Goal: Task Accomplishment & Management: Manage account settings

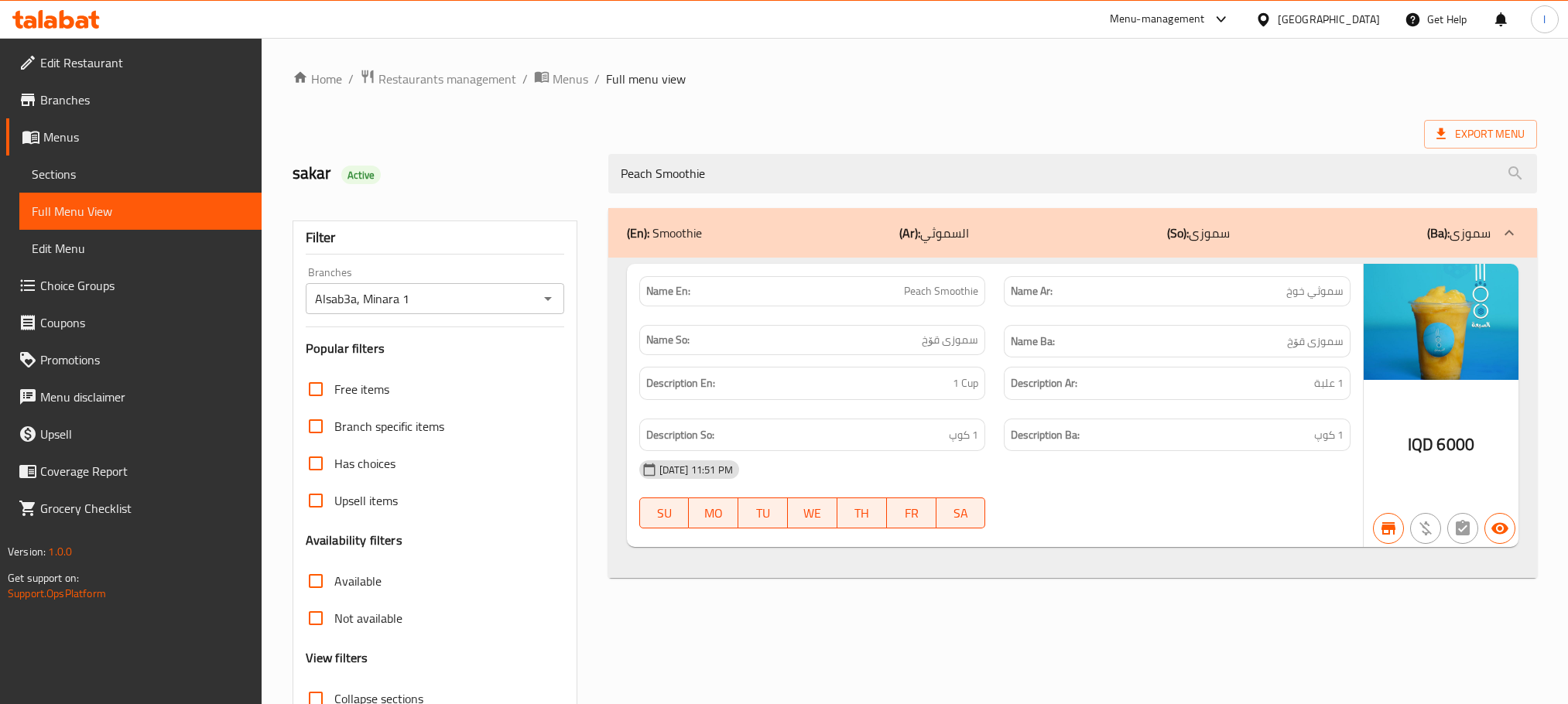
scroll to position [120, 0]
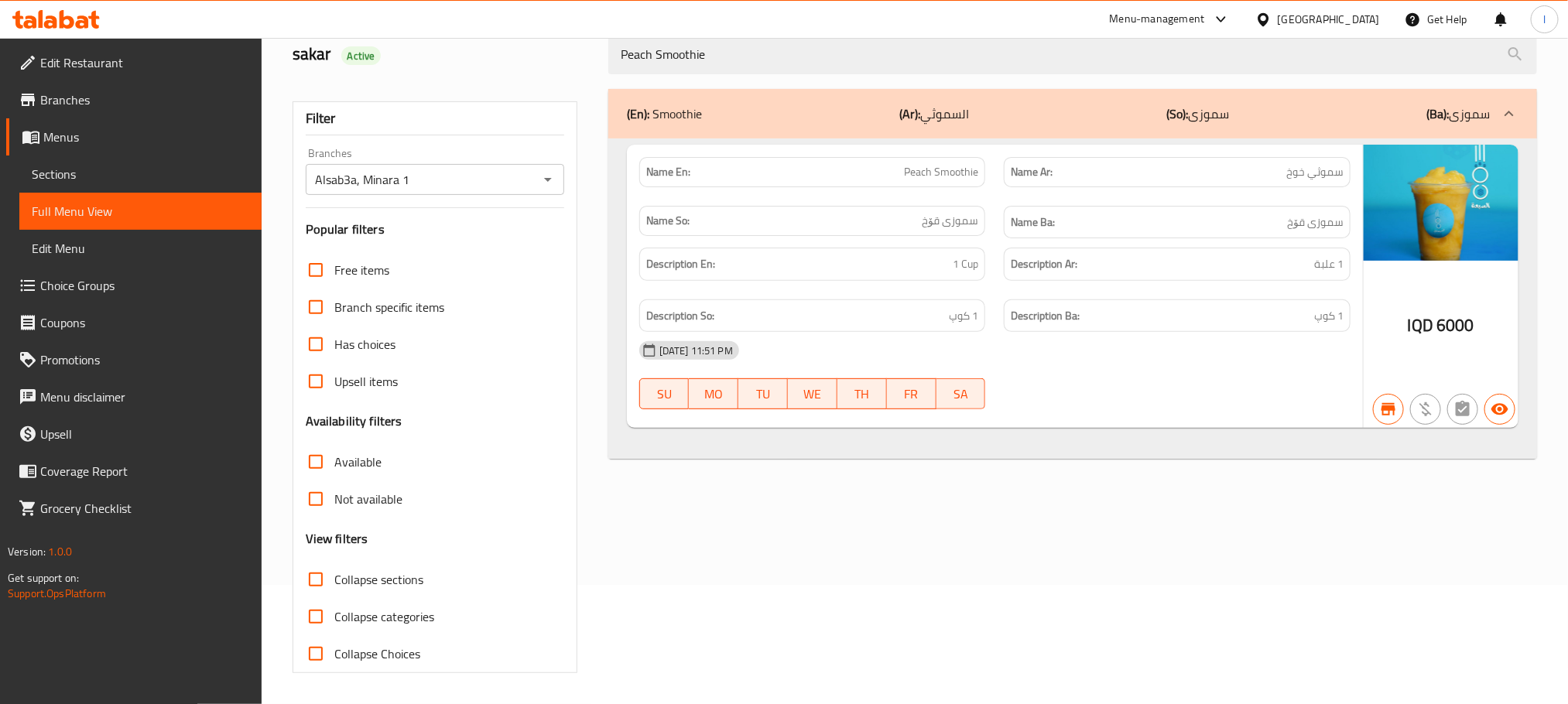
click at [67, 24] on icon at bounding box center [56, 20] width 88 height 19
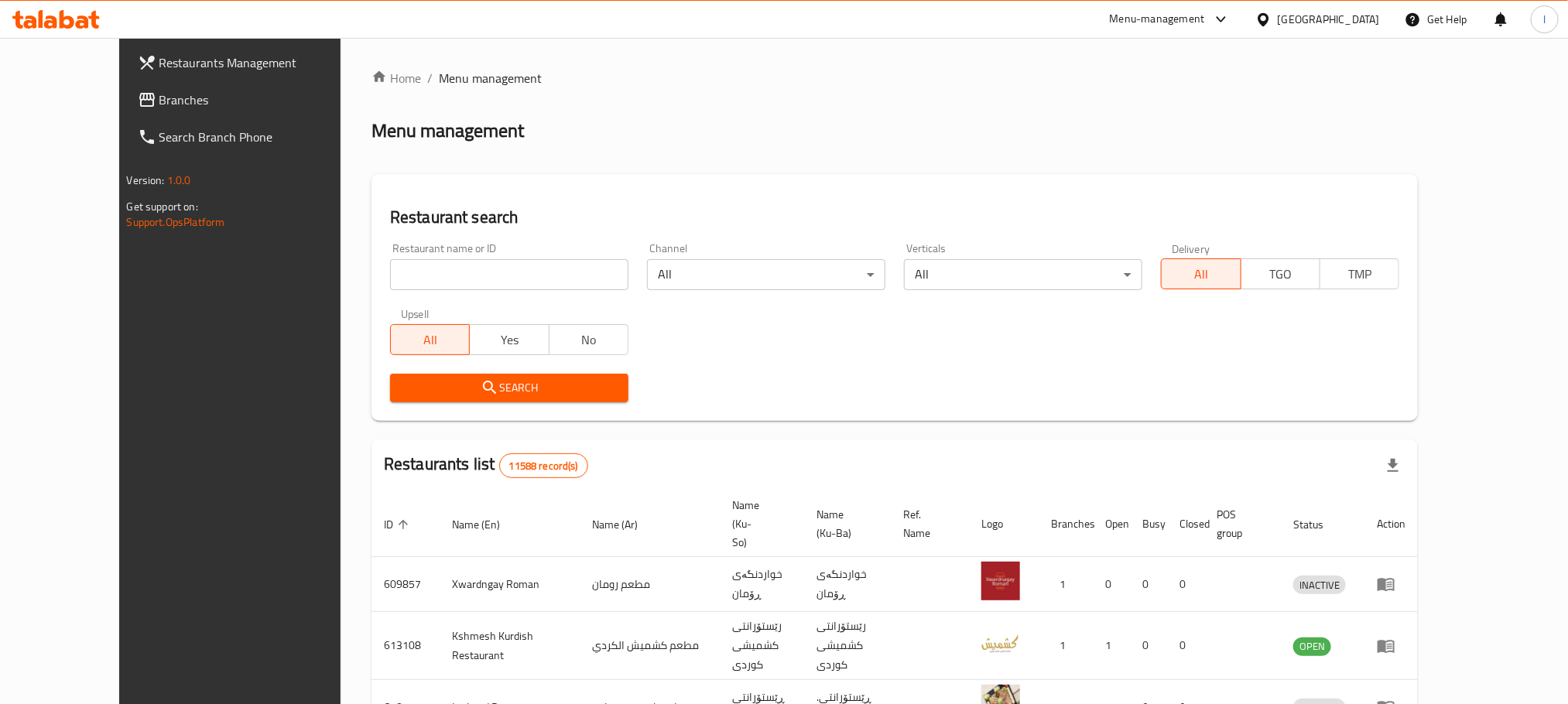
click at [390, 279] on input "search" at bounding box center [508, 274] width 238 height 31
paste input "Makoulat Ahl Al Sham"
type input "Makoulat Ahl Al Sham"
click button "Search" at bounding box center [508, 387] width 238 height 28
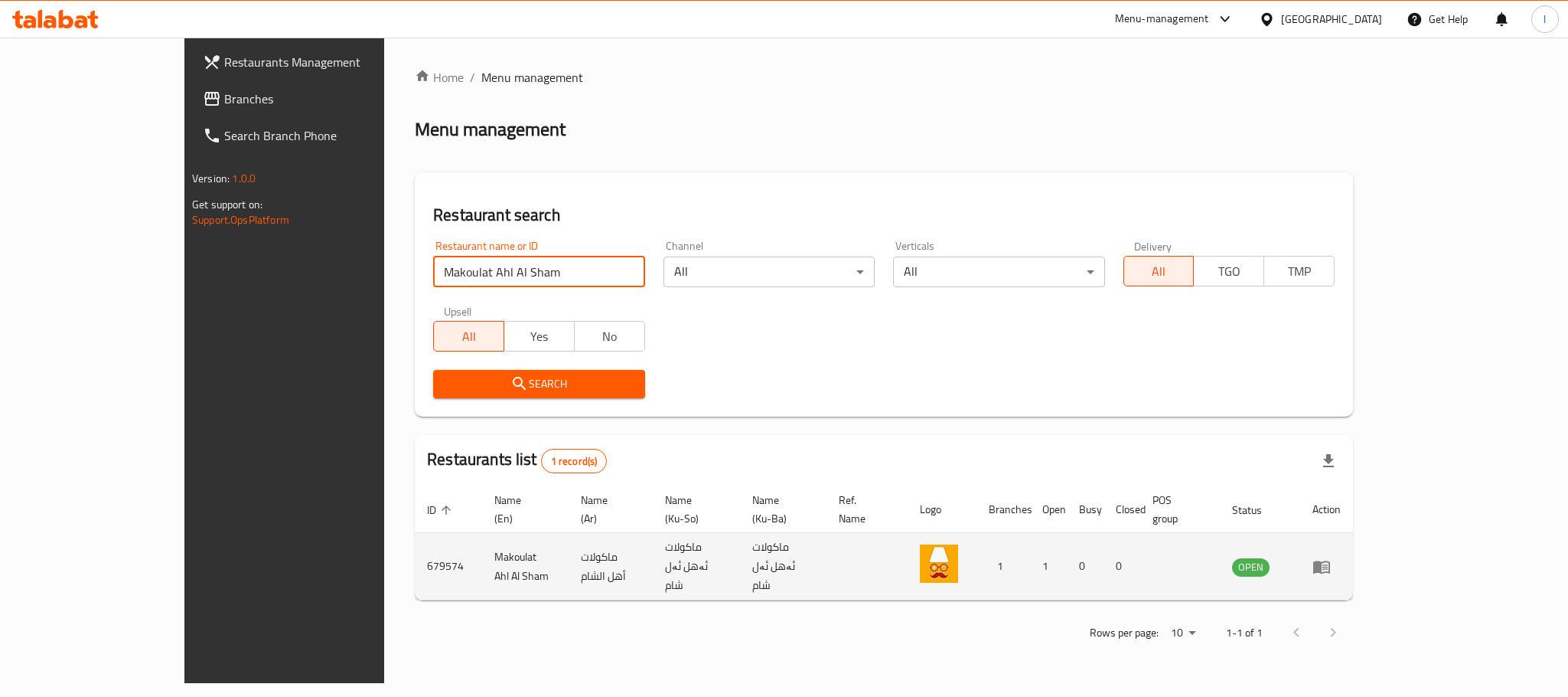
click at [1331, 557] on icon "enhanced table" at bounding box center [1322, 567] width 19 height 19
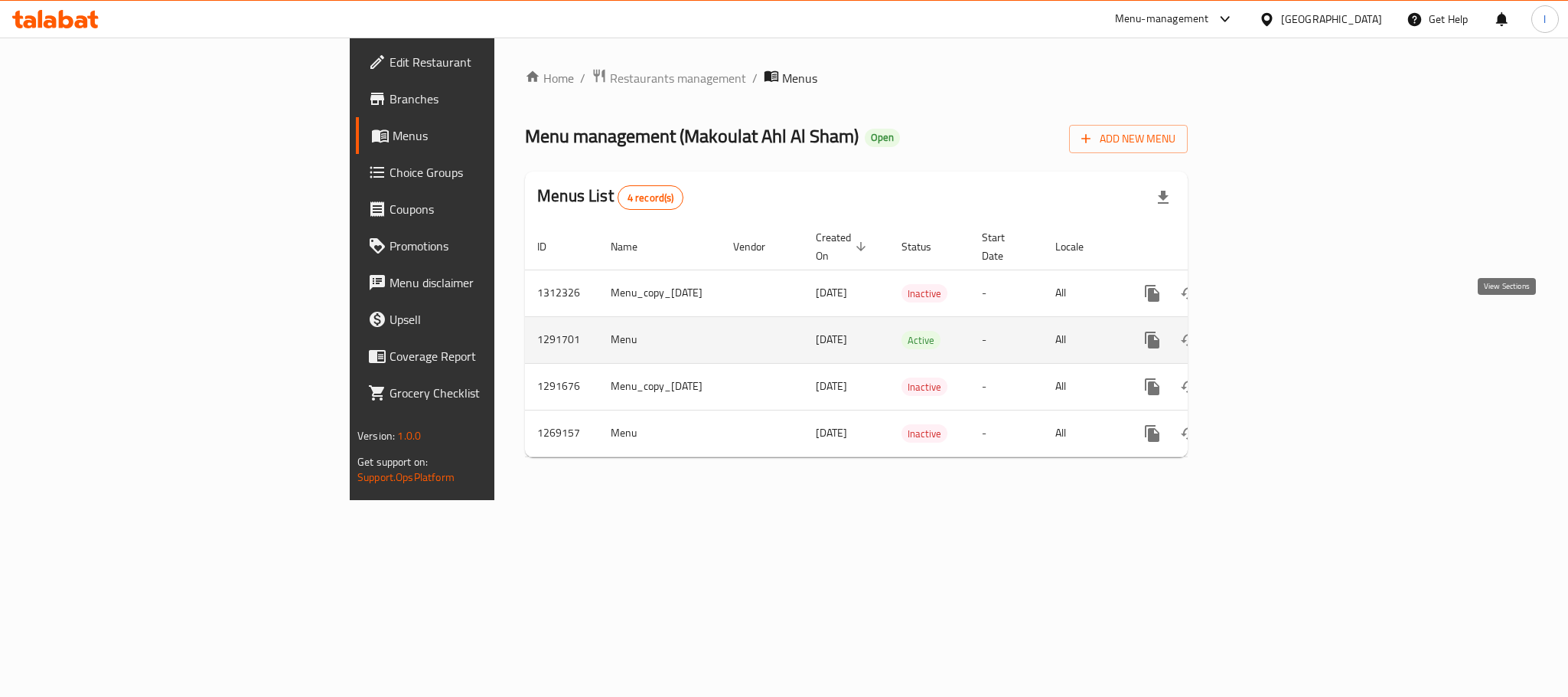
click at [1272, 331] on icon "enhanced table" at bounding box center [1263, 340] width 19 height 19
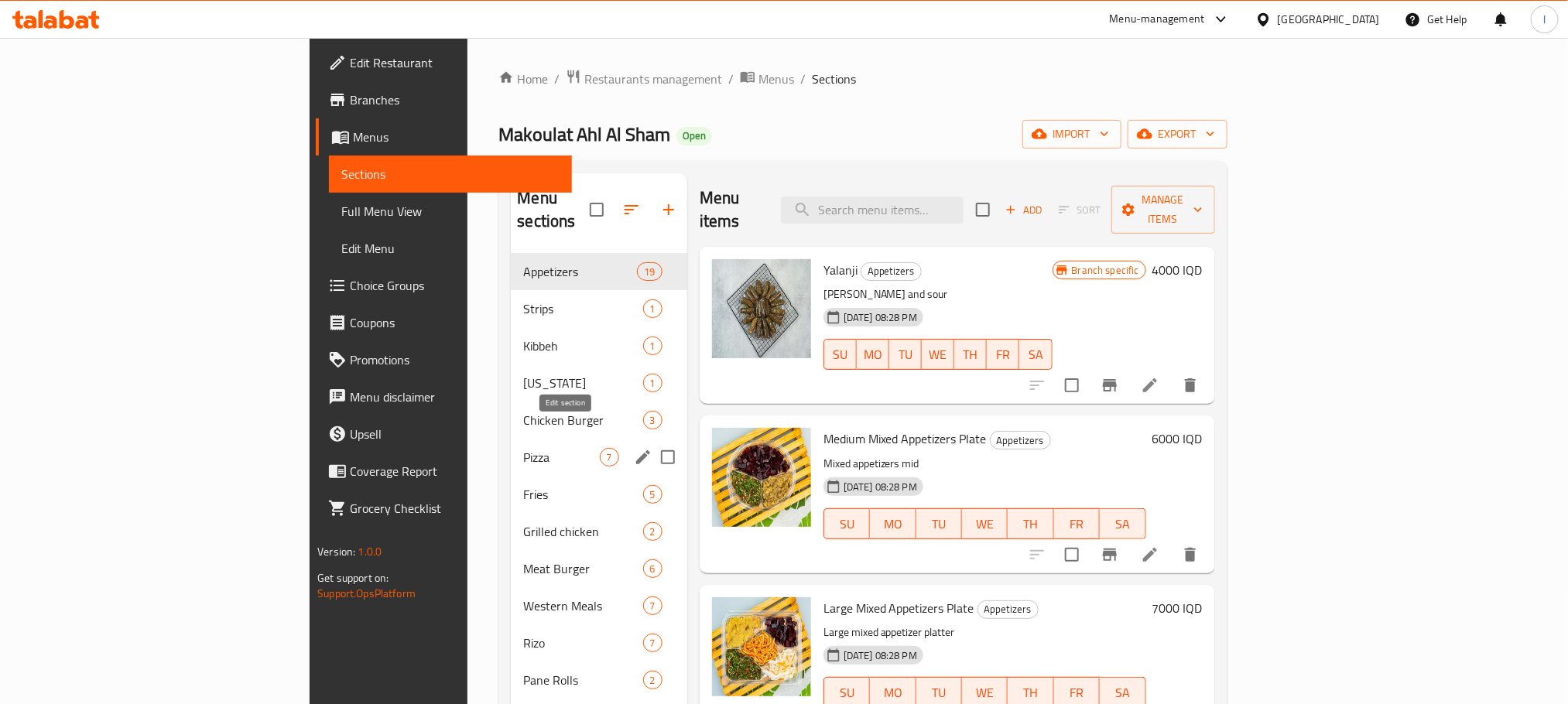
drag, startPoint x: 594, startPoint y: 422, endPoint x: 1079, endPoint y: 131, distance: 565.6
click at [1079, 131] on div "Makoulat Ahl Al Sham Open import export" at bounding box center [862, 133] width 728 height 28
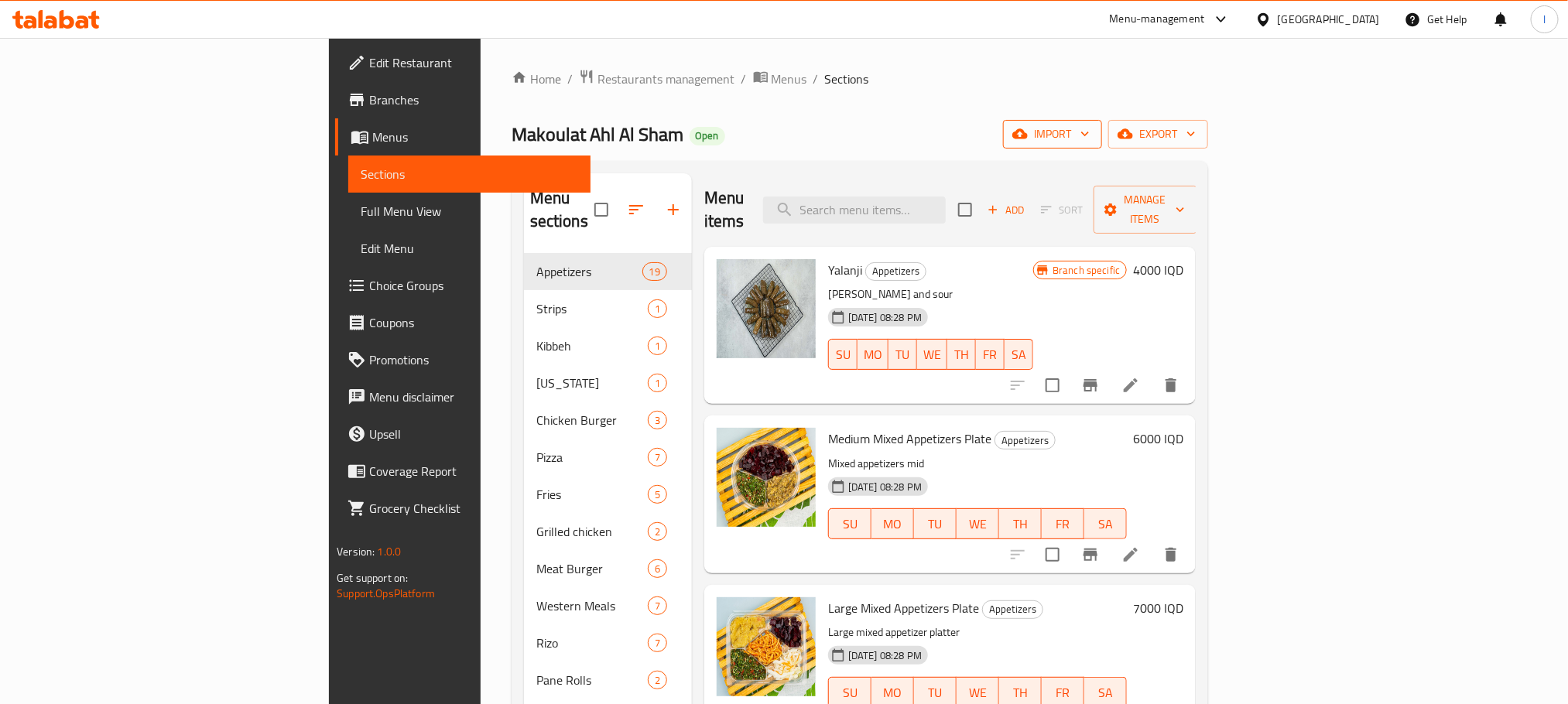
click at [1102, 123] on button "import" at bounding box center [1052, 133] width 99 height 28
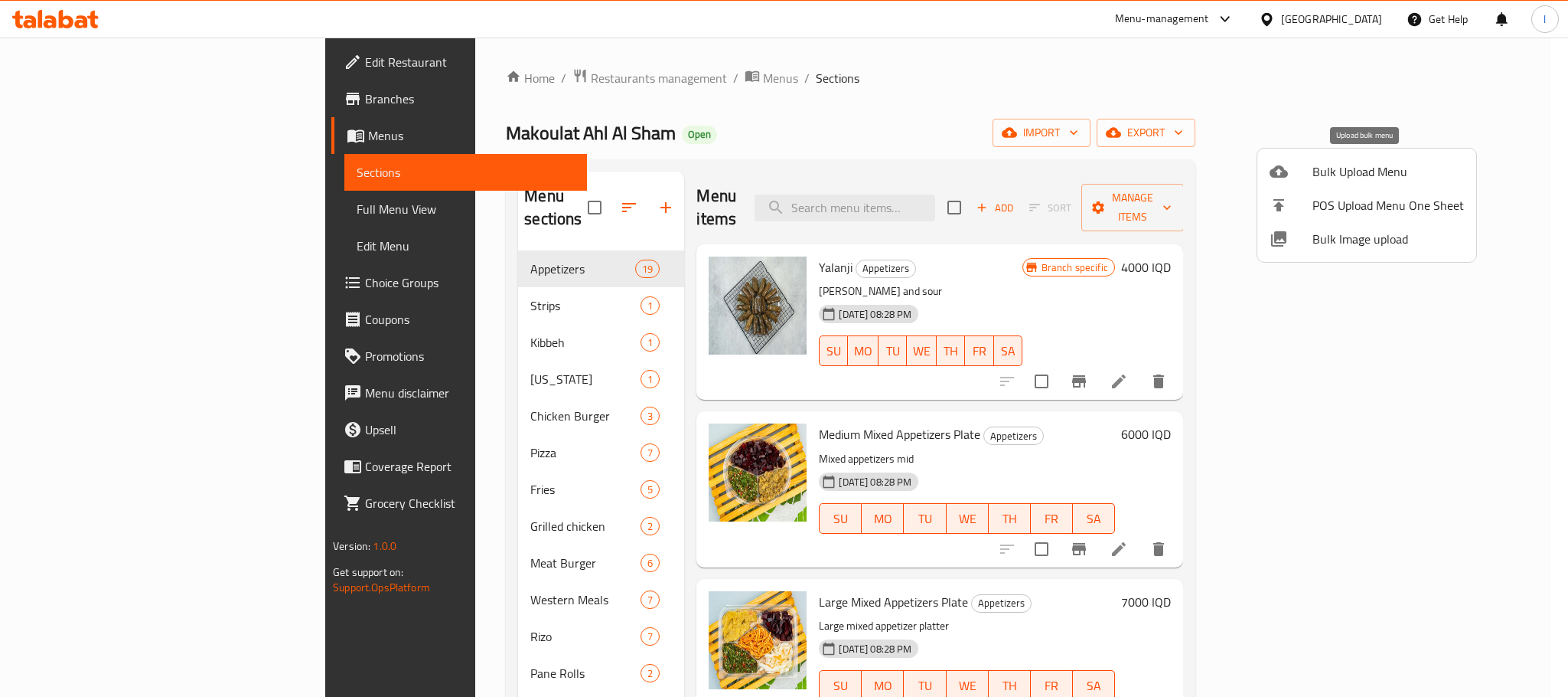
click at [1381, 180] on span "Bulk Upload Menu" at bounding box center [1388, 172] width 151 height 19
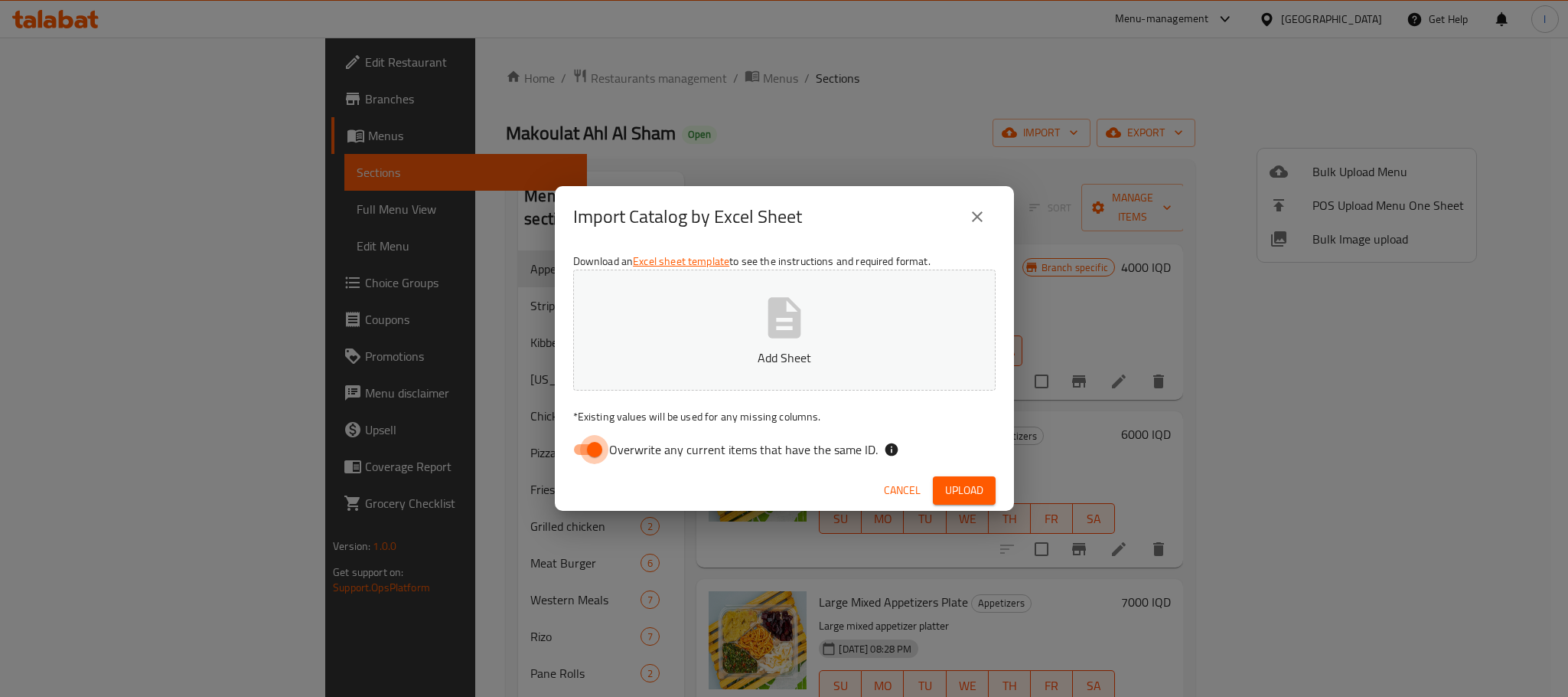
click at [607, 441] on input "Overwrite any current items that have the same ID." at bounding box center [595, 449] width 88 height 29
checkbox input "false"
click at [763, 354] on p "Add Sheet" at bounding box center [784, 357] width 375 height 19
click at [997, 494] on div "Cancel Upload" at bounding box center [784, 490] width 459 height 41
click at [981, 496] on span "Upload" at bounding box center [964, 490] width 38 height 19
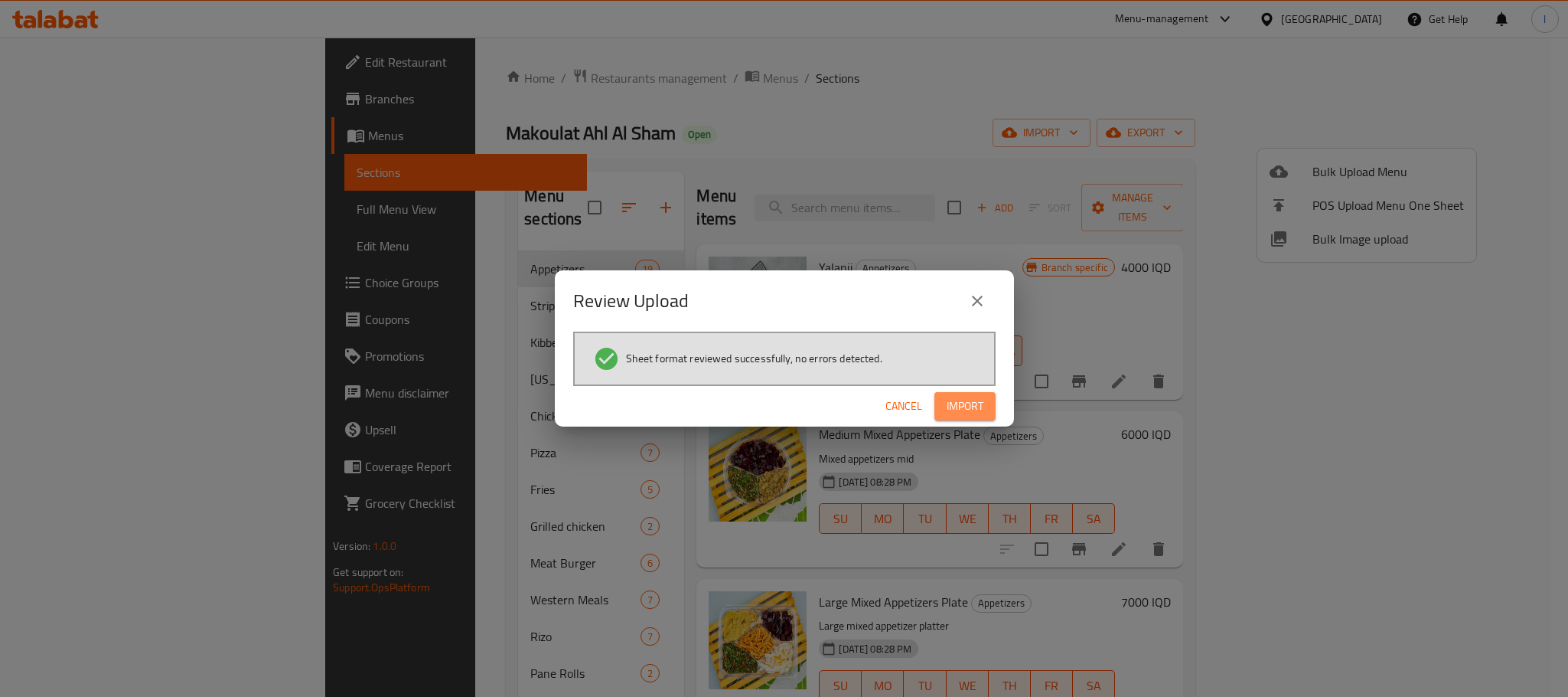
click at [950, 402] on span "Import" at bounding box center [965, 406] width 37 height 19
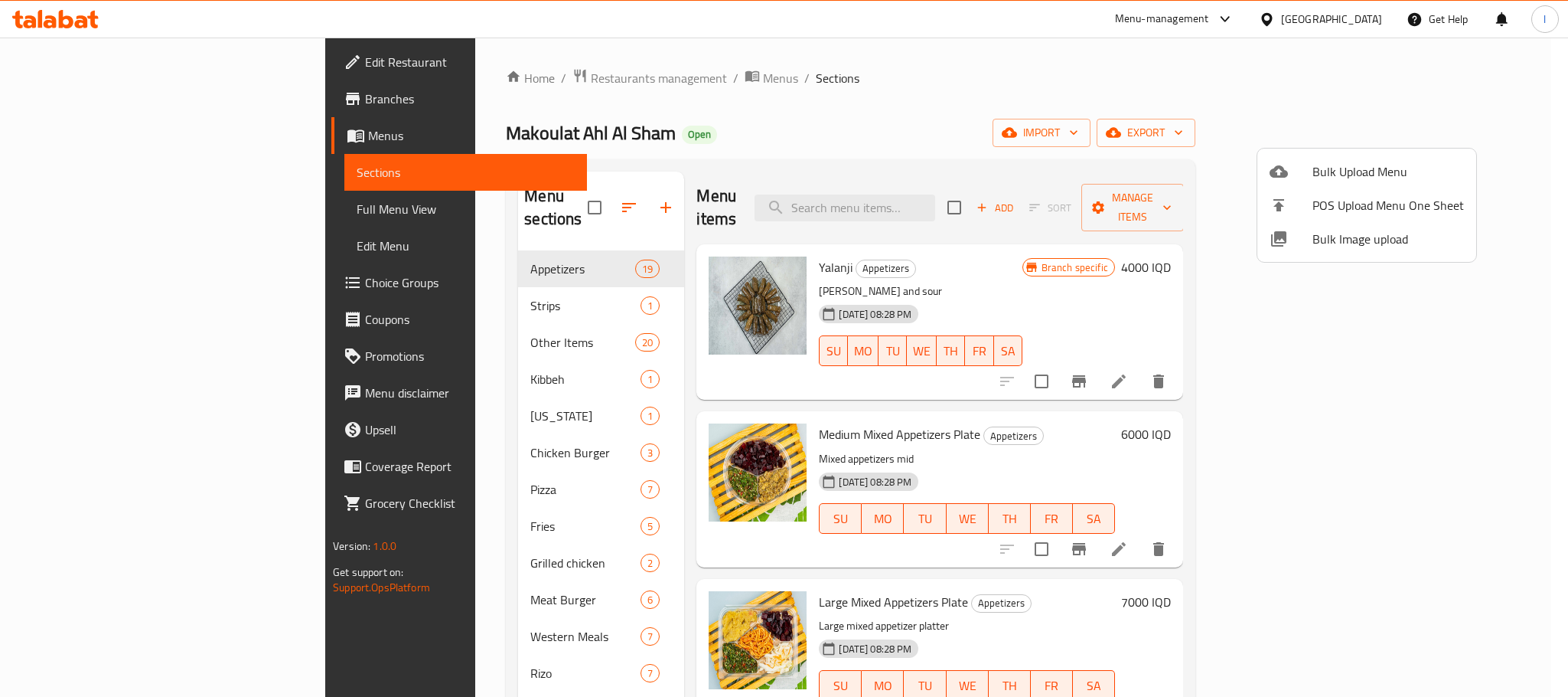
click at [847, 135] on div at bounding box center [784, 348] width 1568 height 697
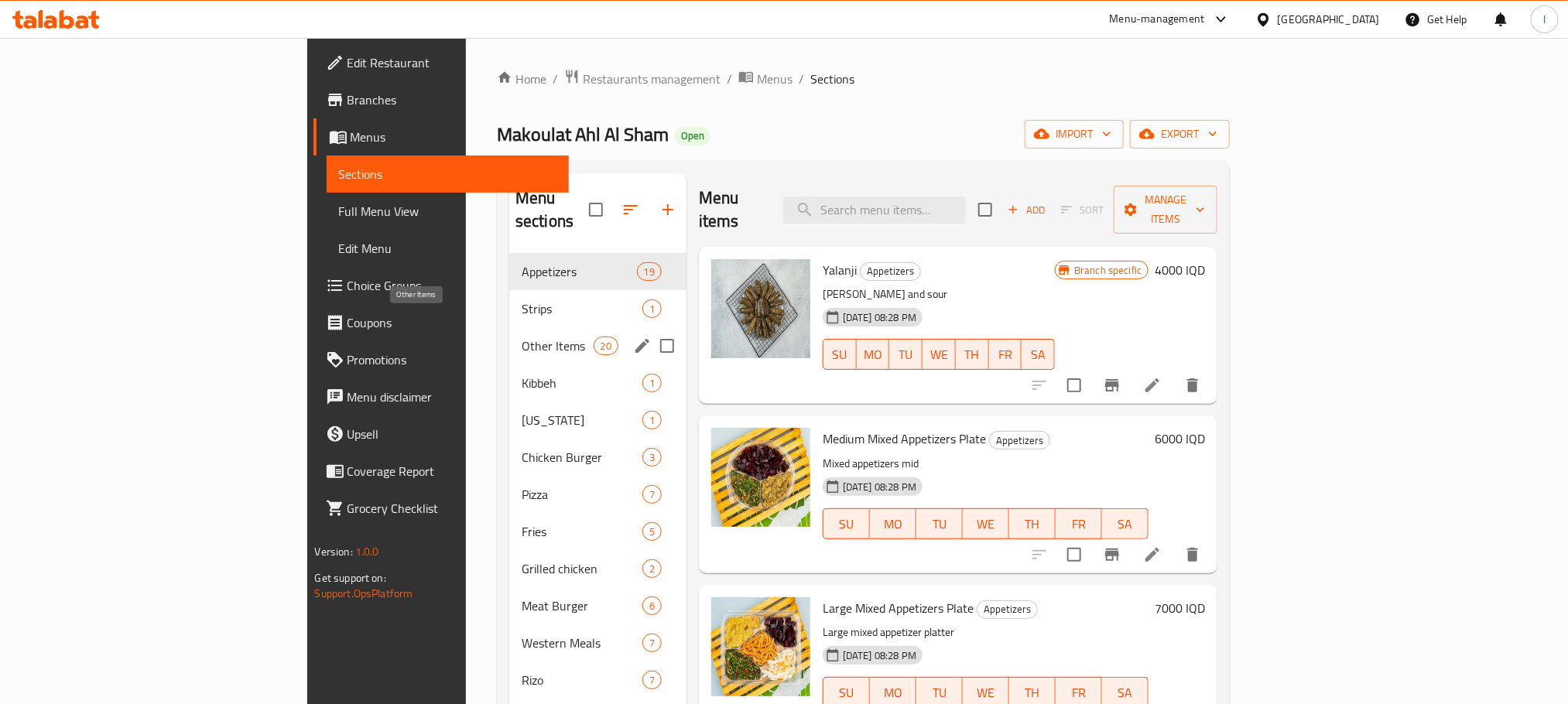
click at [521, 336] on span "Other Items" at bounding box center [557, 346] width 72 height 19
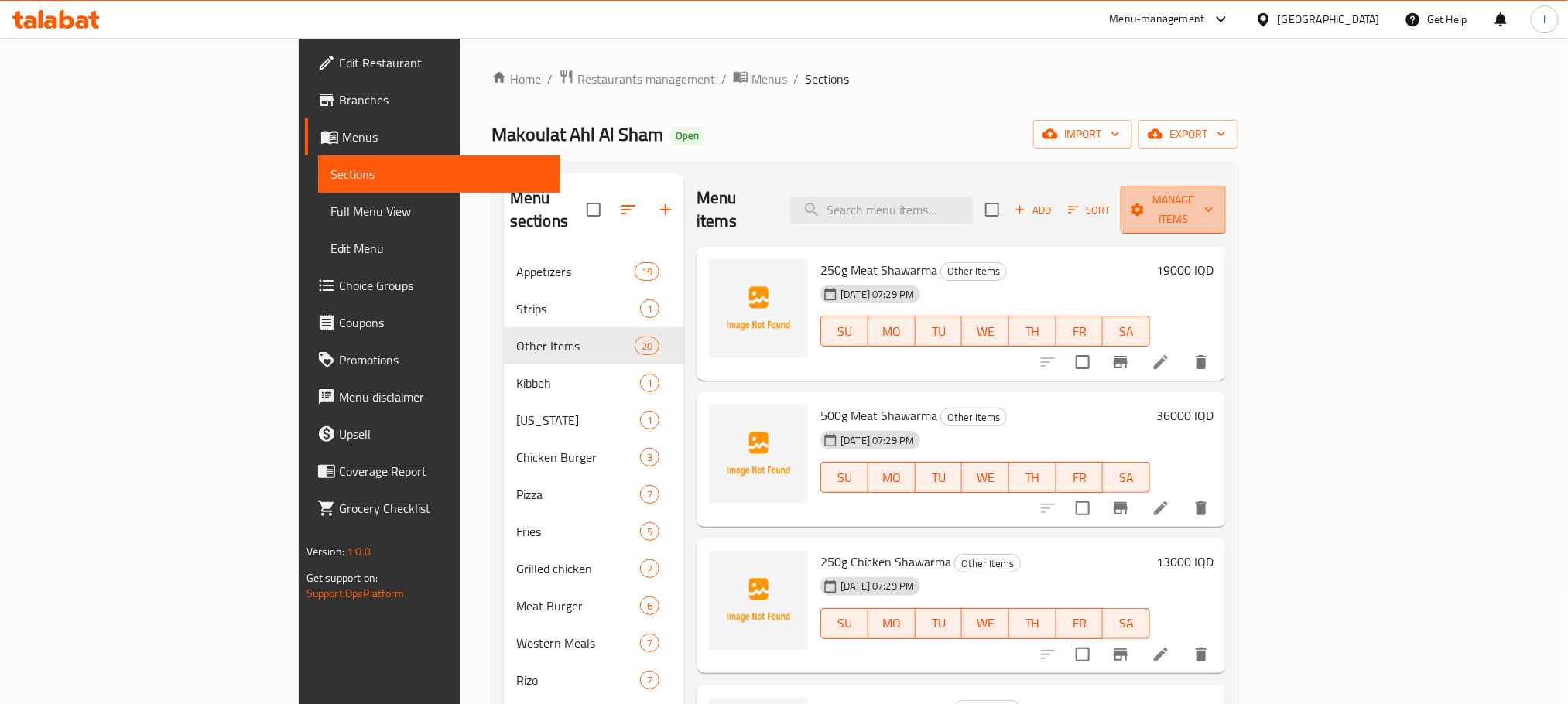
click at [1214, 202] on span "Manage items" at bounding box center [1173, 209] width 81 height 39
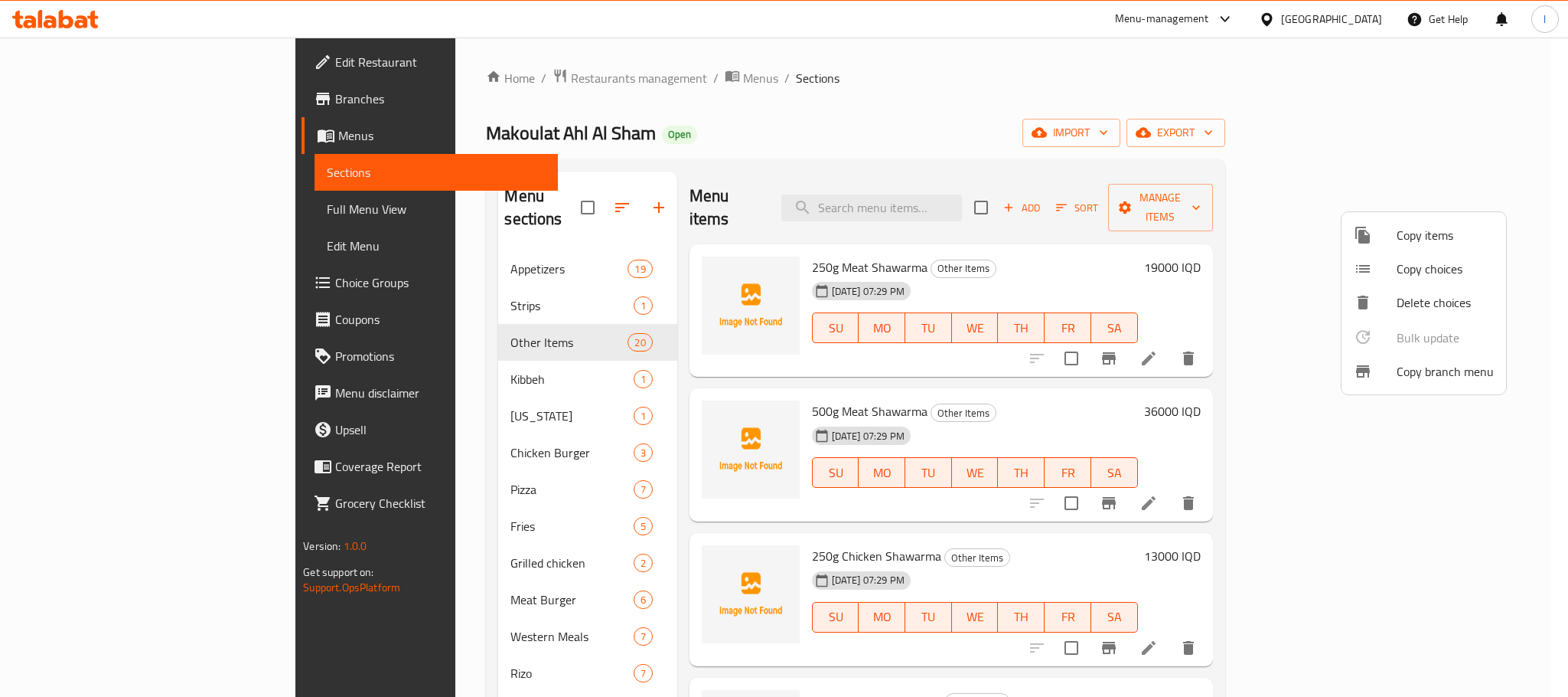
click at [1428, 232] on span "Copy items" at bounding box center [1445, 235] width 97 height 19
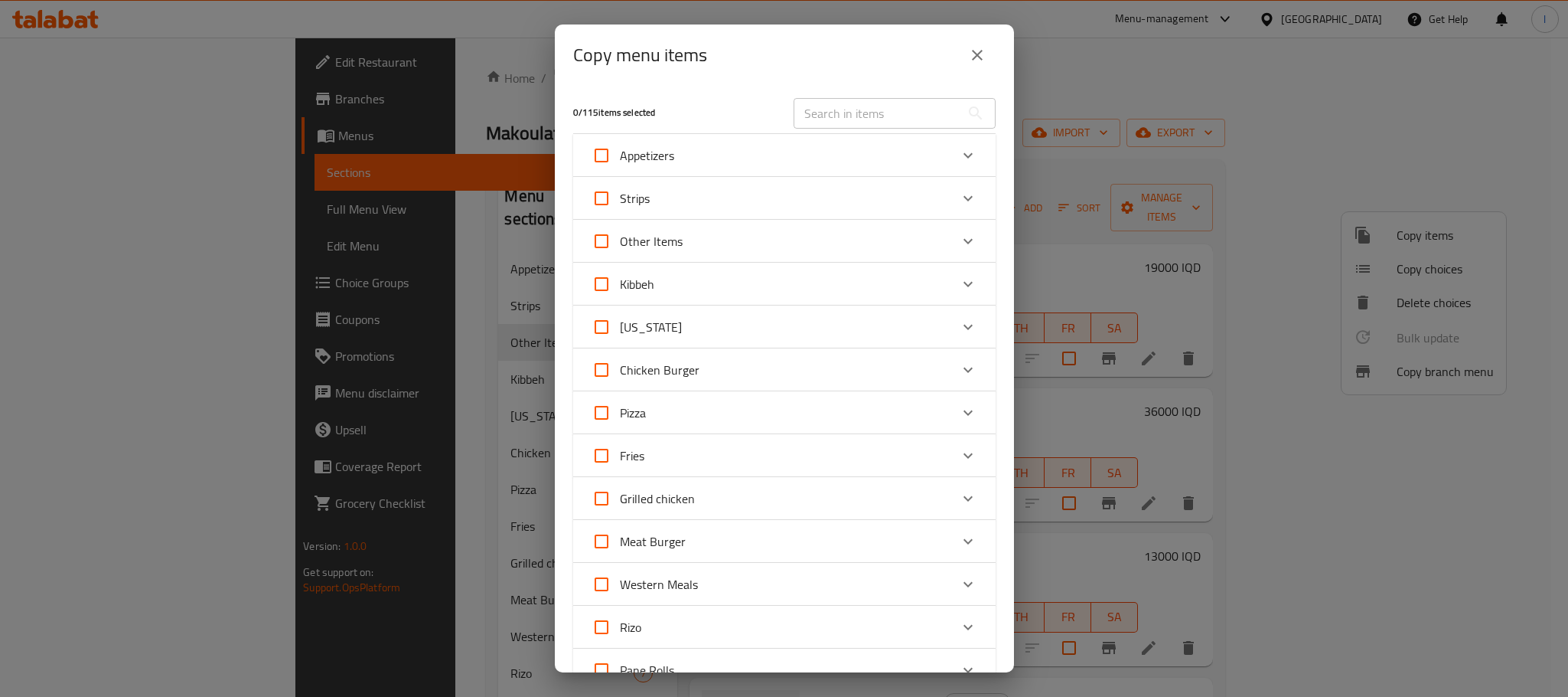
click at [742, 227] on div "Other Items" at bounding box center [770, 241] width 358 height 37
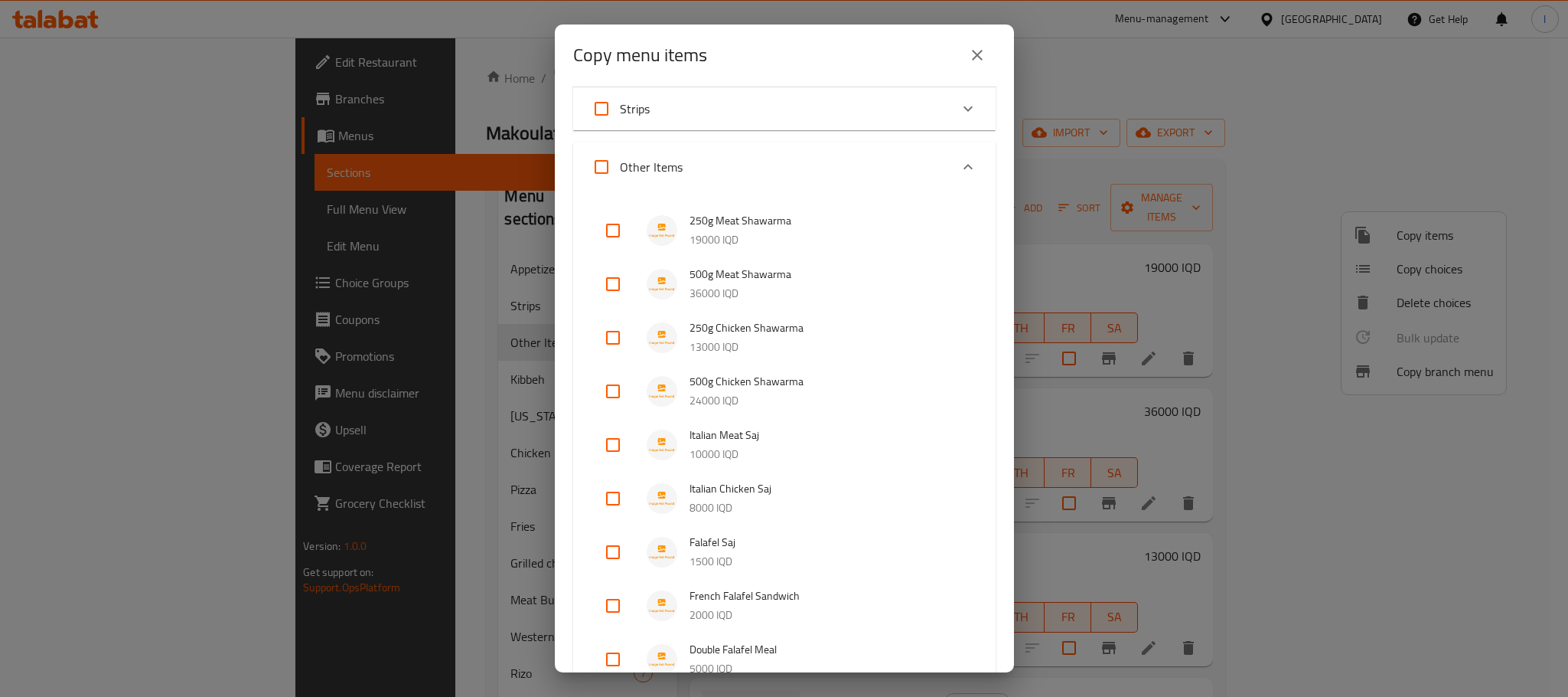
scroll to position [126, 0]
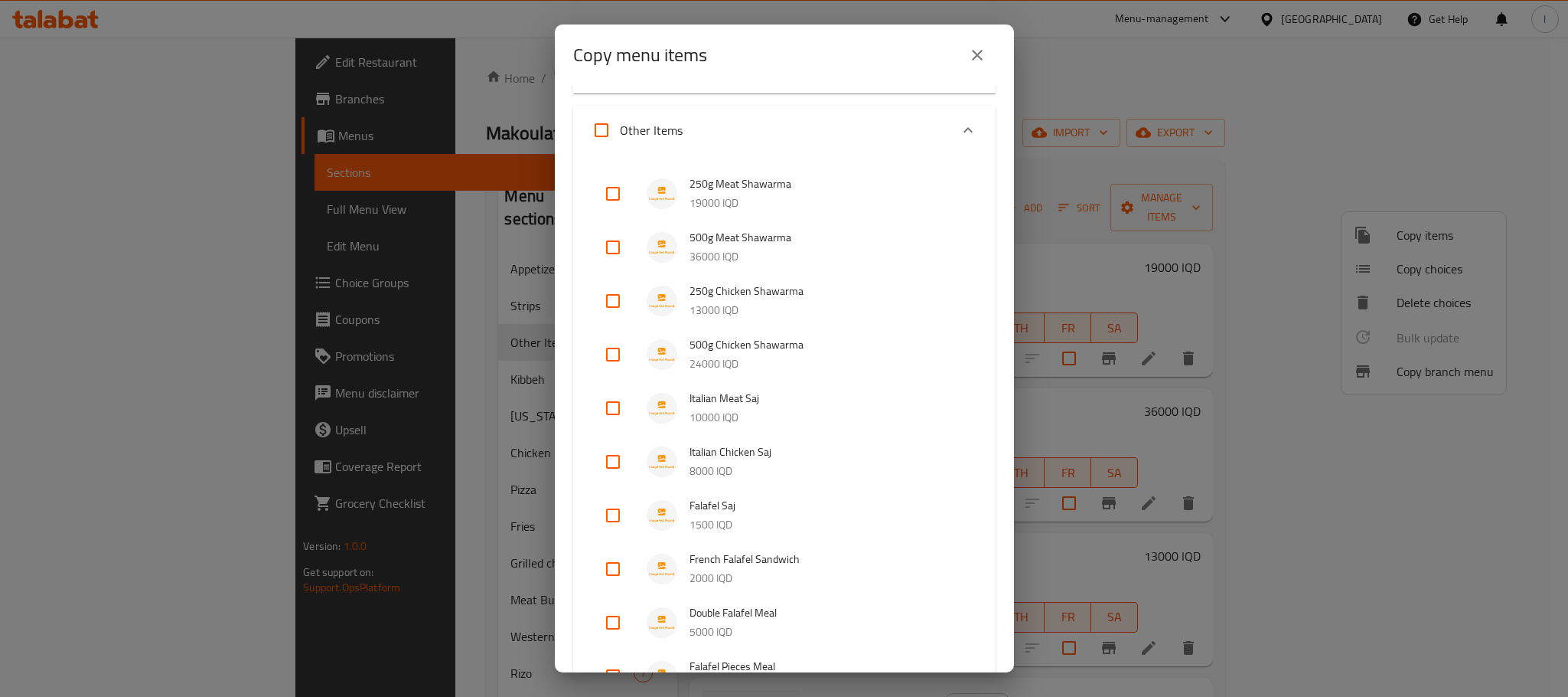
click at [613, 186] on input "checkbox" at bounding box center [613, 193] width 37 height 37
checkbox input "true"
click at [606, 244] on input "checkbox" at bounding box center [613, 247] width 37 height 37
checkbox input "true"
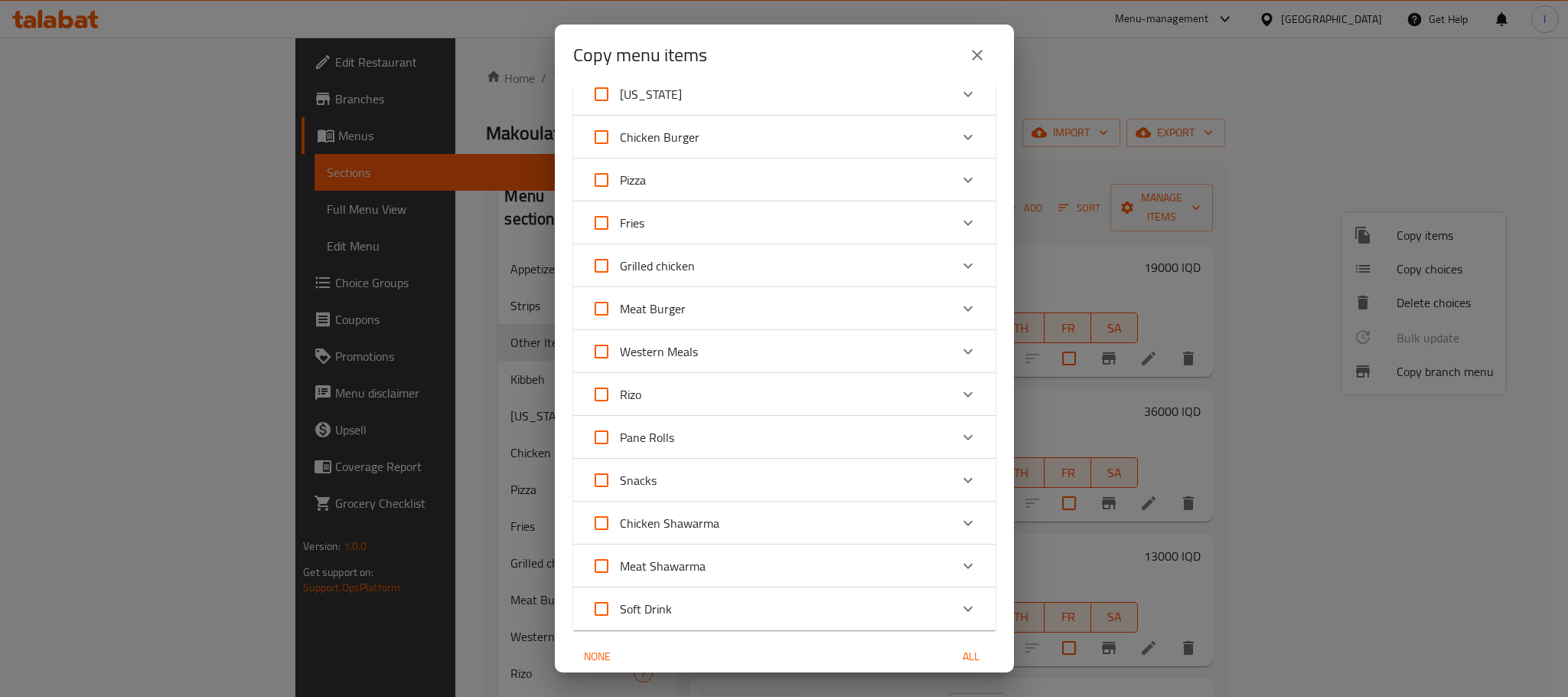
scroll to position [1548, 0]
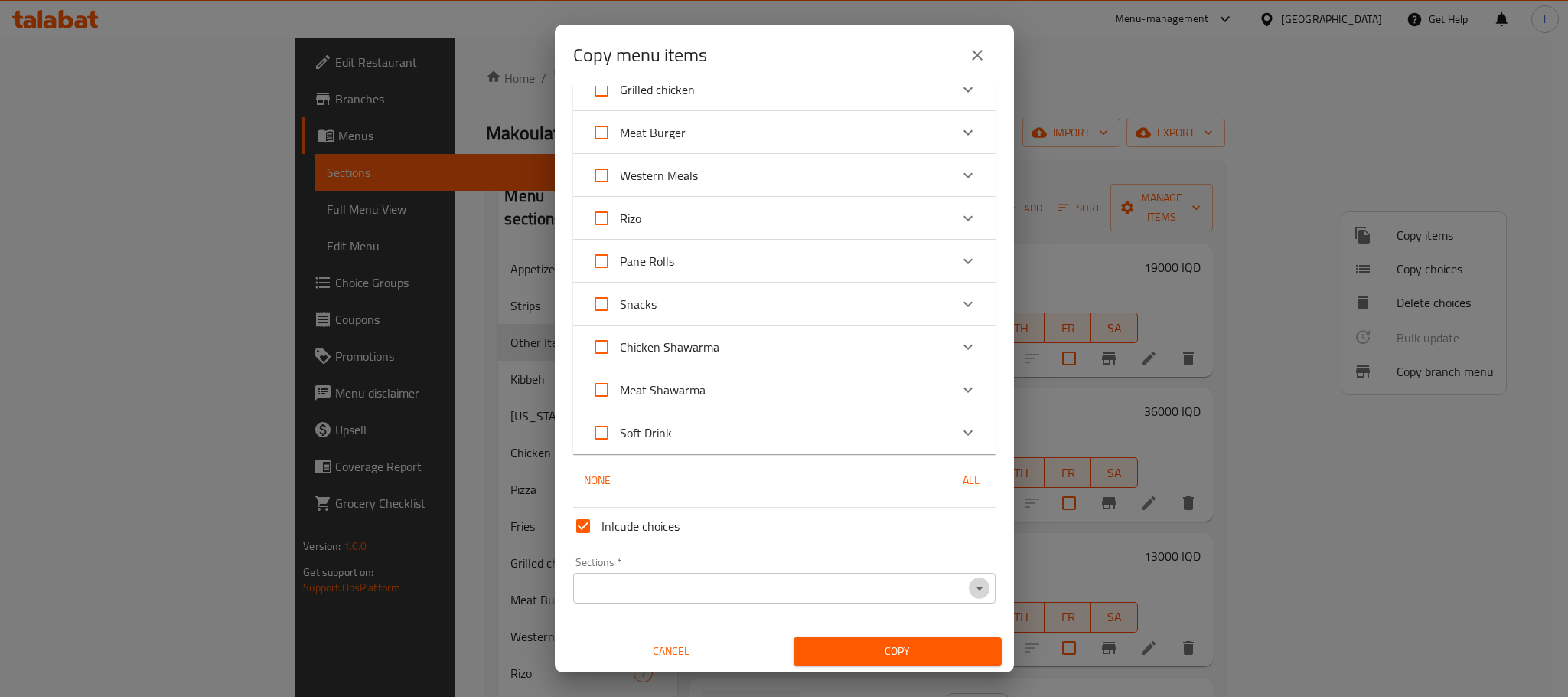
click at [971, 582] on icon "Open" at bounding box center [980, 588] width 19 height 19
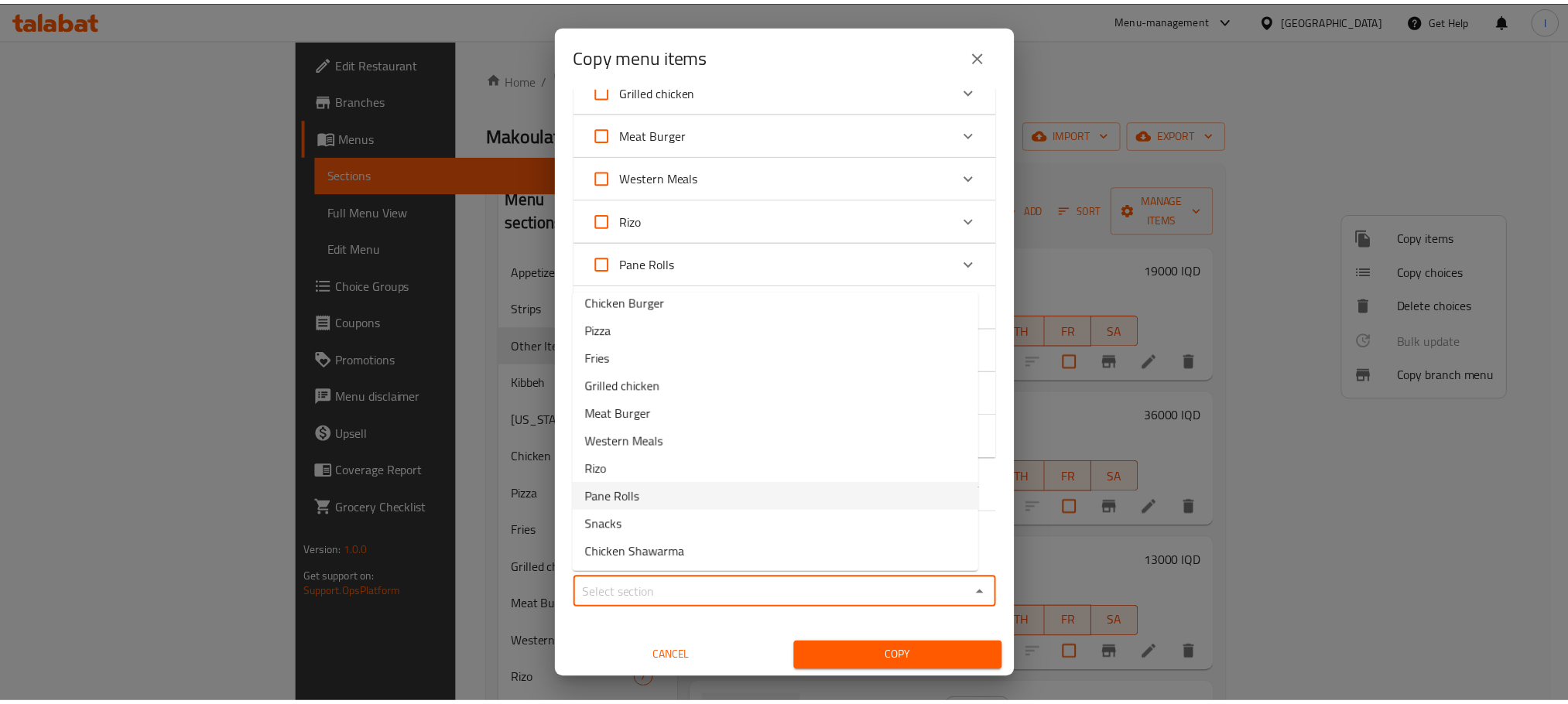
scroll to position [204, 0]
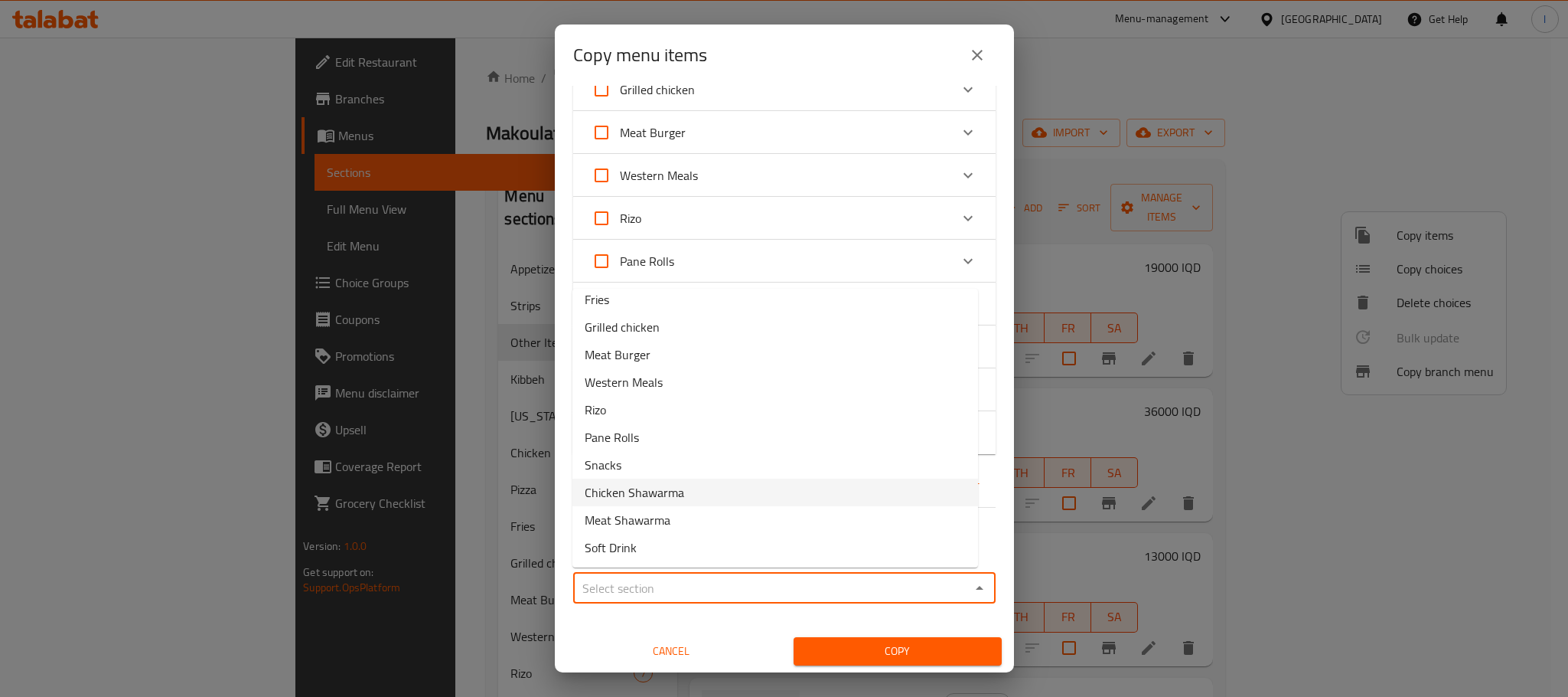
click at [704, 492] on li "Chicken Shawarma" at bounding box center [775, 492] width 406 height 27
type input "Chicken Shawarma"
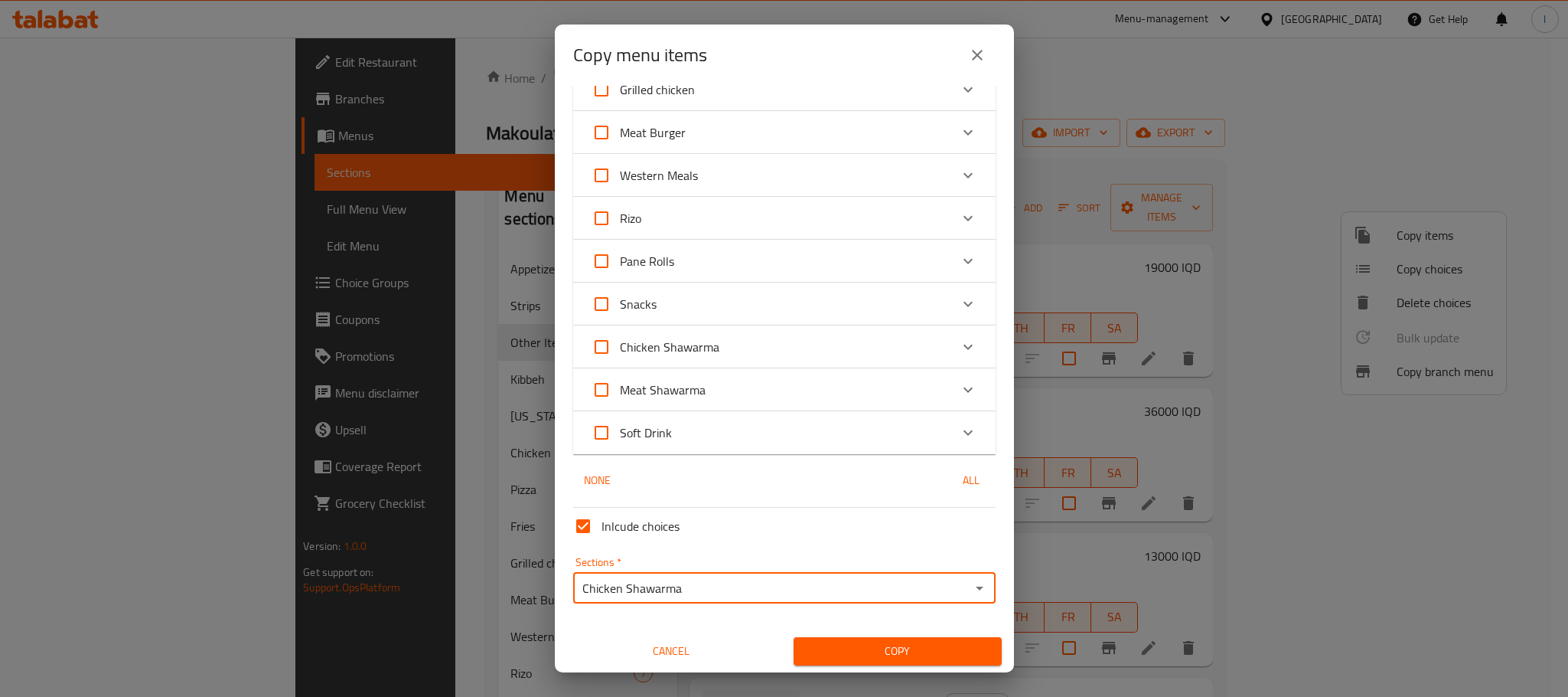
click at [842, 655] on span "Copy" at bounding box center [898, 651] width 184 height 19
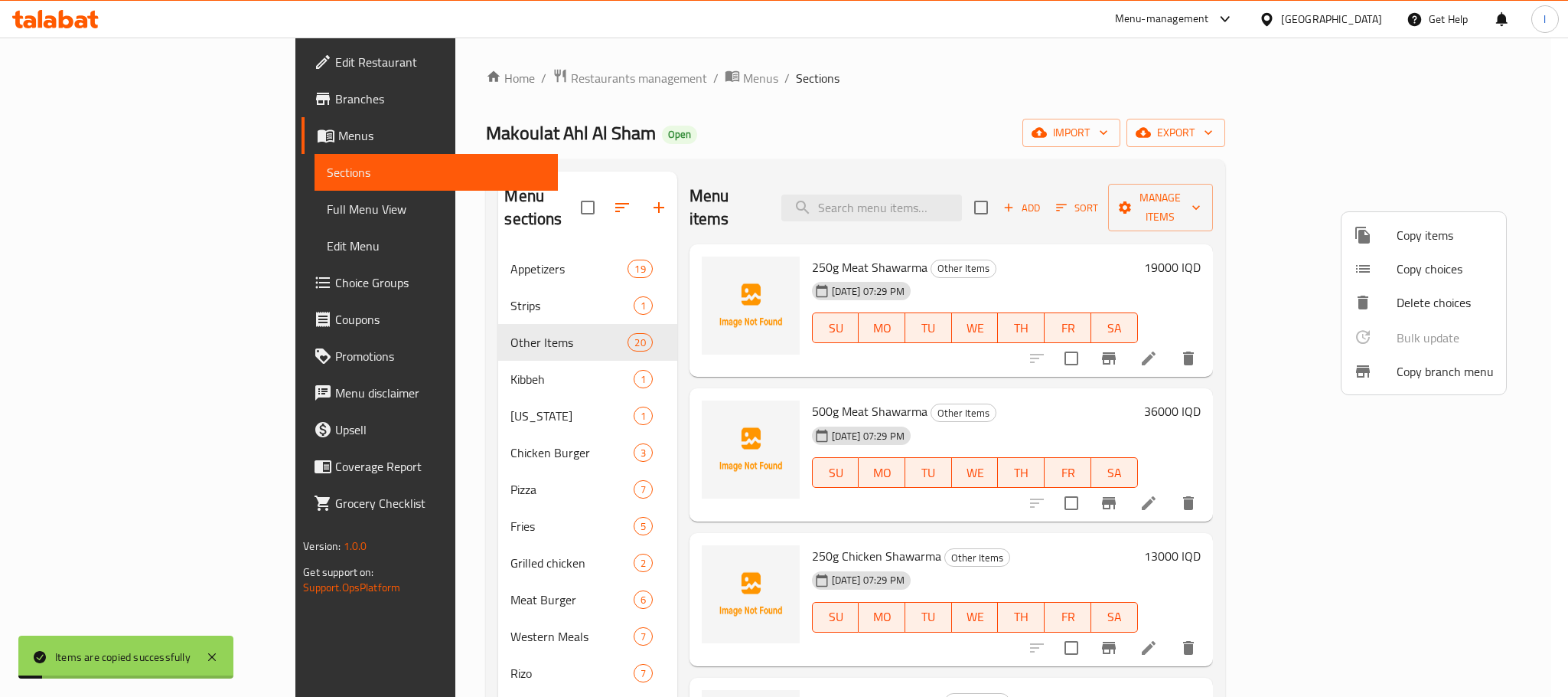
click at [889, 138] on div at bounding box center [784, 348] width 1568 height 697
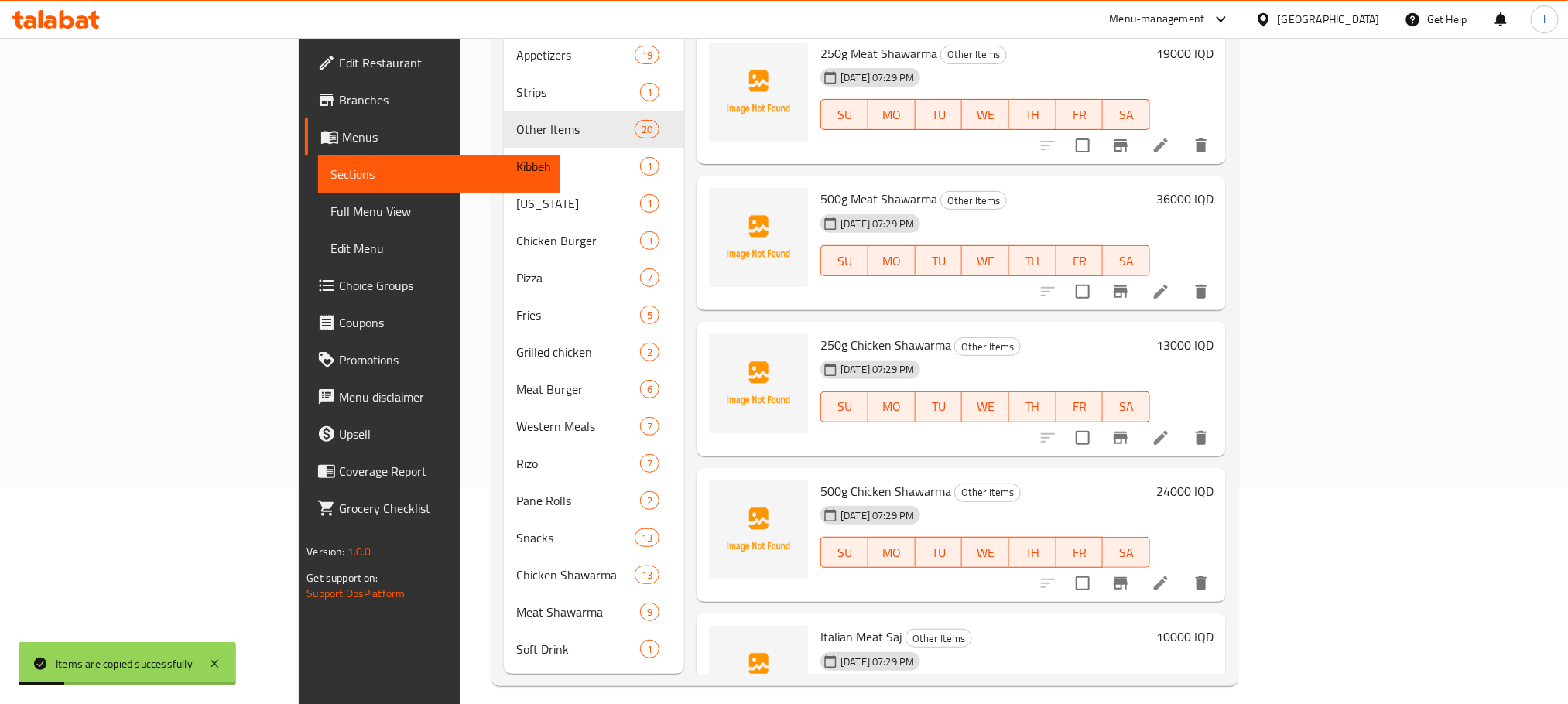
scroll to position [425, 0]
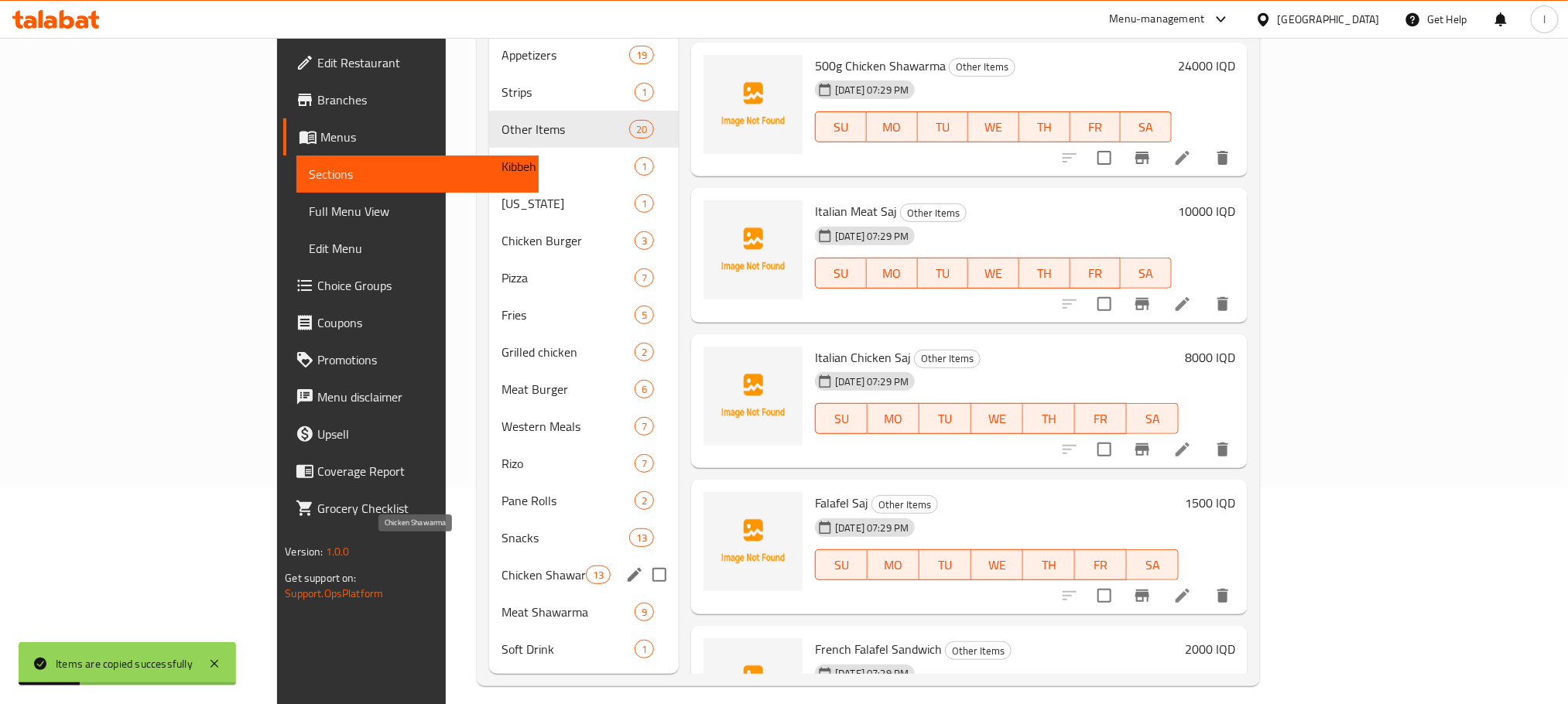
click at [501, 566] on span "Chicken Shawarma" at bounding box center [544, 575] width 84 height 19
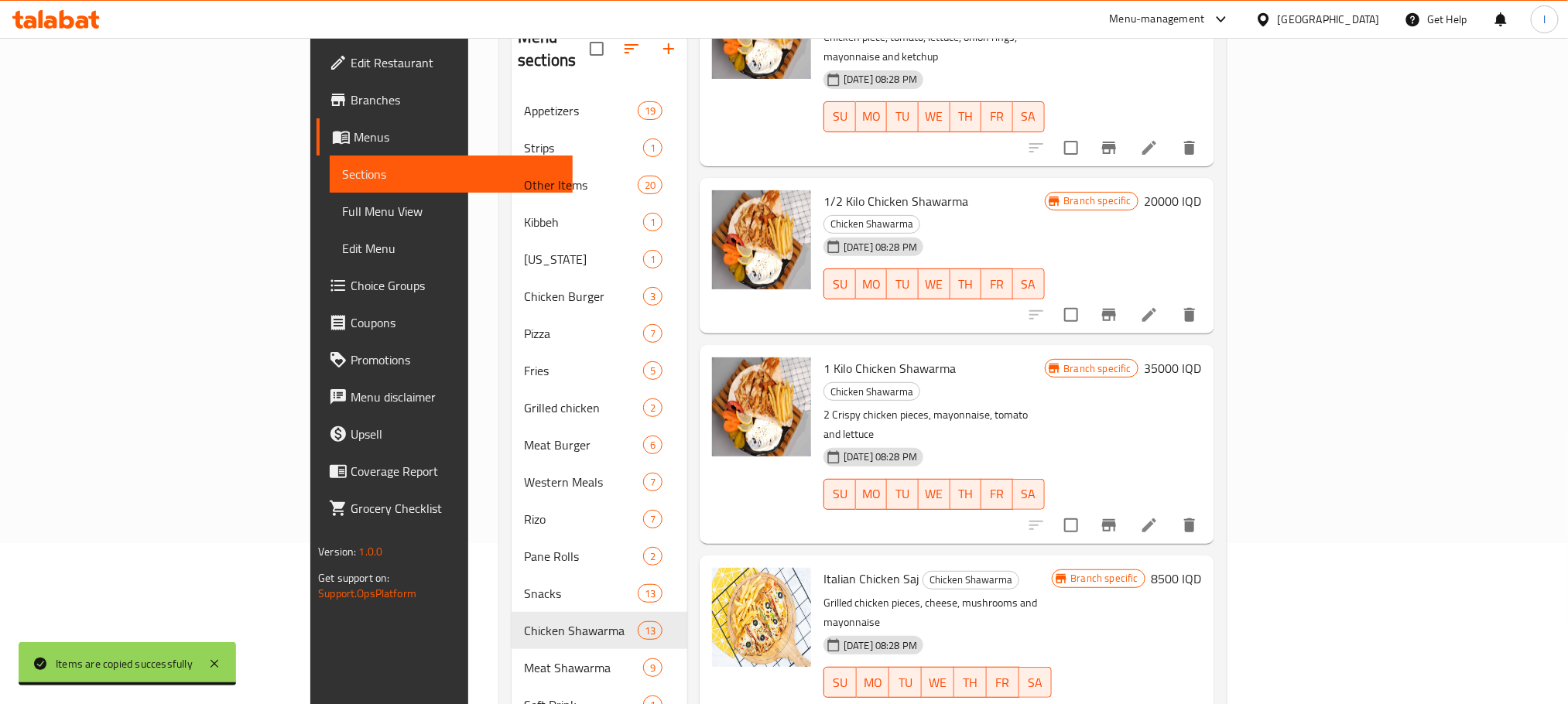
scroll to position [217, 0]
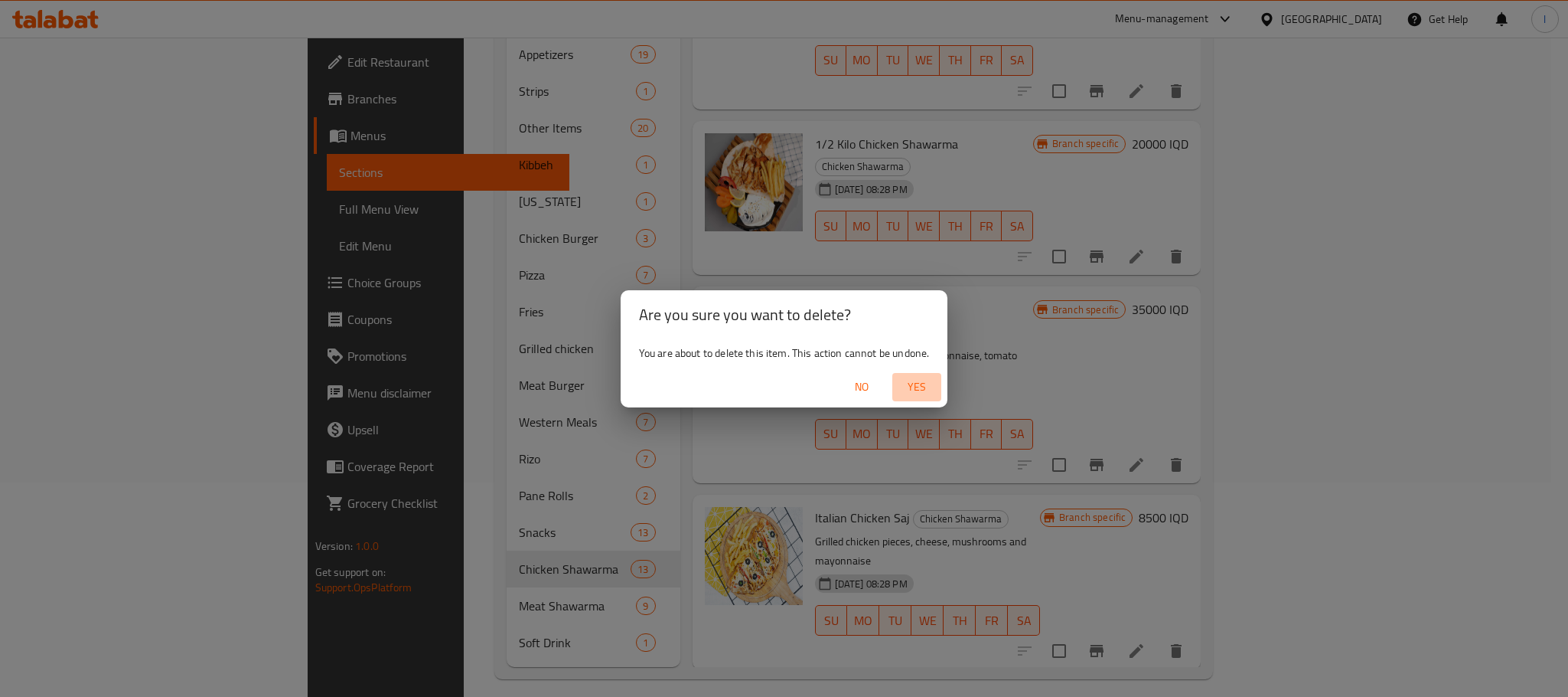
click at [918, 380] on span "Yes" at bounding box center [916, 386] width 37 height 19
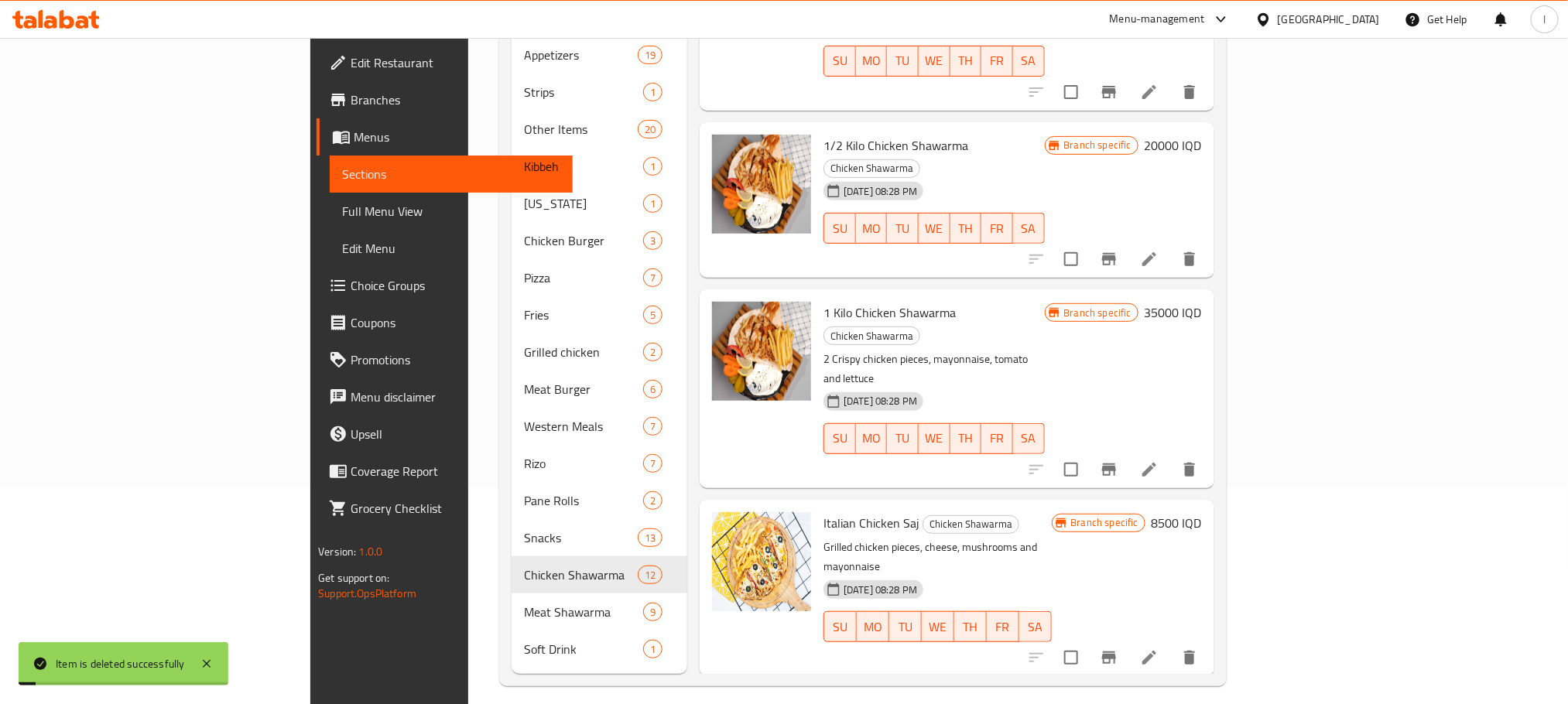
scroll to position [1313, 0]
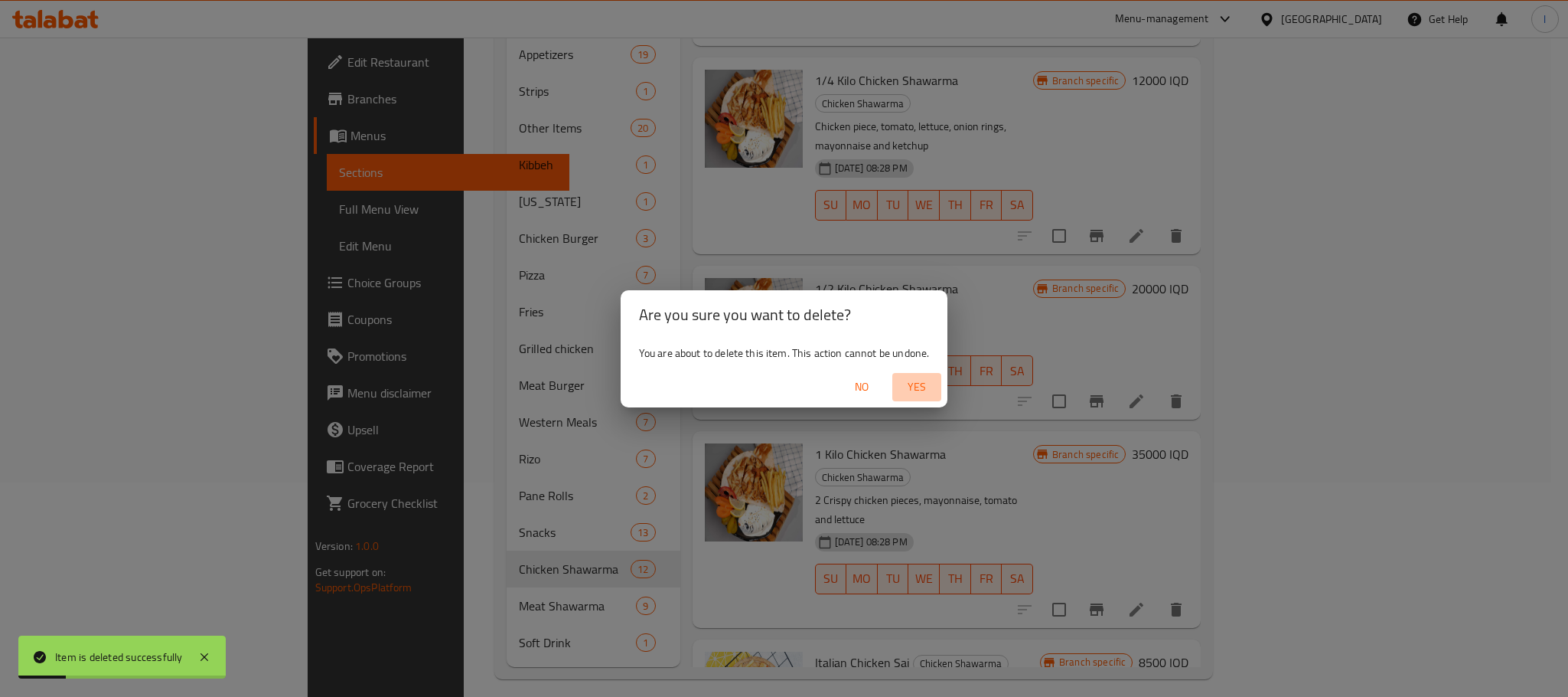
click at [907, 374] on button "Yes" at bounding box center [917, 386] width 49 height 28
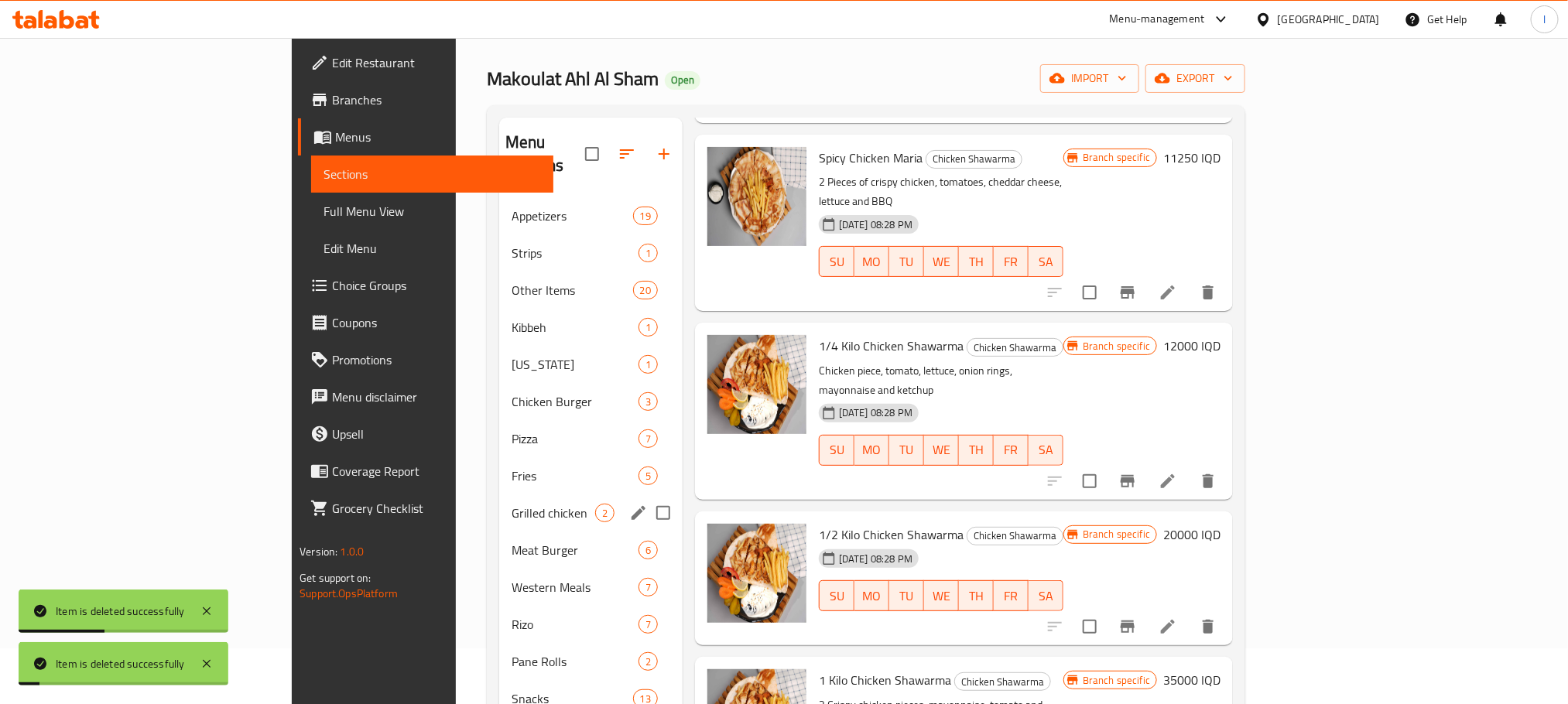
scroll to position [0, 0]
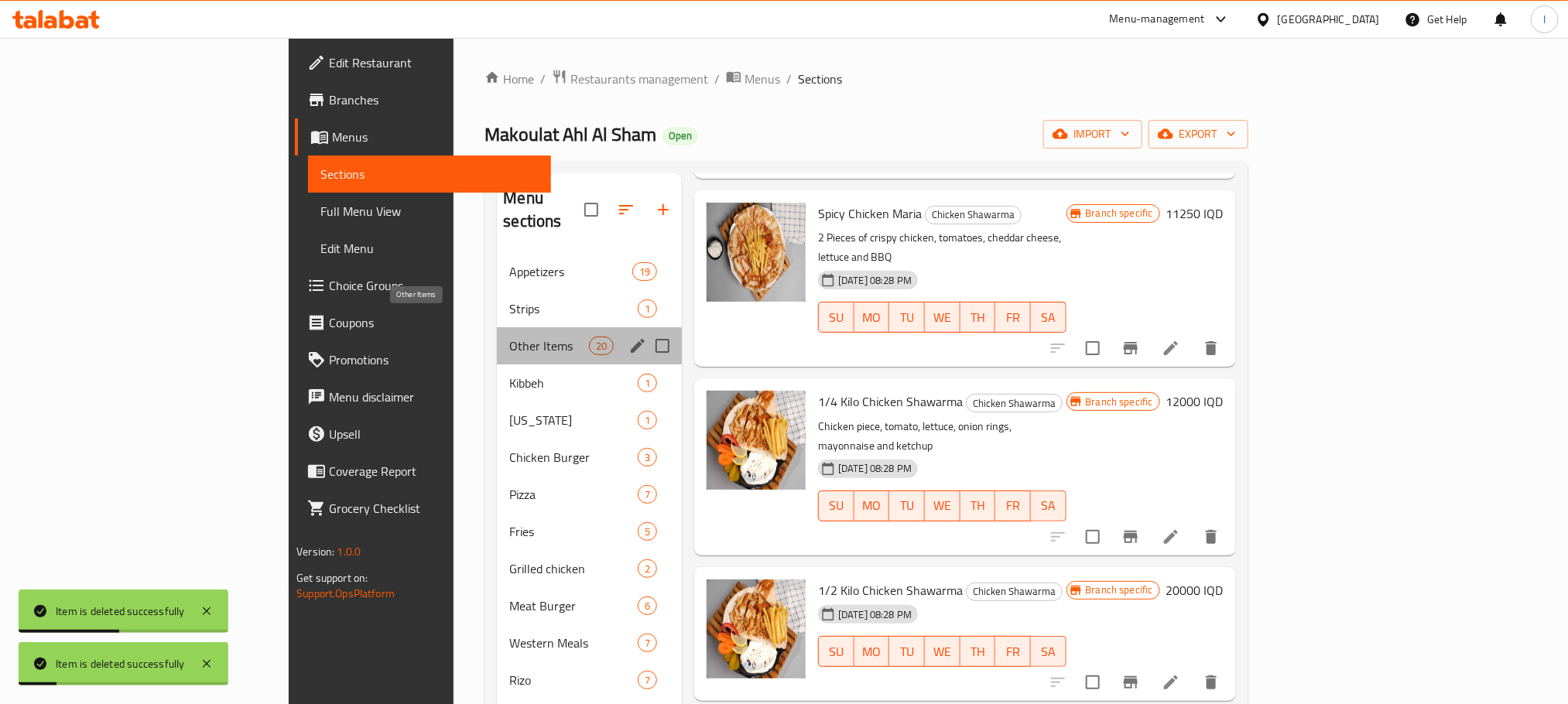
click at [509, 336] on span "Other Items" at bounding box center [549, 346] width 79 height 19
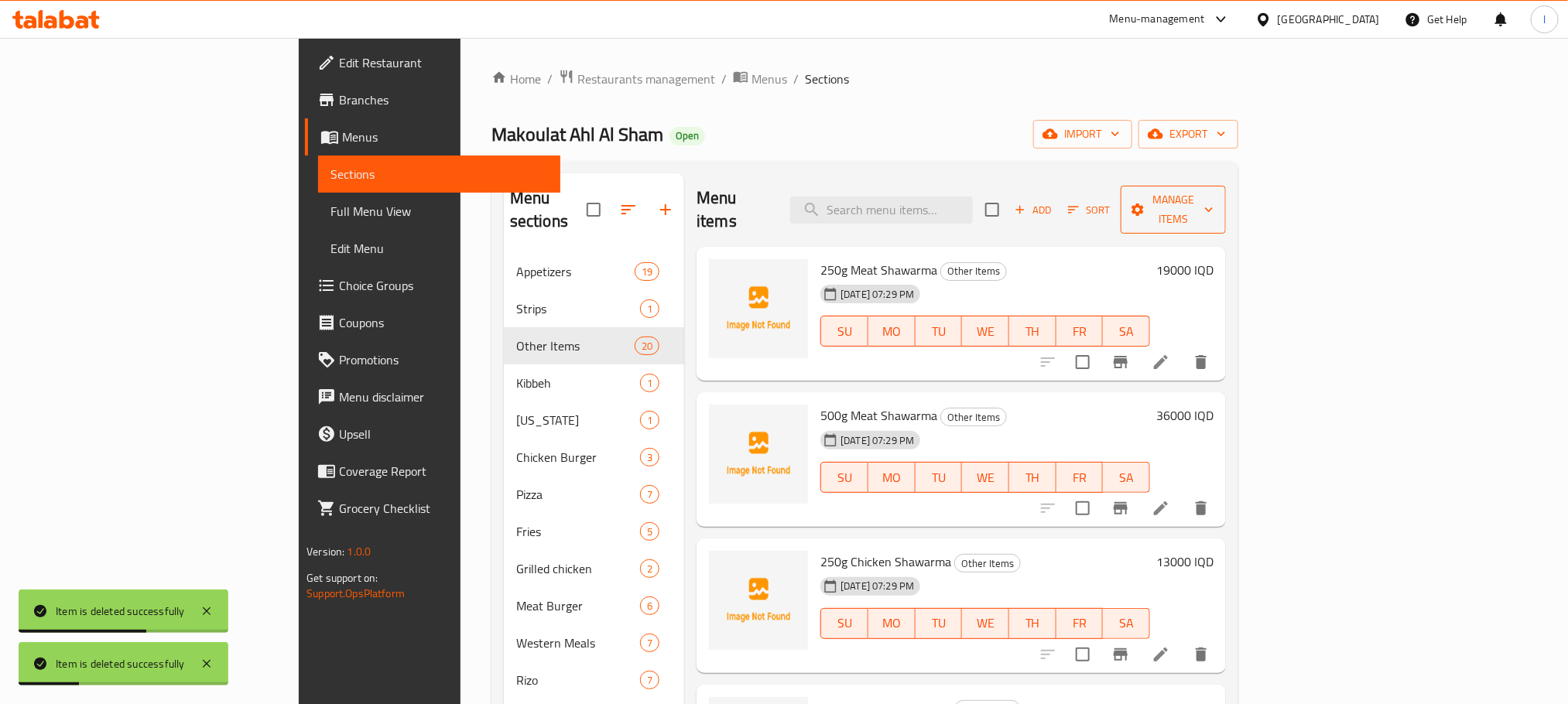
click at [1214, 195] on span "Manage items" at bounding box center [1173, 209] width 81 height 39
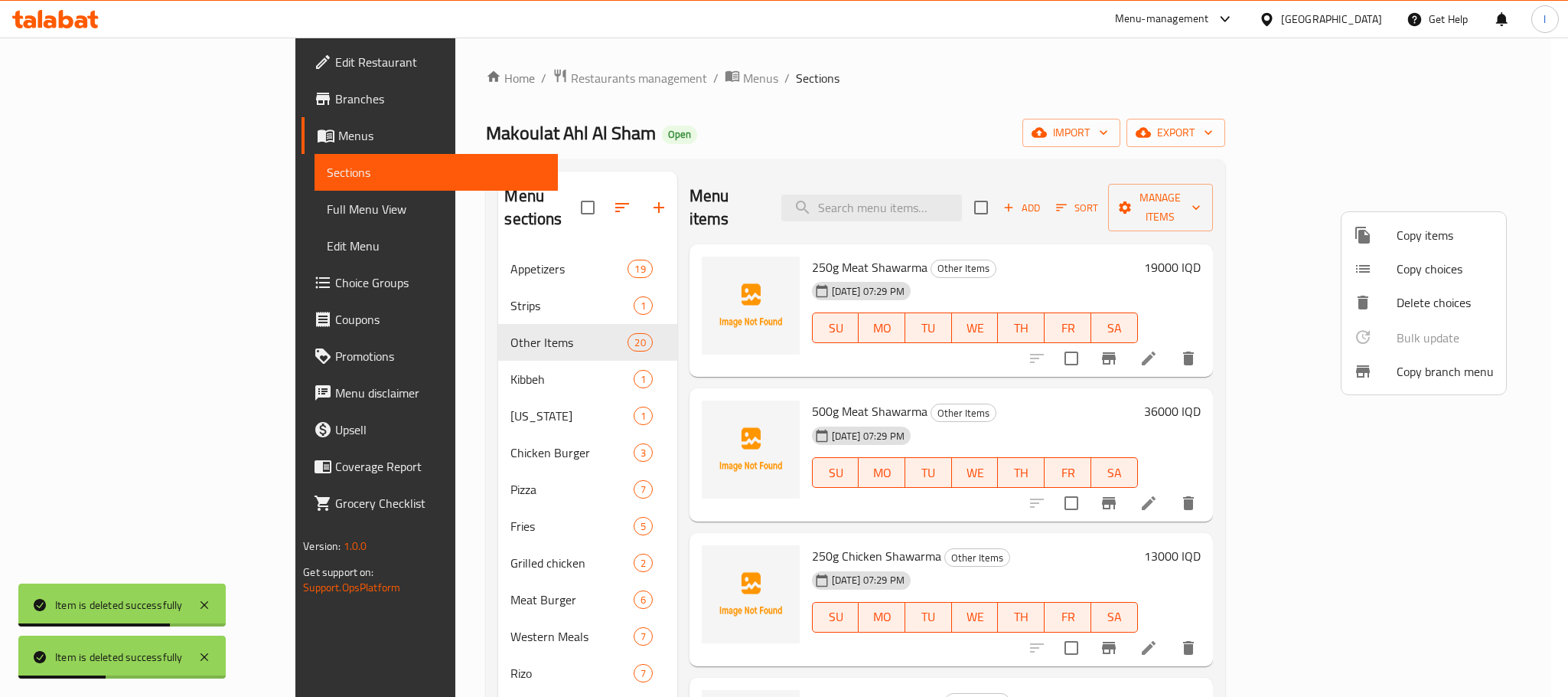
click at [1417, 232] on span "Copy items" at bounding box center [1445, 235] width 97 height 19
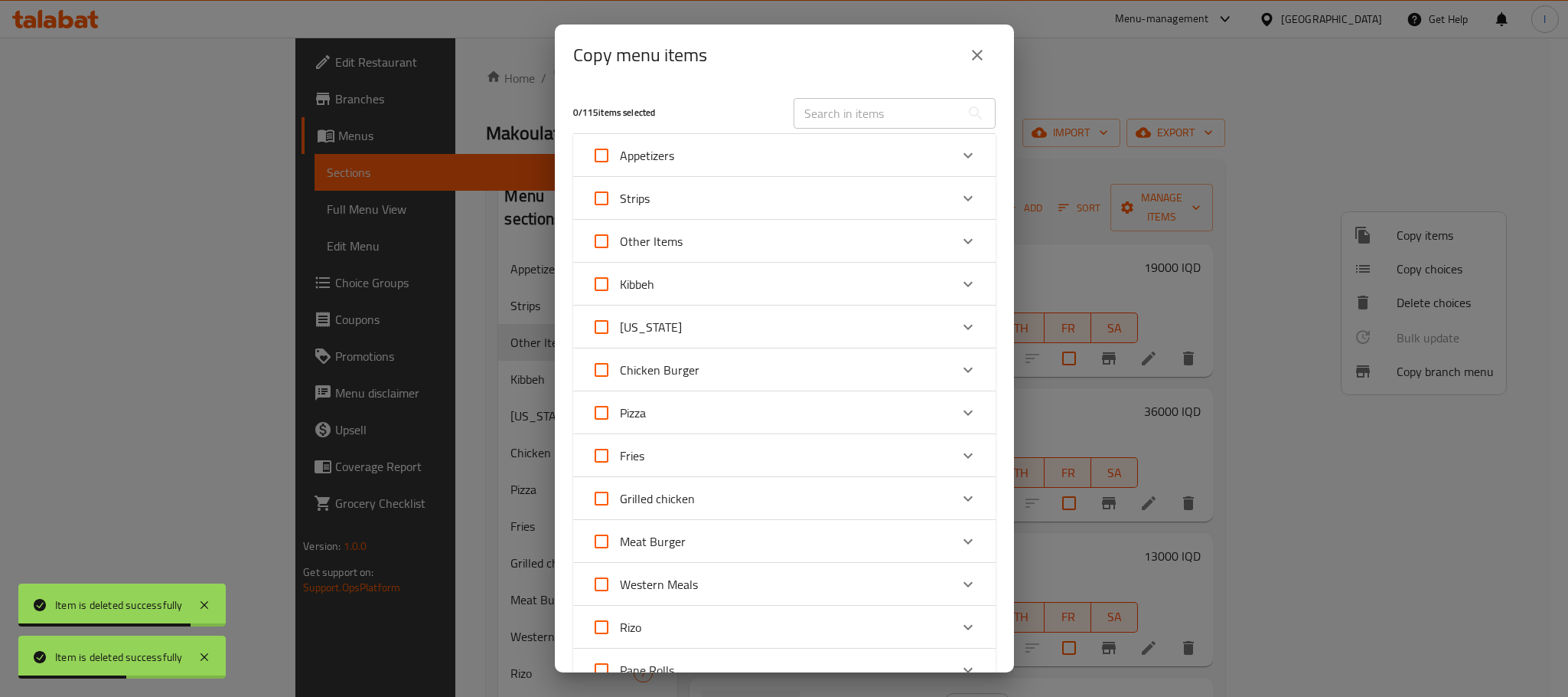
click at [696, 243] on div "Other Items" at bounding box center [770, 241] width 358 height 37
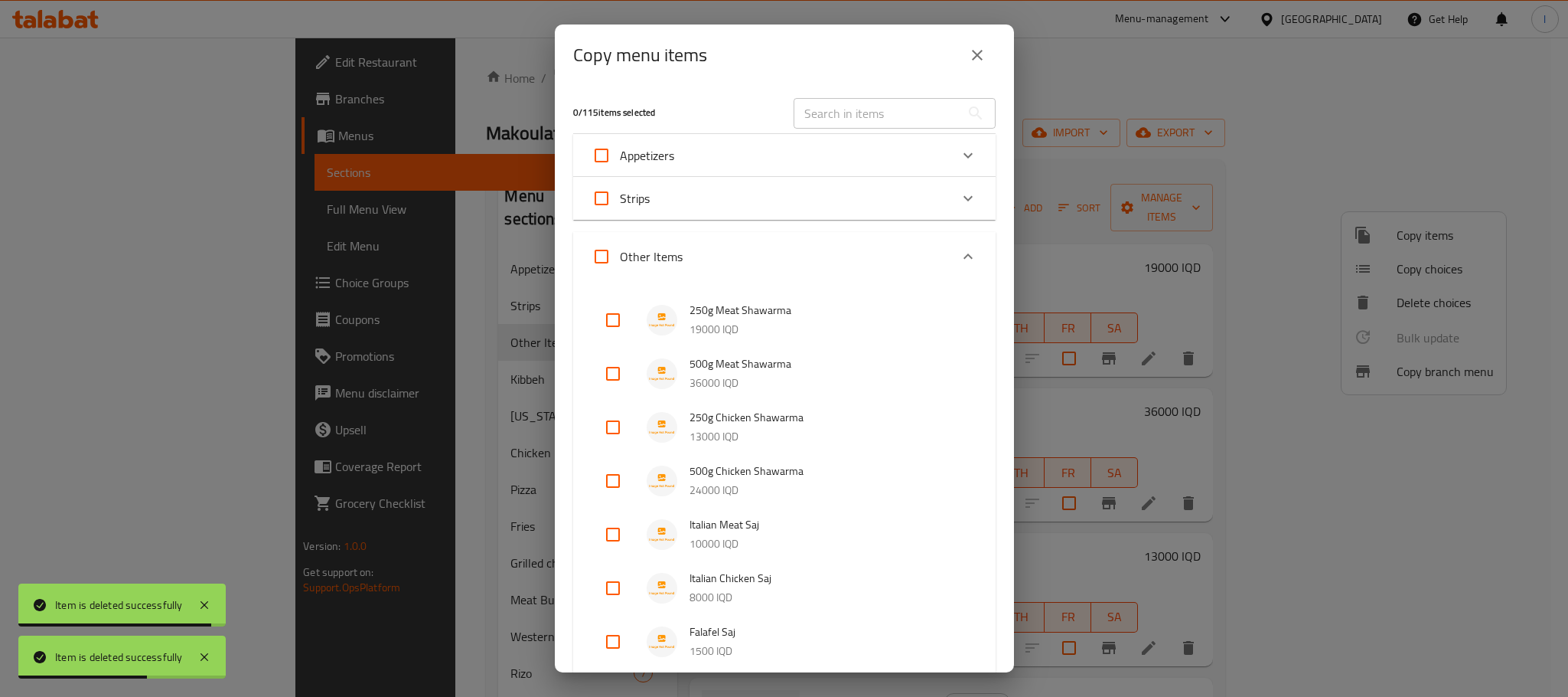
click at [609, 322] on input "checkbox" at bounding box center [613, 319] width 37 height 37
checkbox input "true"
click at [609, 363] on input "checkbox" at bounding box center [613, 373] width 37 height 37
checkbox input "true"
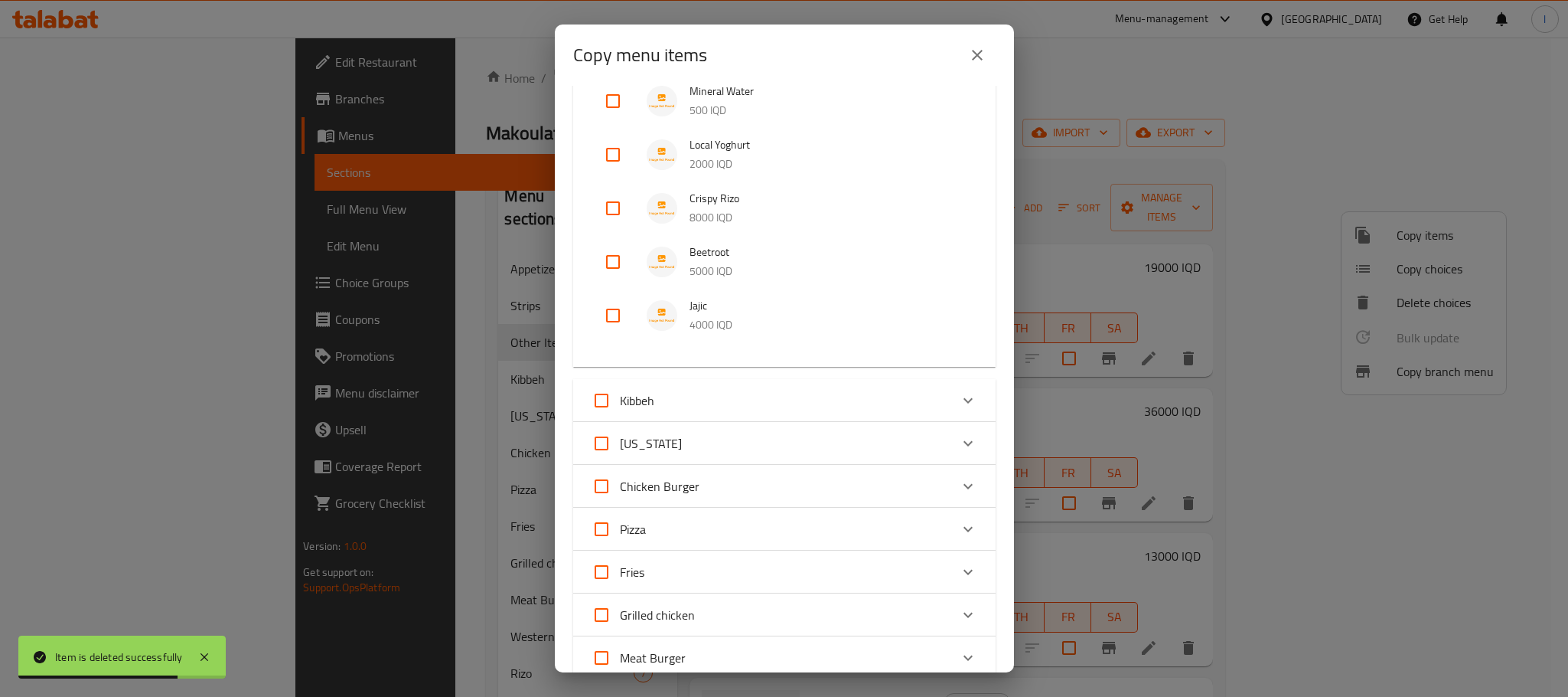
scroll to position [1548, 0]
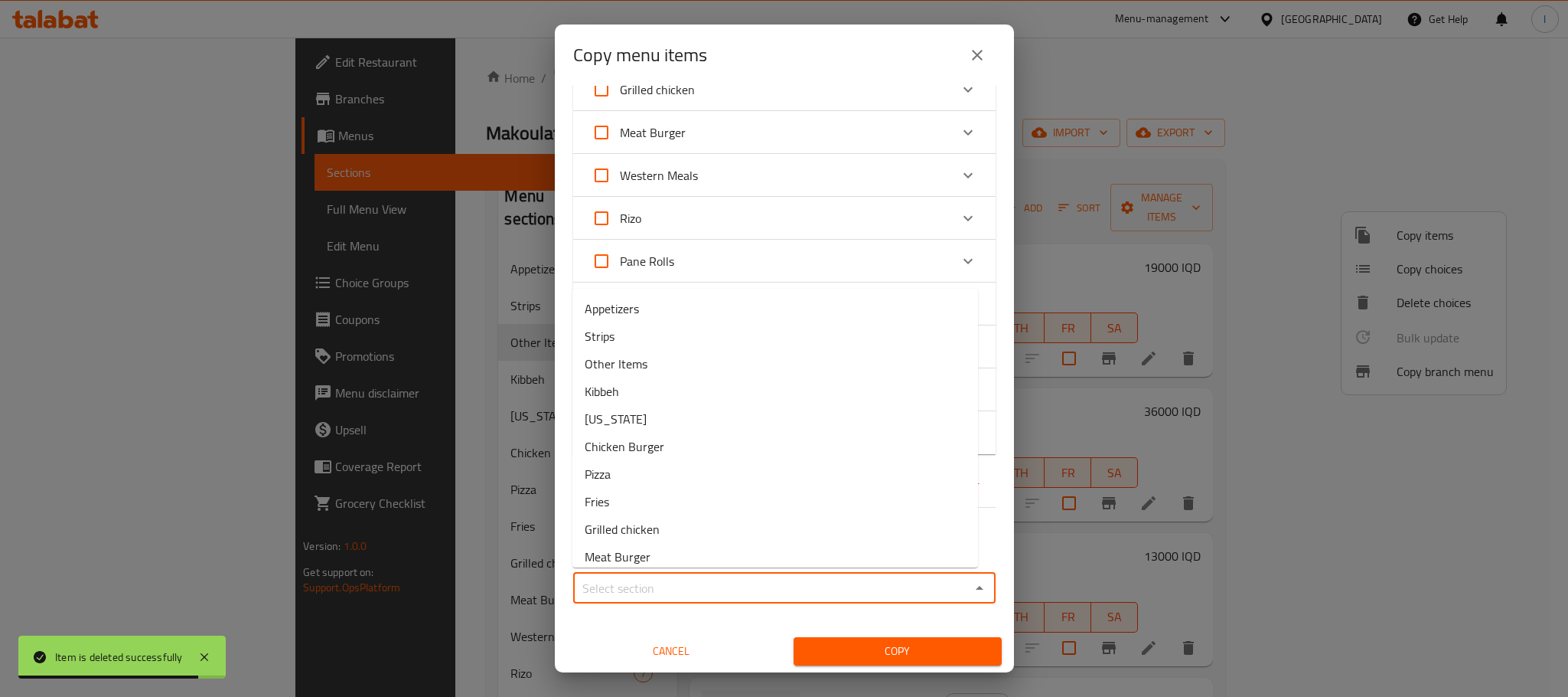
click at [772, 586] on input "Sections   *" at bounding box center [772, 587] width 388 height 21
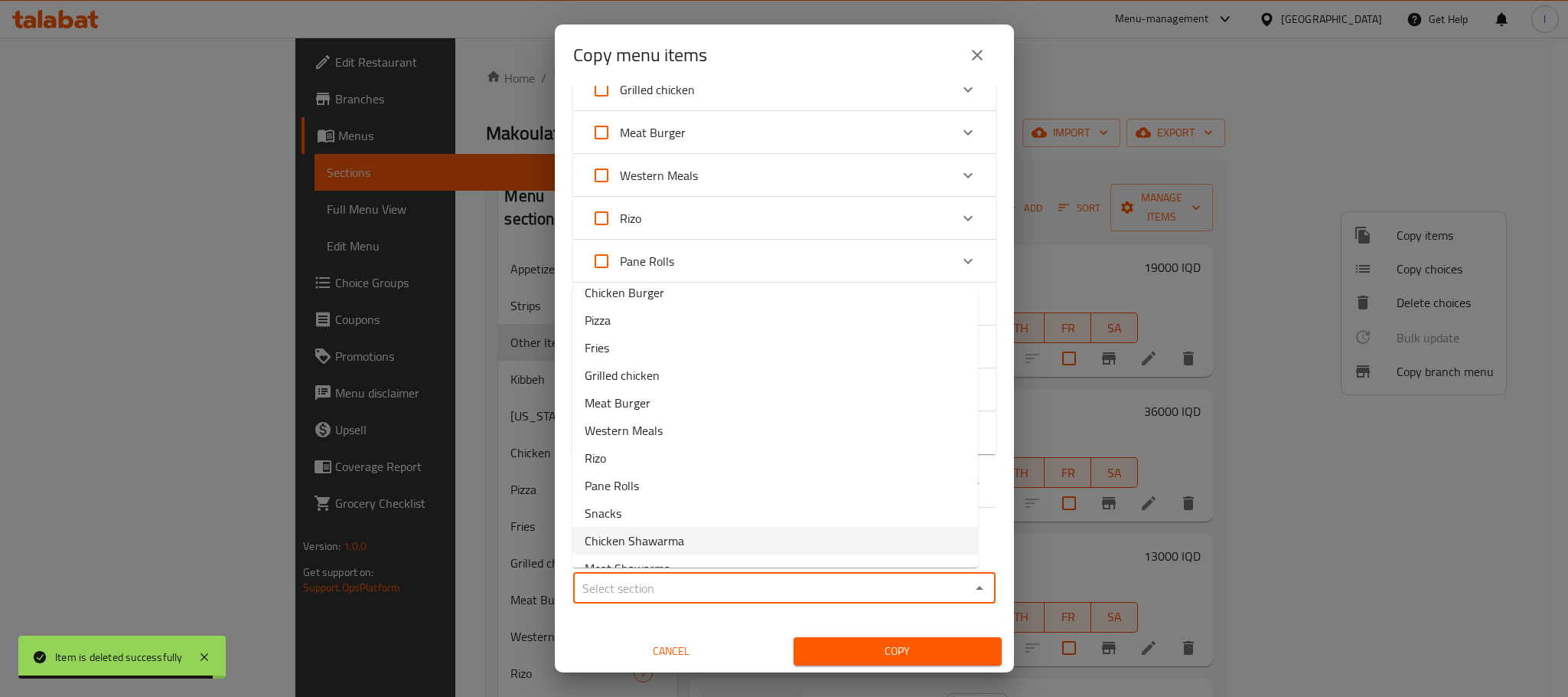
scroll to position [202, 0]
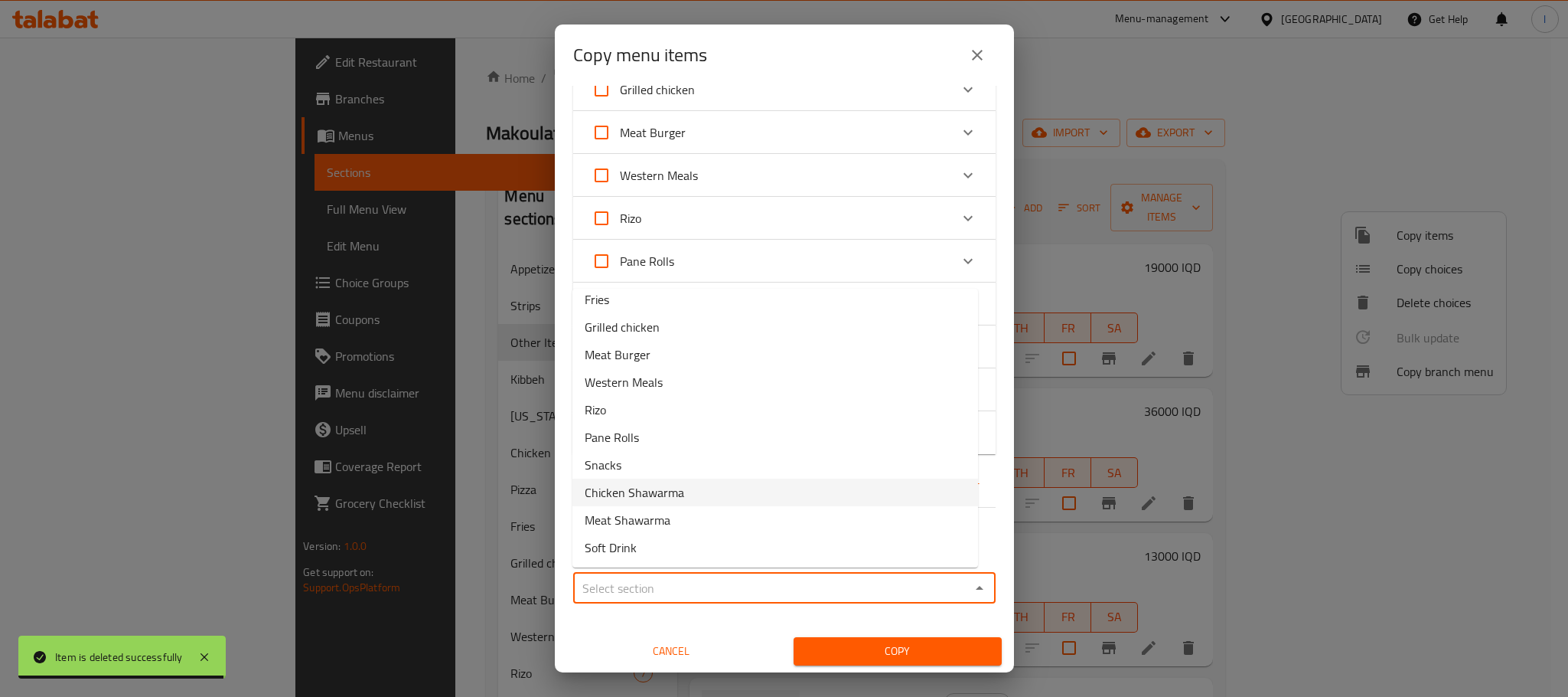
click at [705, 501] on li "Chicken Shawarma" at bounding box center [775, 492] width 406 height 27
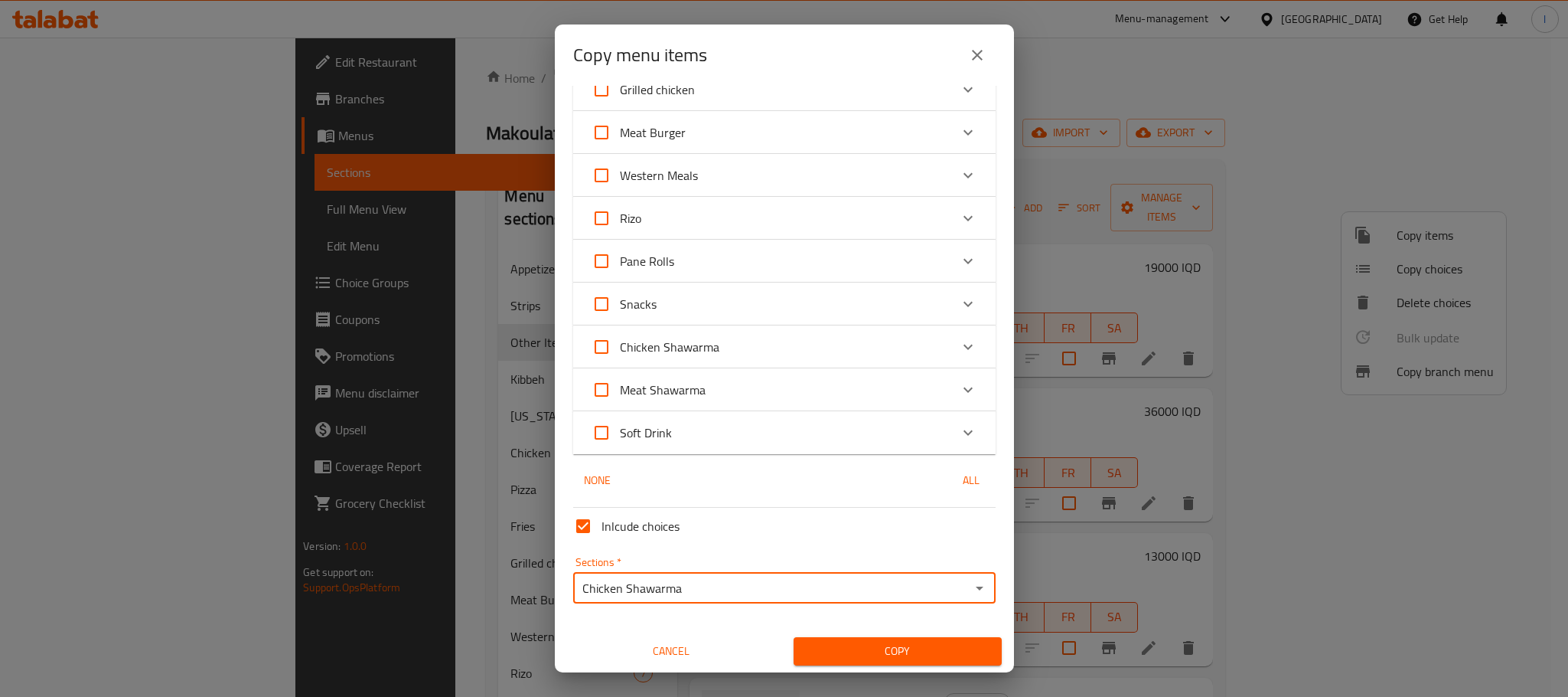
click at [914, 591] on input "Chicken Shawarma" at bounding box center [772, 587] width 388 height 21
click at [971, 583] on icon "Open" at bounding box center [980, 588] width 19 height 19
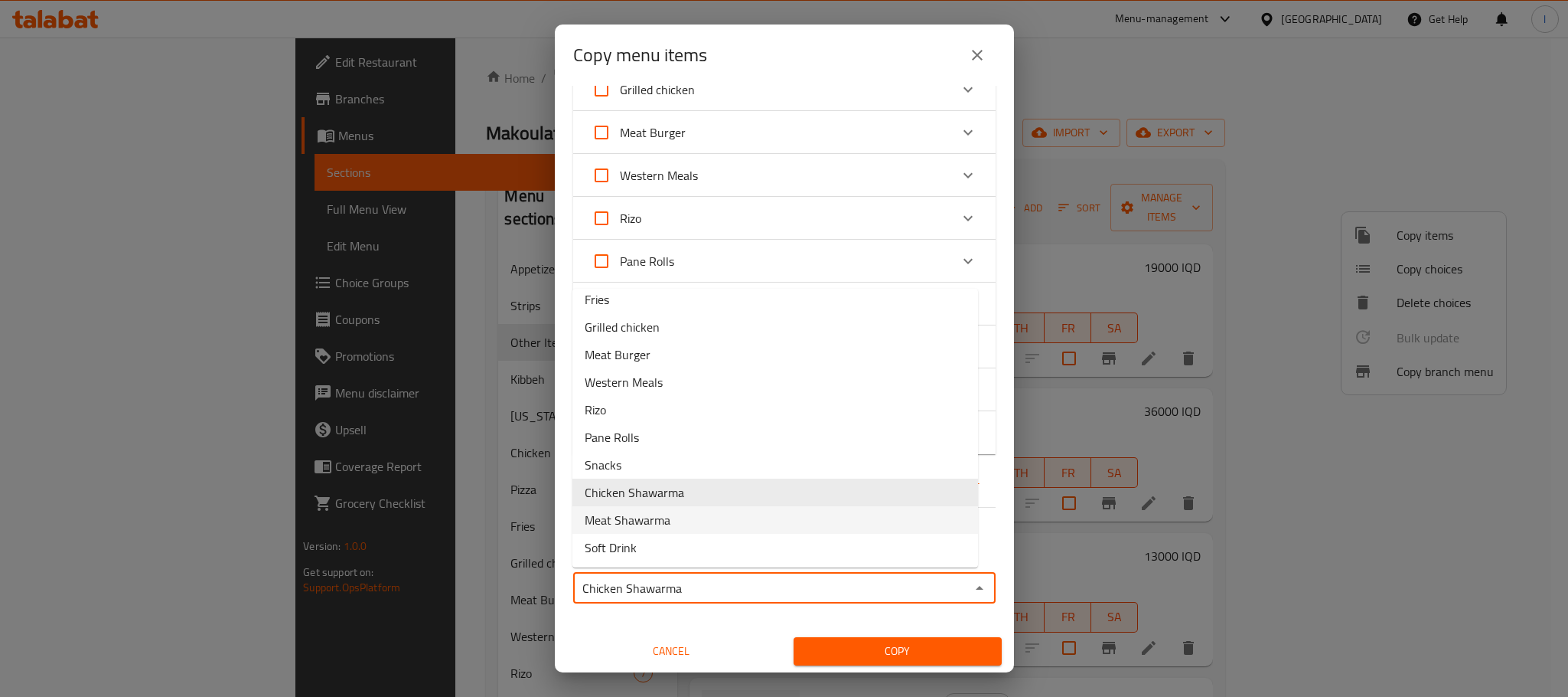
click at [675, 519] on li "Meat Shawarma" at bounding box center [775, 520] width 406 height 27
type input "Meat Shawarma"
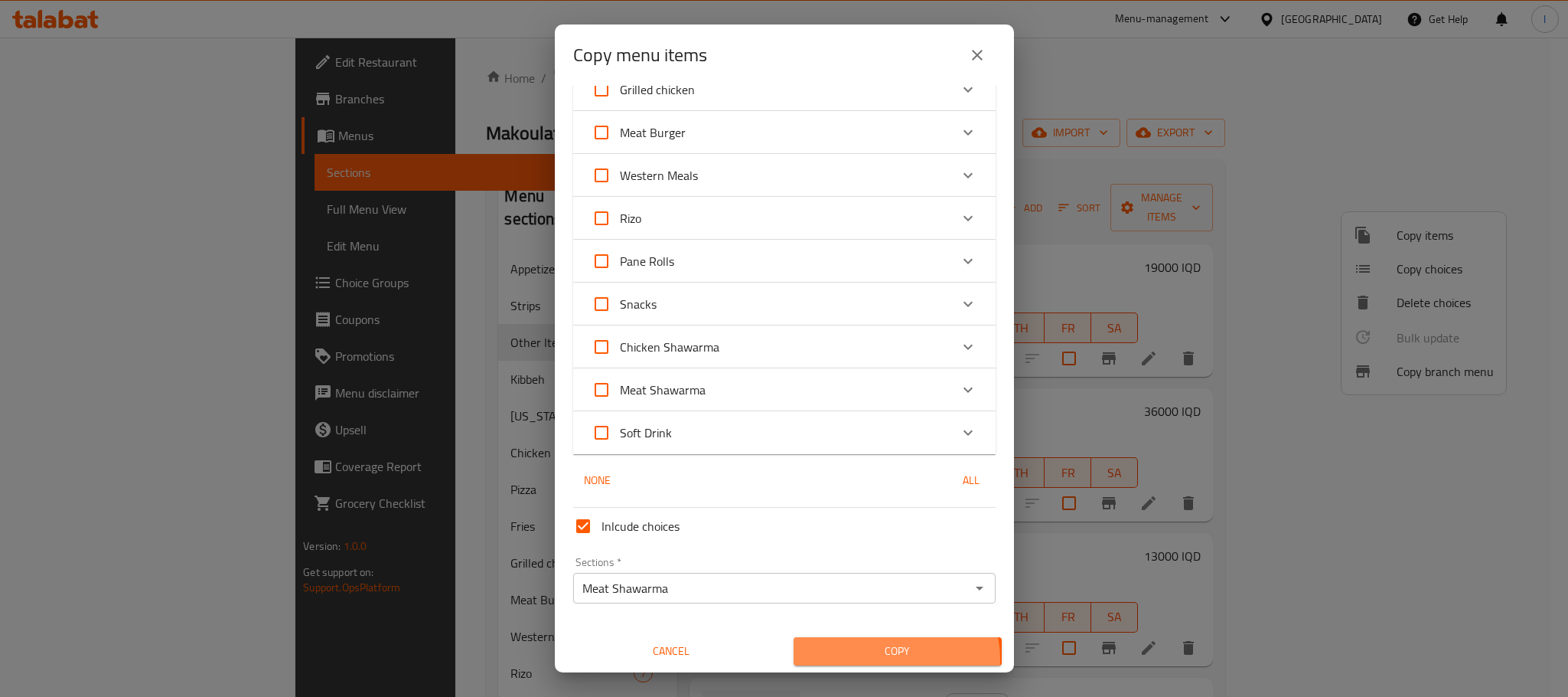
click at [887, 657] on span "Copy" at bounding box center [898, 651] width 184 height 19
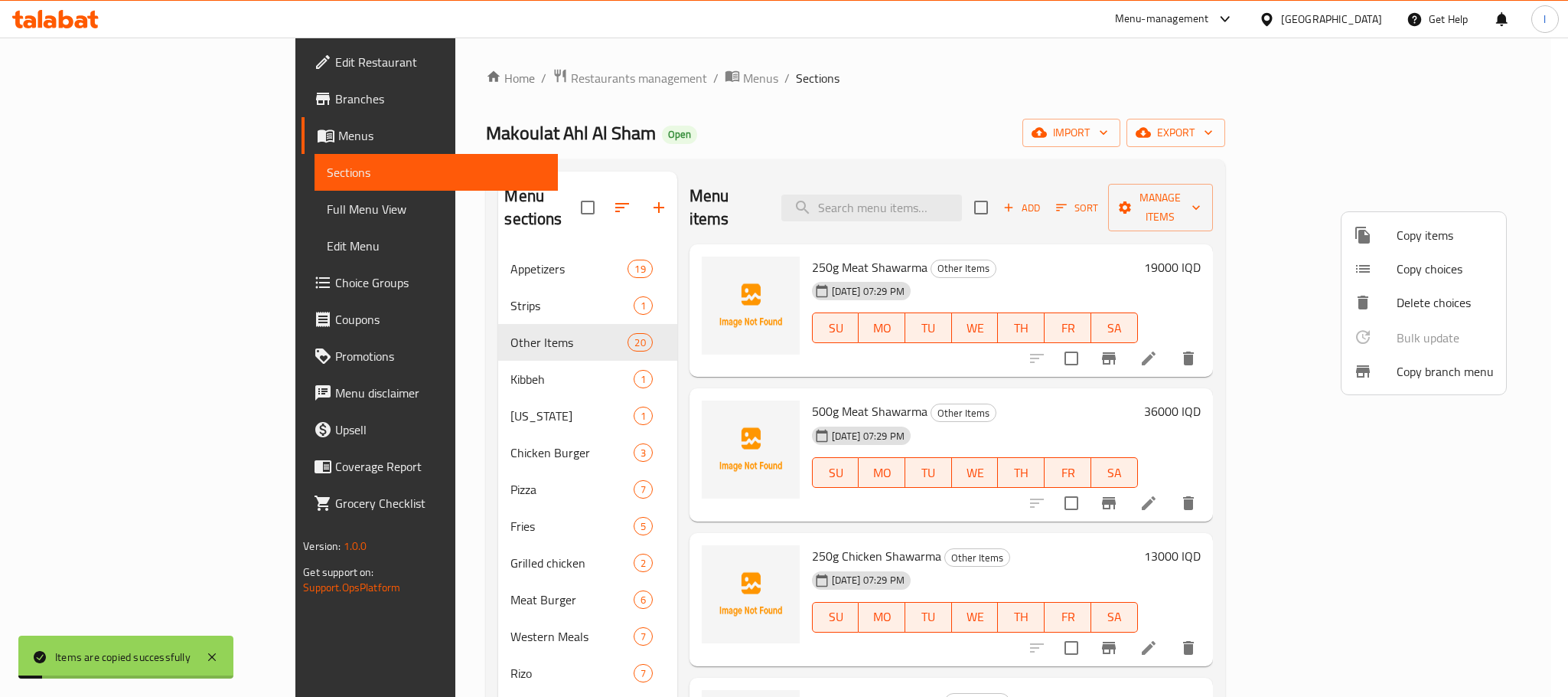
click at [1043, 88] on div at bounding box center [784, 348] width 1568 height 697
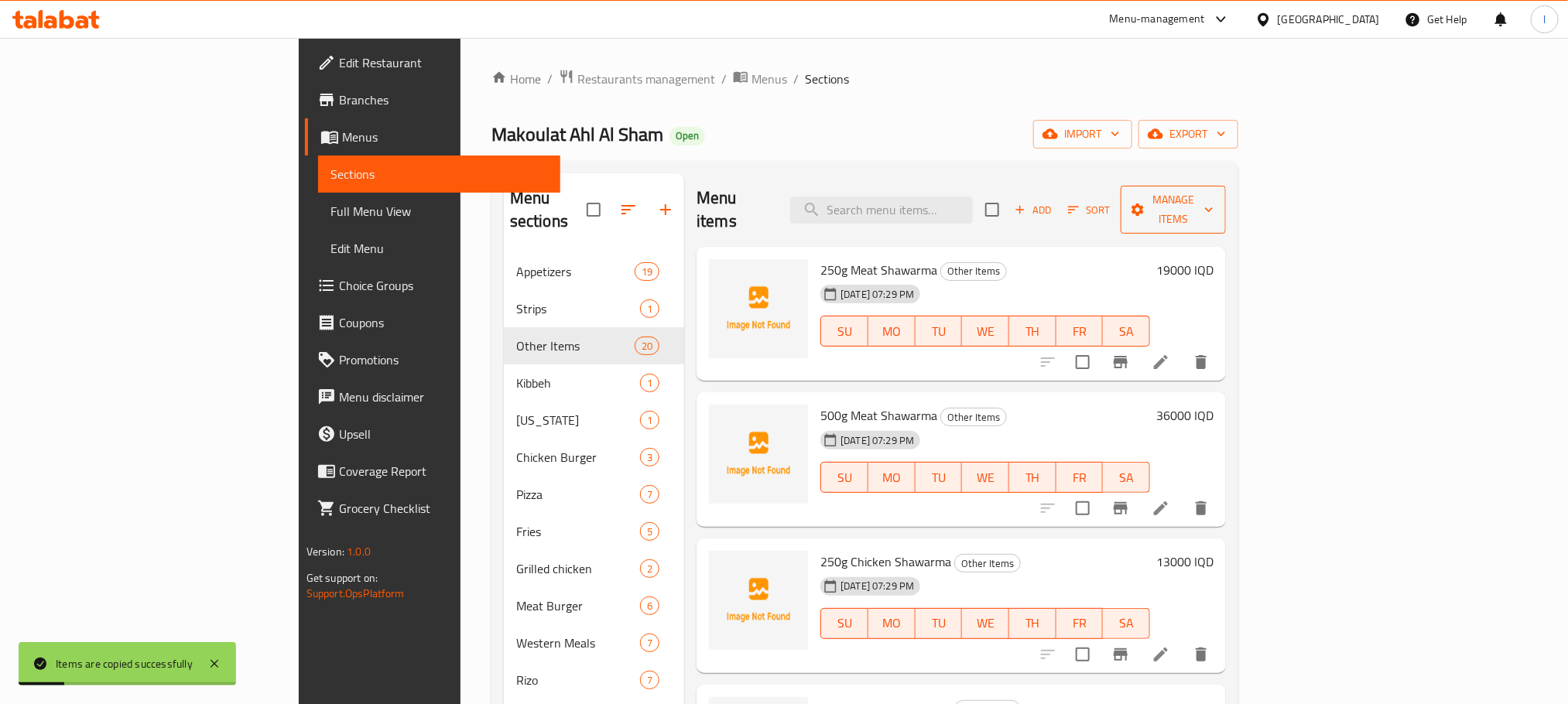
click at [1214, 205] on span "Manage items" at bounding box center [1173, 209] width 81 height 39
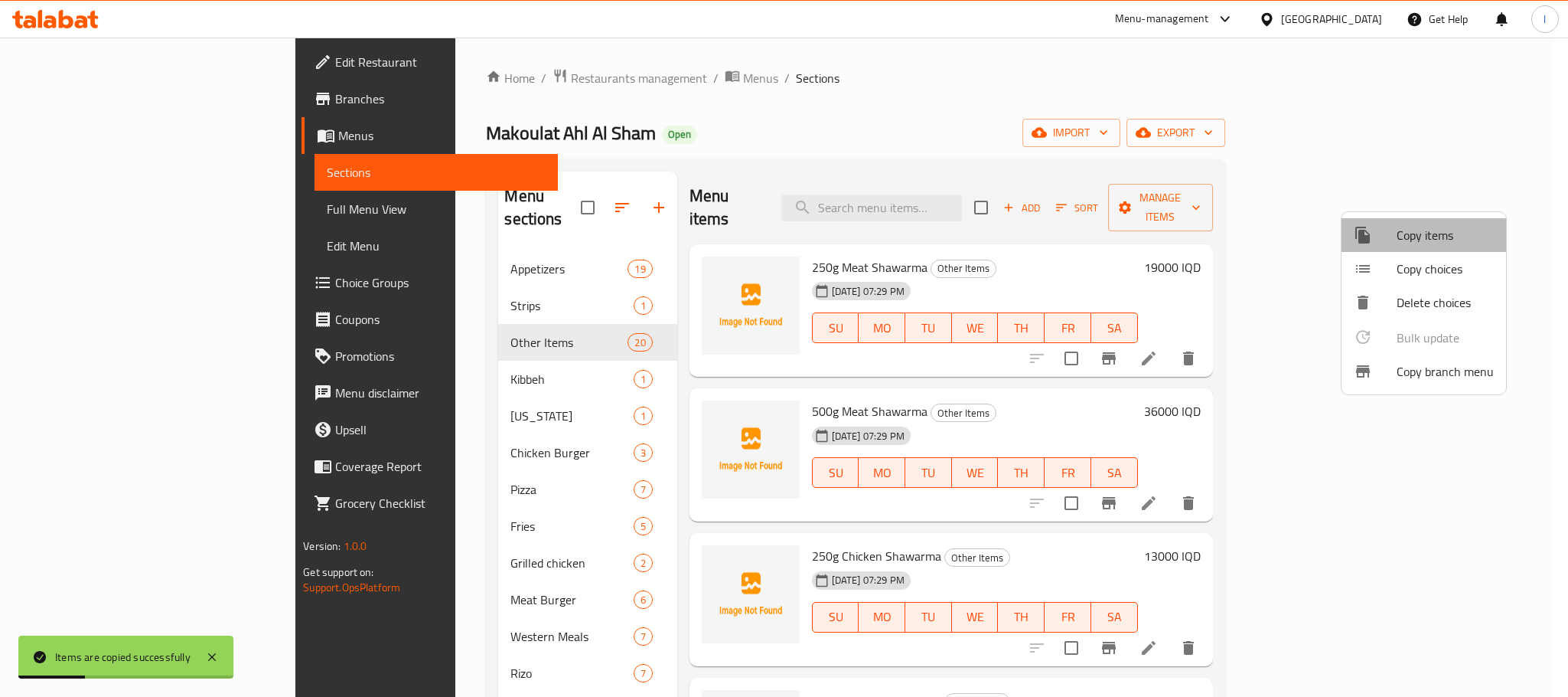
click at [1430, 226] on span "Copy items" at bounding box center [1445, 235] width 97 height 19
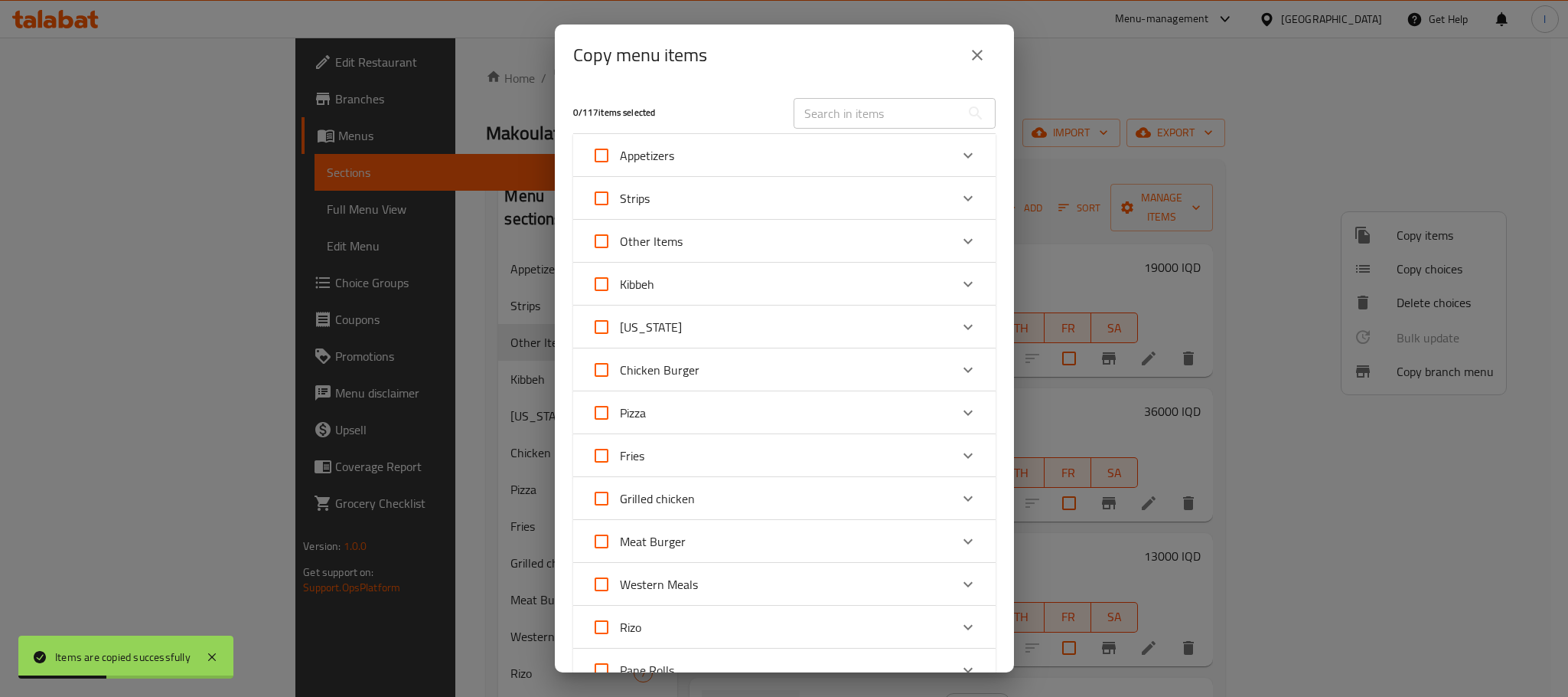
click at [731, 231] on div "Other Items" at bounding box center [770, 241] width 358 height 37
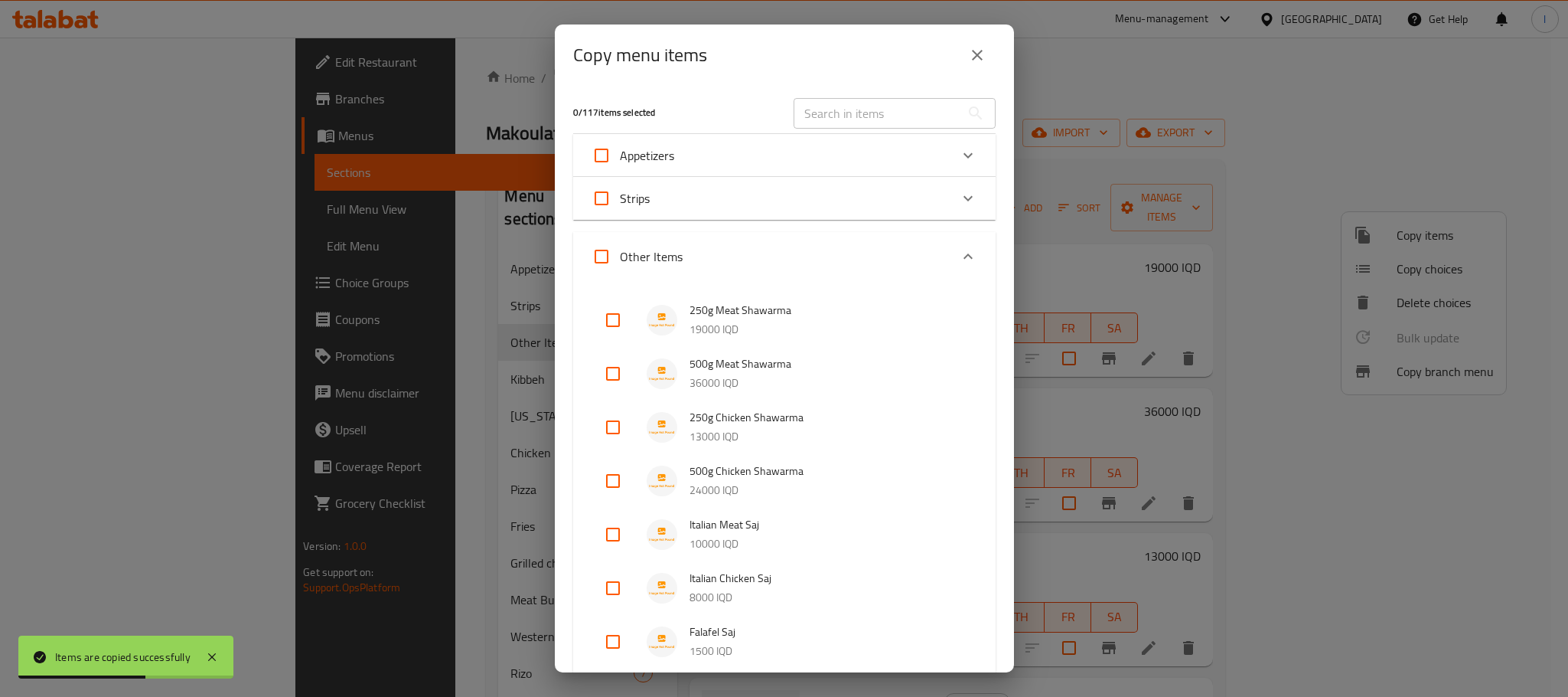
click at [611, 430] on input "checkbox" at bounding box center [613, 426] width 37 height 37
checkbox input "true"
click at [606, 481] on input "checkbox" at bounding box center [613, 480] width 37 height 37
checkbox input "true"
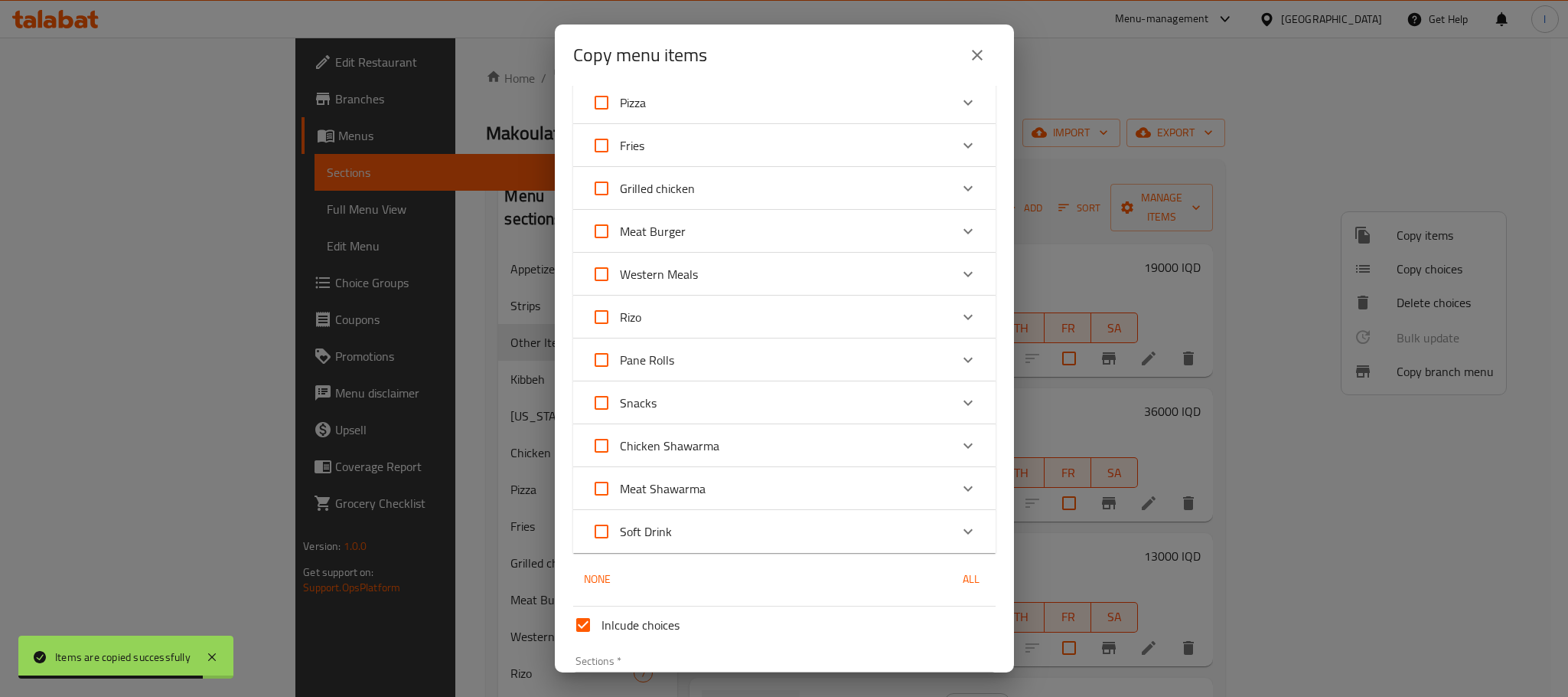
scroll to position [1548, 0]
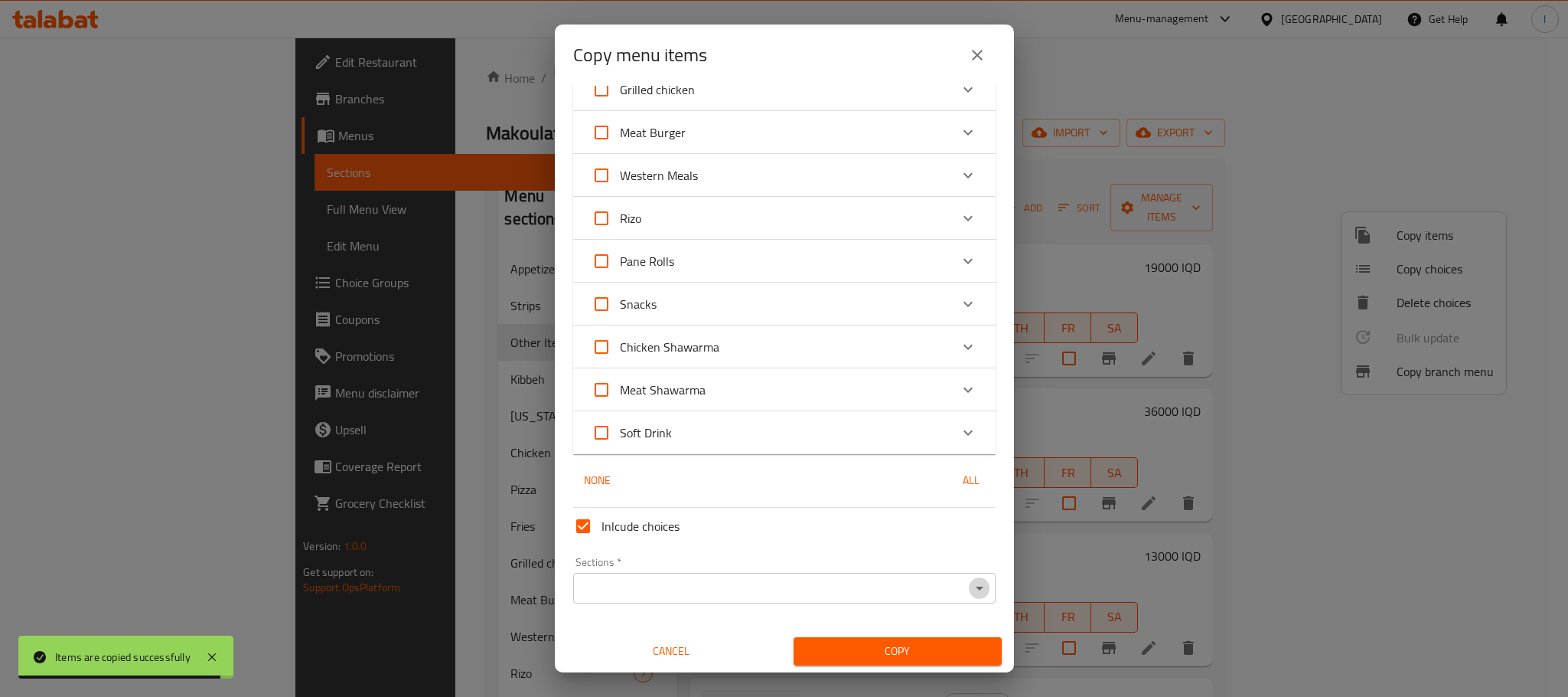
click at [971, 579] on icon "Open" at bounding box center [980, 588] width 19 height 19
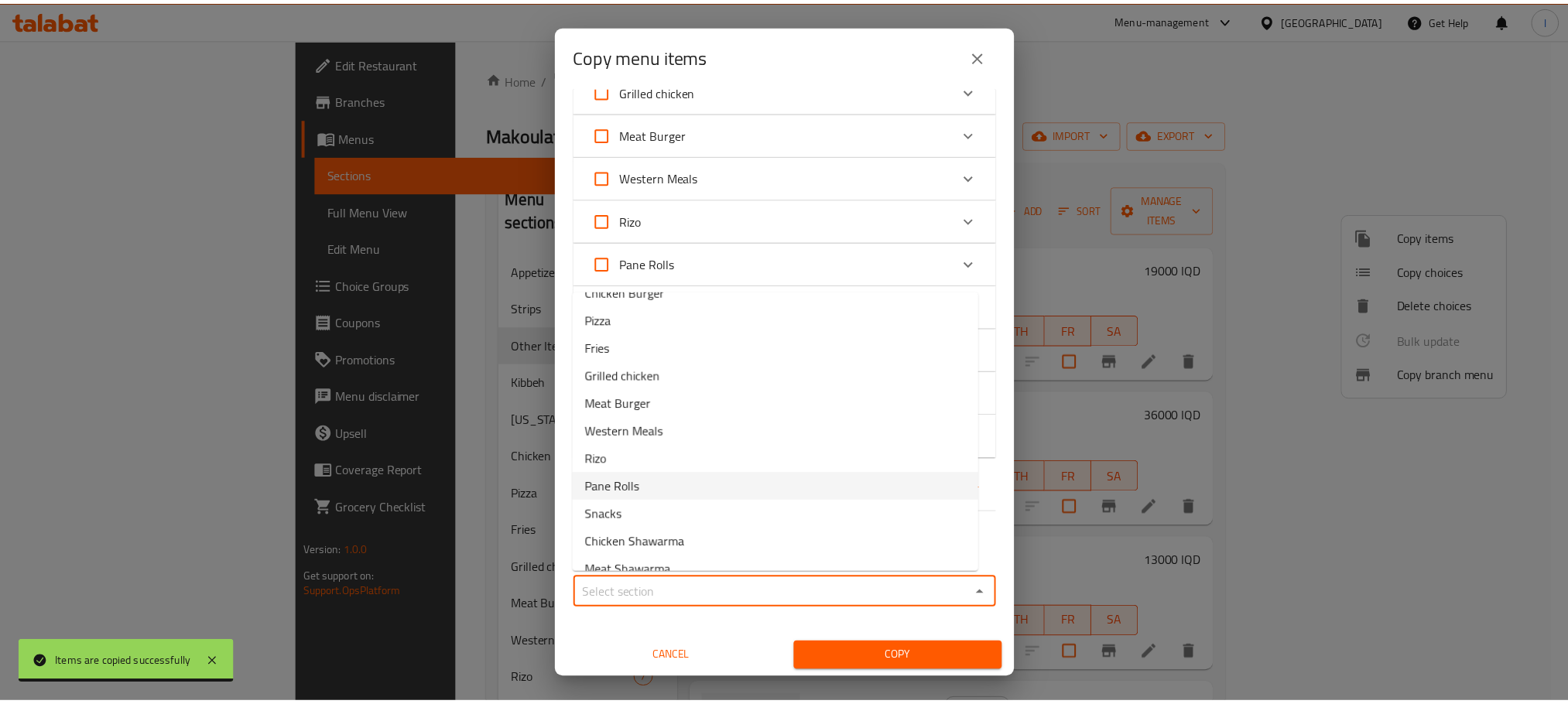
scroll to position [204, 0]
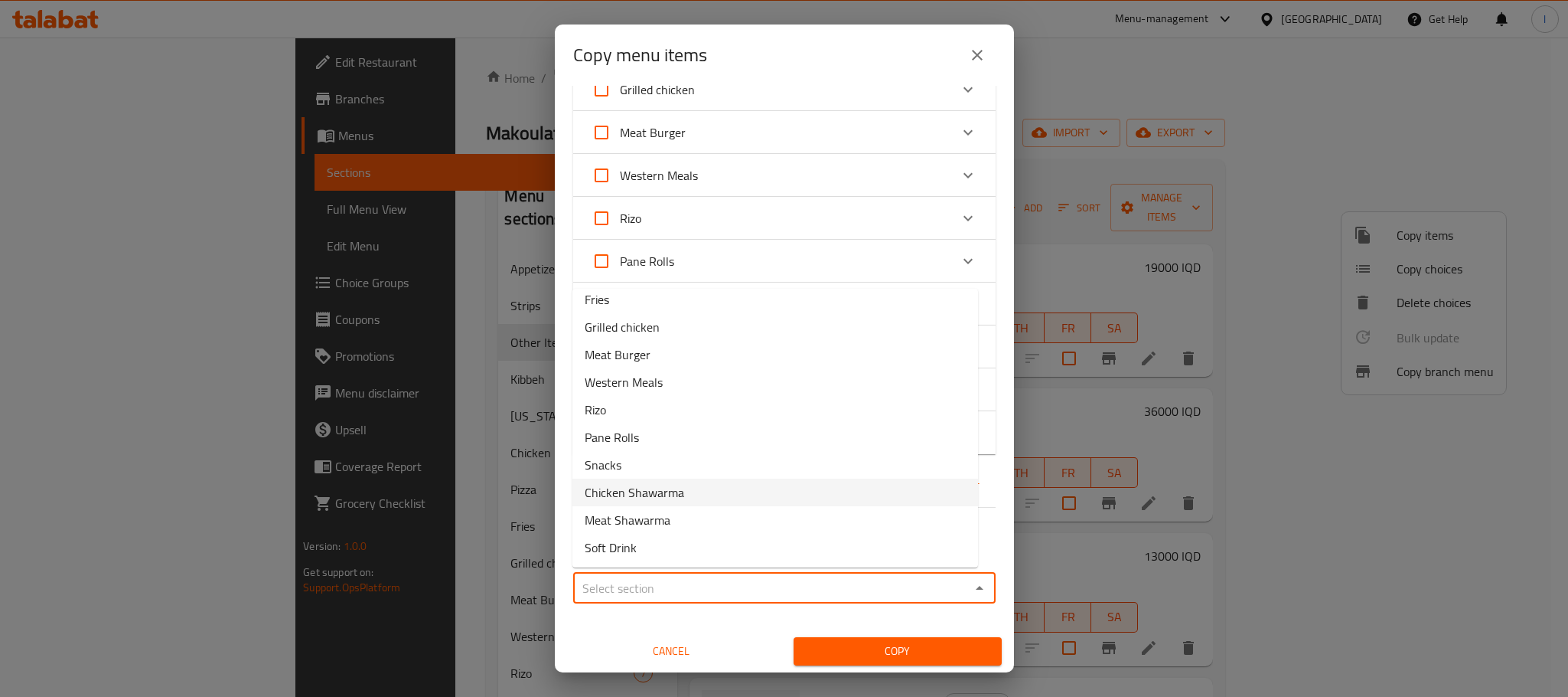
click at [715, 492] on li "Chicken Shawarma" at bounding box center [775, 492] width 406 height 27
type input "Chicken Shawarma"
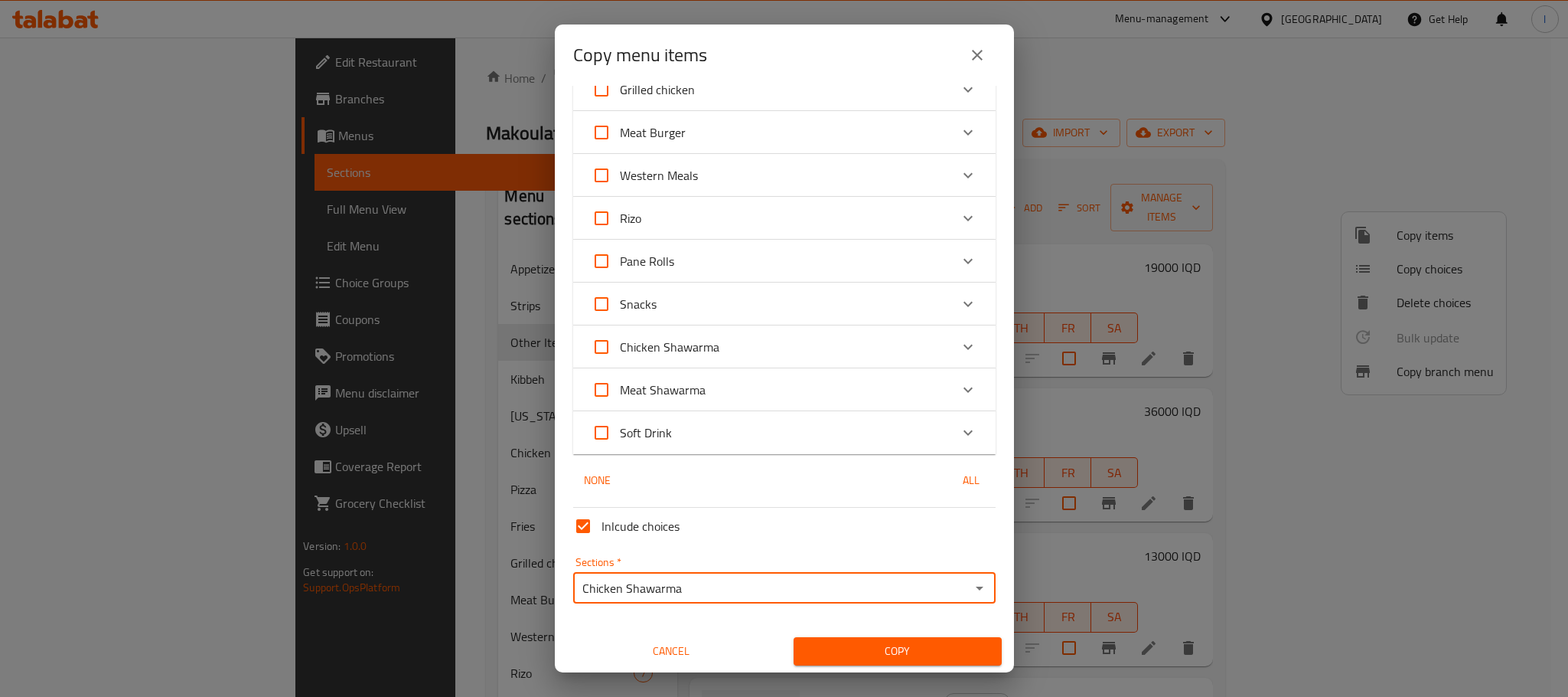
click at [835, 637] on button "Copy" at bounding box center [898, 650] width 208 height 28
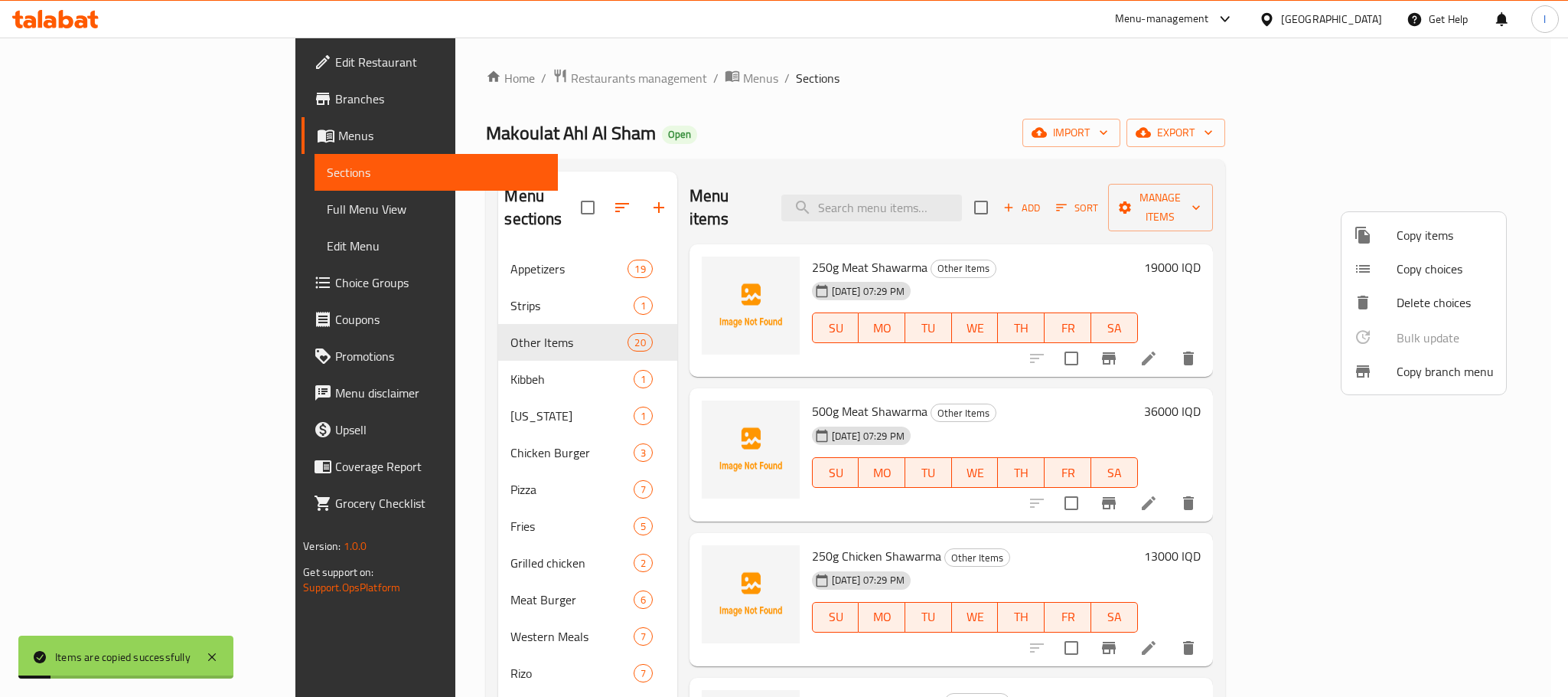
click at [1080, 73] on div at bounding box center [784, 348] width 1568 height 697
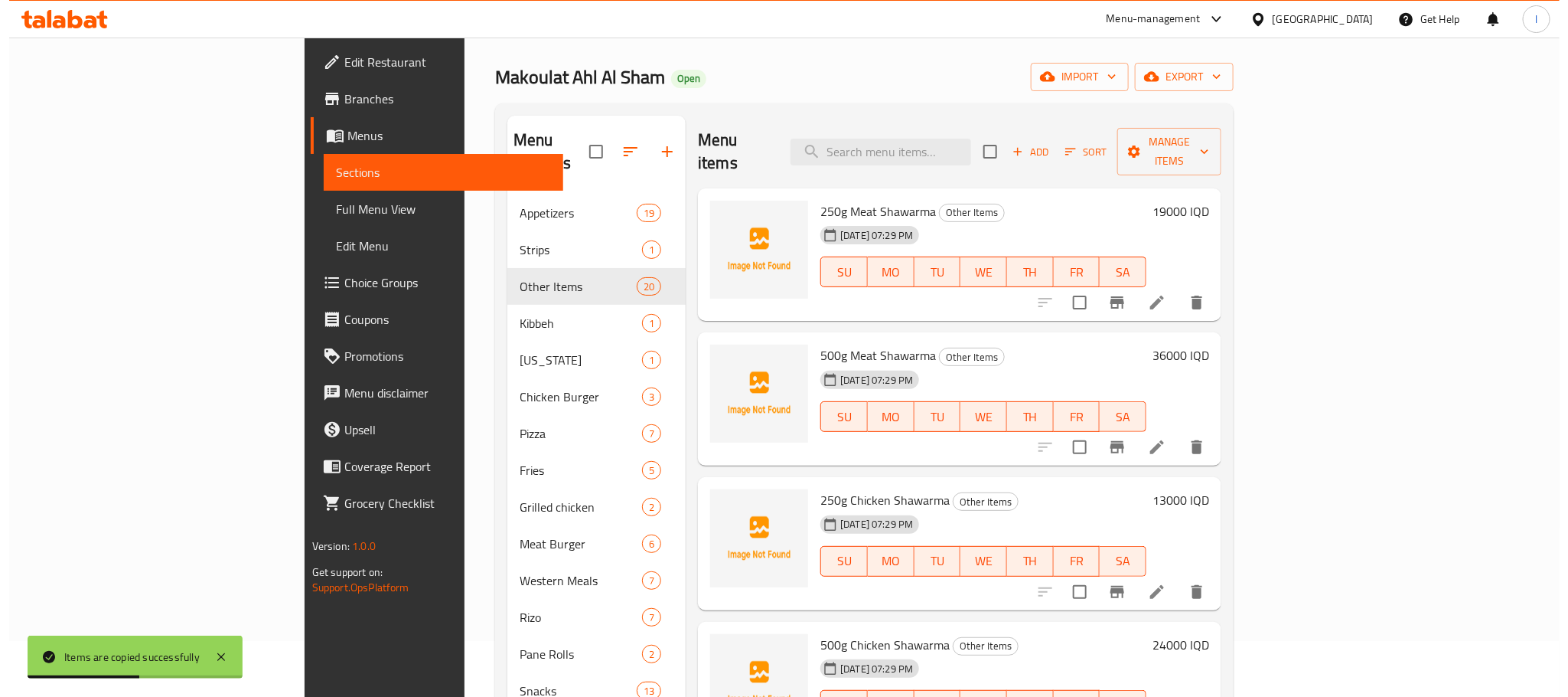
scroll to position [0, 0]
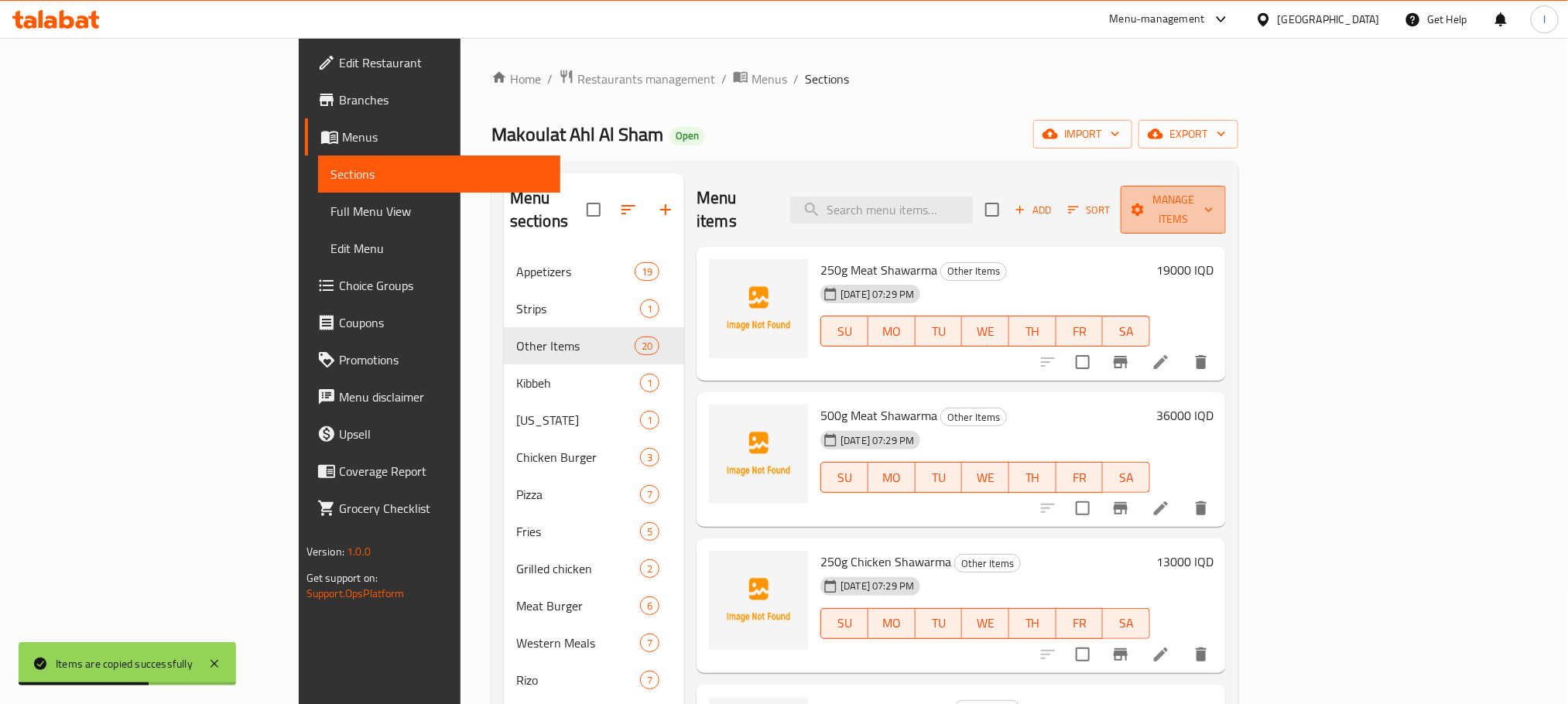
click at [1214, 190] on span "Manage items" at bounding box center [1173, 209] width 81 height 39
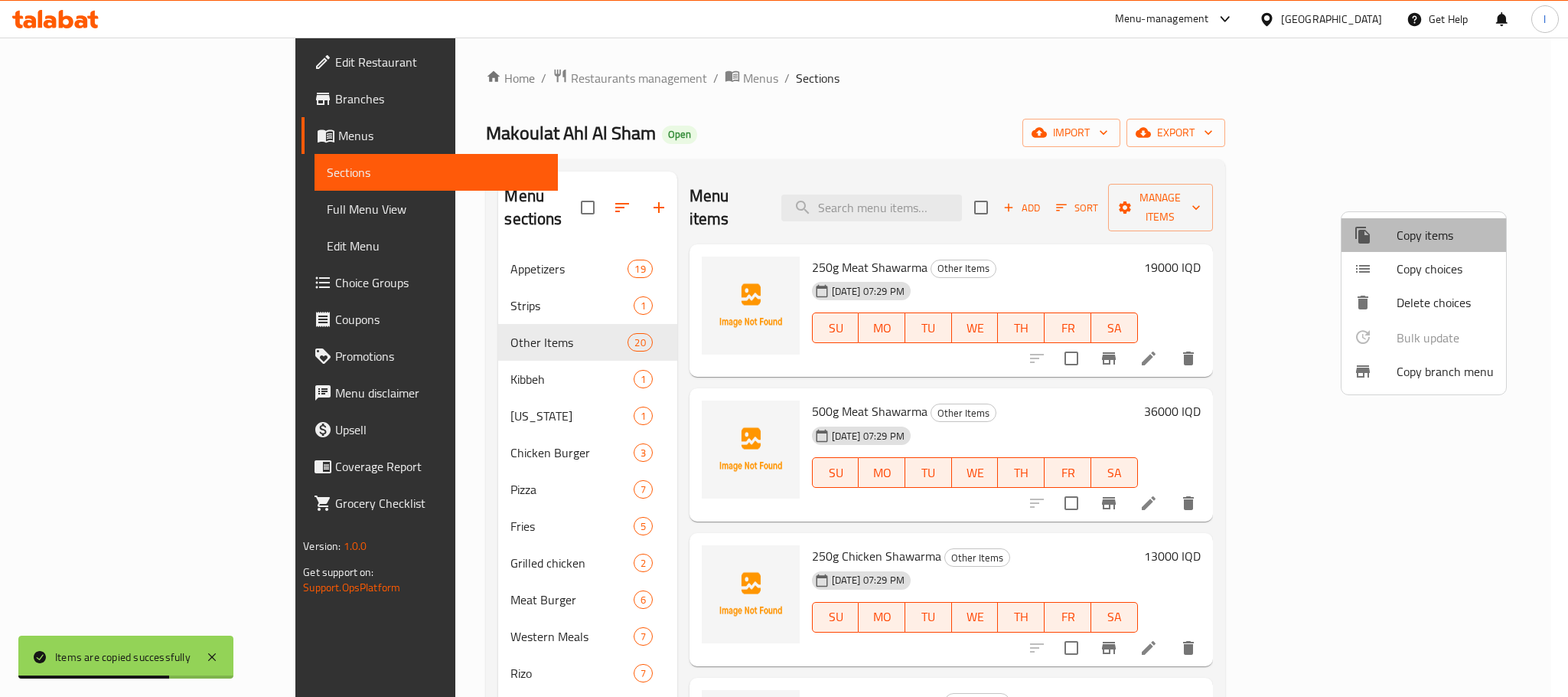
click at [1428, 231] on span "Copy items" at bounding box center [1445, 235] width 97 height 19
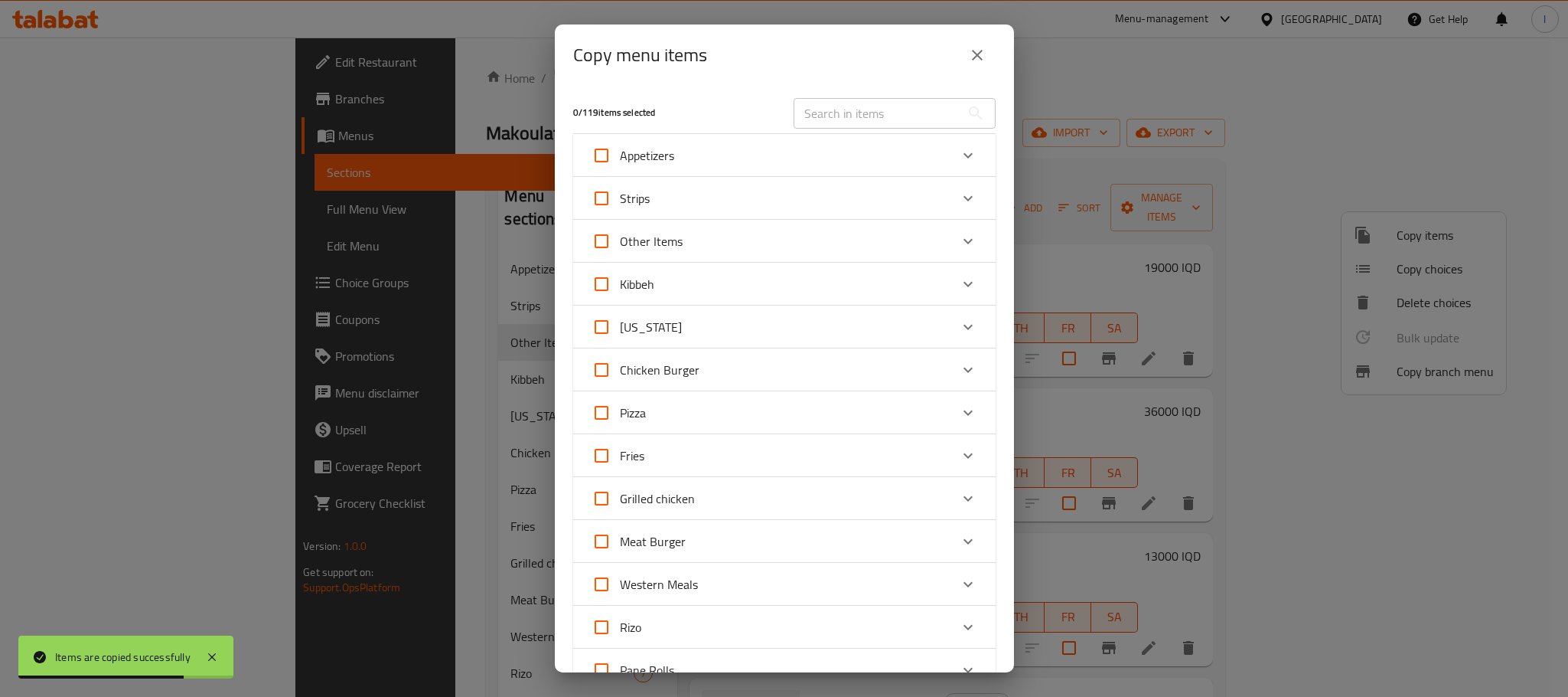
click at [799, 247] on div "Other Items" at bounding box center [770, 241] width 358 height 37
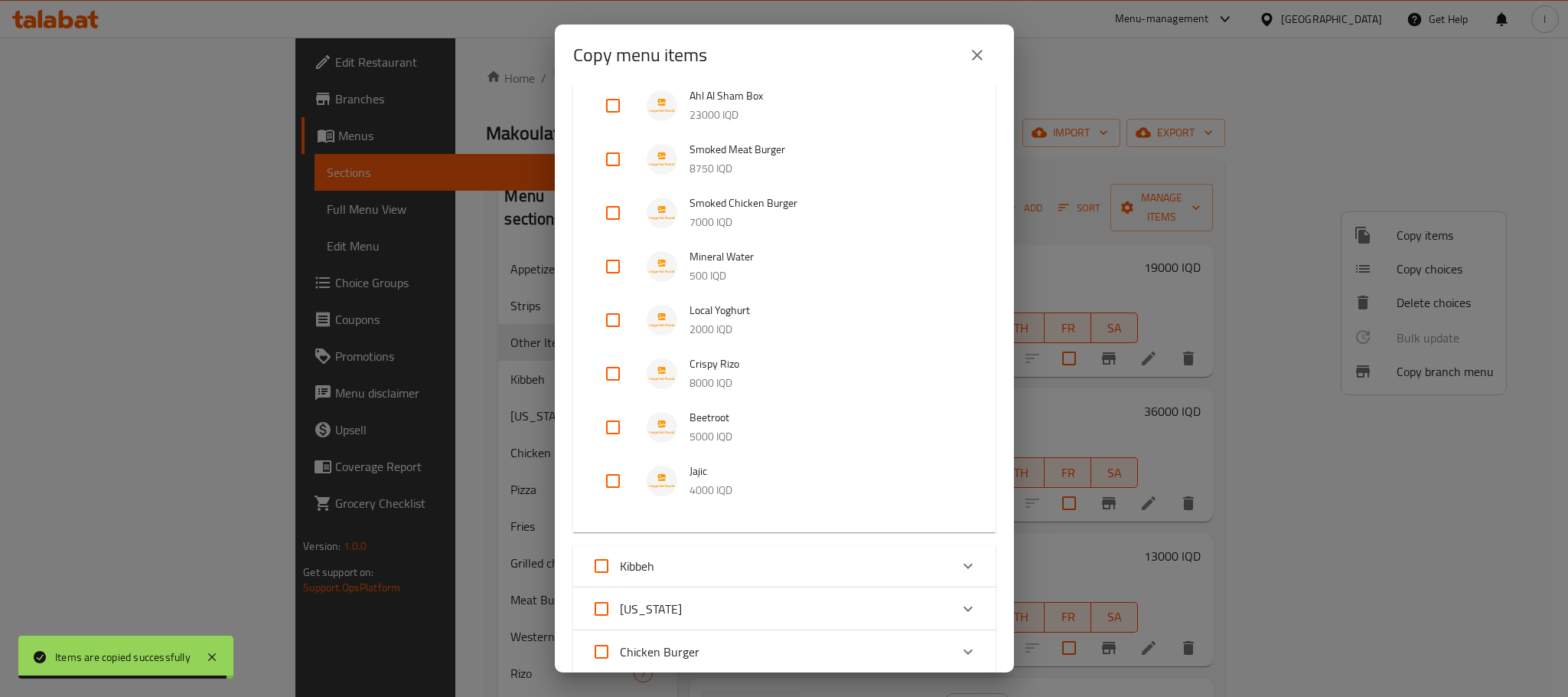
scroll to position [842, 0]
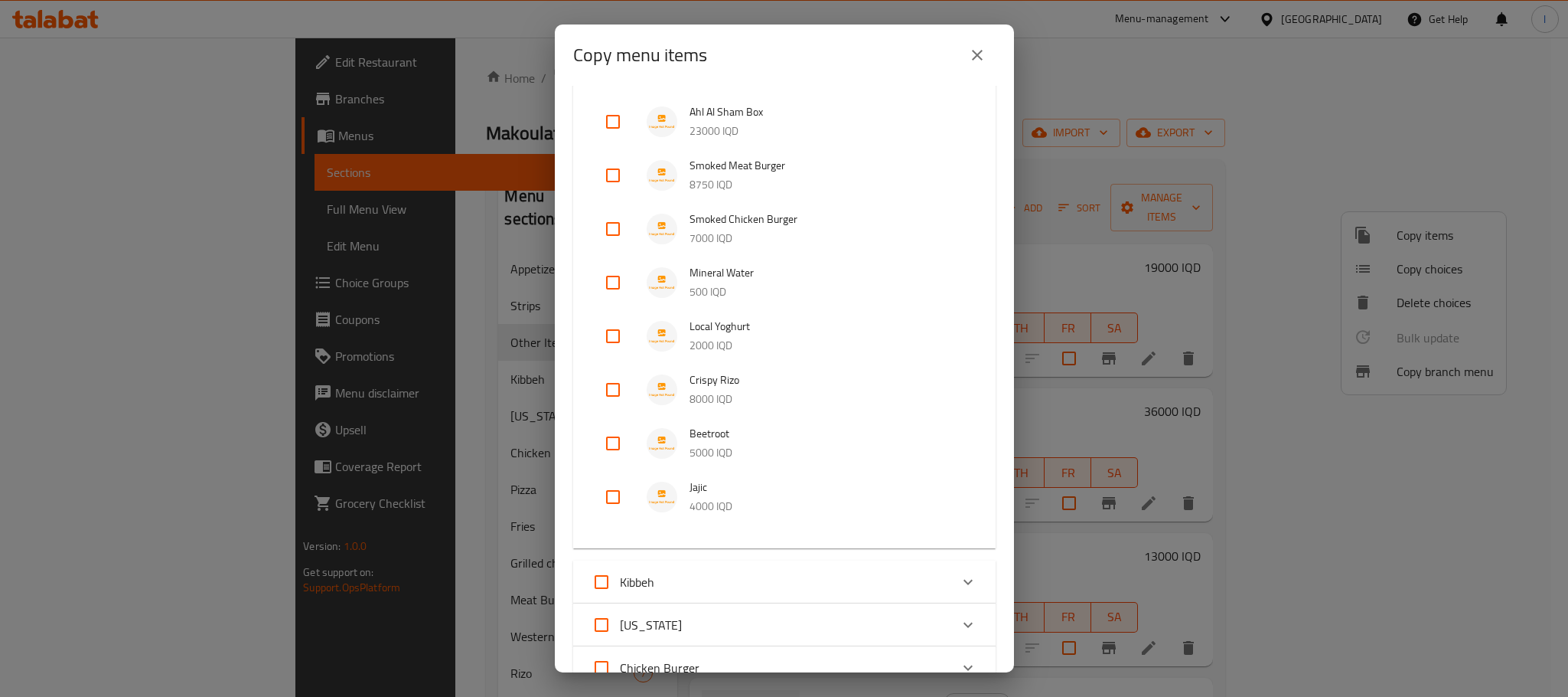
click at [615, 327] on input "checkbox" at bounding box center [613, 335] width 37 height 37
checkbox input "true"
click at [622, 274] on input "checkbox" at bounding box center [613, 282] width 37 height 37
checkbox input "true"
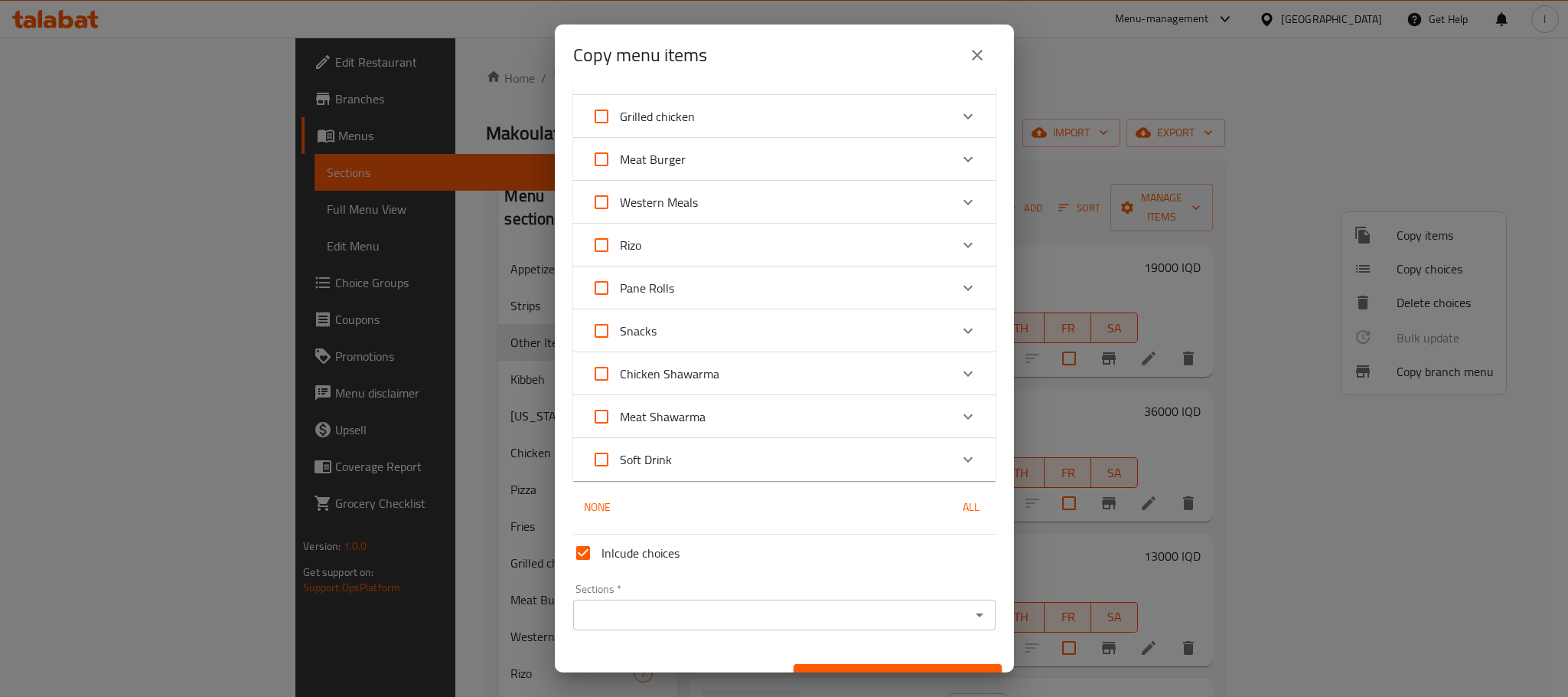
scroll to position [1548, 0]
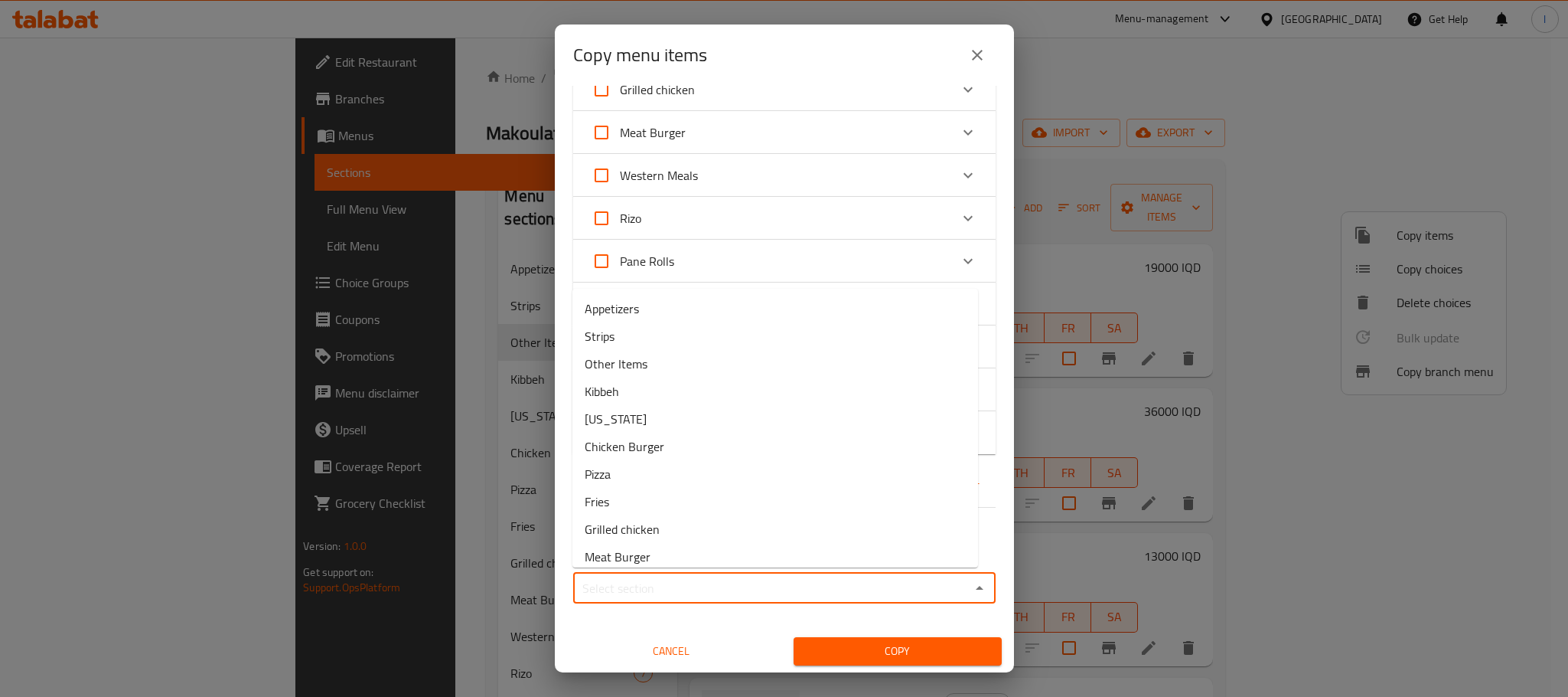
click at [727, 582] on input "Sections   *" at bounding box center [772, 587] width 388 height 21
click at [715, 534] on li "Soft Drink" at bounding box center [775, 547] width 406 height 27
type input "Soft Drink"
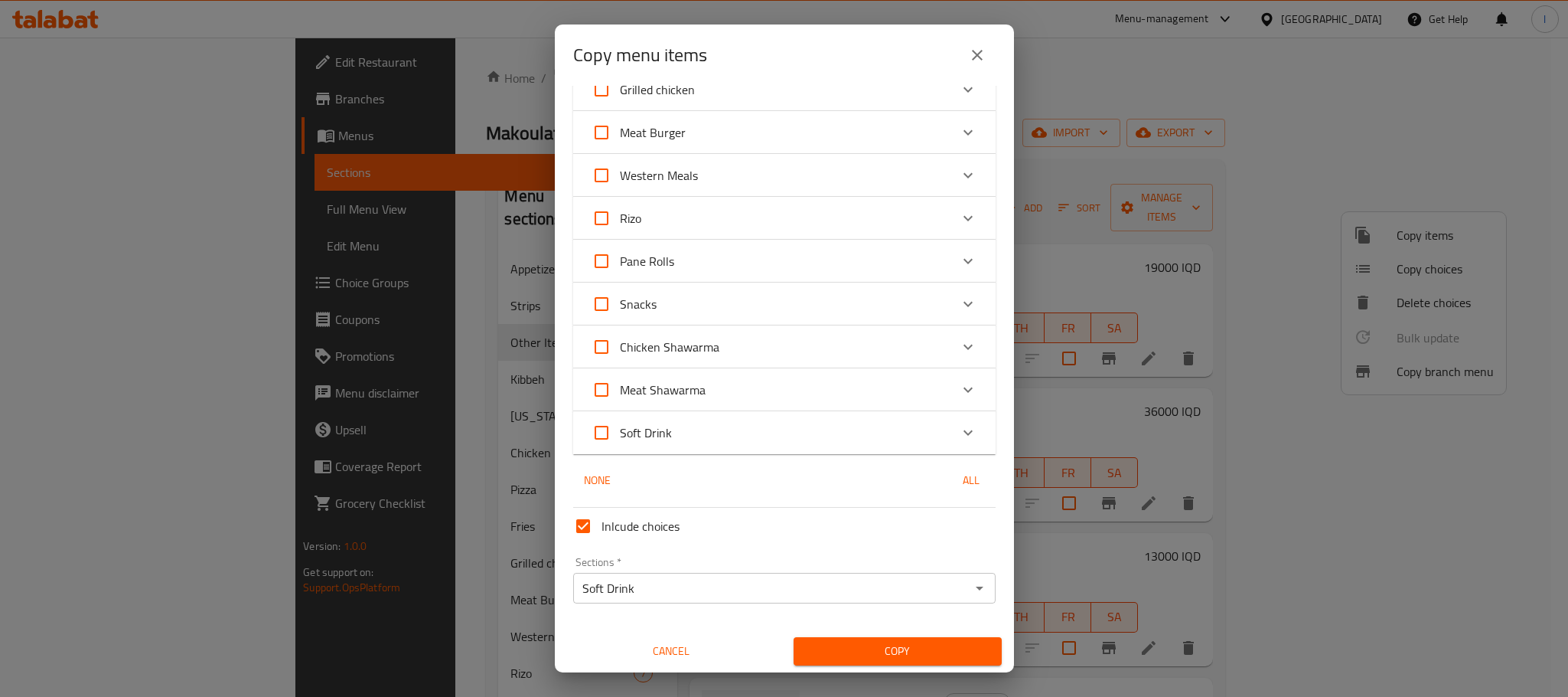
click at [1151, 119] on div "Copy menu items 2 / 119 items selected ​ Appetizers Yalanji 4000 IQD Medium Mix…" at bounding box center [784, 348] width 1568 height 697
drag, startPoint x: 644, startPoint y: 655, endPoint x: 811, endPoint y: 575, distance: 185.2
click at [645, 655] on span "Cancel" at bounding box center [671, 651] width 196 height 19
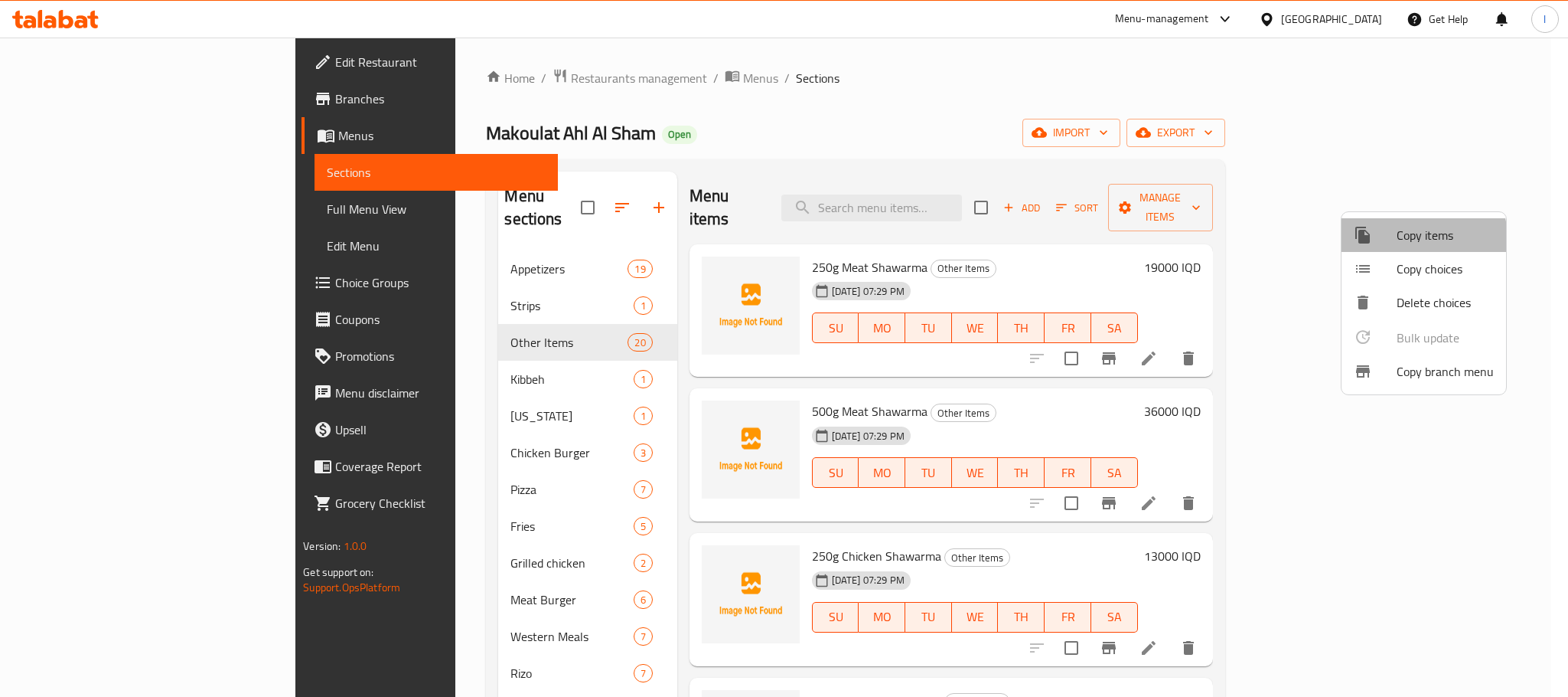
click at [1407, 239] on span "Copy items" at bounding box center [1445, 235] width 97 height 19
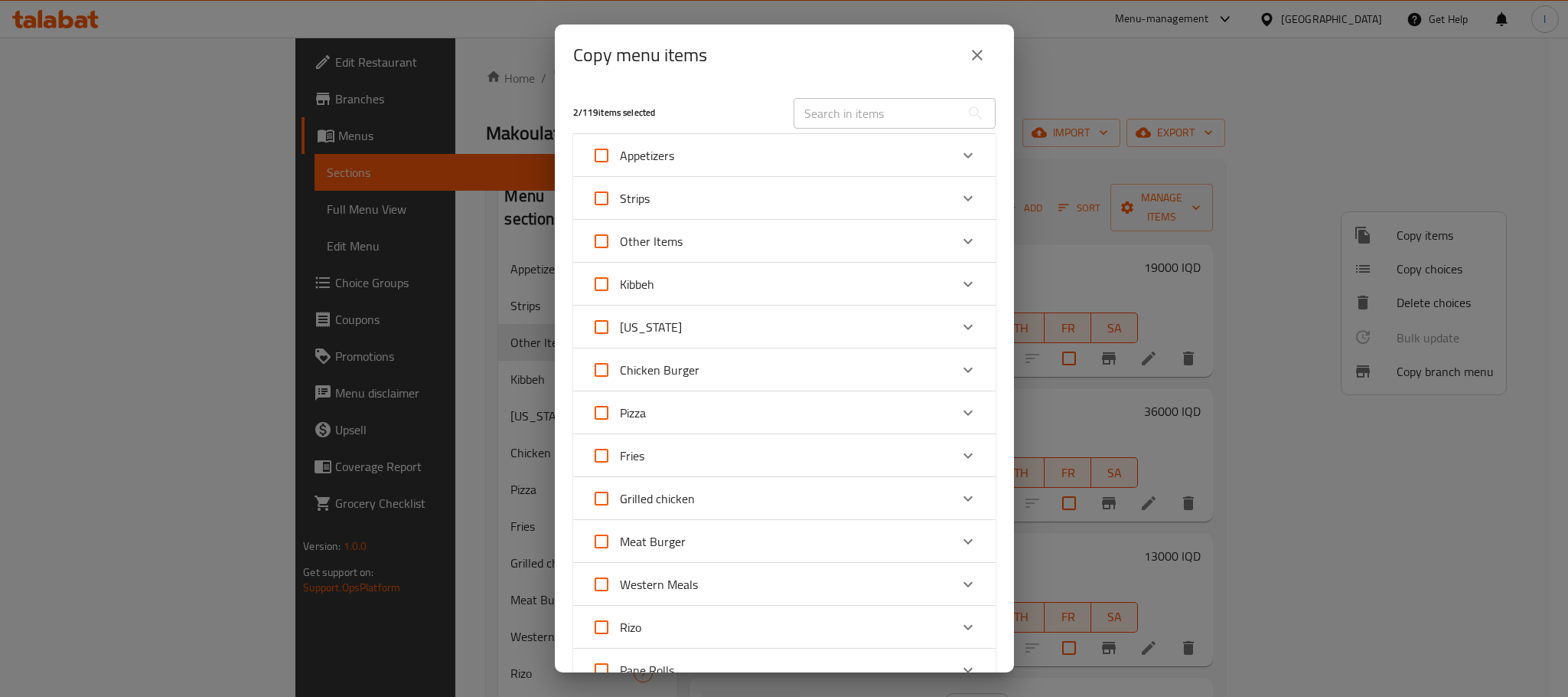
click at [852, 239] on div "Other Items" at bounding box center [770, 241] width 358 height 37
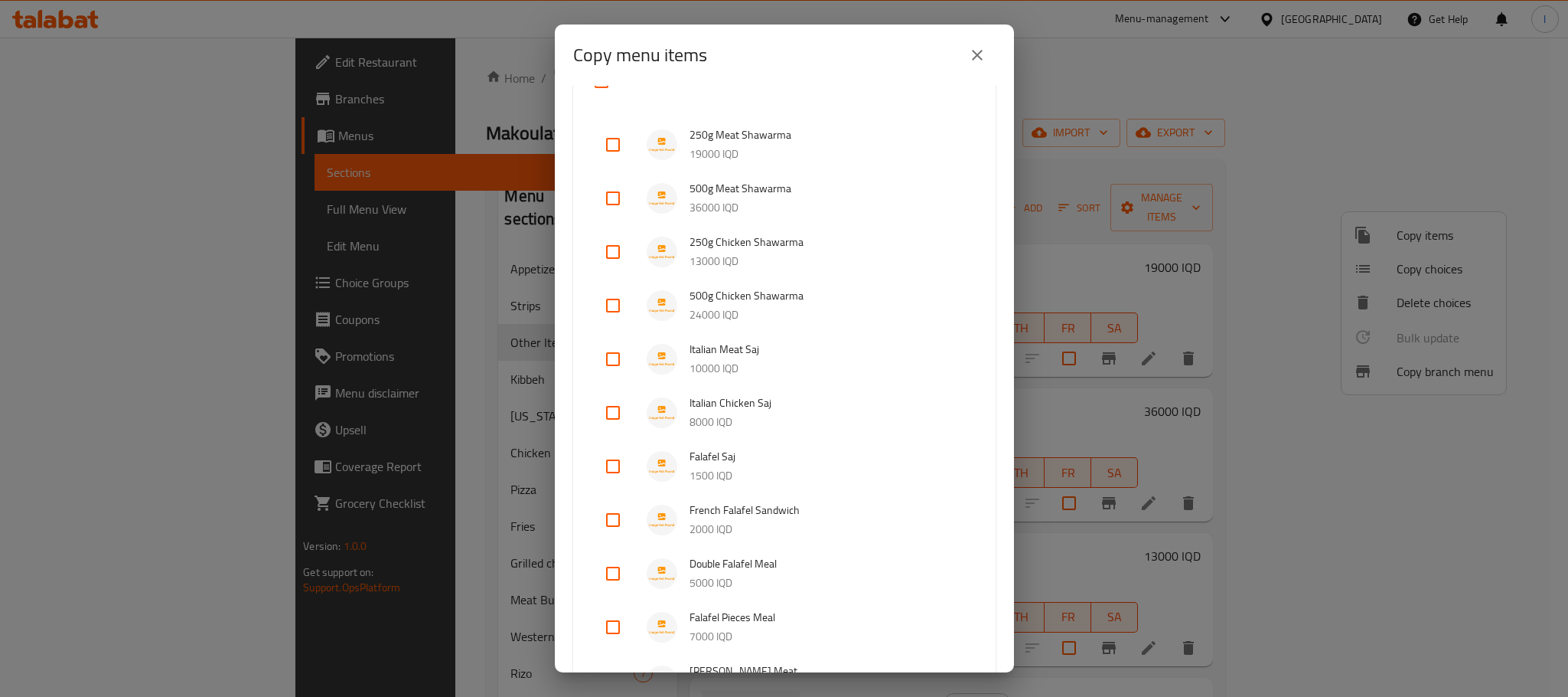
scroll to position [189, 0]
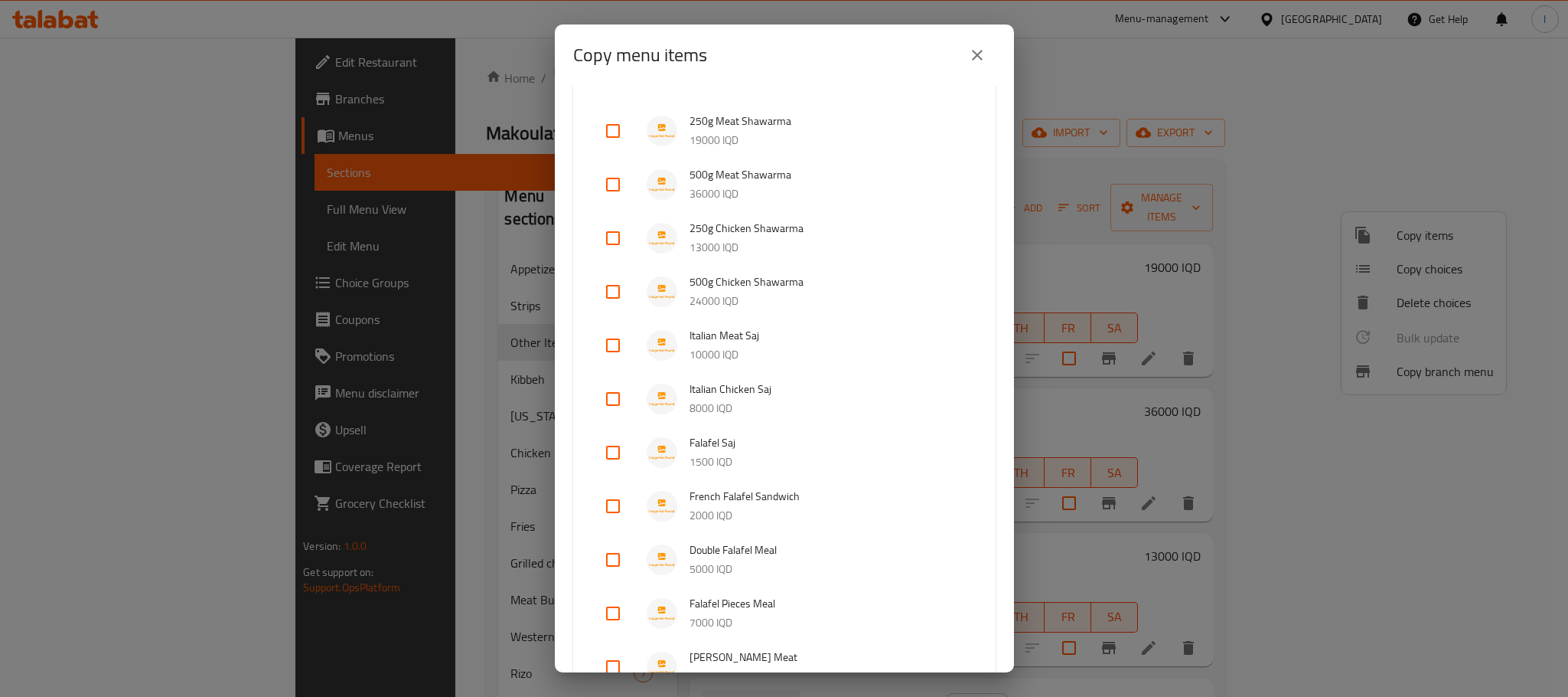
click at [621, 351] on input "checkbox" at bounding box center [613, 345] width 37 height 37
checkbox input "true"
click at [620, 393] on input "checkbox" at bounding box center [613, 398] width 37 height 37
checkbox input "true"
click at [602, 444] on input "checkbox" at bounding box center [613, 452] width 37 height 37
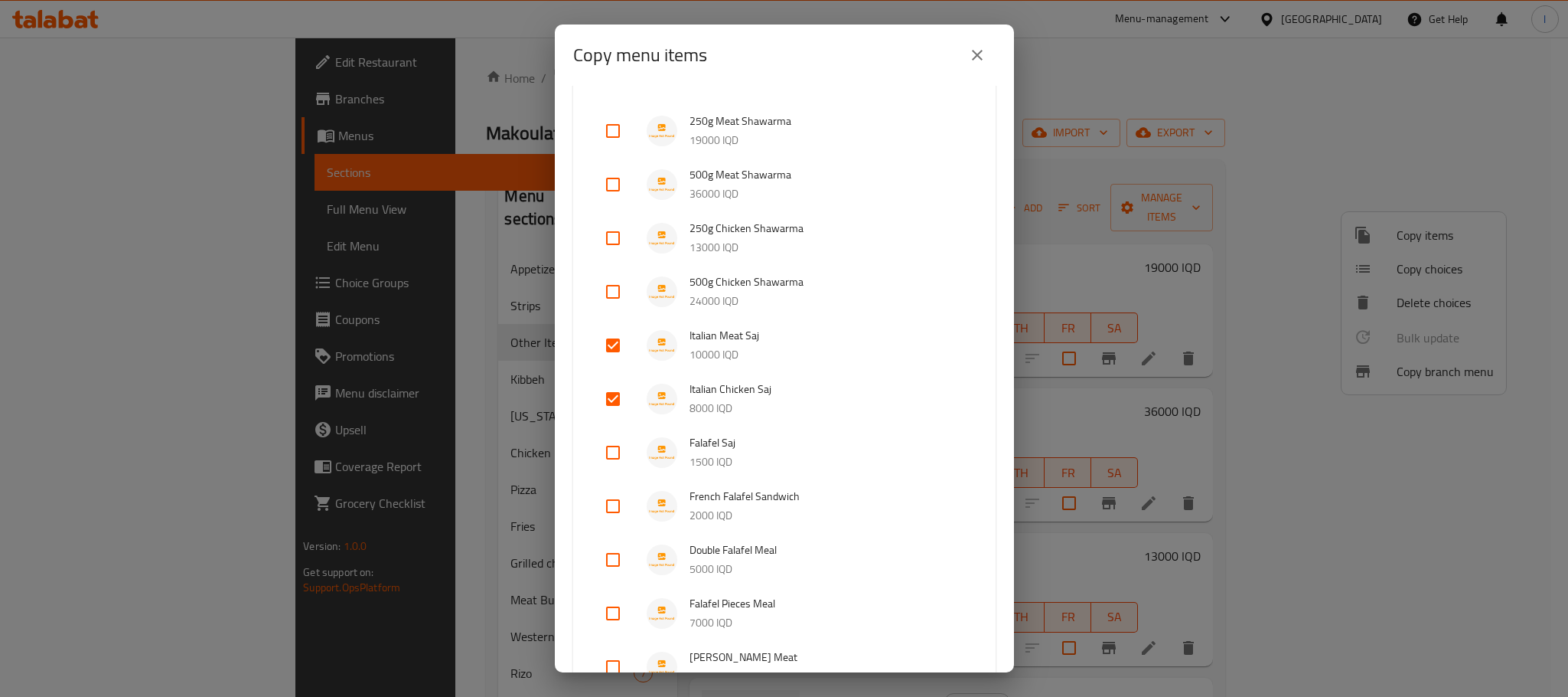
checkbox input "true"
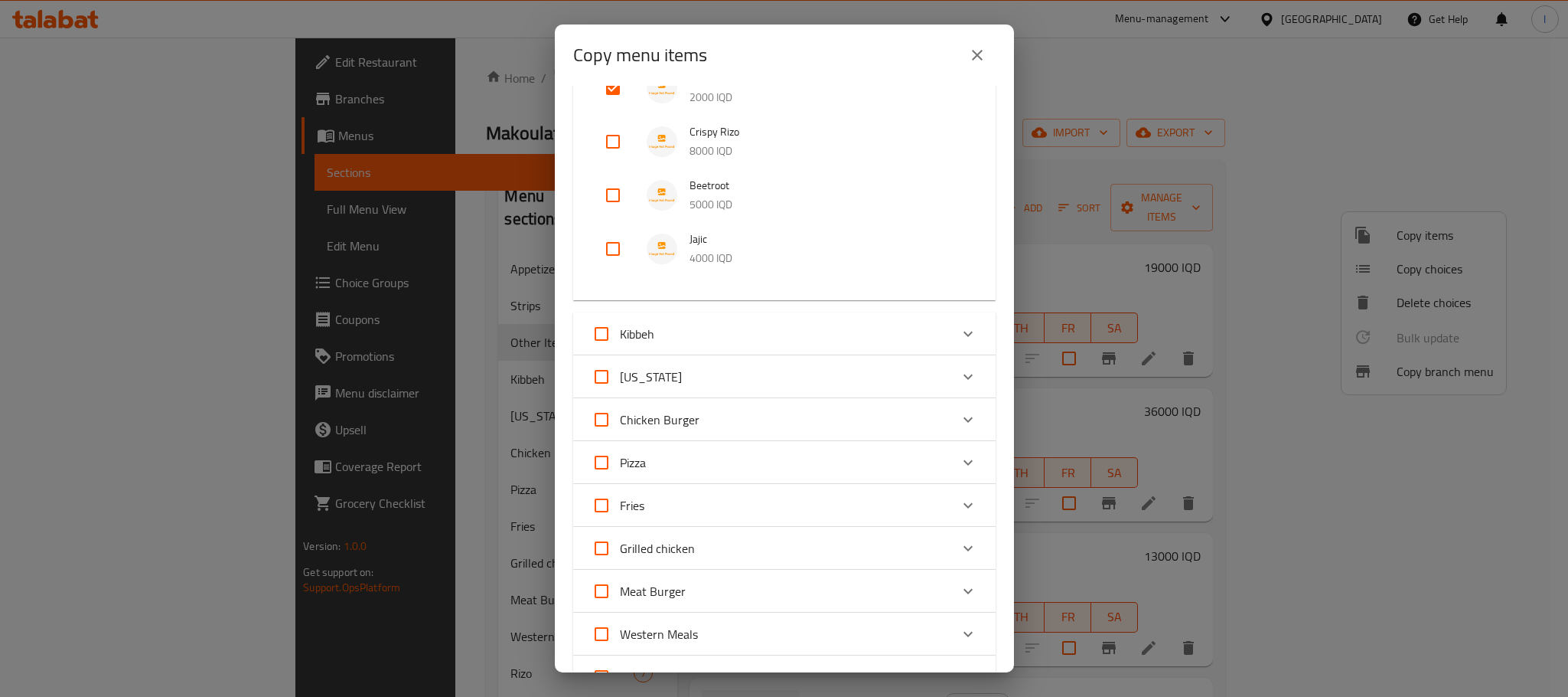
scroll to position [1548, 0]
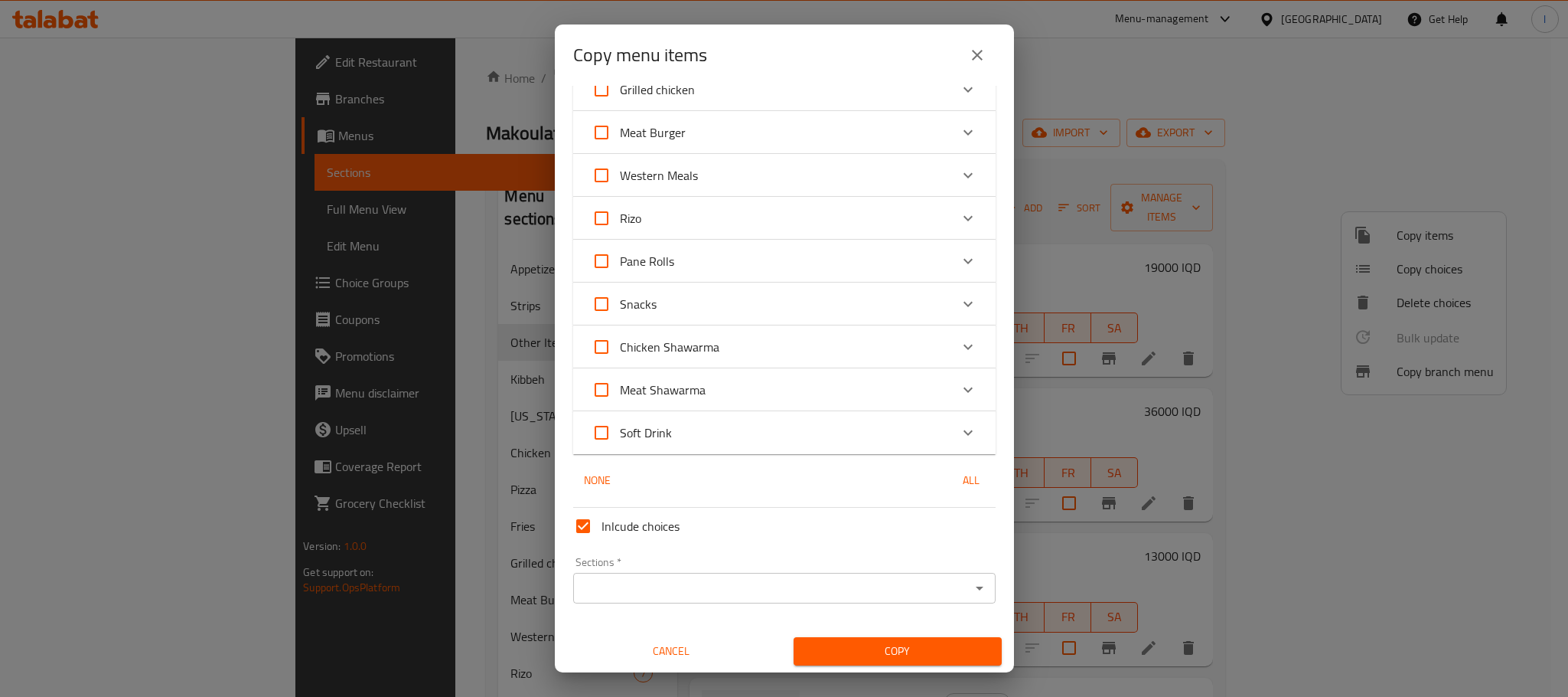
click at [731, 597] on div "Sections *" at bounding box center [784, 588] width 423 height 31
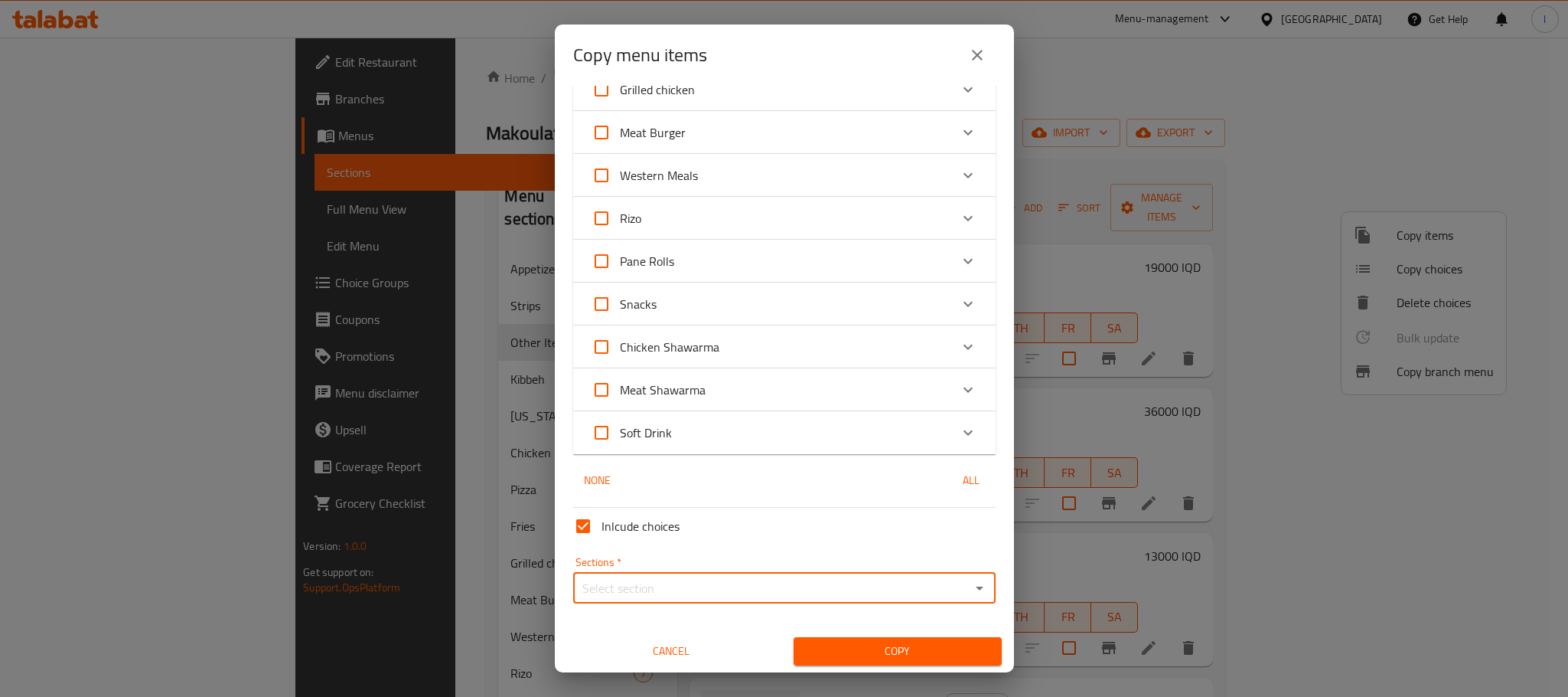
click at [969, 577] on button "Open" at bounding box center [979, 587] width 21 height 21
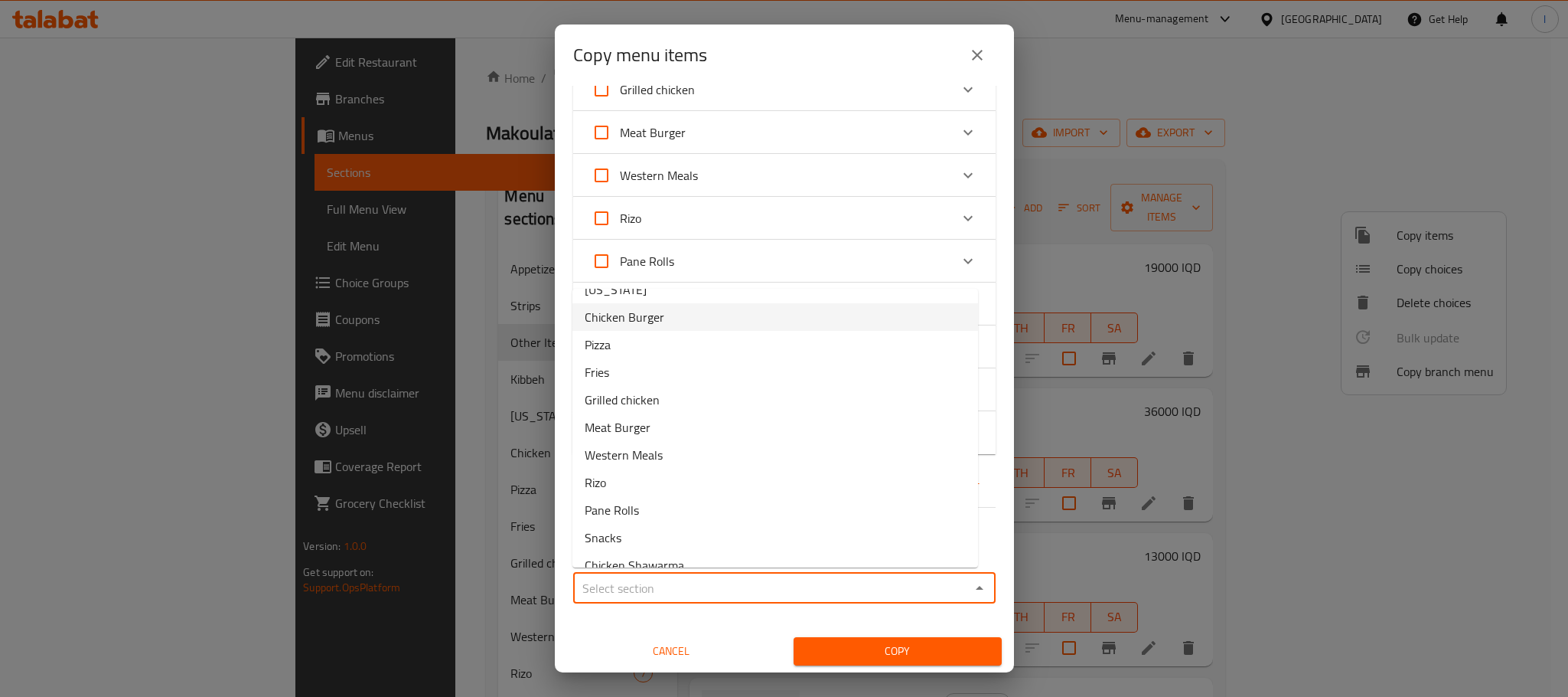
scroll to position [202, 0]
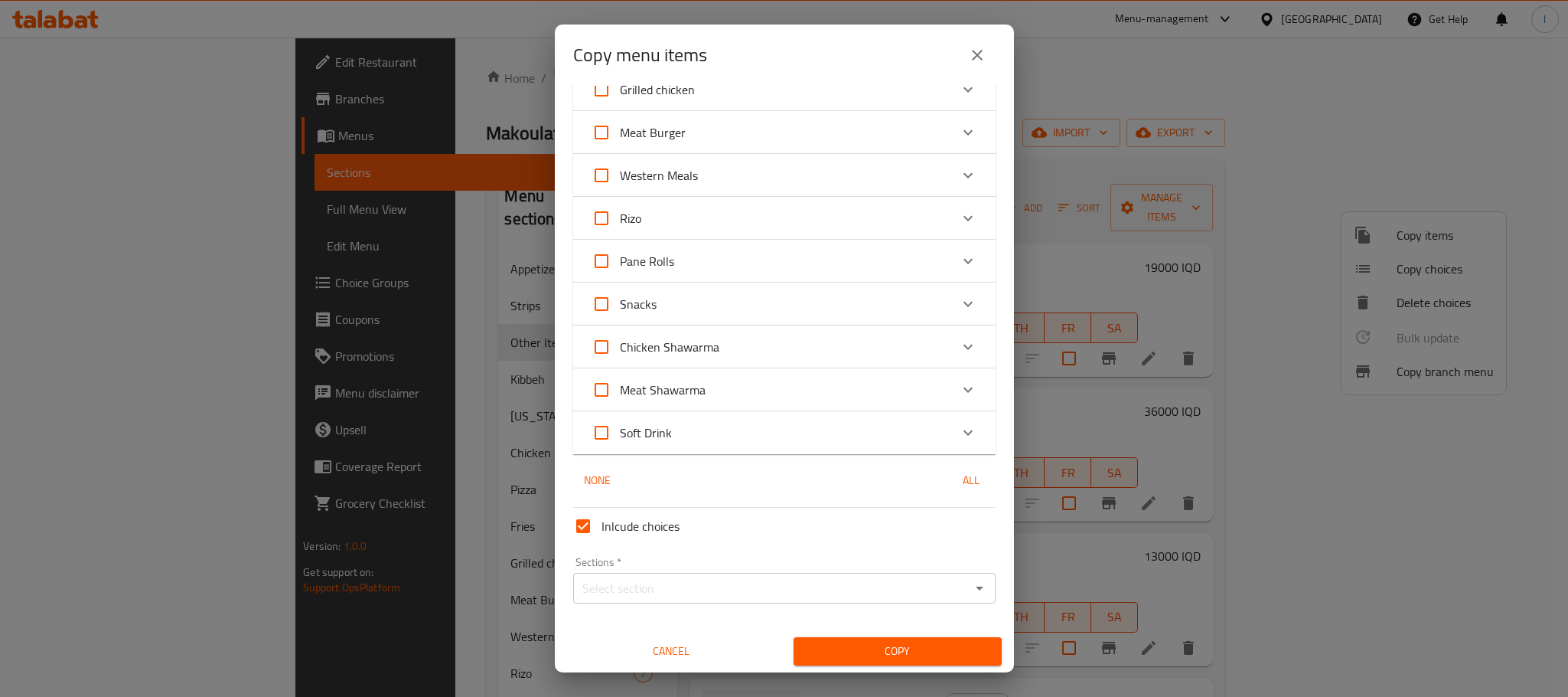
click at [1183, 148] on div "Copy menu items 5 / 119 items selected ​ Appetizers Yalanji 4000 IQD Medium Mix…" at bounding box center [784, 348] width 1568 height 697
click at [978, 46] on icon "close" at bounding box center [978, 55] width 19 height 19
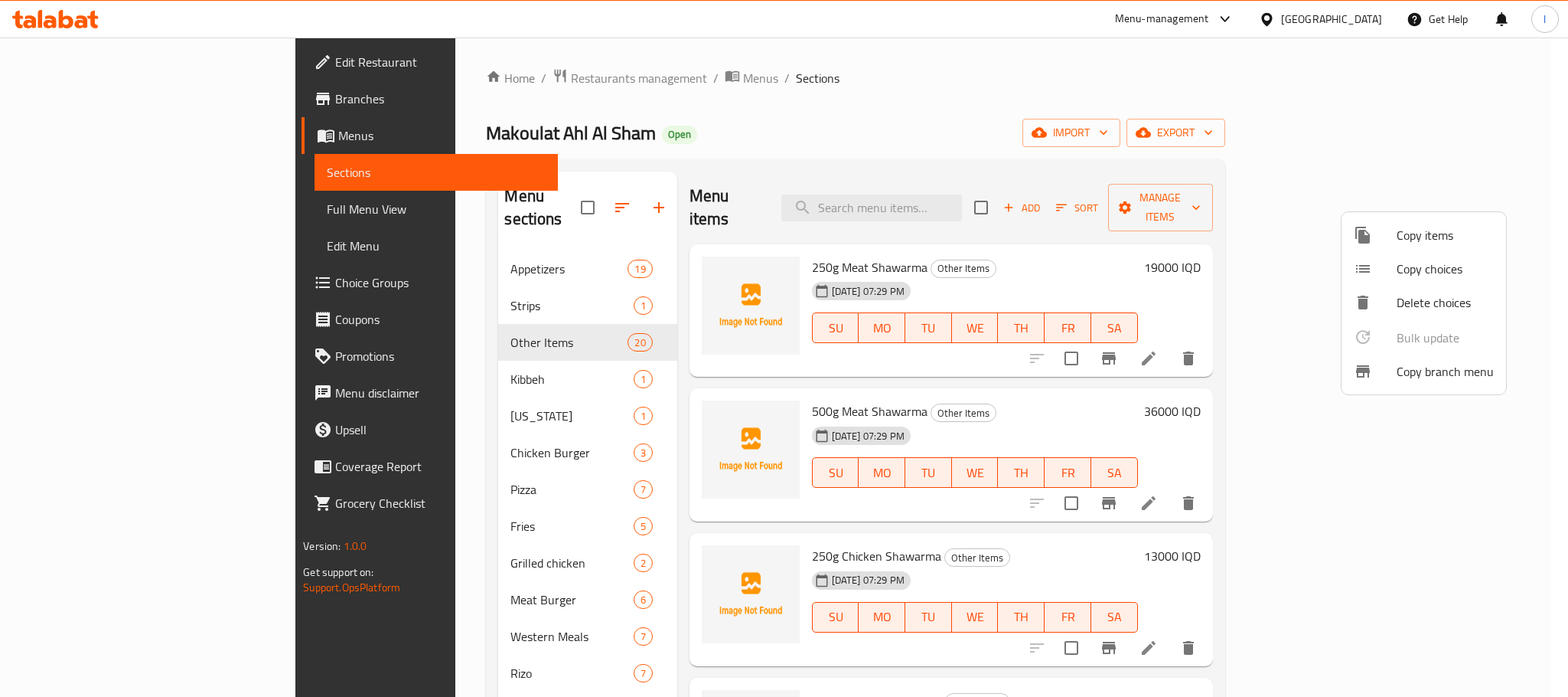
click at [1089, 151] on div at bounding box center [784, 348] width 1568 height 697
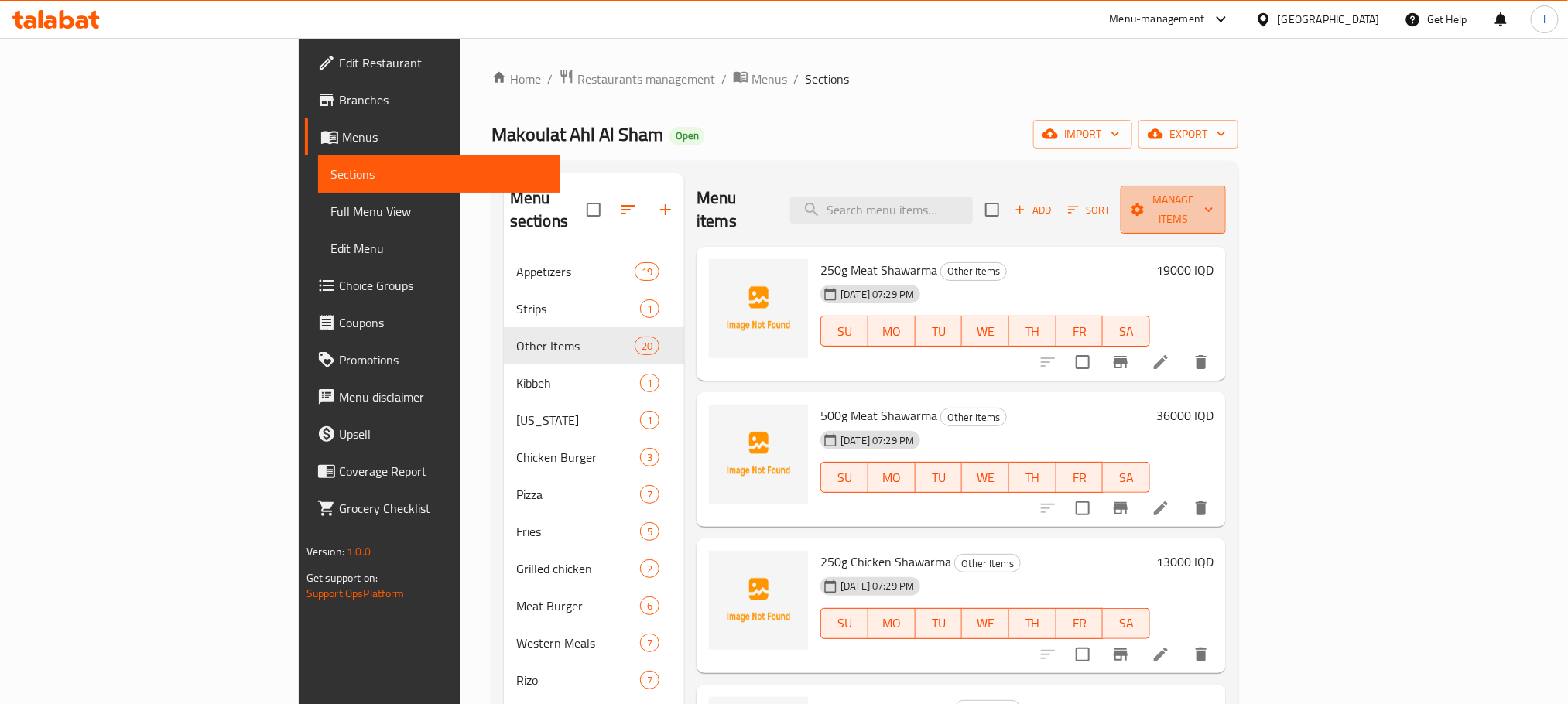
click at [1214, 204] on span "Manage items" at bounding box center [1173, 209] width 81 height 39
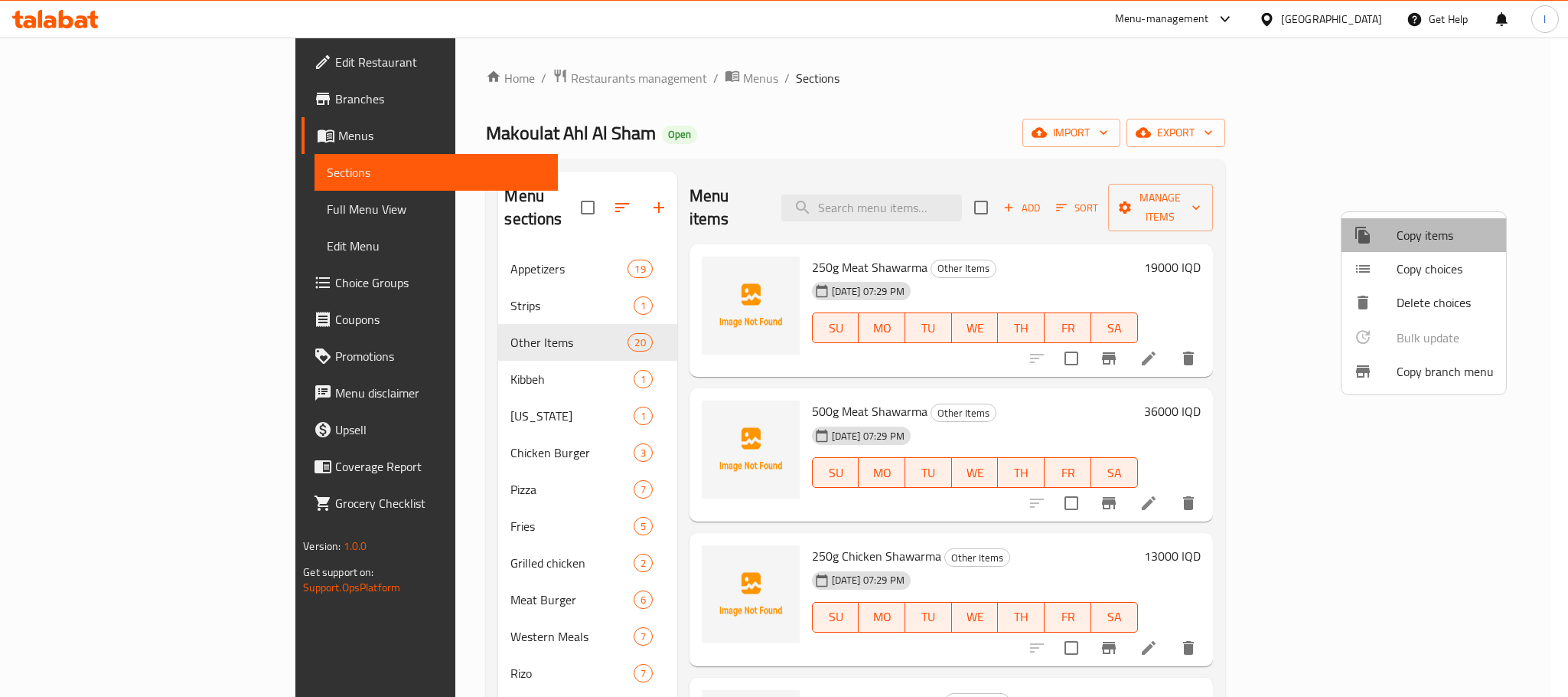
click at [1458, 232] on span "Copy items" at bounding box center [1445, 235] width 97 height 19
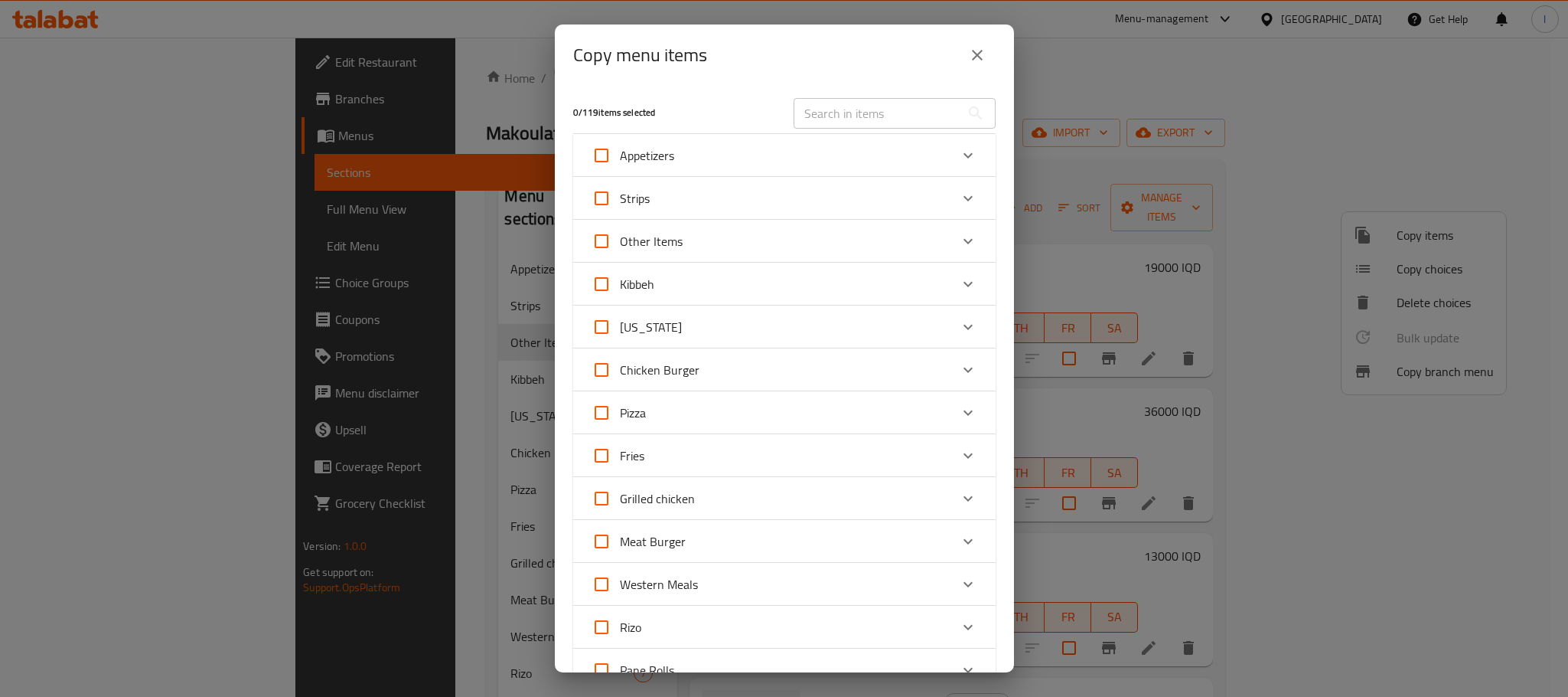
click at [767, 235] on div "Other Items" at bounding box center [770, 241] width 358 height 37
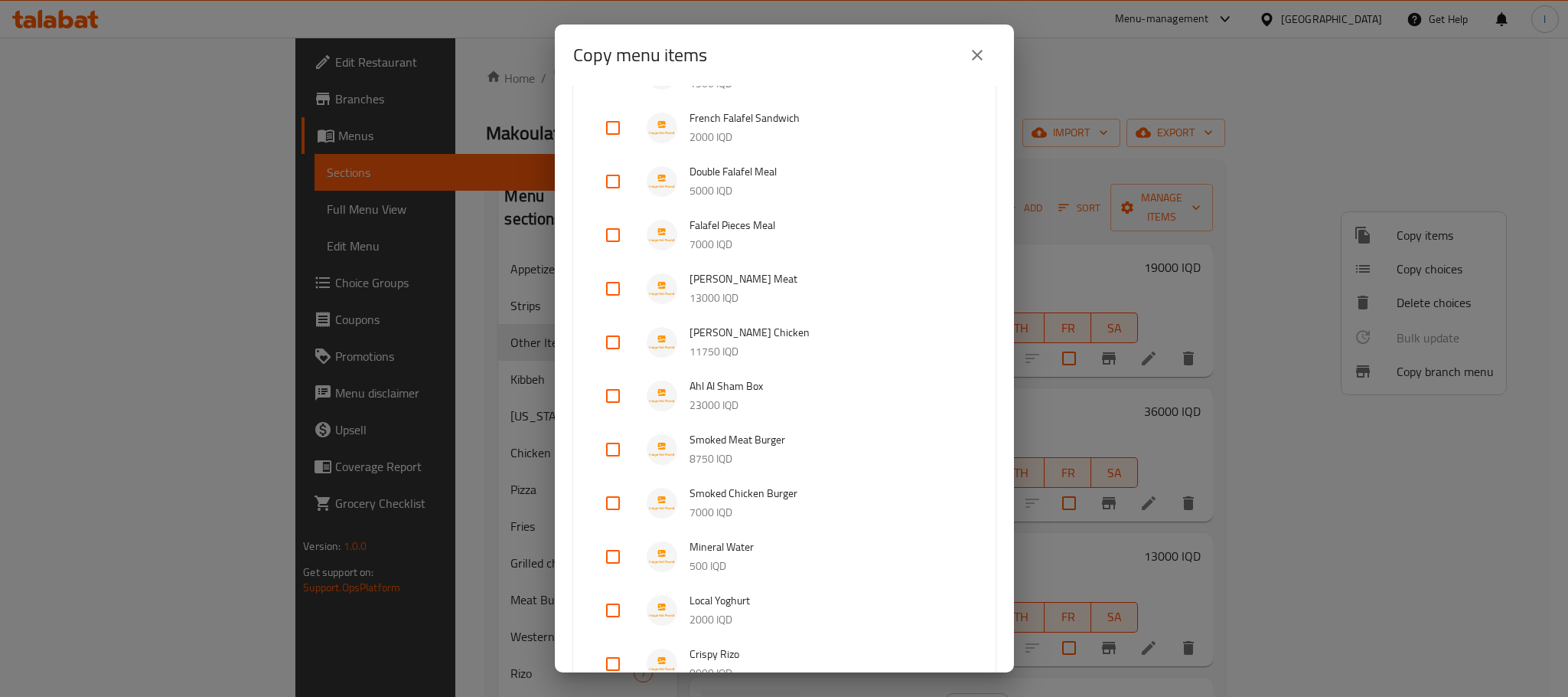
scroll to position [598, 0]
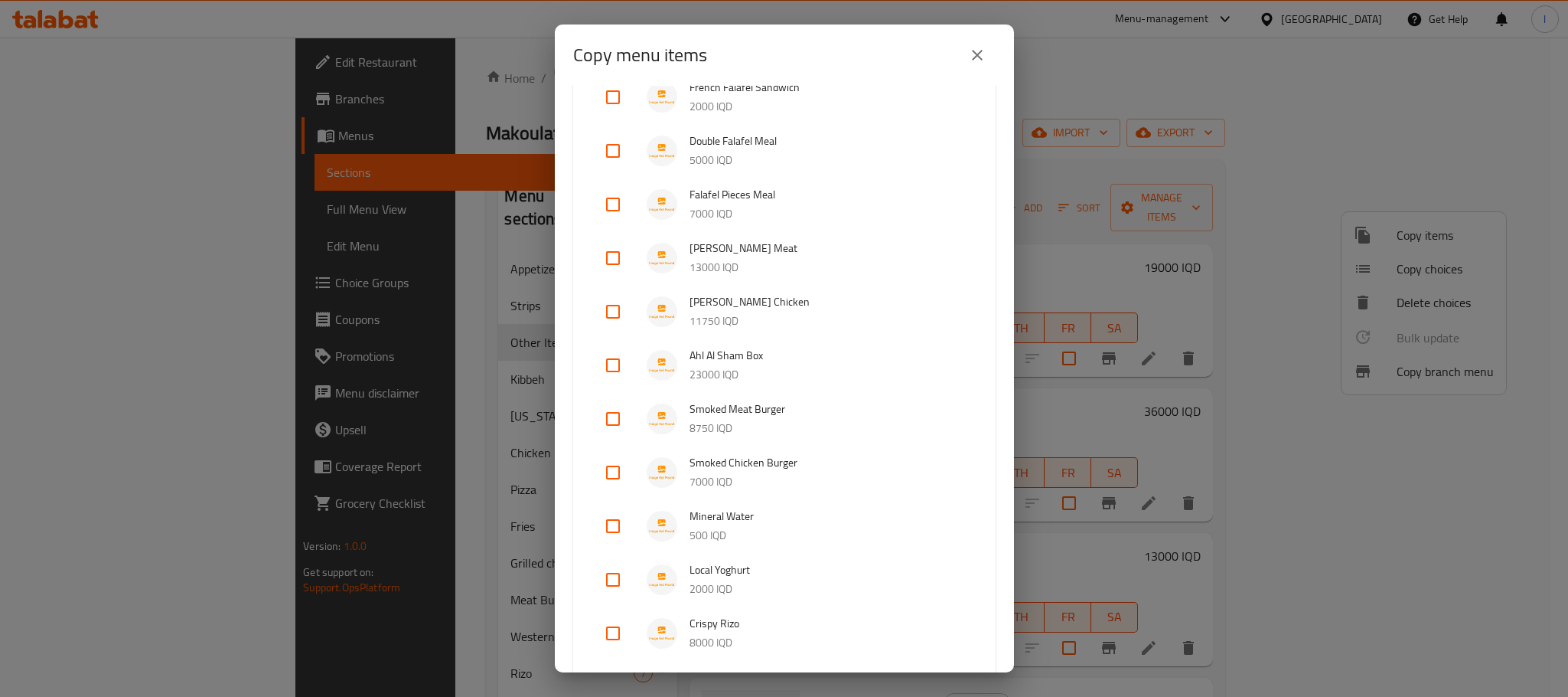
click at [613, 414] on input "checkbox" at bounding box center [613, 418] width 37 height 37
checkbox input "true"
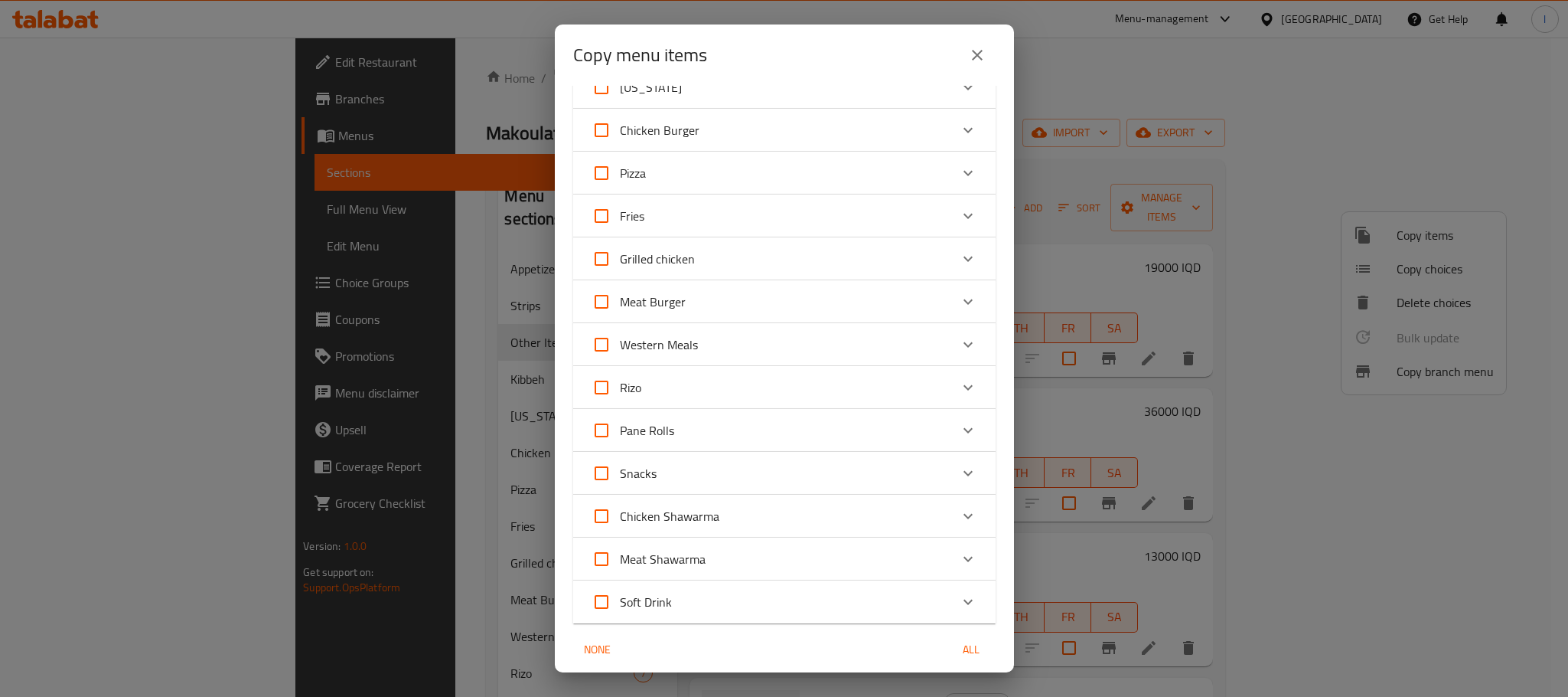
scroll to position [1548, 0]
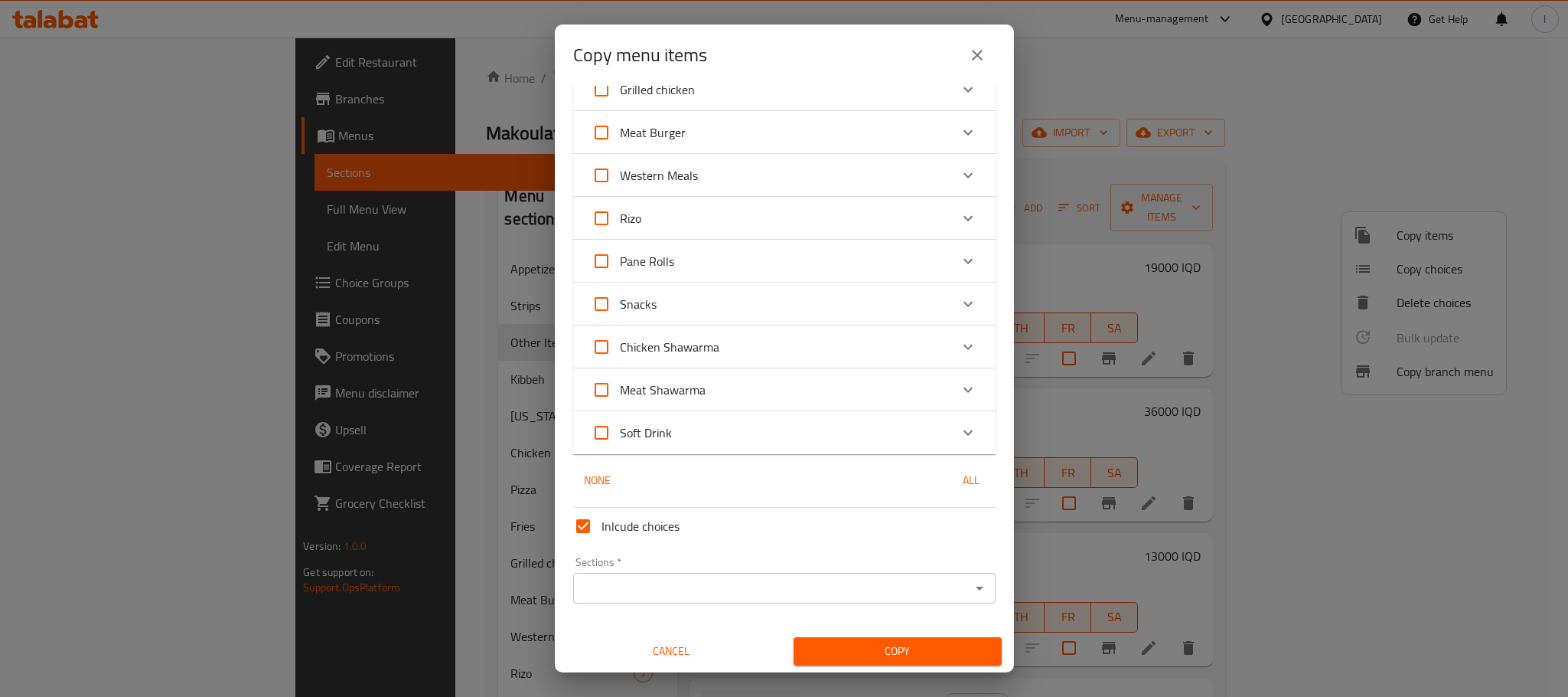
click at [786, 580] on input "Sections   *" at bounding box center [772, 587] width 388 height 21
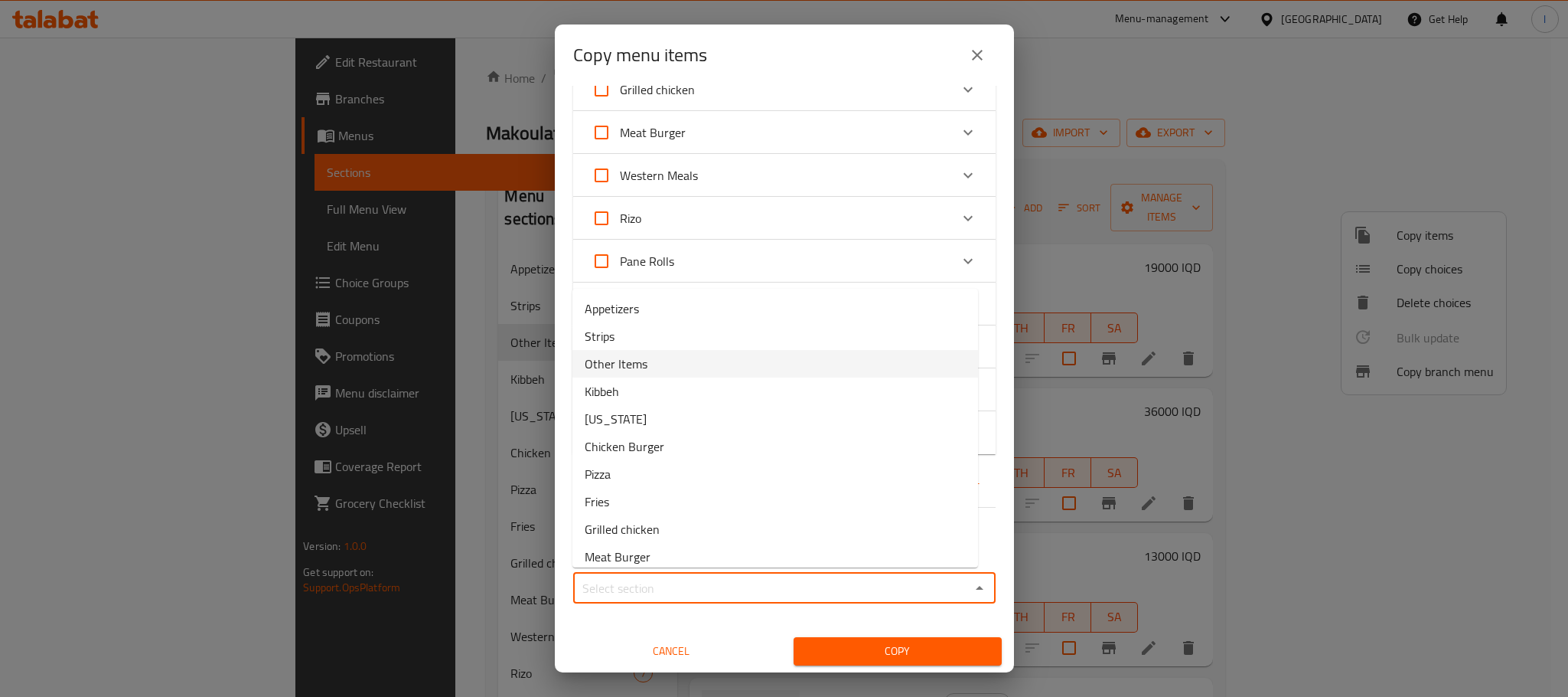
scroll to position [202, 0]
click at [800, 354] on li "Meat Burger" at bounding box center [775, 354] width 406 height 27
type input "Meat Burger"
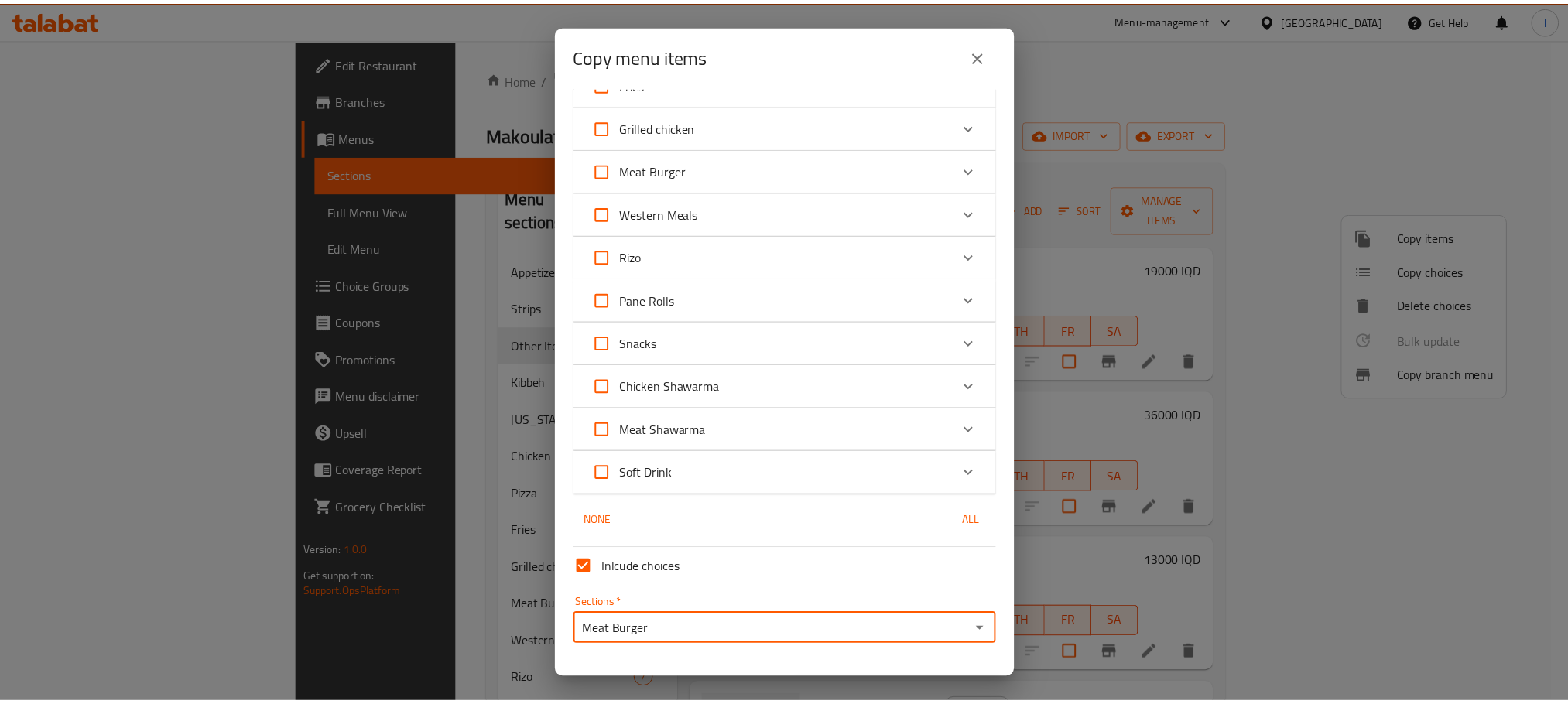
scroll to position [1564, 0]
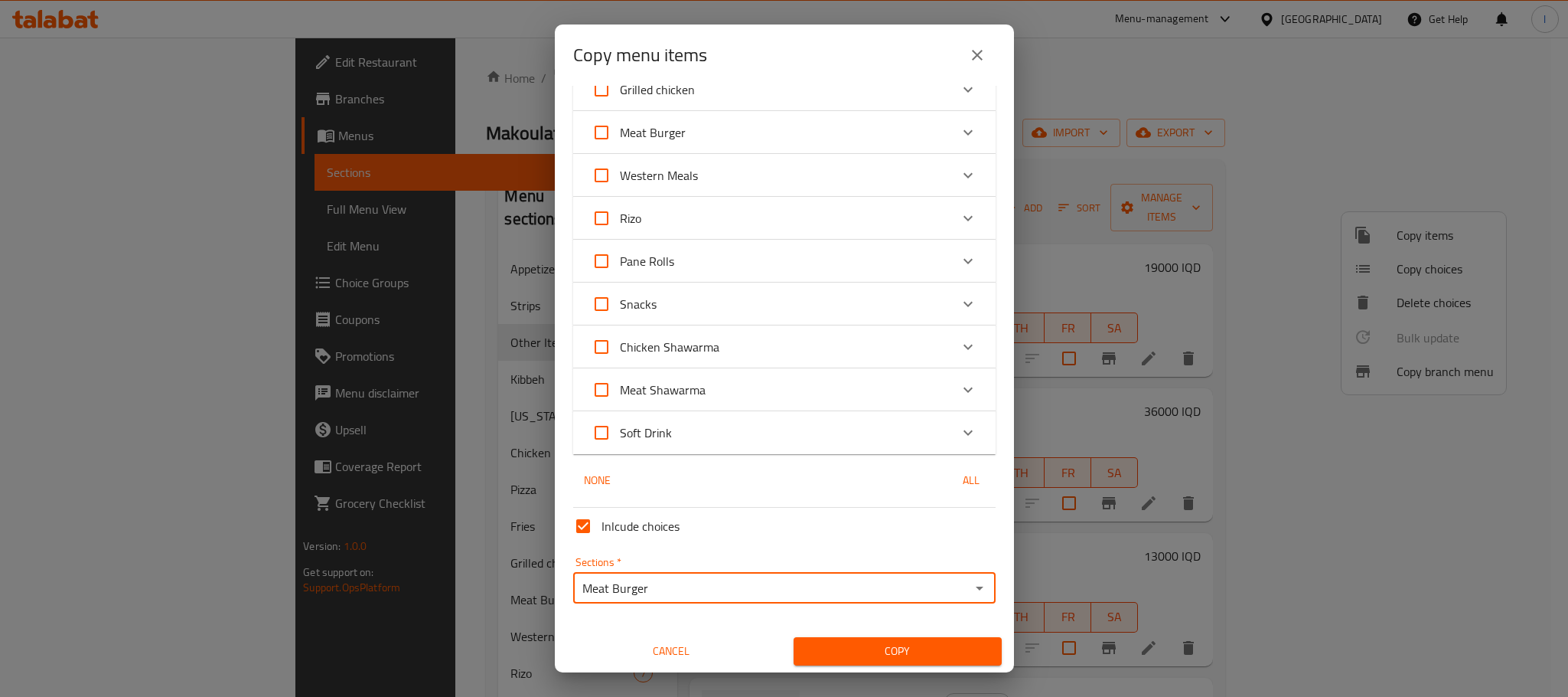
click at [862, 642] on span "Copy" at bounding box center [898, 651] width 184 height 19
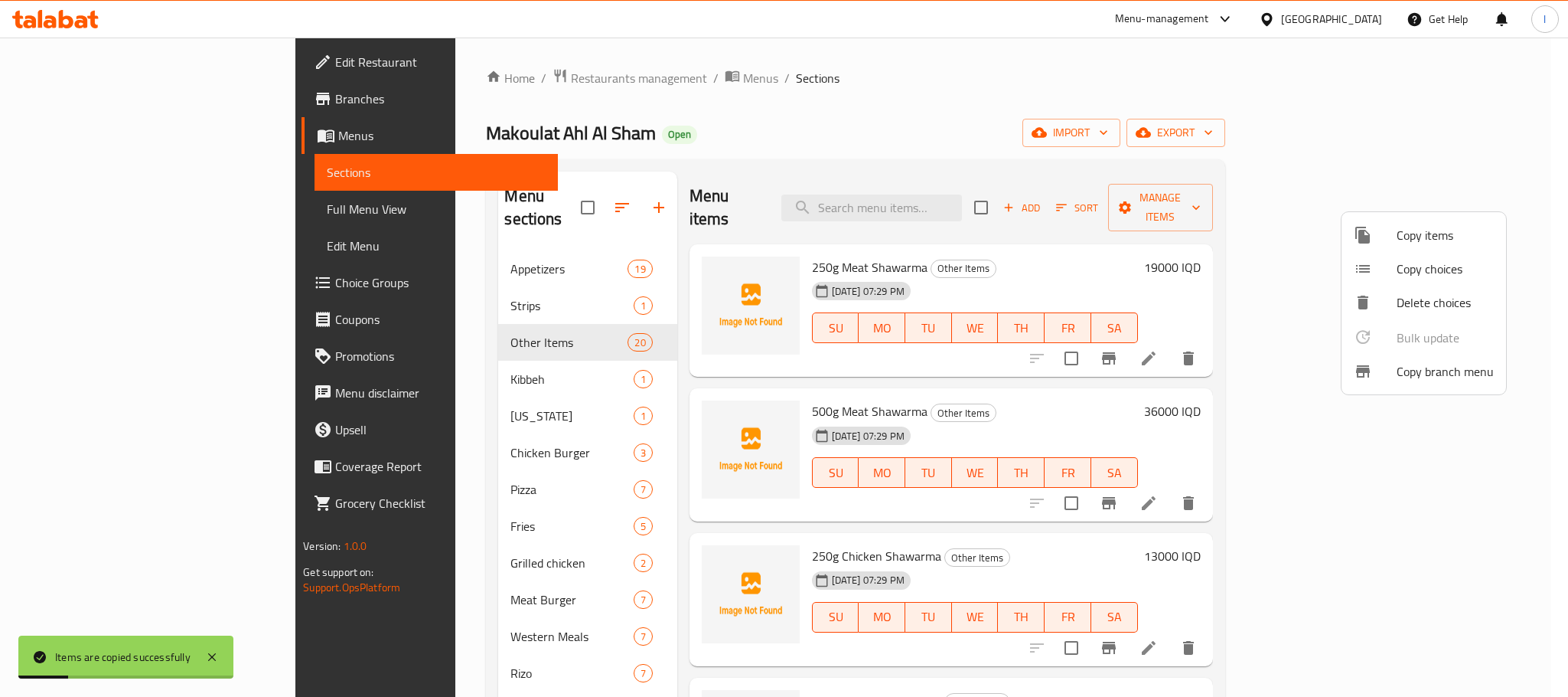
click at [1015, 123] on div at bounding box center [784, 348] width 1568 height 697
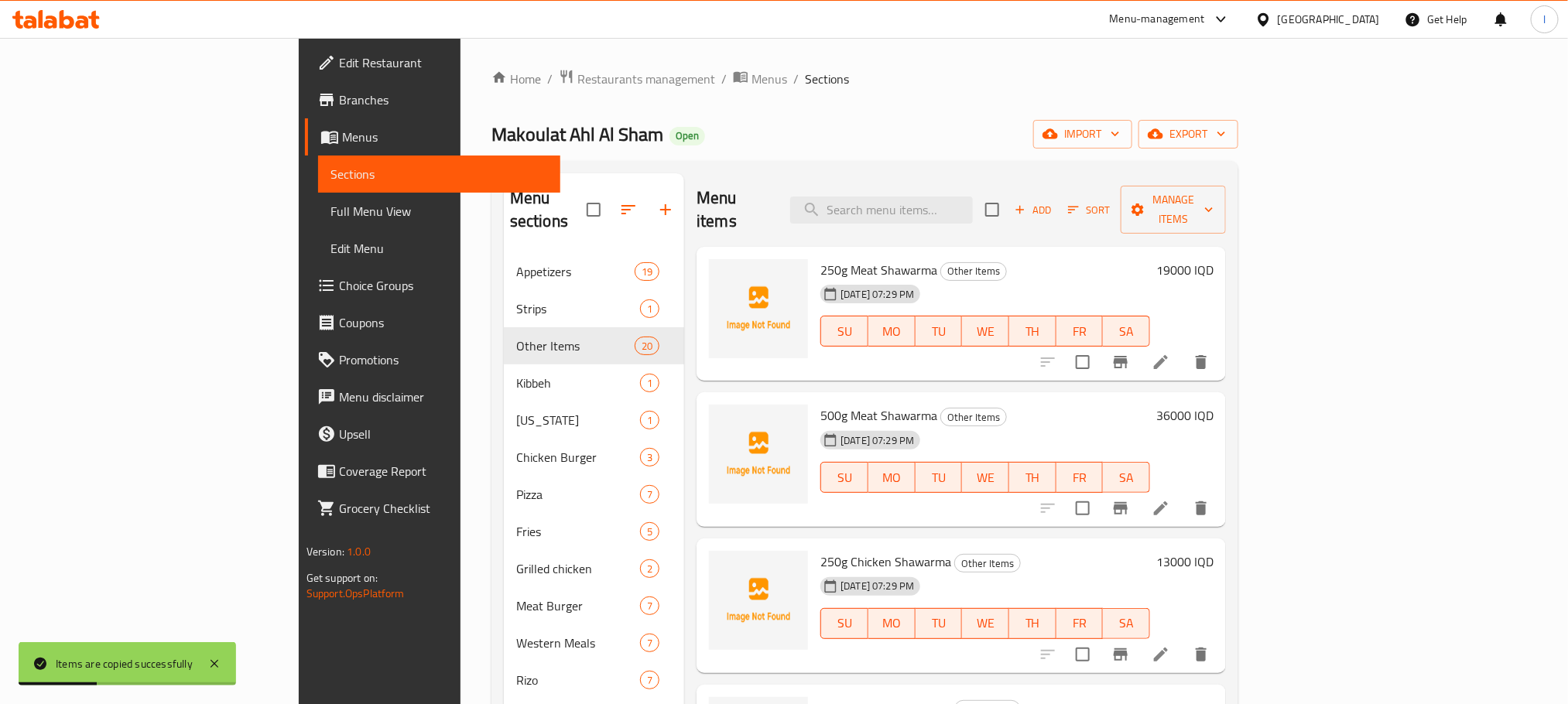
click at [1210, 352] on icon "delete" at bounding box center [1201, 362] width 19 height 19
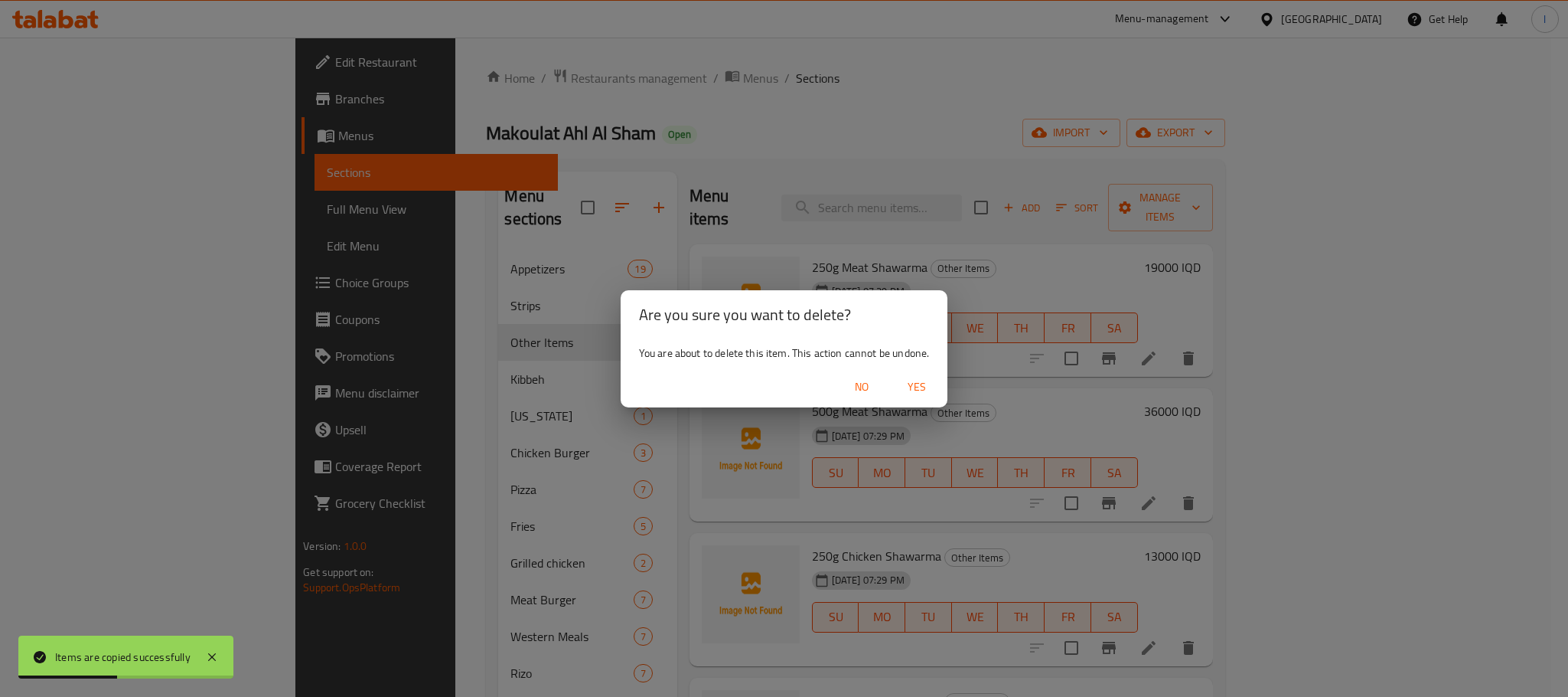
click at [912, 377] on span "Yes" at bounding box center [916, 386] width 37 height 19
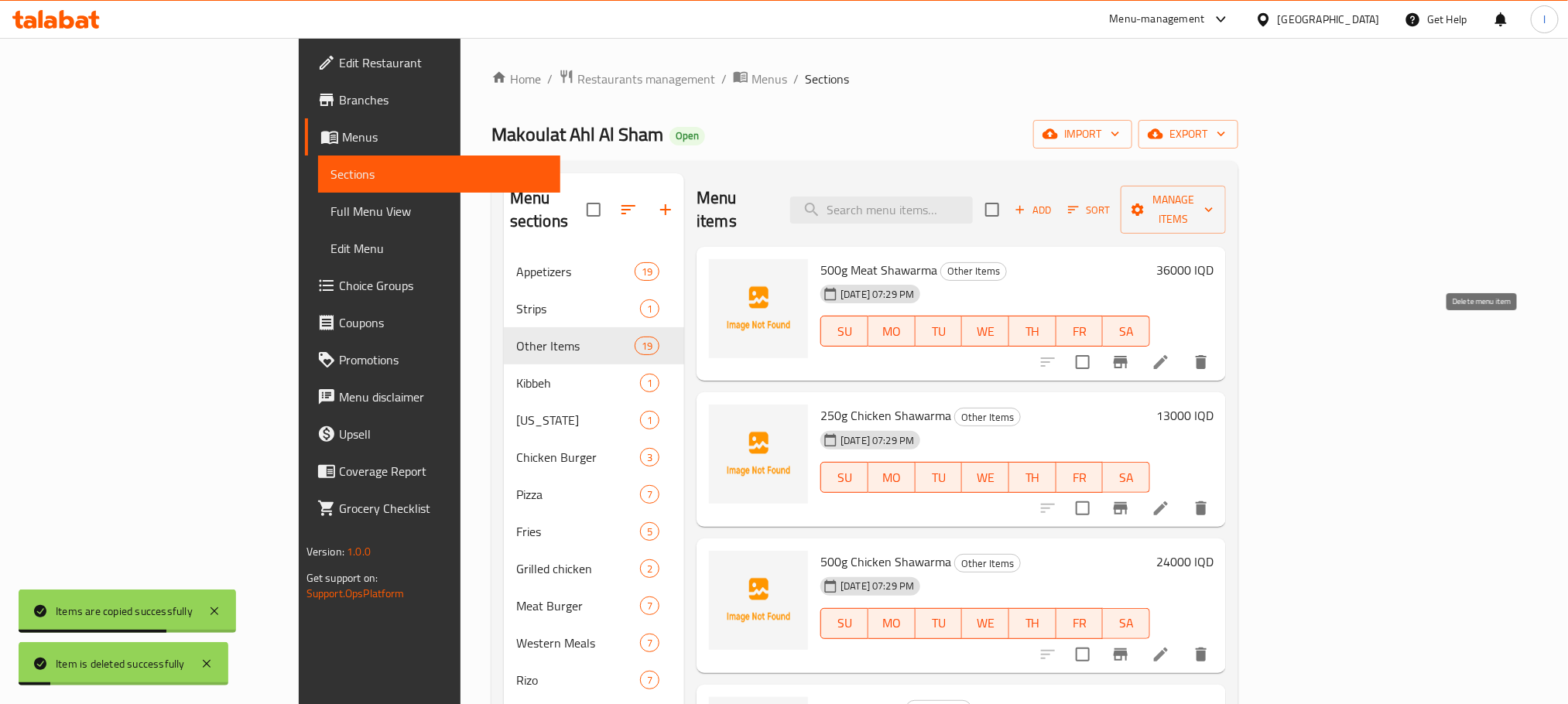
click at [1210, 352] on icon "delete" at bounding box center [1201, 362] width 19 height 19
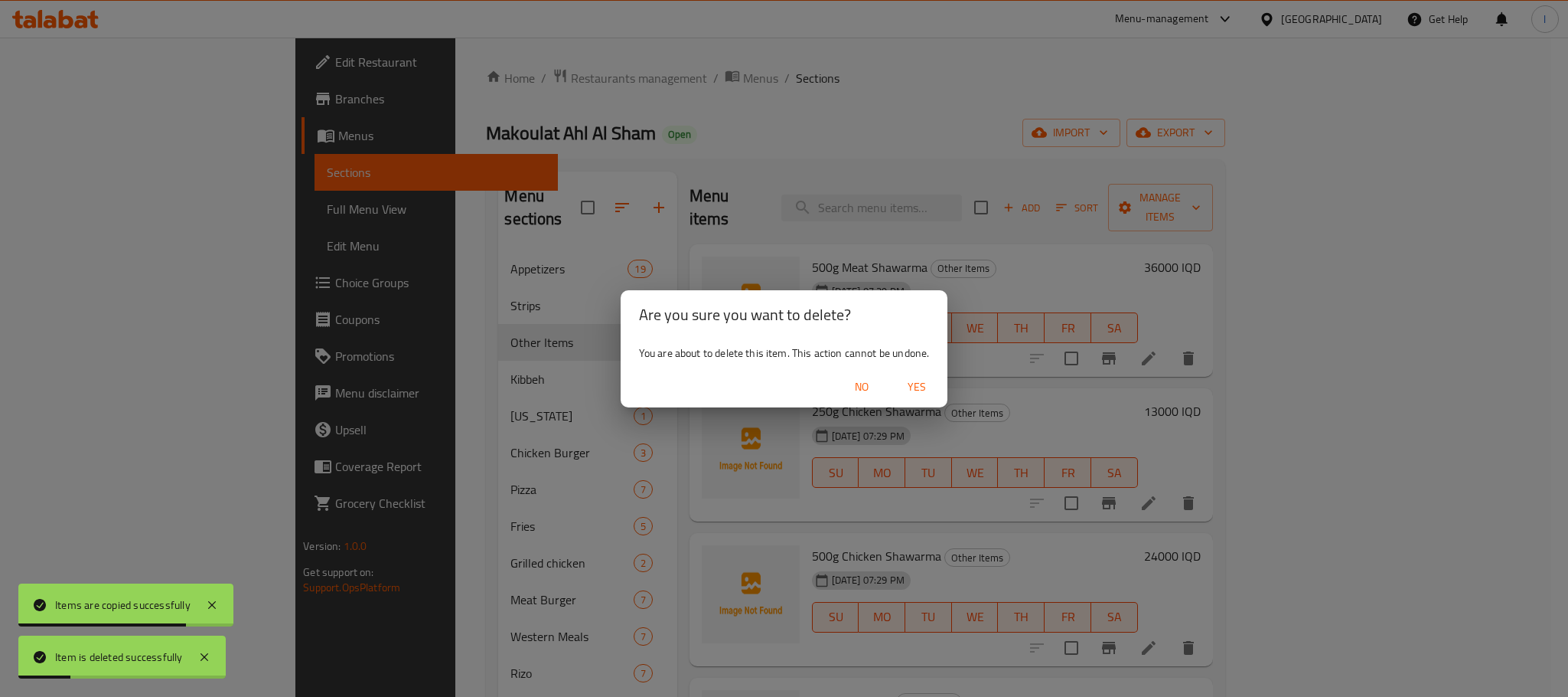
click at [921, 373] on button "Yes" at bounding box center [917, 386] width 49 height 28
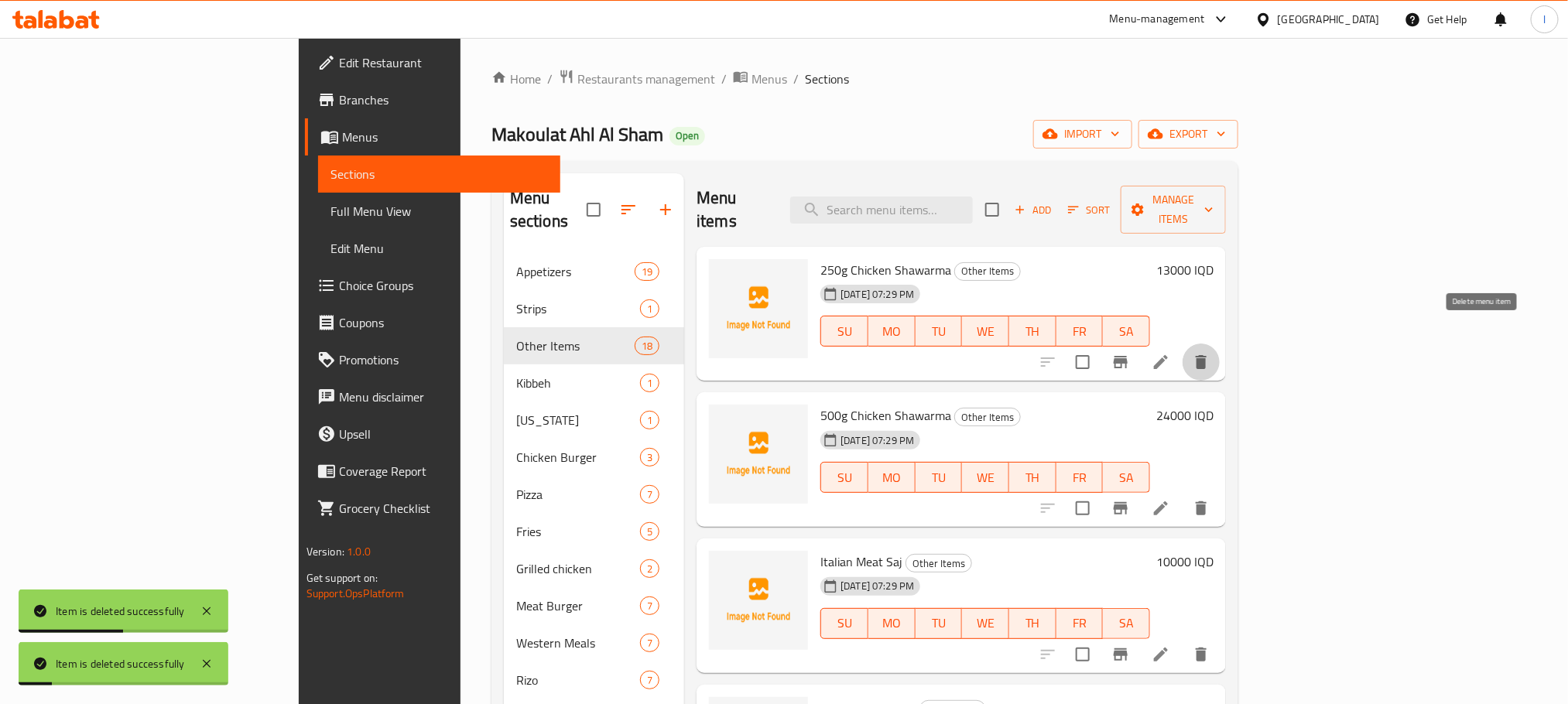
click at [1210, 352] on icon "delete" at bounding box center [1201, 362] width 19 height 19
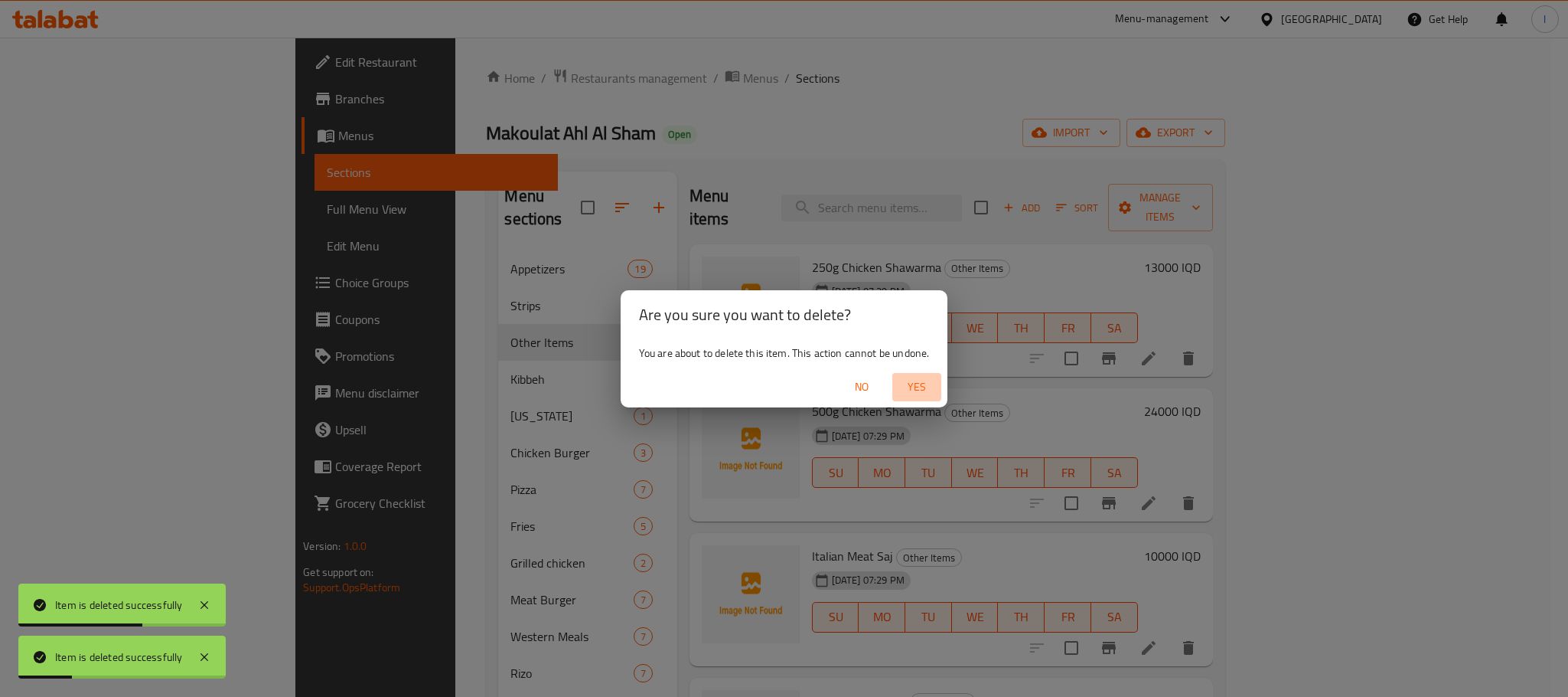
click at [893, 373] on button "Yes" at bounding box center [917, 386] width 49 height 28
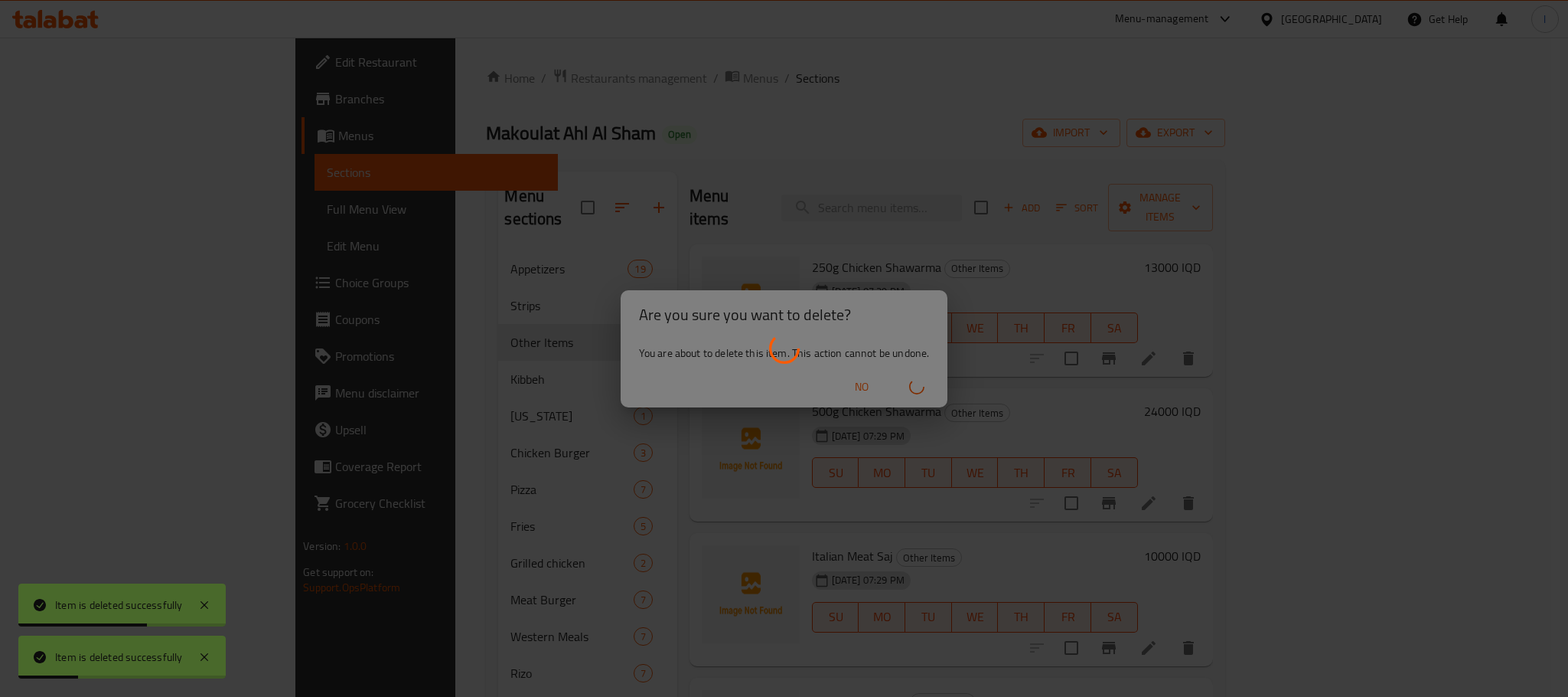
click at [921, 374] on div at bounding box center [784, 348] width 1568 height 697
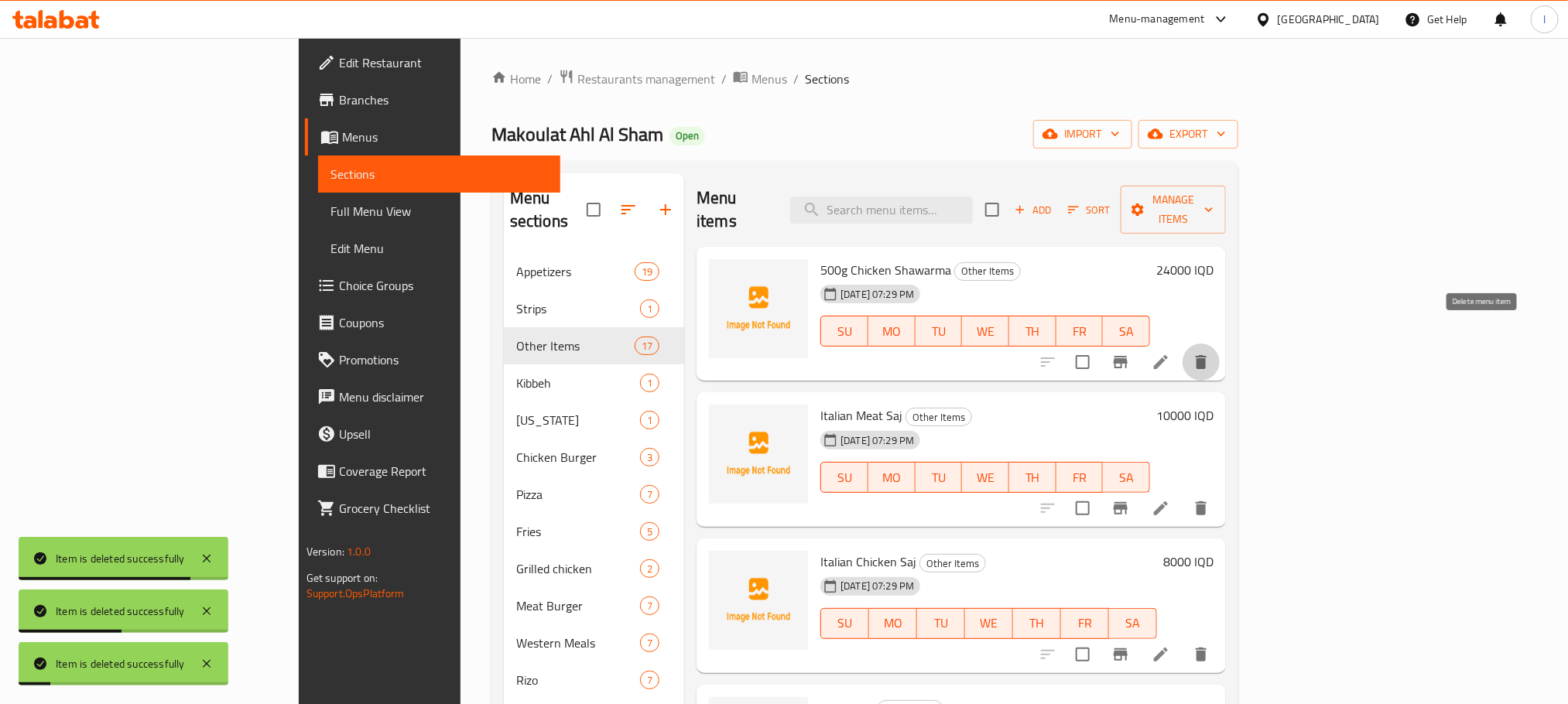
click at [1220, 343] on button "delete" at bounding box center [1201, 361] width 37 height 37
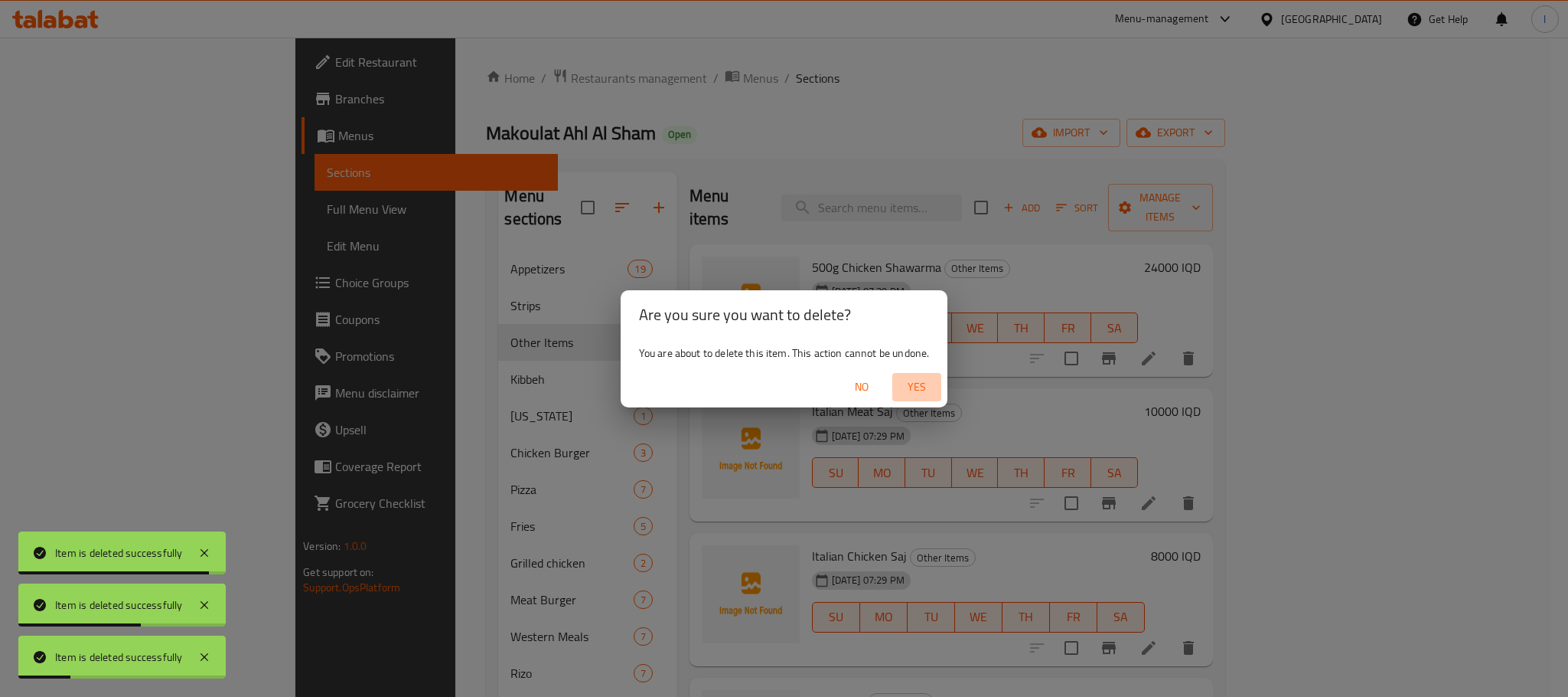
click at [917, 377] on span "Yes" at bounding box center [916, 386] width 37 height 19
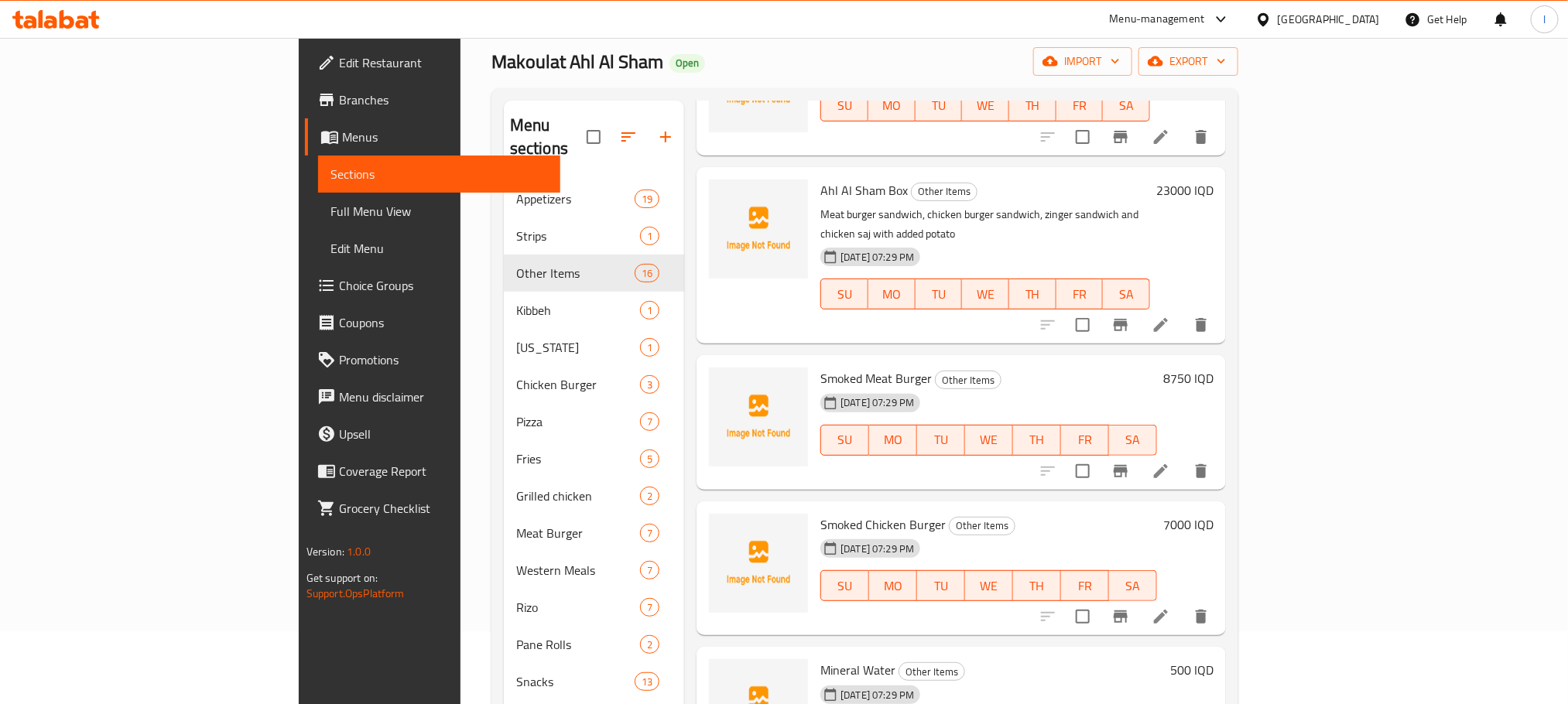
scroll to position [1207, 0]
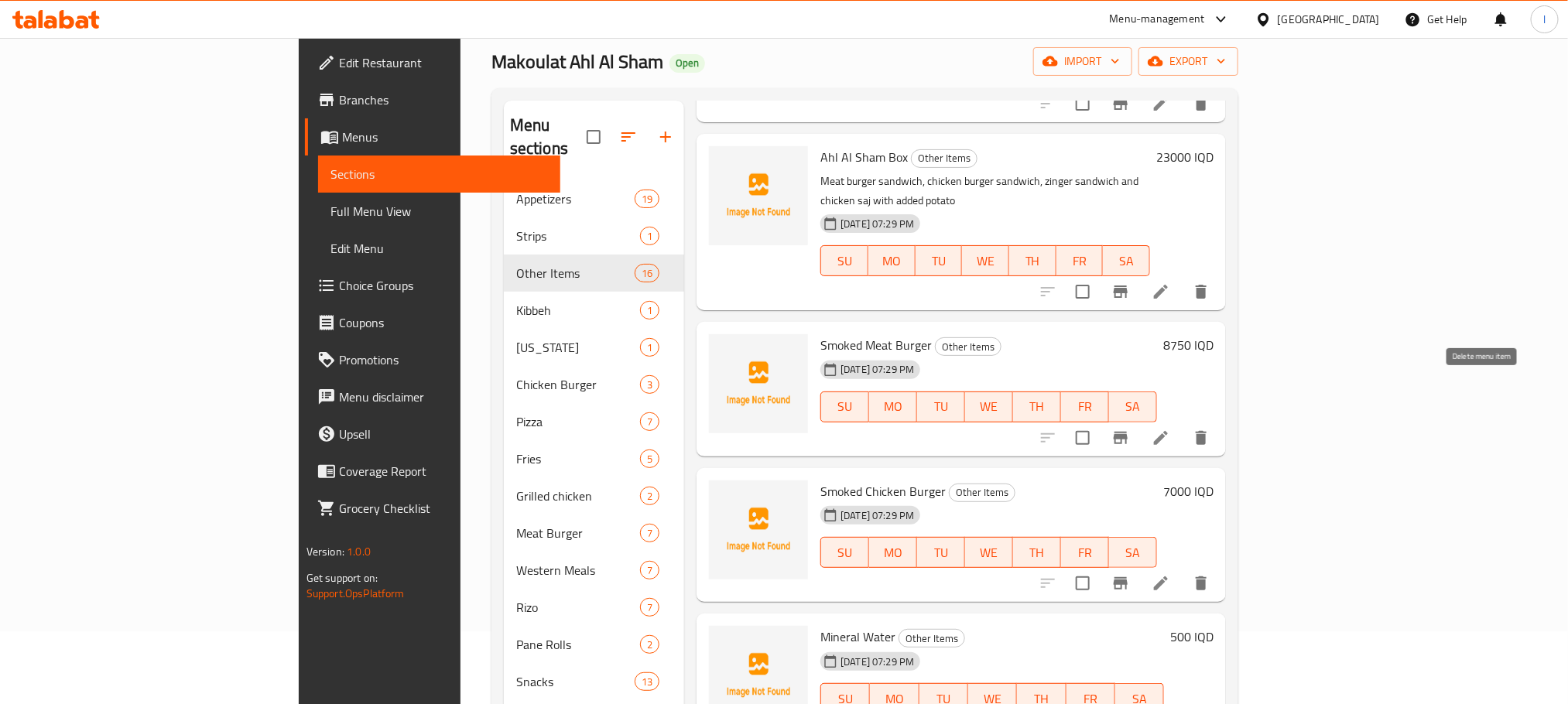
click at [1206, 431] on icon "delete" at bounding box center [1201, 438] width 11 height 14
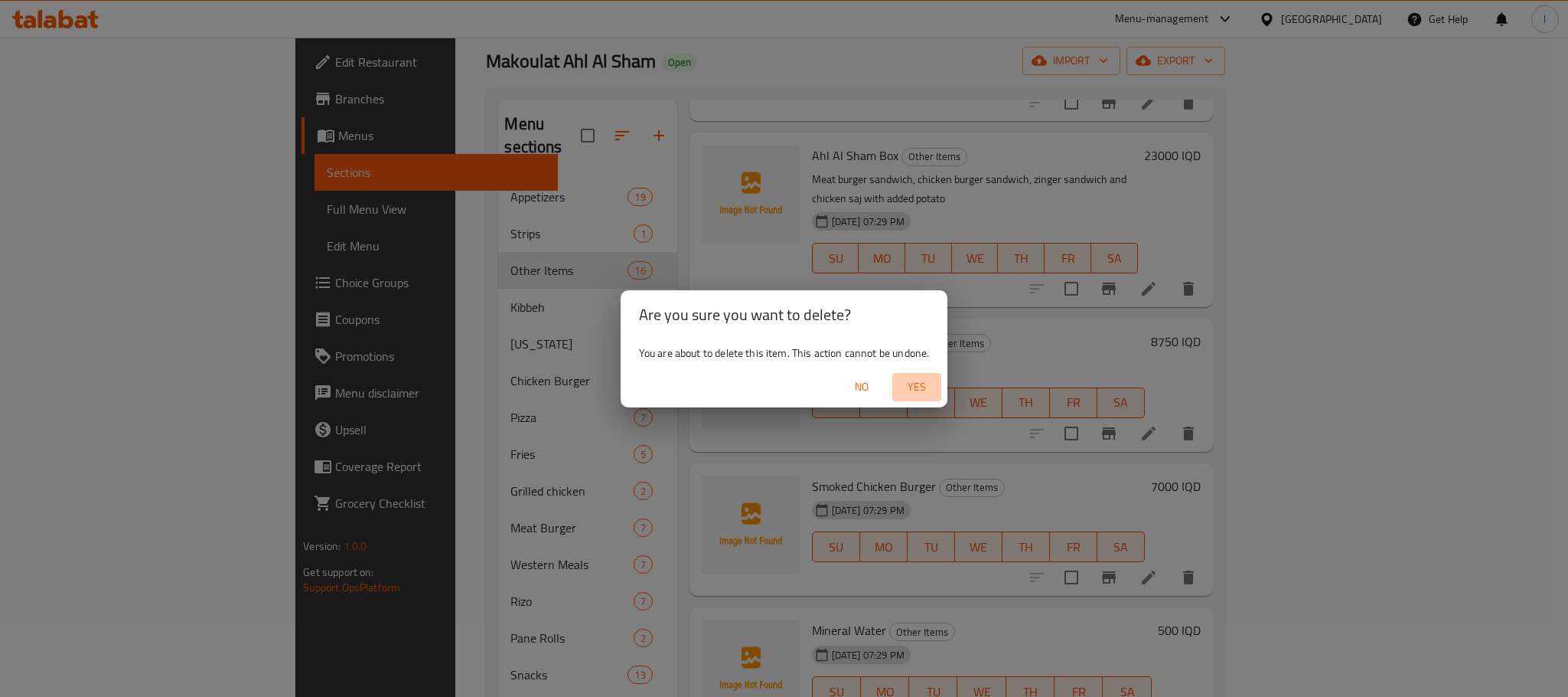
click at [910, 385] on span "Yes" at bounding box center [916, 386] width 37 height 19
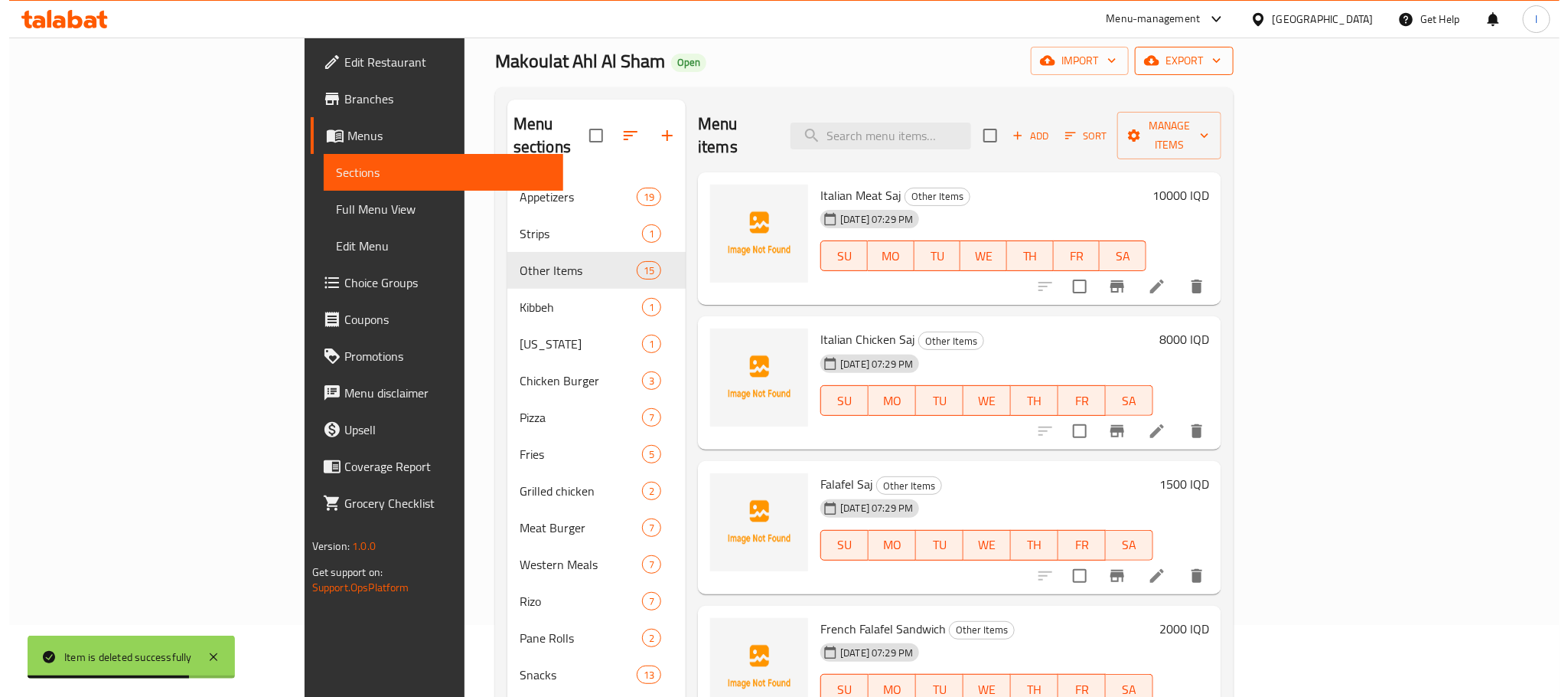
scroll to position [0, 0]
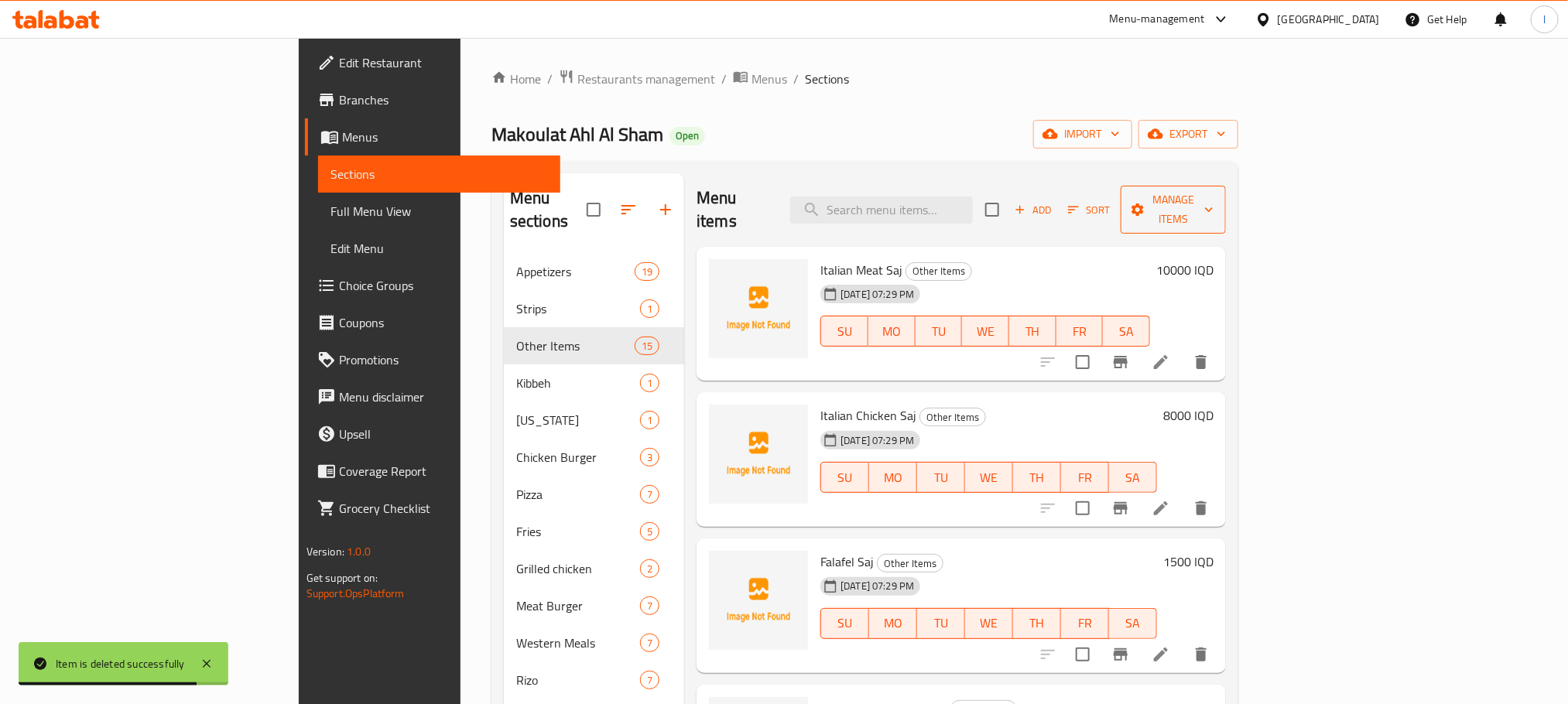
click at [1214, 205] on span "Manage items" at bounding box center [1173, 209] width 81 height 39
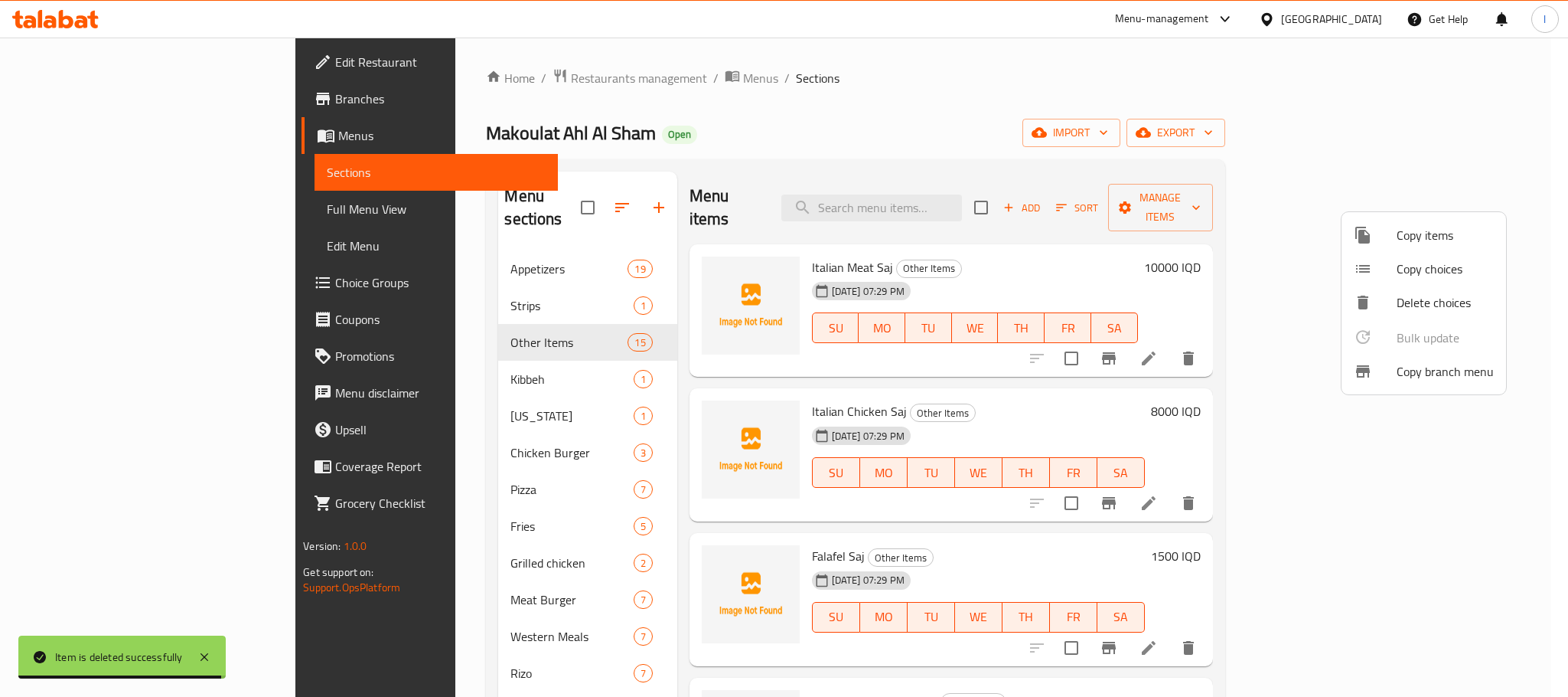
click at [1433, 237] on span "Copy items" at bounding box center [1445, 235] width 97 height 19
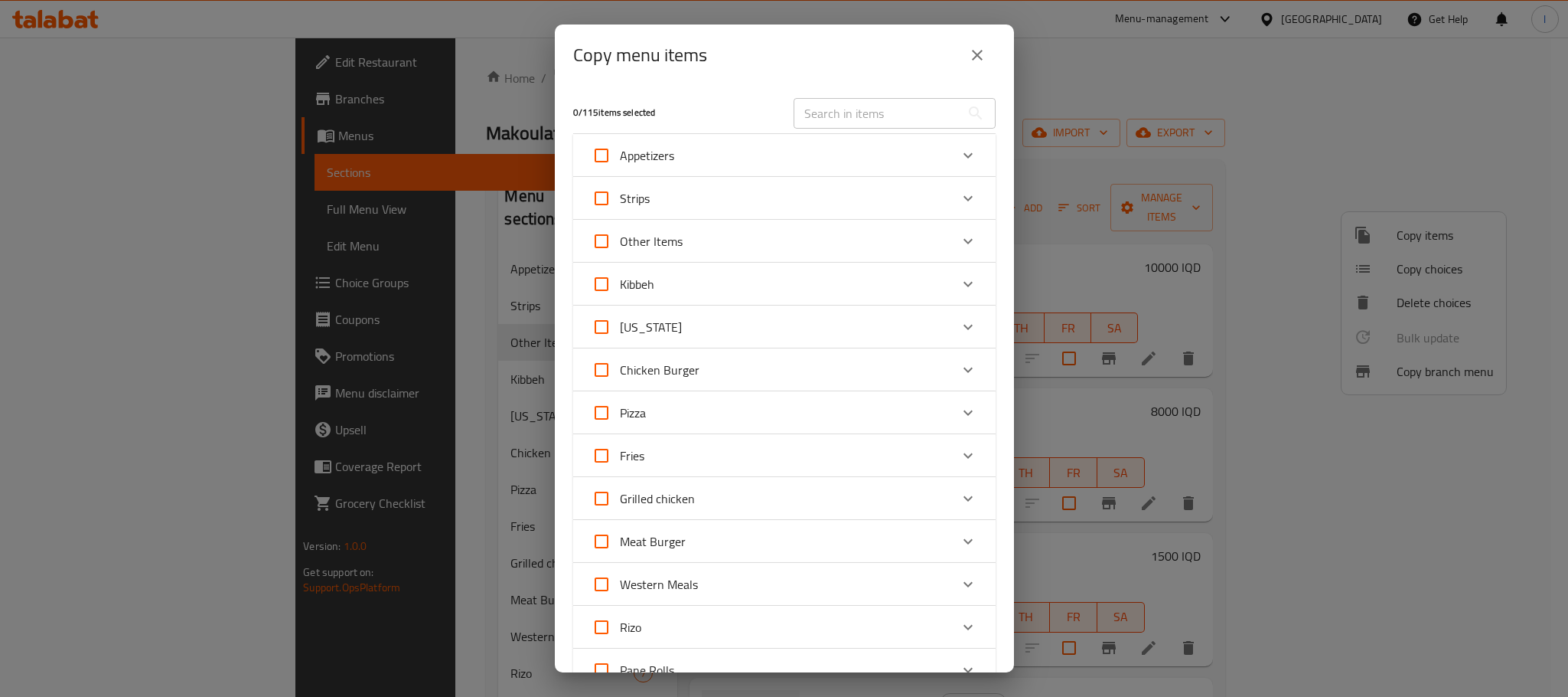
click at [776, 235] on div "Other Items" at bounding box center [770, 241] width 358 height 37
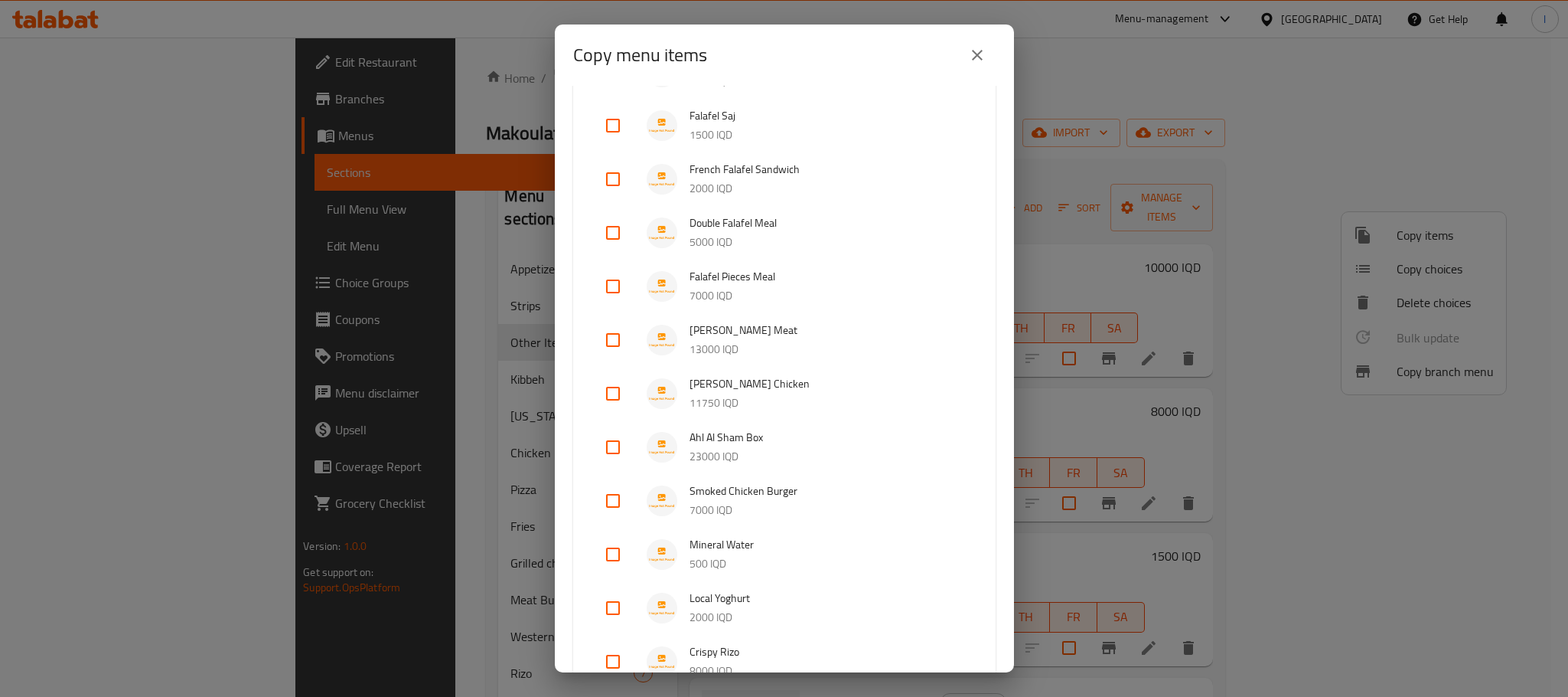
scroll to position [400, 0]
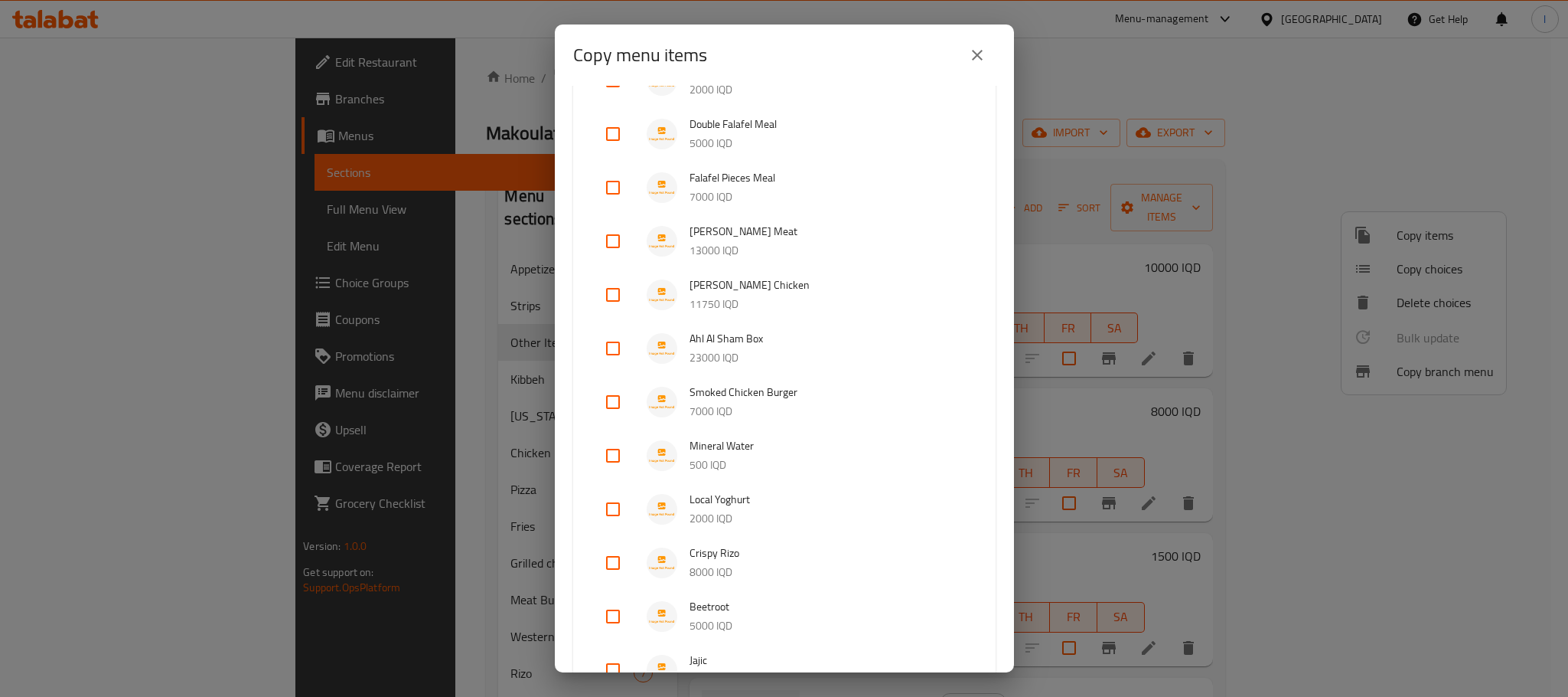
click at [605, 397] on input "checkbox" at bounding box center [613, 402] width 37 height 37
checkbox input "true"
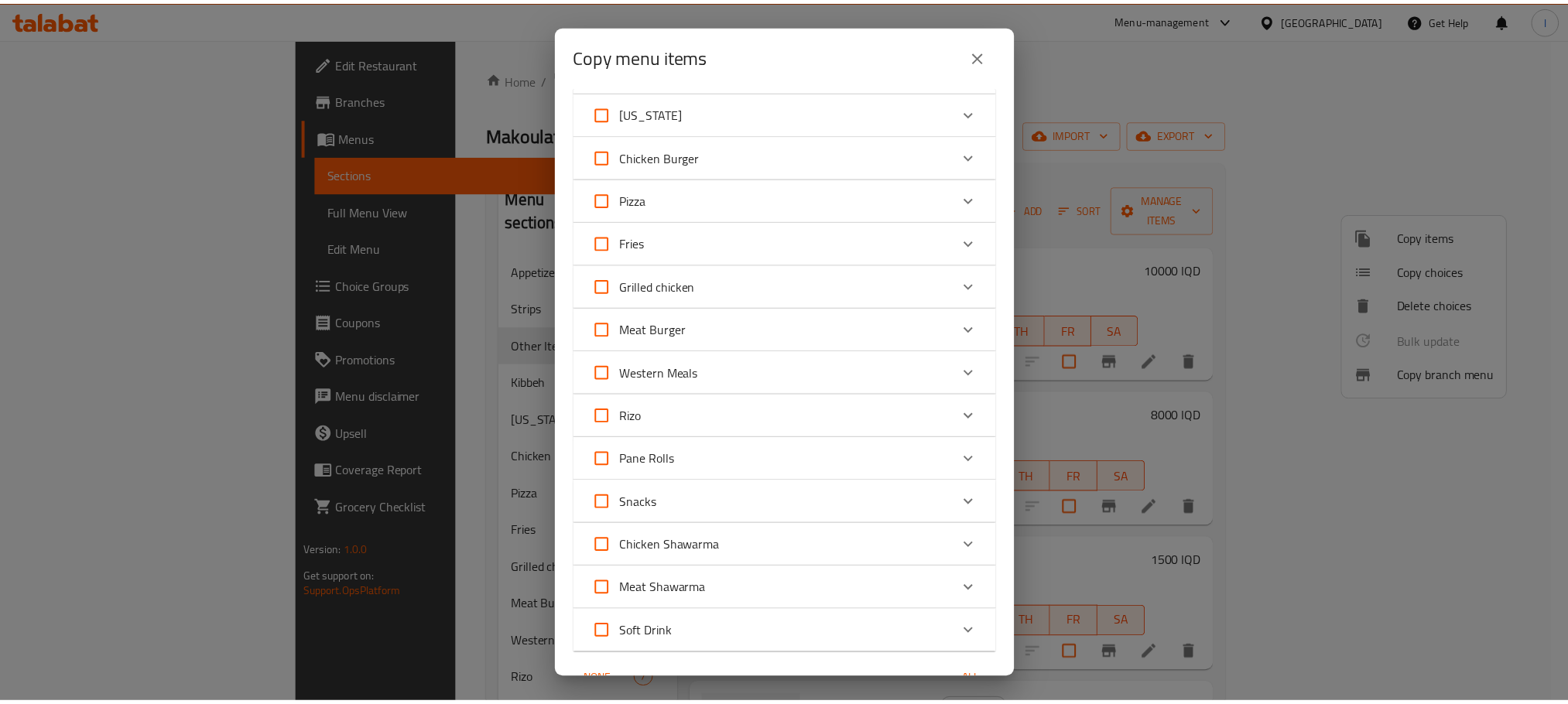
scroll to position [1293, 0]
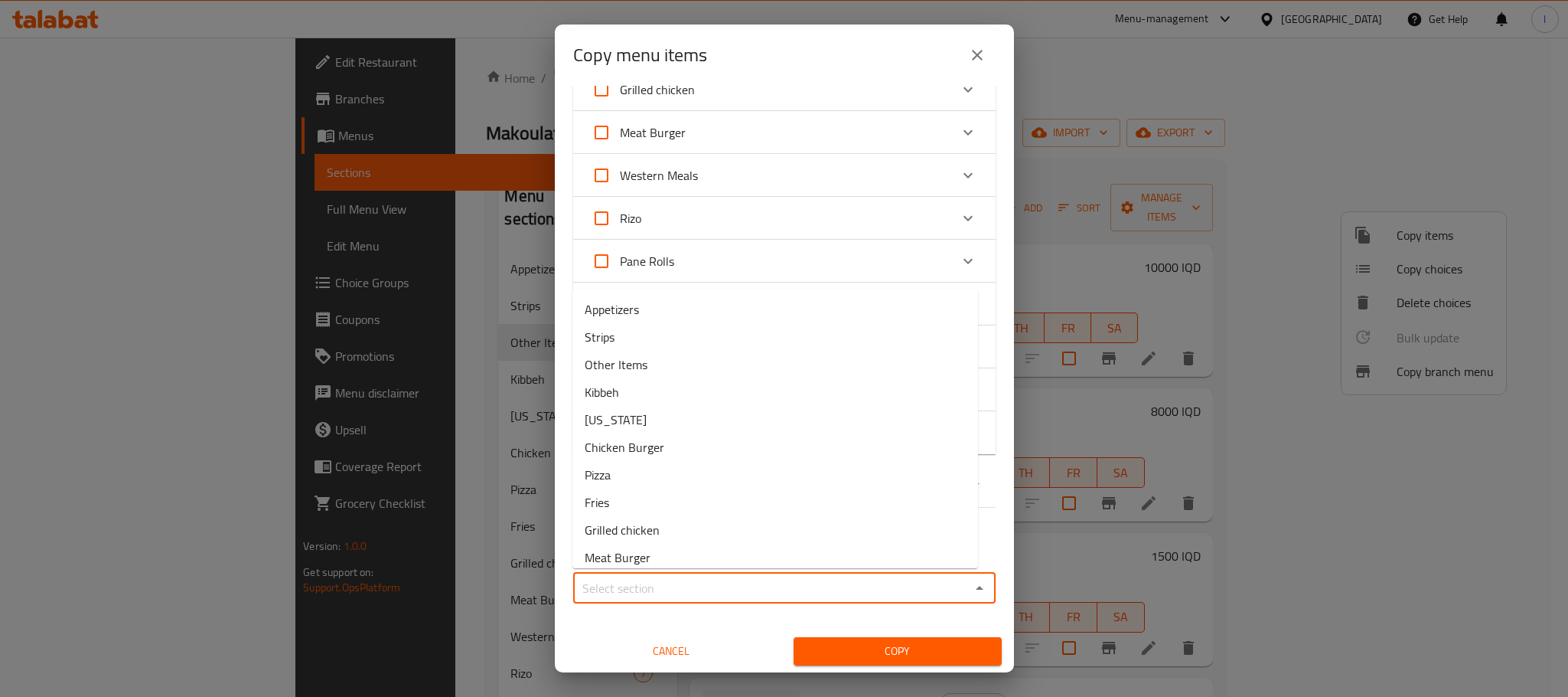
click at [746, 586] on input "Sections   *" at bounding box center [772, 587] width 388 height 21
click at [767, 439] on li "Chicken Burger" at bounding box center [775, 447] width 406 height 27
type input "Chicken Burger"
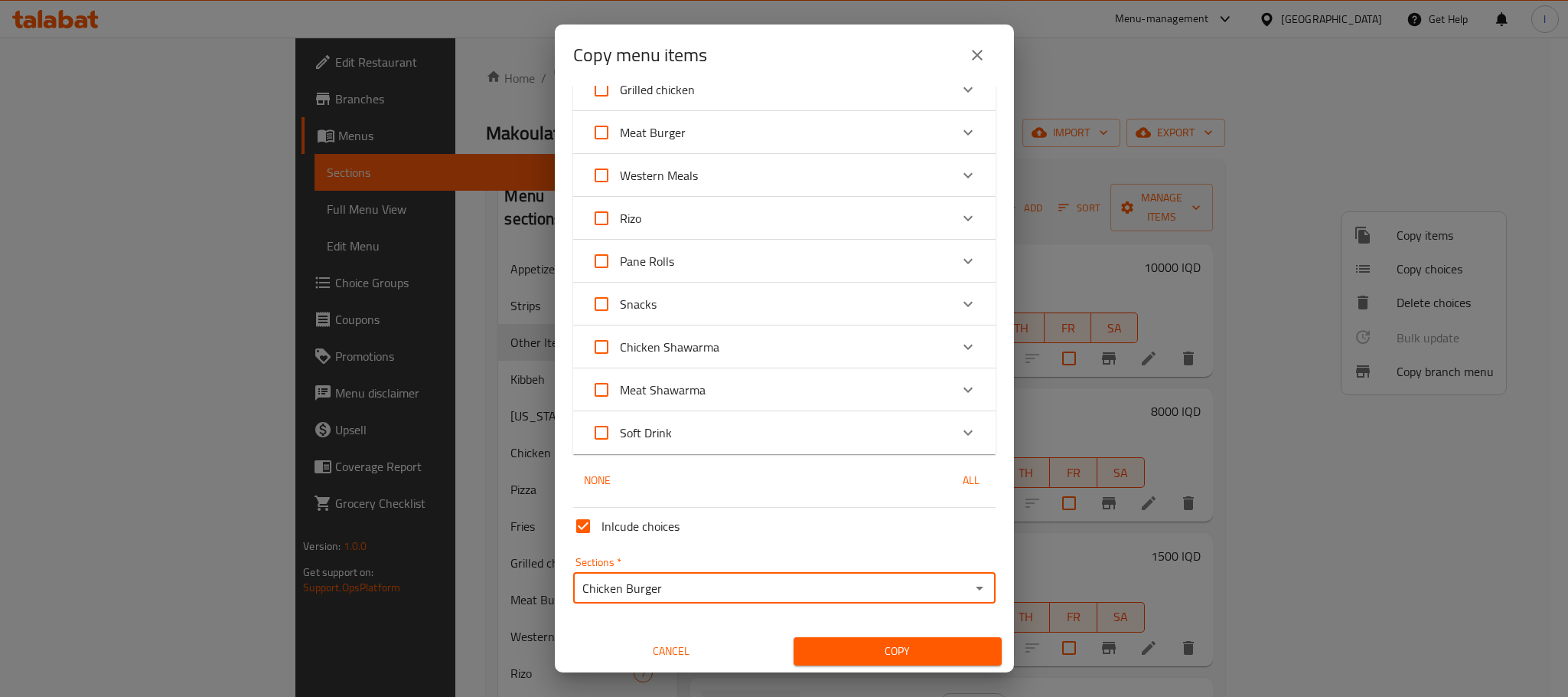
click at [839, 637] on button "Copy" at bounding box center [898, 650] width 208 height 28
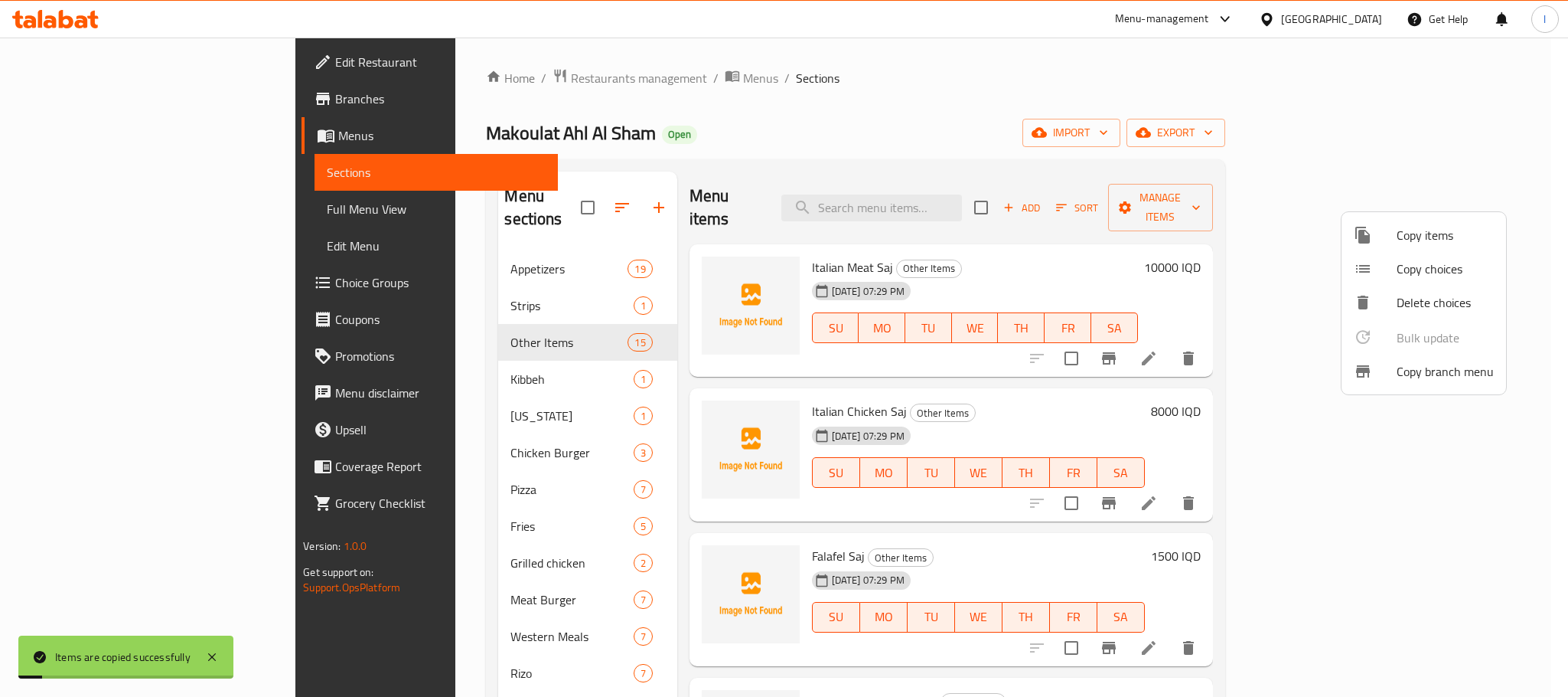
click at [1058, 106] on div at bounding box center [784, 348] width 1568 height 697
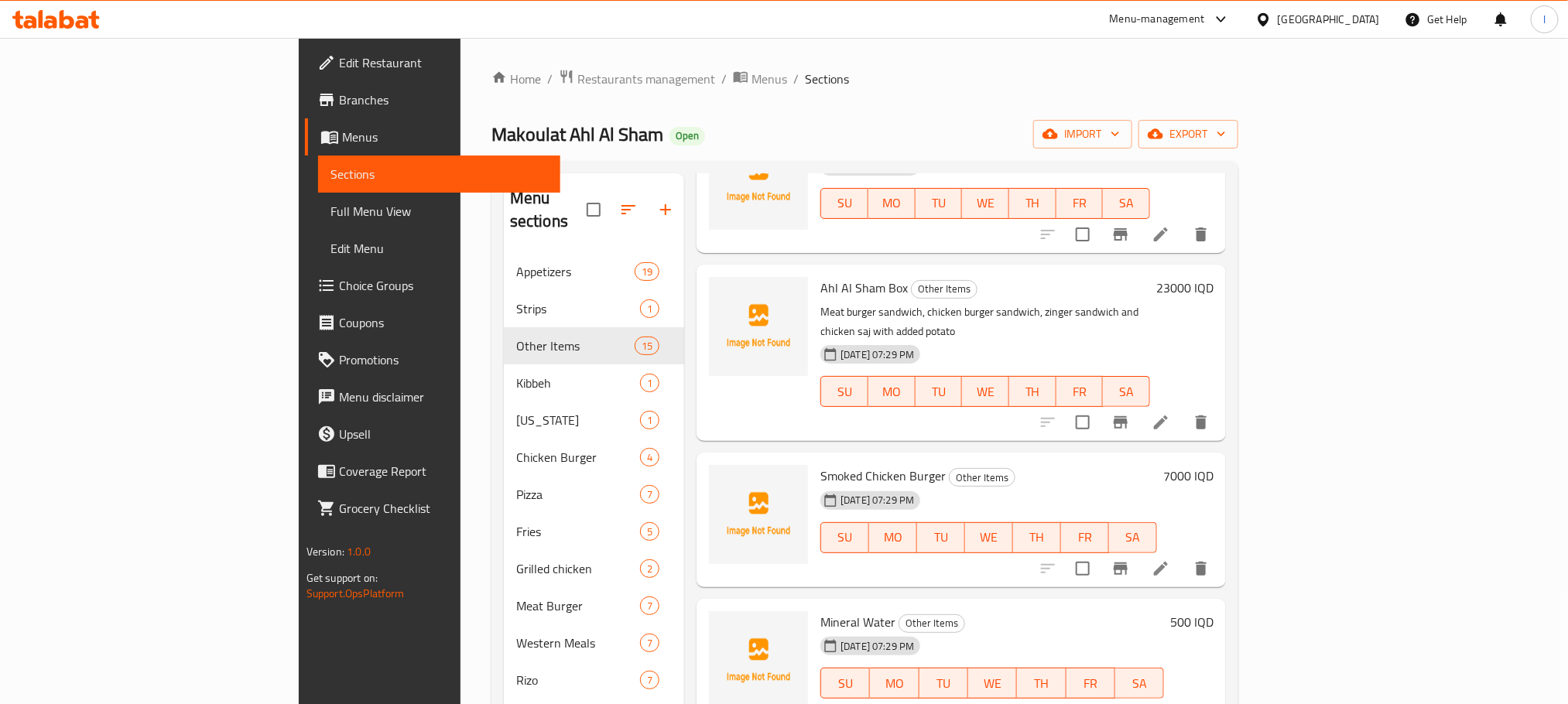
scroll to position [1205, 0]
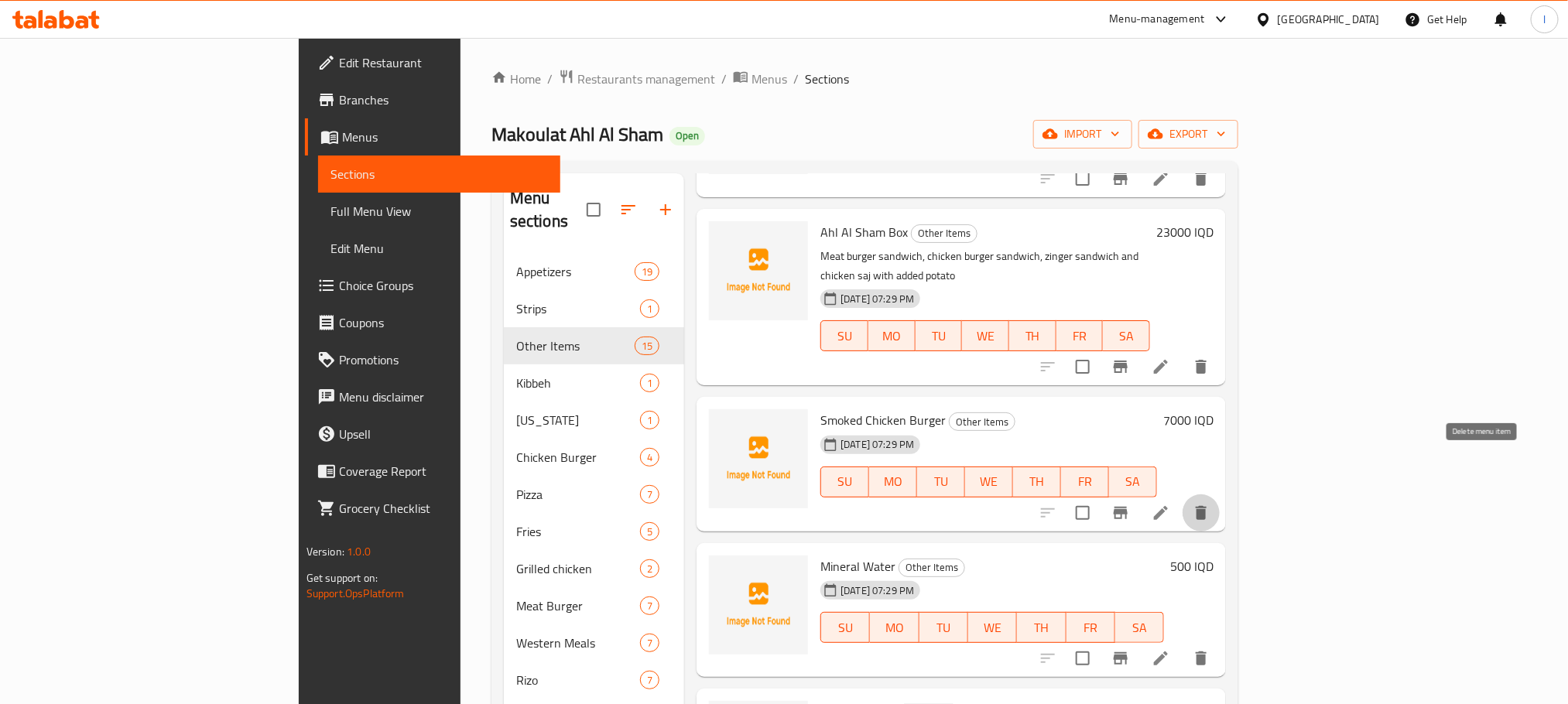
click at [1220, 494] on button "delete" at bounding box center [1201, 512] width 37 height 37
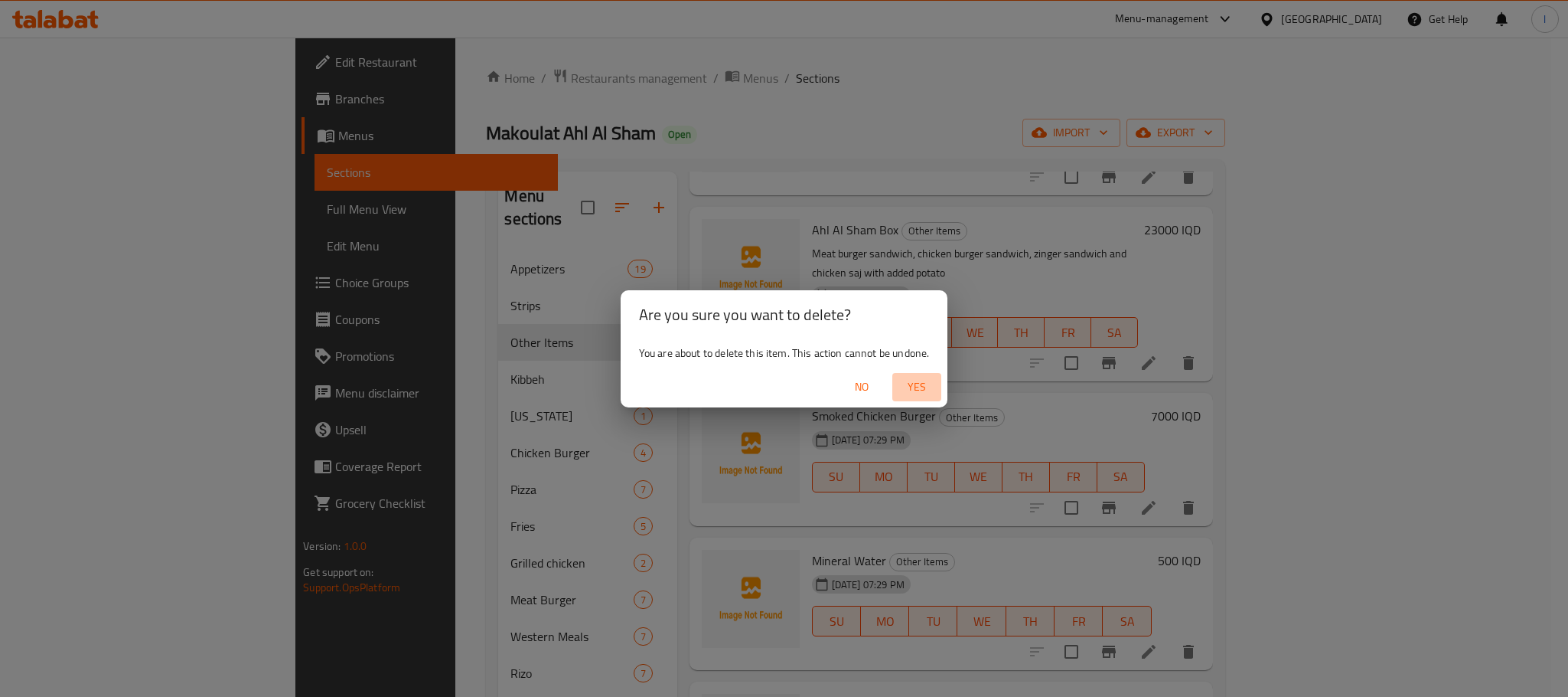
click at [933, 386] on span "Yes" at bounding box center [916, 386] width 37 height 19
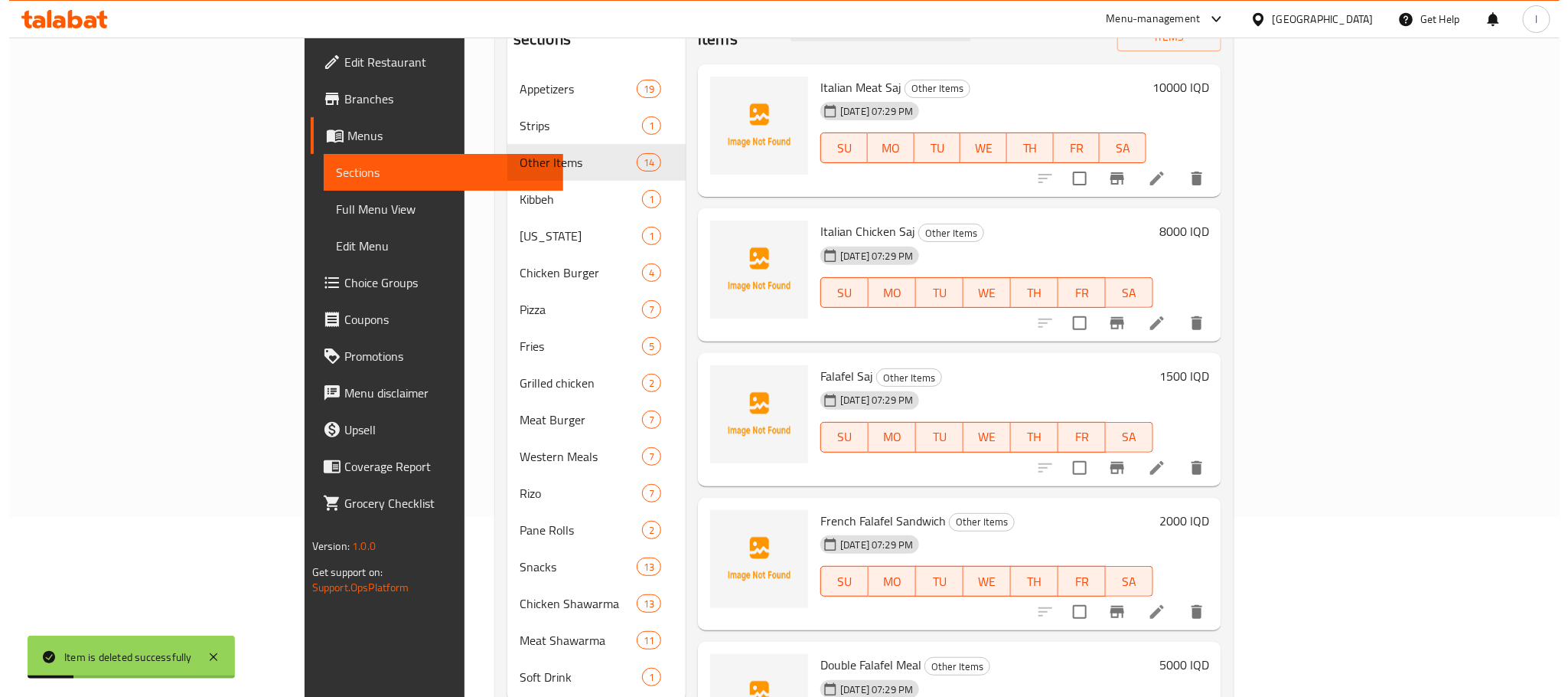
scroll to position [0, 0]
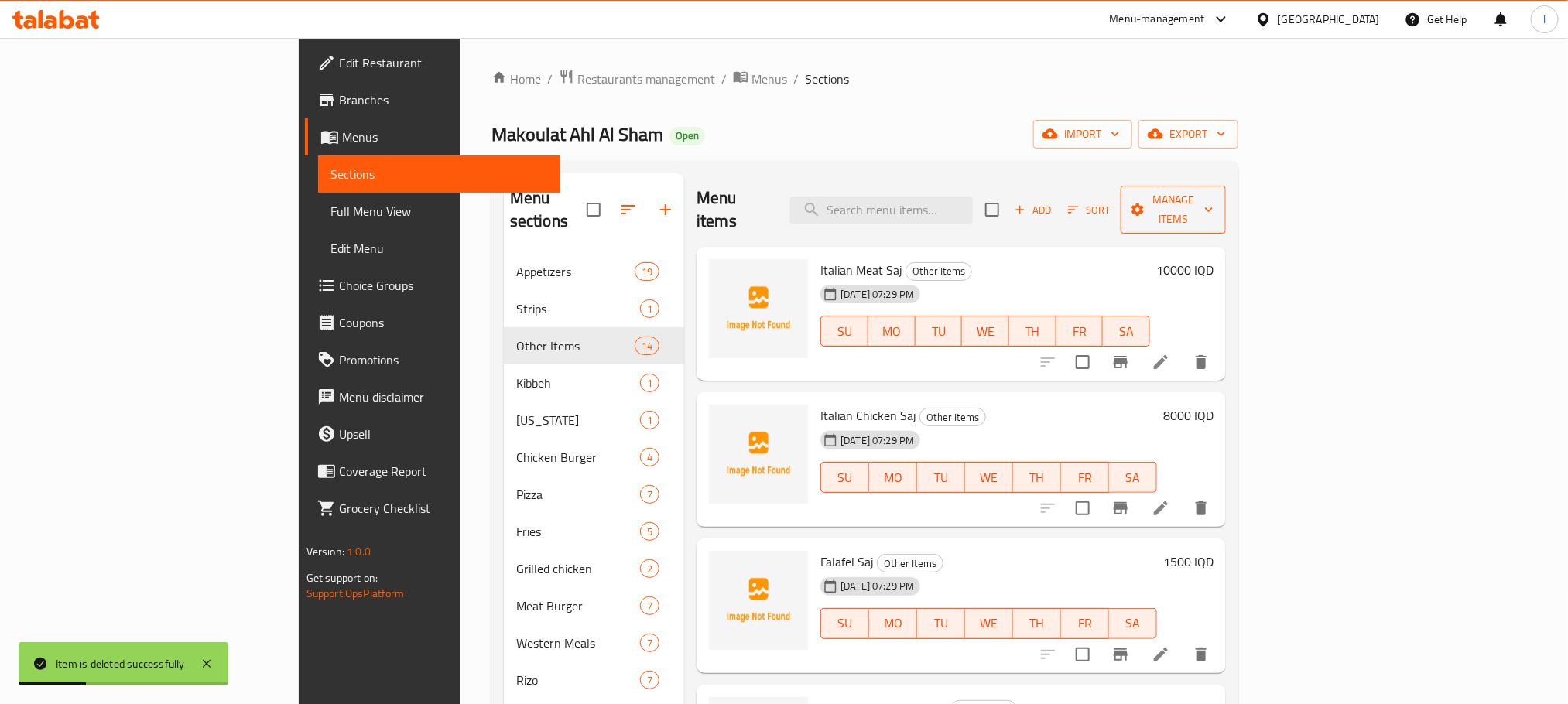
click at [1214, 190] on span "Manage items" at bounding box center [1173, 209] width 81 height 39
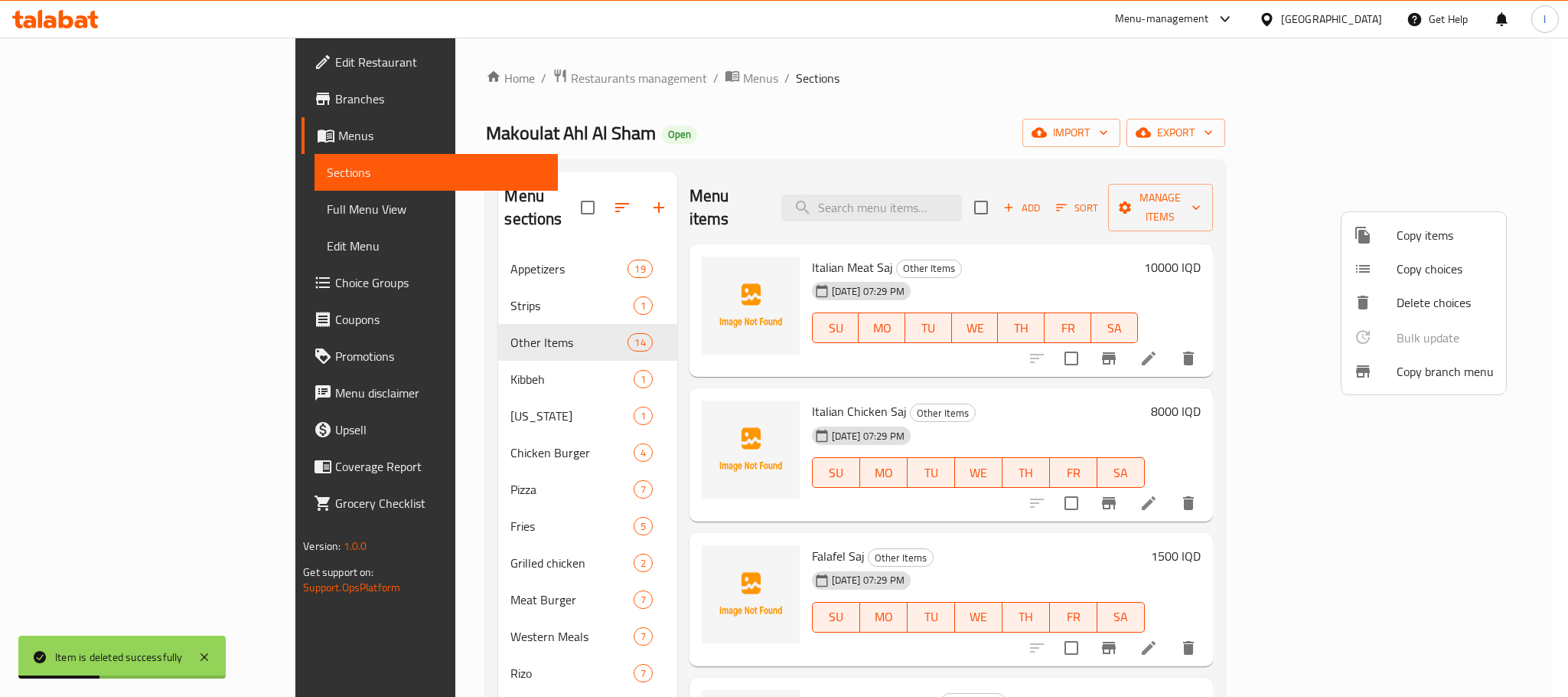
click at [1420, 234] on span "Copy items" at bounding box center [1445, 235] width 97 height 19
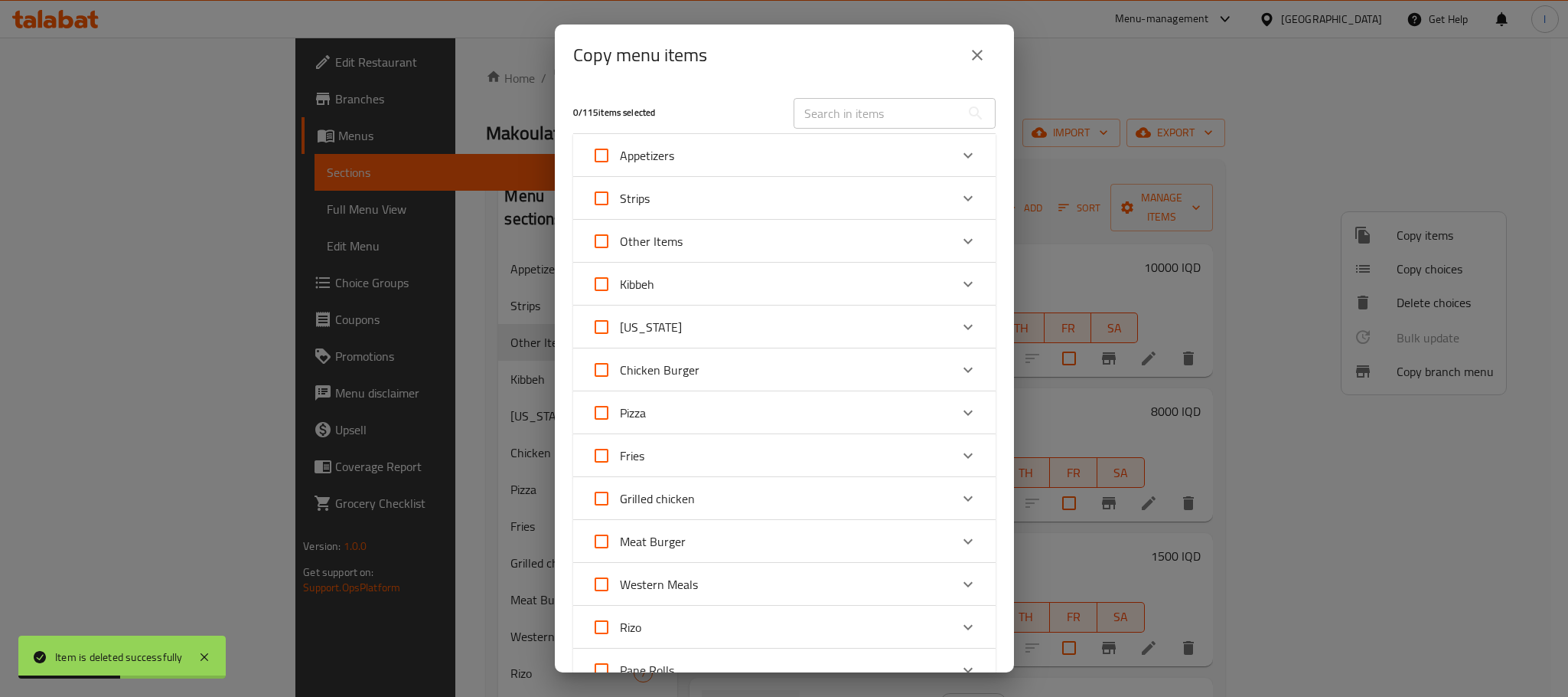
click at [753, 249] on div "Other Items" at bounding box center [770, 241] width 358 height 37
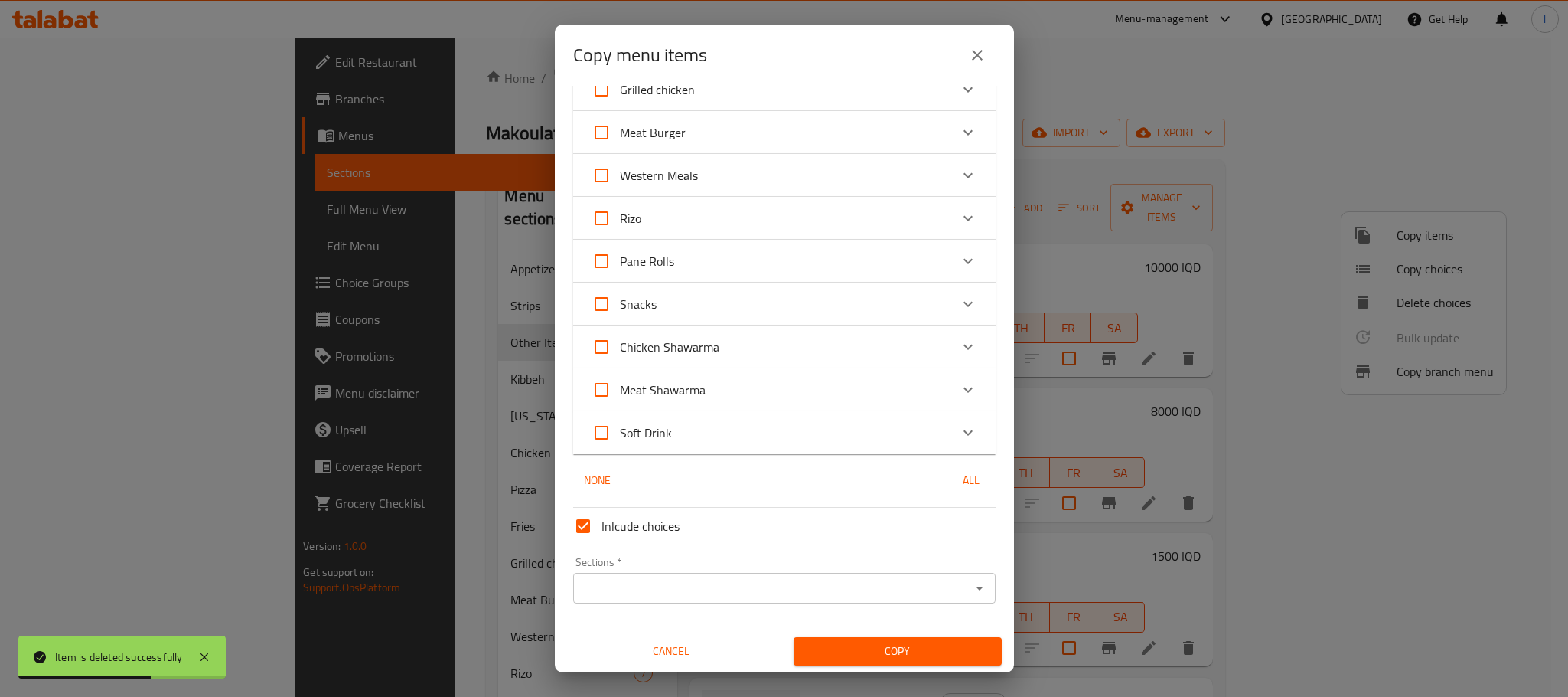
scroll to position [804, 0]
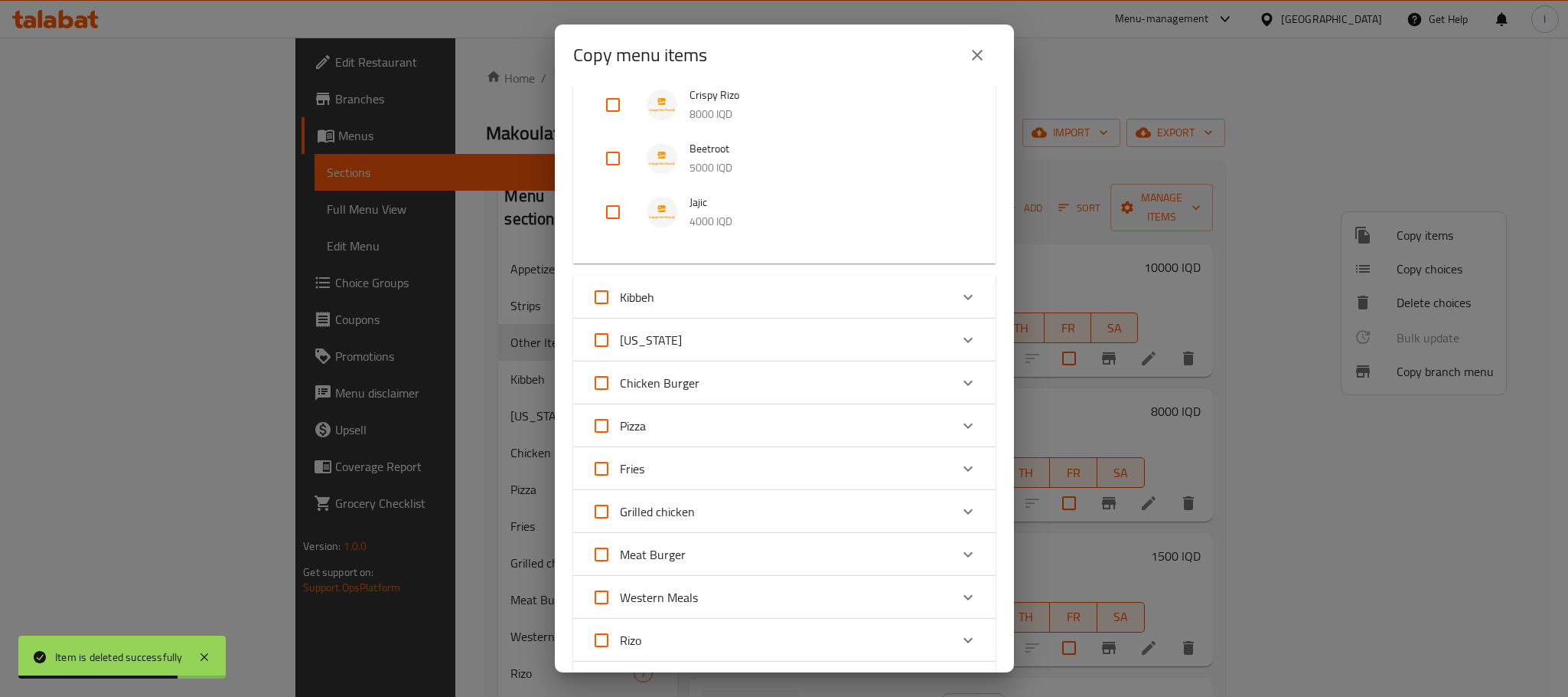
click at [615, 201] on input "checkbox" at bounding box center [613, 212] width 37 height 37
checkbox input "true"
click at [618, 147] on input "checkbox" at bounding box center [613, 158] width 37 height 37
checkbox input "true"
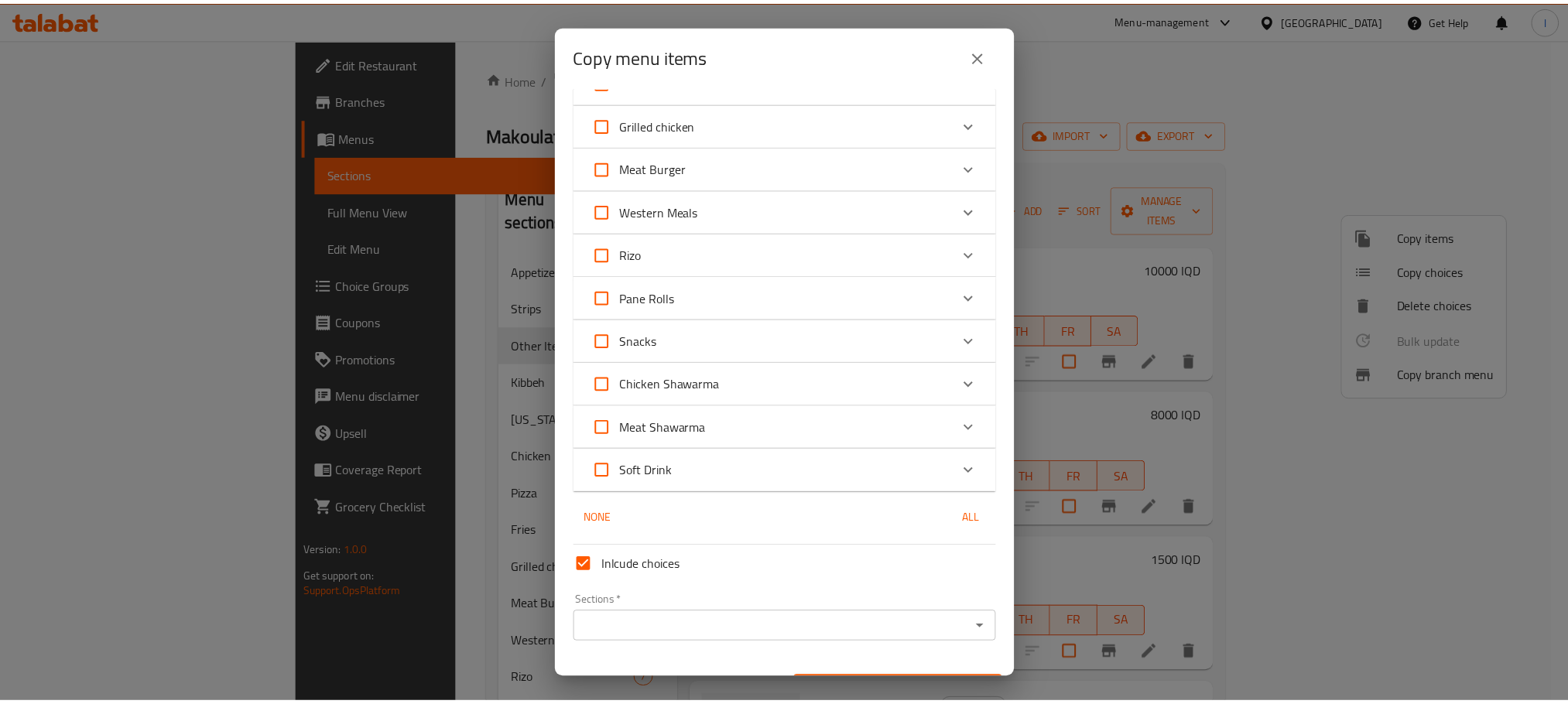
scroll to position [1239, 0]
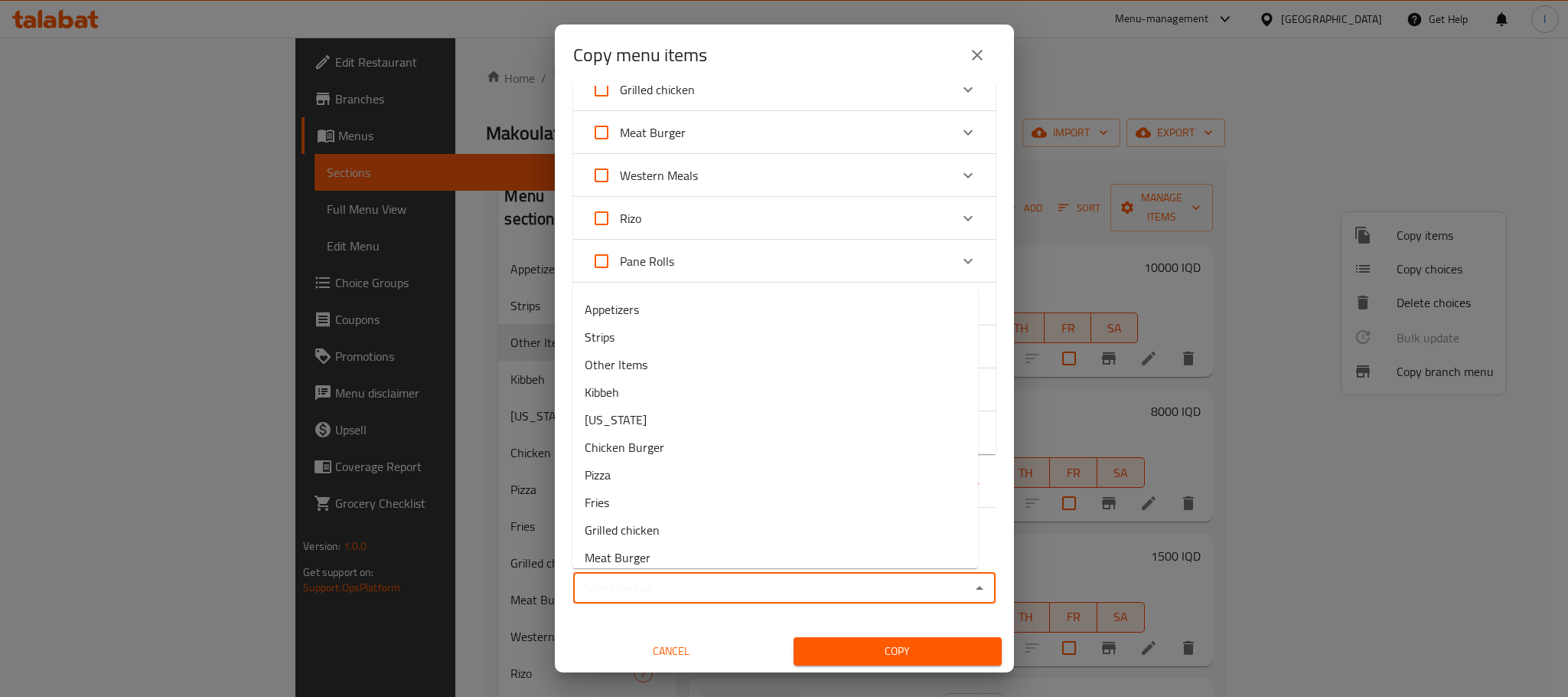
click at [935, 589] on input "Sections   *" at bounding box center [772, 587] width 388 height 21
click at [618, 313] on span "Appetizers" at bounding box center [612, 310] width 54 height 19
type input "Appetizers"
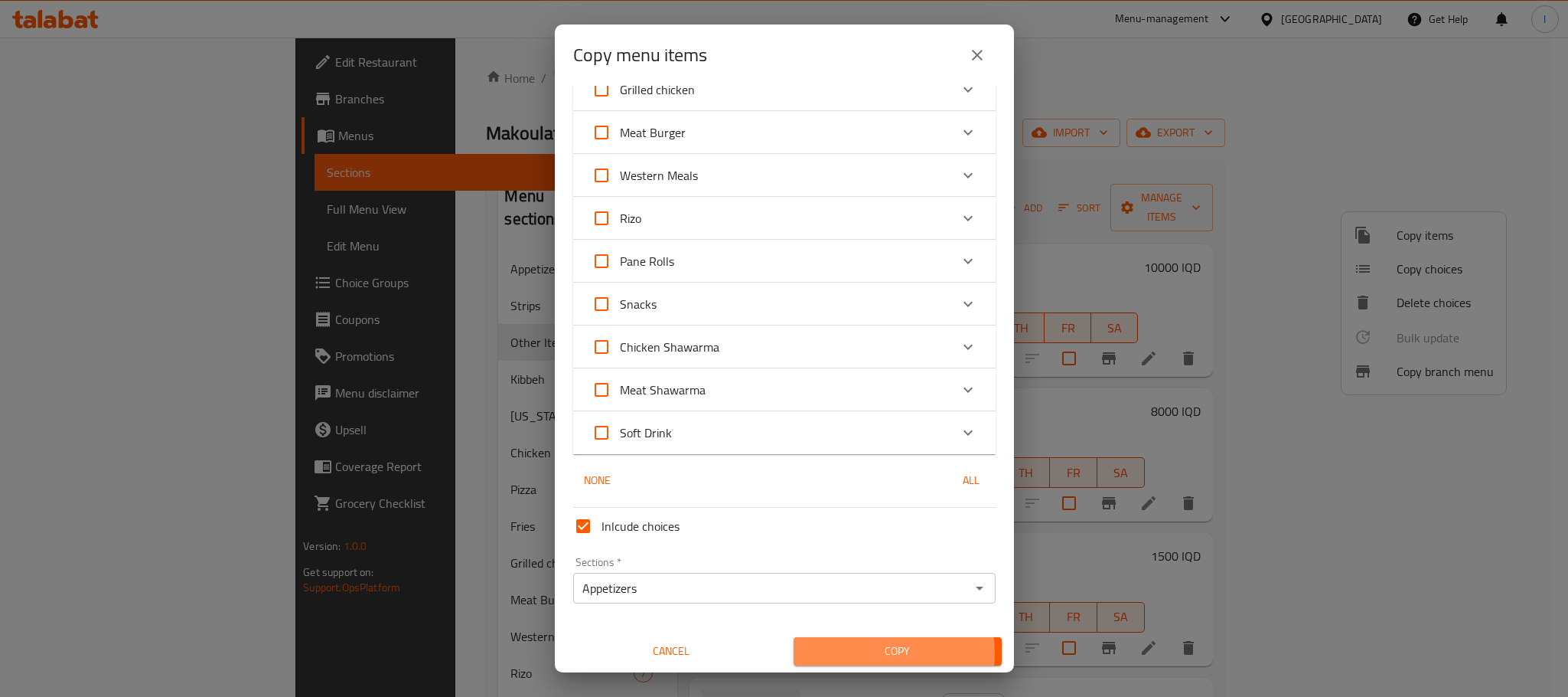
click at [865, 651] on span "Copy" at bounding box center [898, 651] width 184 height 19
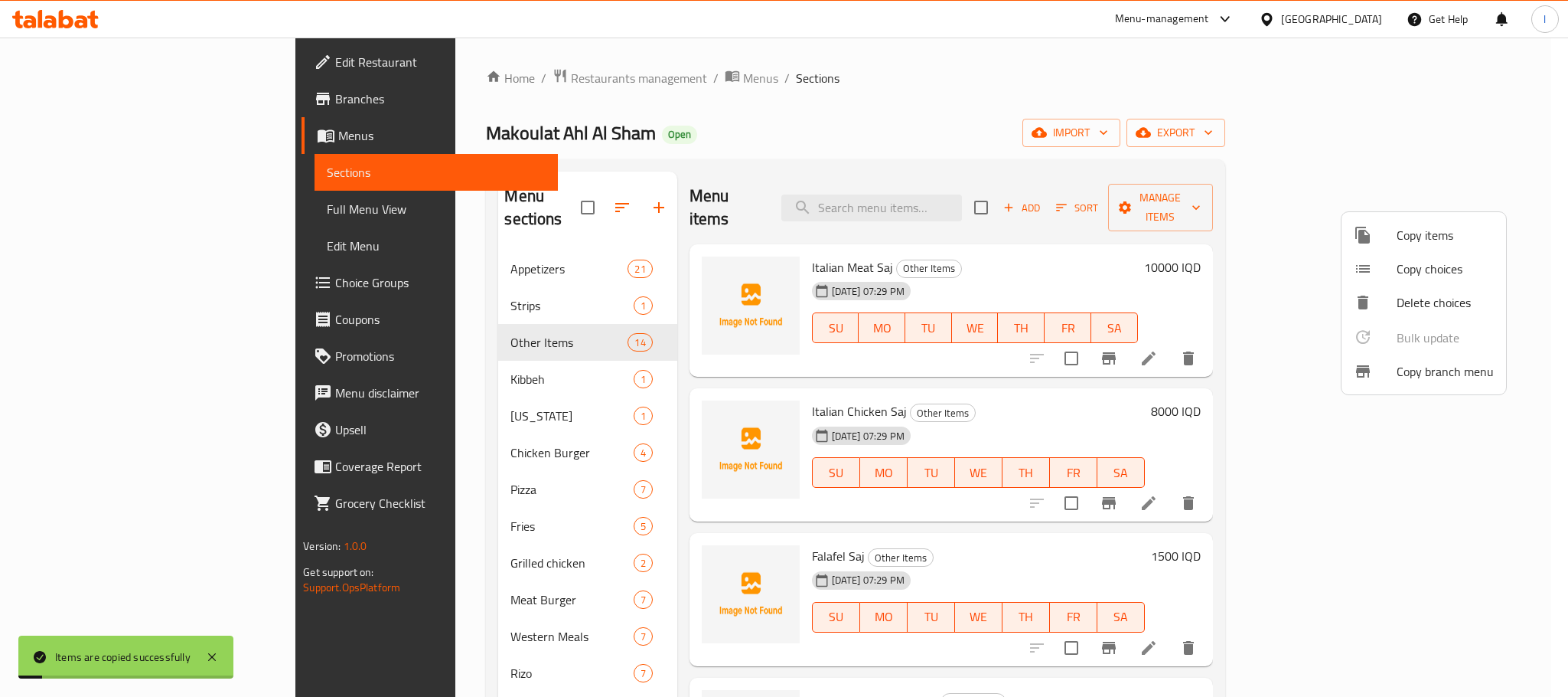
click at [1146, 79] on div at bounding box center [784, 348] width 1568 height 697
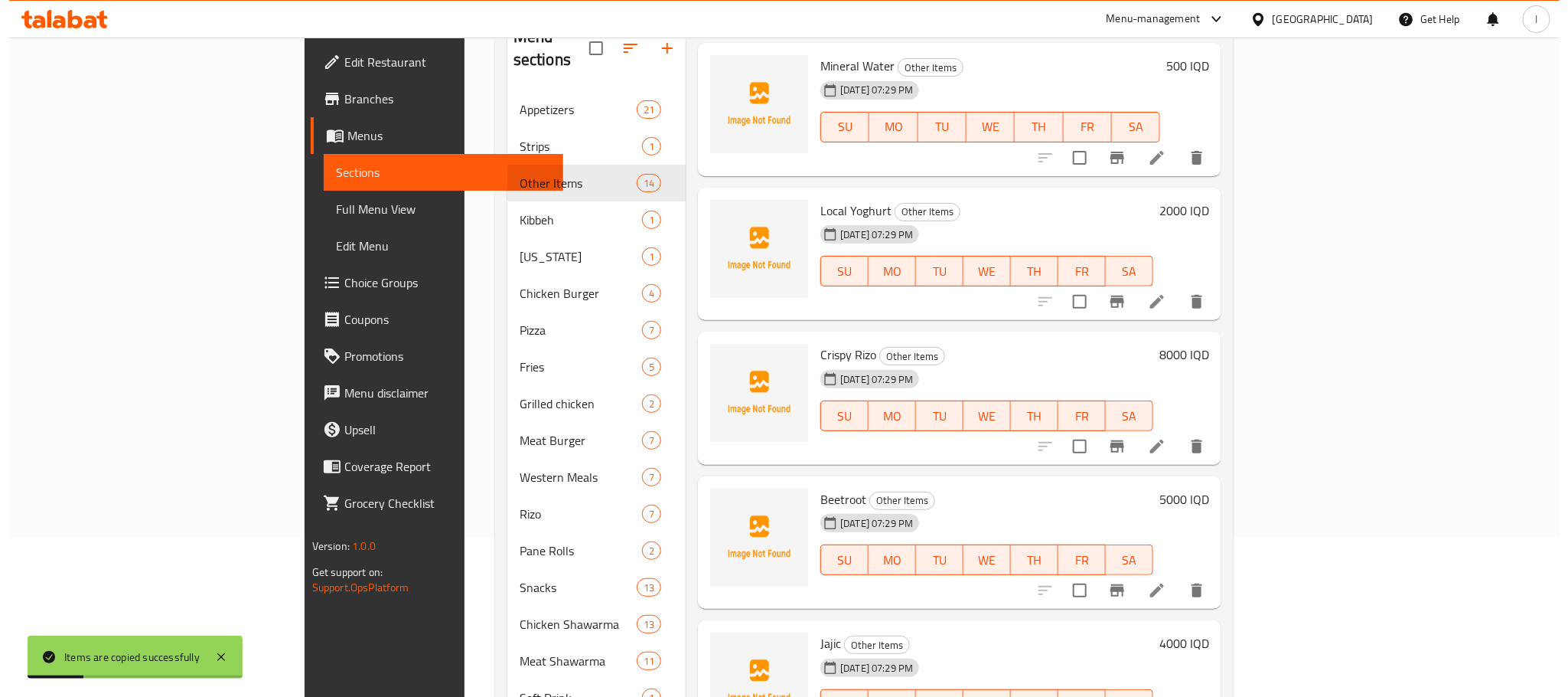
scroll to position [214, 0]
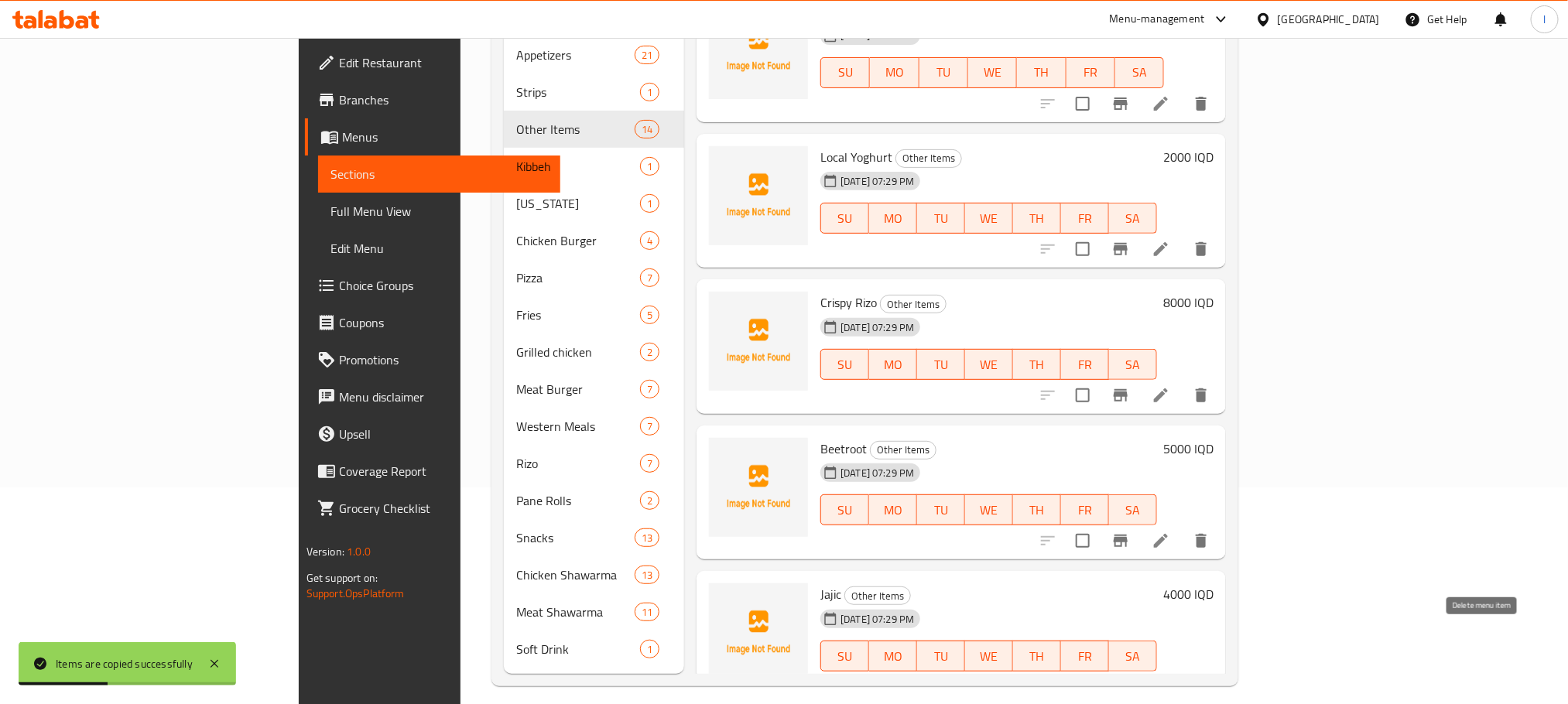
click at [1220, 668] on button "delete" at bounding box center [1201, 686] width 37 height 37
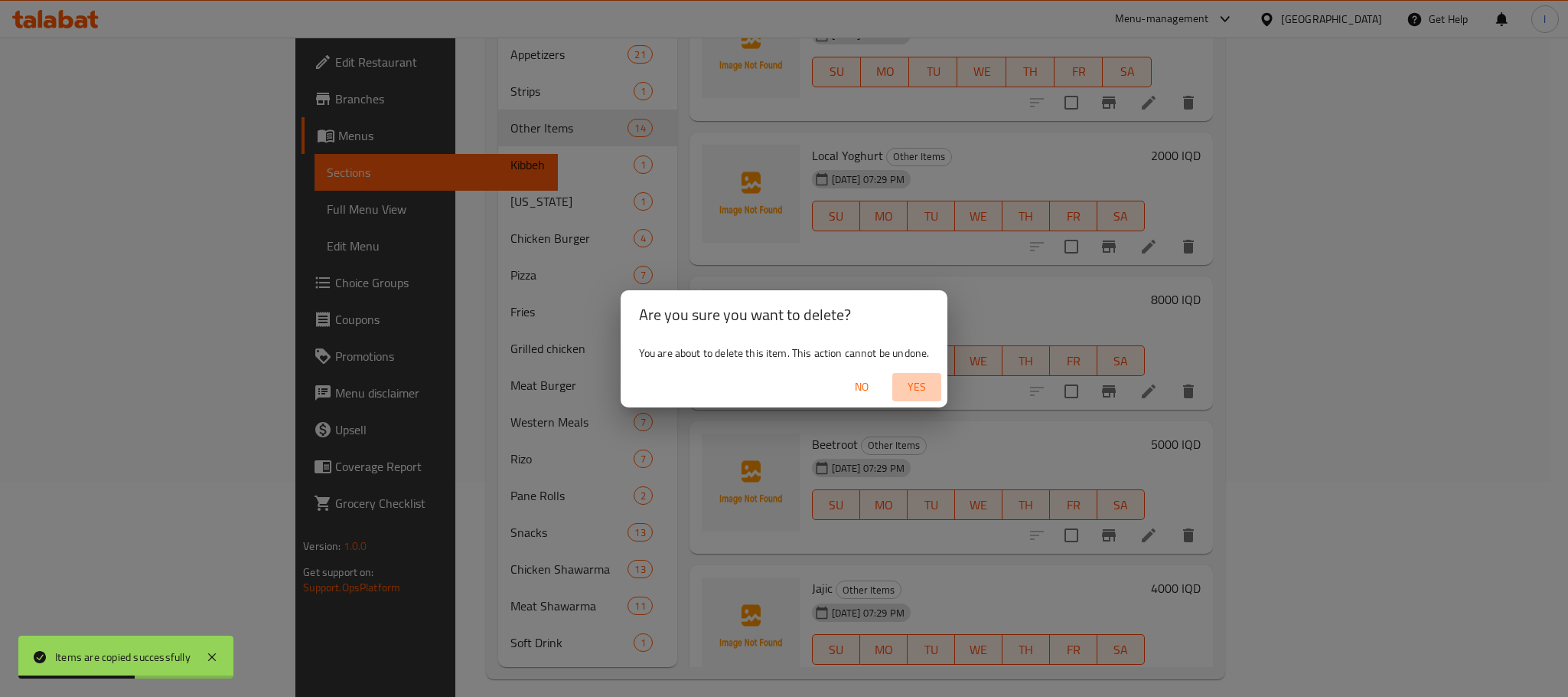
click at [917, 386] on span "Yes" at bounding box center [916, 386] width 37 height 19
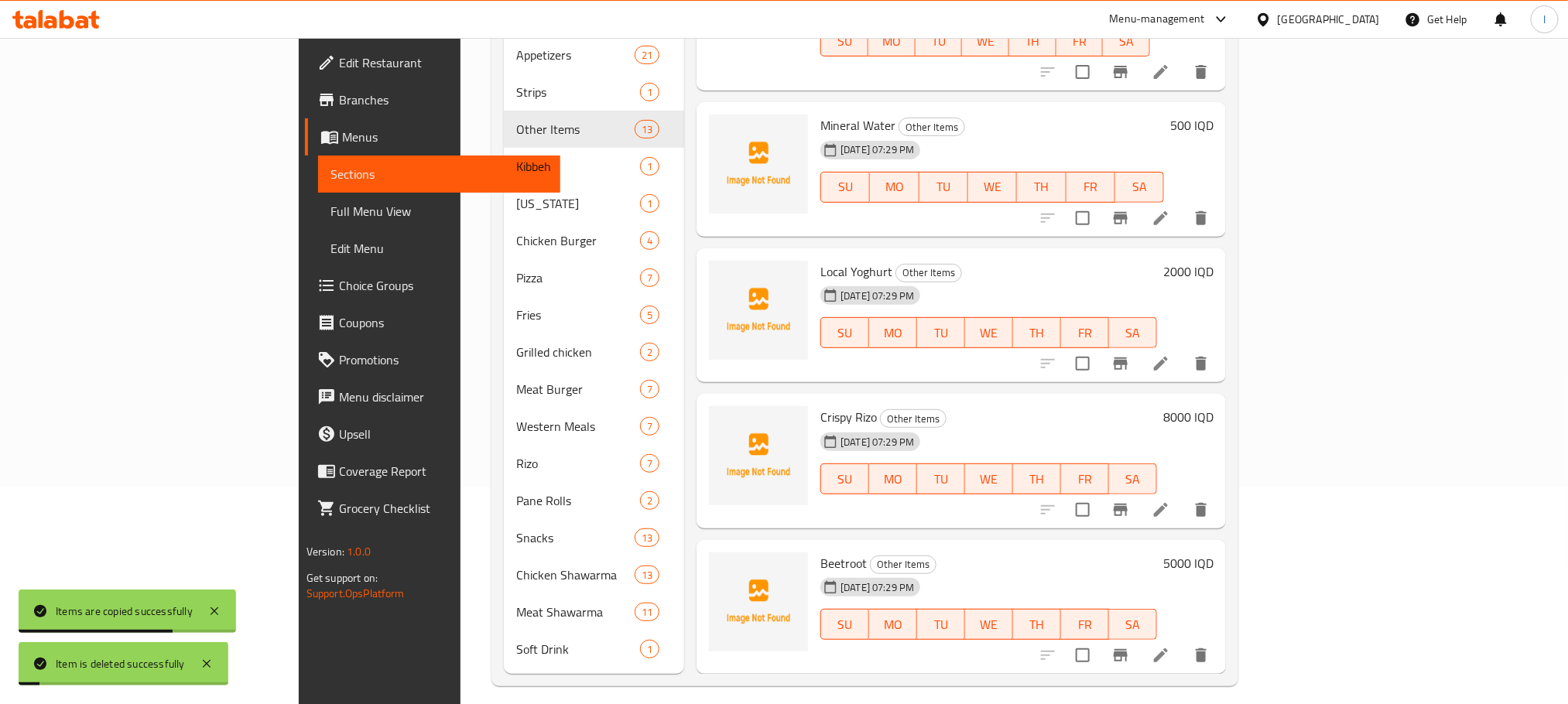
scroll to position [1252, 0]
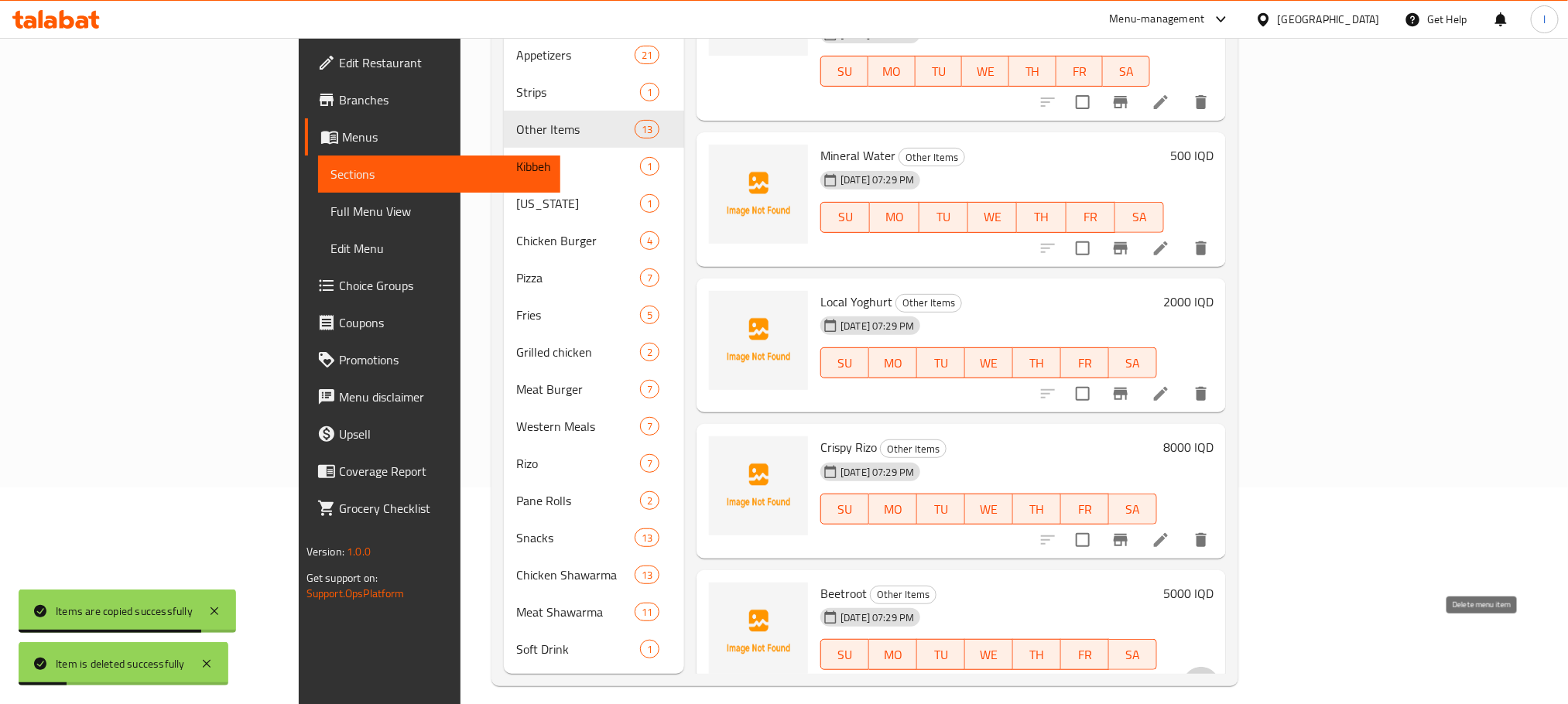
click at [1220, 666] on button "delete" at bounding box center [1201, 684] width 37 height 37
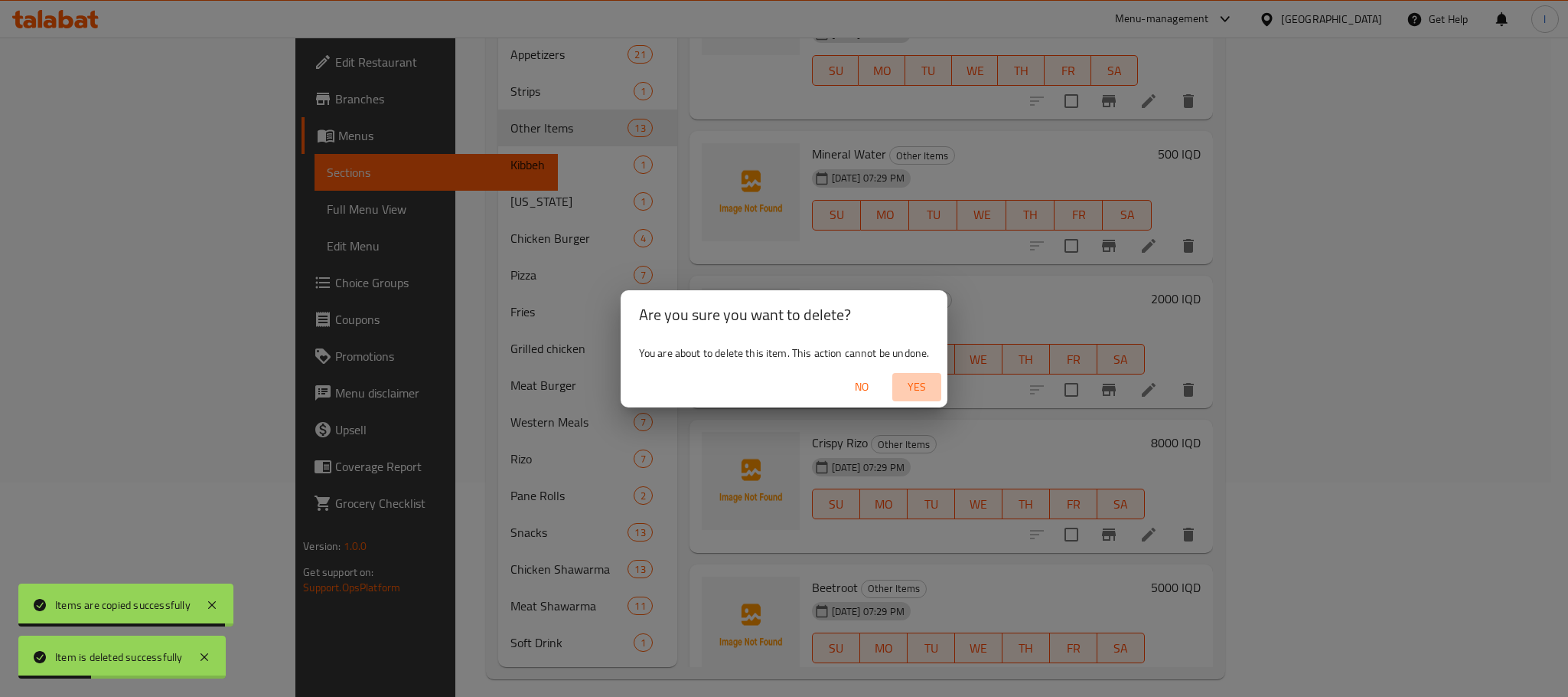
click at [917, 384] on span "Yes" at bounding box center [916, 386] width 37 height 19
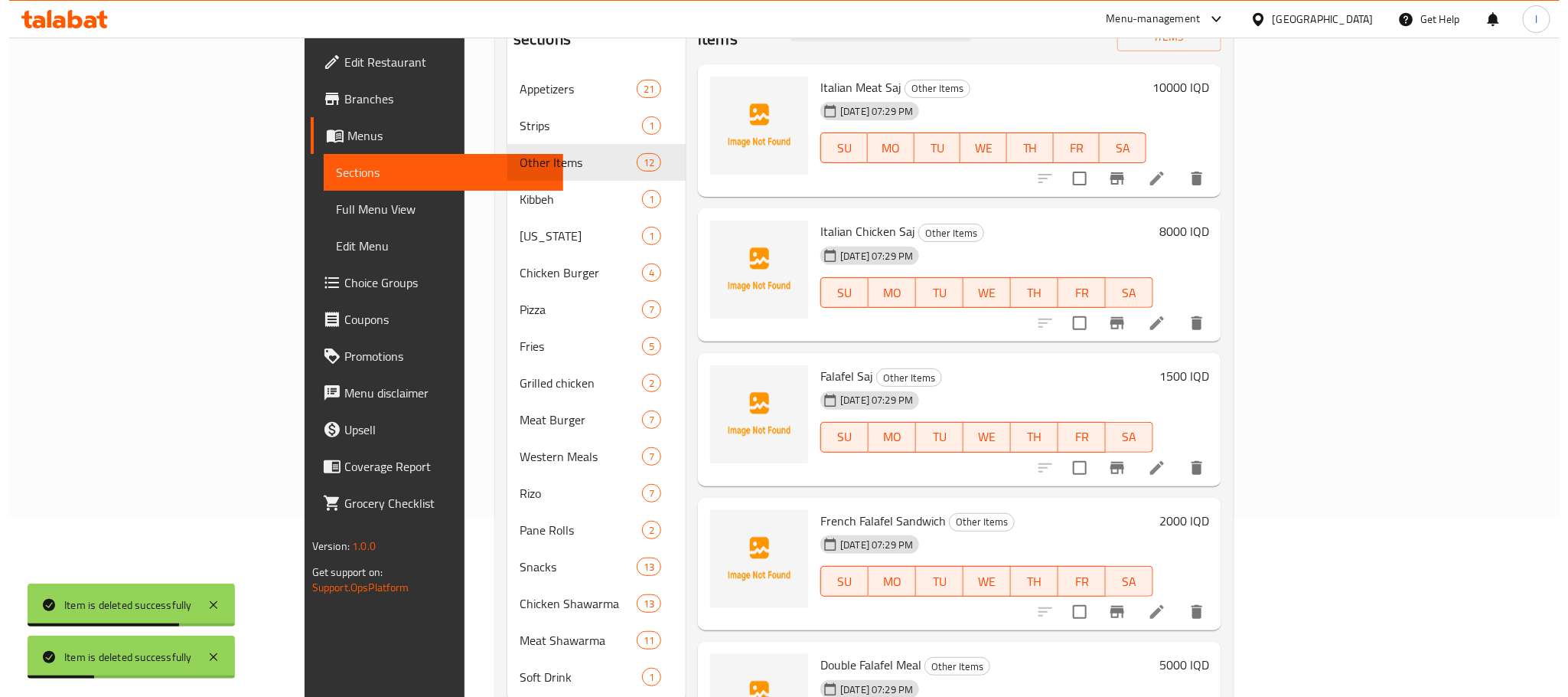
scroll to position [0, 0]
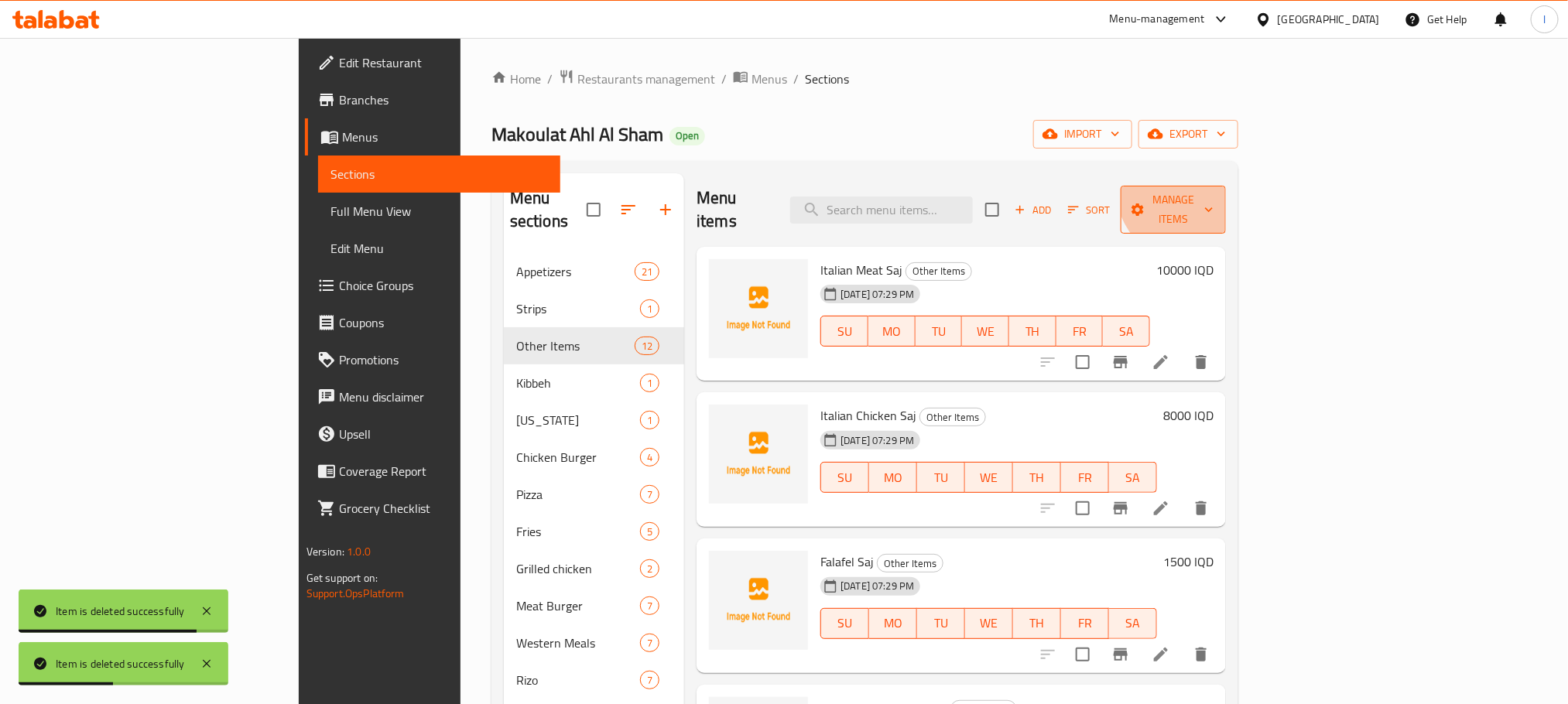
click at [1226, 186] on button "Manage items" at bounding box center [1173, 210] width 105 height 48
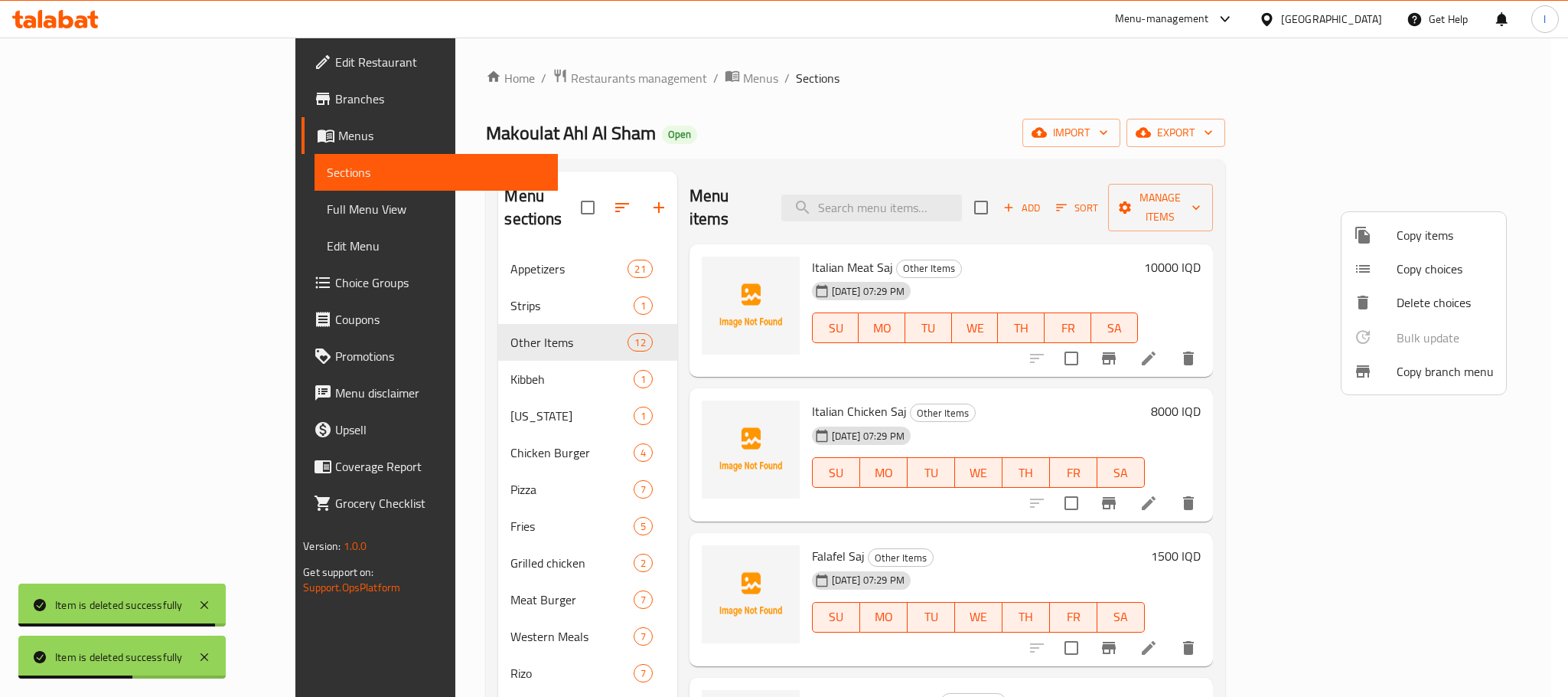
click at [1440, 239] on span "Copy items" at bounding box center [1445, 235] width 97 height 19
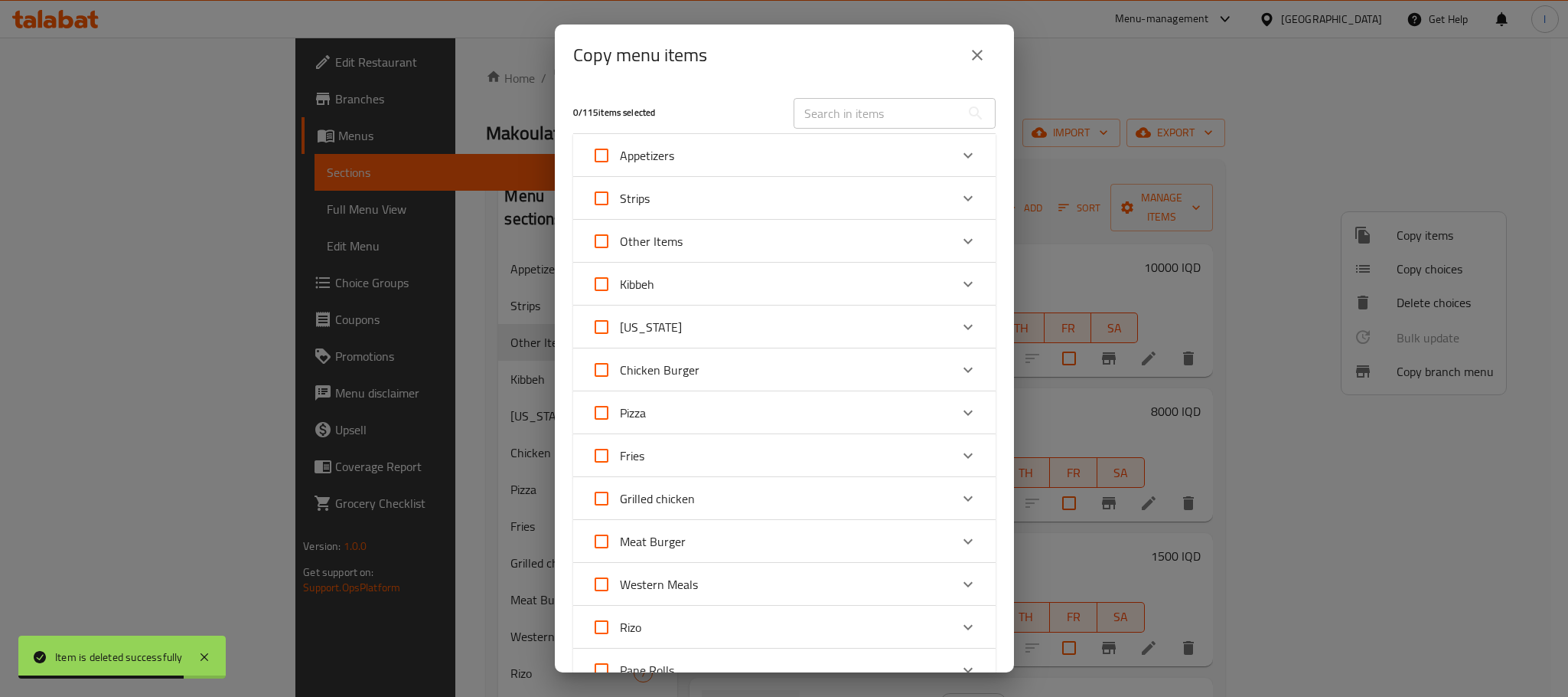
click at [737, 247] on div "Other Items" at bounding box center [770, 241] width 358 height 37
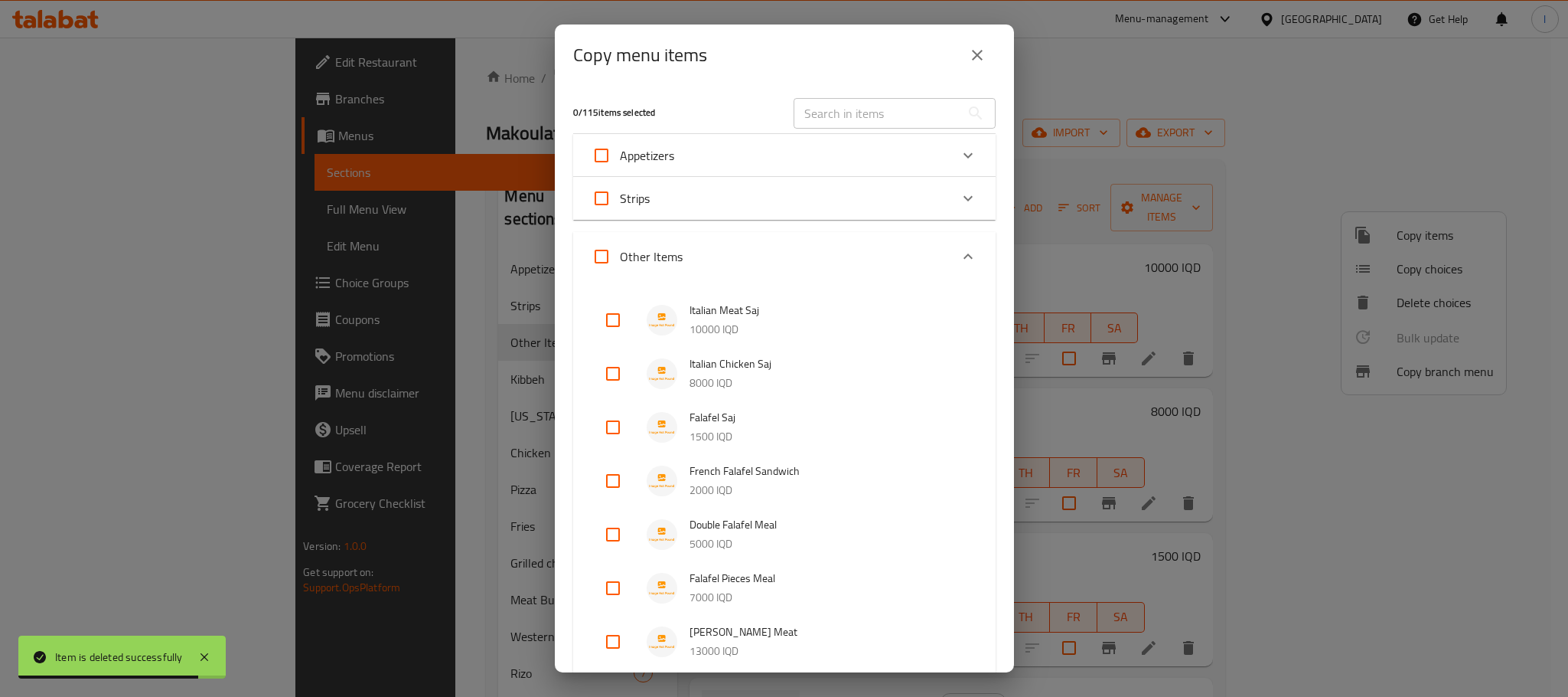
scroll to position [421, 0]
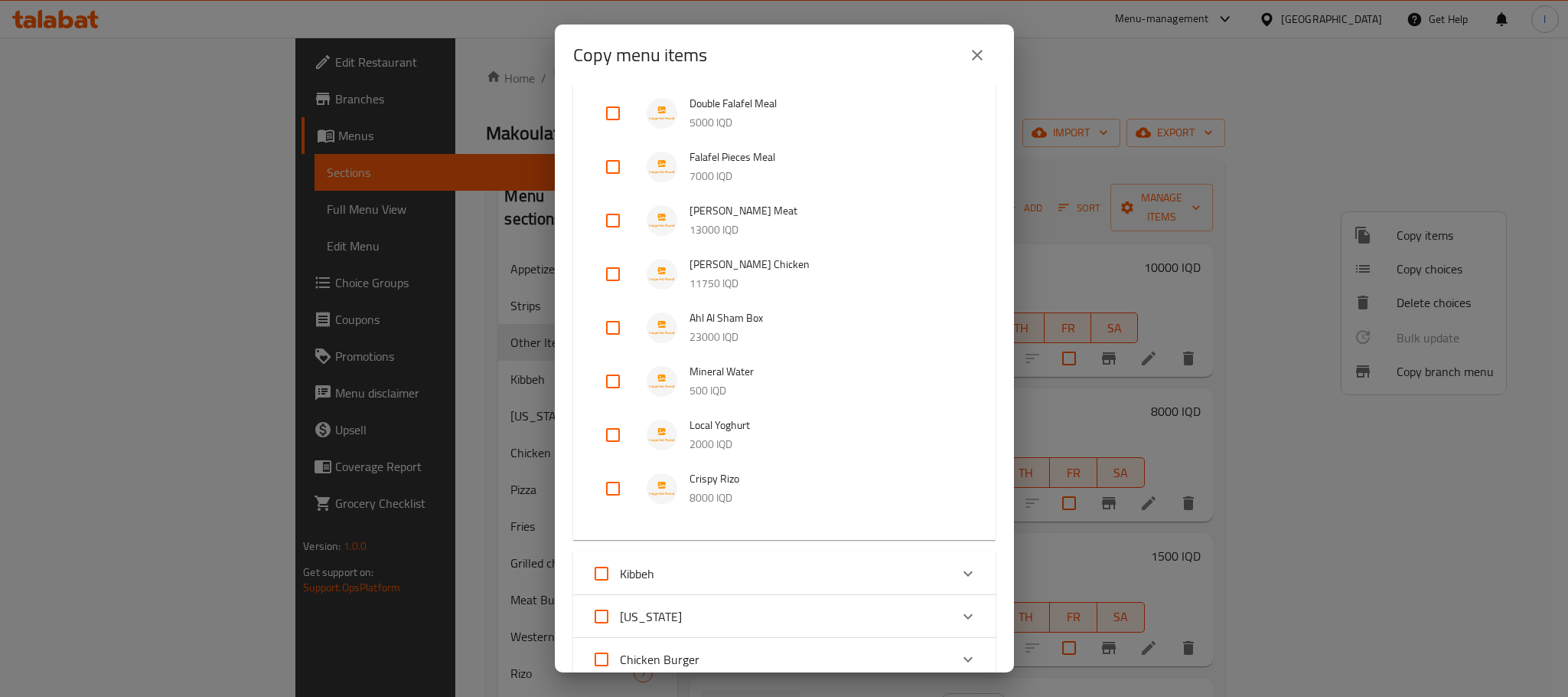
click at [608, 485] on input "checkbox" at bounding box center [613, 488] width 37 height 37
checkbox input "true"
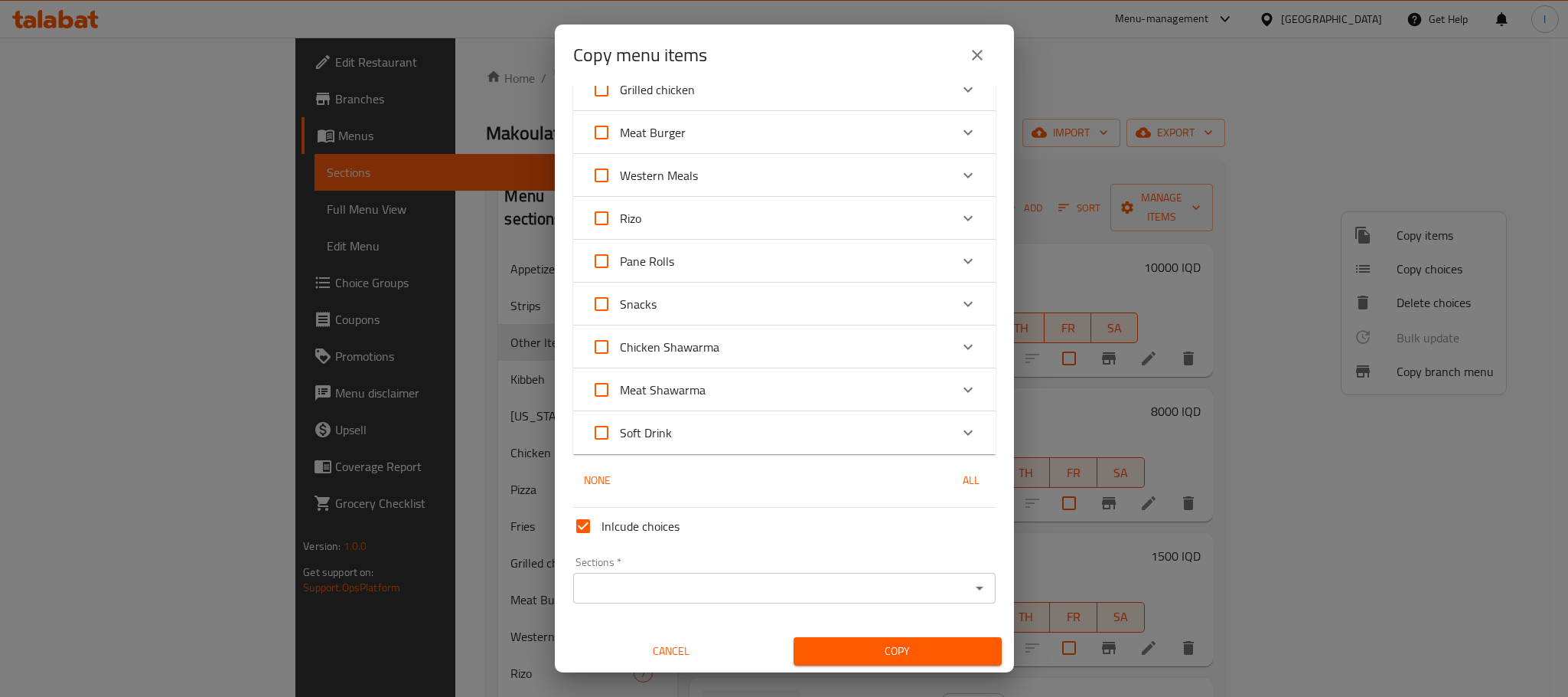
click at [858, 583] on input "Sections   *" at bounding box center [772, 587] width 388 height 21
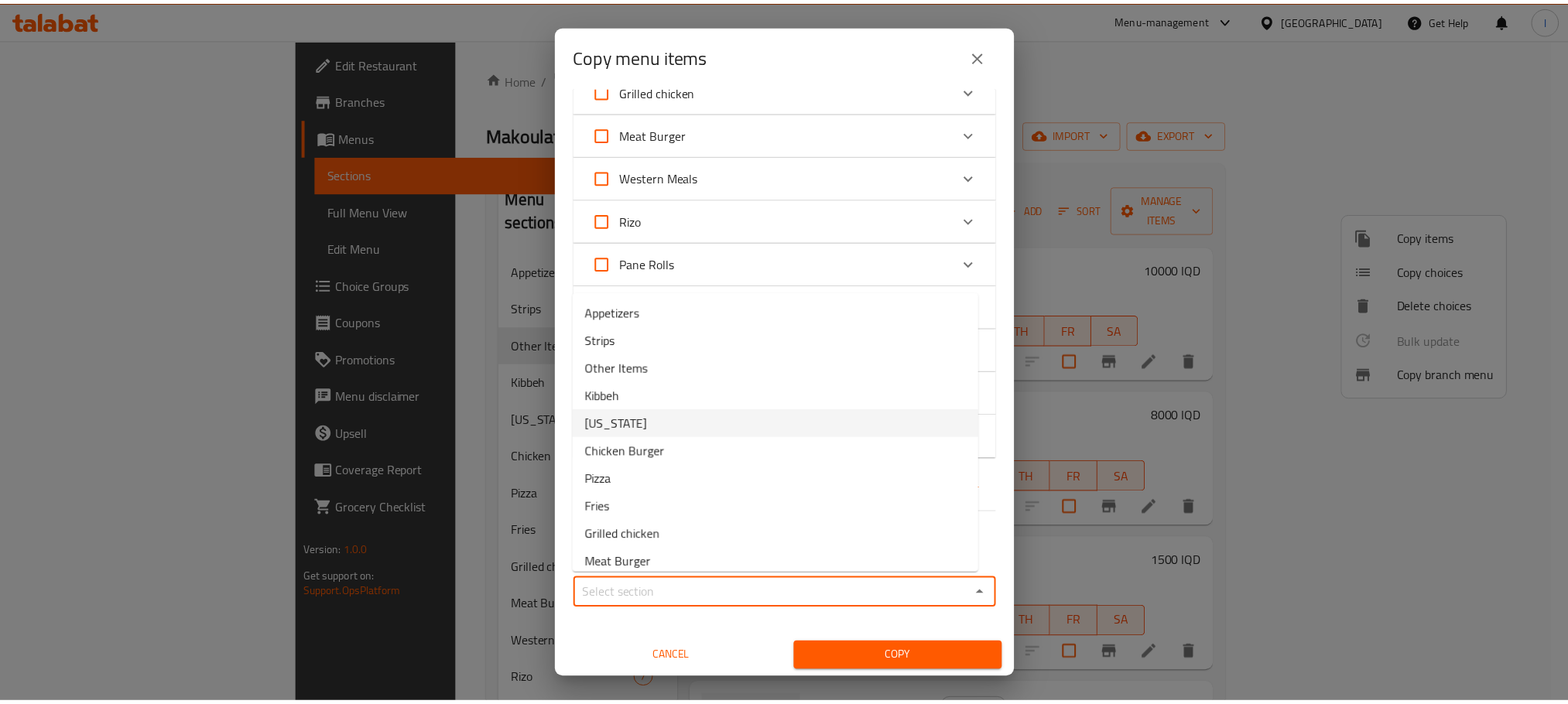
scroll to position [204, 0]
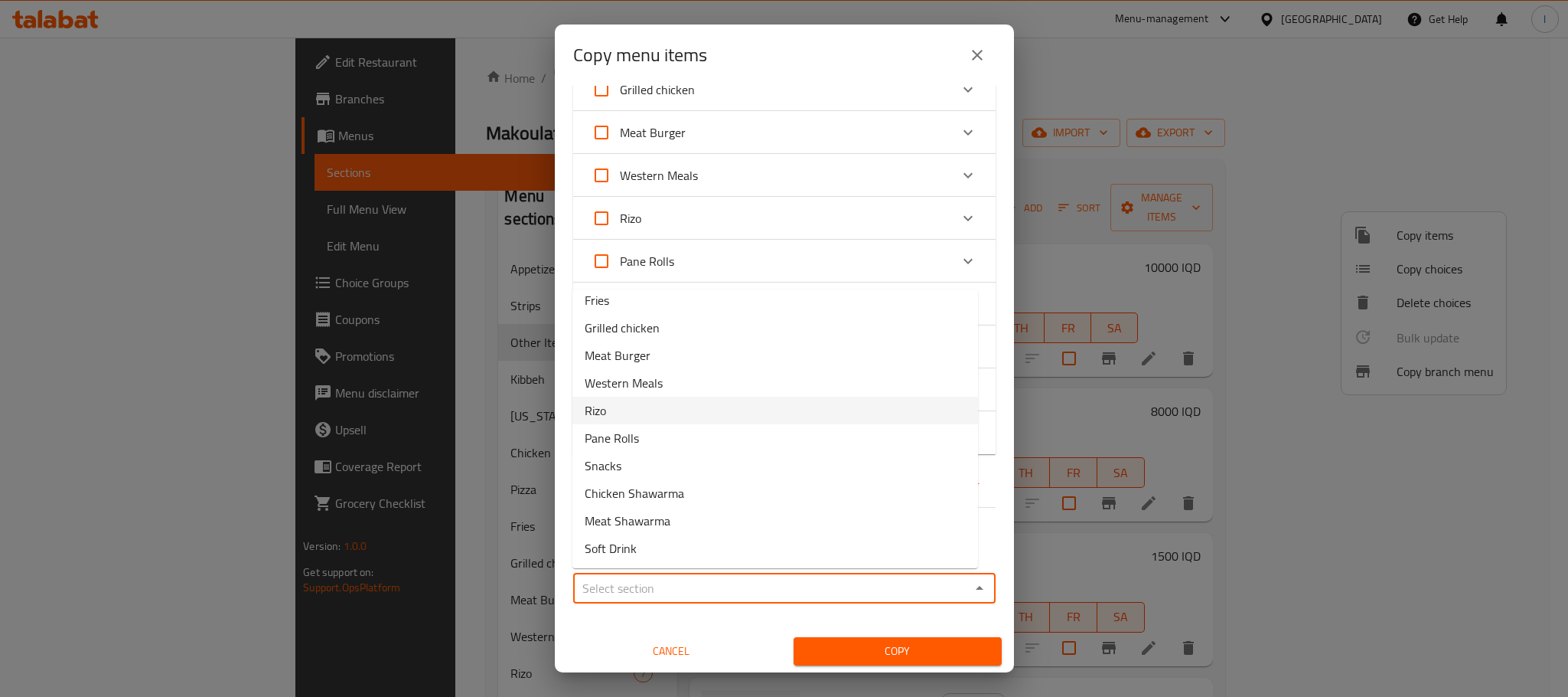
click at [657, 419] on li "Rizo" at bounding box center [775, 410] width 406 height 27
type input "Rizo"
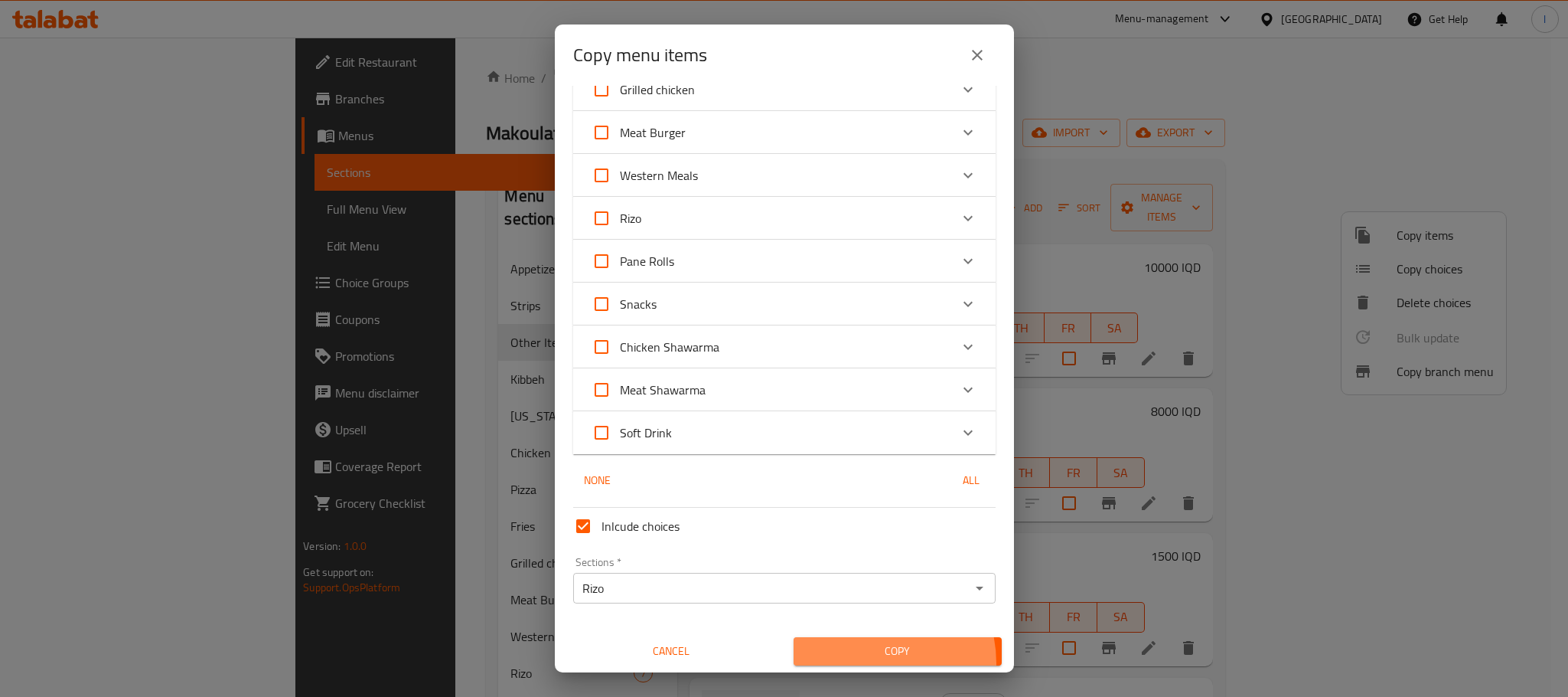
click at [850, 661] on button "Copy" at bounding box center [898, 650] width 208 height 28
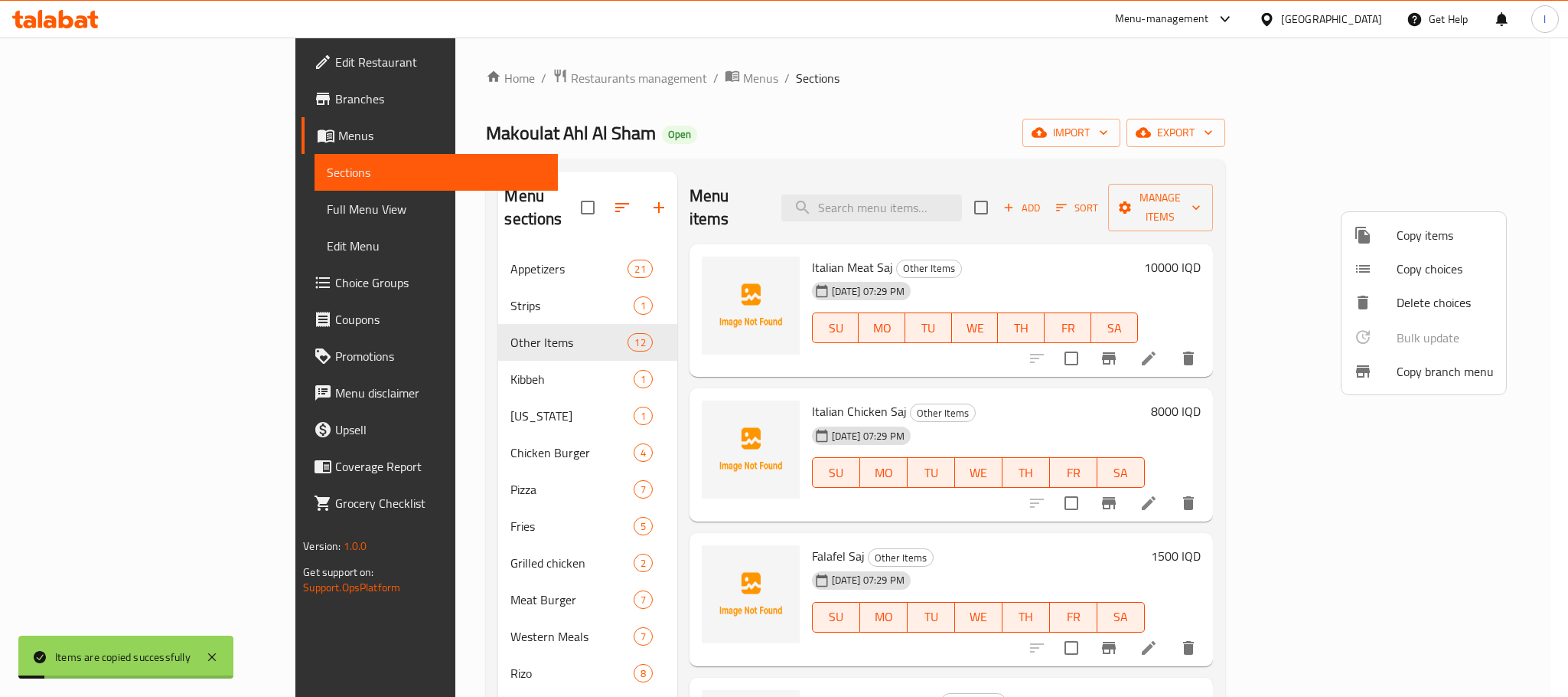
click at [984, 111] on div at bounding box center [784, 348] width 1568 height 697
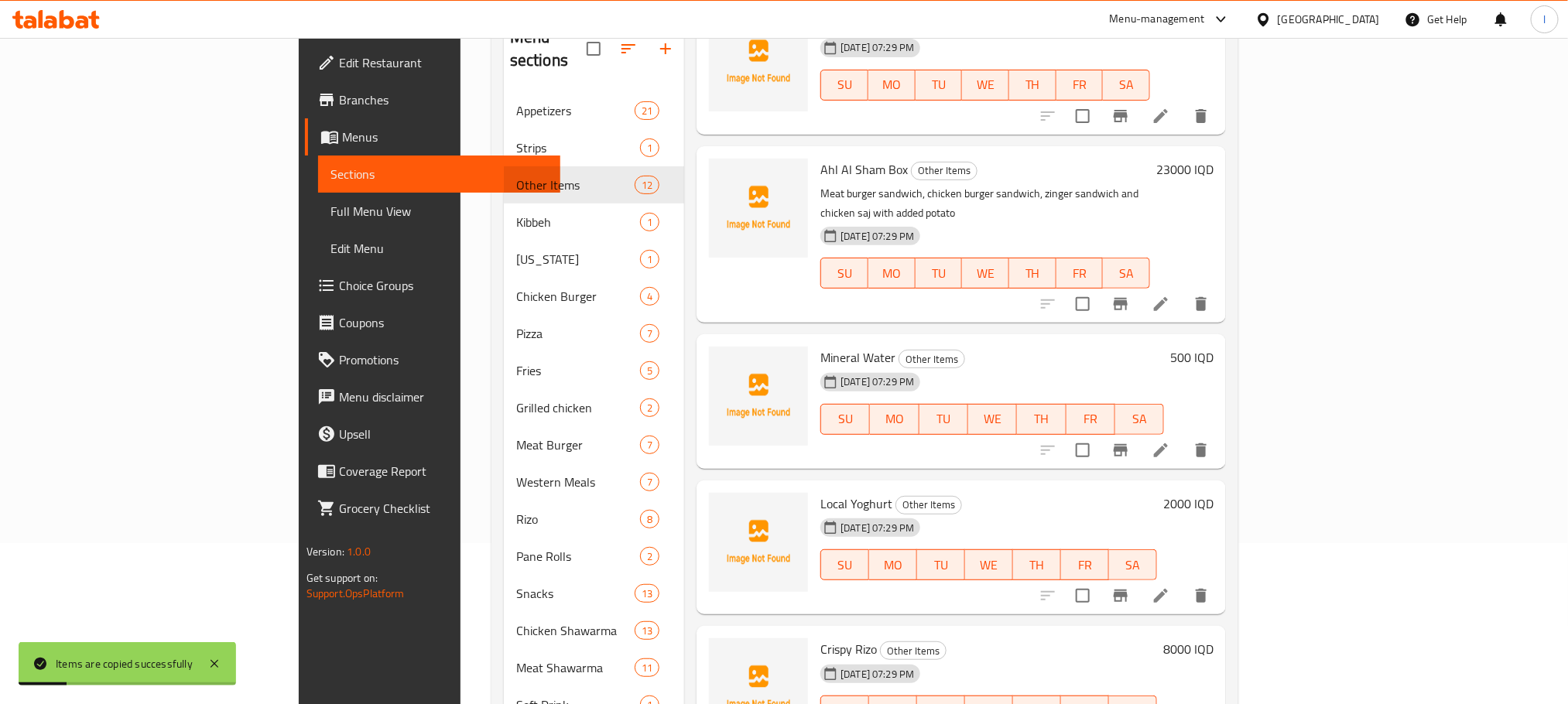
scroll to position [217, 0]
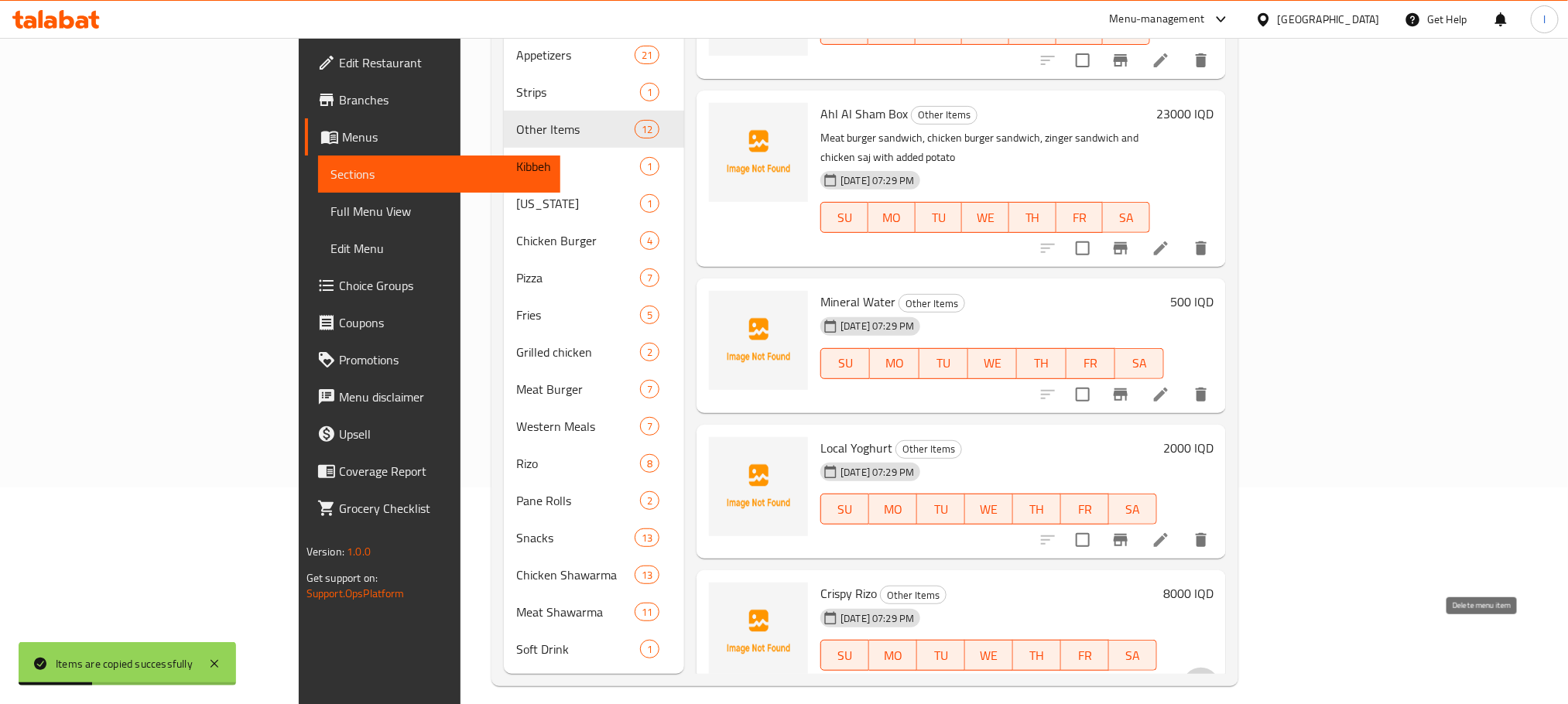
click at [1206, 679] on icon "delete" at bounding box center [1201, 686] width 11 height 14
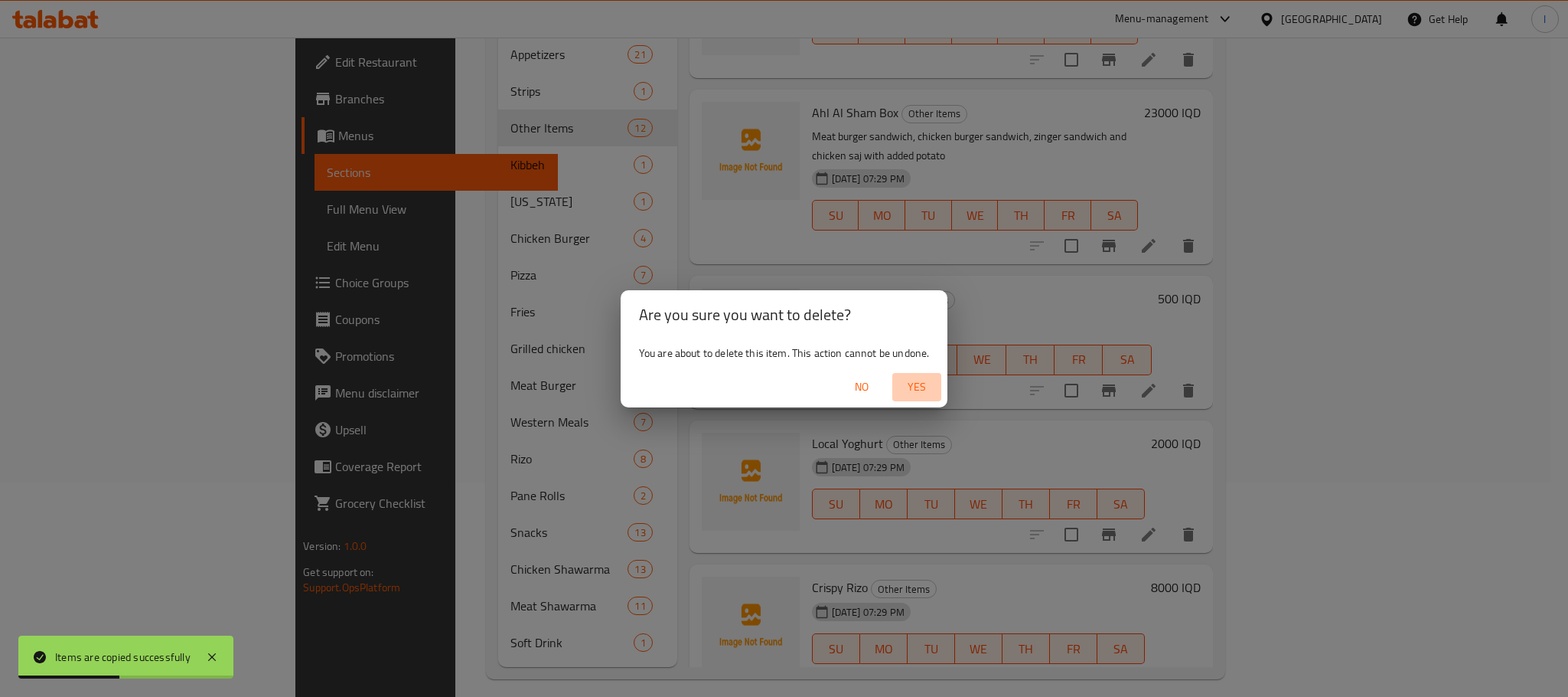
click at [915, 382] on span "Yes" at bounding box center [916, 386] width 37 height 19
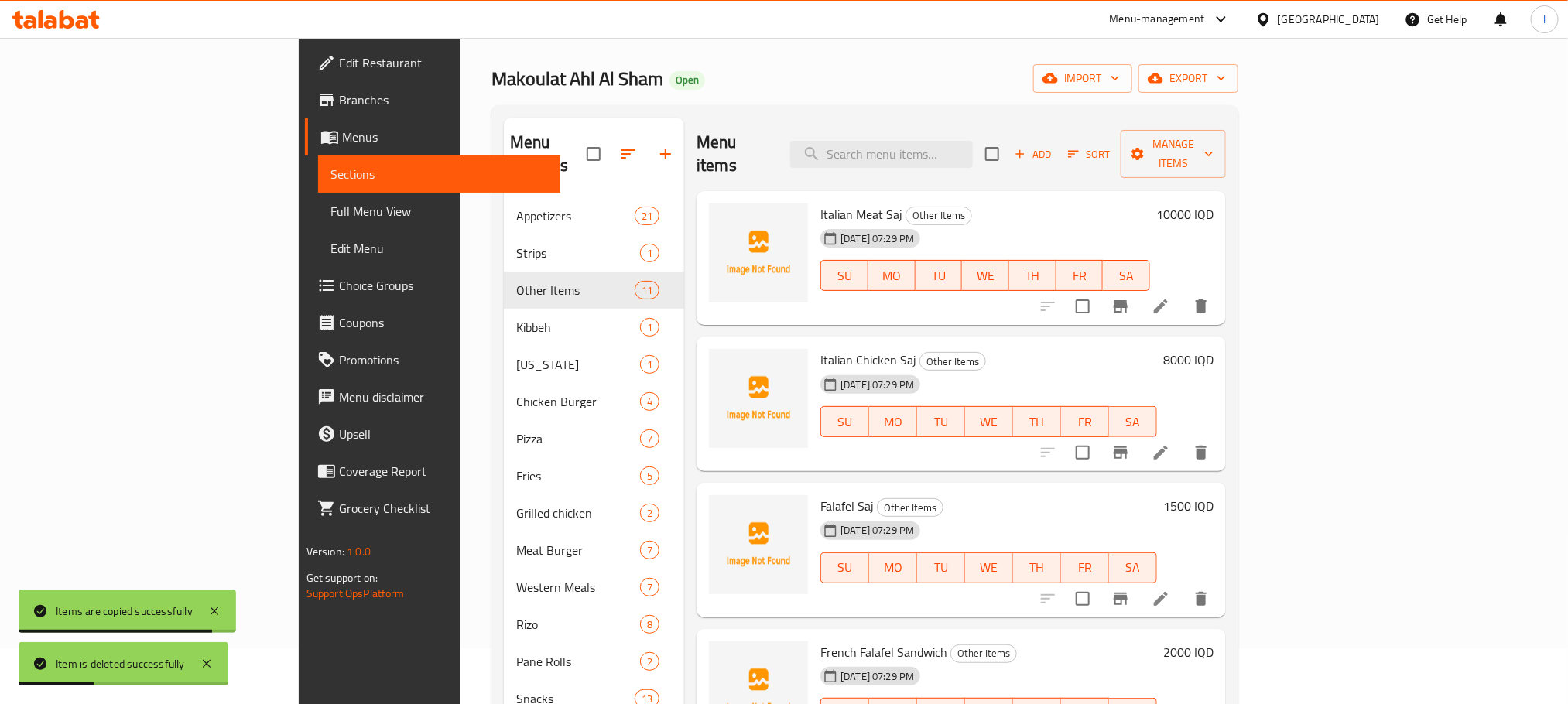
scroll to position [0, 0]
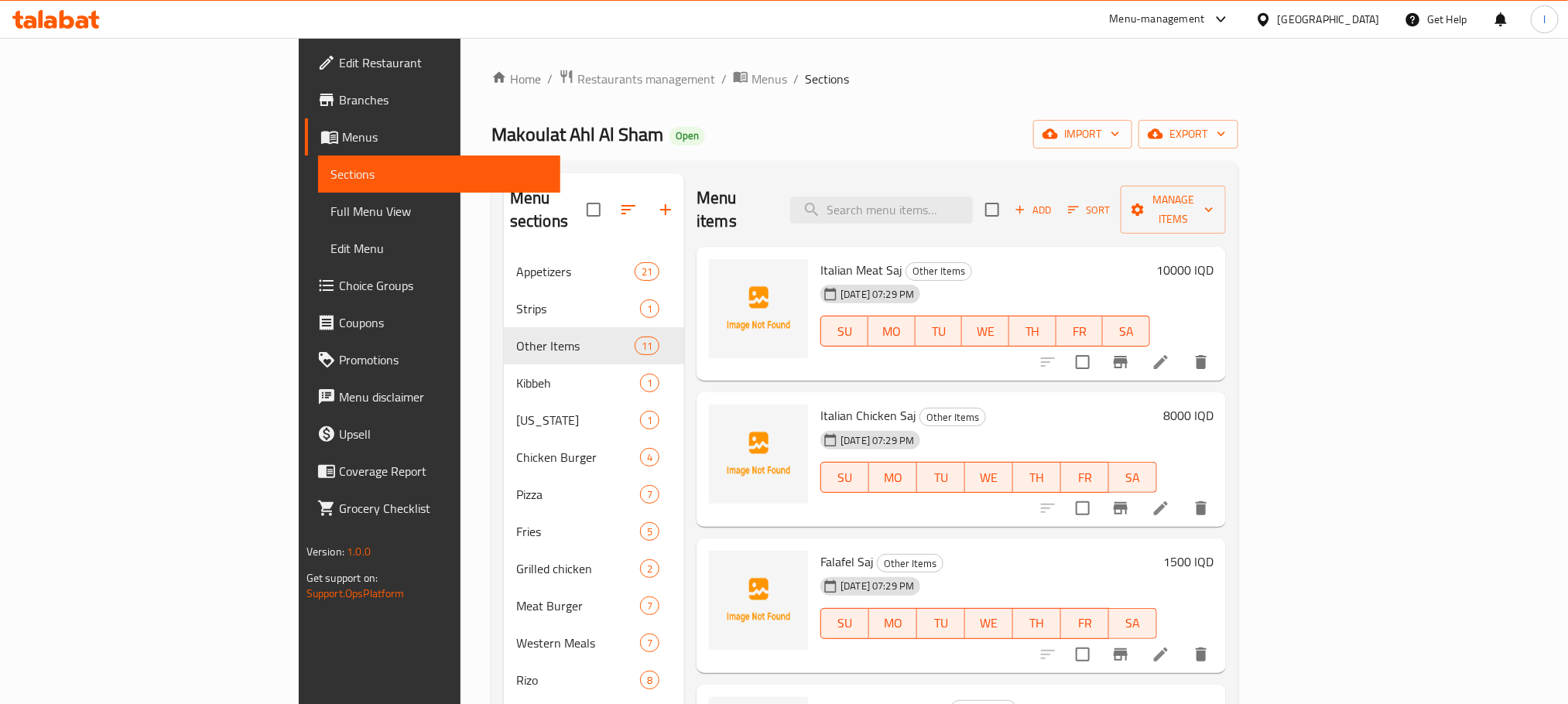
click at [61, 10] on icon at bounding box center [56, 20] width 88 height 19
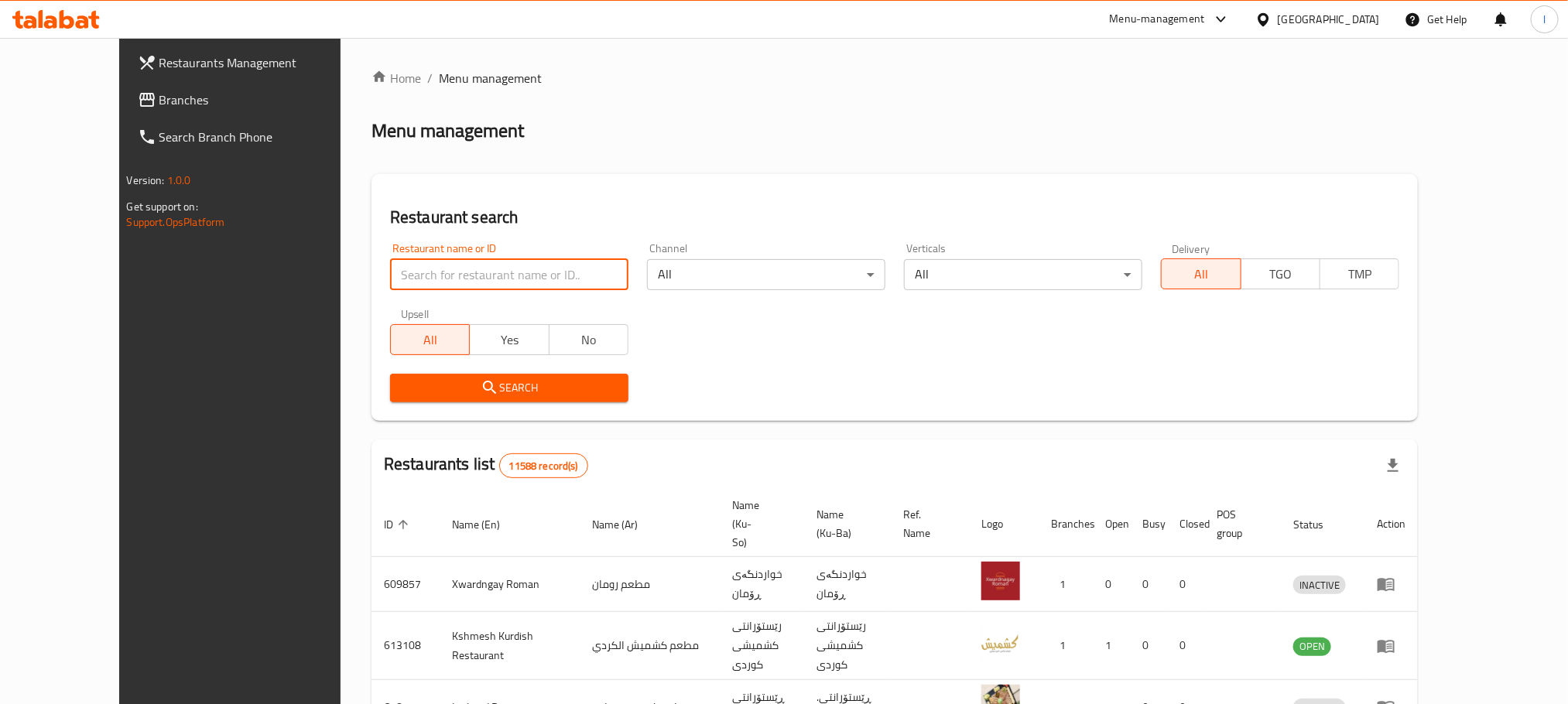
click at [390, 273] on input "search" at bounding box center [508, 274] width 238 height 31
type input "ل"
type input "lalav star cafe"
click button "Search" at bounding box center [508, 387] width 238 height 28
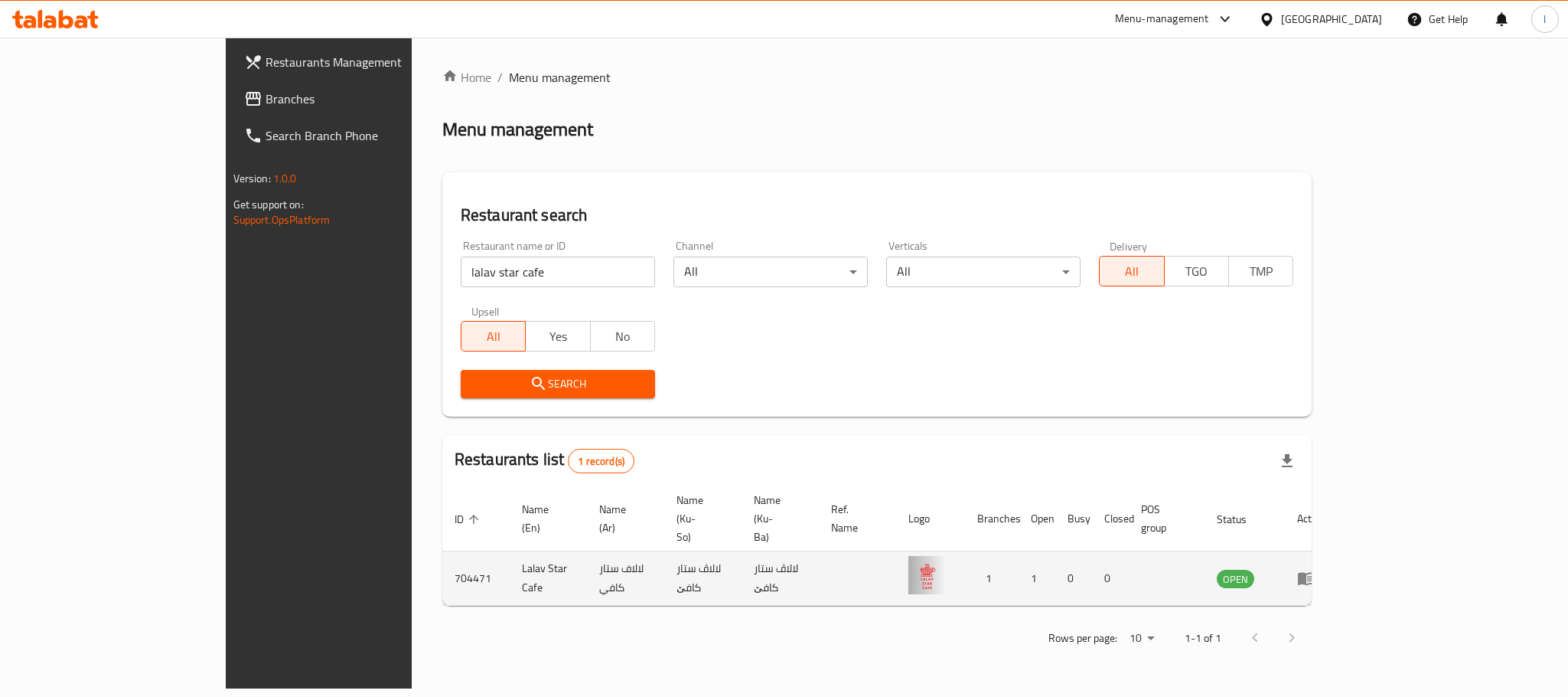
click at [1337, 551] on td "enhanced table" at bounding box center [1311, 579] width 53 height 54
click at [1315, 568] on icon "enhanced table" at bounding box center [1307, 578] width 19 height 19
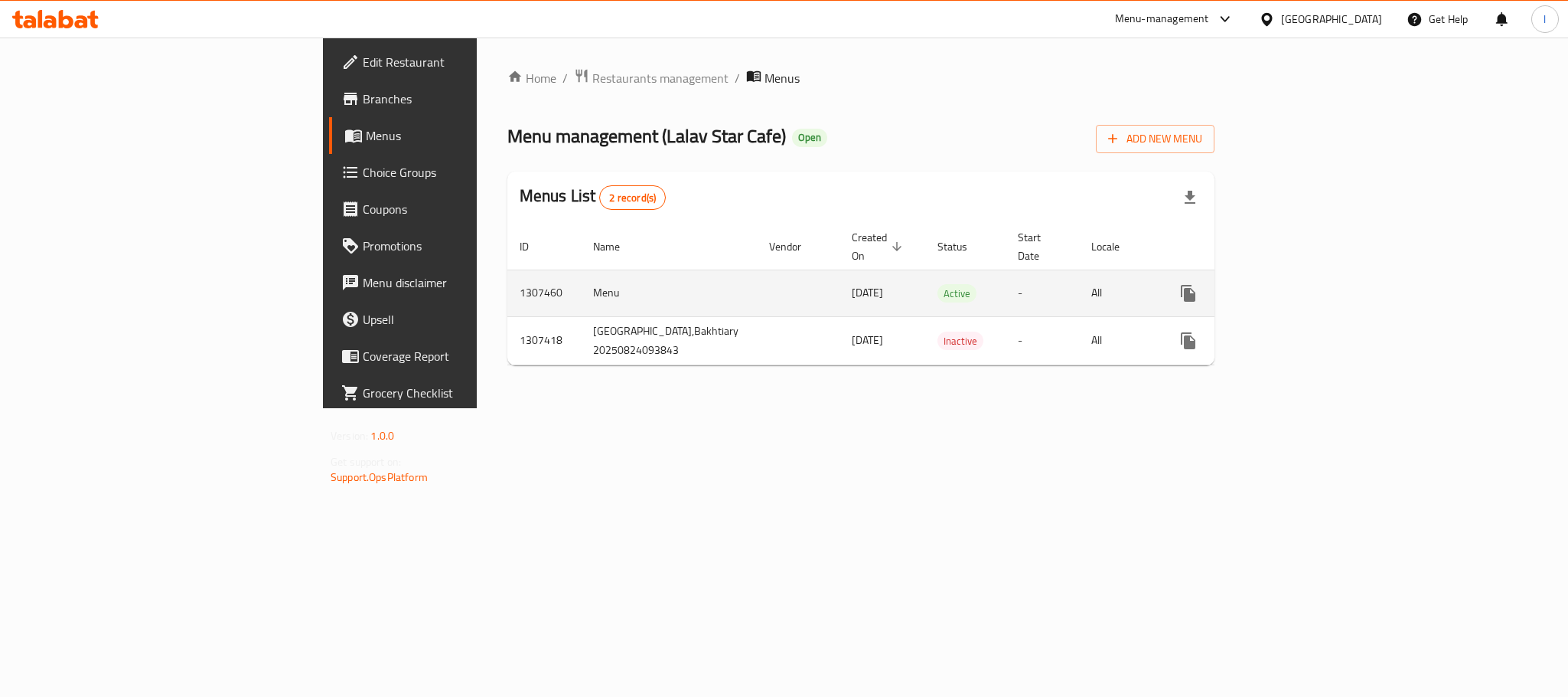
click at [1306, 286] on icon "enhanced table" at bounding box center [1298, 293] width 14 height 14
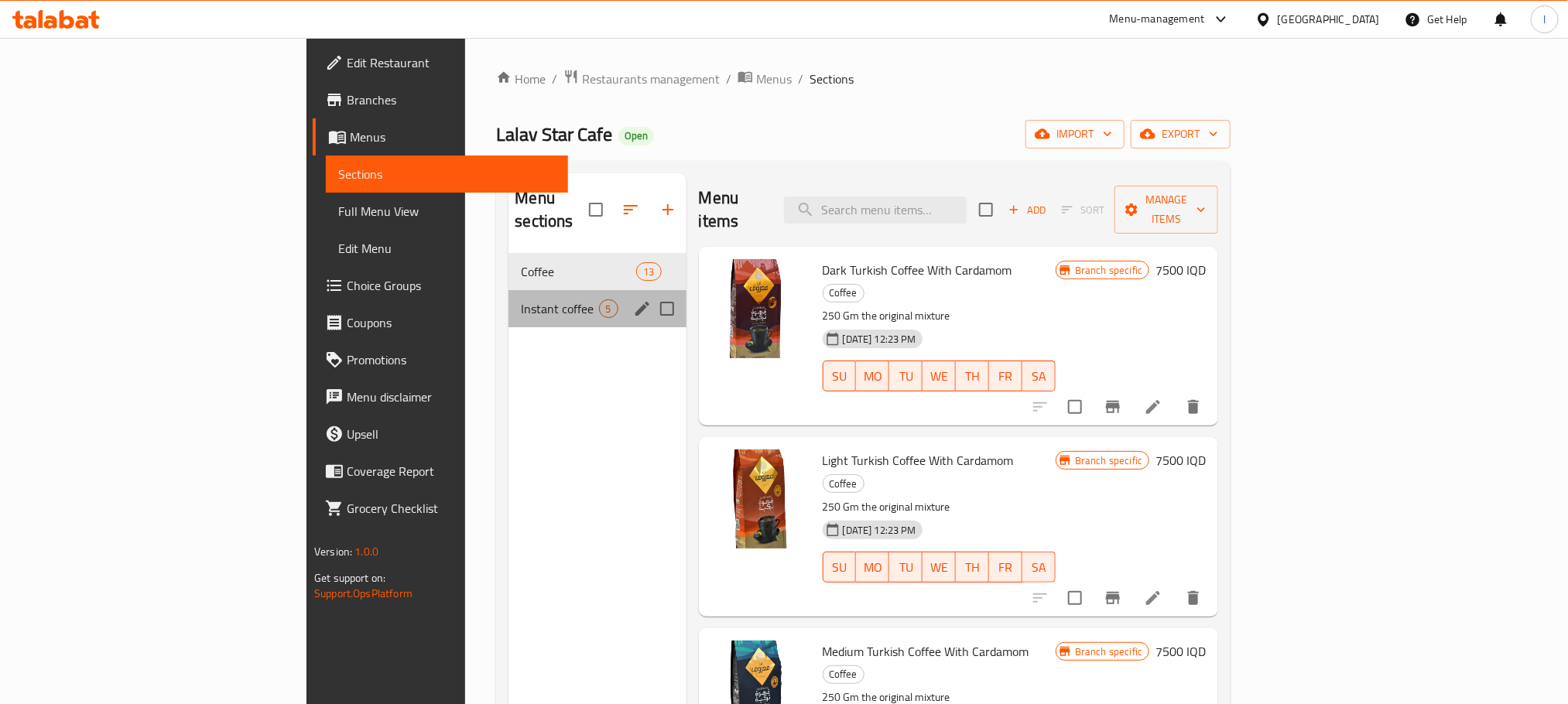
click at [508, 290] on div "Instant coffee 5" at bounding box center [597, 308] width 177 height 37
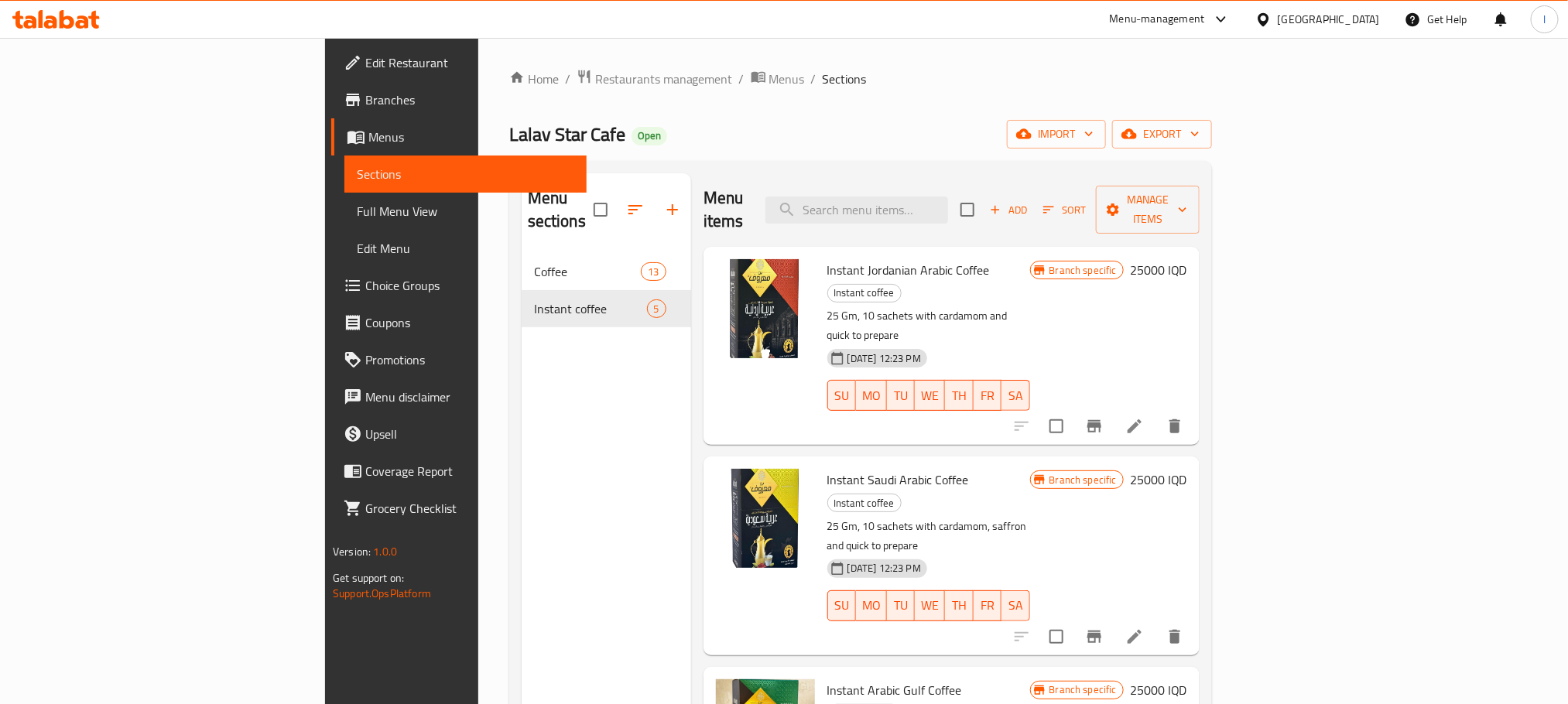
click at [57, 19] on icon at bounding box center [56, 20] width 88 height 19
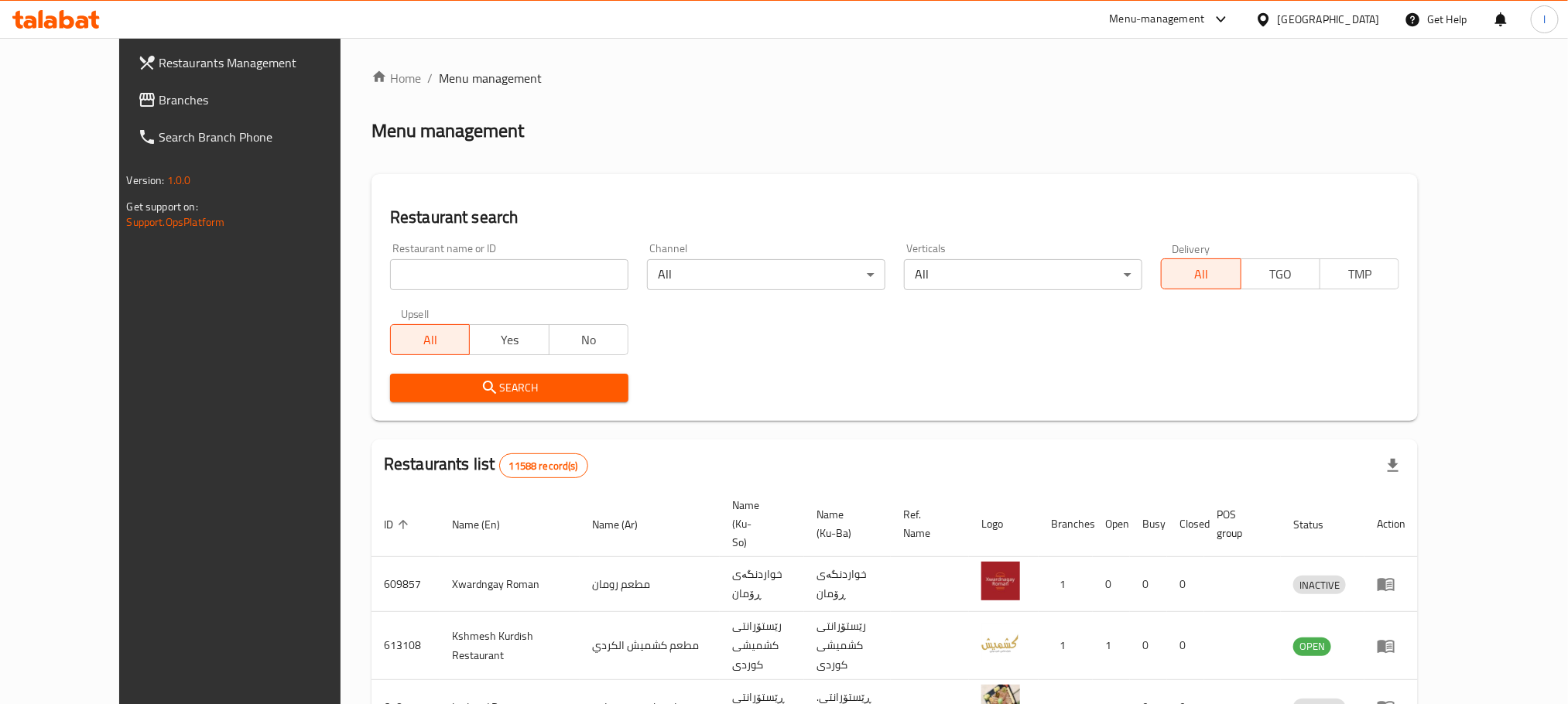
click at [390, 272] on input "search" at bounding box center [508, 274] width 238 height 31
paste input "679574"
type input "679574"
click button "Search" at bounding box center [508, 387] width 238 height 28
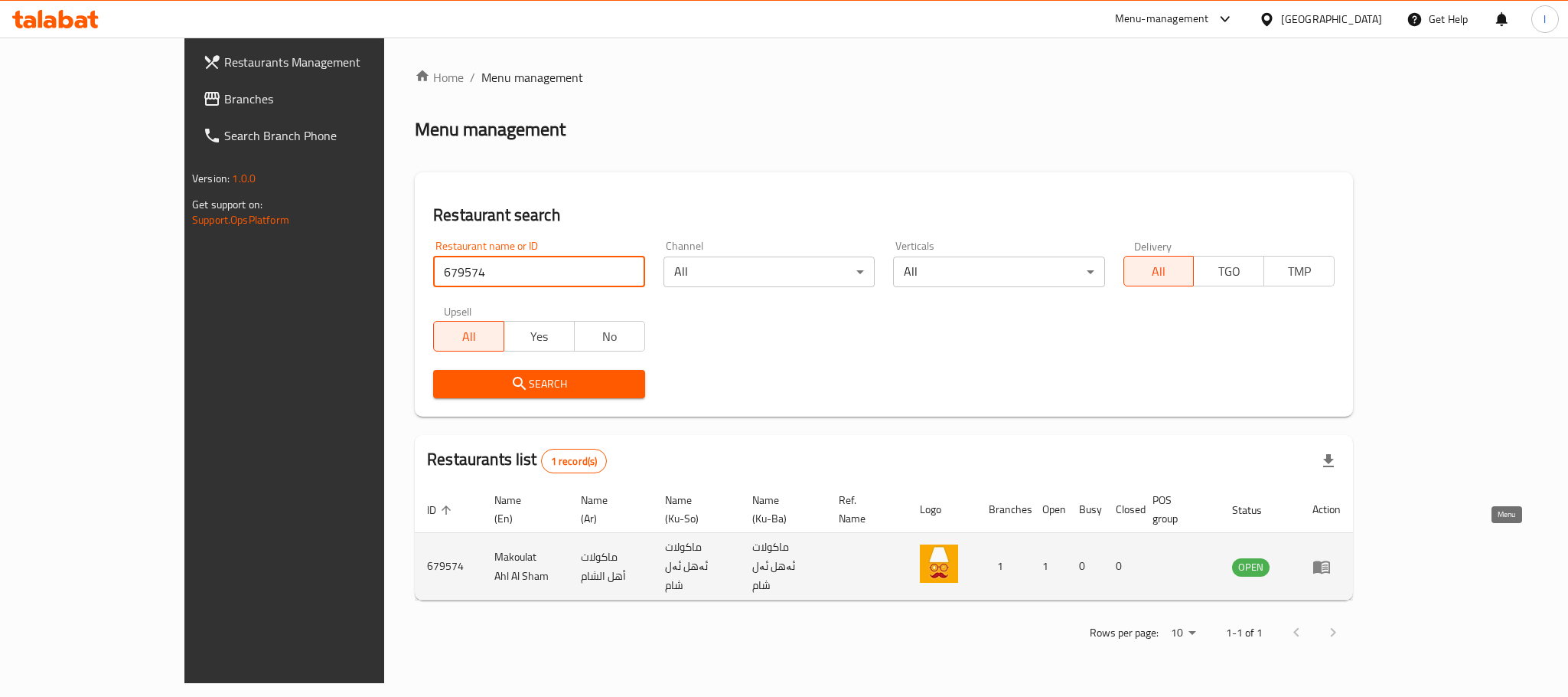
click at [1331, 557] on icon "enhanced table" at bounding box center [1322, 567] width 19 height 19
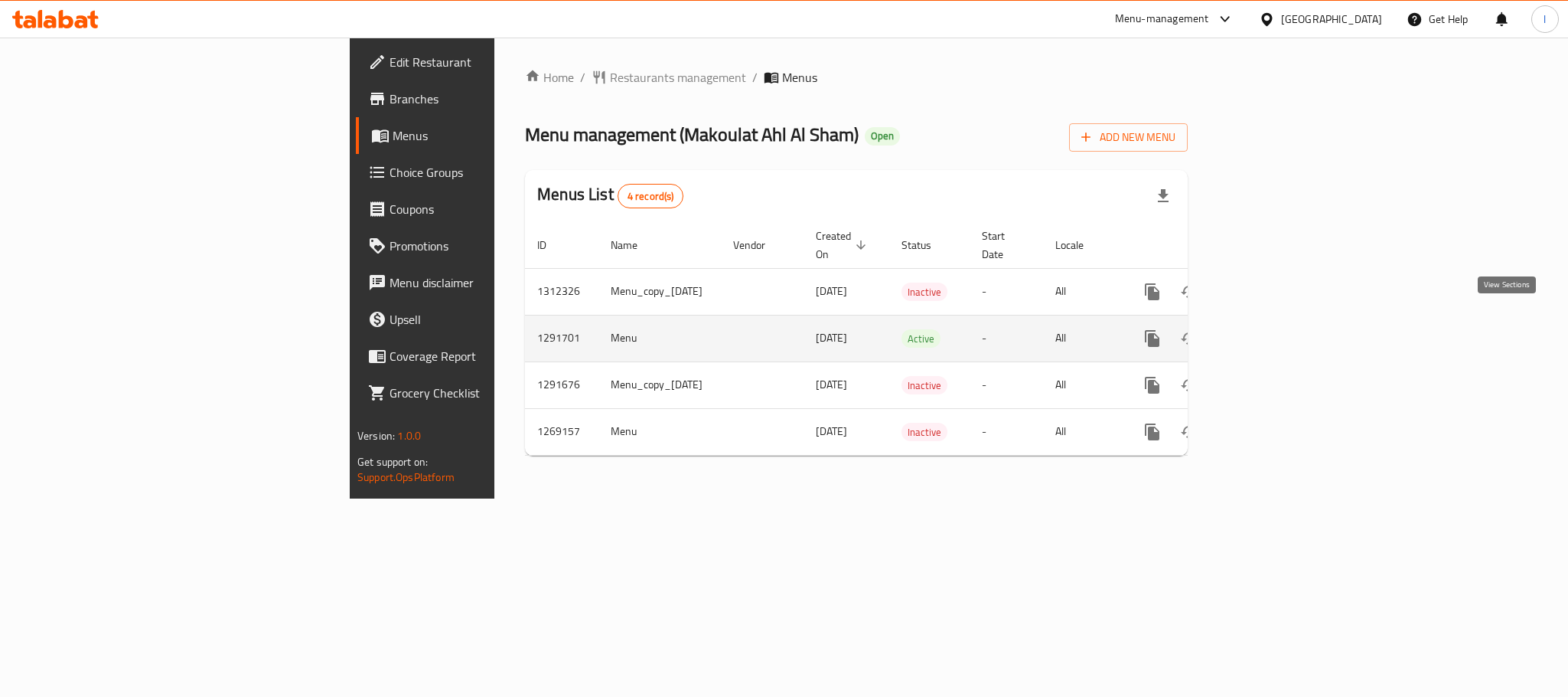
click at [1272, 329] on icon "enhanced table" at bounding box center [1263, 339] width 19 height 19
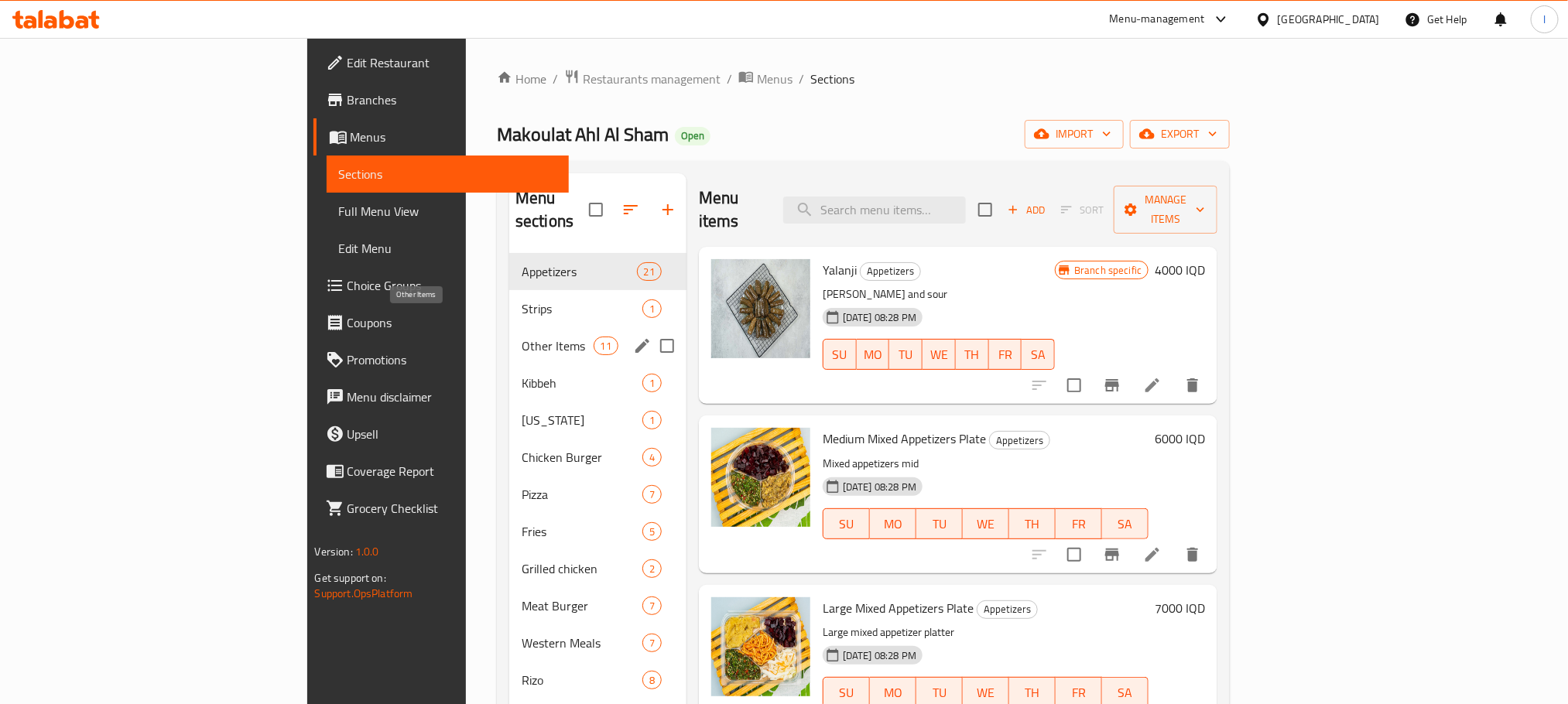
click at [521, 336] on span "Other Items" at bounding box center [557, 346] width 72 height 19
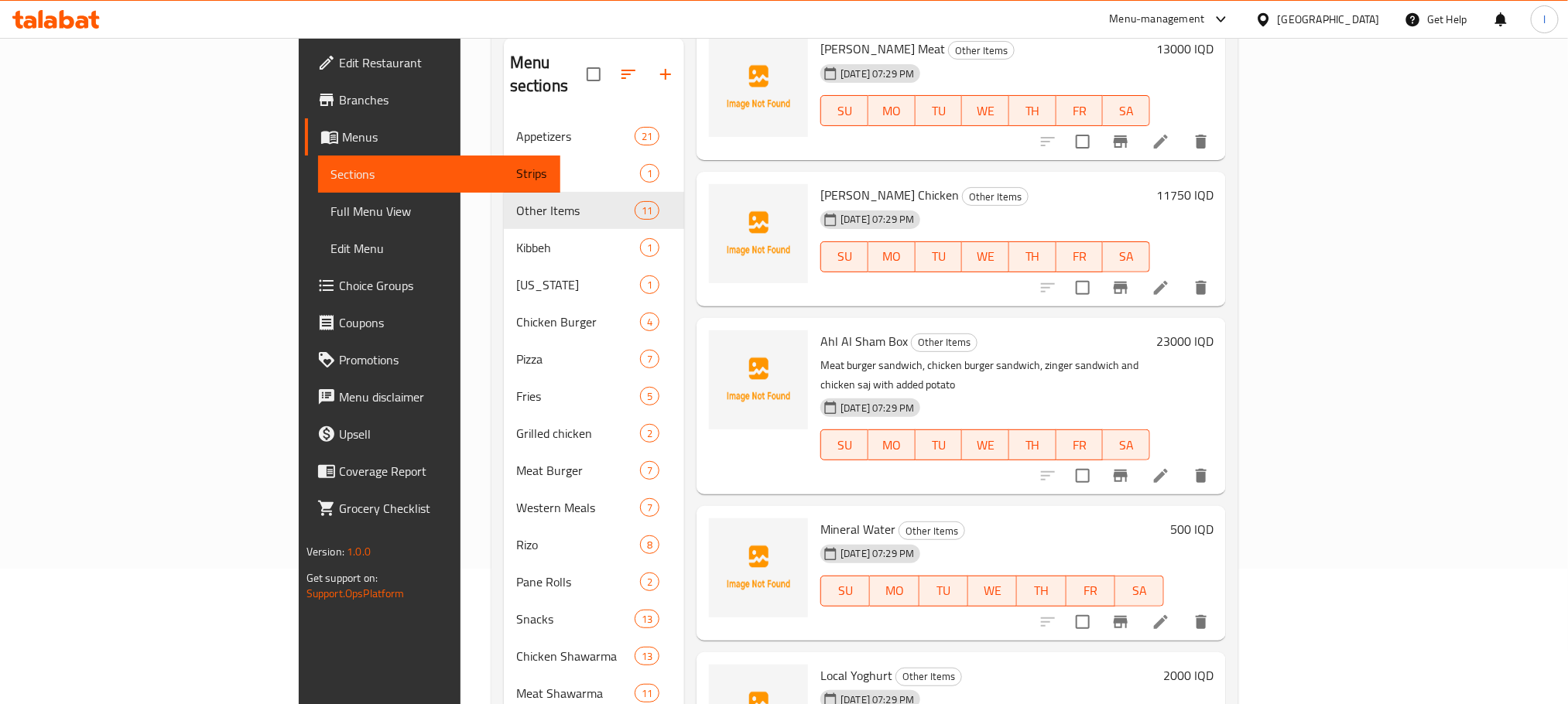
scroll to position [217, 0]
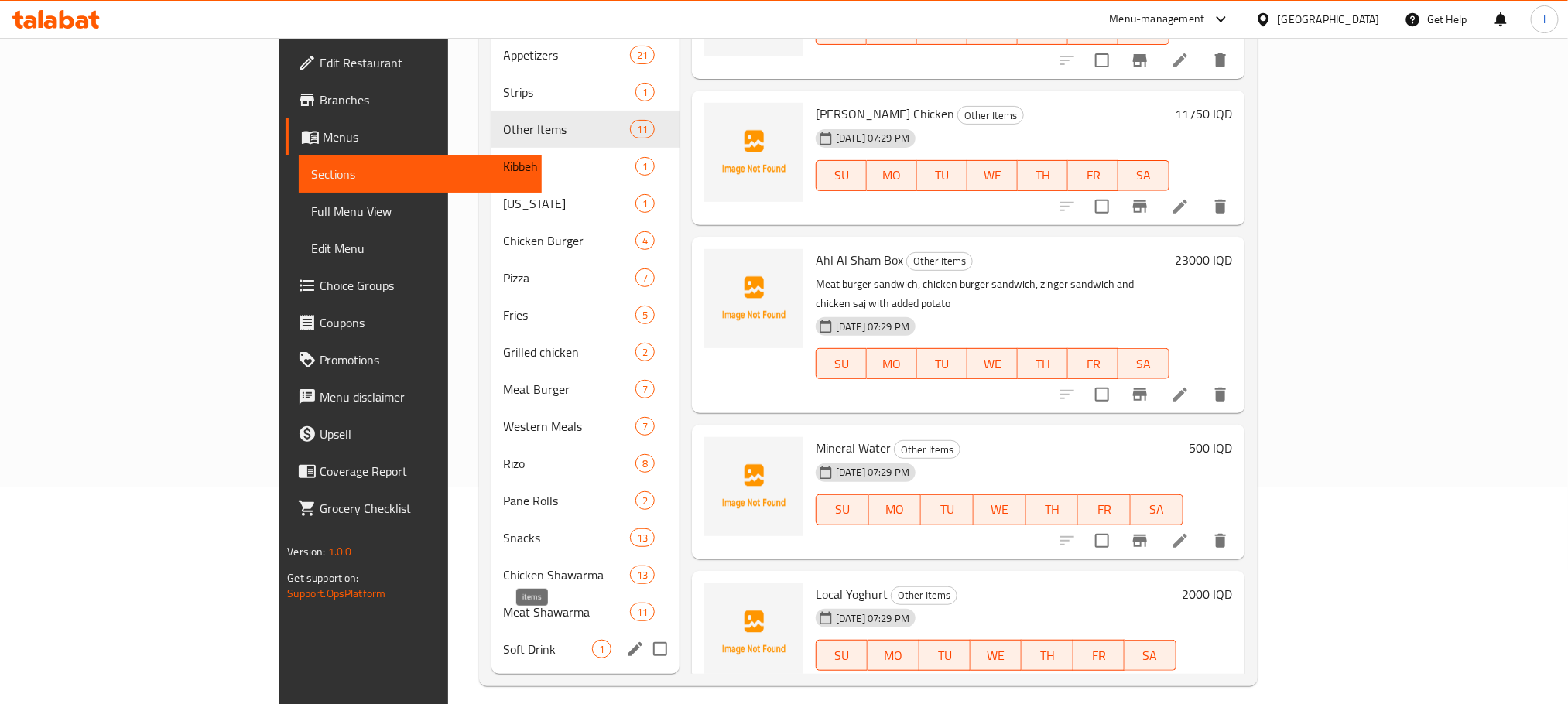
click at [593, 642] on span "1" at bounding box center [601, 649] width 18 height 15
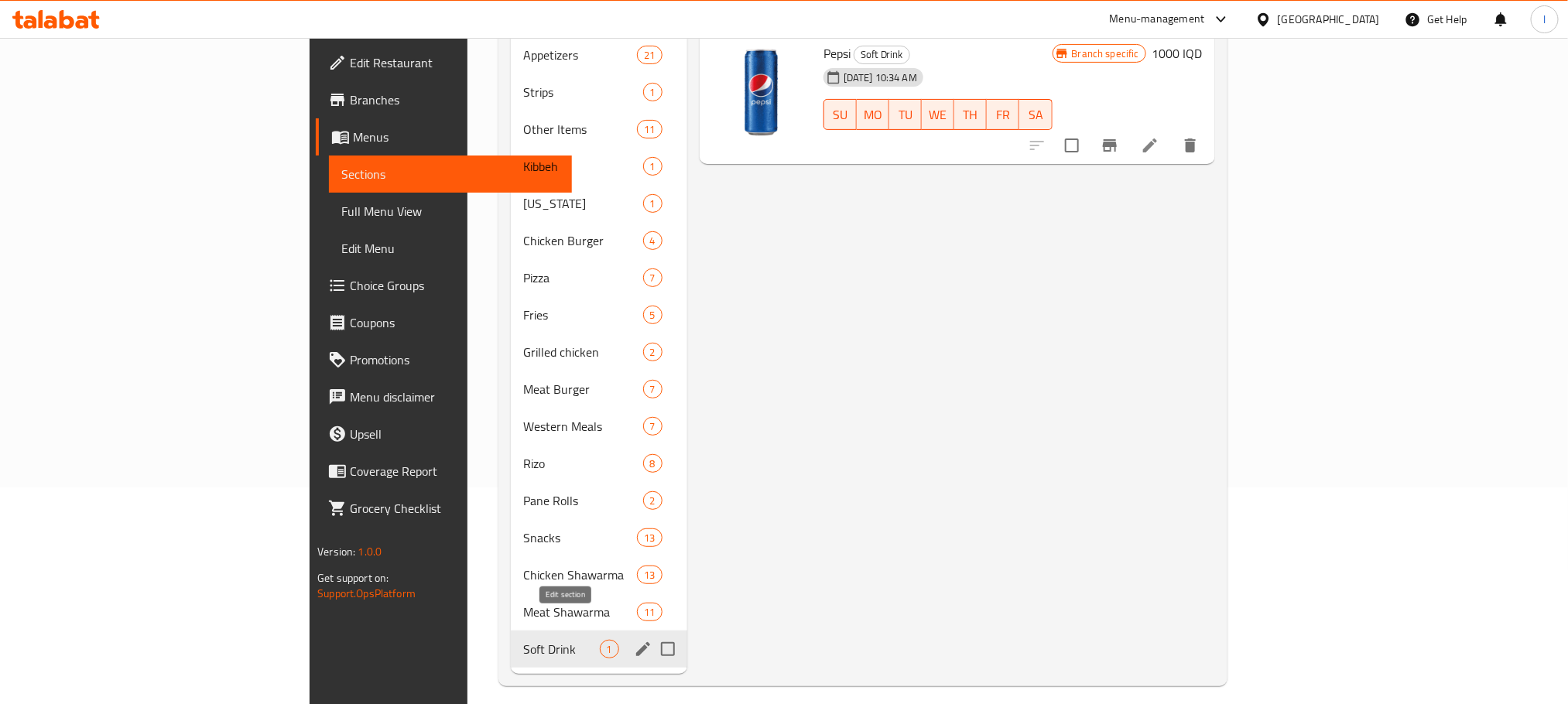
click at [634, 640] on icon "edit" at bounding box center [643, 649] width 19 height 19
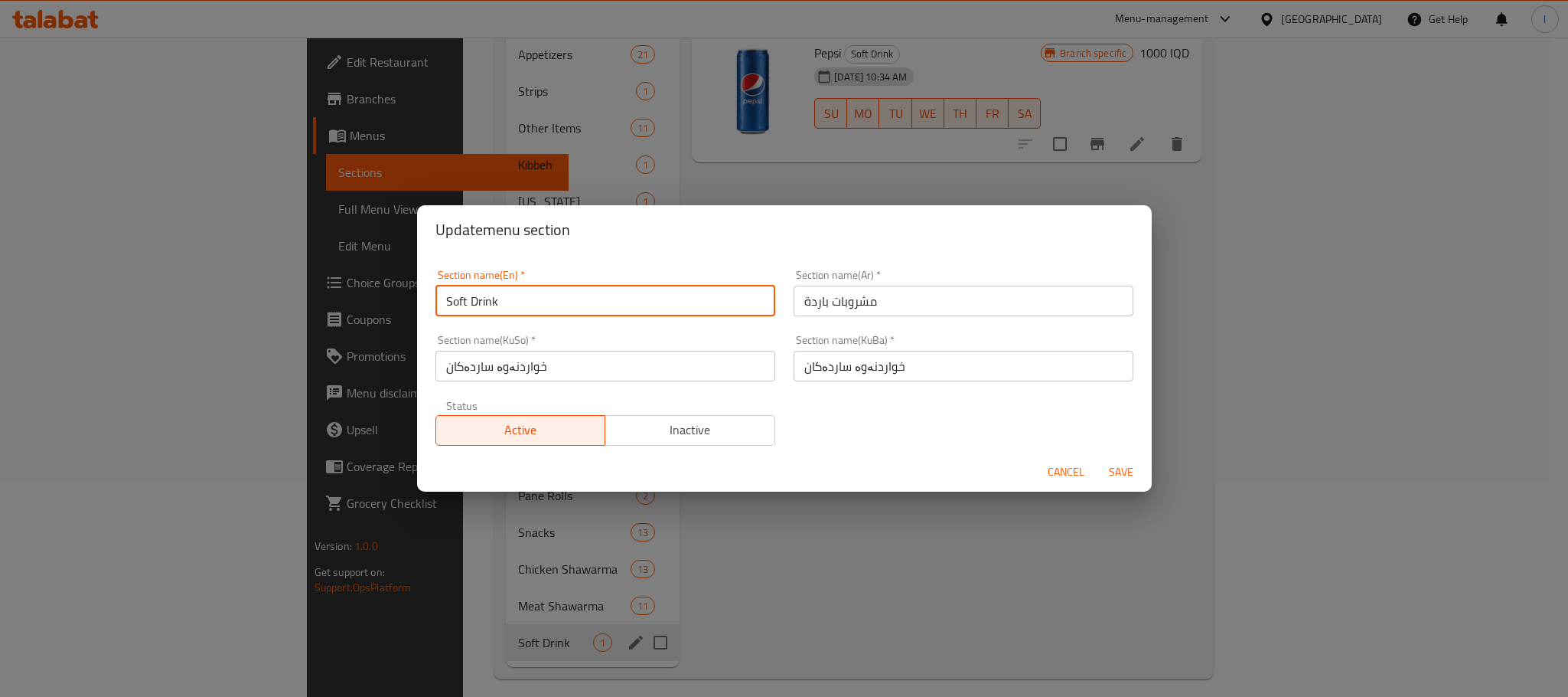
drag, startPoint x: 471, startPoint y: 303, endPoint x: 260, endPoint y: 299, distance: 211.0
click at [260, 299] on div "Update menu section Section name(En)   * Soft Drink Section name(En) * Section …" at bounding box center [784, 348] width 1568 height 697
type input "Drink"
click at [1058, 460] on button "Cancel" at bounding box center [1066, 471] width 49 height 28
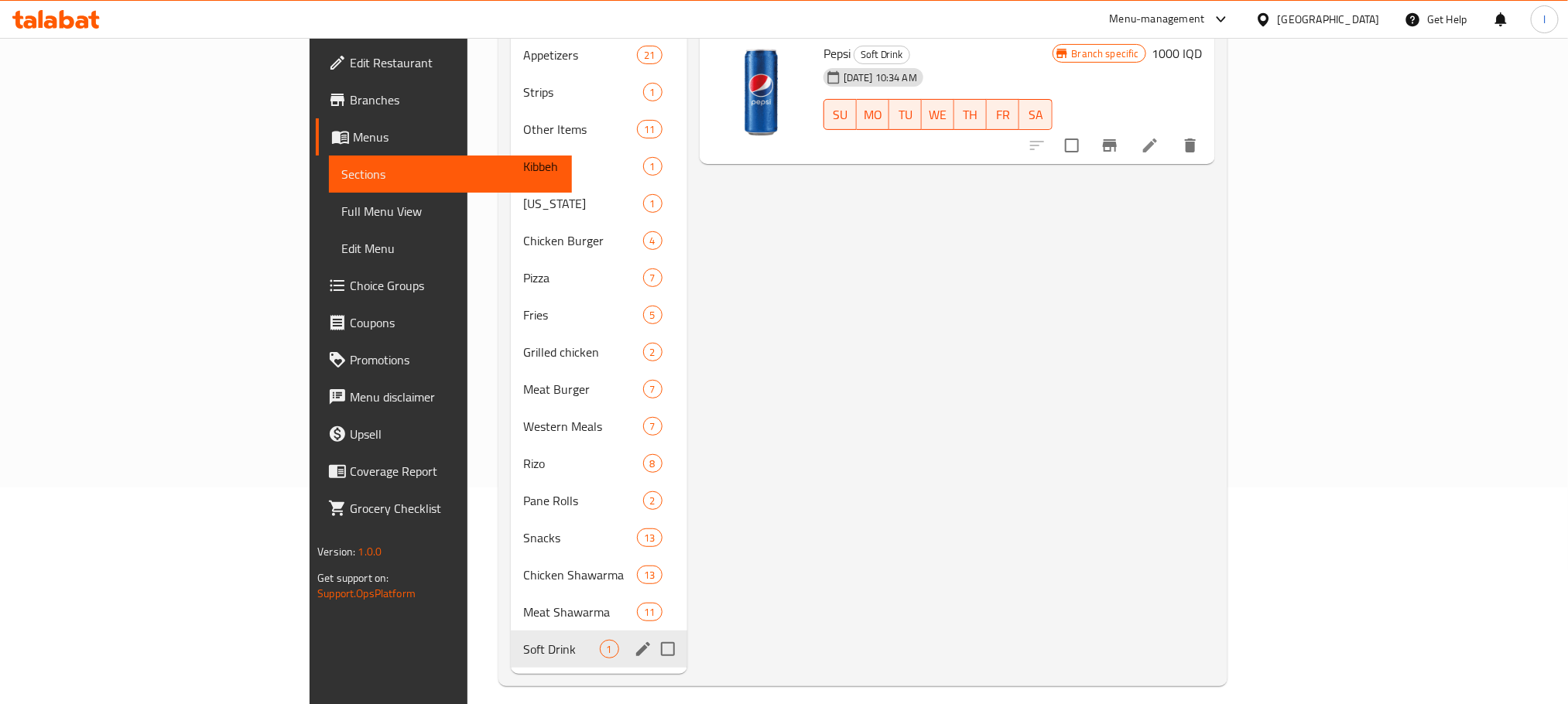
click at [651, 633] on input "Menu sections" at bounding box center [667, 649] width 33 height 33
checkbox input "true"
click at [634, 640] on icon "edit" at bounding box center [643, 649] width 19 height 19
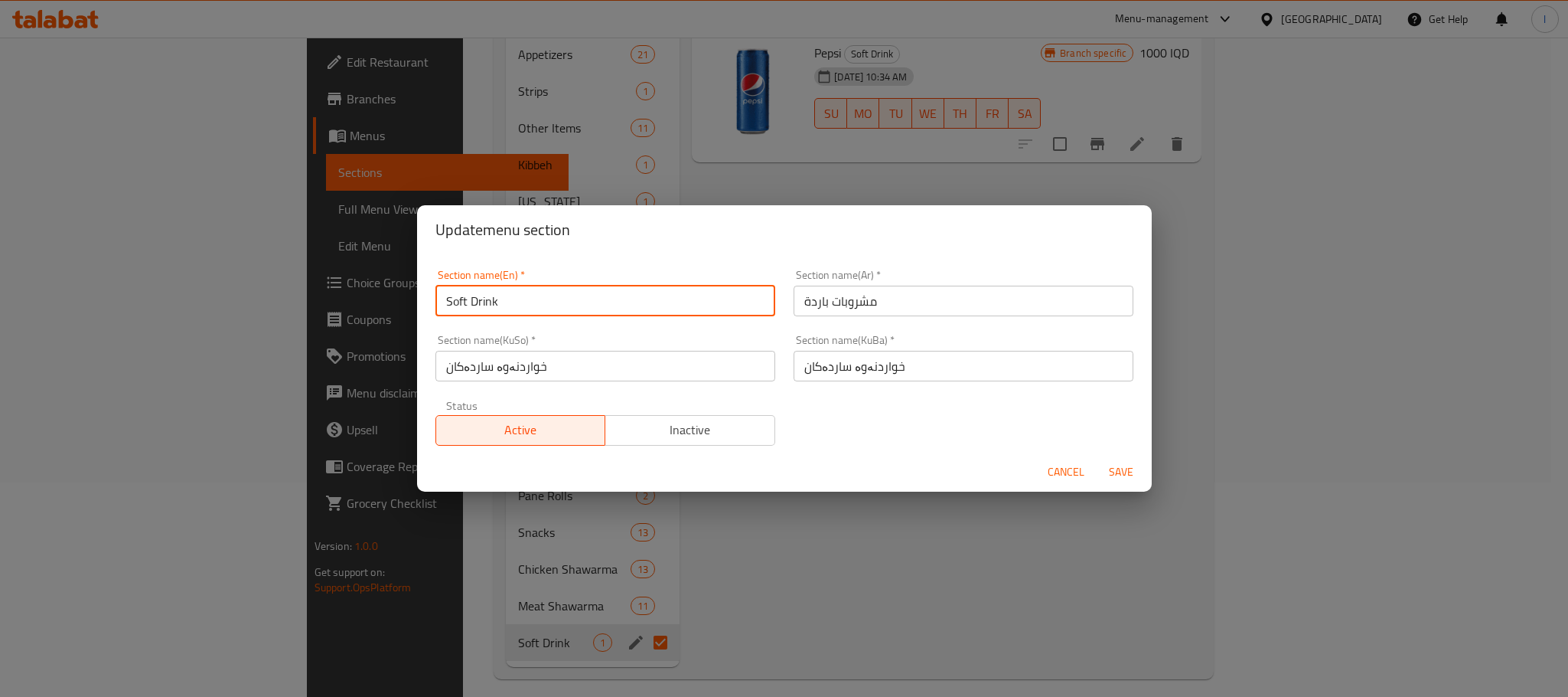
drag, startPoint x: 471, startPoint y: 303, endPoint x: 271, endPoint y: 301, distance: 200.0
click at [271, 301] on div "Update menu section Section name(En)   * Soft Drink Section name(En) * Section …" at bounding box center [784, 348] width 1568 height 697
type input "Drink"
click at [872, 301] on input "مشروبات باردة" at bounding box center [963, 301] width 339 height 31
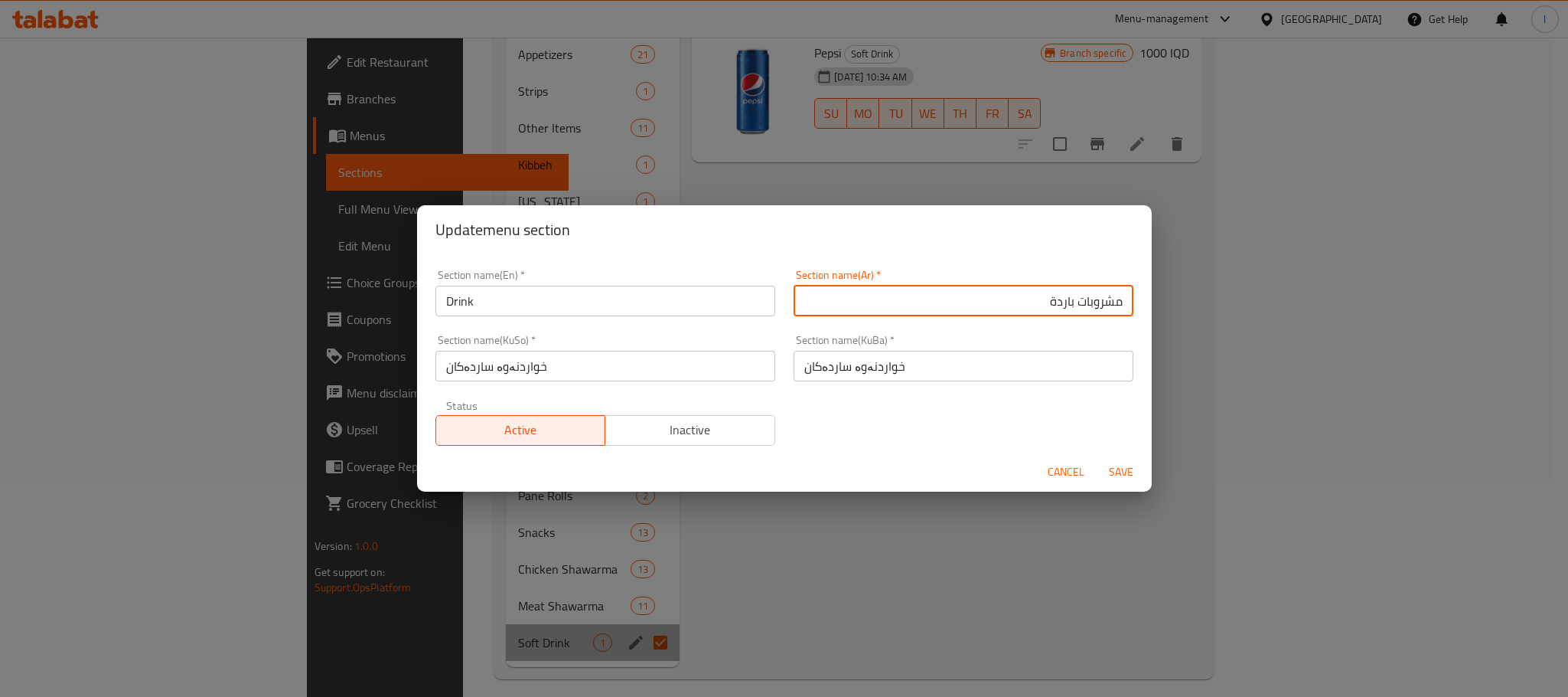
drag, startPoint x: 1026, startPoint y: 306, endPoint x: 949, endPoint y: 306, distance: 77.0
click at [949, 306] on input "مشروبات باردة" at bounding box center [963, 301] width 339 height 31
type input "مشروبات"
click at [602, 368] on input "خواردنەوە ساردەکان" at bounding box center [605, 366] width 339 height 31
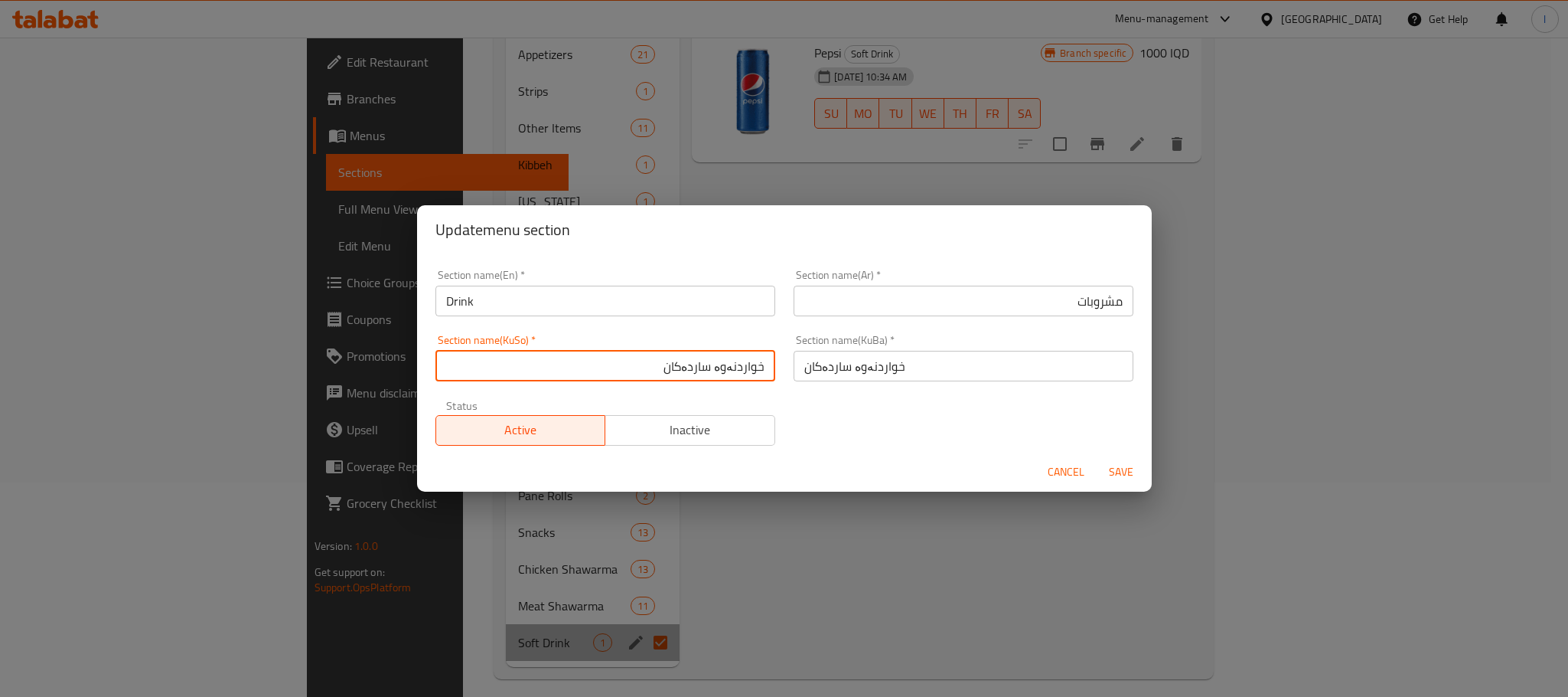
drag, startPoint x: 710, startPoint y: 369, endPoint x: 499, endPoint y: 369, distance: 211.0
click at [499, 369] on input "خواردنەوە ساردەکان" at bounding box center [605, 366] width 339 height 31
type input "خواردنەوەکان"
click at [634, 377] on input "خواردنەوەکان" at bounding box center [605, 366] width 339 height 31
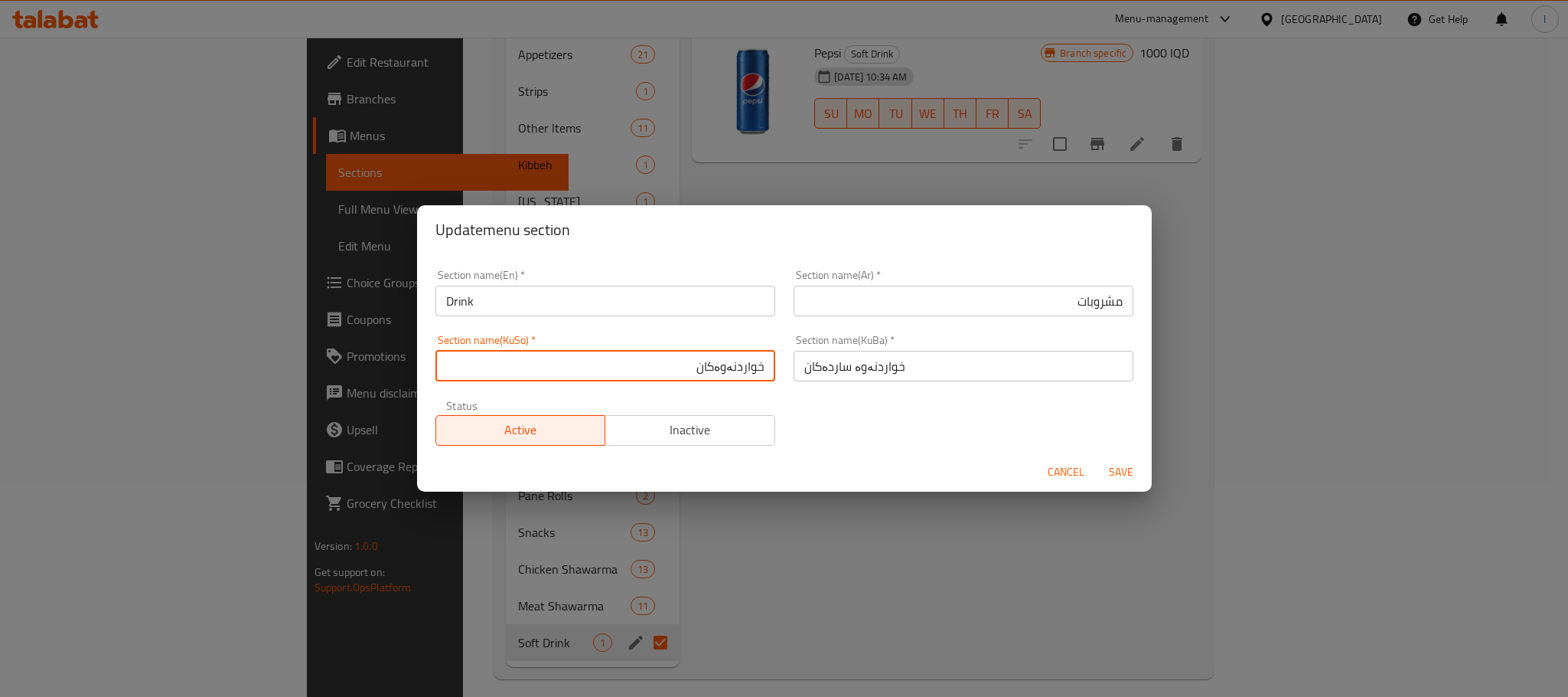
click at [634, 377] on input "خواردنەوەکان" at bounding box center [605, 366] width 339 height 31
click at [885, 377] on input "خواردنەوە ساردەکان" at bounding box center [963, 366] width 339 height 31
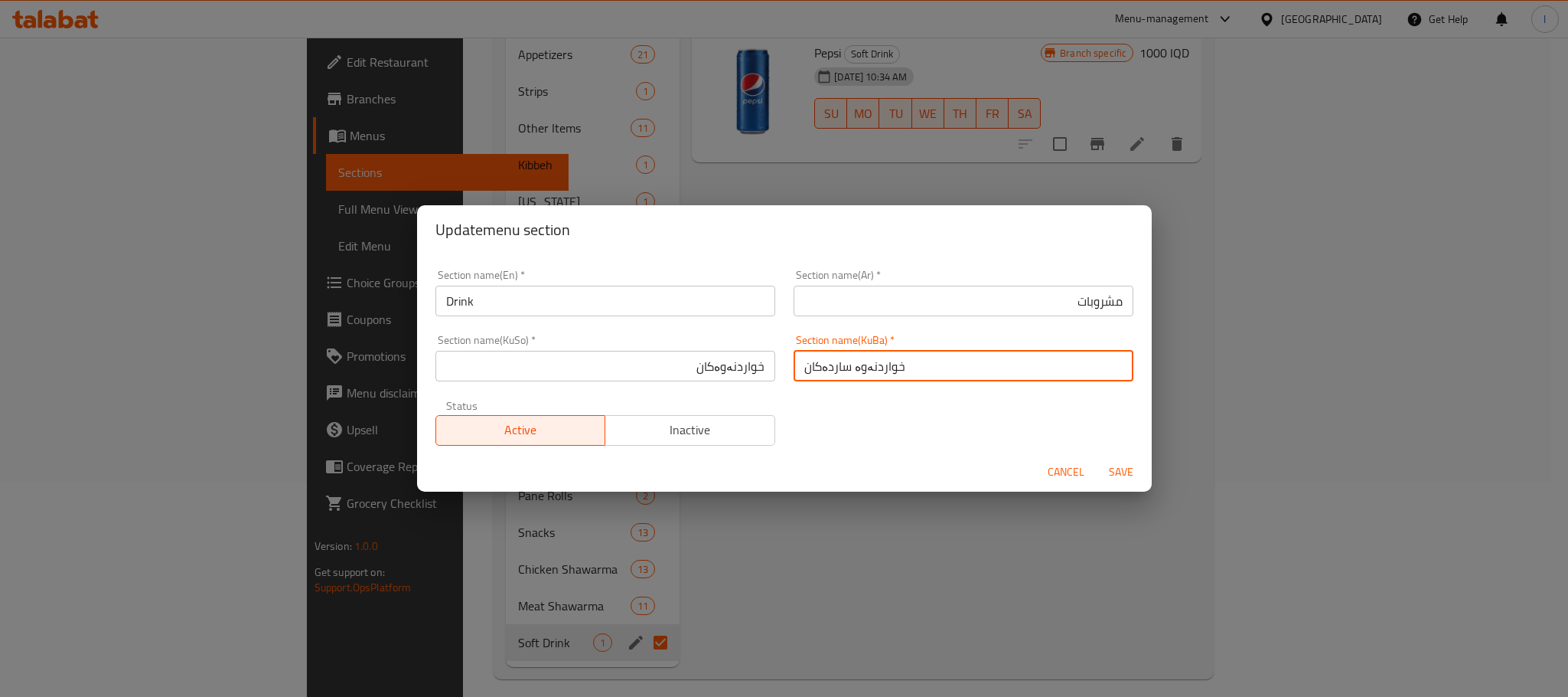
click at [885, 377] on input "خواردنەوە ساردەکان" at bounding box center [963, 366] width 339 height 31
paste input "text"
type input "خواردنەوەکان"
click at [1120, 460] on button "Save" at bounding box center [1121, 471] width 49 height 28
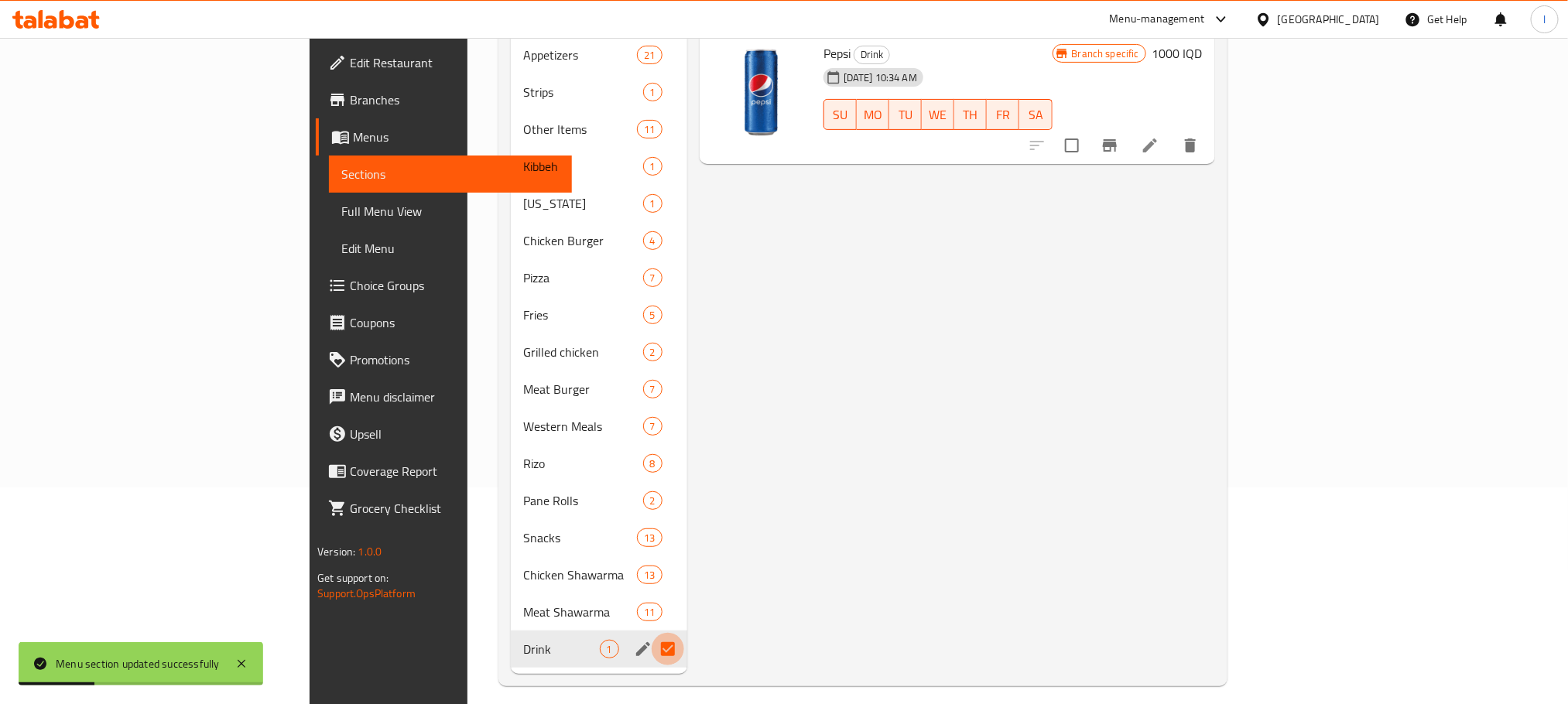
click at [651, 633] on input "Menu sections" at bounding box center [667, 649] width 33 height 33
checkbox input "false"
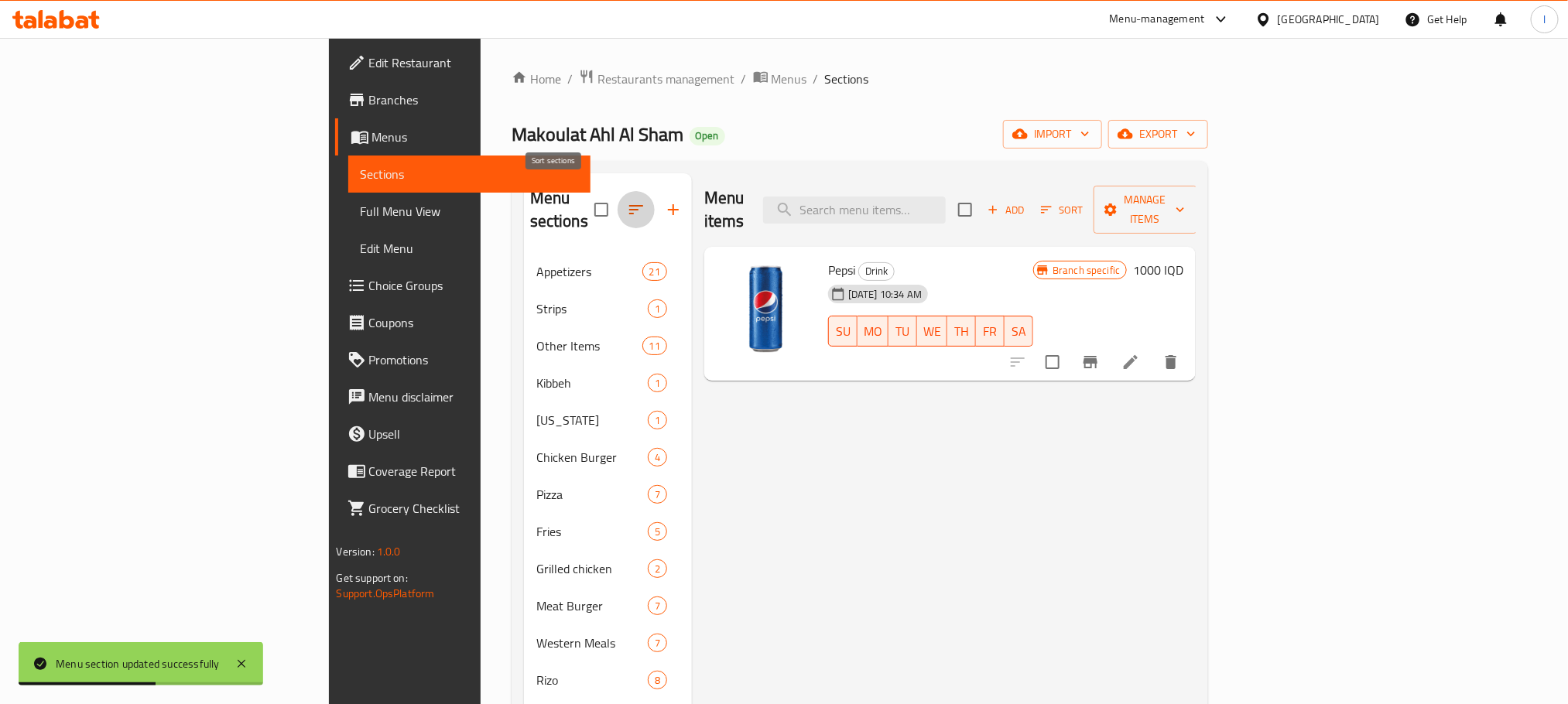
click at [629, 205] on icon "button" at bounding box center [636, 209] width 14 height 9
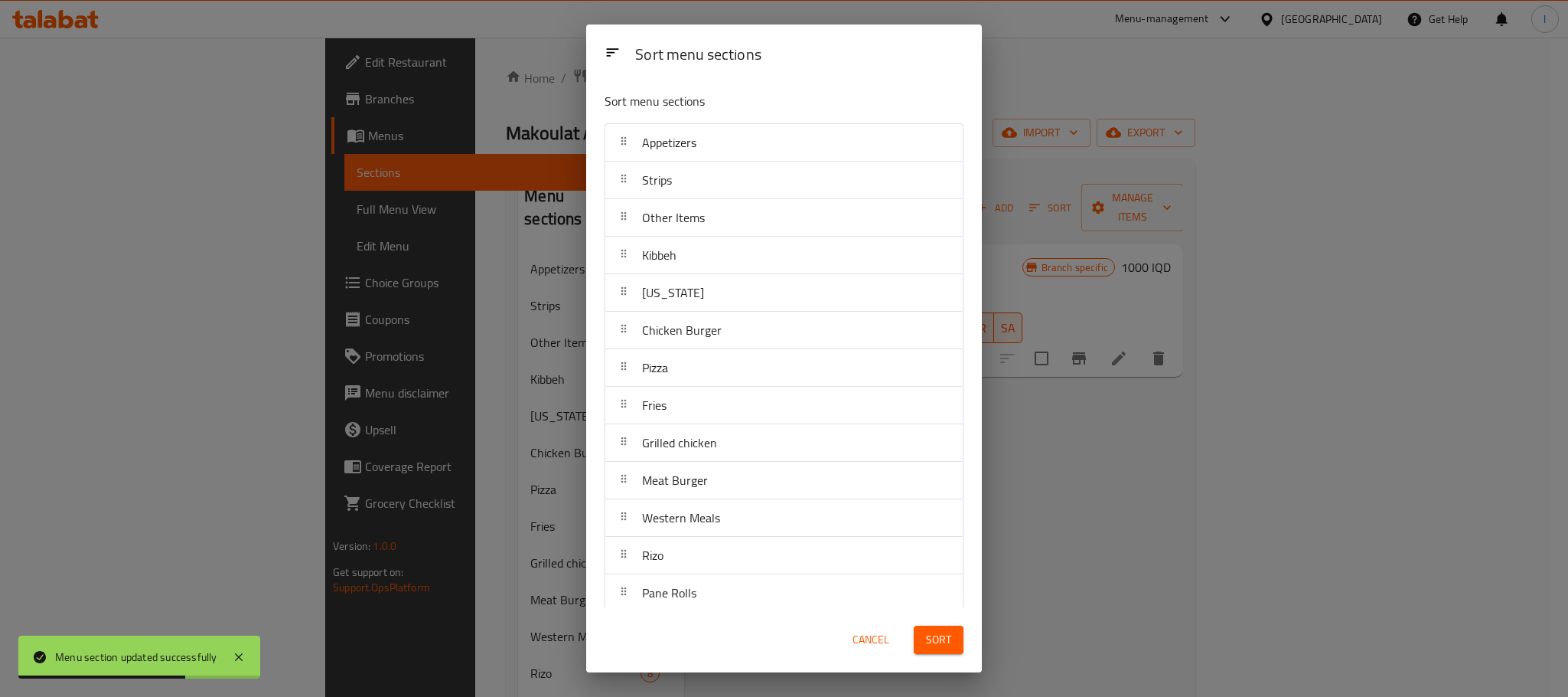
click at [1243, 117] on div "Sort menu sections Sort menu sections Appetizers Strips Other Items Kibbeh Kent…" at bounding box center [784, 348] width 1568 height 697
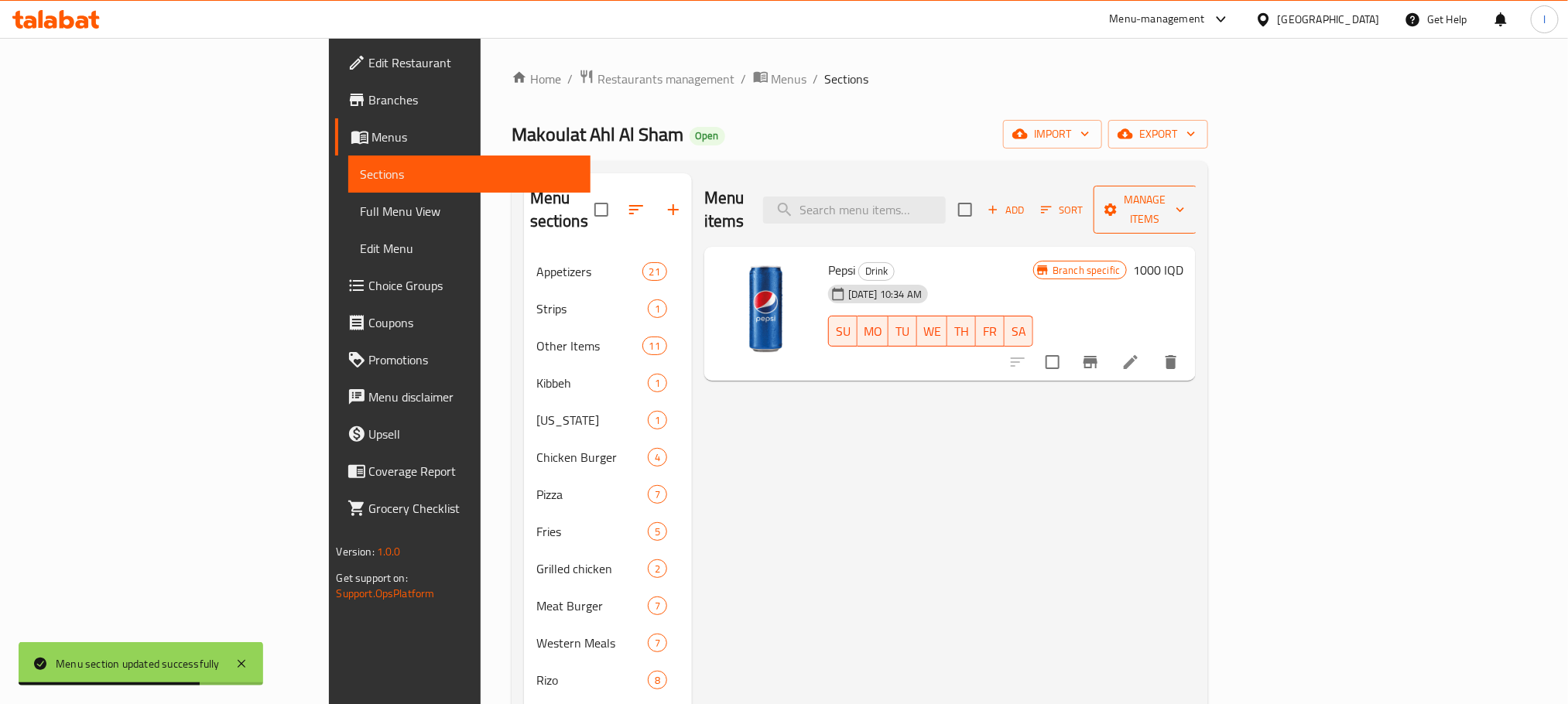
click at [1184, 202] on span "Manage items" at bounding box center [1145, 209] width 79 height 39
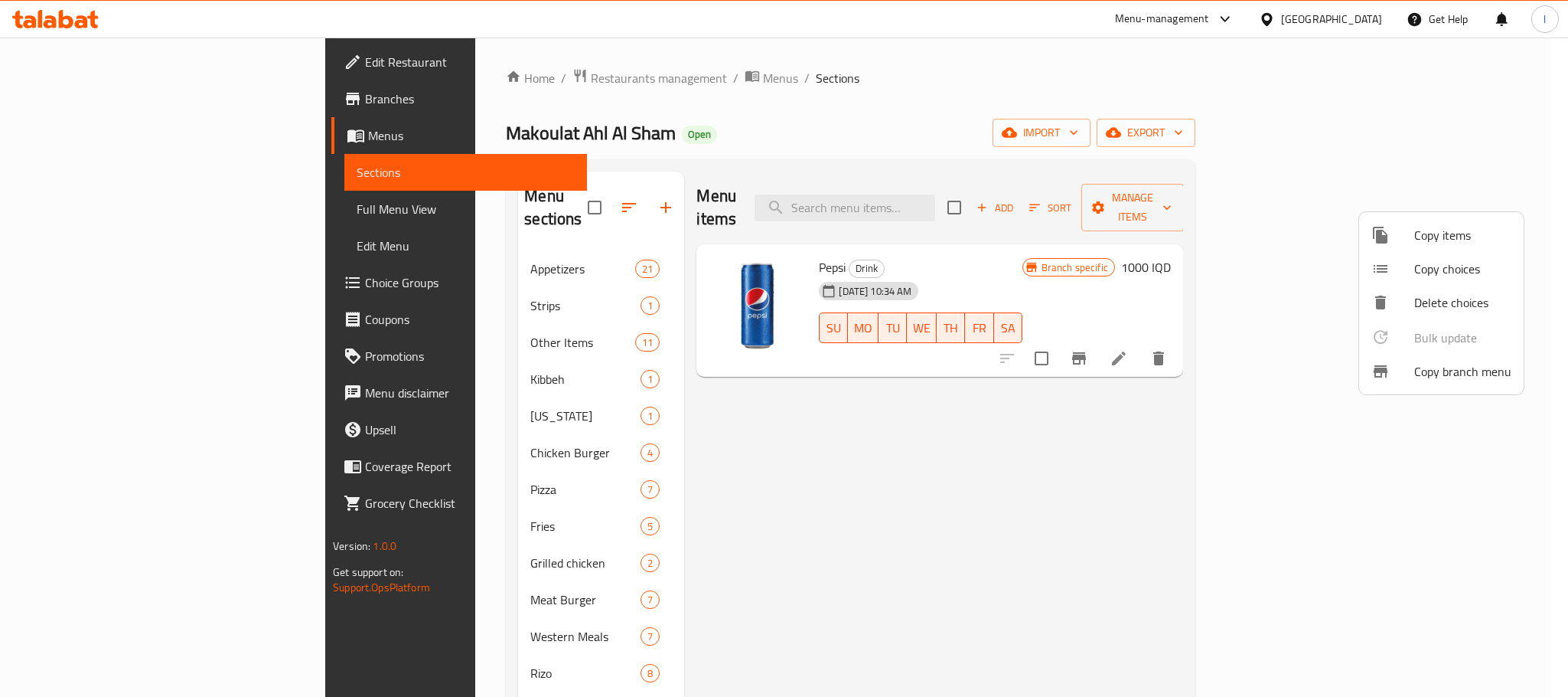
click at [1427, 221] on li "Copy items" at bounding box center [1441, 235] width 164 height 34
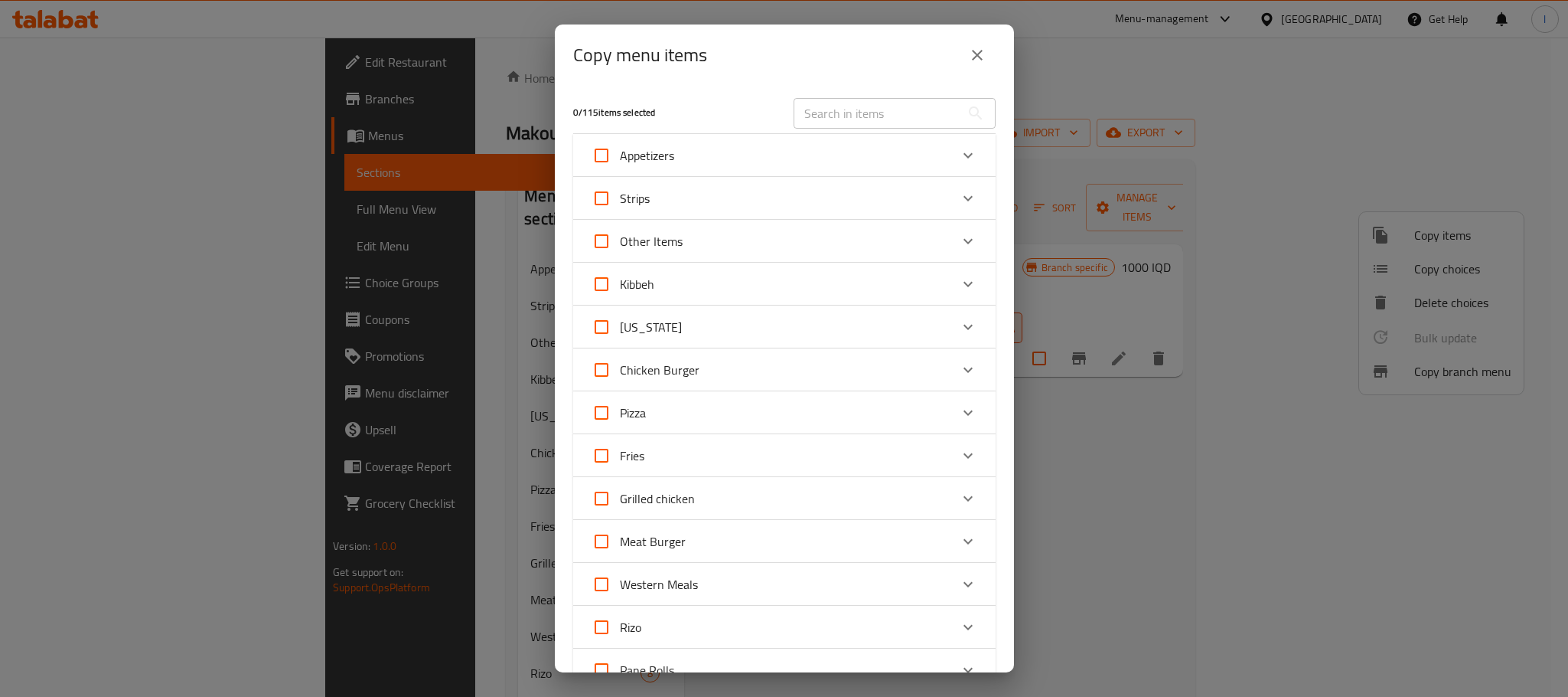
click at [721, 228] on div "Other Items" at bounding box center [770, 241] width 358 height 37
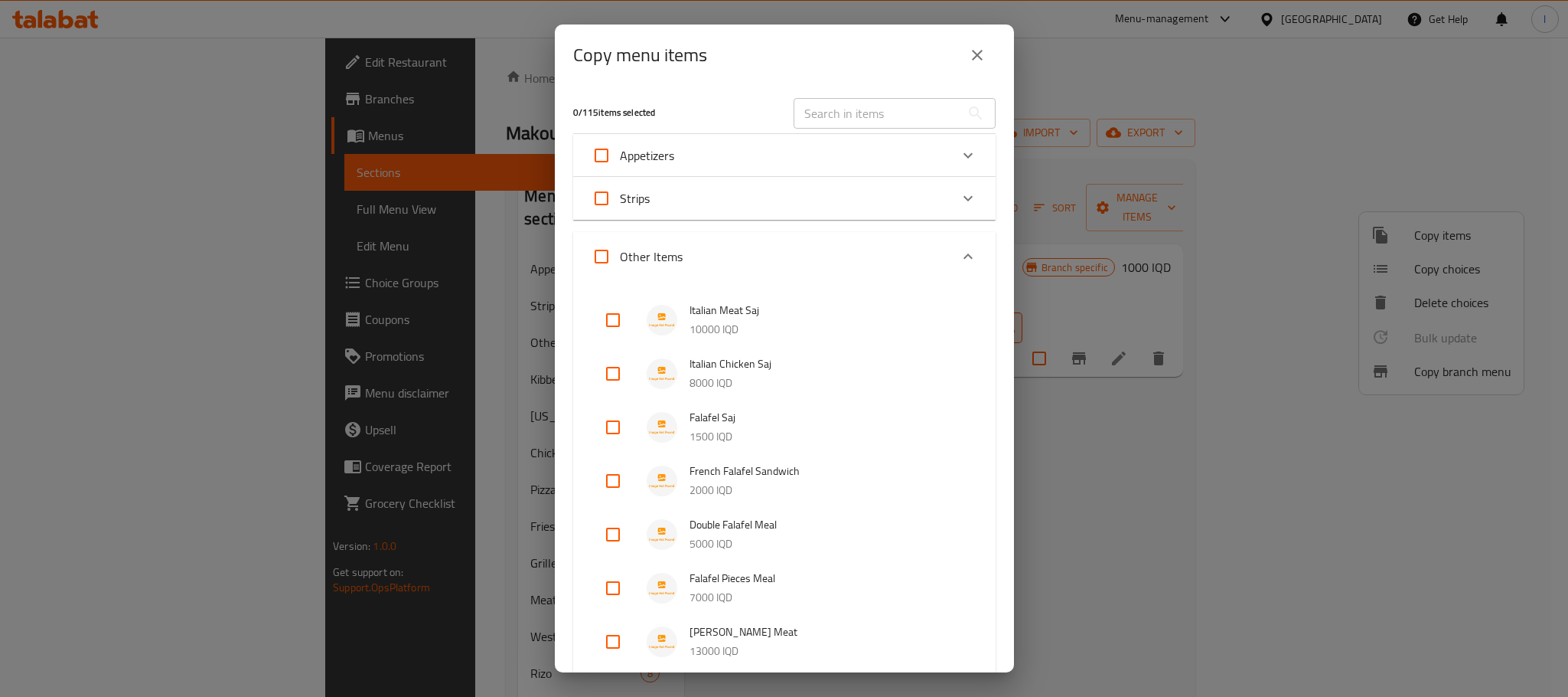
scroll to position [421, 0]
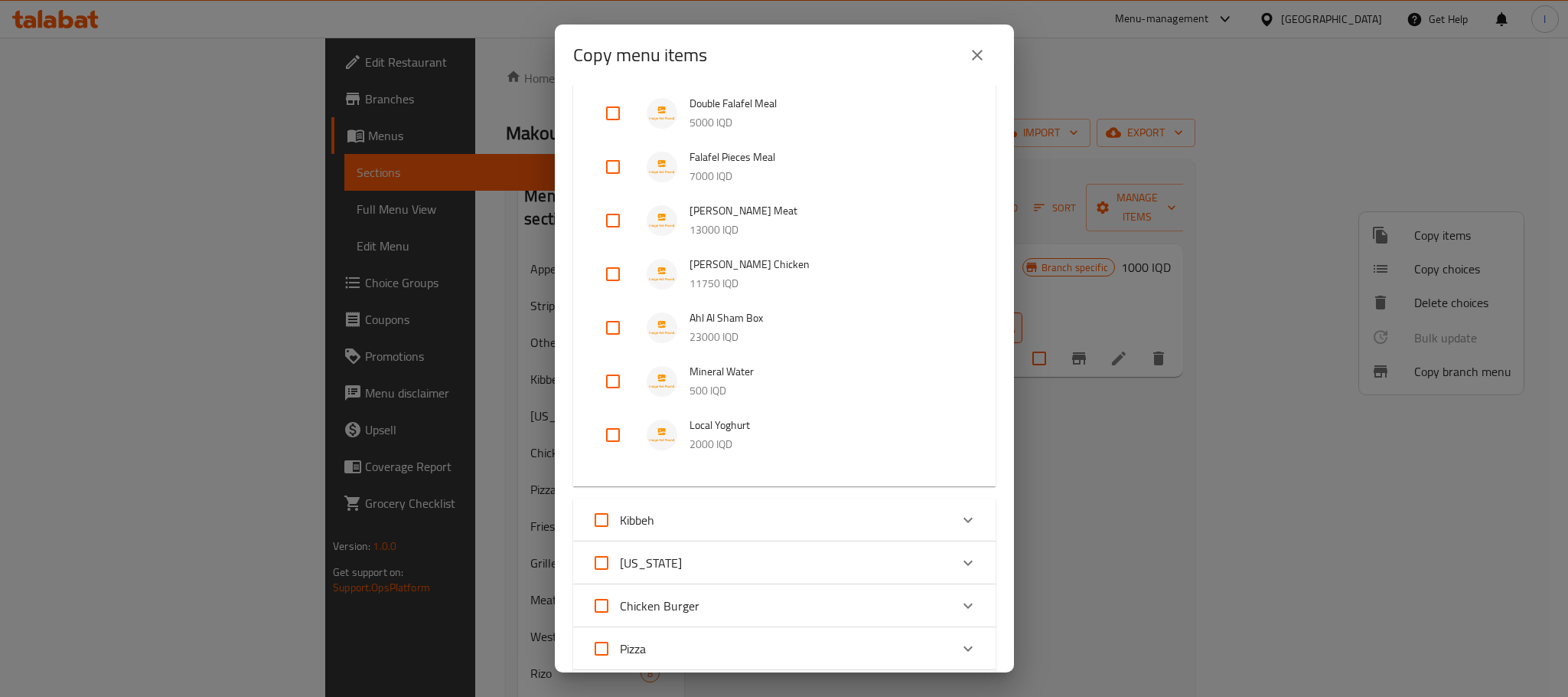
click at [619, 384] on input "checkbox" at bounding box center [613, 380] width 37 height 37
checkbox input "true"
click at [619, 431] on input "checkbox" at bounding box center [613, 434] width 37 height 37
checkbox input "true"
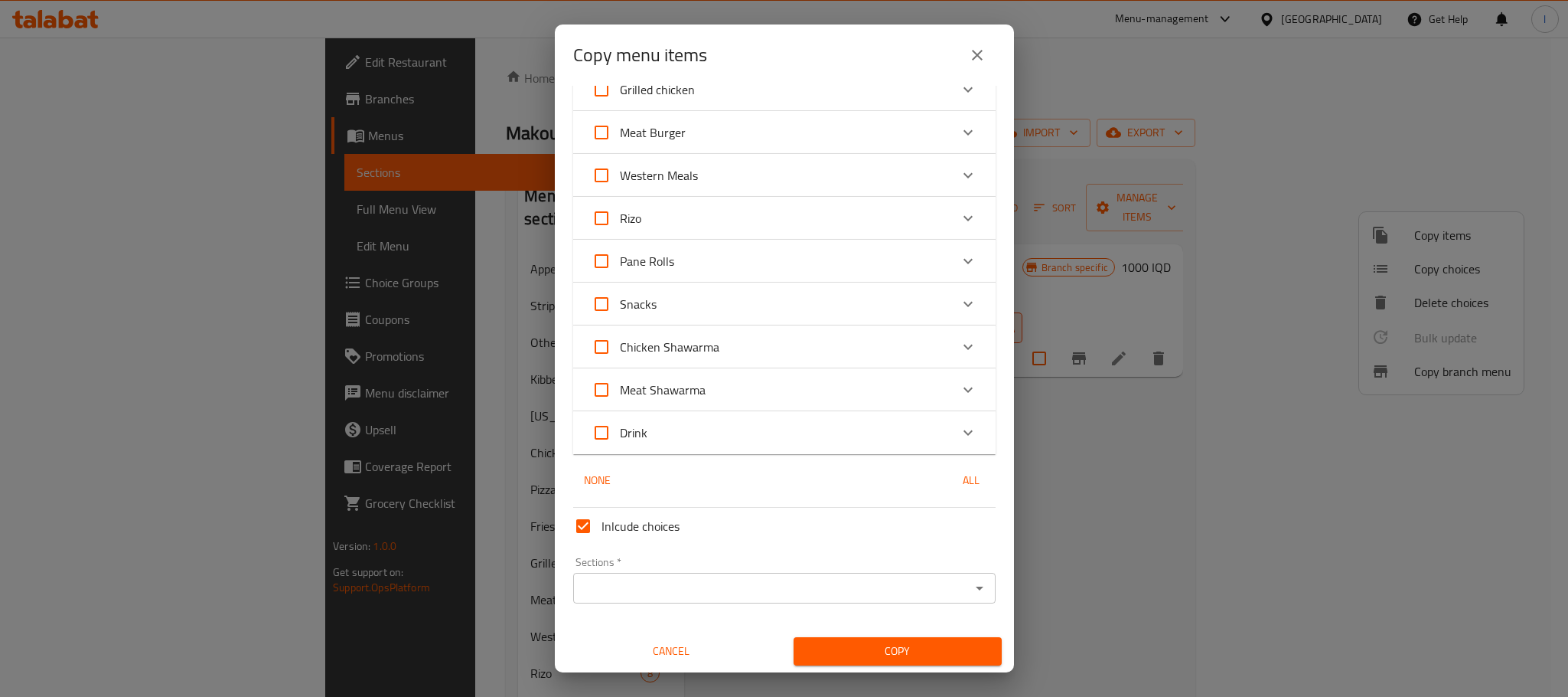
click at [705, 586] on input "Sections   *" at bounding box center [772, 587] width 388 height 21
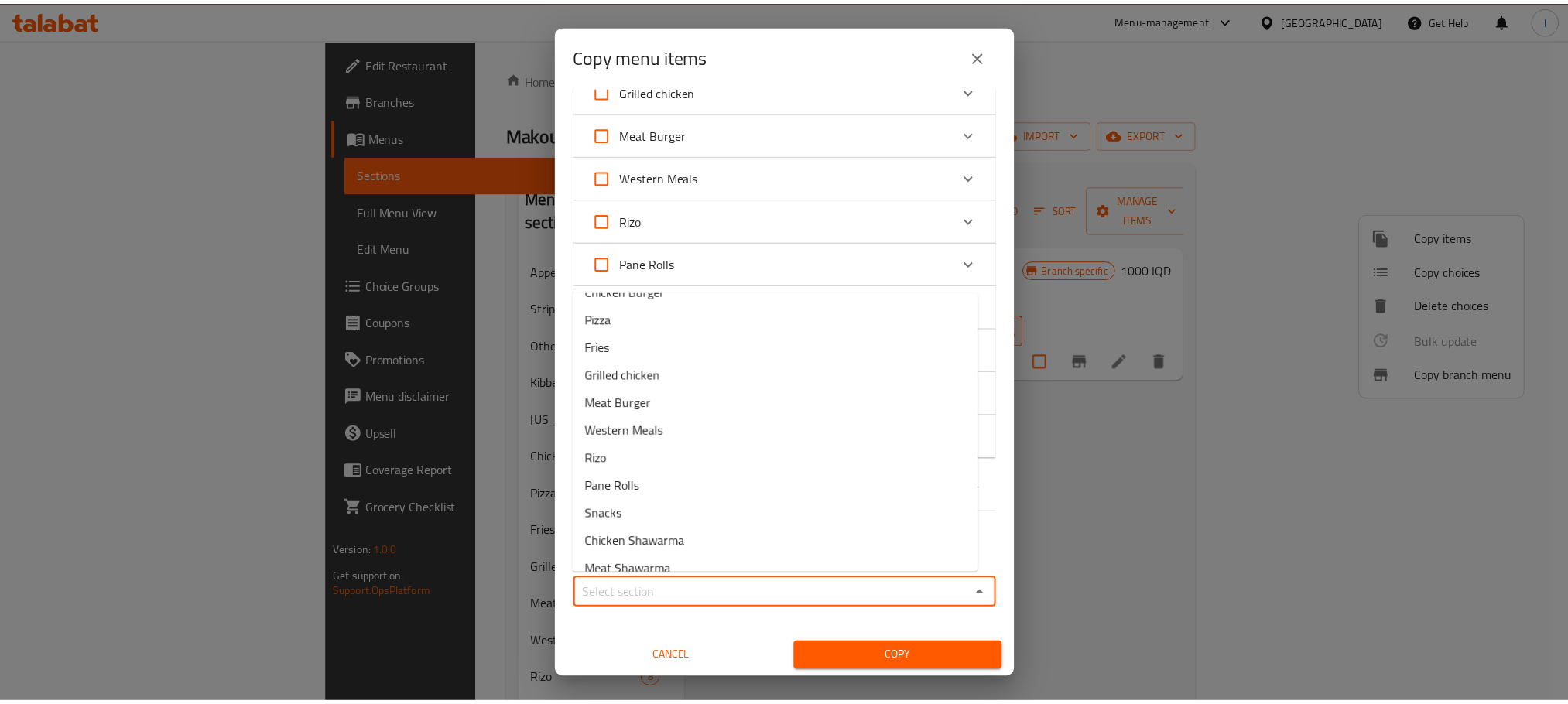
scroll to position [204, 0]
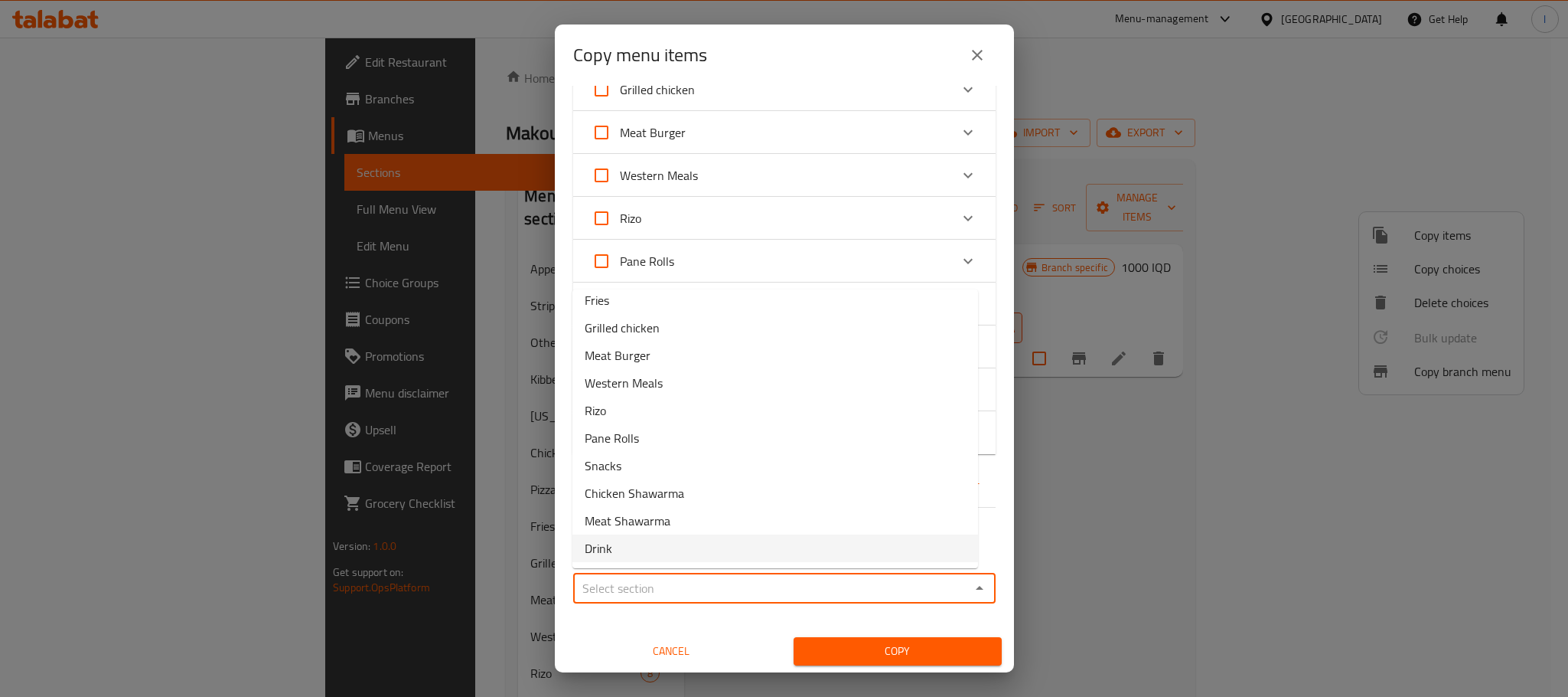
click at [680, 542] on li "Drink" at bounding box center [775, 548] width 406 height 27
type input "Drink"
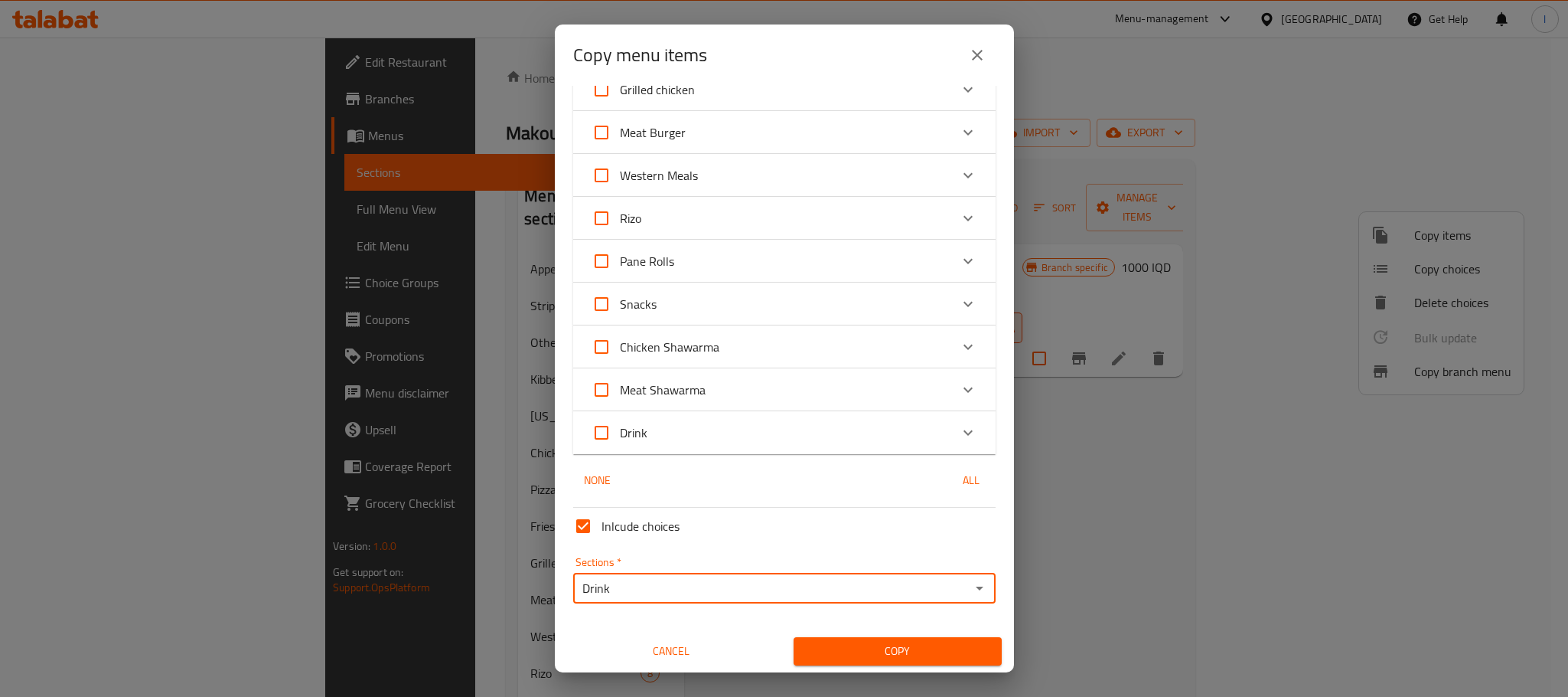
click at [875, 642] on span "Copy" at bounding box center [898, 651] width 184 height 19
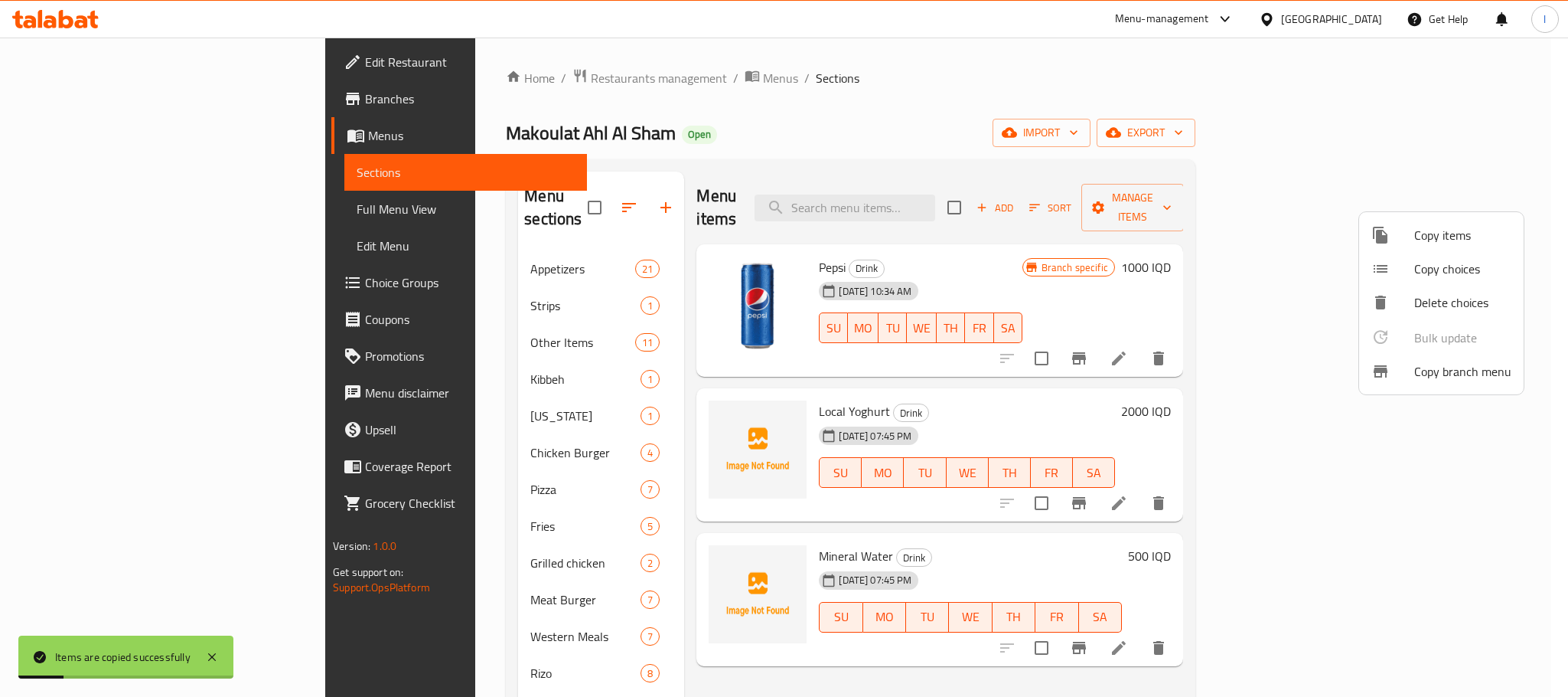
click at [767, 81] on div at bounding box center [784, 348] width 1568 height 697
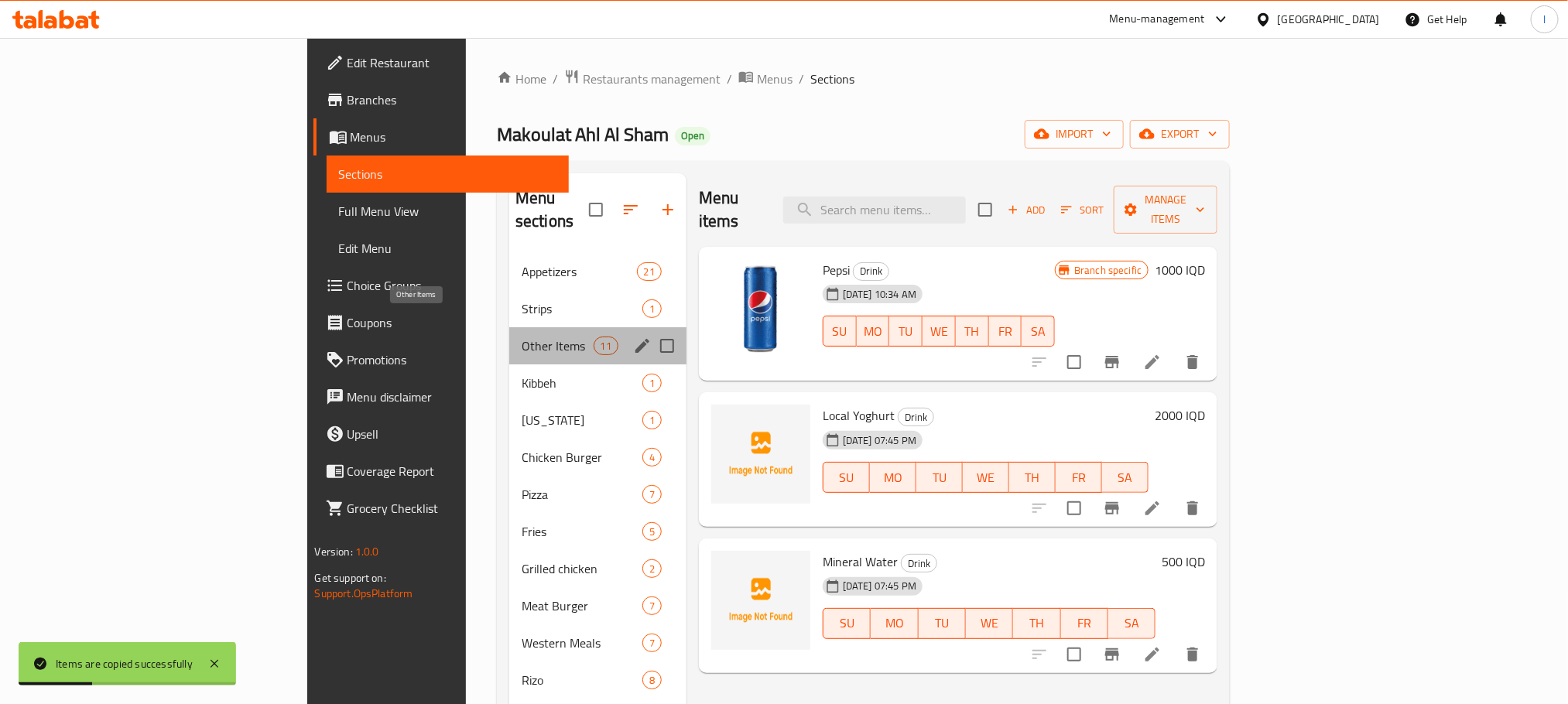
click at [521, 336] on span "Other Items" at bounding box center [557, 346] width 72 height 19
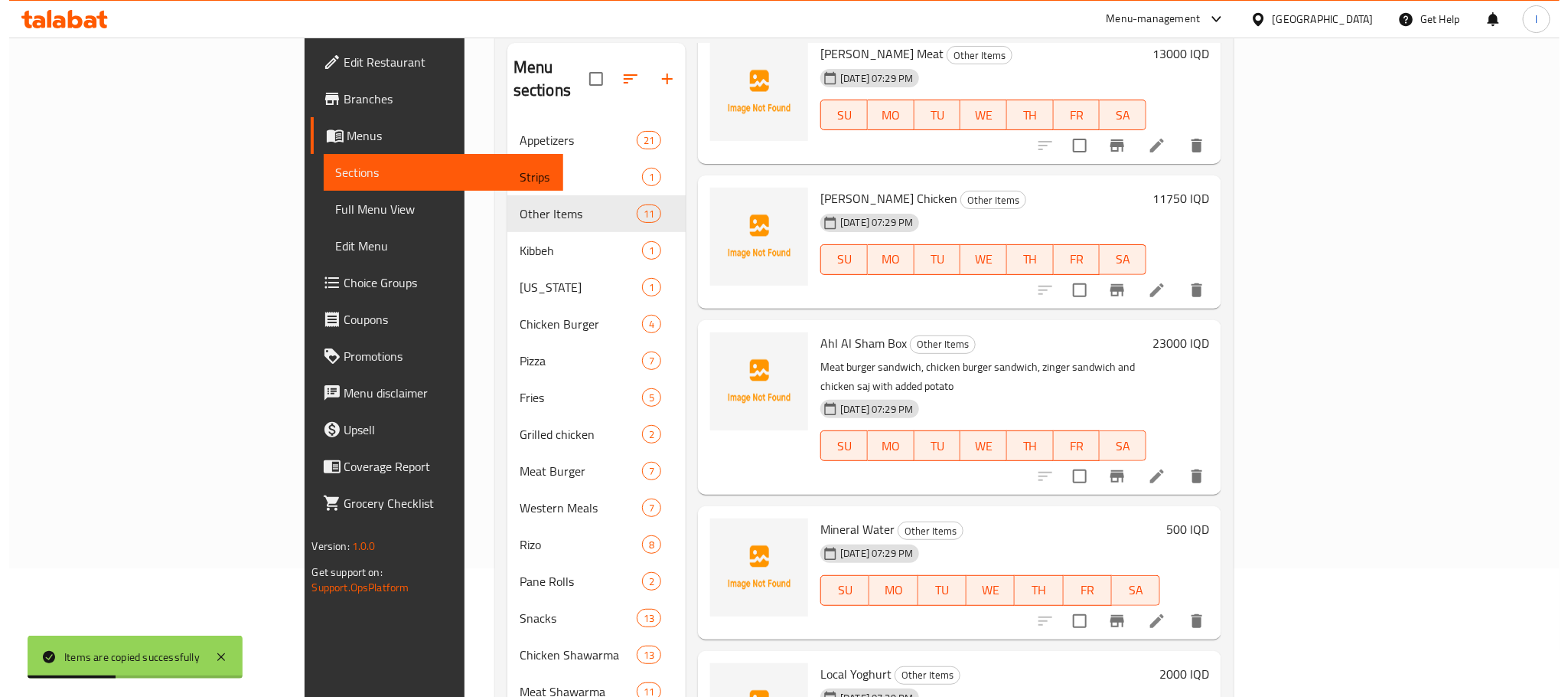
scroll to position [214, 0]
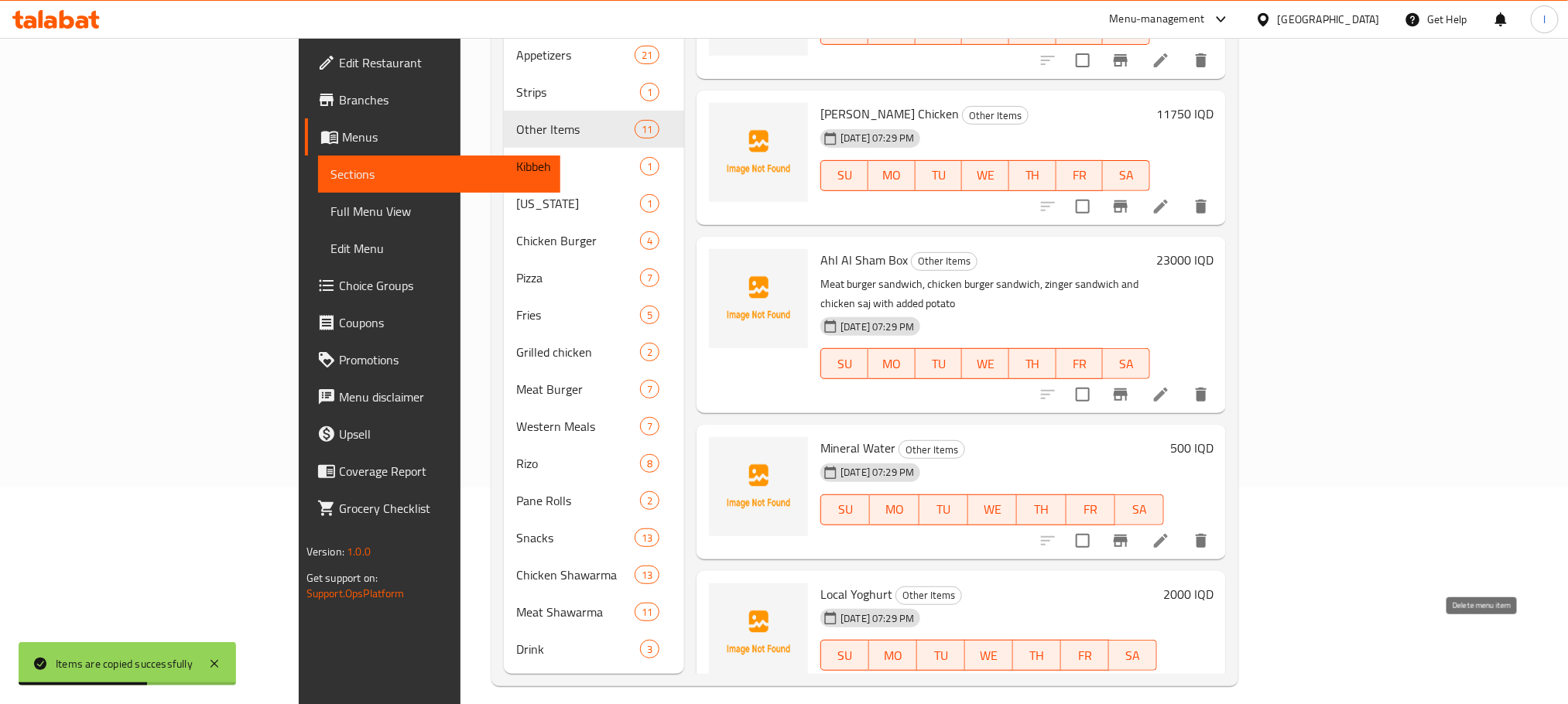
click at [1210, 676] on icon "delete" at bounding box center [1201, 686] width 19 height 19
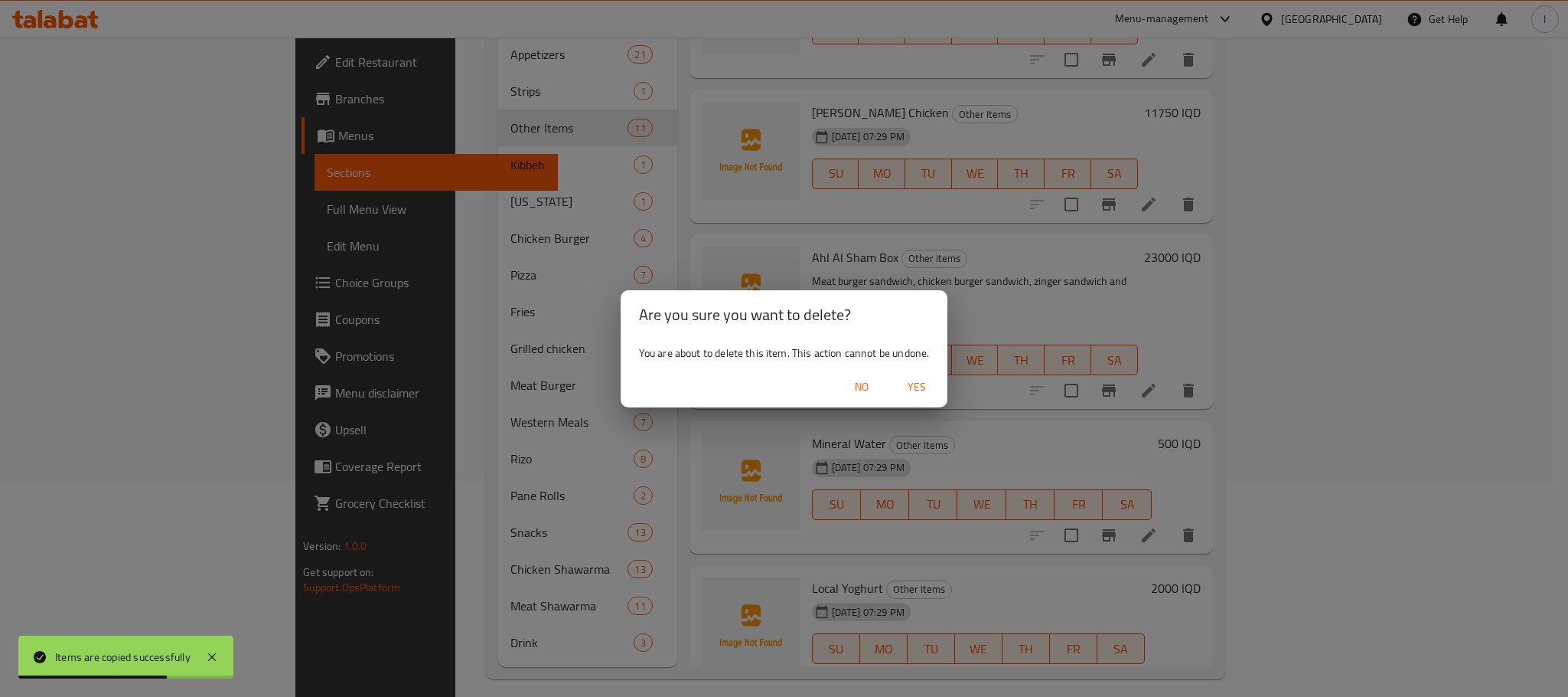
click at [921, 382] on span "Yes" at bounding box center [916, 386] width 37 height 19
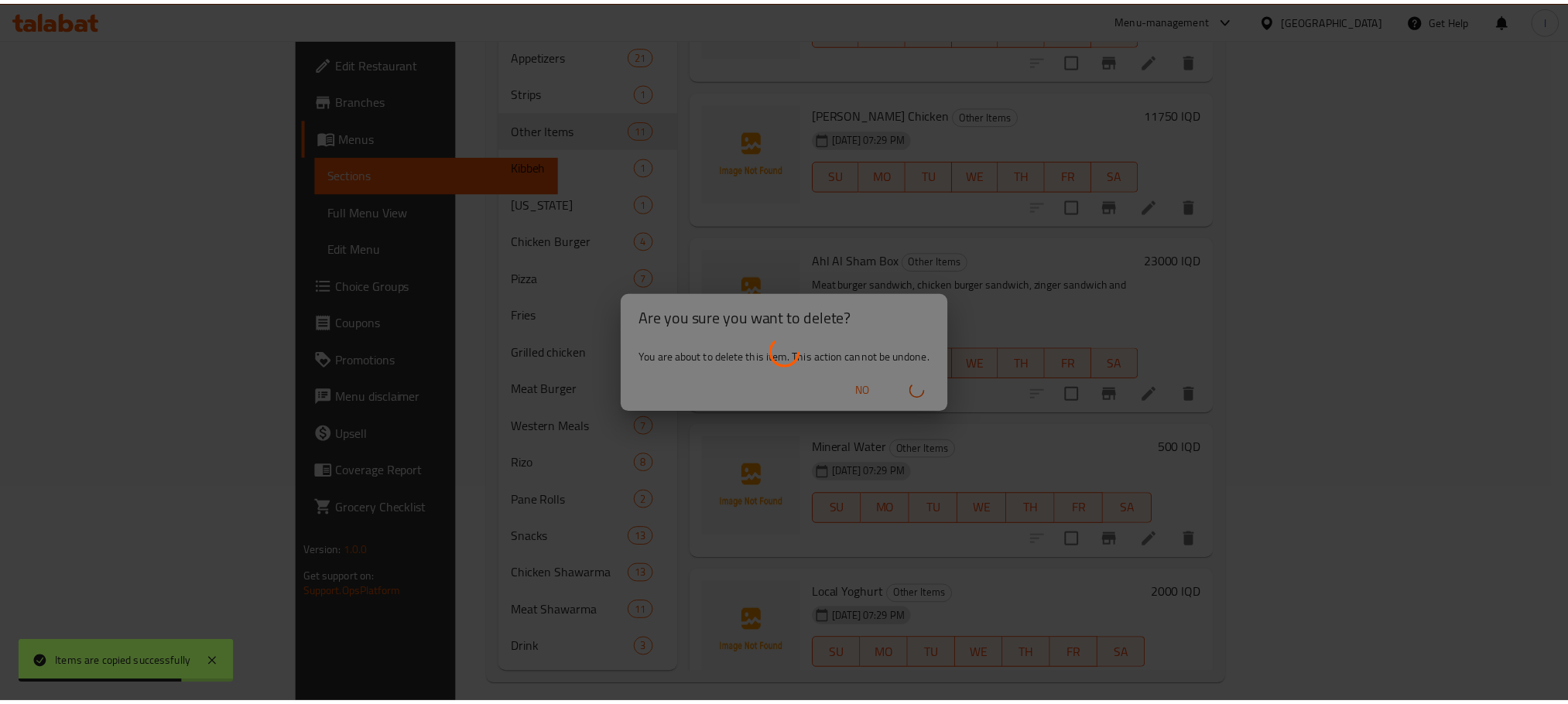
scroll to position [961, 0]
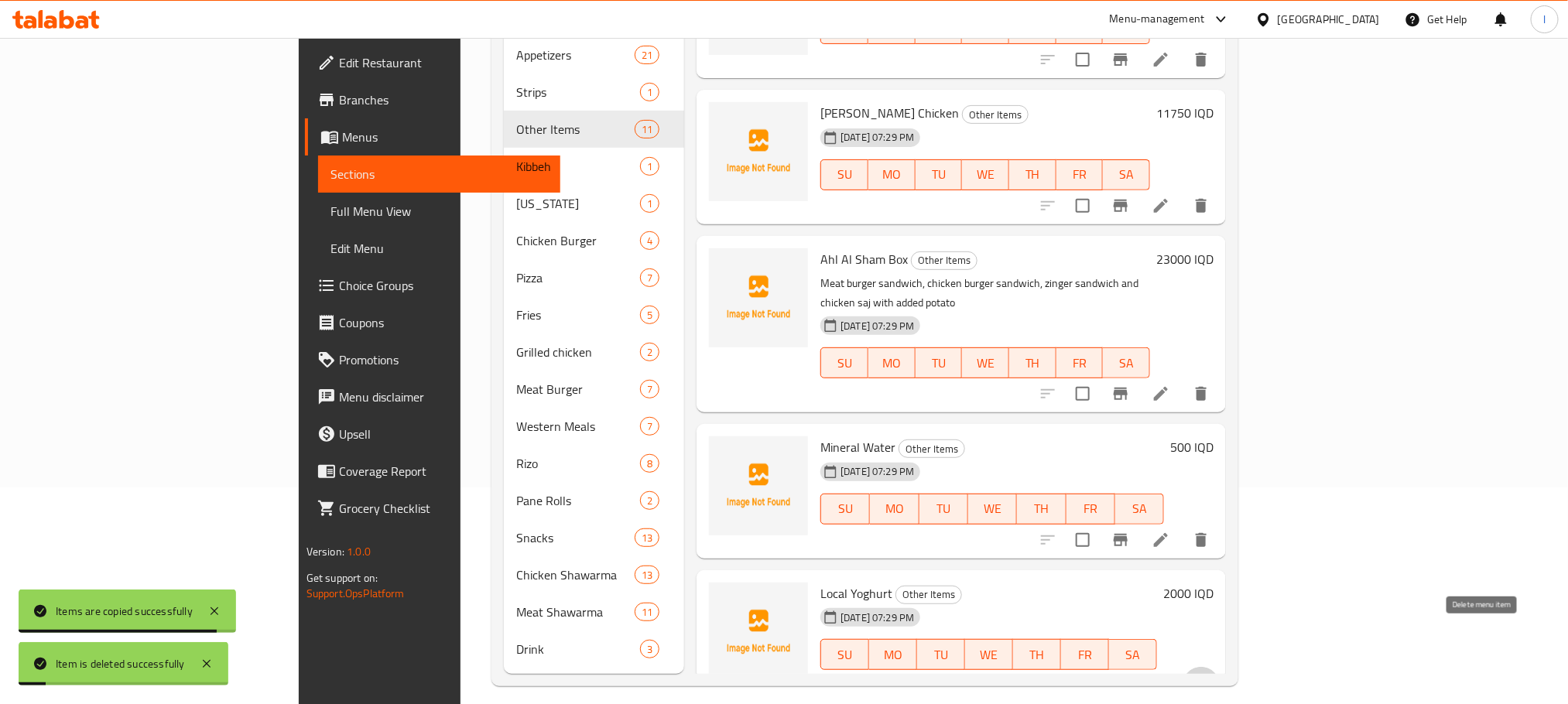
click at [1206, 678] on icon "delete" at bounding box center [1201, 685] width 11 height 14
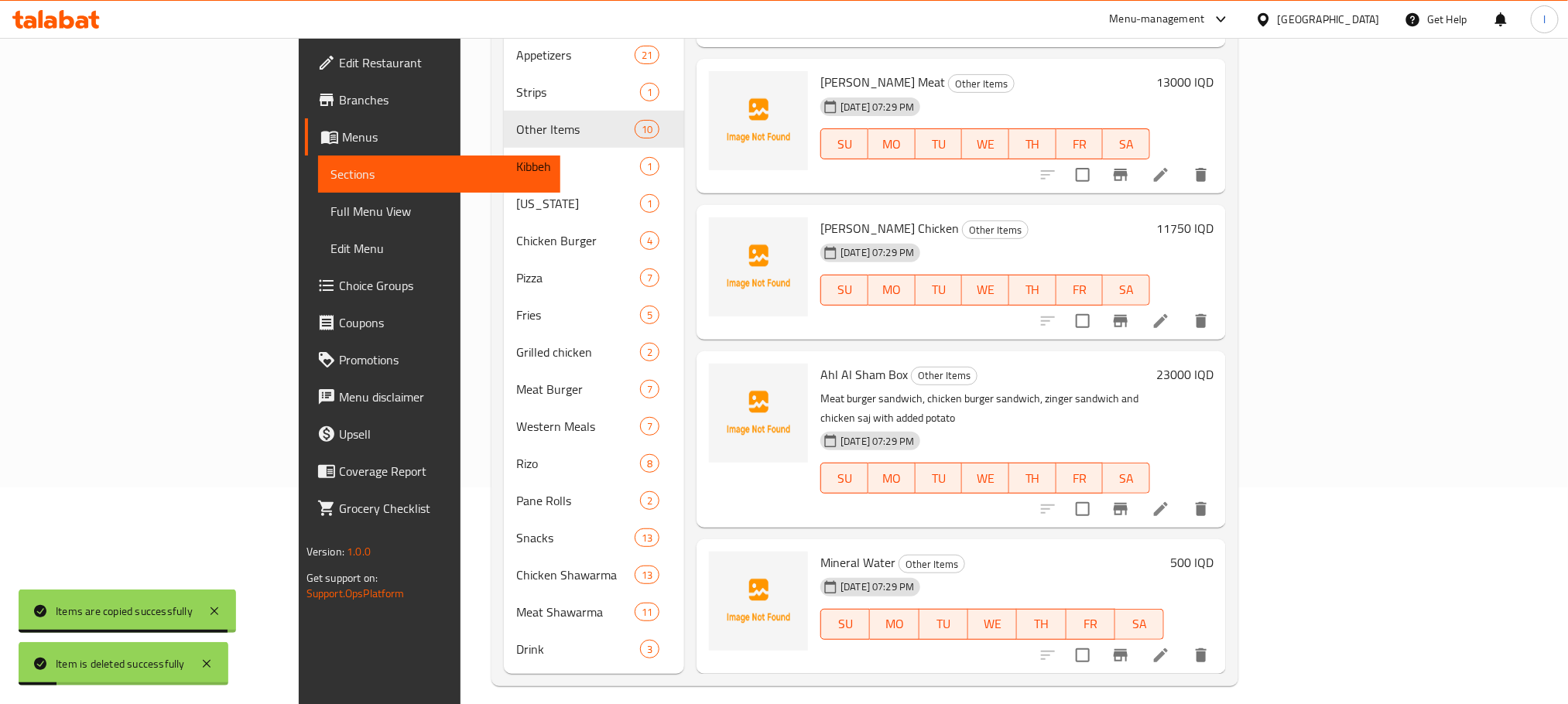
scroll to position [815, 0]
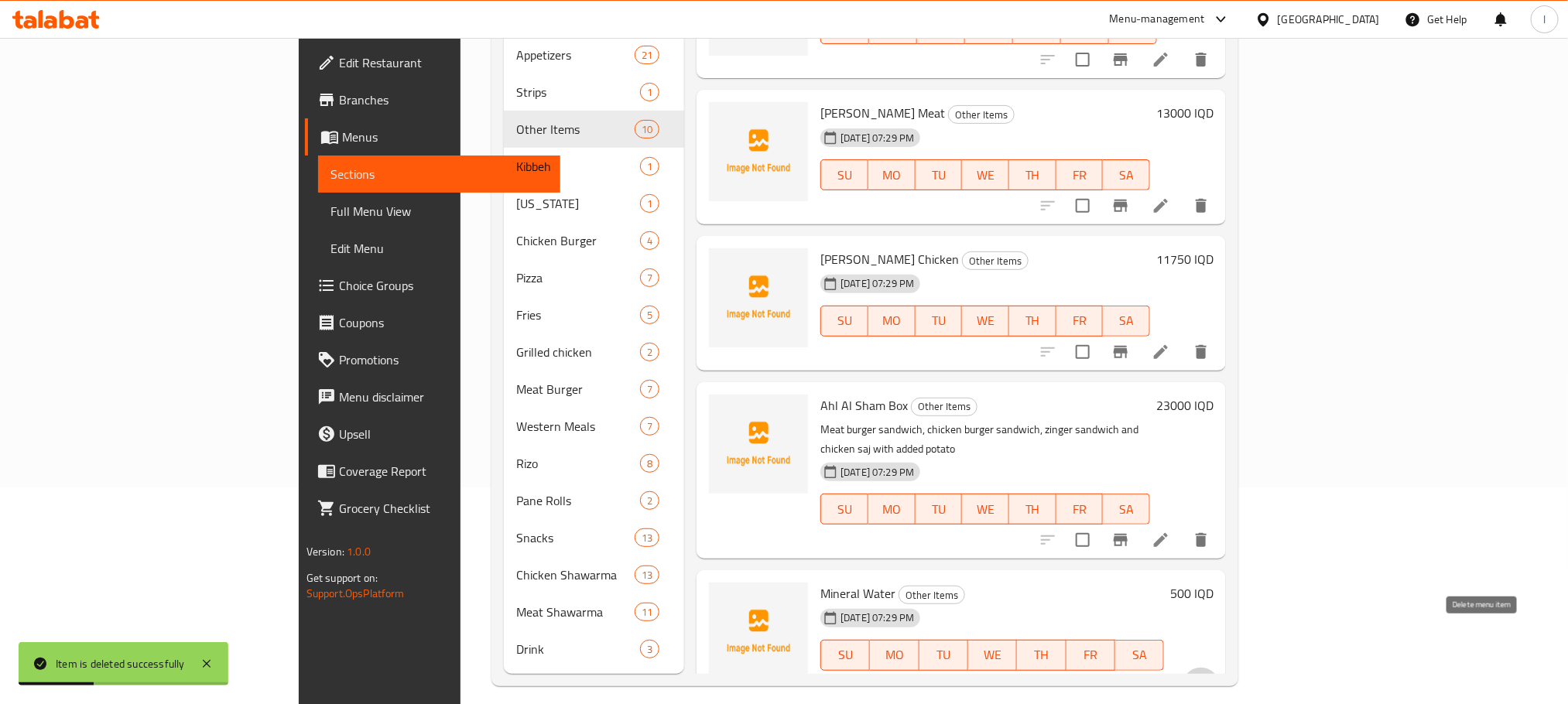
click at [1220, 667] on button "delete" at bounding box center [1201, 685] width 37 height 37
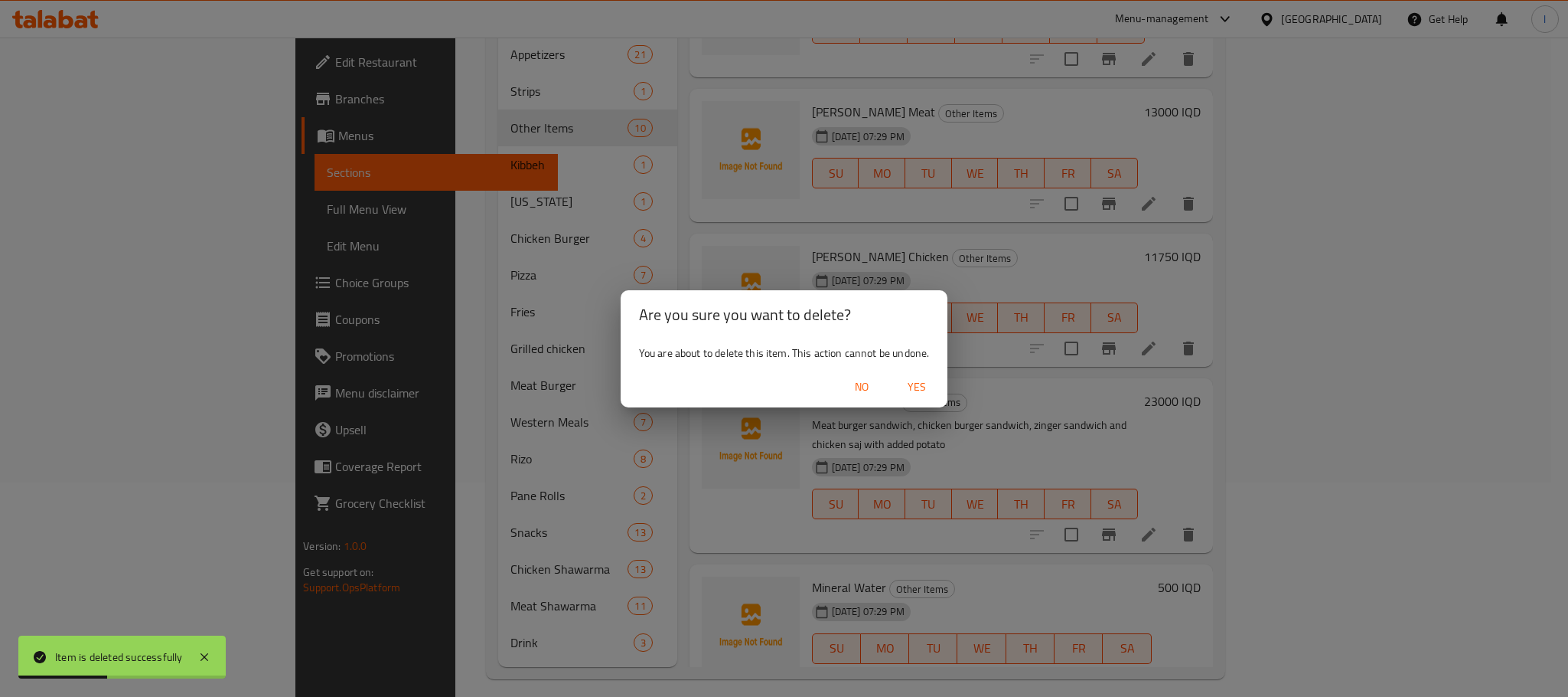
click at [917, 380] on span "Yes" at bounding box center [916, 386] width 37 height 19
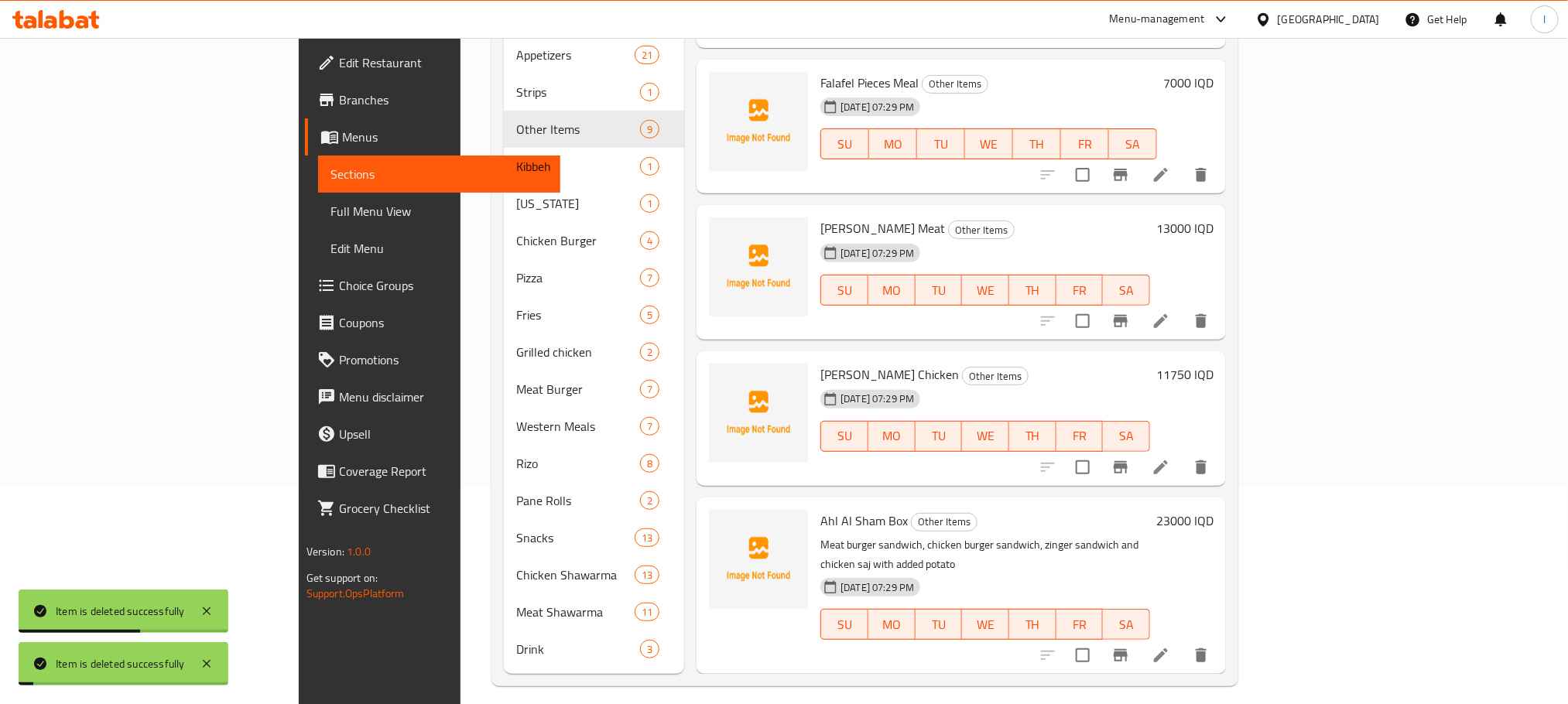
scroll to position [669, 0]
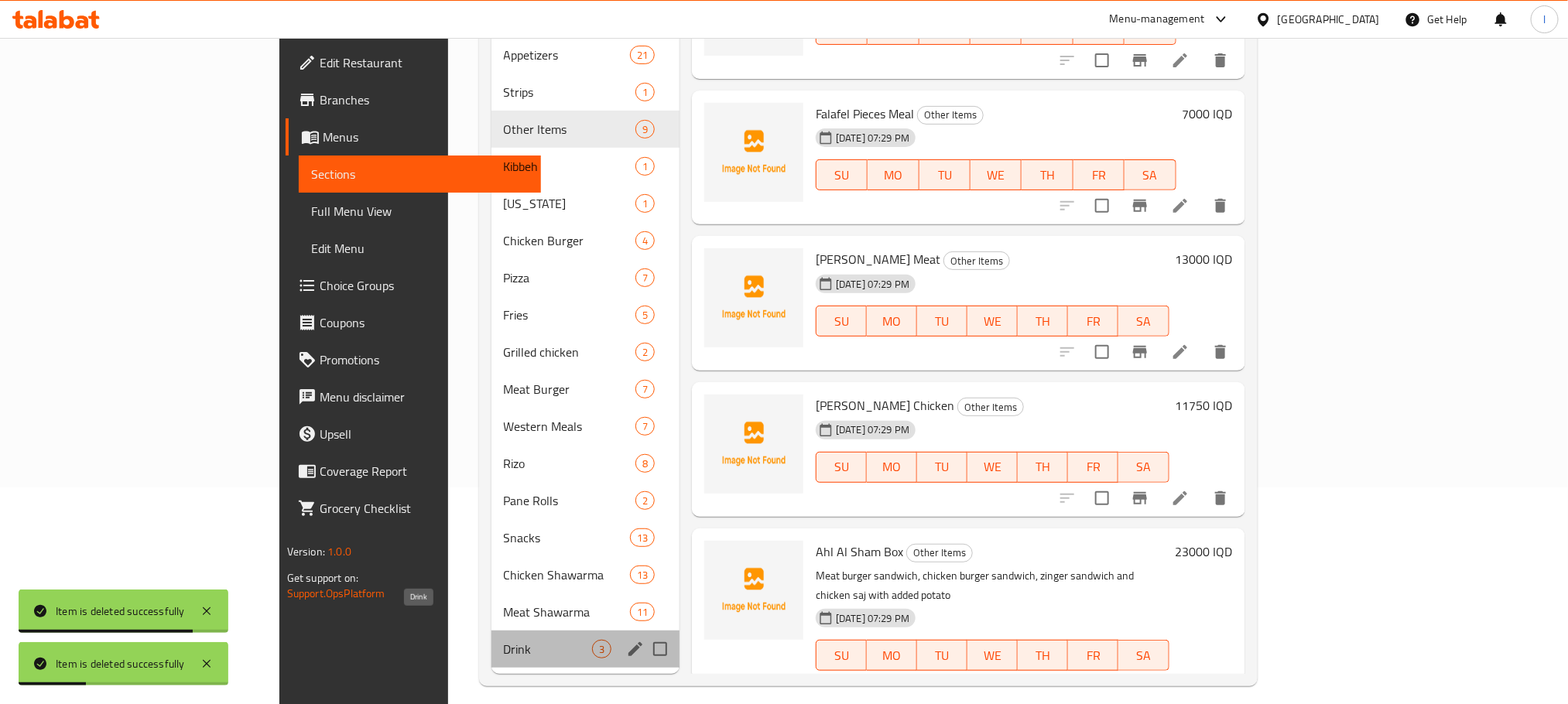
drag, startPoint x: 469, startPoint y: 632, endPoint x: 493, endPoint y: 624, distance: 25.3
click at [504, 640] on span "Drink" at bounding box center [548, 649] width 89 height 19
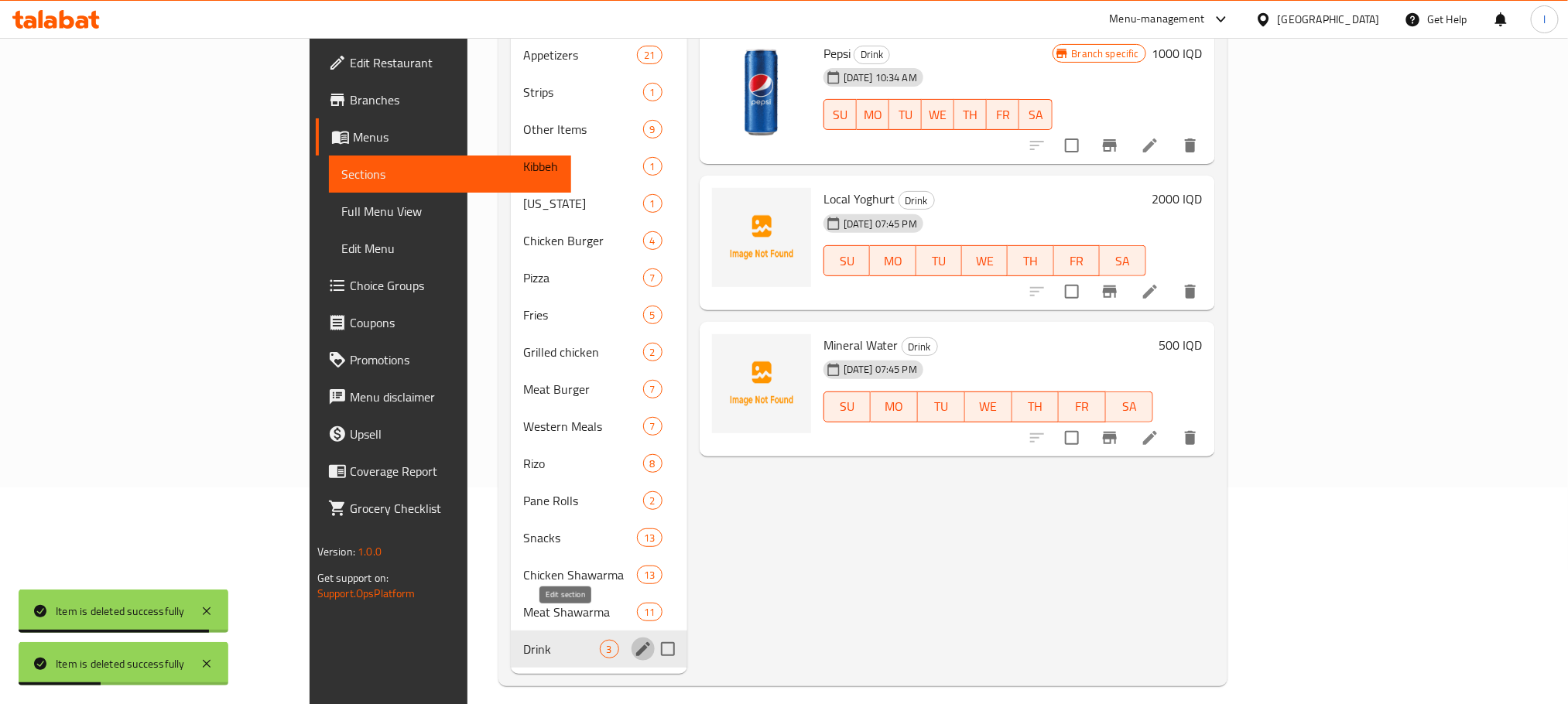
click at [634, 640] on icon "edit" at bounding box center [643, 649] width 19 height 19
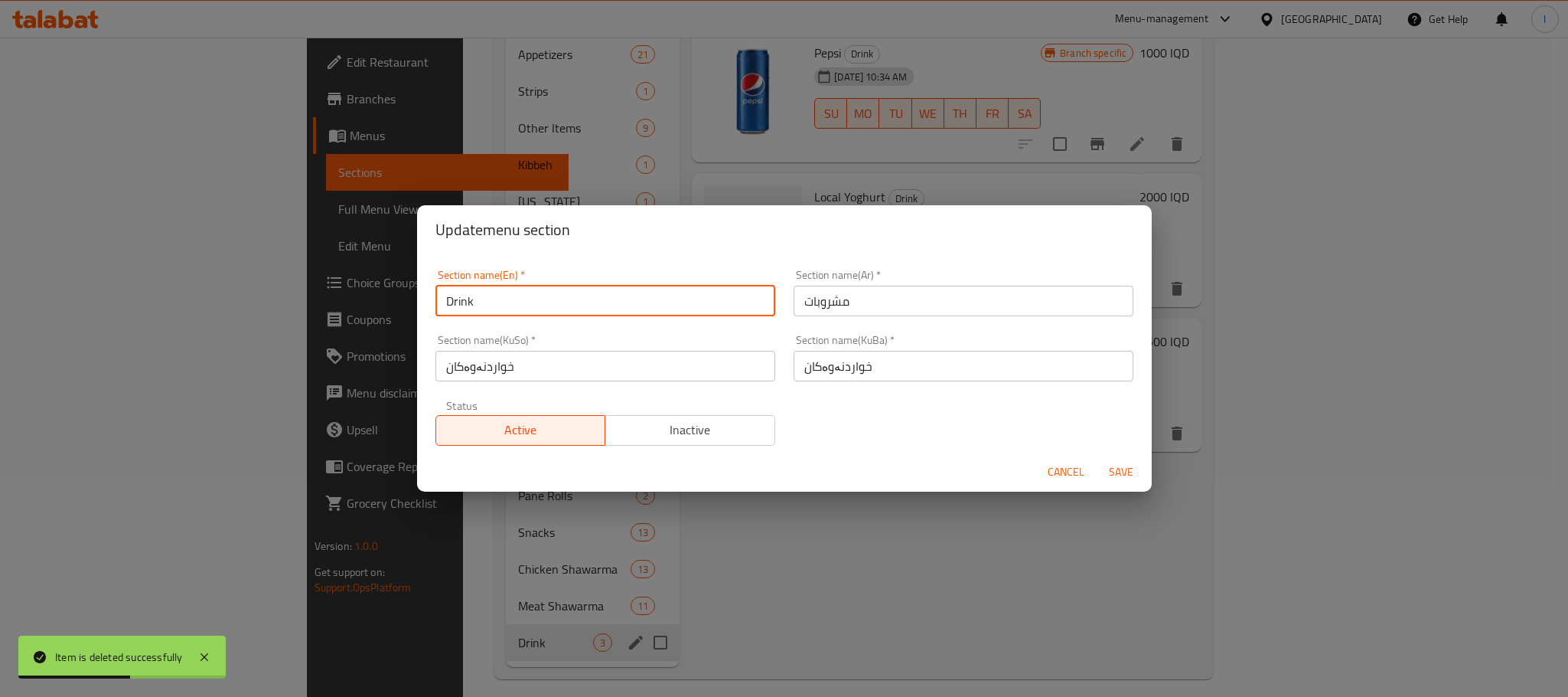
click at [510, 306] on input "Drink" at bounding box center [605, 301] width 339 height 31
click at [1047, 462] on span "Cancel" at bounding box center [1065, 471] width 37 height 19
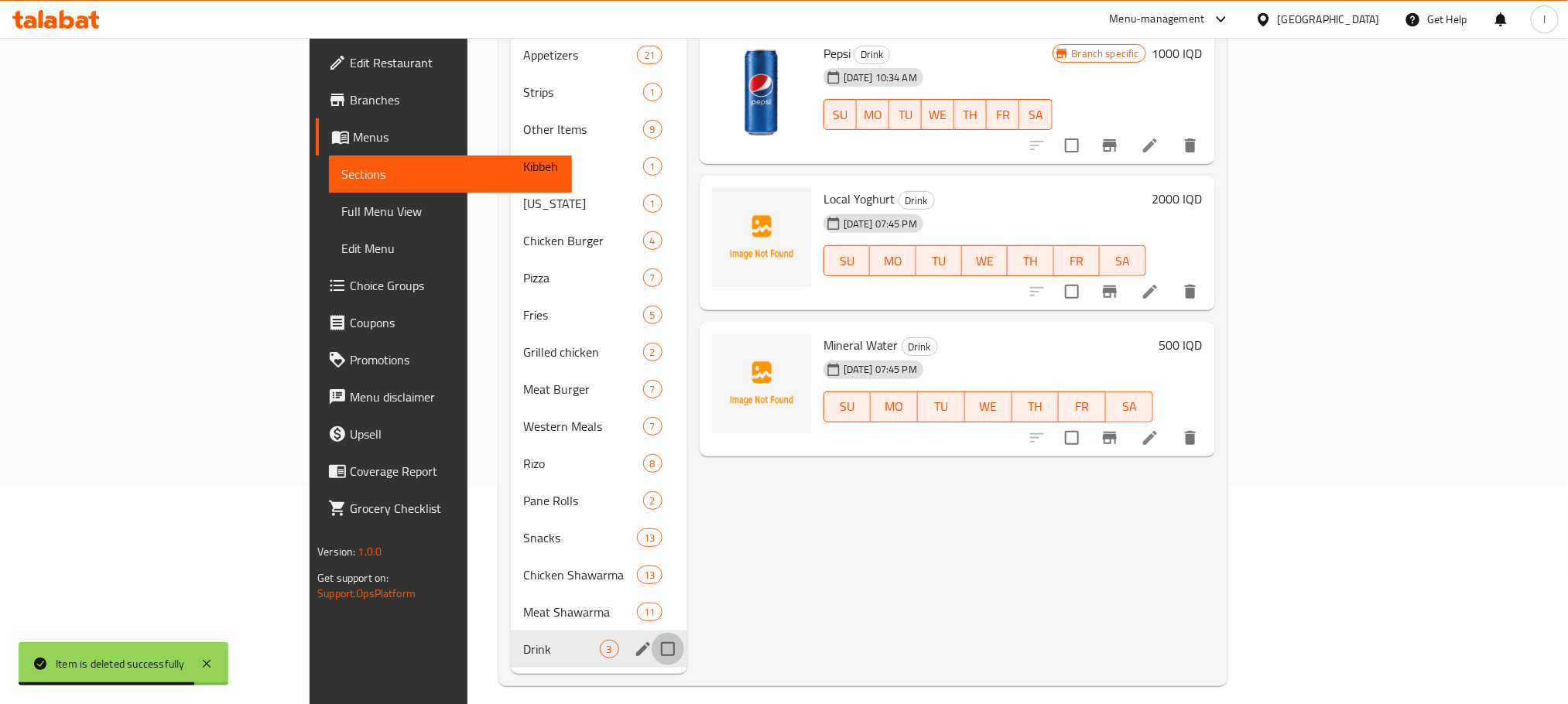
click at [651, 633] on input "Menu sections" at bounding box center [667, 649] width 33 height 33
checkbox input "true"
click at [636, 642] on icon "edit" at bounding box center [643, 649] width 14 height 14
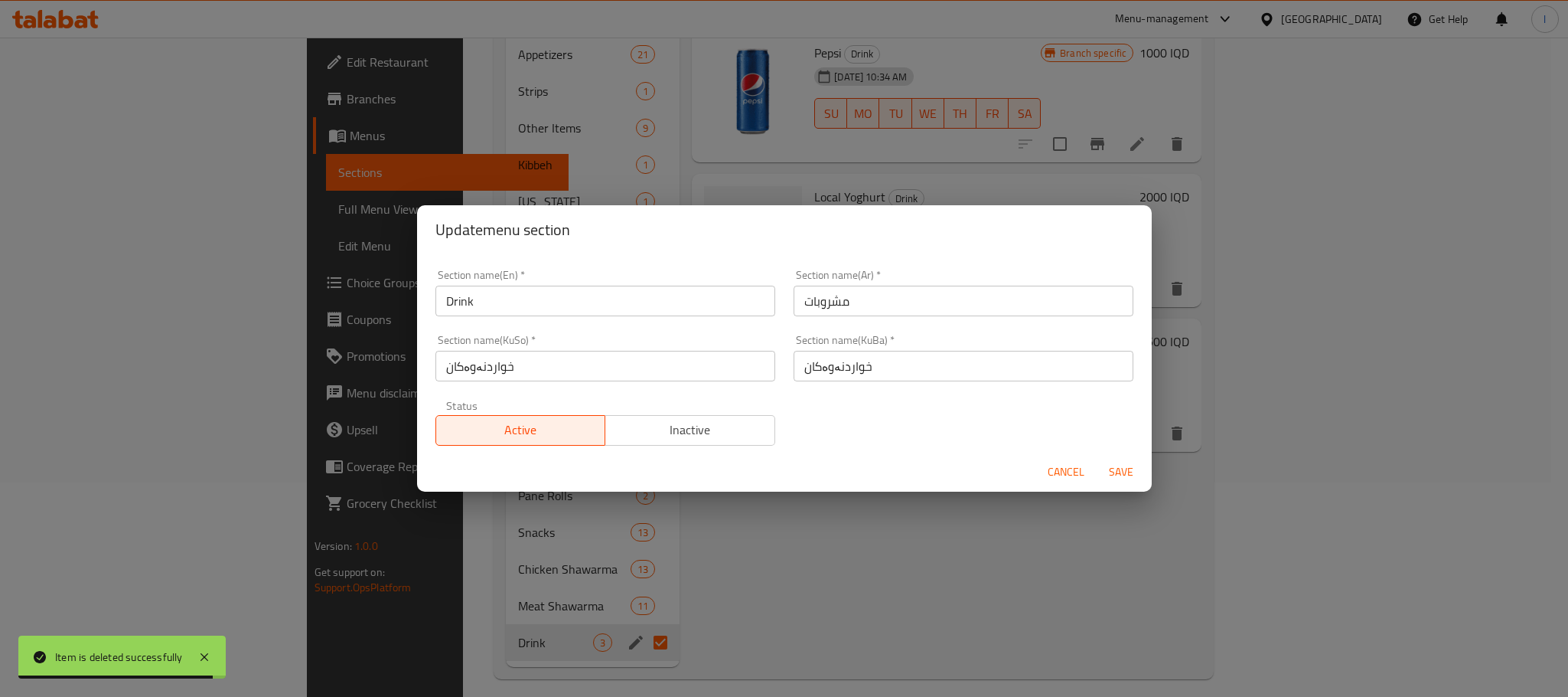
click at [535, 299] on input "Drink" at bounding box center [605, 301] width 339 height 31
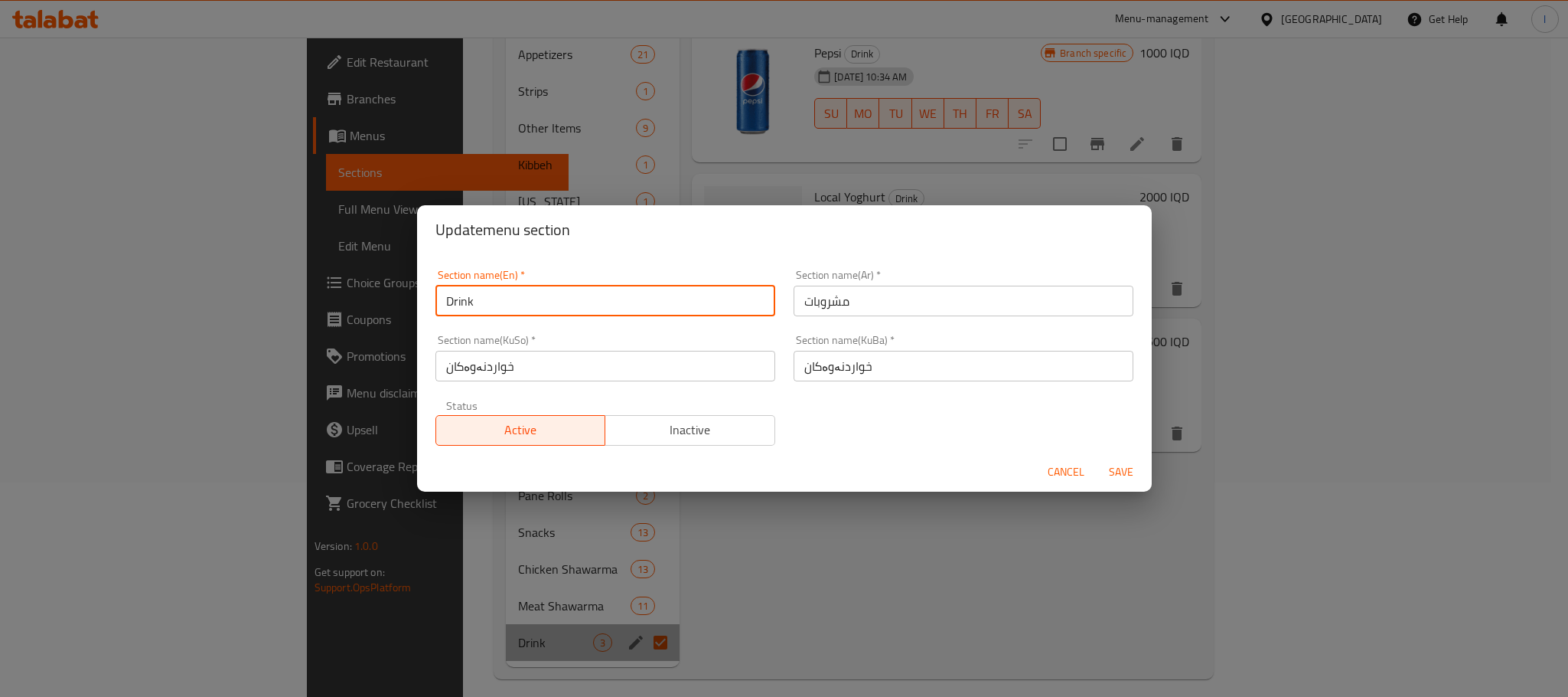
click at [522, 306] on input "Drink" at bounding box center [605, 301] width 339 height 31
type input "Drinks"
click at [1105, 460] on button "Save" at bounding box center [1121, 471] width 49 height 28
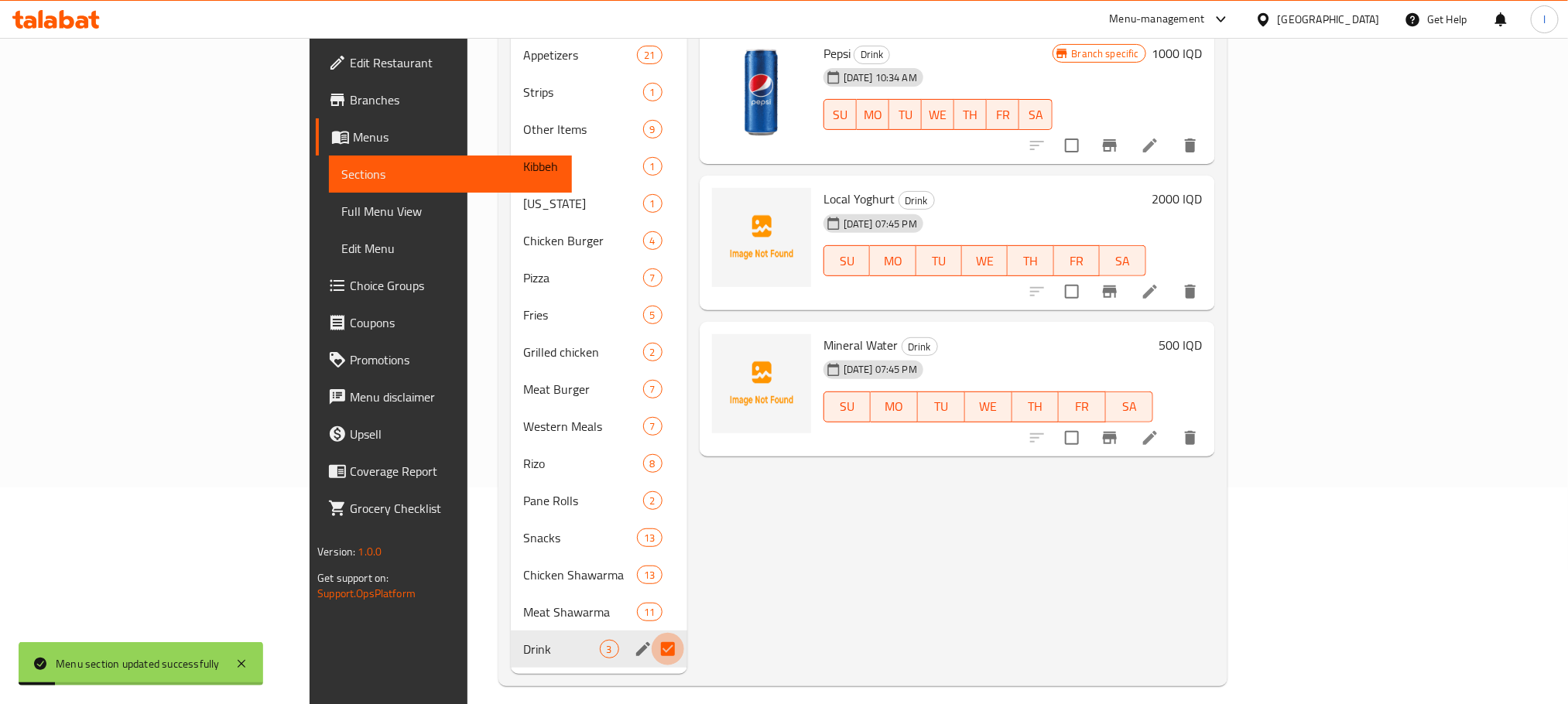
click at [651, 633] on input "Menu sections" at bounding box center [667, 649] width 33 height 33
checkbox input "false"
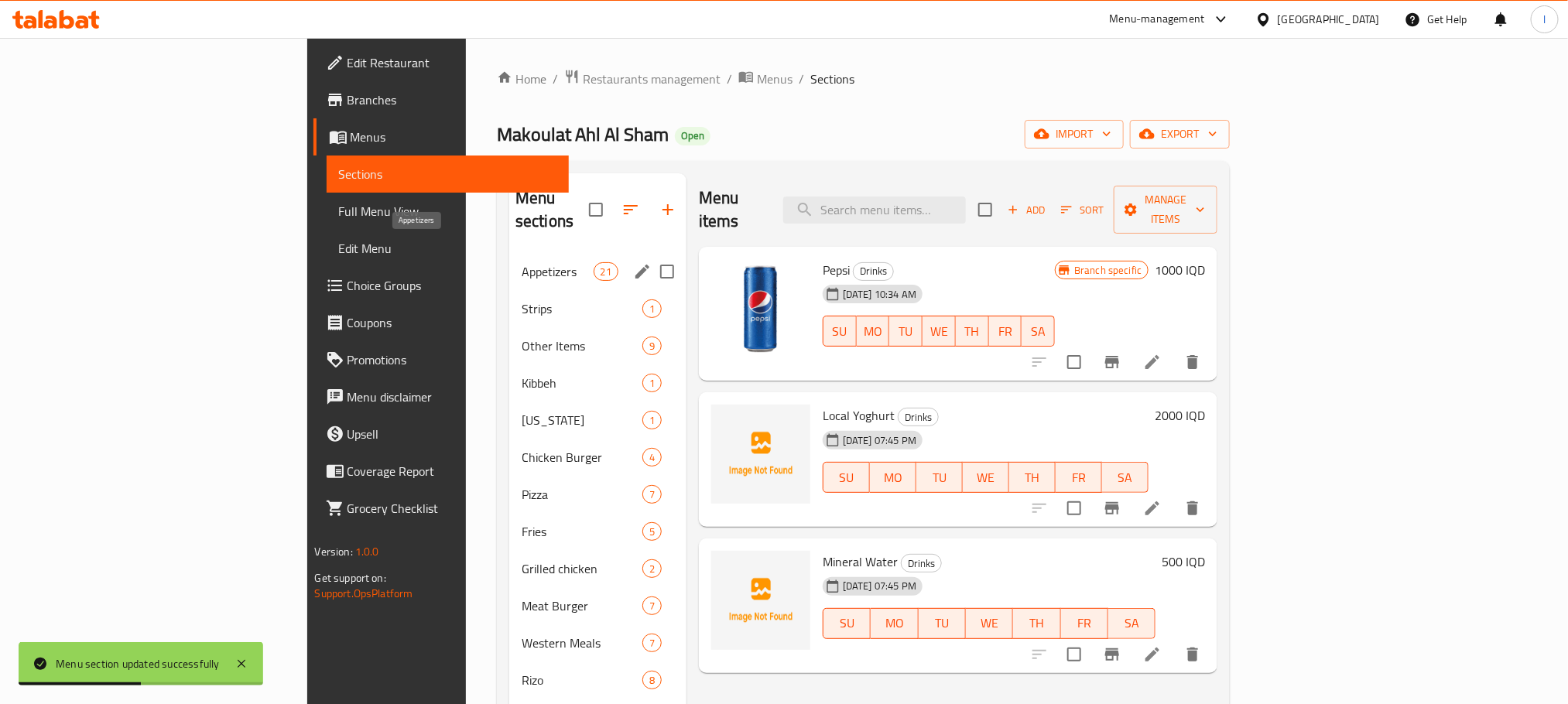
click at [521, 262] on span "Appetizers" at bounding box center [557, 272] width 72 height 19
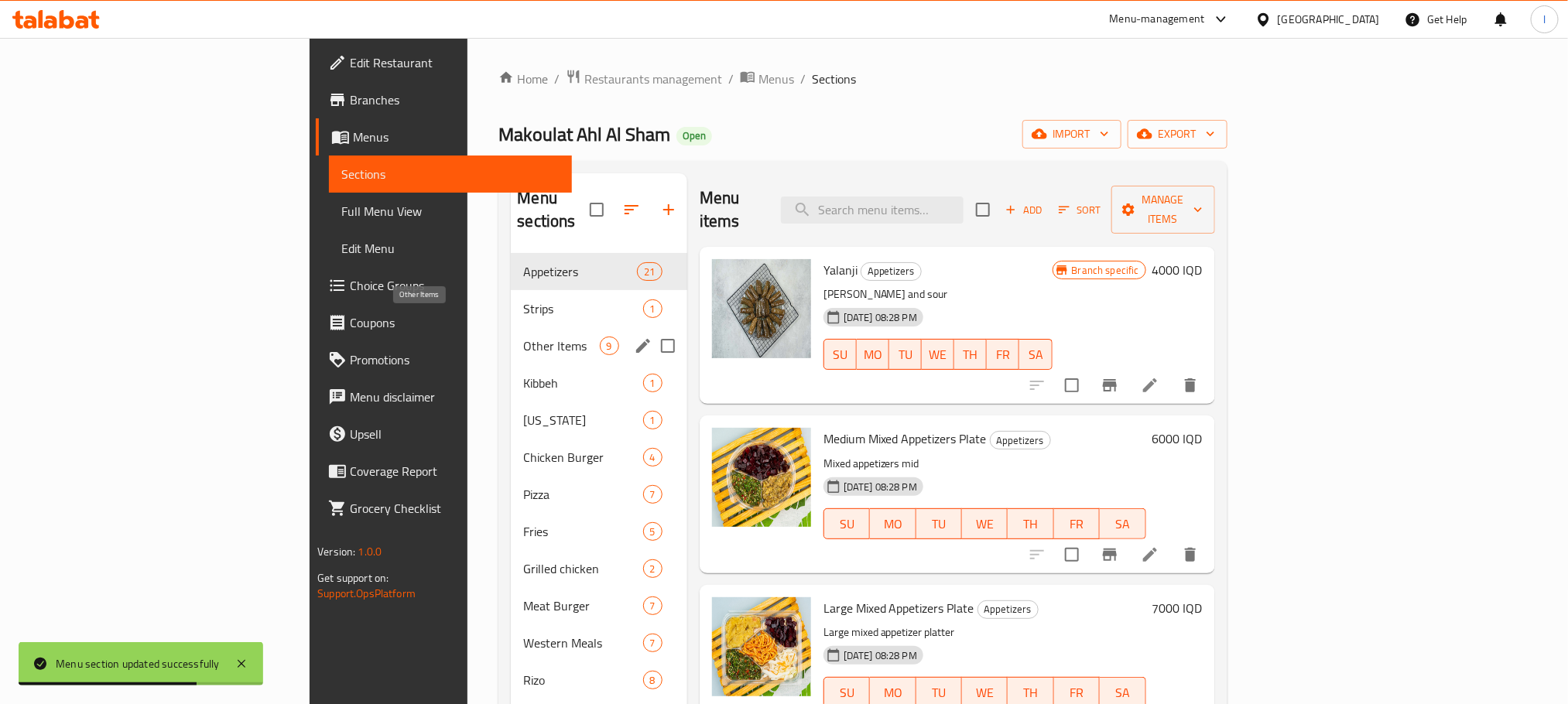
click at [523, 336] on span "Other Items" at bounding box center [561, 346] width 76 height 19
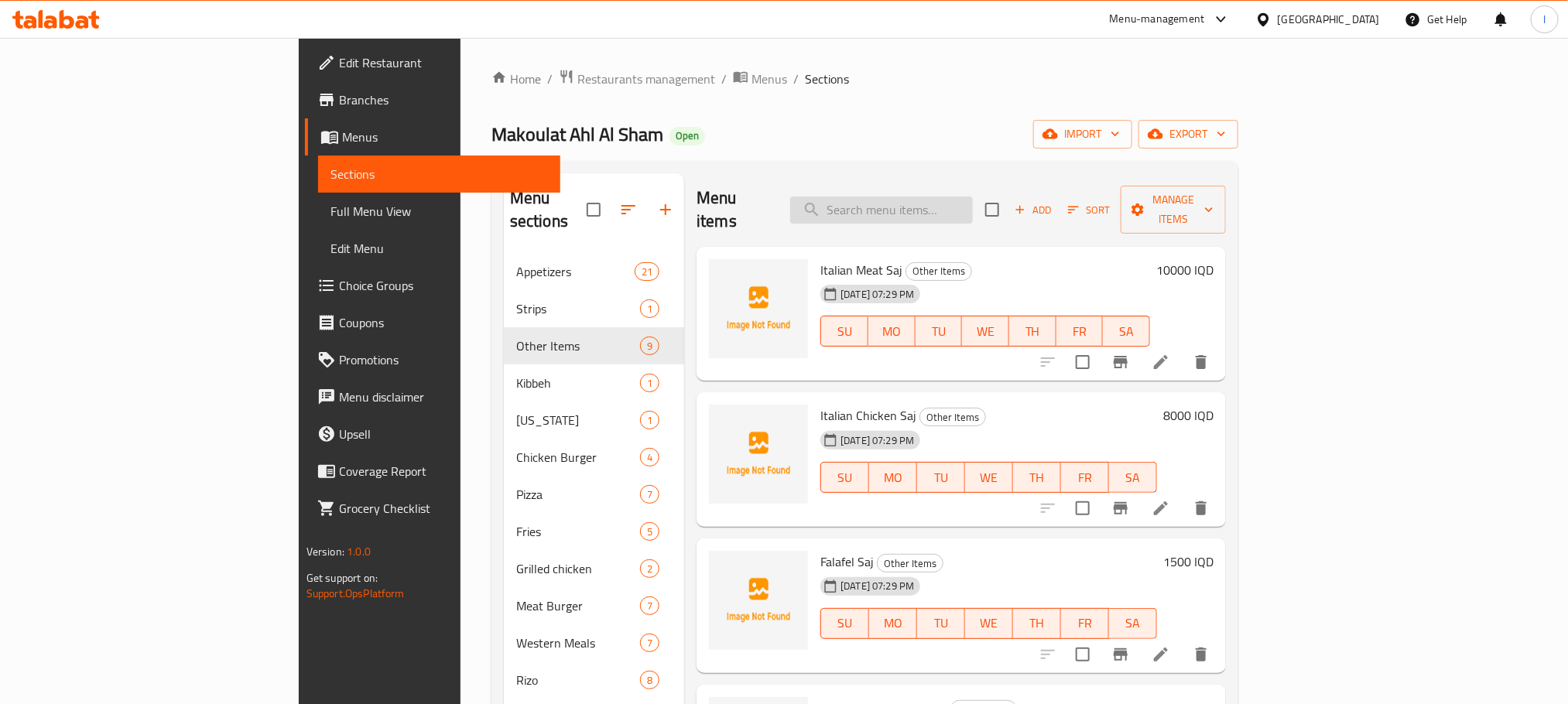
click at [948, 205] on input "search" at bounding box center [881, 209] width 182 height 27
paste input "Meat Arabic Meal"
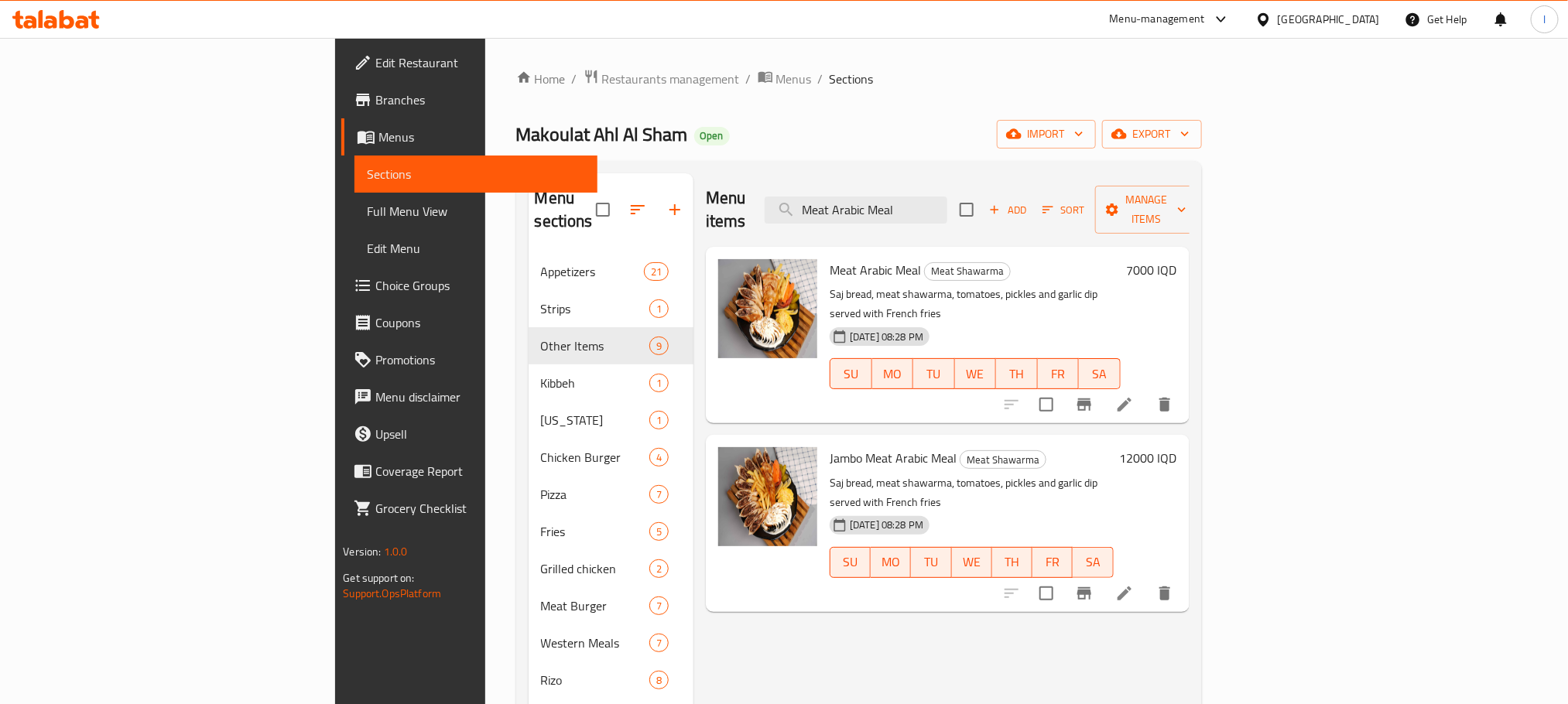
type input "Meat Arabic Meal"
click at [1103, 386] on button "Branch-specific-item" at bounding box center [1084, 404] width 37 height 37
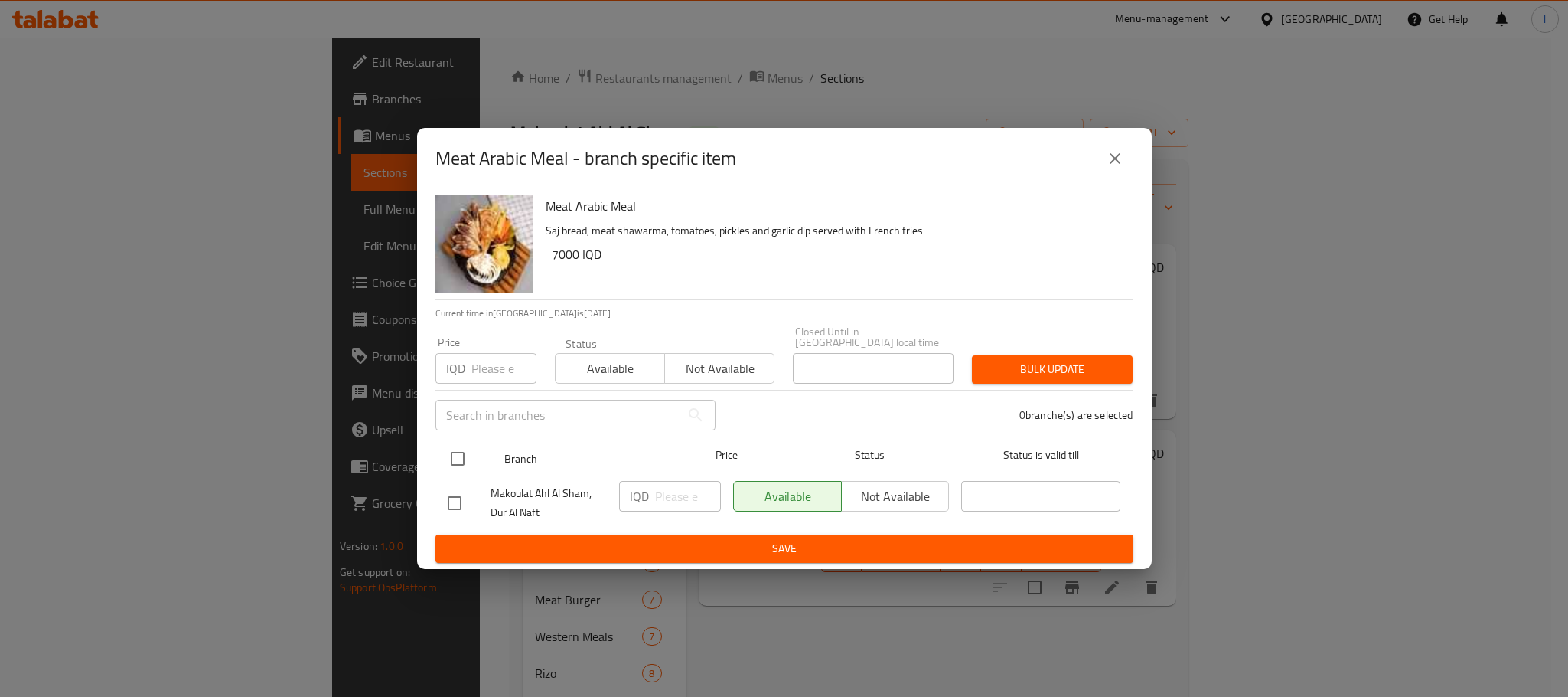
click at [469, 454] on input "checkbox" at bounding box center [458, 459] width 32 height 32
checkbox input "true"
click at [675, 481] on input "number" at bounding box center [687, 496] width 66 height 31
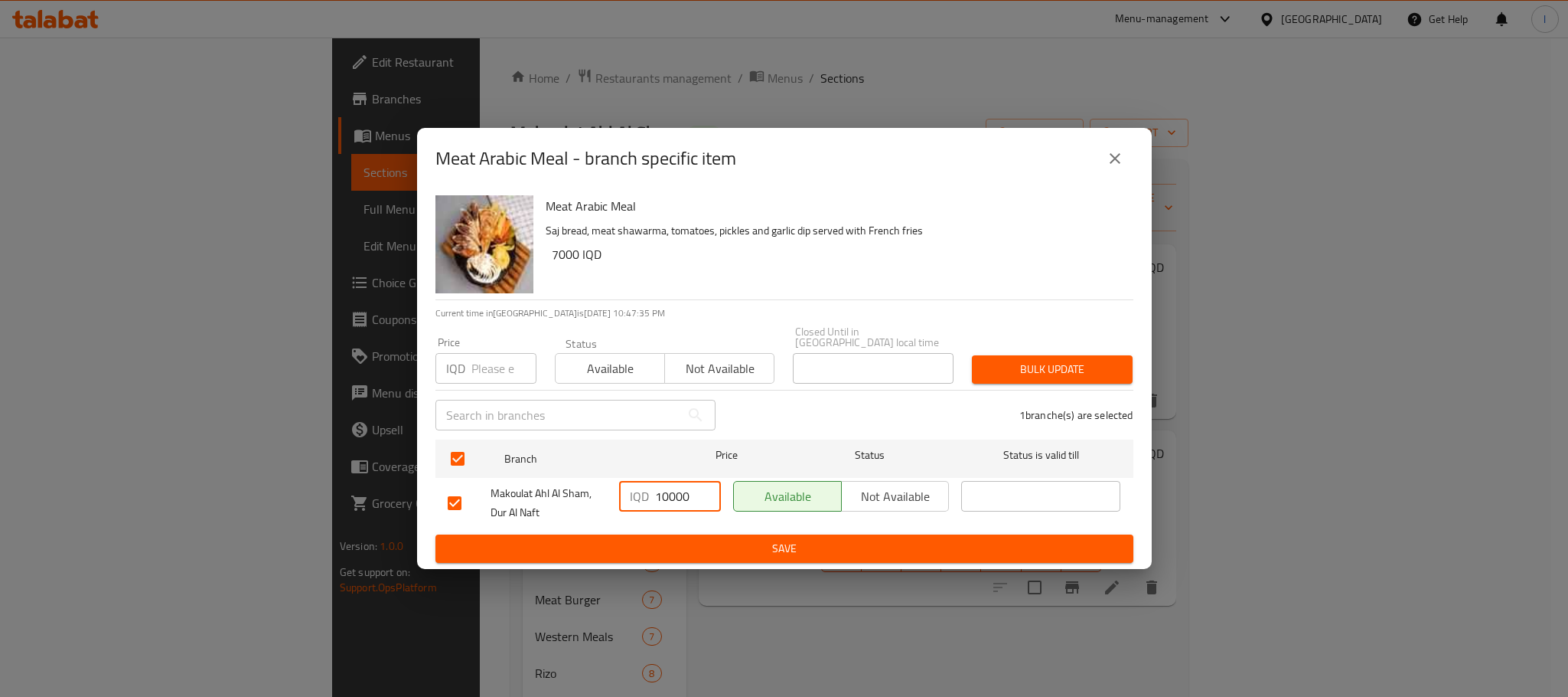
type input "10000"
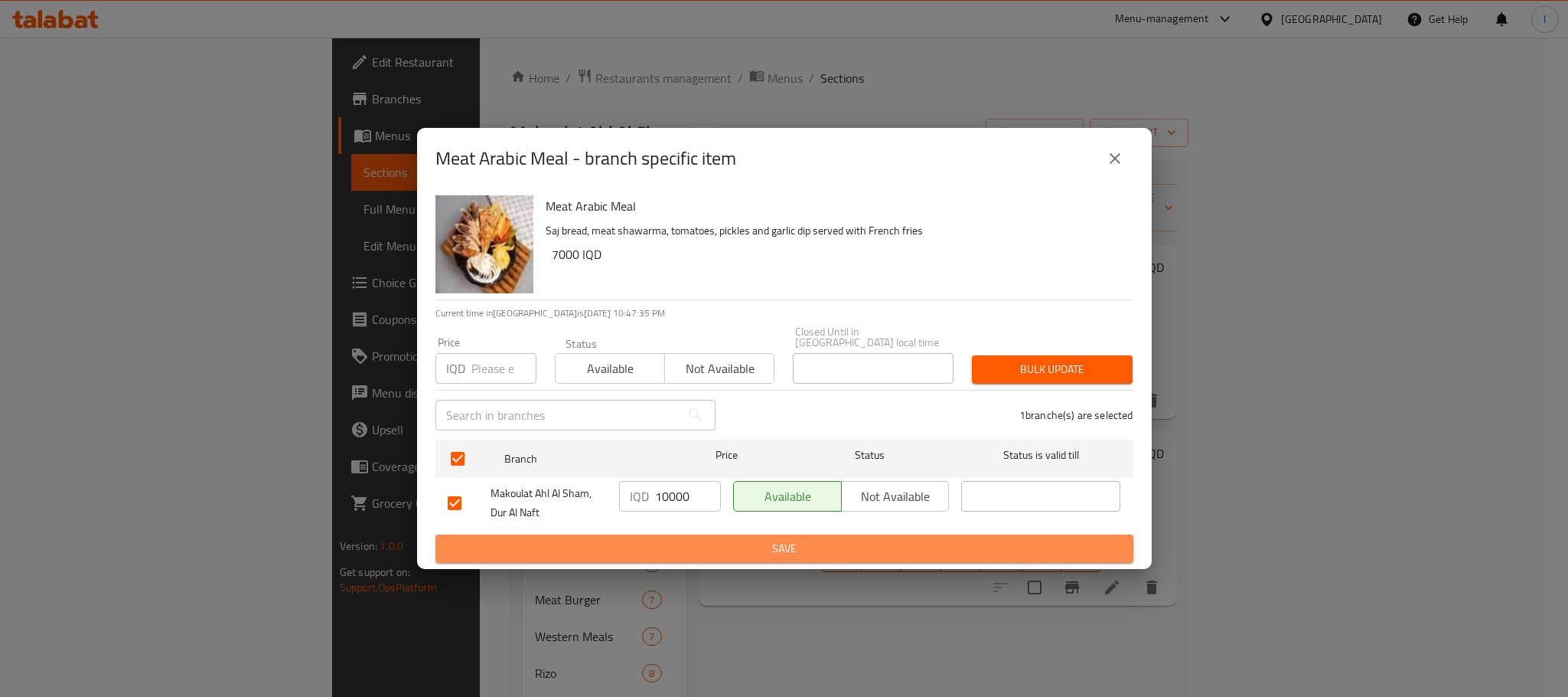
click at [721, 534] on button "Save" at bounding box center [784, 548] width 698 height 28
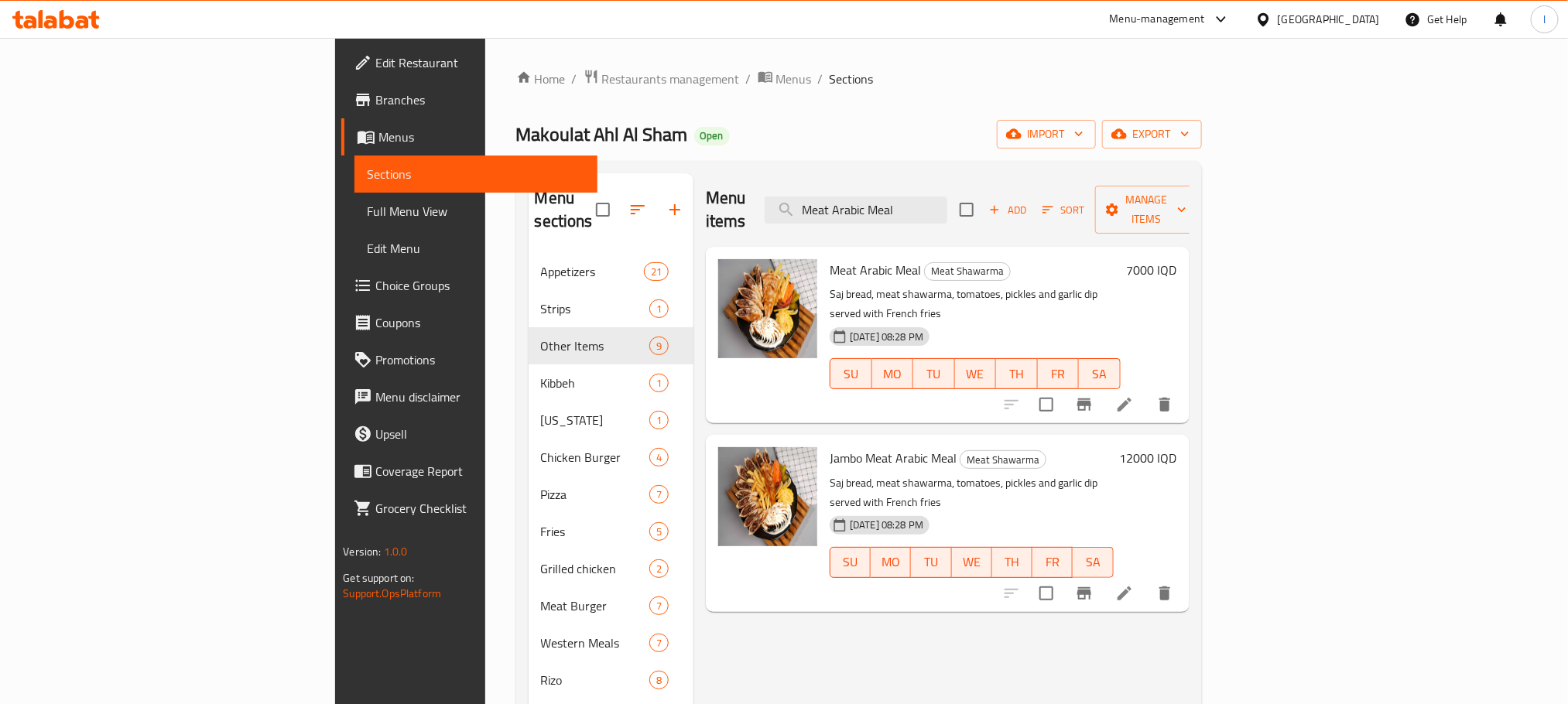
click at [1093, 395] on icon "Branch-specific-item" at bounding box center [1084, 405] width 19 height 19
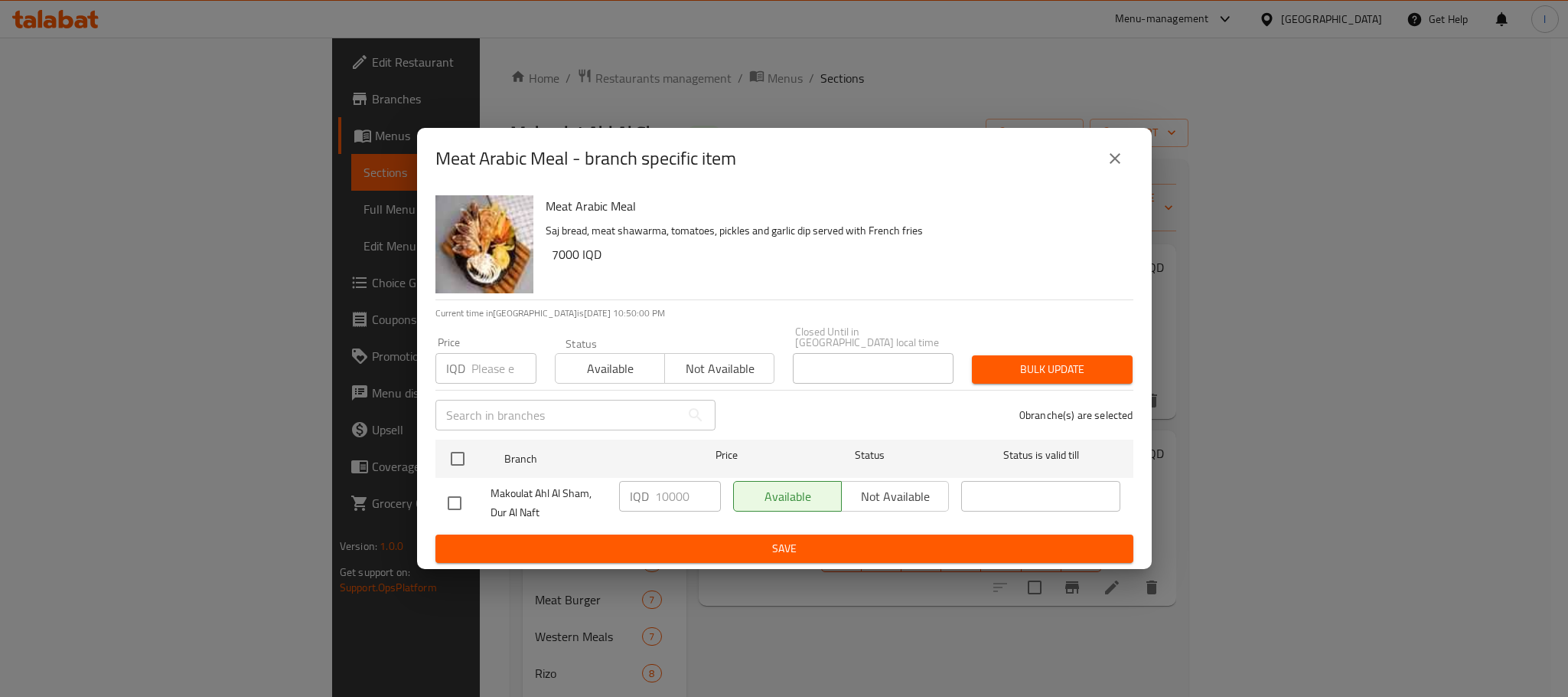
click at [1124, 152] on button "close" at bounding box center [1115, 158] width 37 height 37
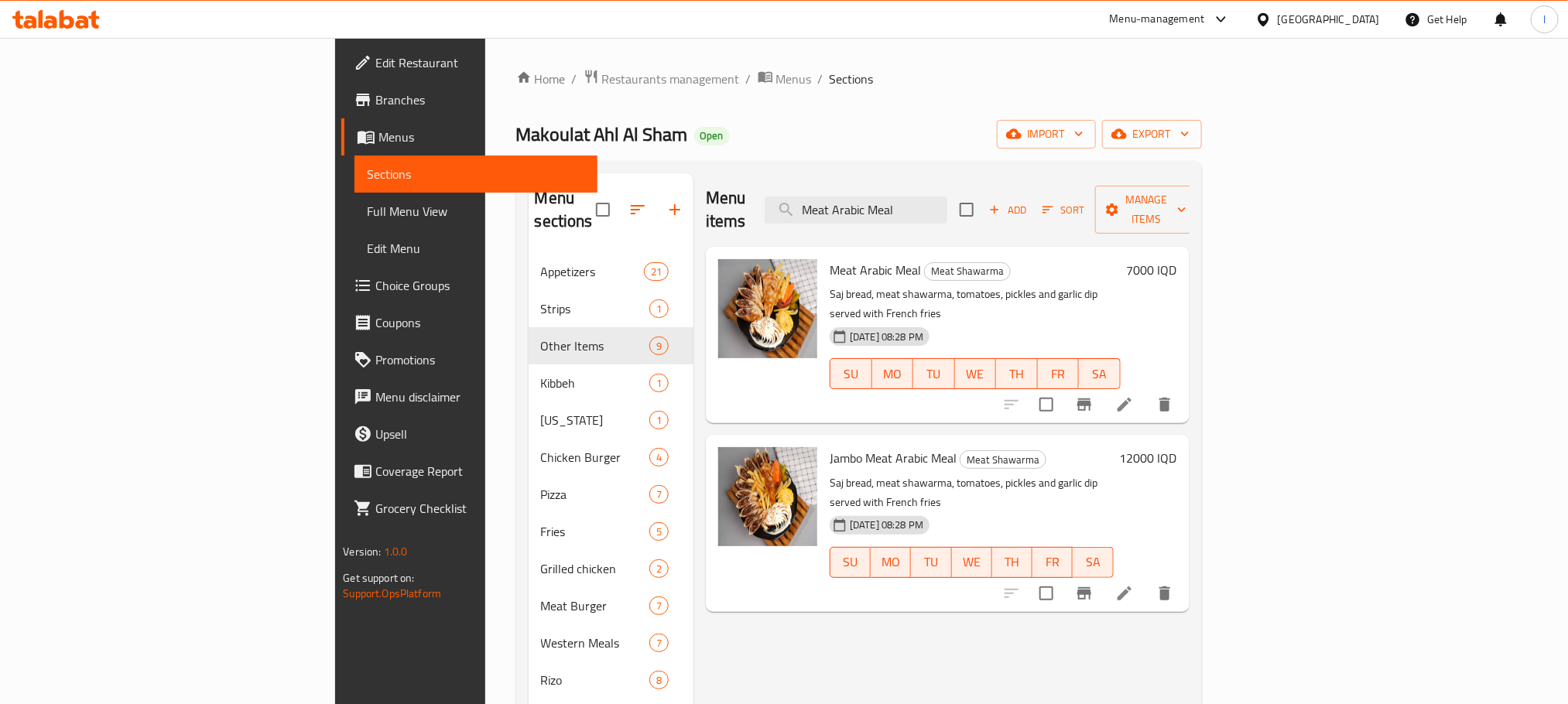
drag, startPoint x: 1043, startPoint y: 205, endPoint x: 550, endPoint y: 242, distance: 494.4
click at [550, 242] on div "Menu sections Appetizers 21 Strips 1 Other Items 9 Kibbeh 1 Kentucky 1 Chicken …" at bounding box center [858, 532] width 661 height 717
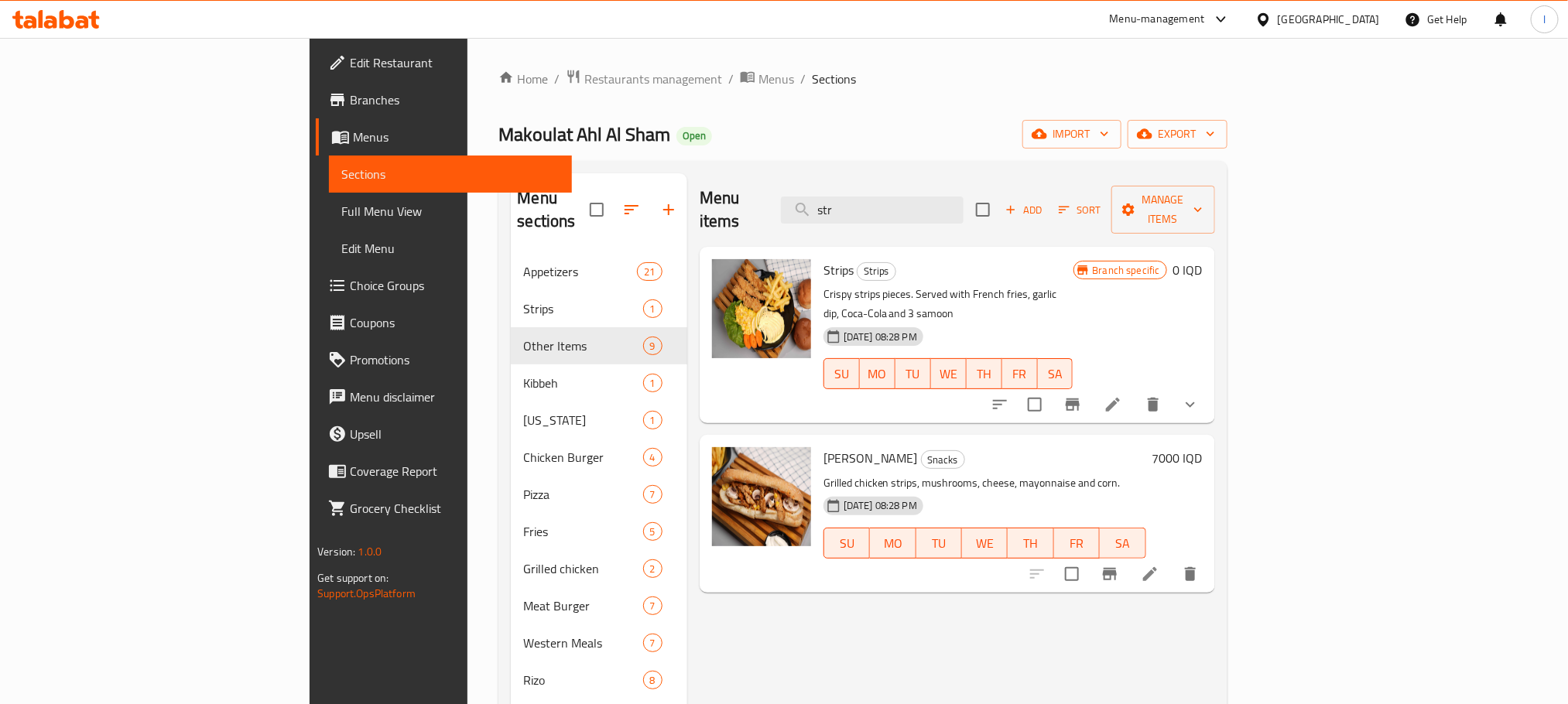
type input "str"
click at [1122, 395] on icon at bounding box center [1113, 405] width 19 height 19
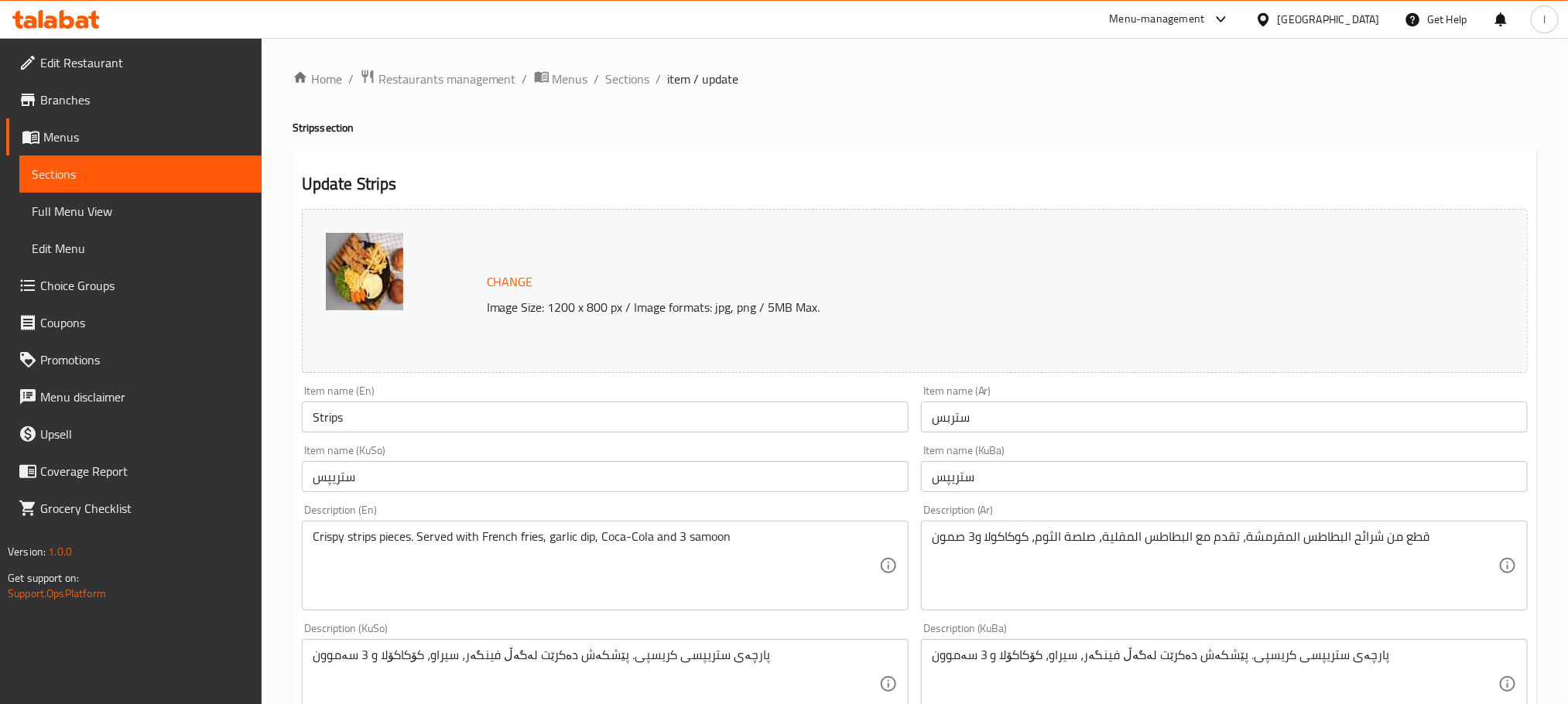
scroll to position [717, 0]
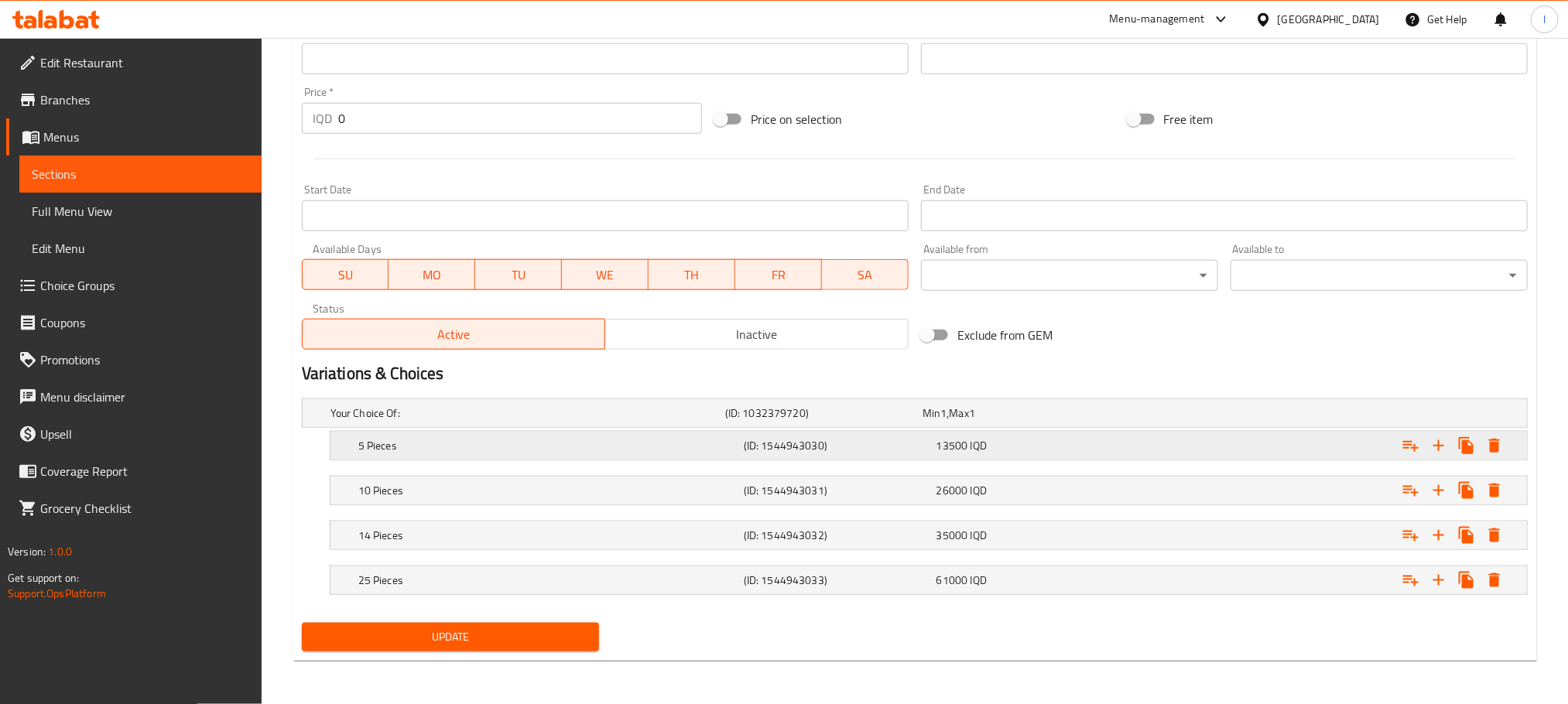
click at [688, 457] on div "5 Pieces (ID: 1544943030) 13500 IQD" at bounding box center [933, 445] width 1156 height 34
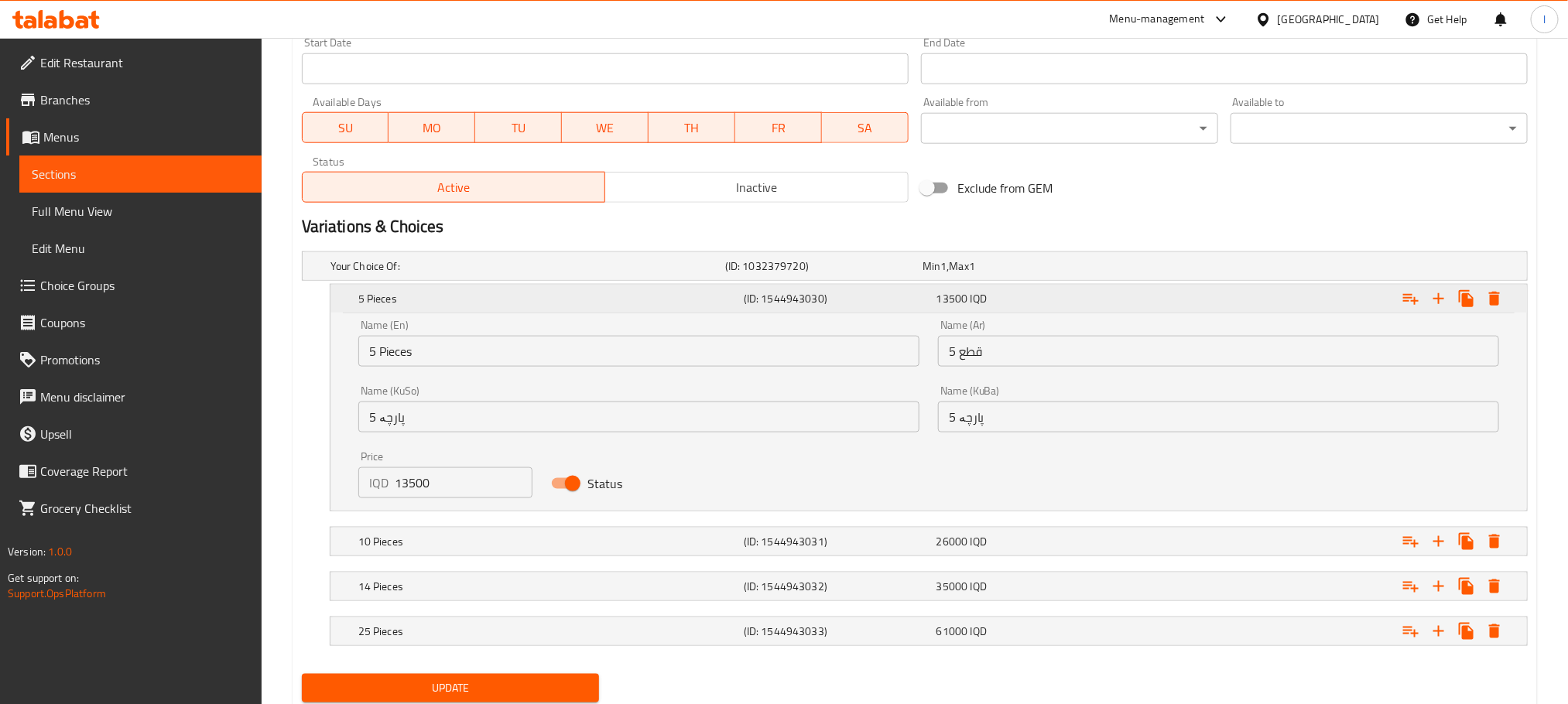
scroll to position [915, 0]
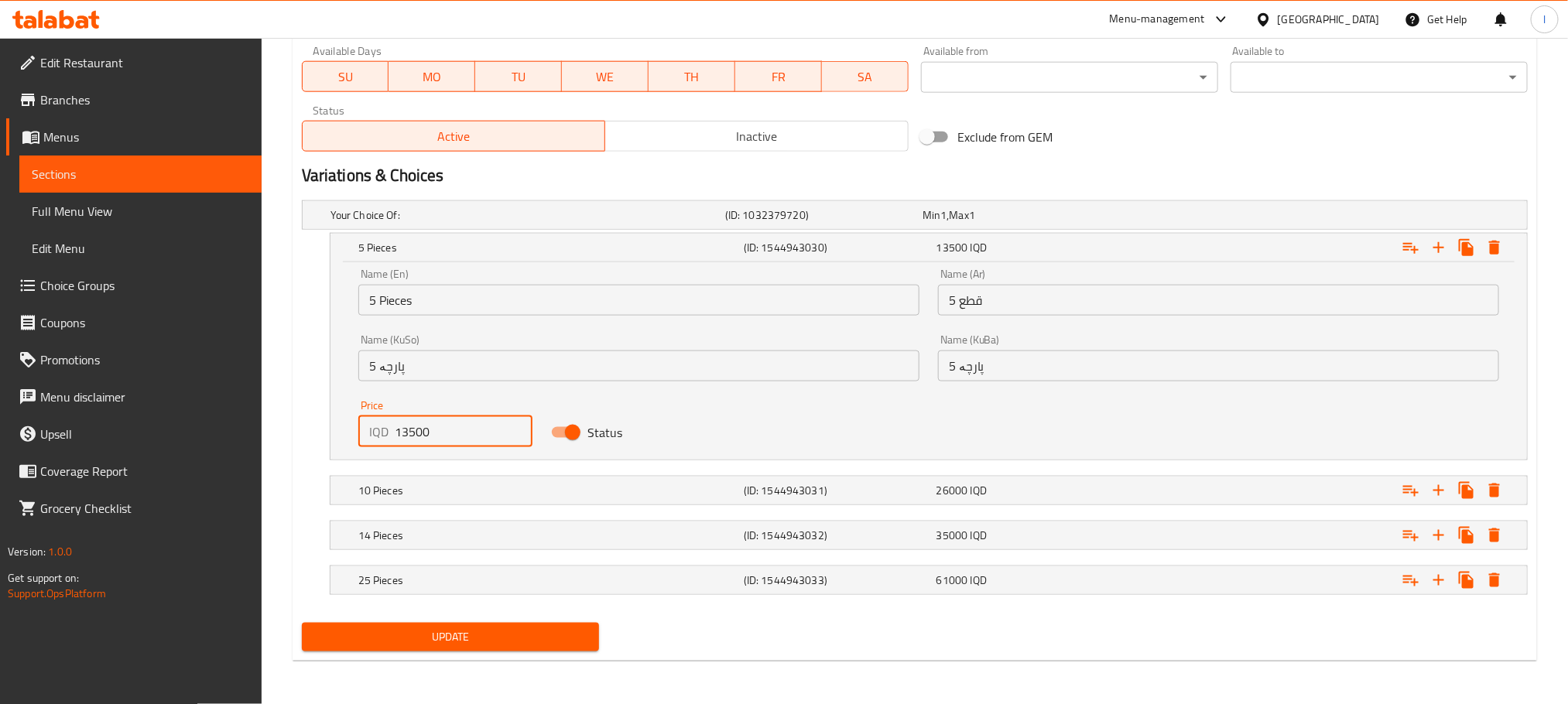
drag, startPoint x: 435, startPoint y: 429, endPoint x: 204, endPoint y: 429, distance: 231.0
type input "7750"
click at [489, 480] on div "10 Pieces" at bounding box center [548, 490] width 385 height 21
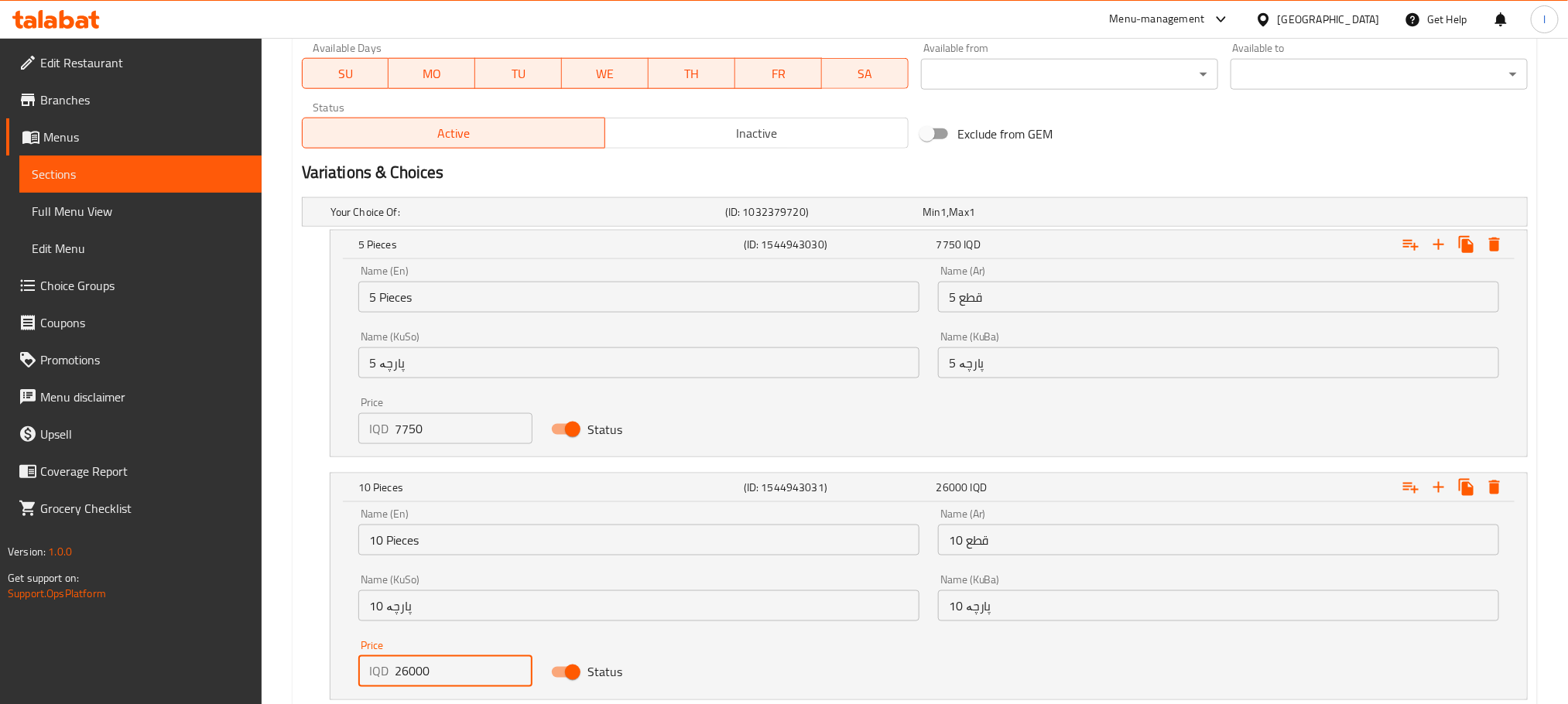
drag, startPoint x: 443, startPoint y: 664, endPoint x: 283, endPoint y: 658, distance: 160.1
click at [283, 658] on div "Home / Restaurants management / Menus / Sections / item / update Strips section…" at bounding box center [914, 10] width 1306 height 1775
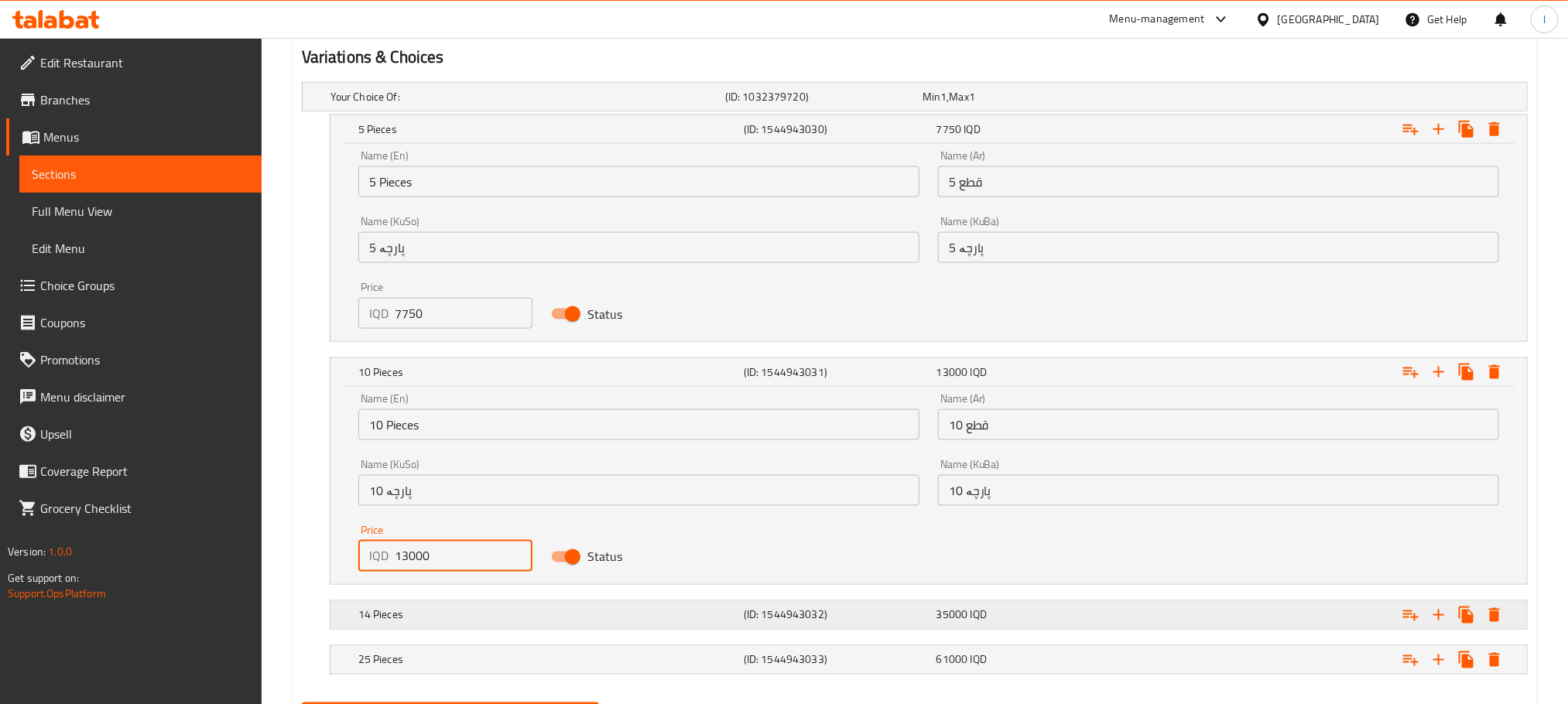
scroll to position [1112, 0]
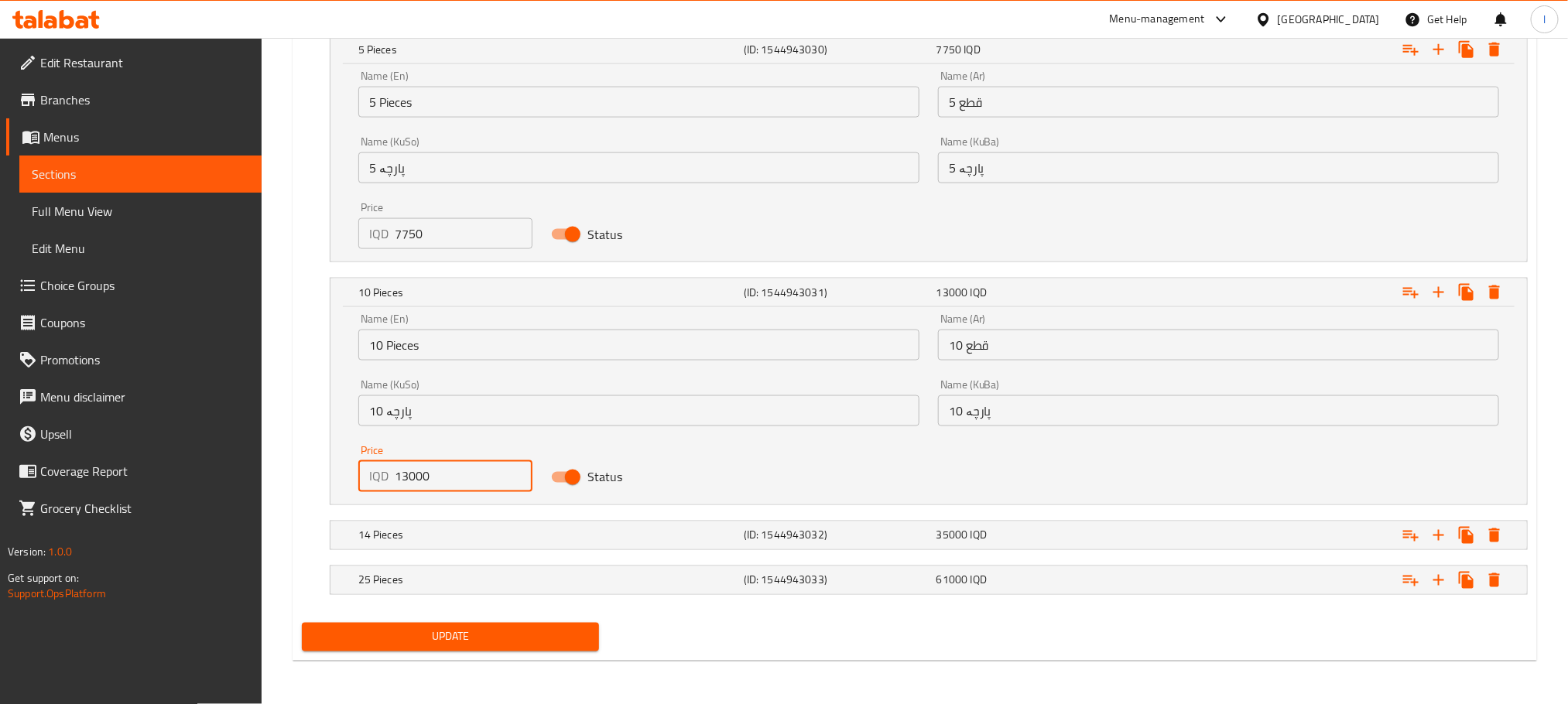
type input "13000"
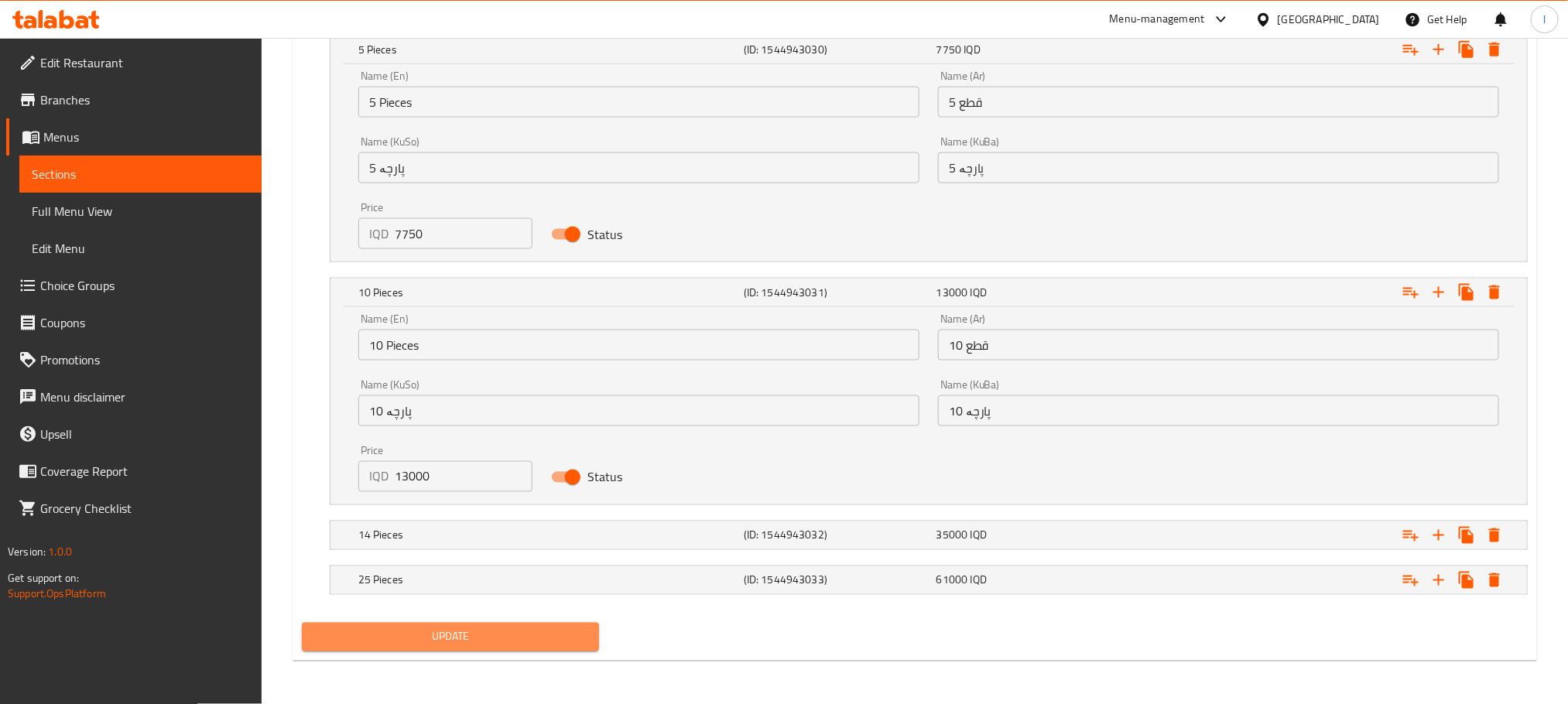
click at [472, 636] on span "Update" at bounding box center [450, 637] width 273 height 19
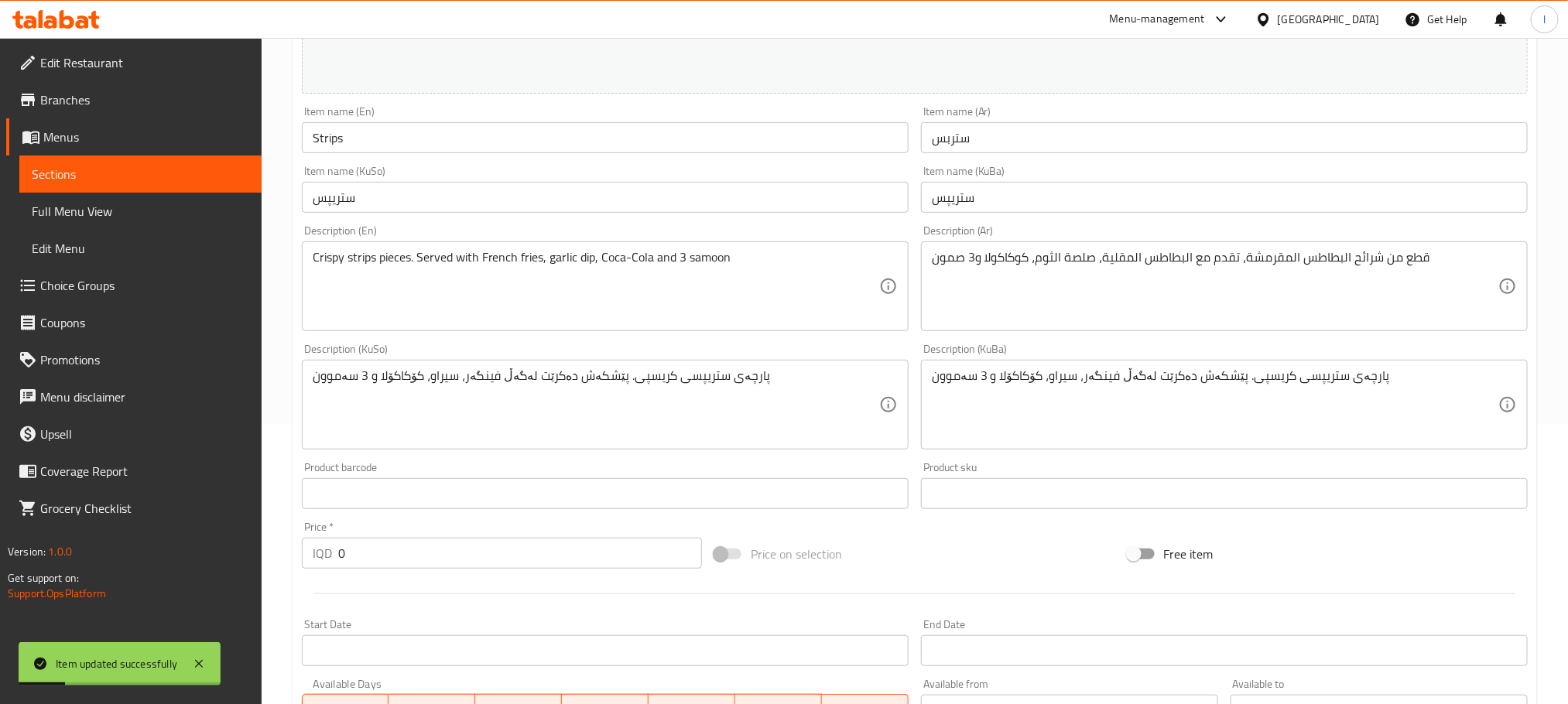
scroll to position [0, 0]
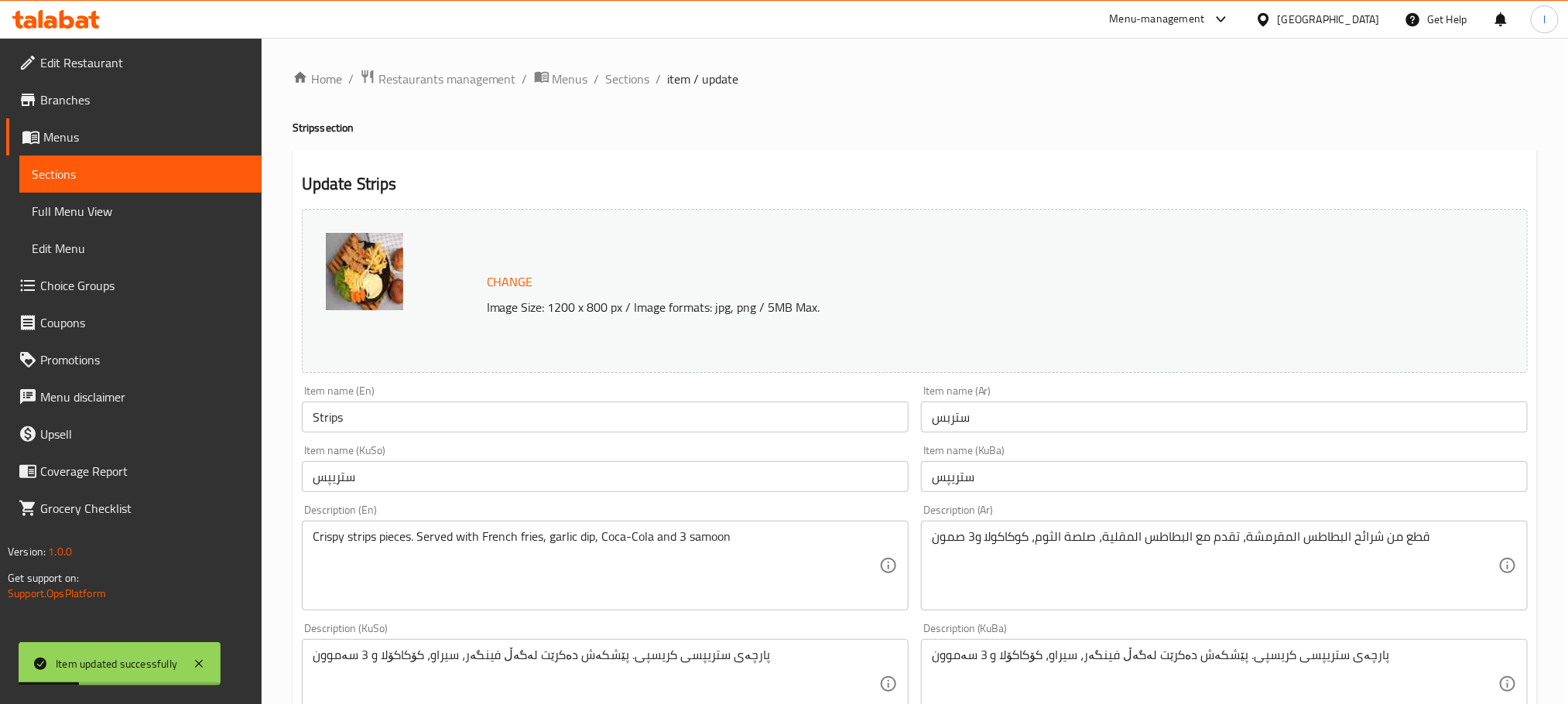
click at [627, 73] on span "Sections" at bounding box center [627, 79] width 44 height 19
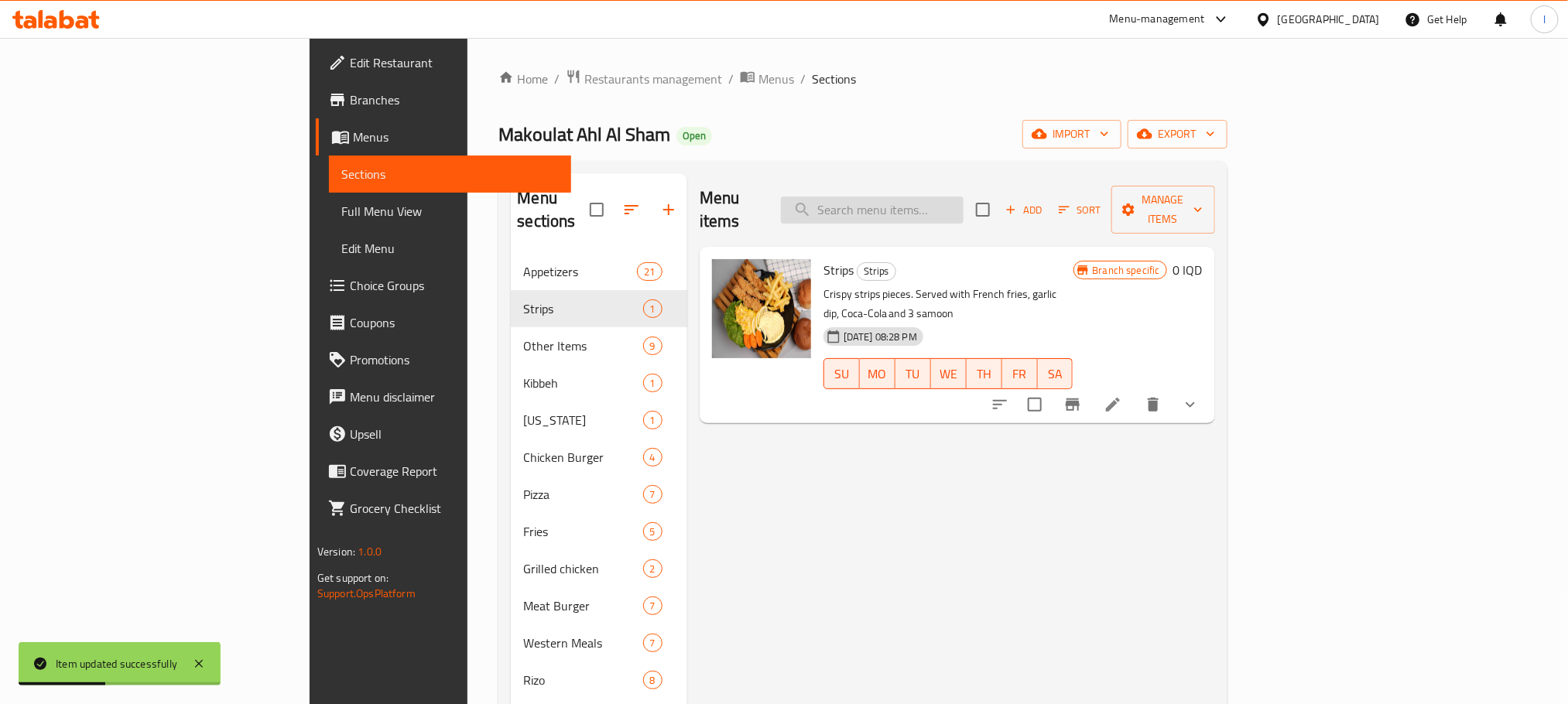
click at [963, 209] on input "search" at bounding box center [872, 209] width 182 height 27
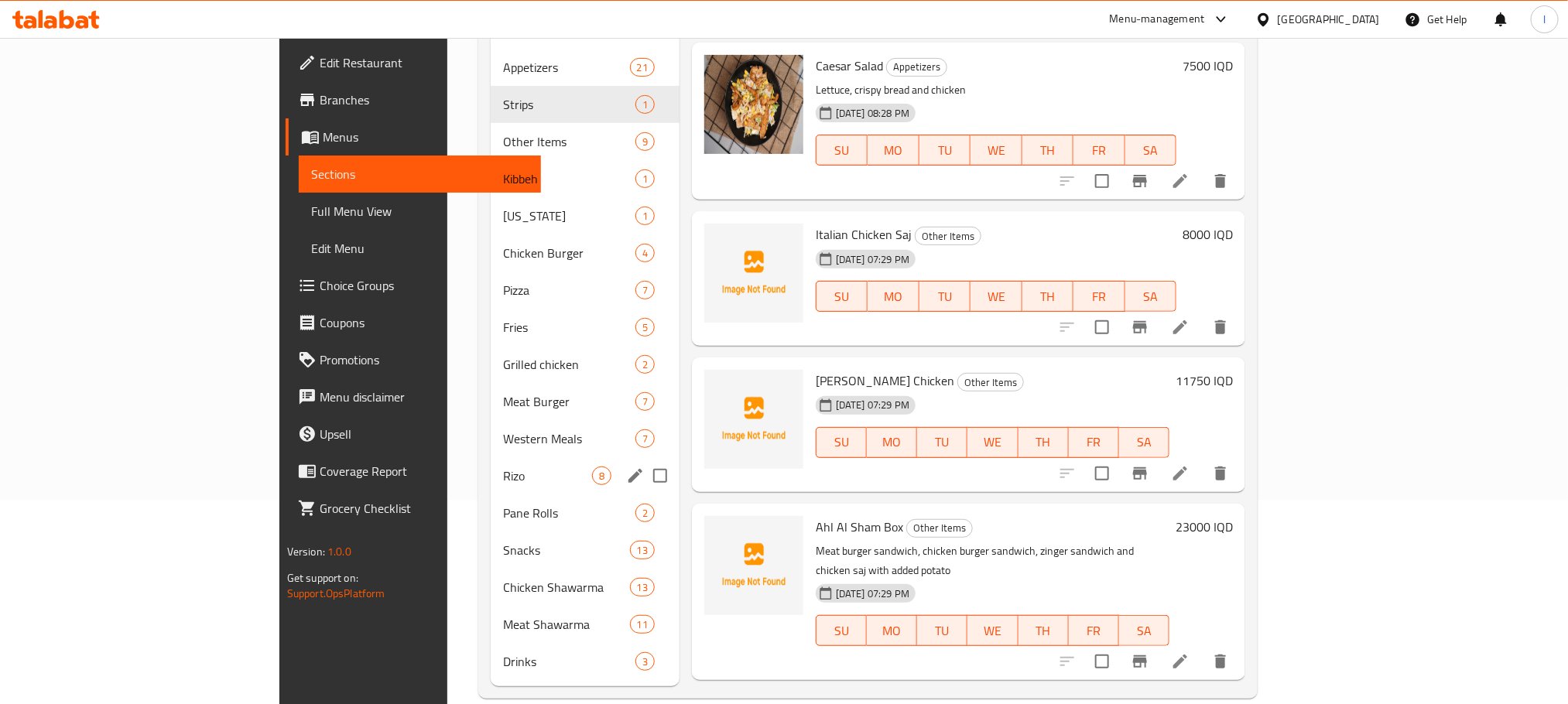
scroll to position [217, 0]
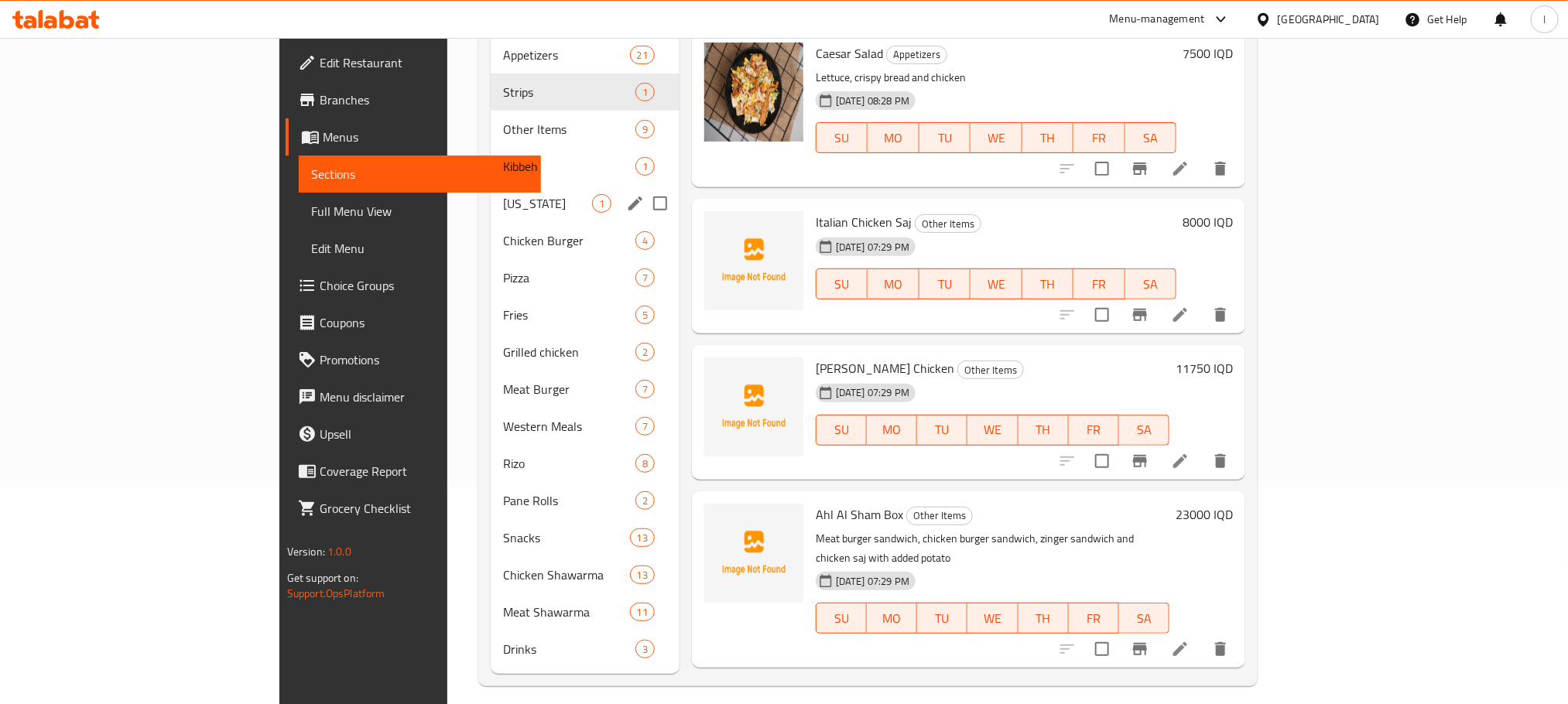
type input "ke"
click at [503, 194] on span "[US_STATE]" at bounding box center [547, 204] width 89 height 19
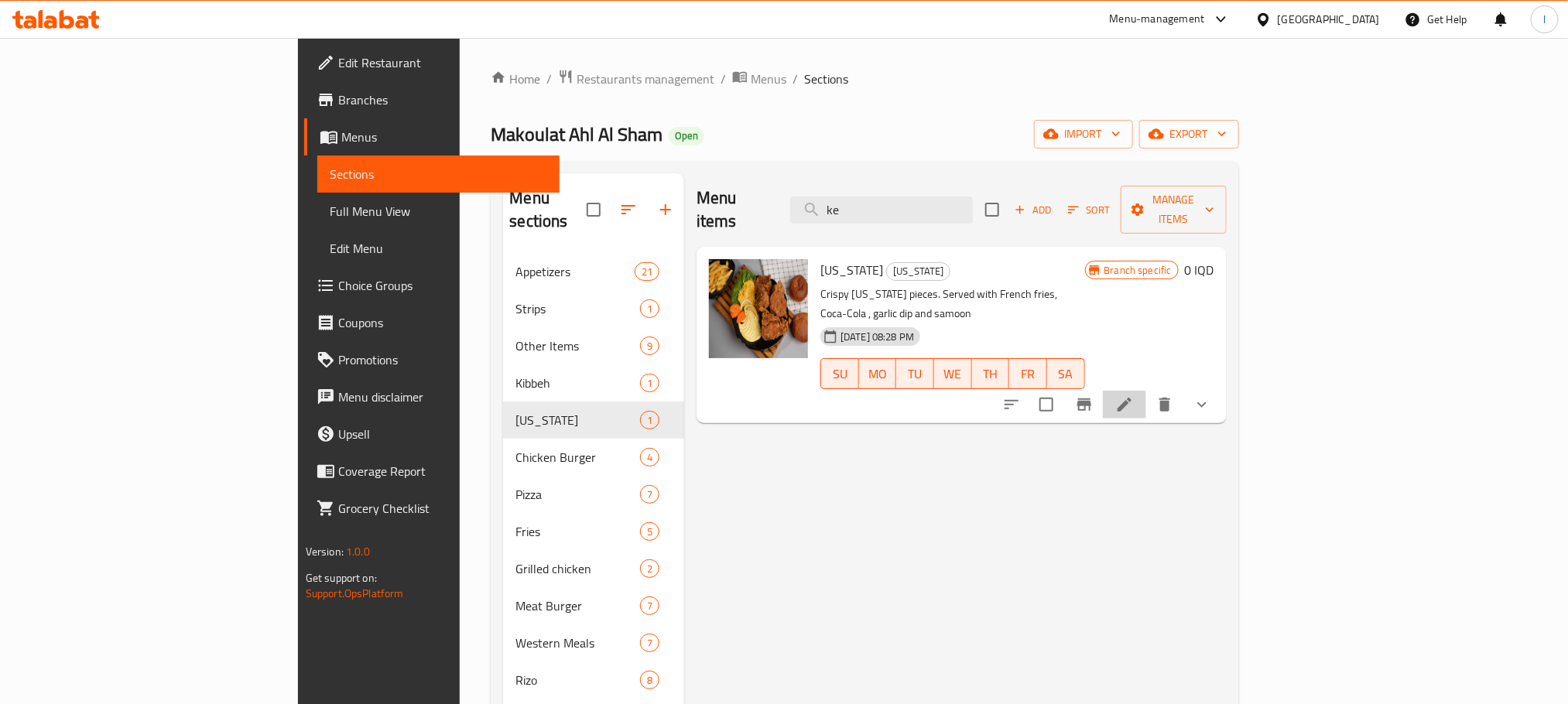
click at [1146, 390] on li at bounding box center [1124, 404] width 43 height 28
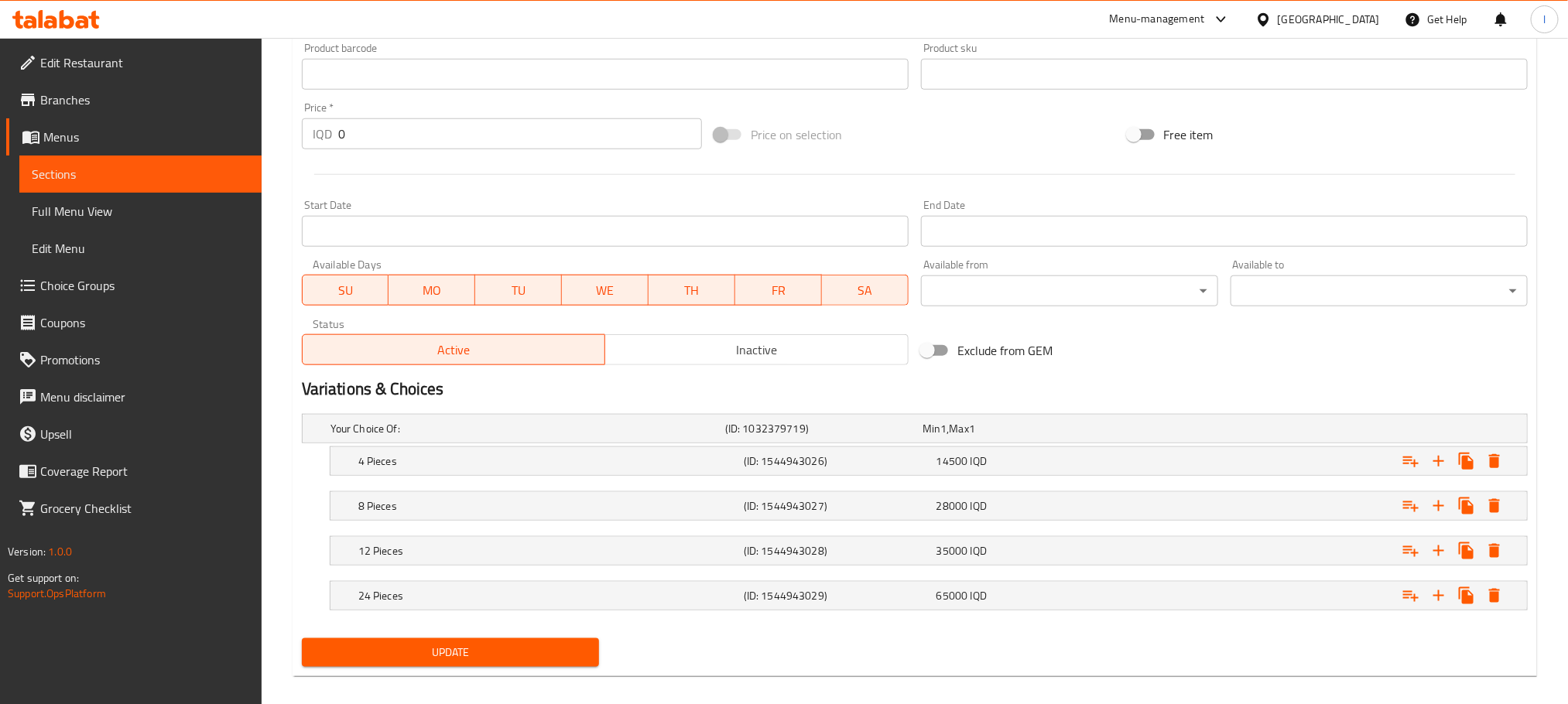
scroll to position [717, 0]
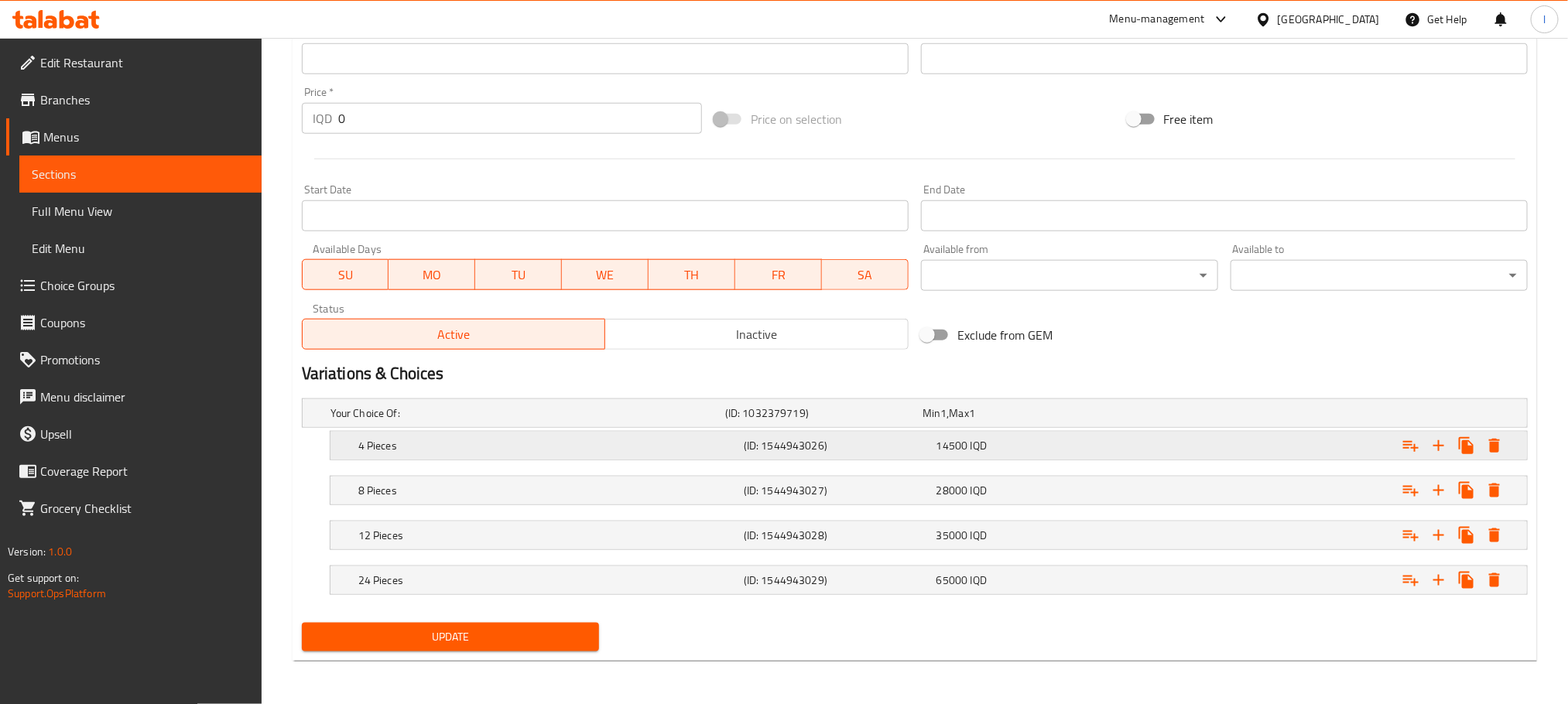
click at [720, 457] on div "4 Pieces (ID: 1544943026) 14500 IQD" at bounding box center [933, 445] width 1156 height 34
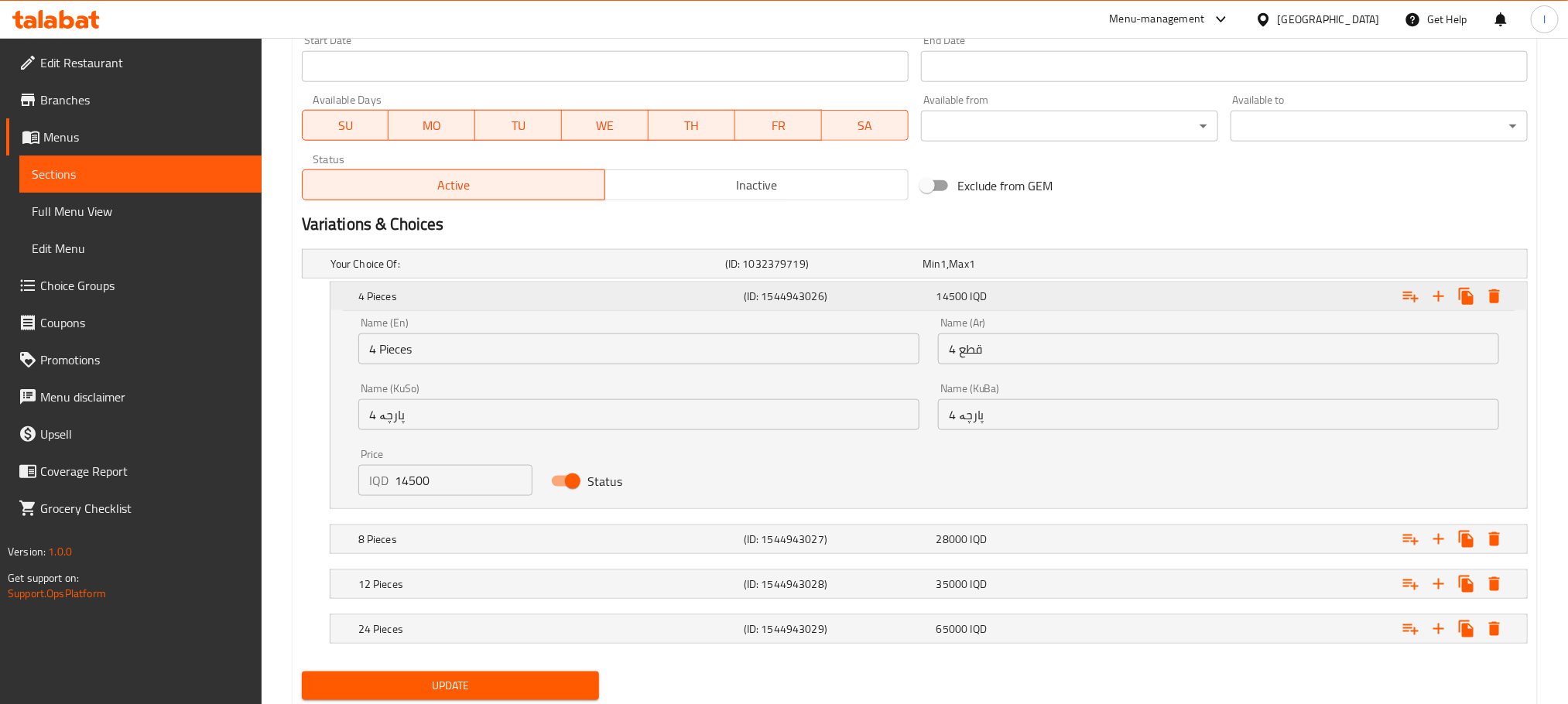
scroll to position [915, 0]
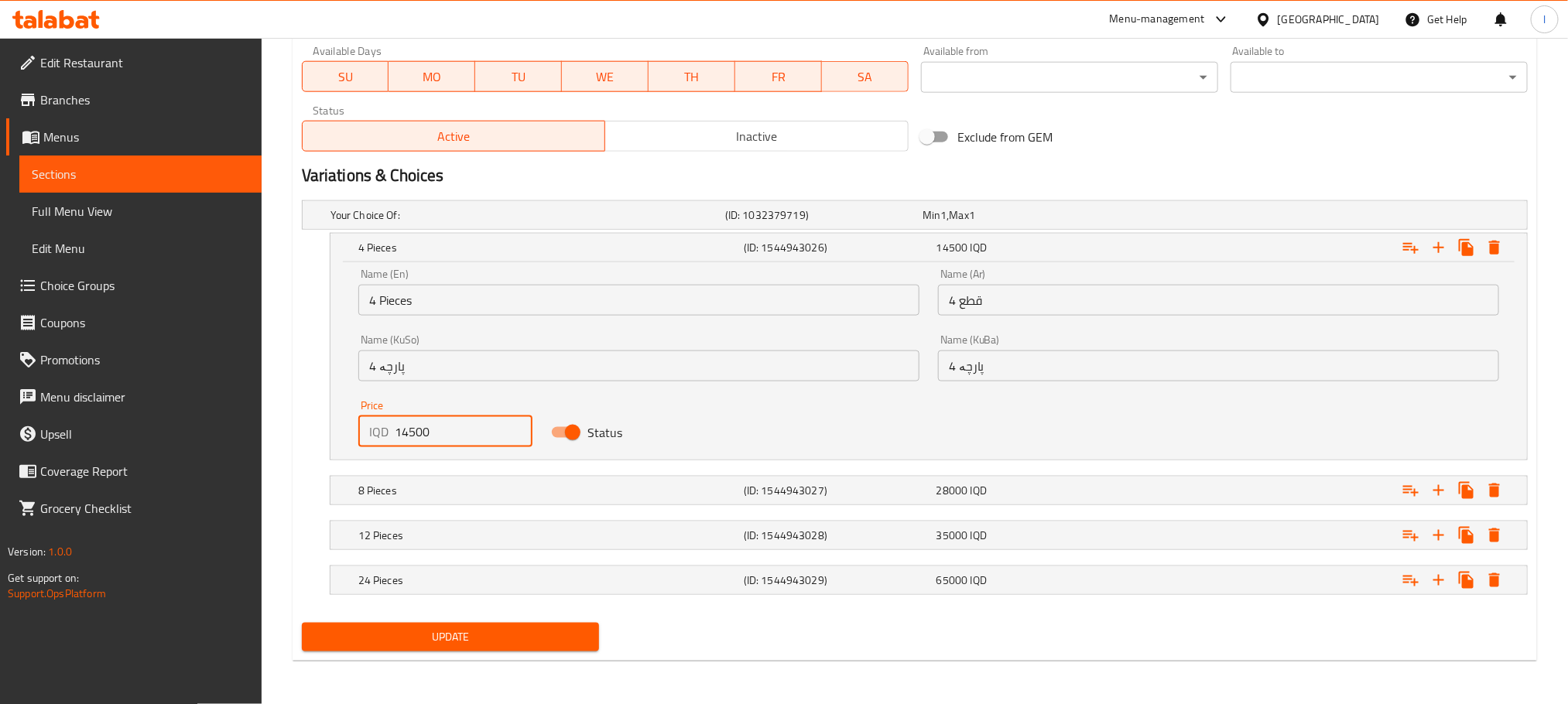
drag, startPoint x: 451, startPoint y: 430, endPoint x: 108, endPoint y: 408, distance: 343.7
type input "11000"
click at [495, 493] on h5 "8 Pieces" at bounding box center [547, 490] width 379 height 15
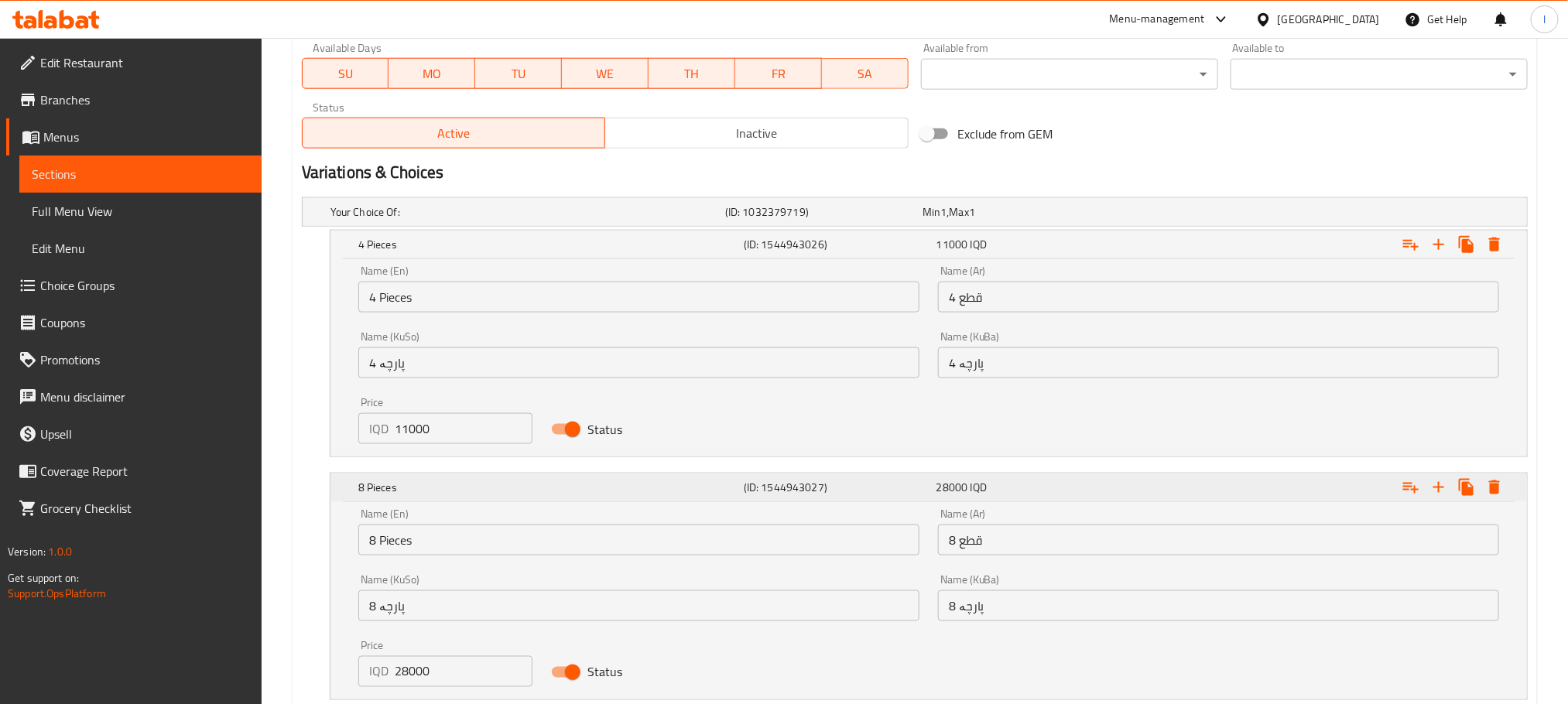
scroll to position [1112, 0]
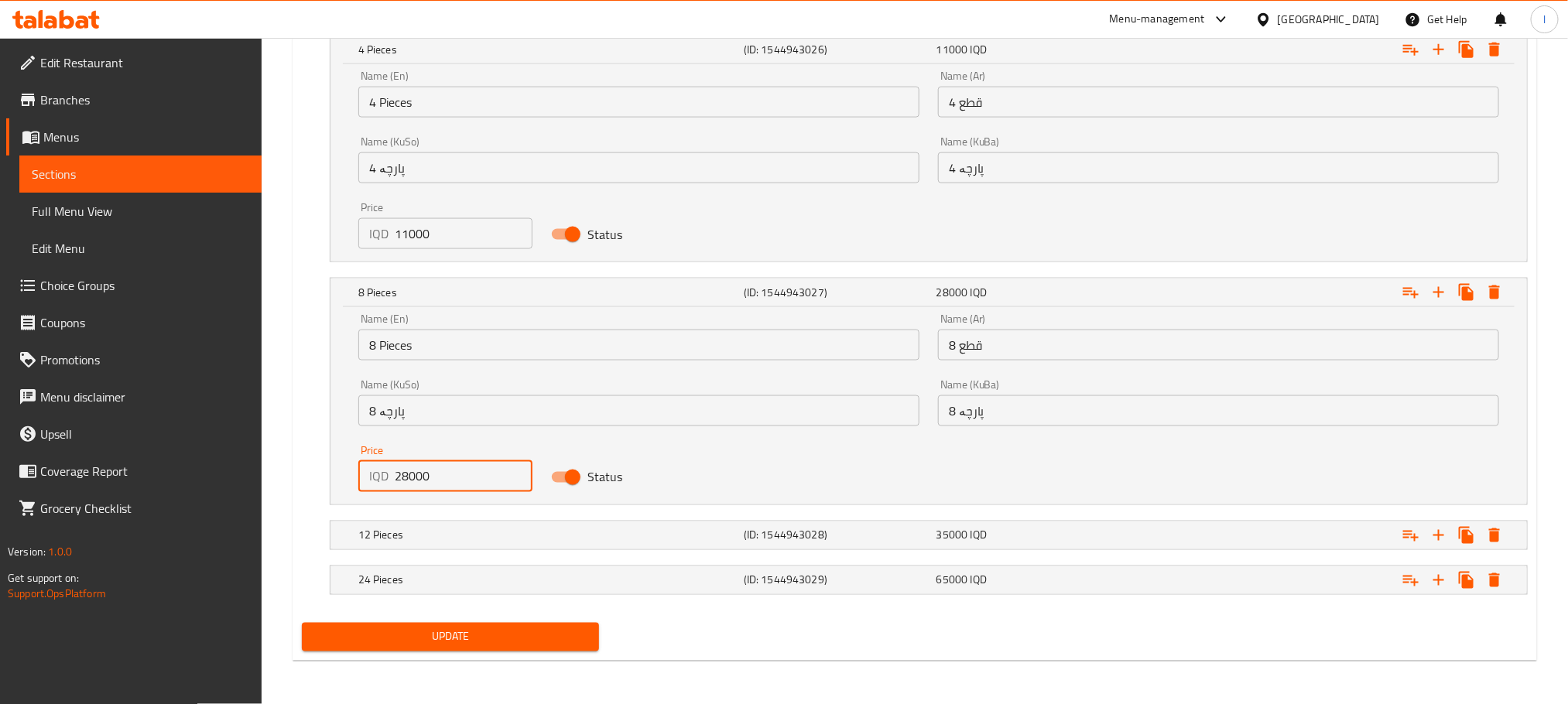
drag, startPoint x: 452, startPoint y: 483, endPoint x: 173, endPoint y: 489, distance: 279.1
type input "17000"
click at [488, 634] on span "Update" at bounding box center [450, 637] width 273 height 19
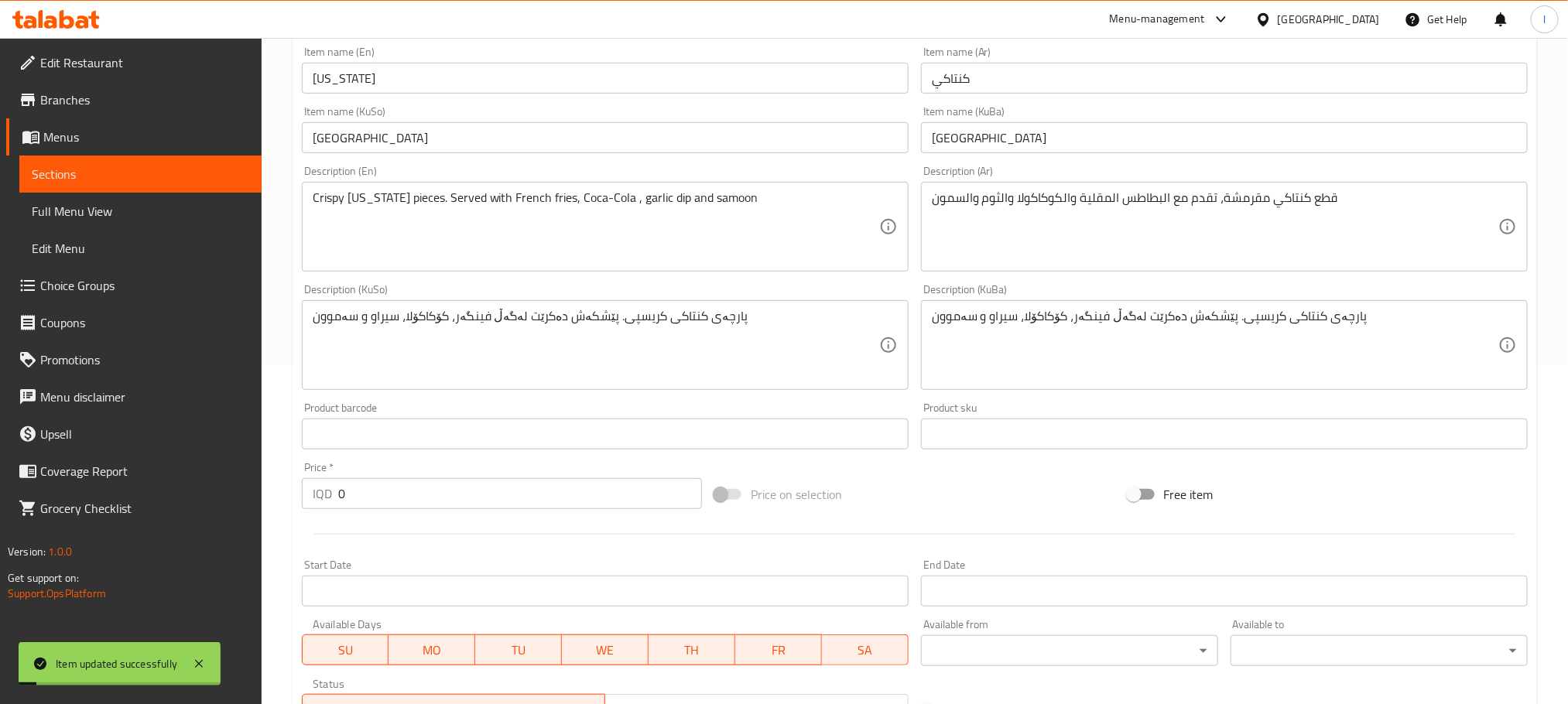
scroll to position [0, 0]
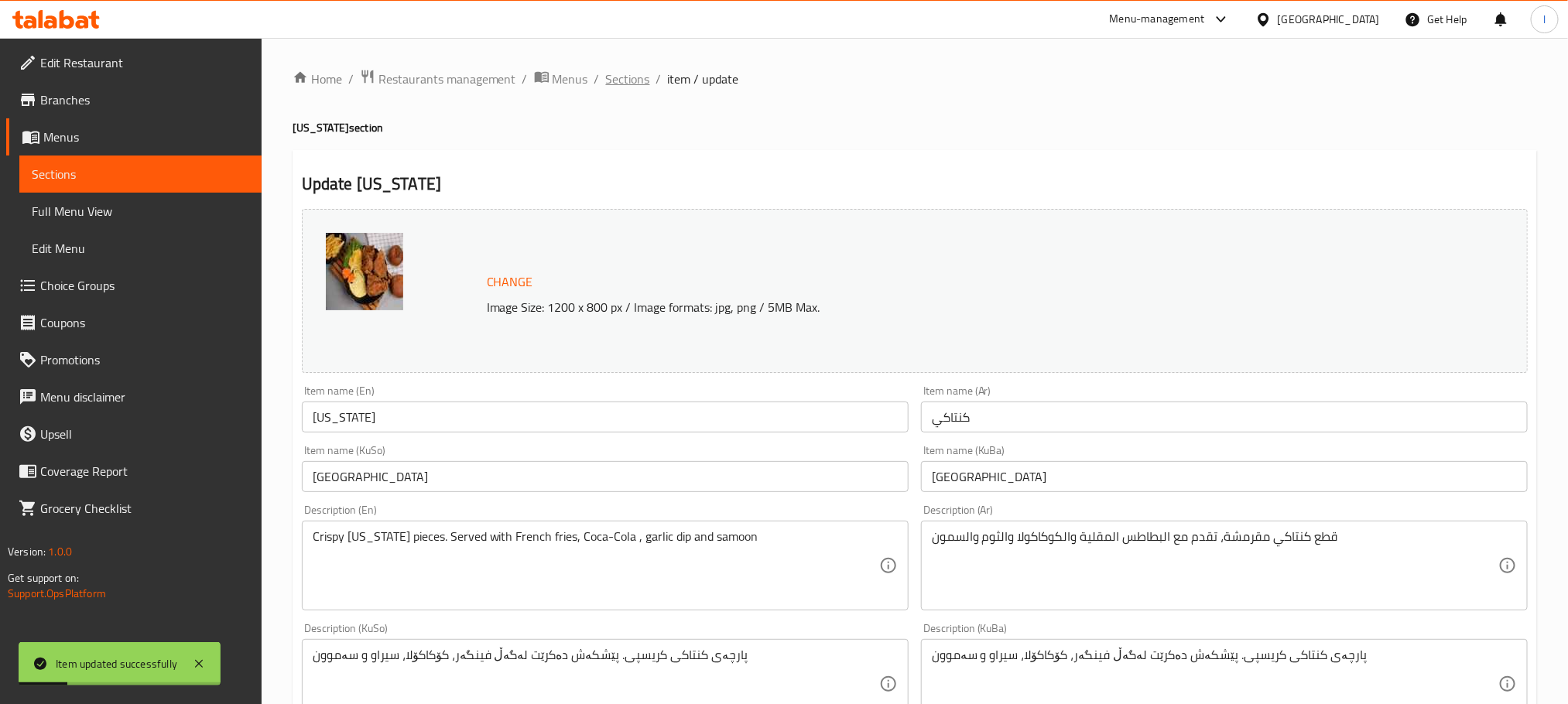
click at [620, 84] on span "Sections" at bounding box center [627, 79] width 44 height 19
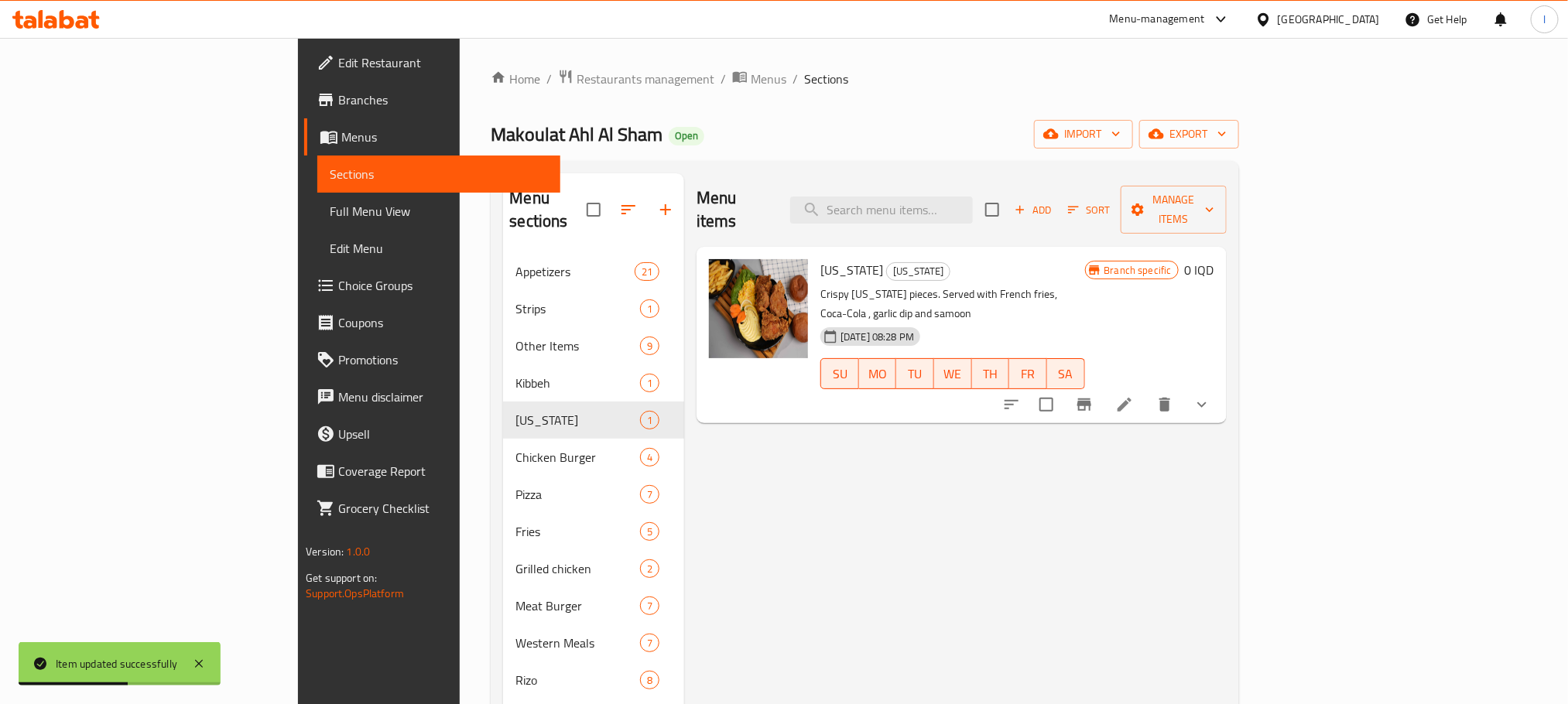
click at [317, 195] on link "Full Menu View" at bounding box center [439, 211] width 243 height 37
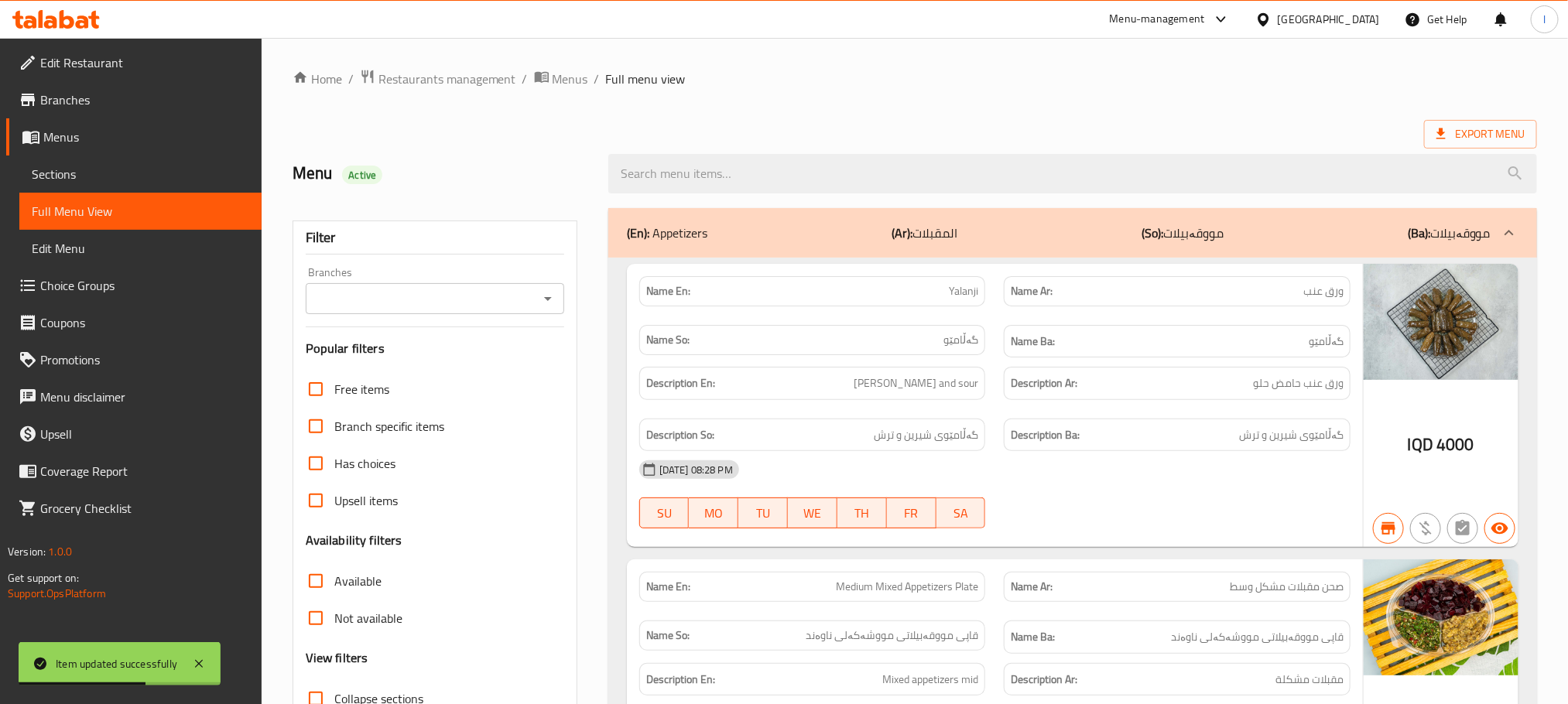
click at [553, 297] on icon "Open" at bounding box center [548, 298] width 19 height 19
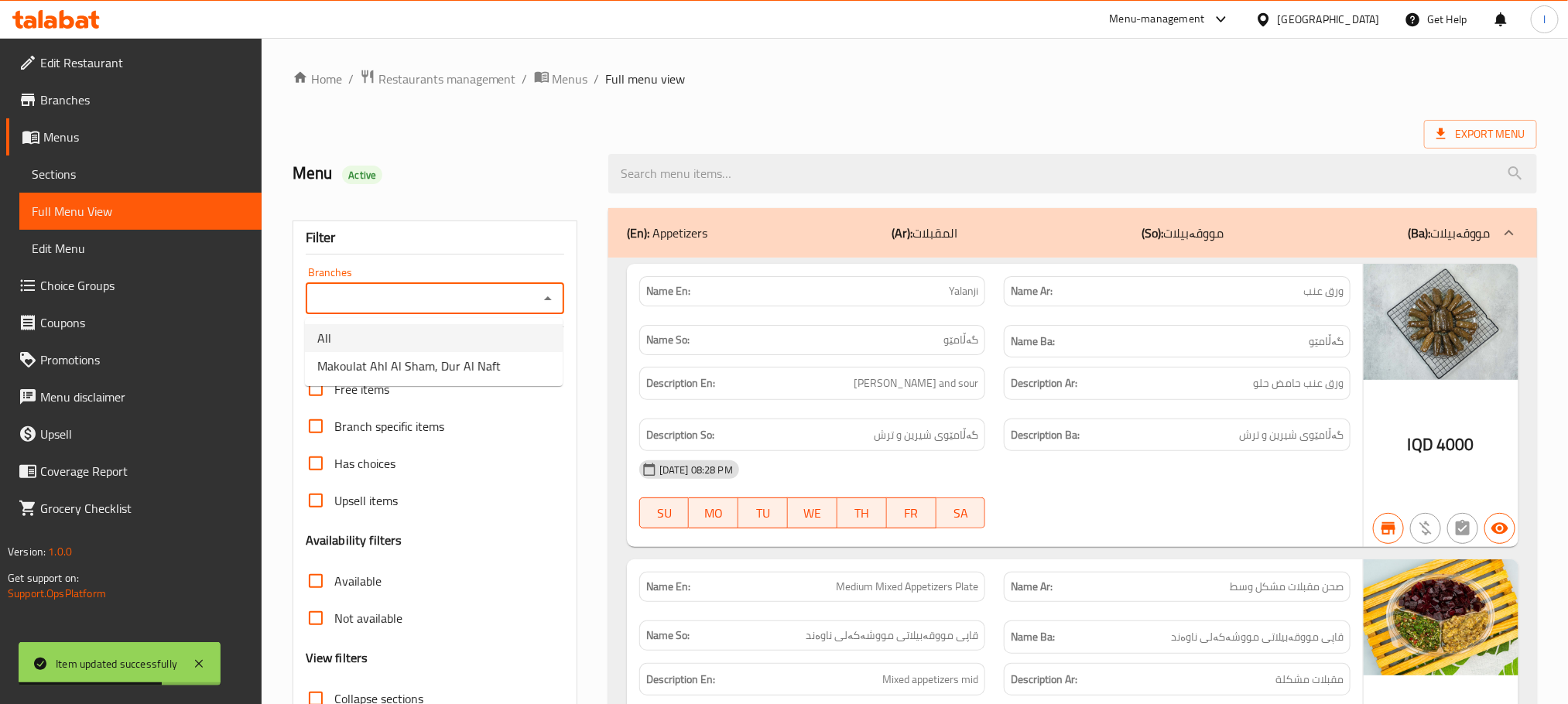
click at [458, 351] on li "All" at bounding box center [434, 338] width 258 height 28
click at [556, 297] on icon "Open" at bounding box center [548, 298] width 19 height 19
click at [446, 358] on span "Makoulat Ahl Al Sham, Dur Al Naft" at bounding box center [409, 366] width 183 height 19
type input "Makoulat Ahl Al Sham, Dur Al Naft"
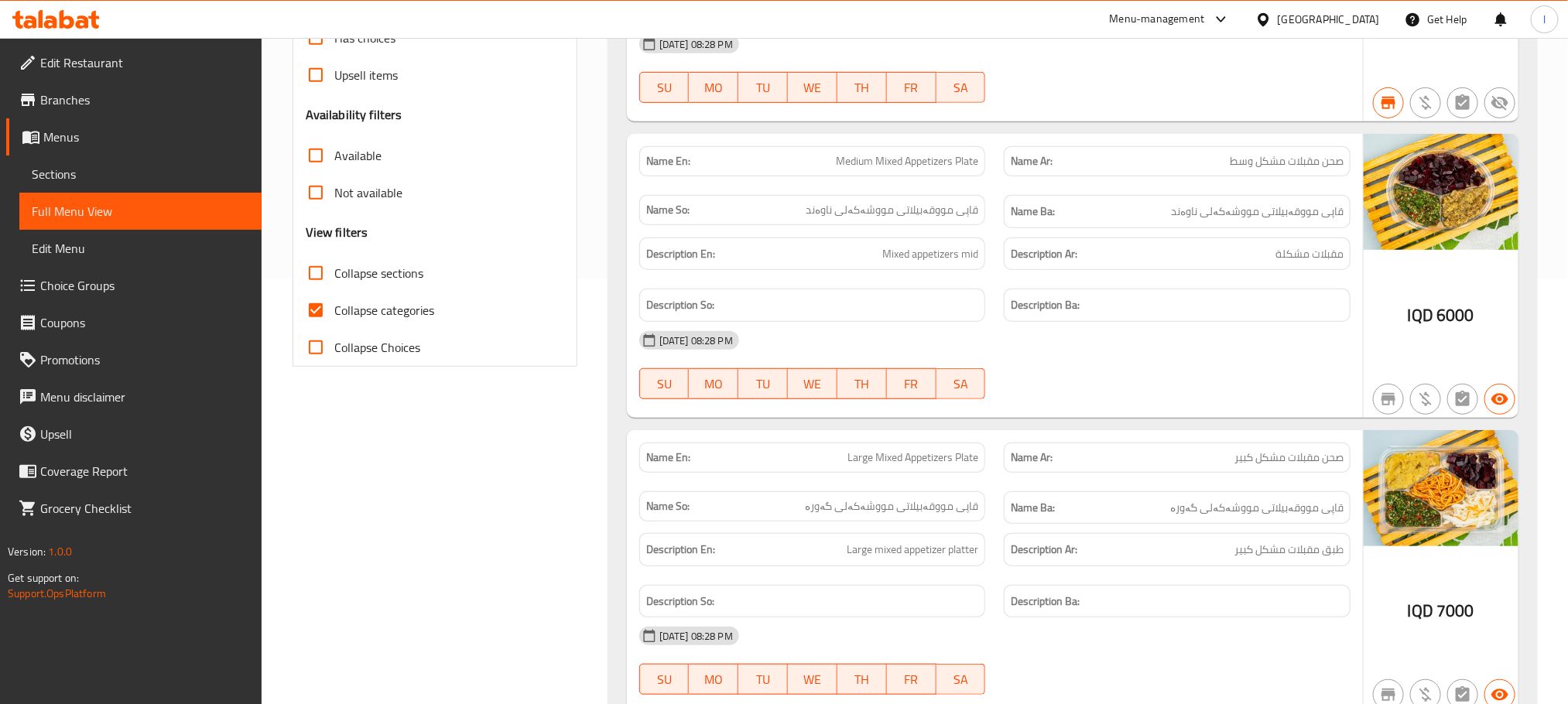
click at [321, 313] on input "Collapse categories" at bounding box center [315, 309] width 37 height 37
checkbox input "false"
click at [321, 266] on input "Collapse sections" at bounding box center [315, 272] width 37 height 37
checkbox input "true"
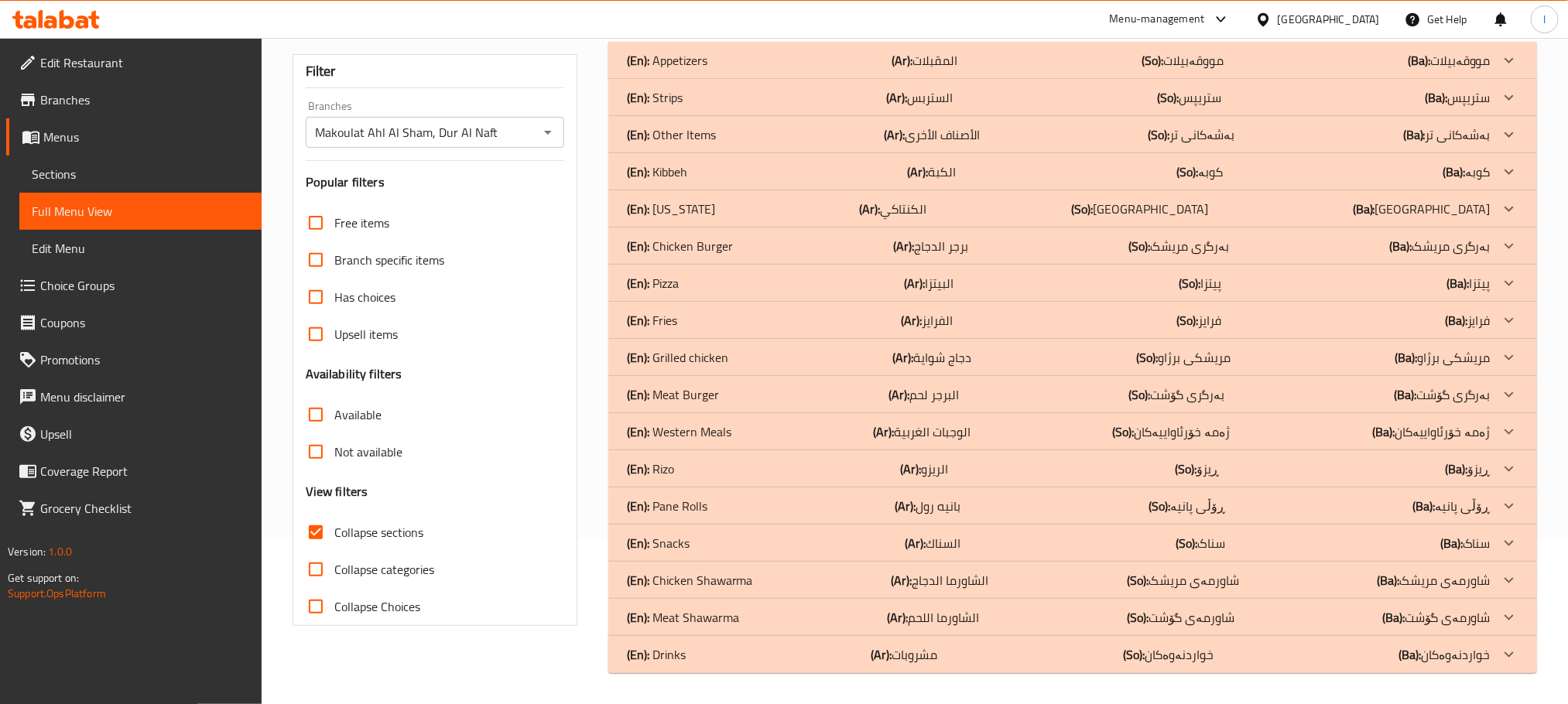
scroll to position [166, 0]
click at [688, 203] on p "(En): Kentucky" at bounding box center [671, 210] width 89 height 19
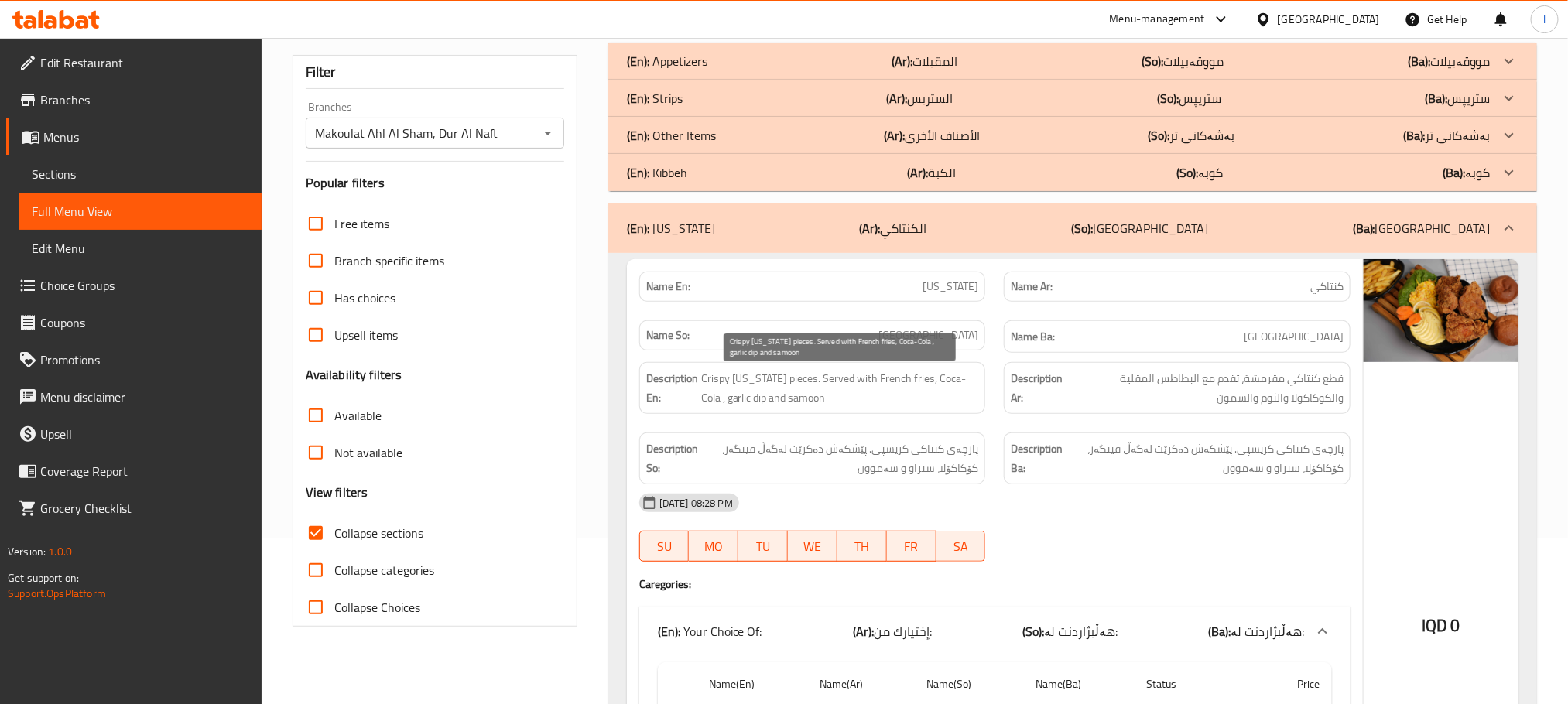
scroll to position [0, 0]
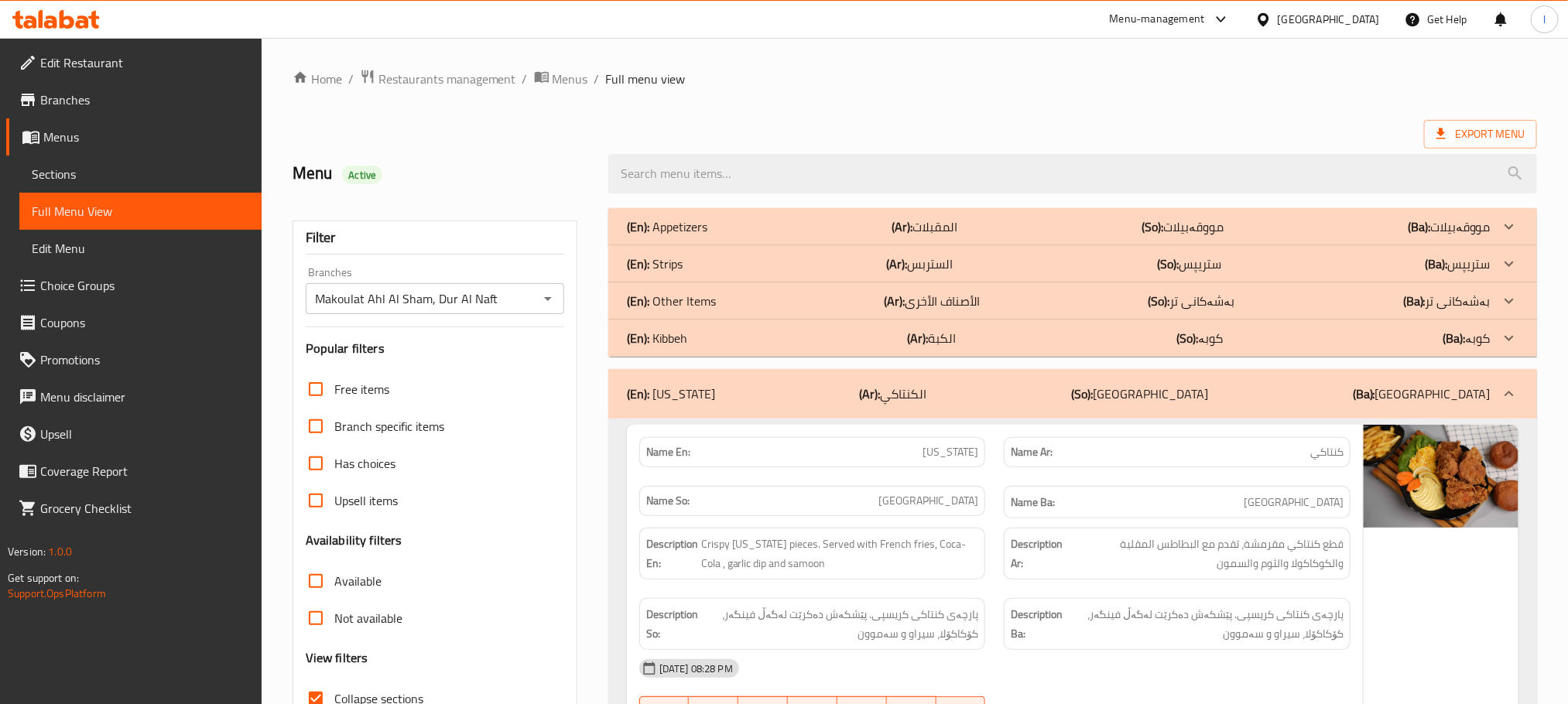
click at [738, 260] on div "(En): Strips (Ar): الستربس (So): ستریپس (Ba): ستریپس" at bounding box center [1059, 264] width 864 height 19
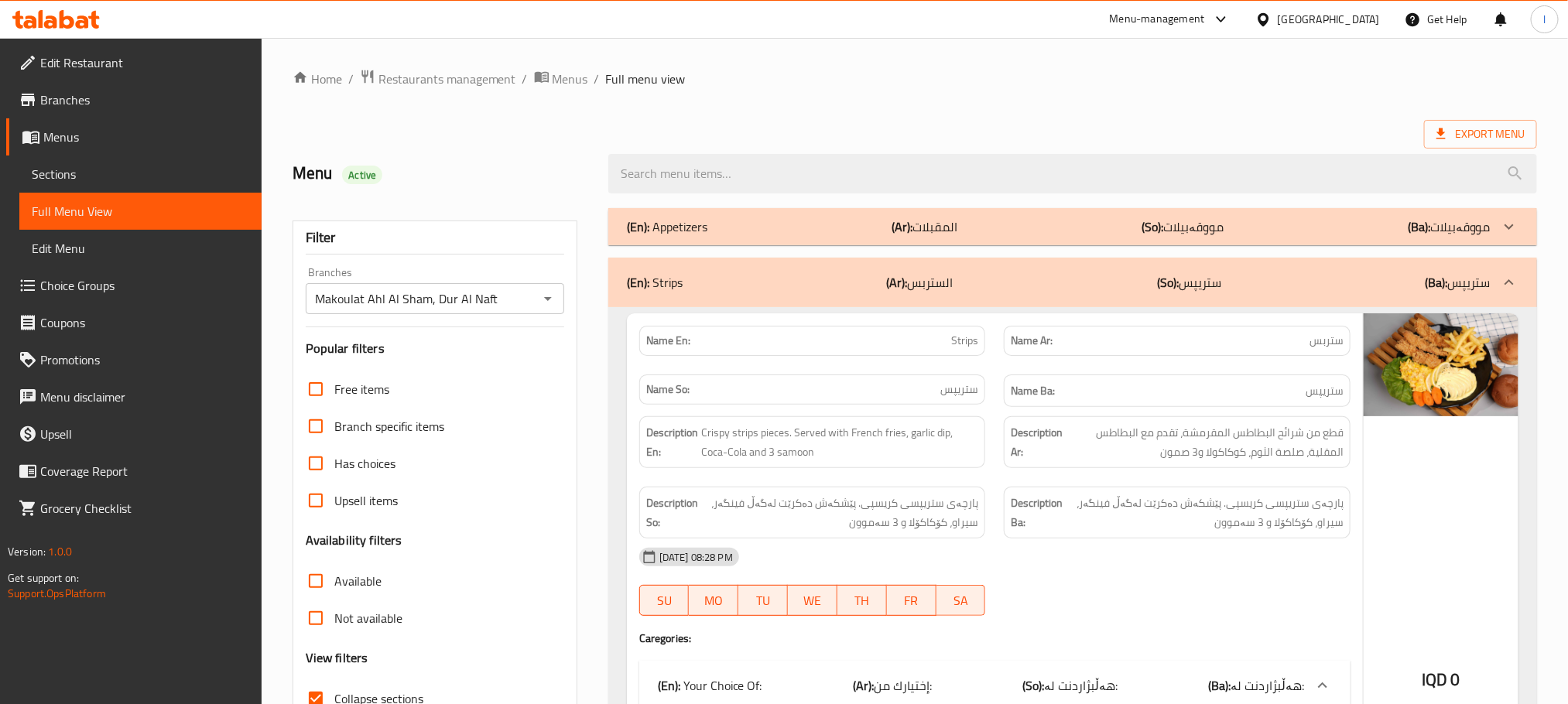
click at [881, 233] on div "(En): Appetizers (Ar): المقبلات (So): مووقەبیلات (Ba): مووقەبیلات" at bounding box center [1059, 227] width 864 height 19
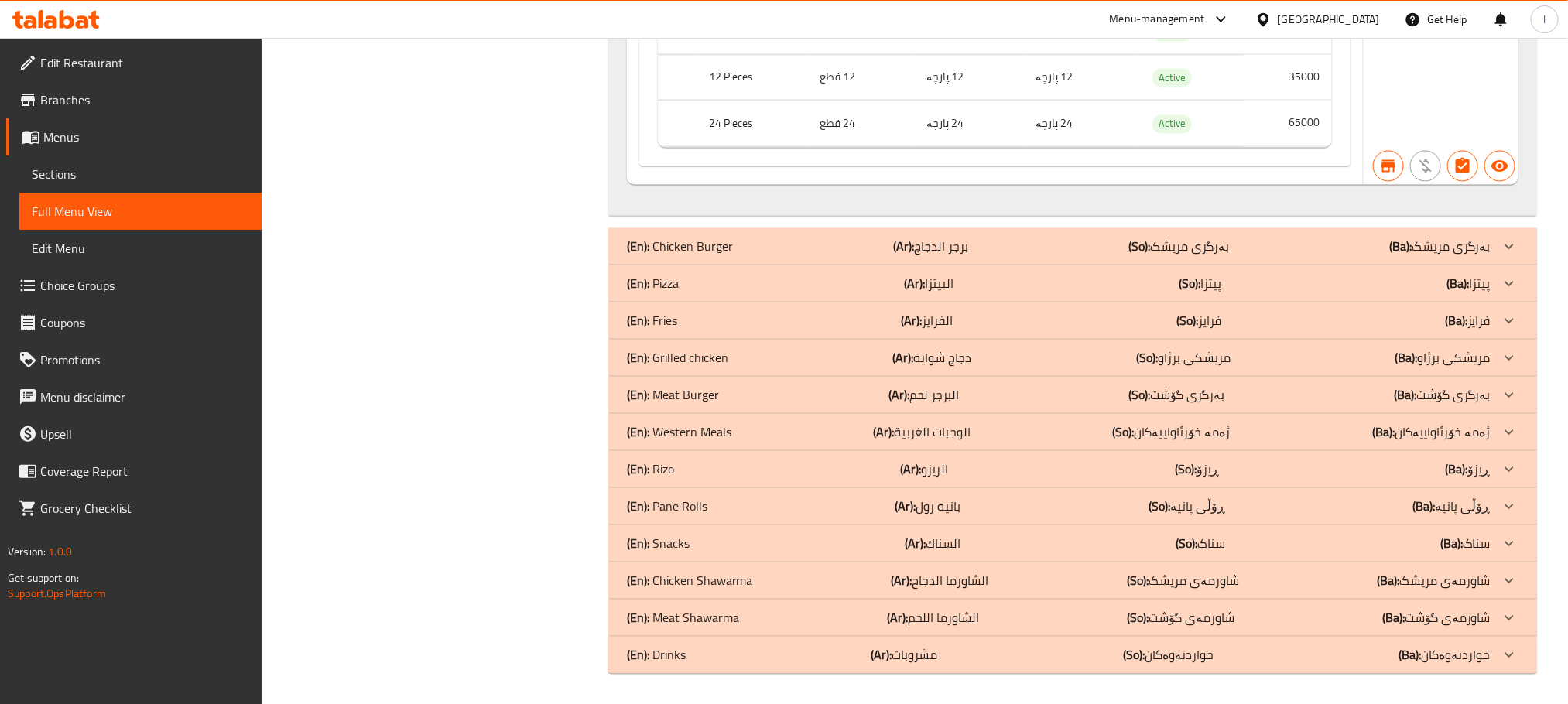
scroll to position [7969, 0]
click at [876, 459] on div "(En): Rizo (Ar): الريزو (So): ڕیزۆ (Ba): ڕیزۆ" at bounding box center [1059, 468] width 864 height 19
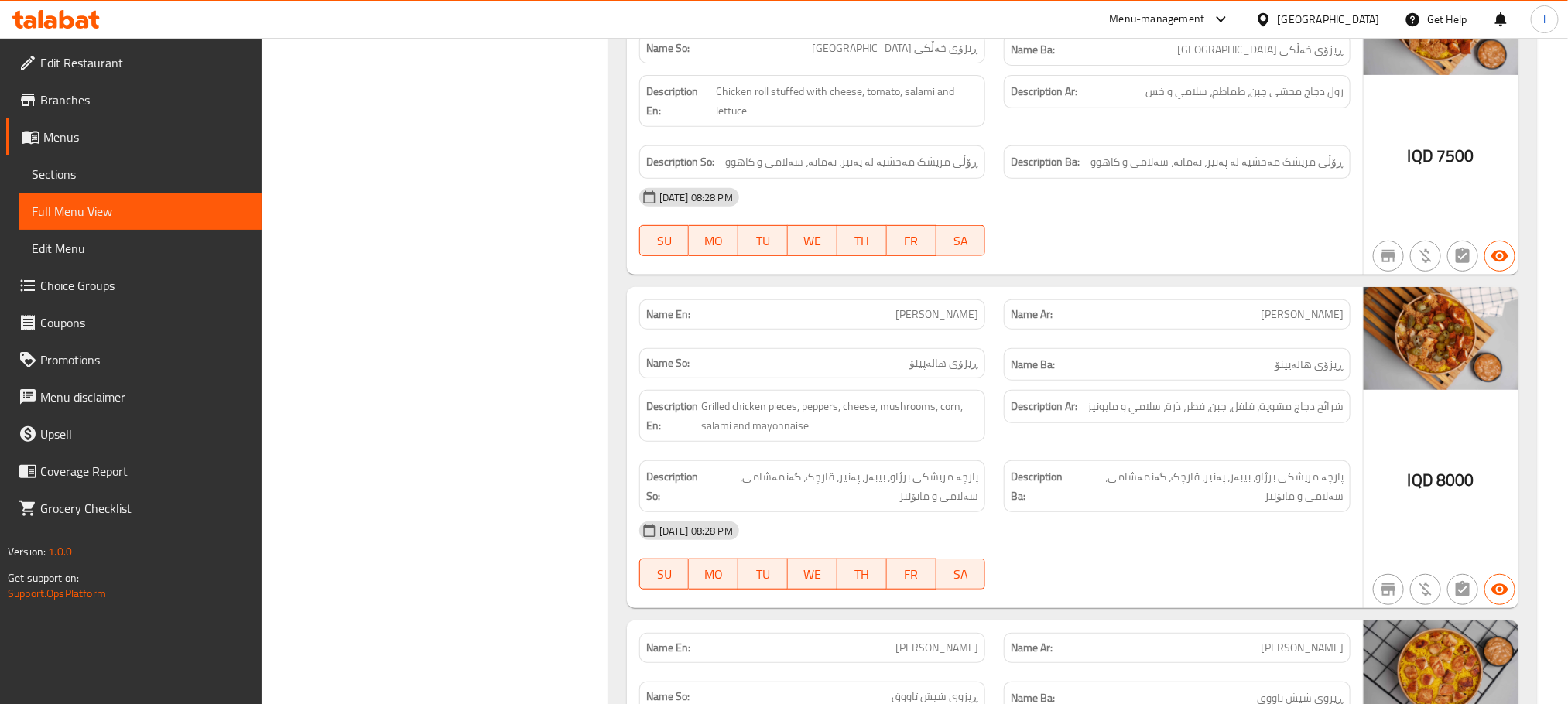
scroll to position [10553, 0]
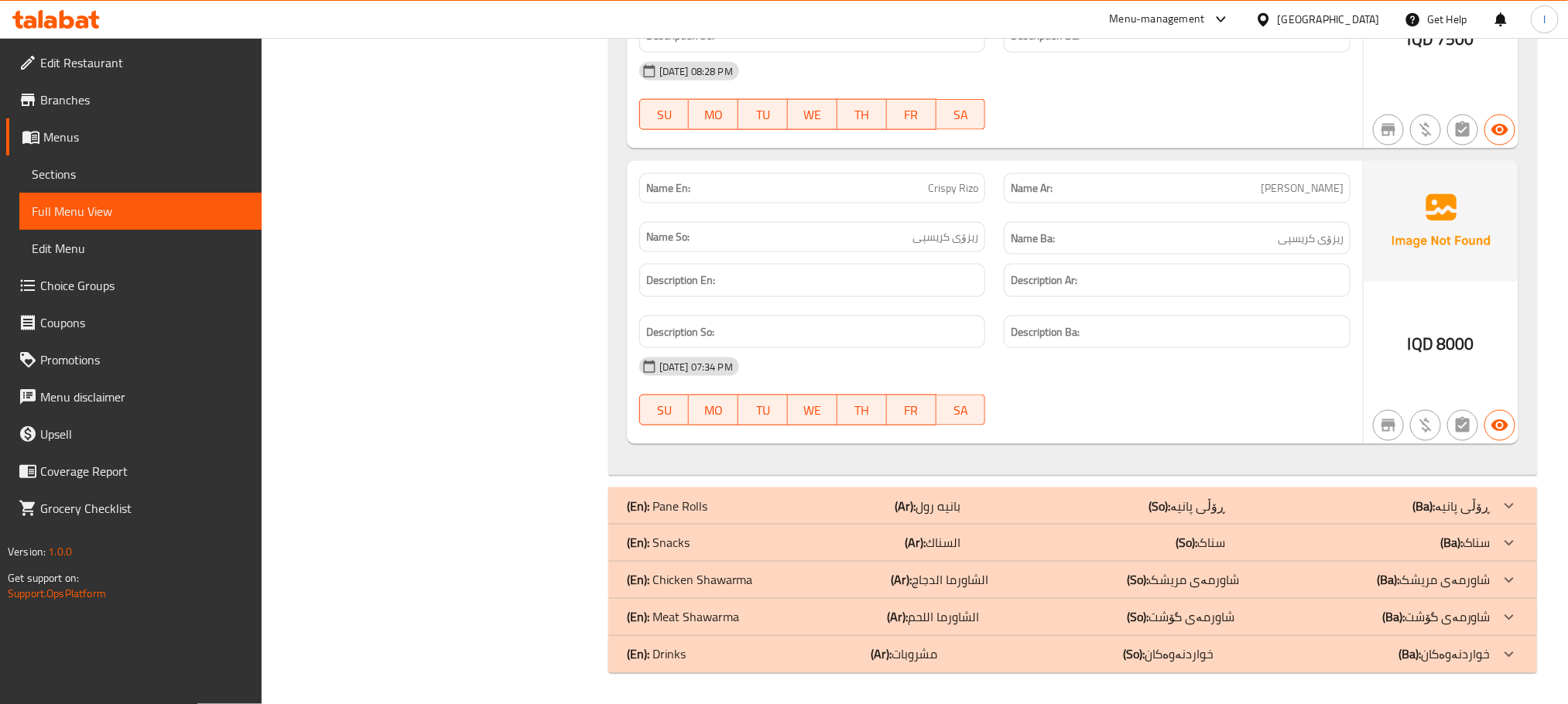
drag, startPoint x: 792, startPoint y: 648, endPoint x: 820, endPoint y: 636, distance: 30.5
click at [791, 650] on div "(En): Drinks (Ar): مشروبات (So): خواردنەوەکان (Ba): خواردنەوەکان" at bounding box center [1059, 654] width 864 height 19
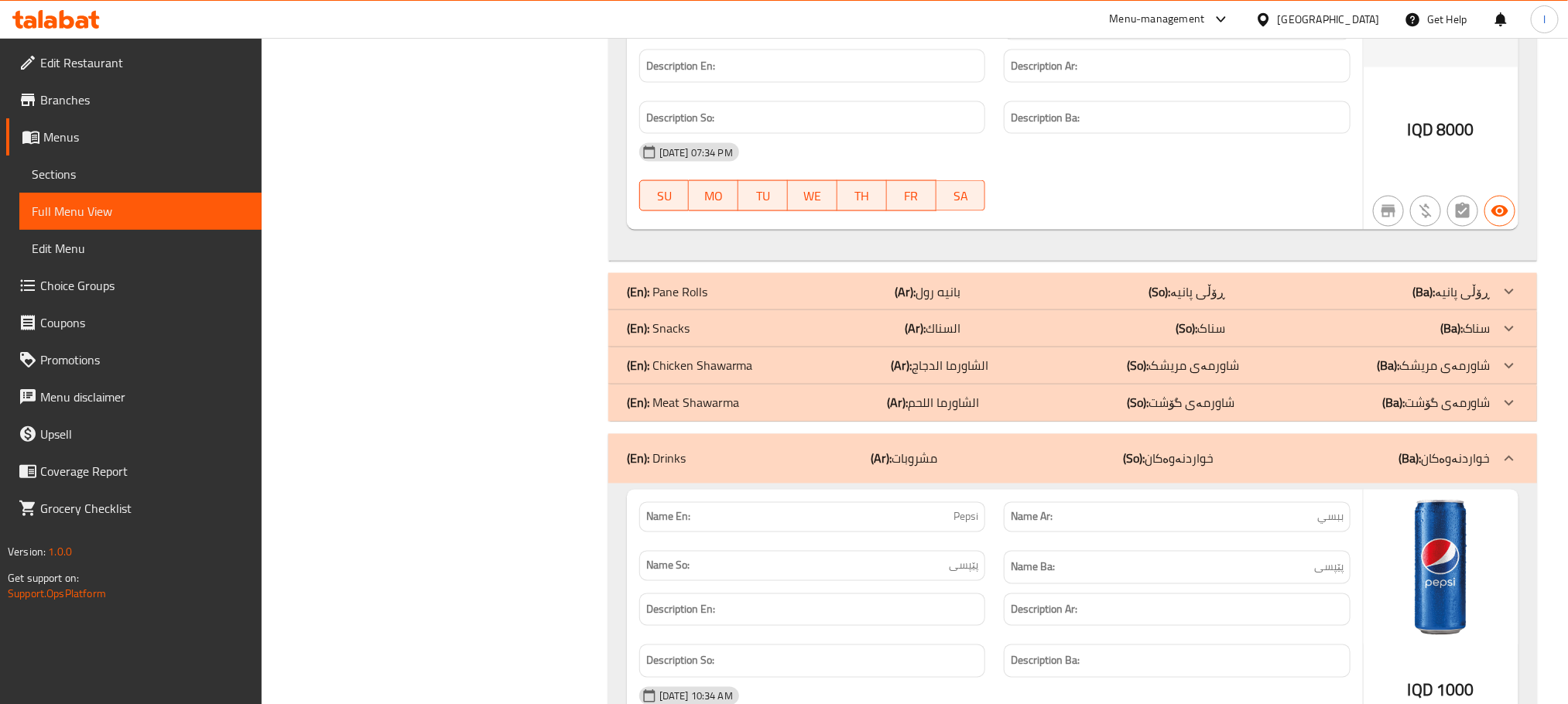
scroll to position [10649, 0]
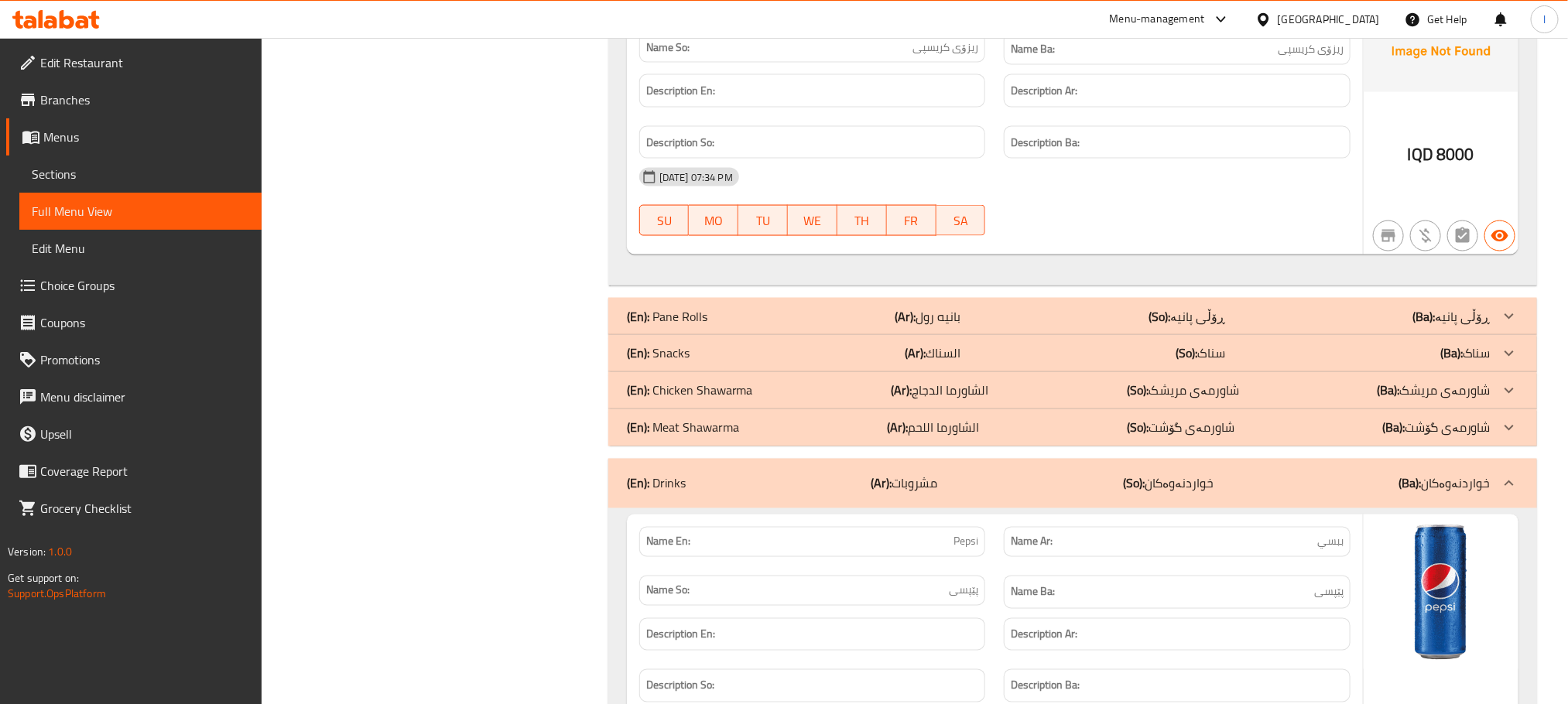
click at [729, 437] on p "(En): Meat Shawarma" at bounding box center [683, 428] width 112 height 19
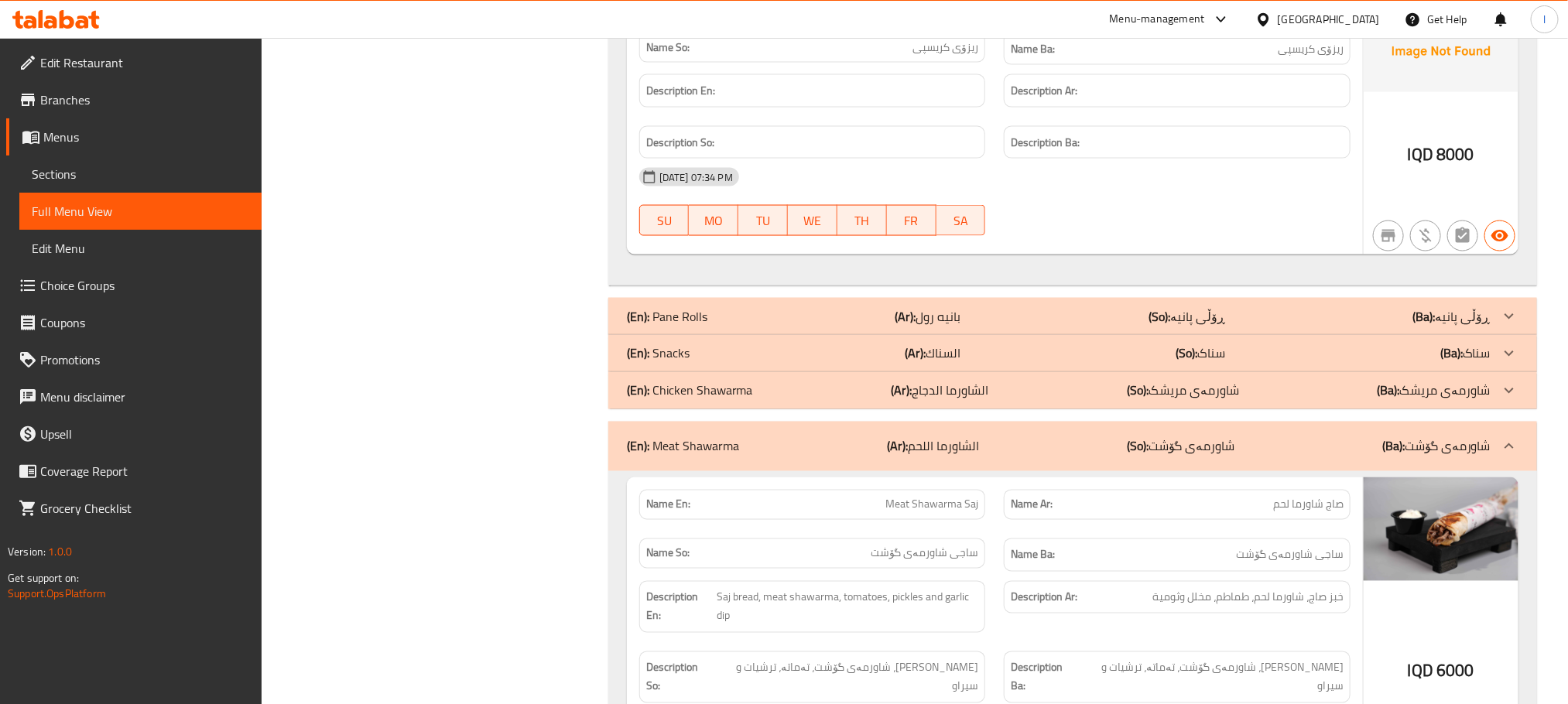
click at [1213, 409] on div "(En): Chicken Shawarma (Ar): الشاورما الدجاج (So): شاورمەی مریشک (Ba): شاورمەی …" at bounding box center [1072, 390] width 928 height 37
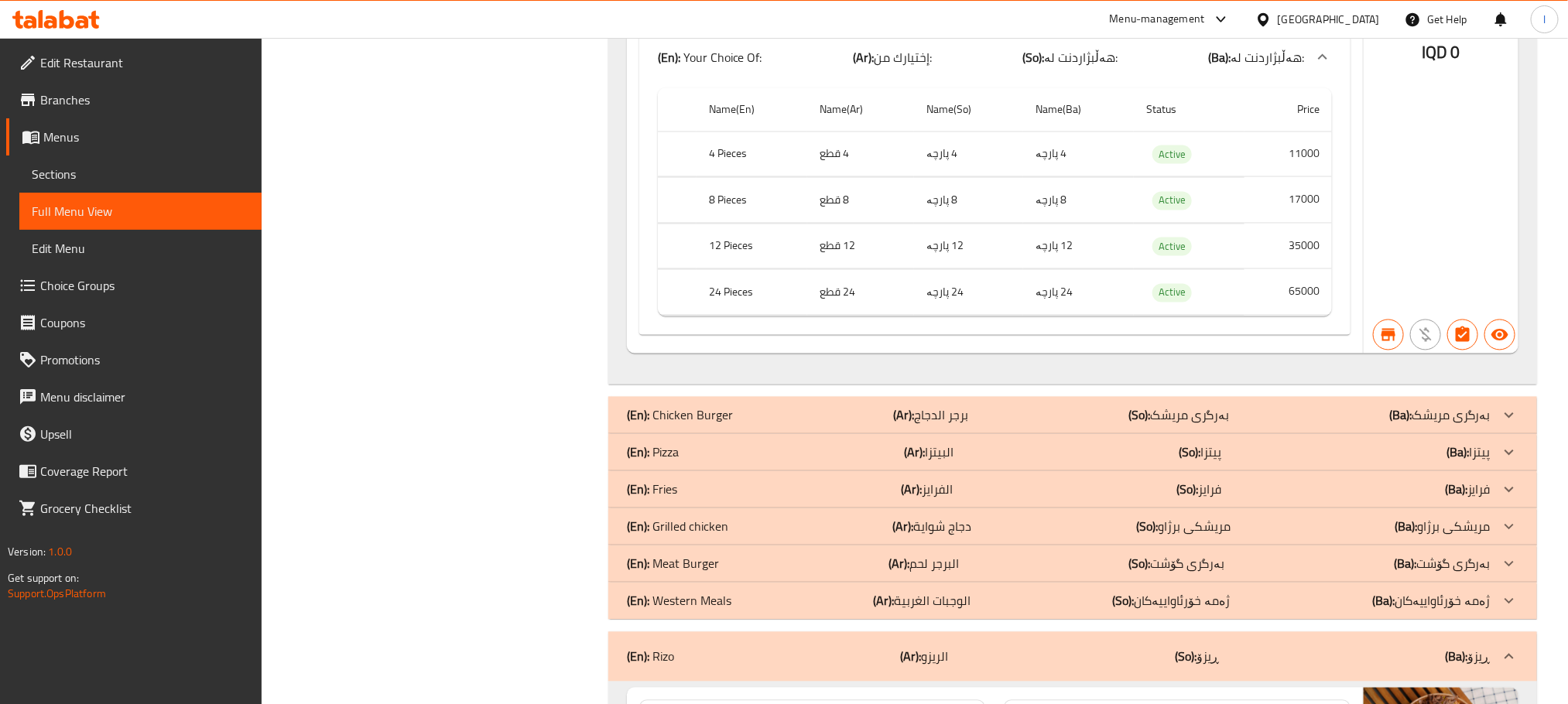
scroll to position [8096, 0]
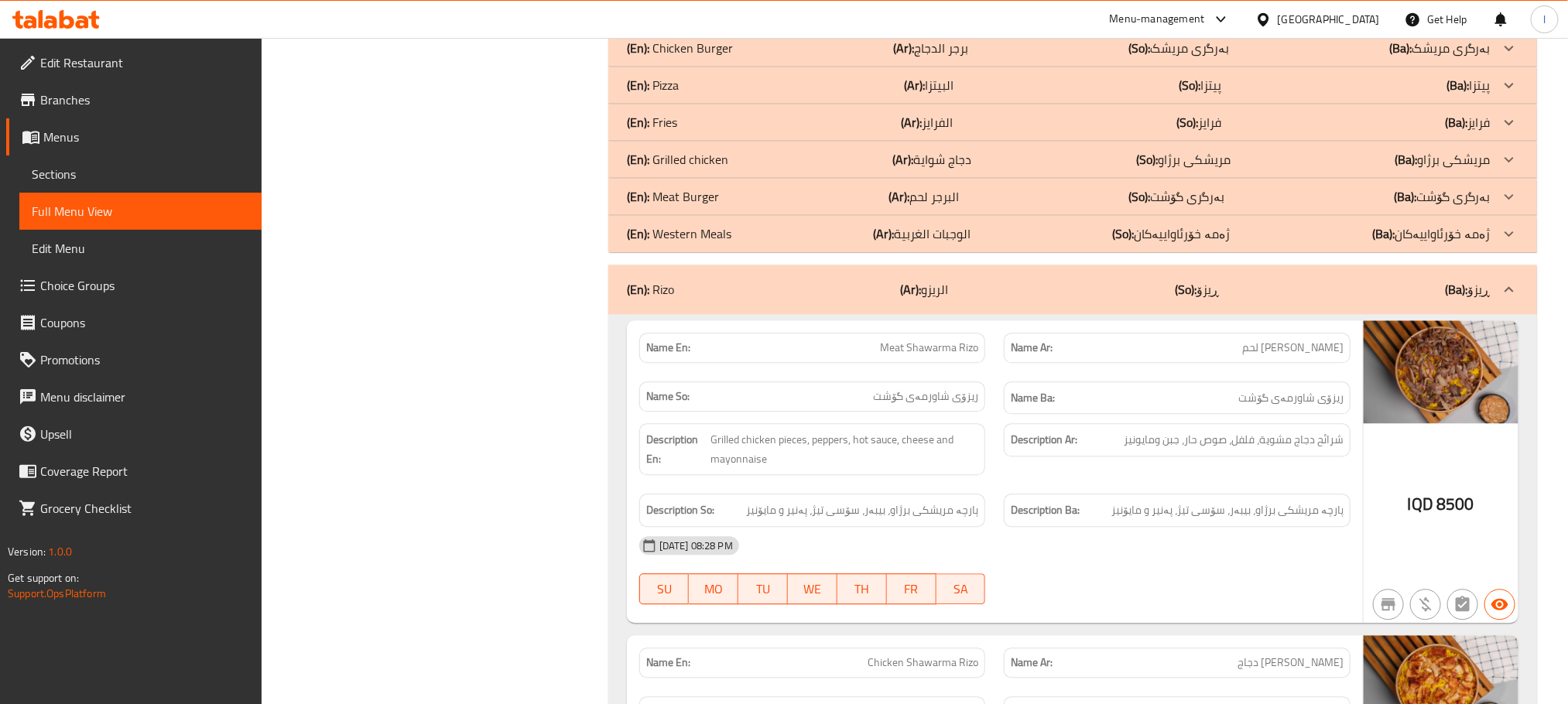
click at [938, 205] on p "(Ar): البرجر لحم" at bounding box center [924, 197] width 71 height 19
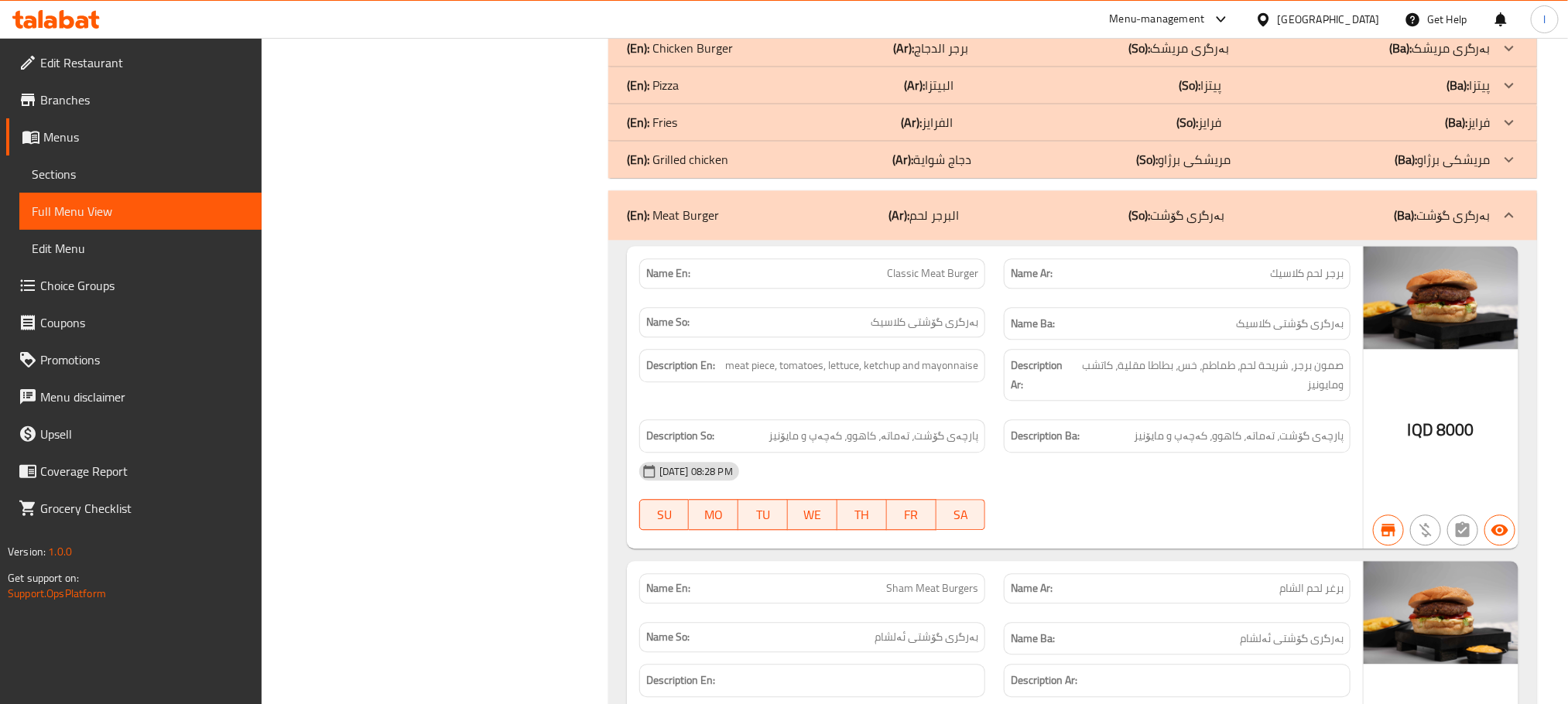
click at [806, 58] on div "(En): Chicken Burger (Ar): برجر الدجاج (So): بەرگری مریشک (Ba): بەرگری مریشک" at bounding box center [1059, 48] width 864 height 19
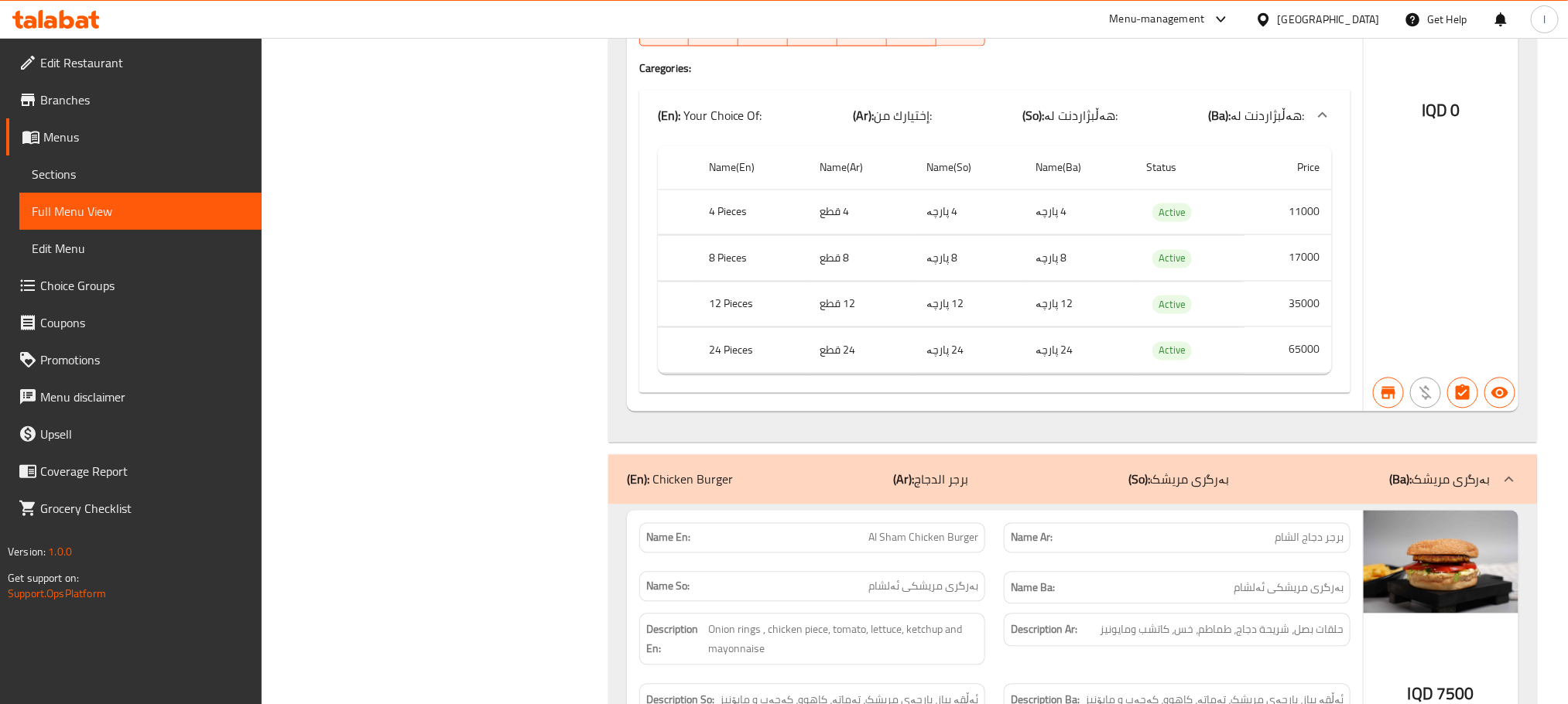
scroll to position [6821, 0]
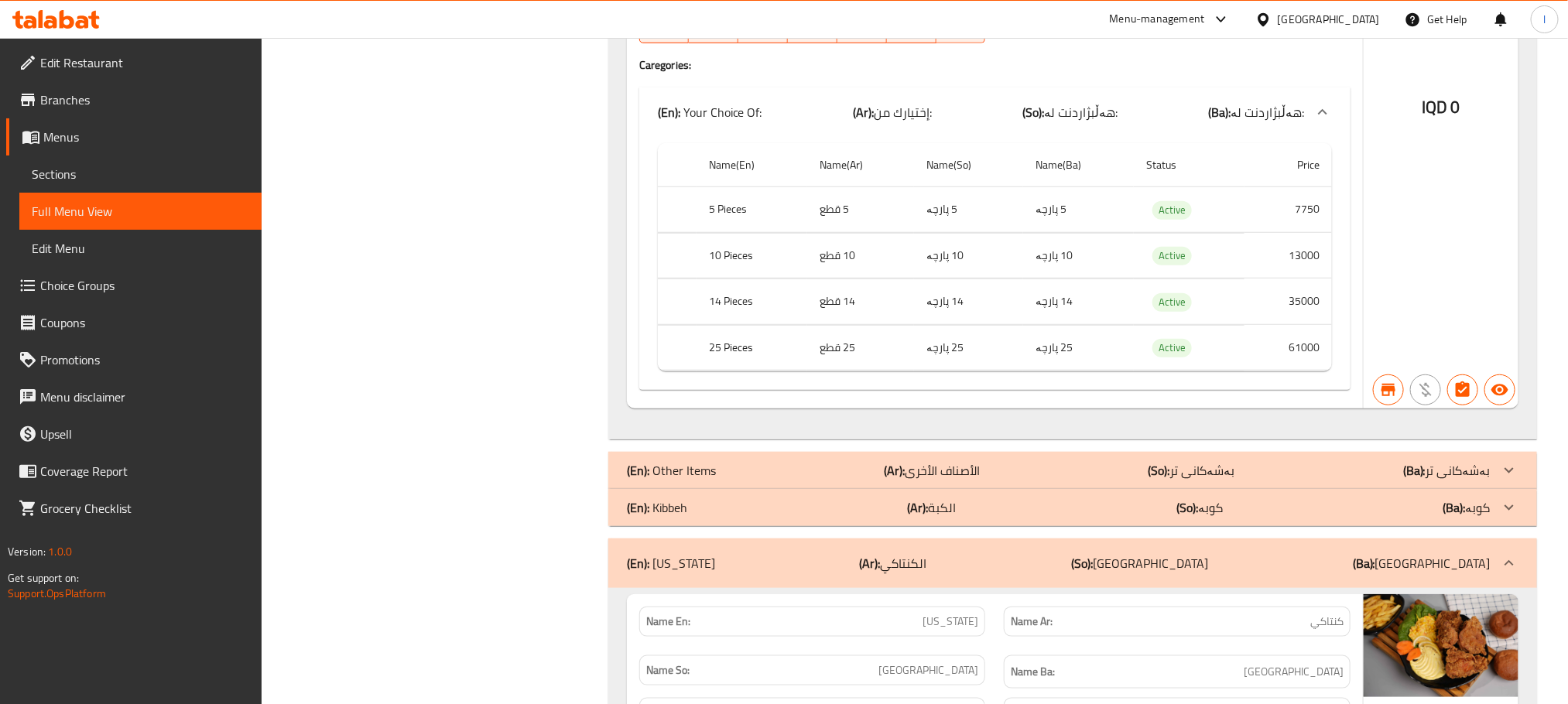
click at [913, 489] on div "(En): Other Items (Ar): الأصناف الأخرى (So): بەشەکانی تر (Ba): بەشەکانی تر" at bounding box center [1072, 469] width 928 height 37
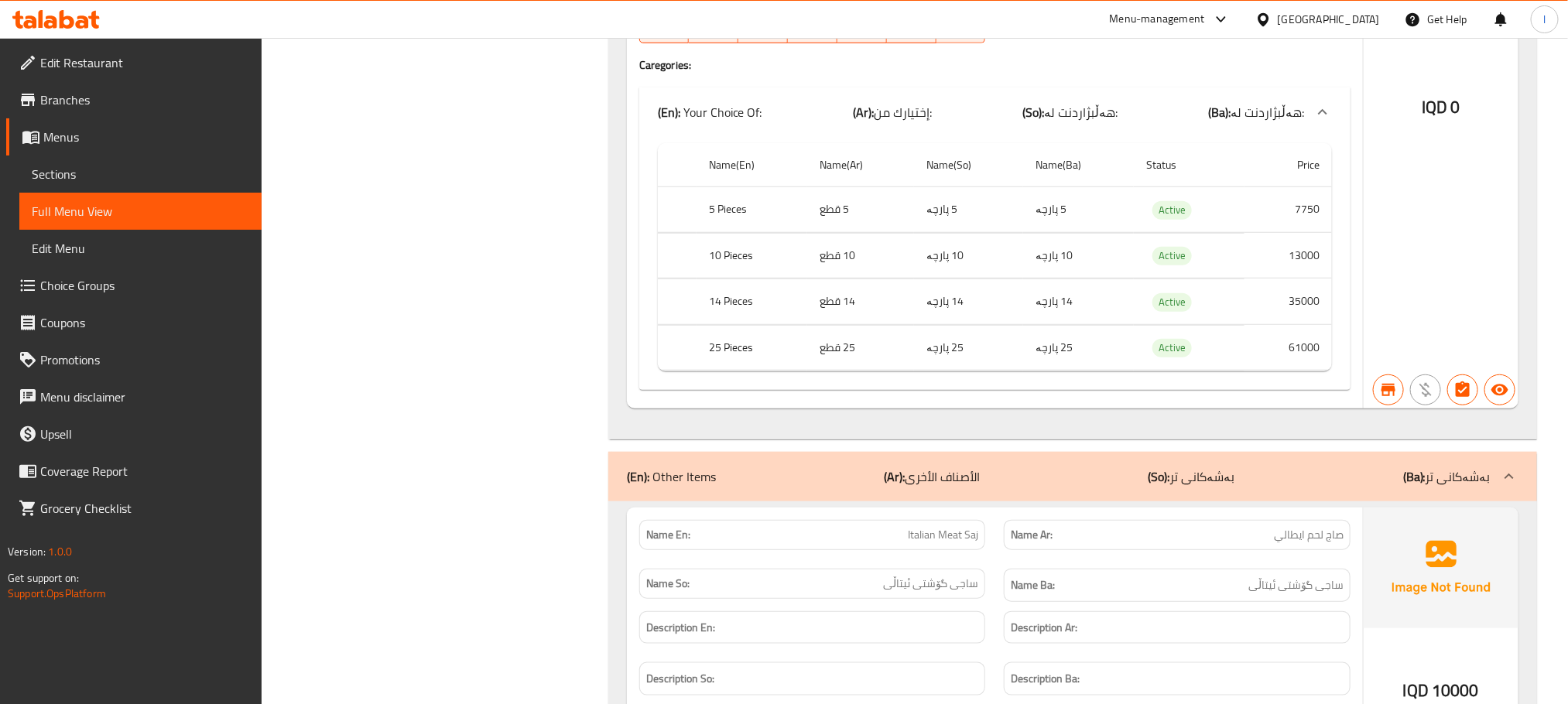
scroll to position [7245, 0]
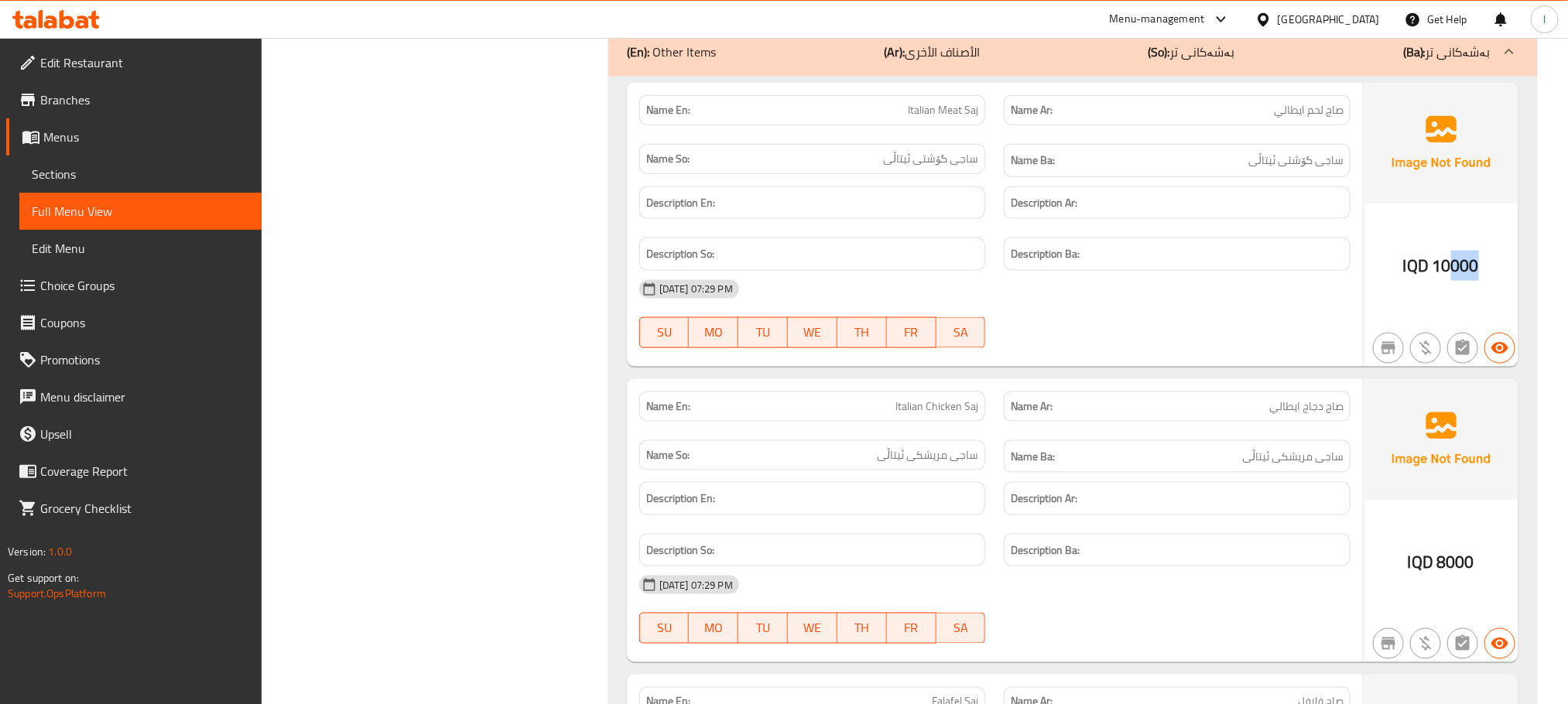
drag, startPoint x: 1451, startPoint y: 334, endPoint x: 1511, endPoint y: 318, distance: 62.1
click at [1511, 318] on div "IQD 10000" at bounding box center [1441, 224] width 155 height 284
click at [1098, 264] on h6 "Description Ba:" at bounding box center [1177, 254] width 333 height 19
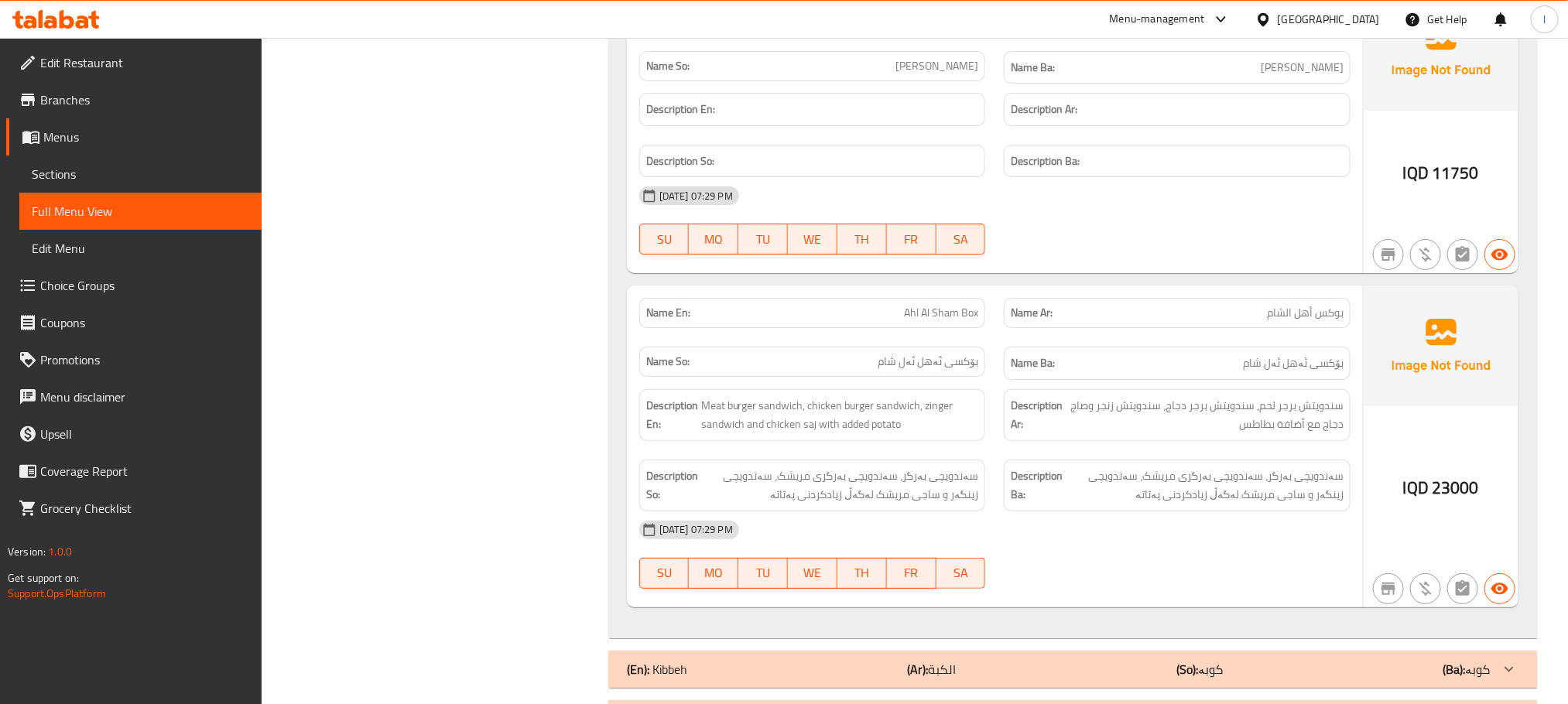
scroll to position [9373, 0]
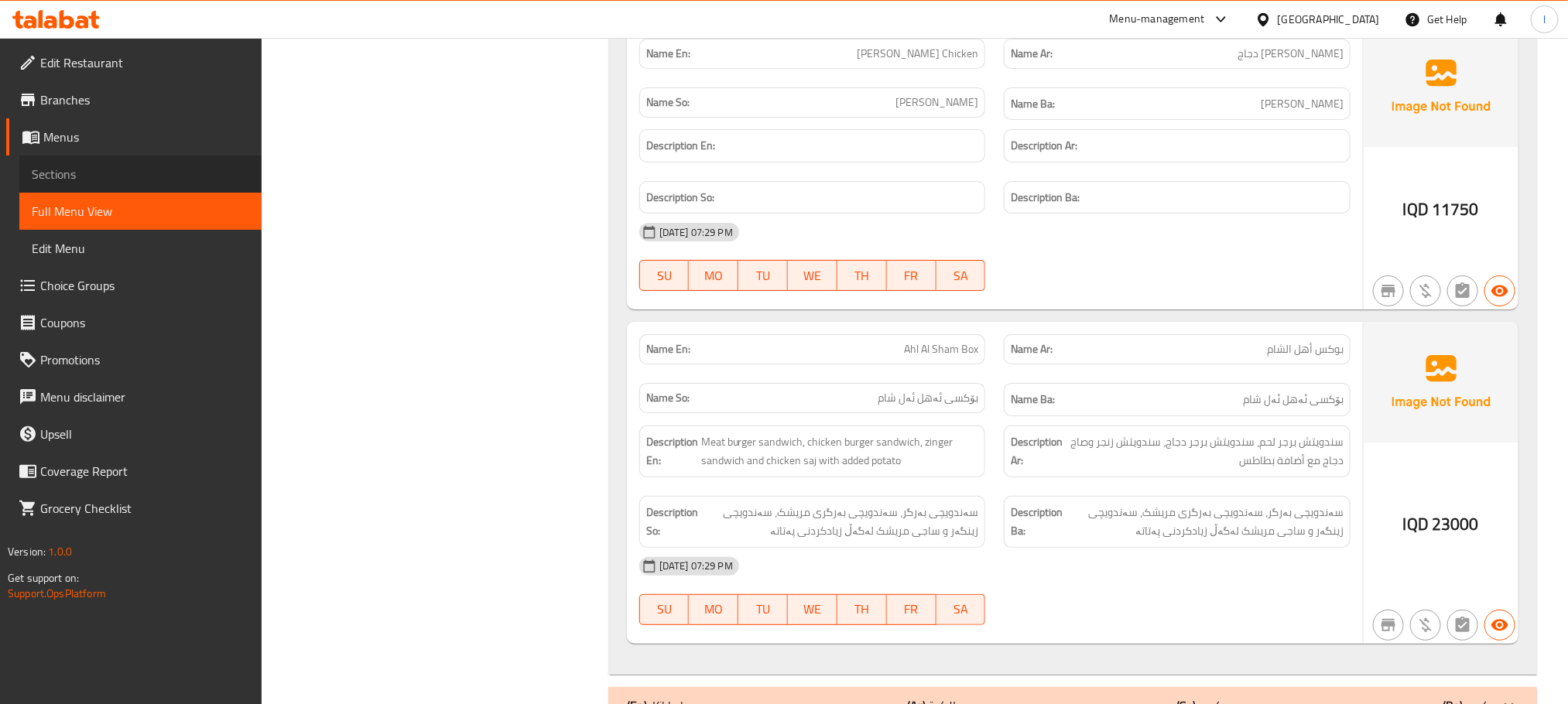
click at [51, 161] on link "Sections" at bounding box center [140, 174] width 243 height 37
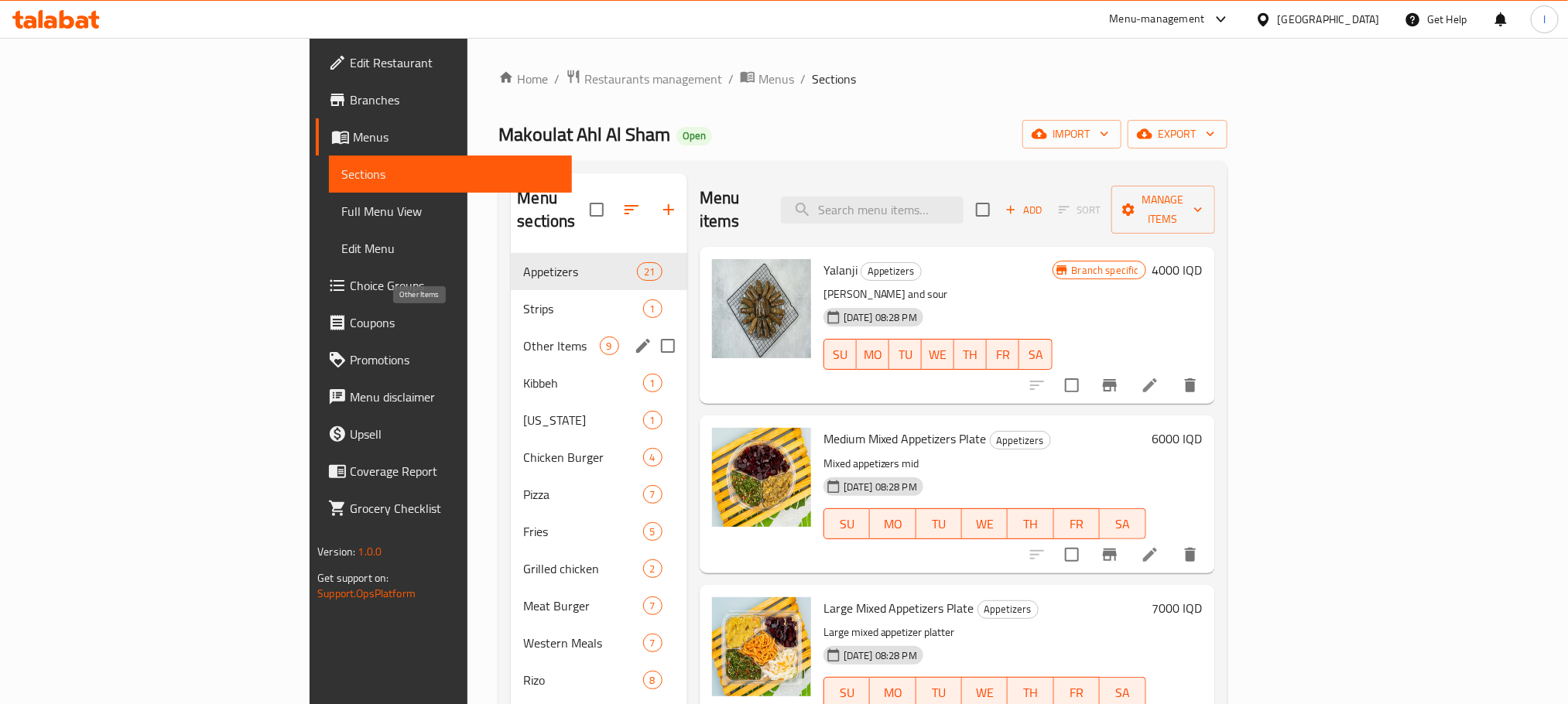
drag, startPoint x: 325, startPoint y: 316, endPoint x: 513, endPoint y: 365, distance: 194.3
click at [523, 336] on span "Other Items" at bounding box center [561, 346] width 76 height 19
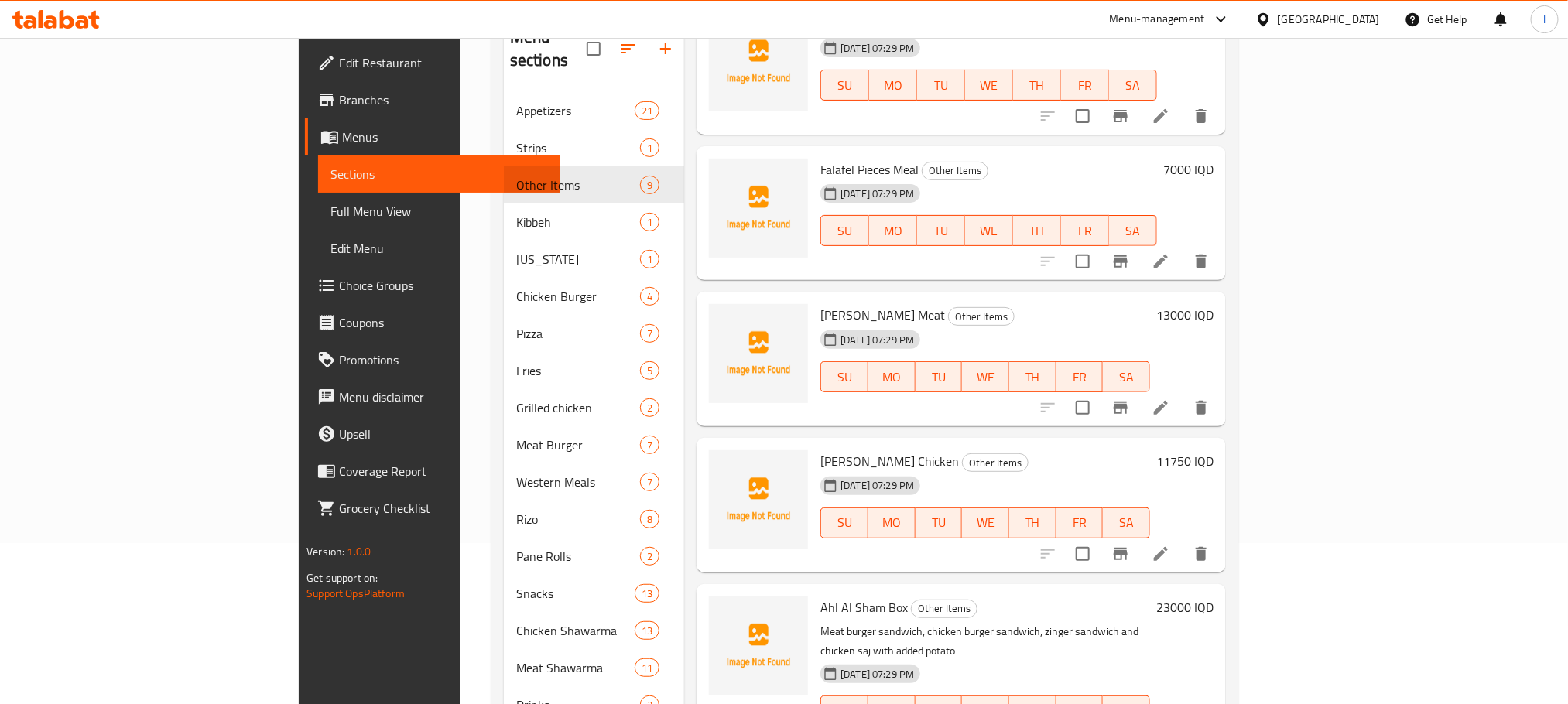
scroll to position [217, 0]
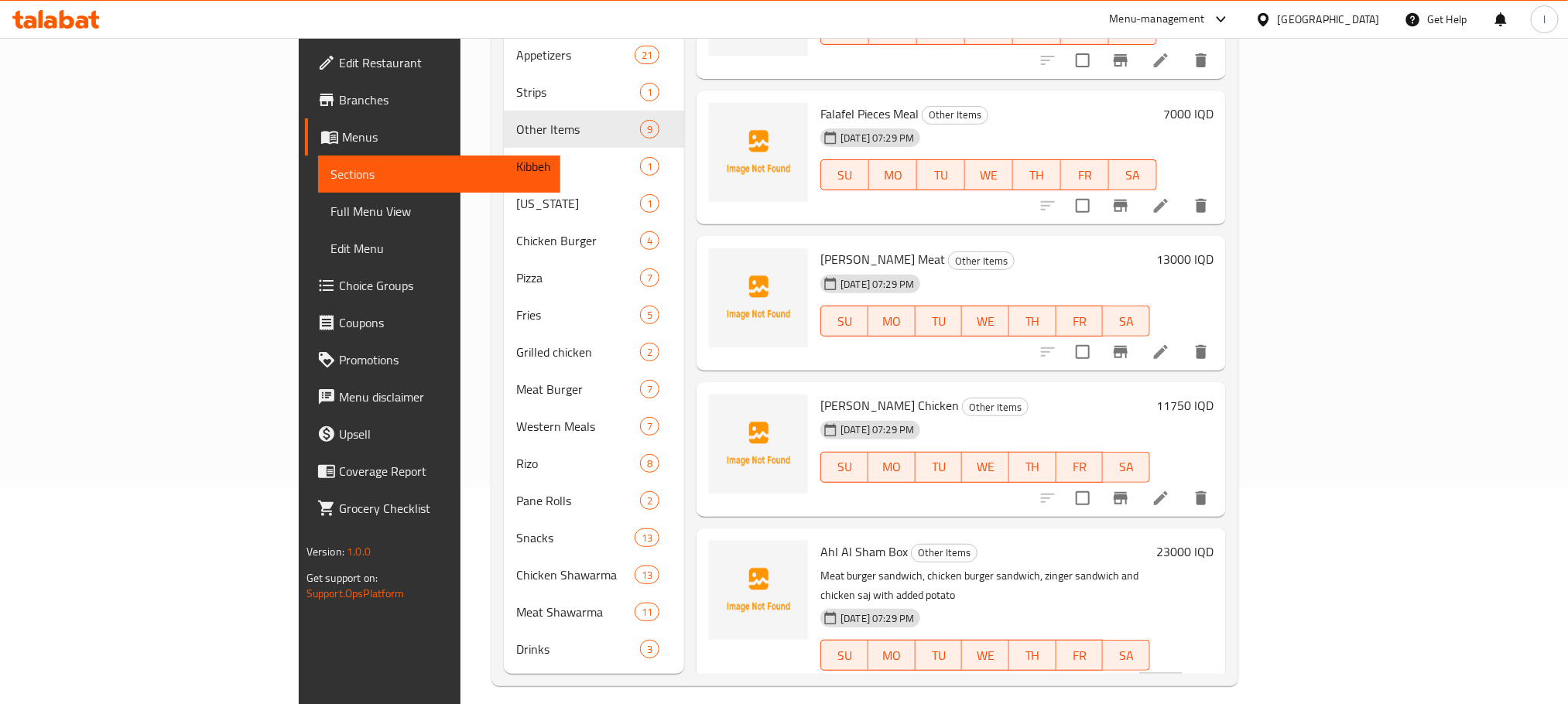
click at [1183, 672] on li at bounding box center [1160, 686] width 43 height 28
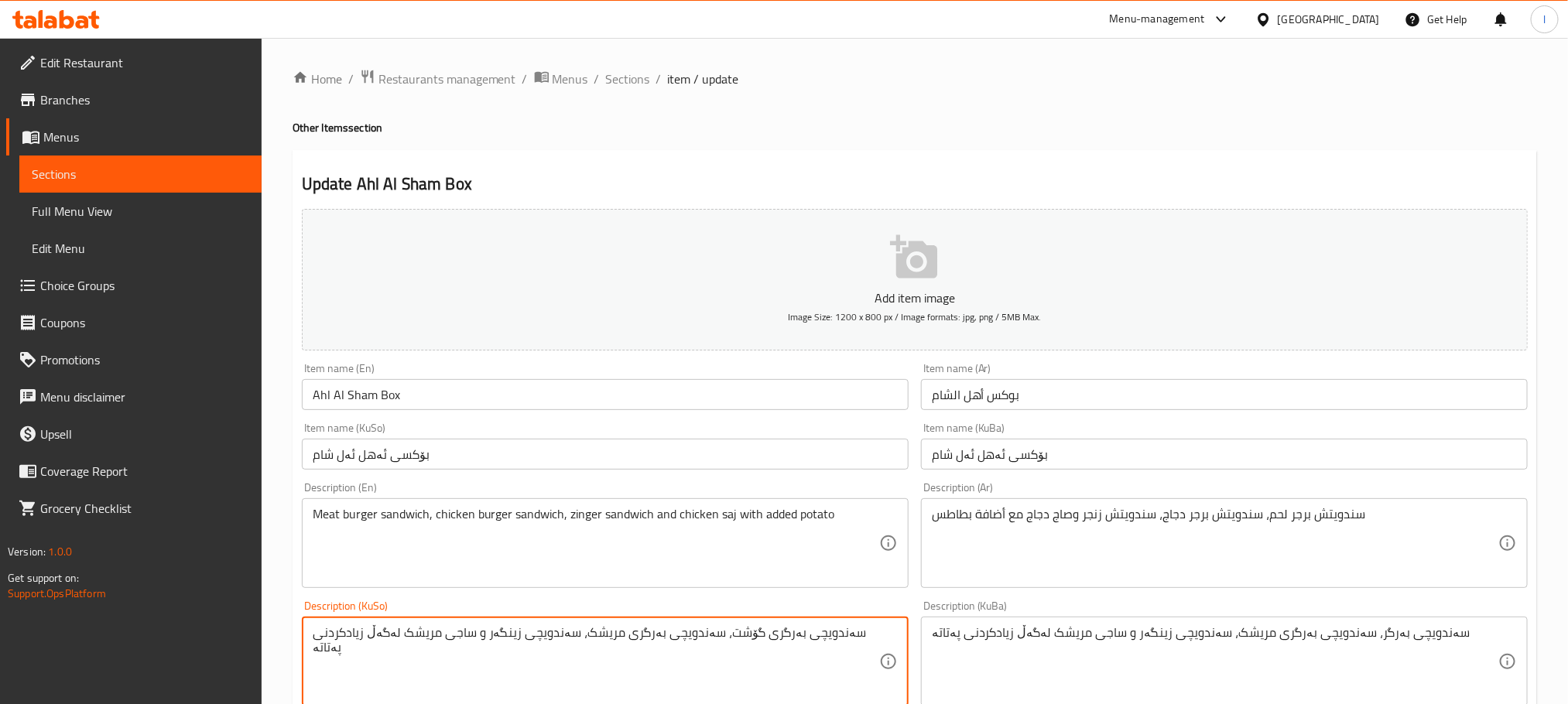
click at [738, 648] on textarea "سەندویچی بەرگری گۆشت، سەندویچی بەرگری مریشک، سەندویچی زینگەر و ساجی مریشک لەگەڵ…" at bounding box center [595, 661] width 566 height 73
type textarea "سەندویچی بەرگری گۆشت، سەندویچی بەرگری مریشک، سەندویچی زینگەر و ساجی مریشک لەگەڵ…"
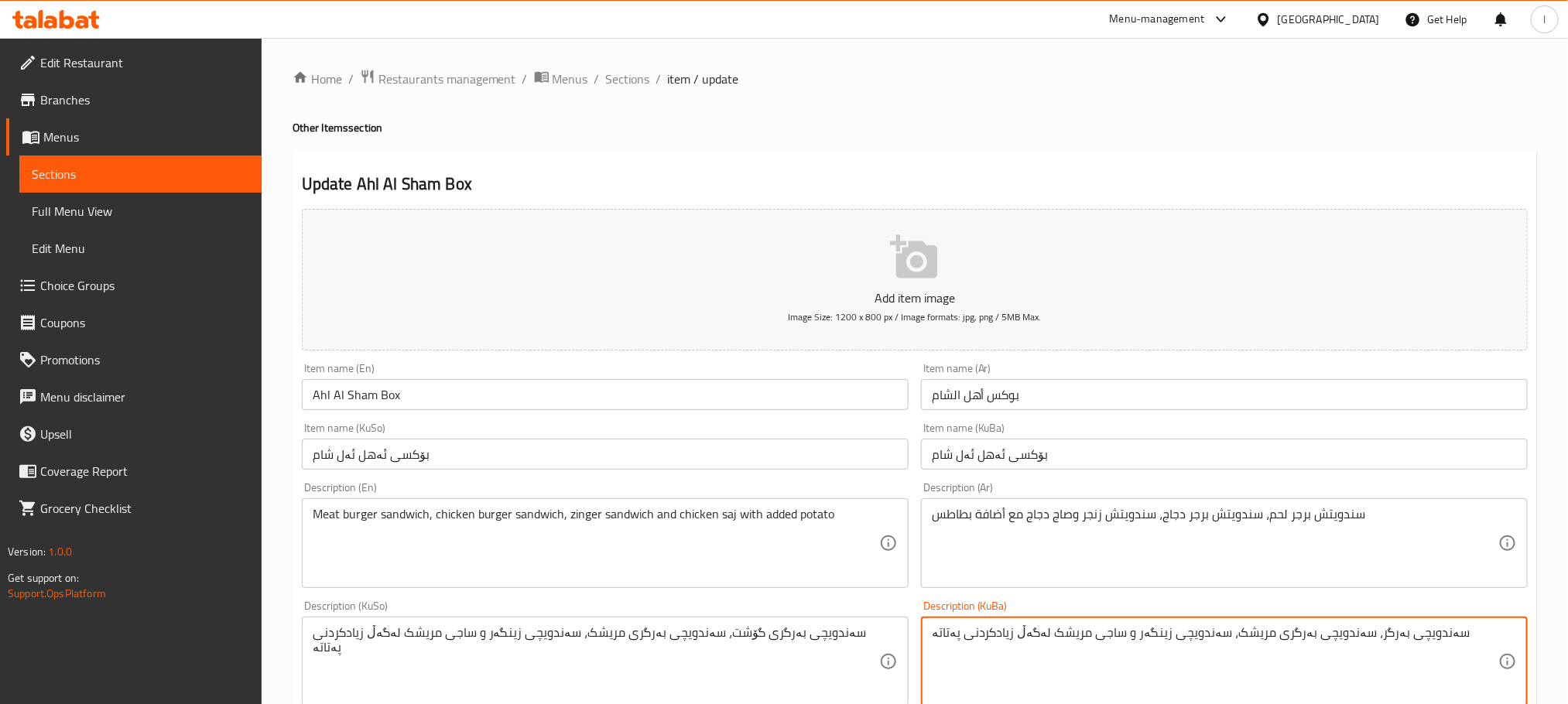
click at [1114, 643] on textarea "سەندویچی بەرگر، سەندویچی بەرگری مریشک، سەندویچی زینگەر و ساجی مریشک لەگەڵ زیادک…" at bounding box center [1214, 661] width 566 height 73
paste textarea "ی گۆشت"
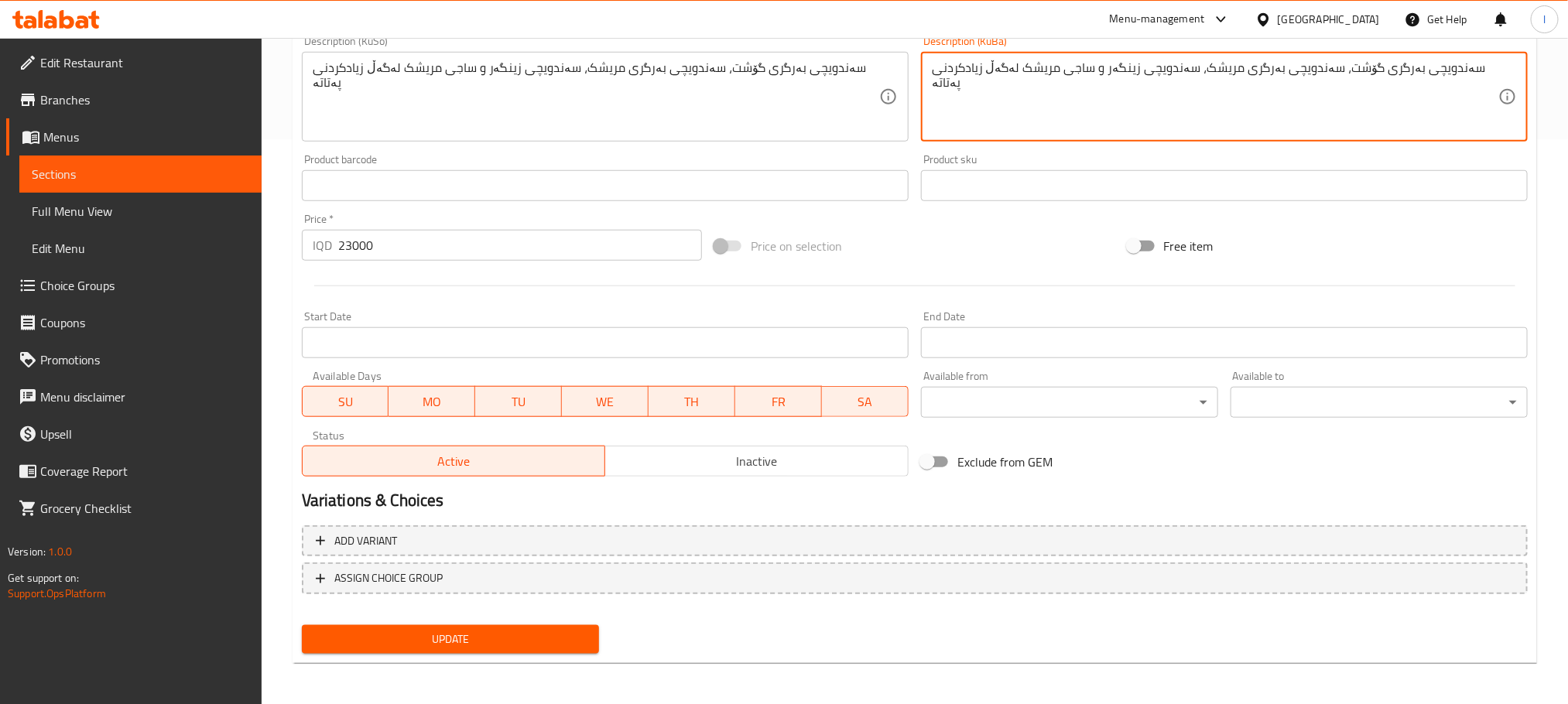
type textarea "سەندویچی بەرگری گۆشت، سەندویچی بەرگری مریشک، سەندویچی زینگەر و ساجی مریشک لەگەڵ…"
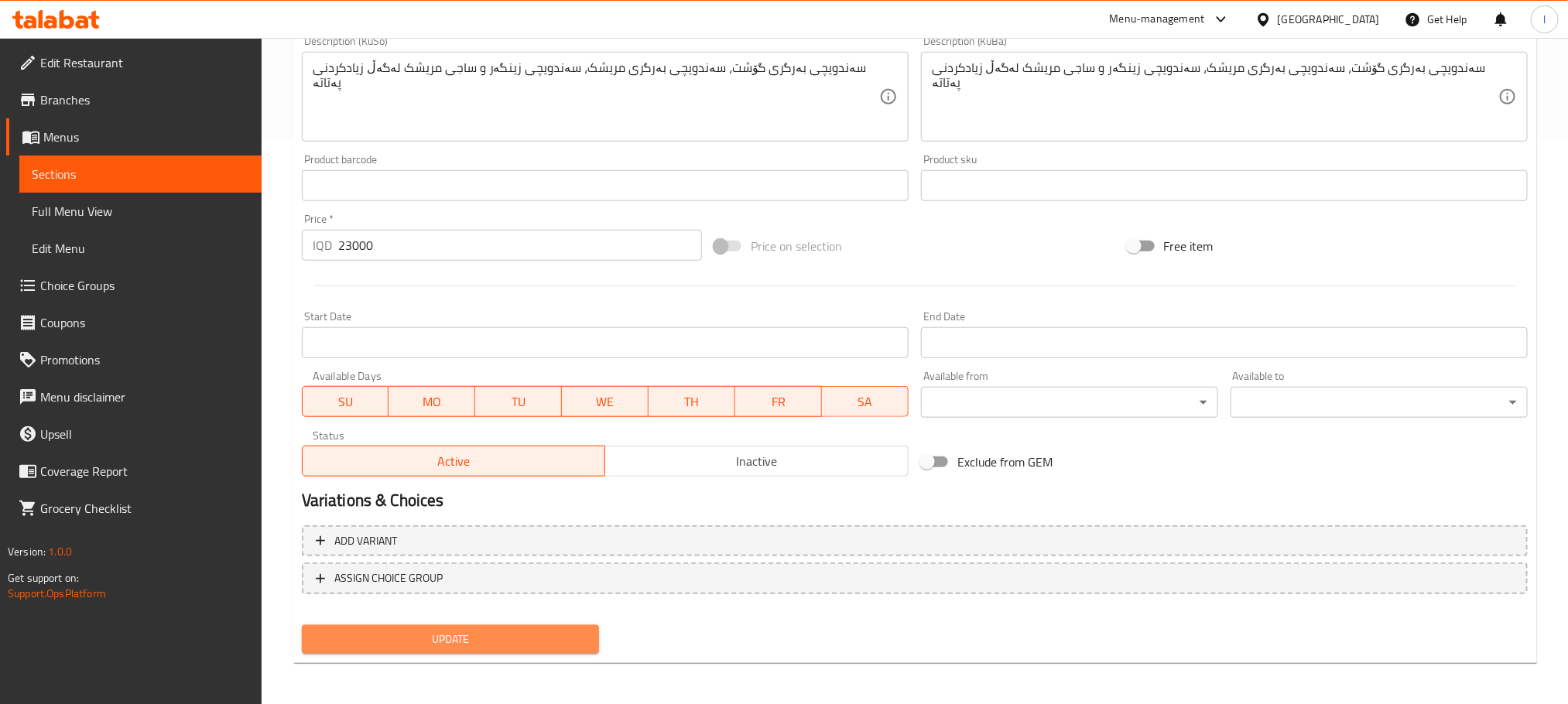
click at [546, 643] on span "Update" at bounding box center [450, 639] width 273 height 19
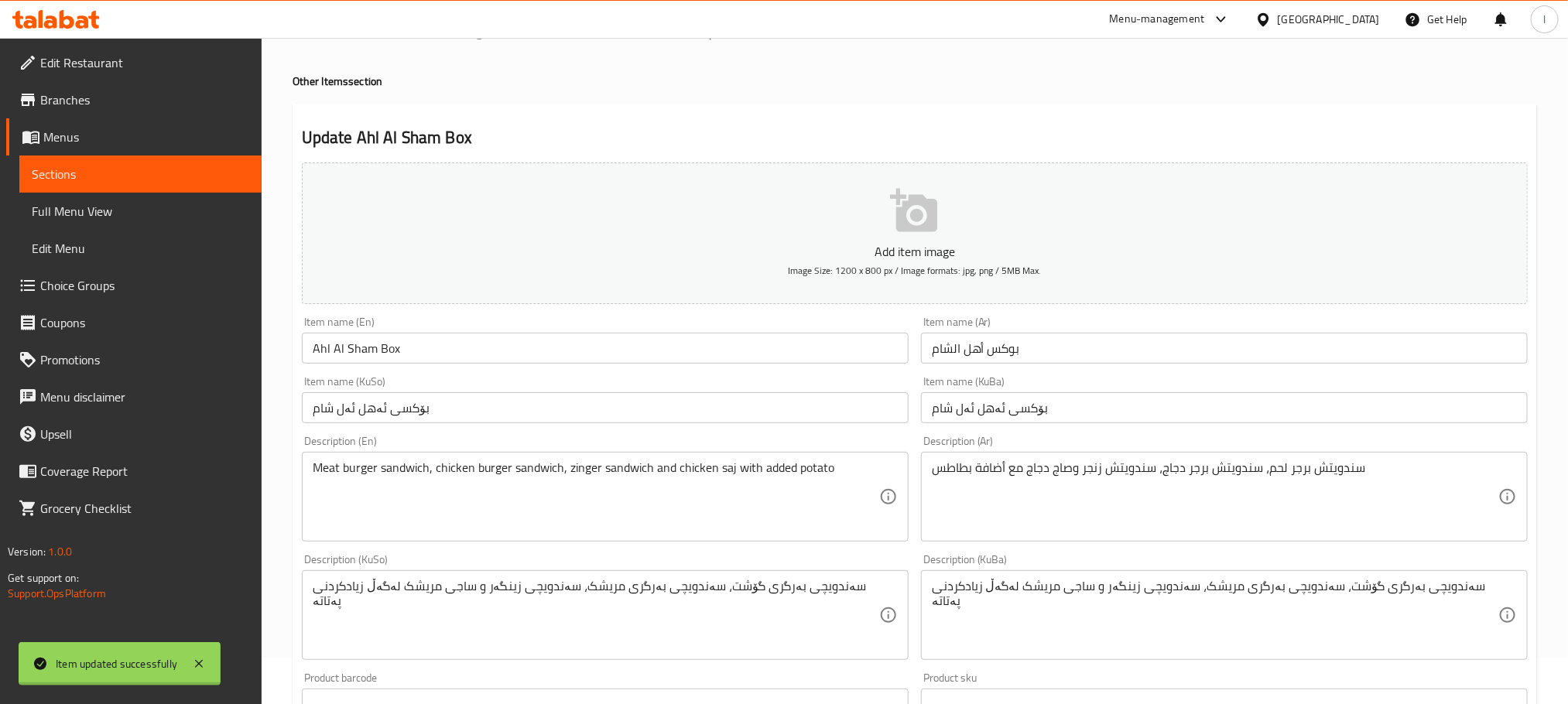
scroll to position [0, 0]
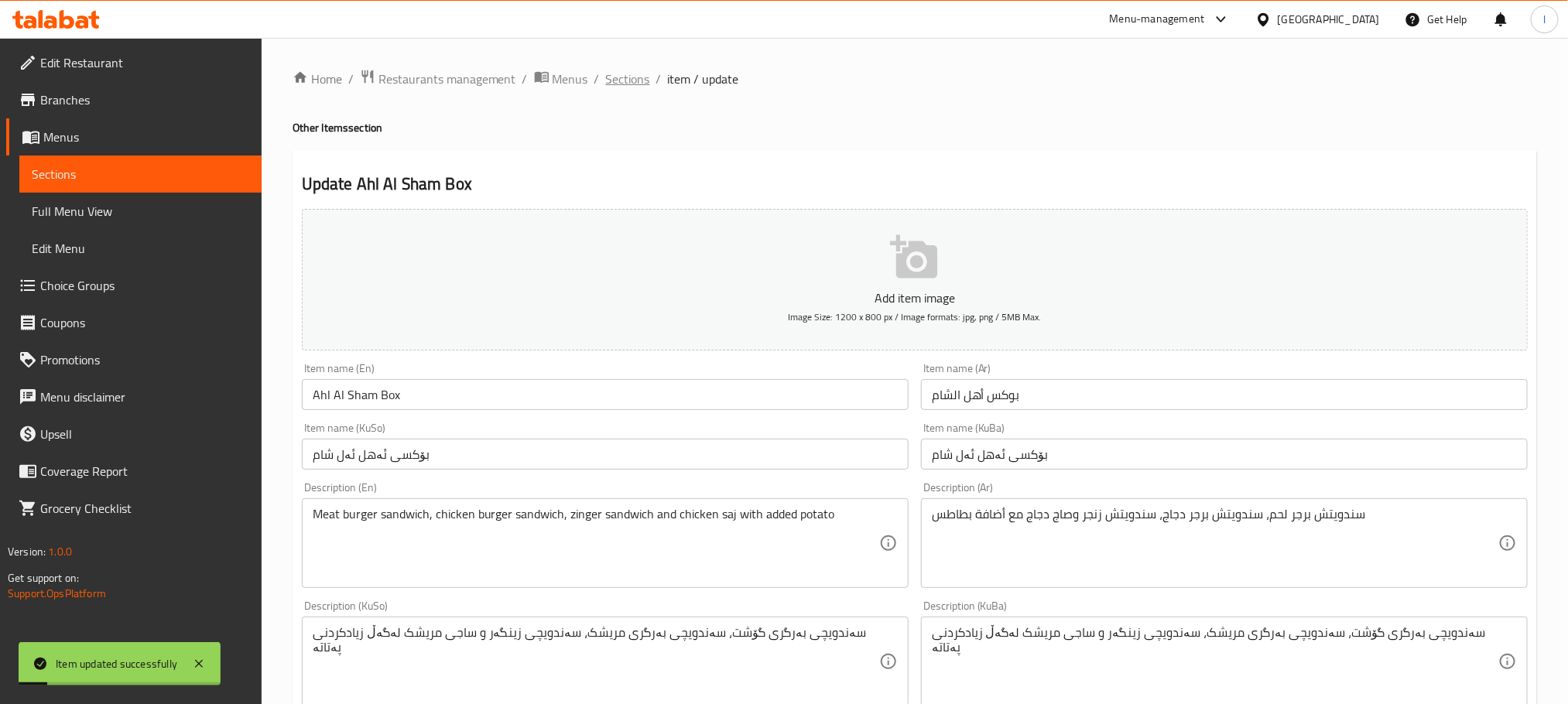
click at [632, 70] on span "Sections" at bounding box center [627, 79] width 44 height 19
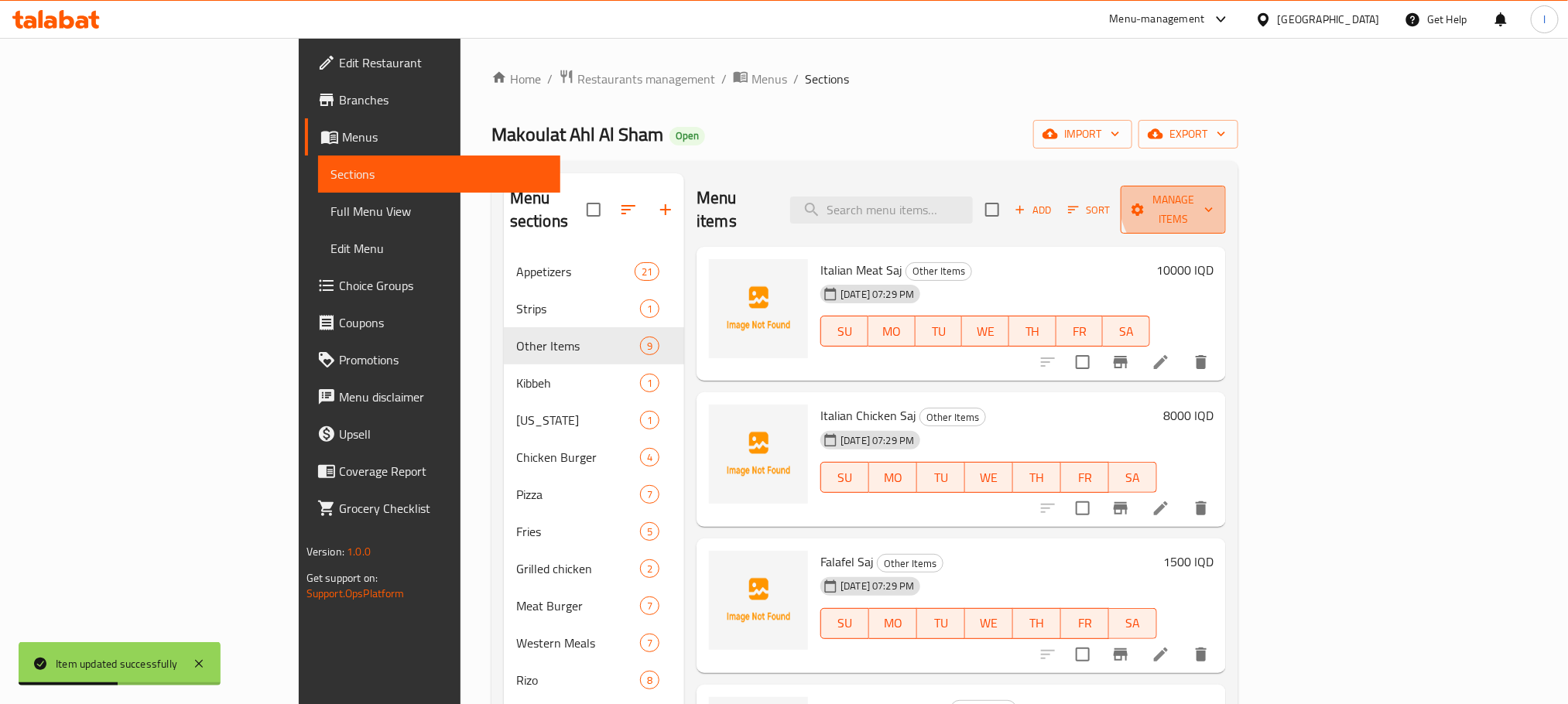
click at [1214, 198] on span "Manage items" at bounding box center [1173, 209] width 81 height 39
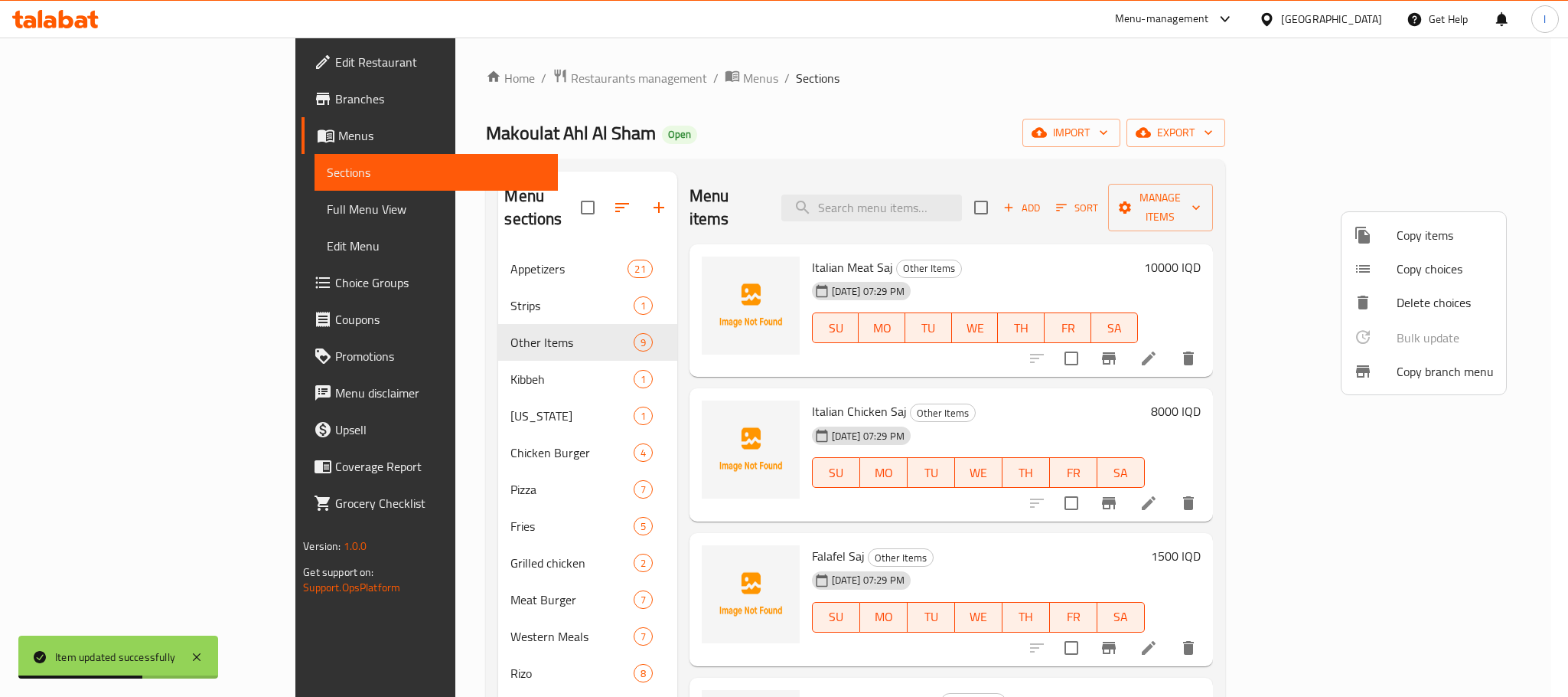
click at [834, 102] on div at bounding box center [784, 348] width 1568 height 697
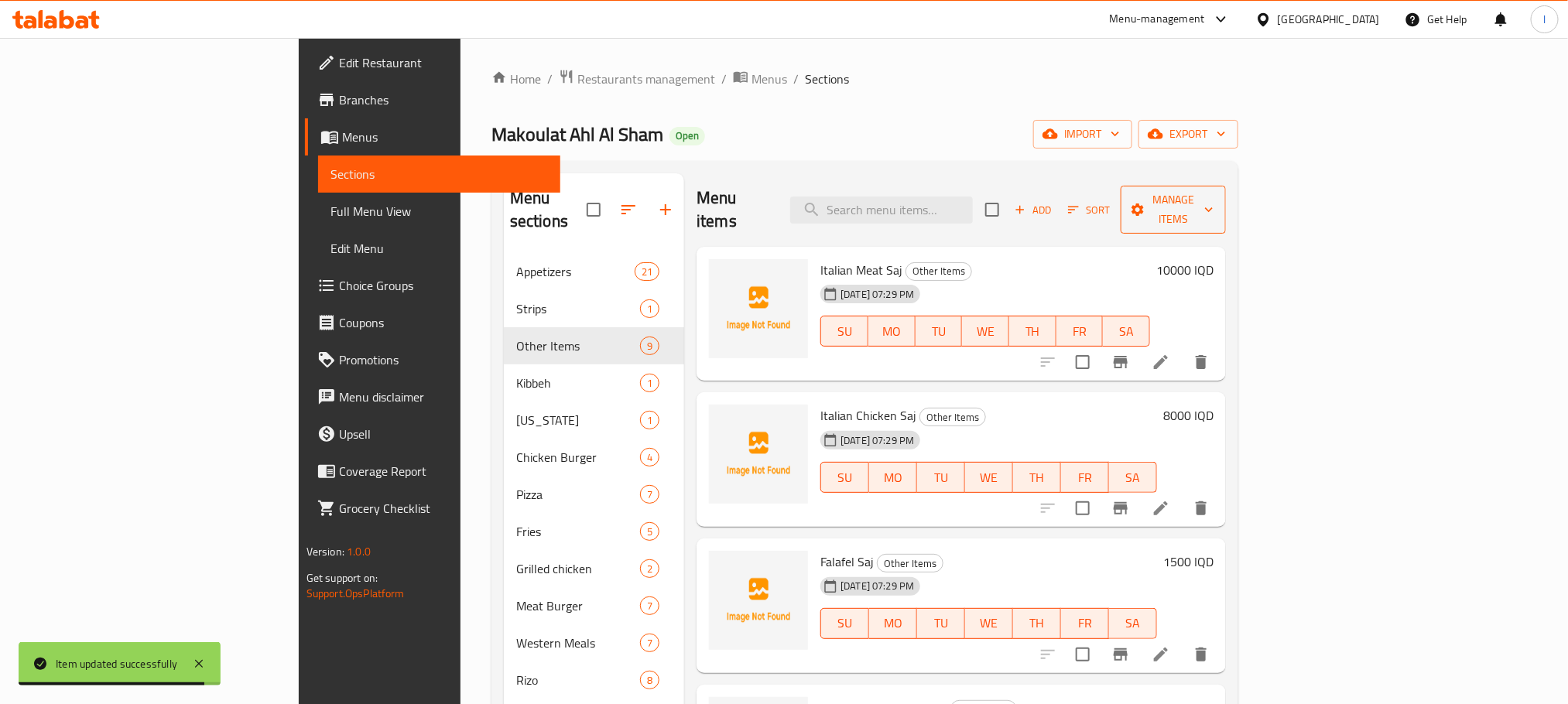
click at [1214, 199] on span "Manage items" at bounding box center [1173, 209] width 81 height 39
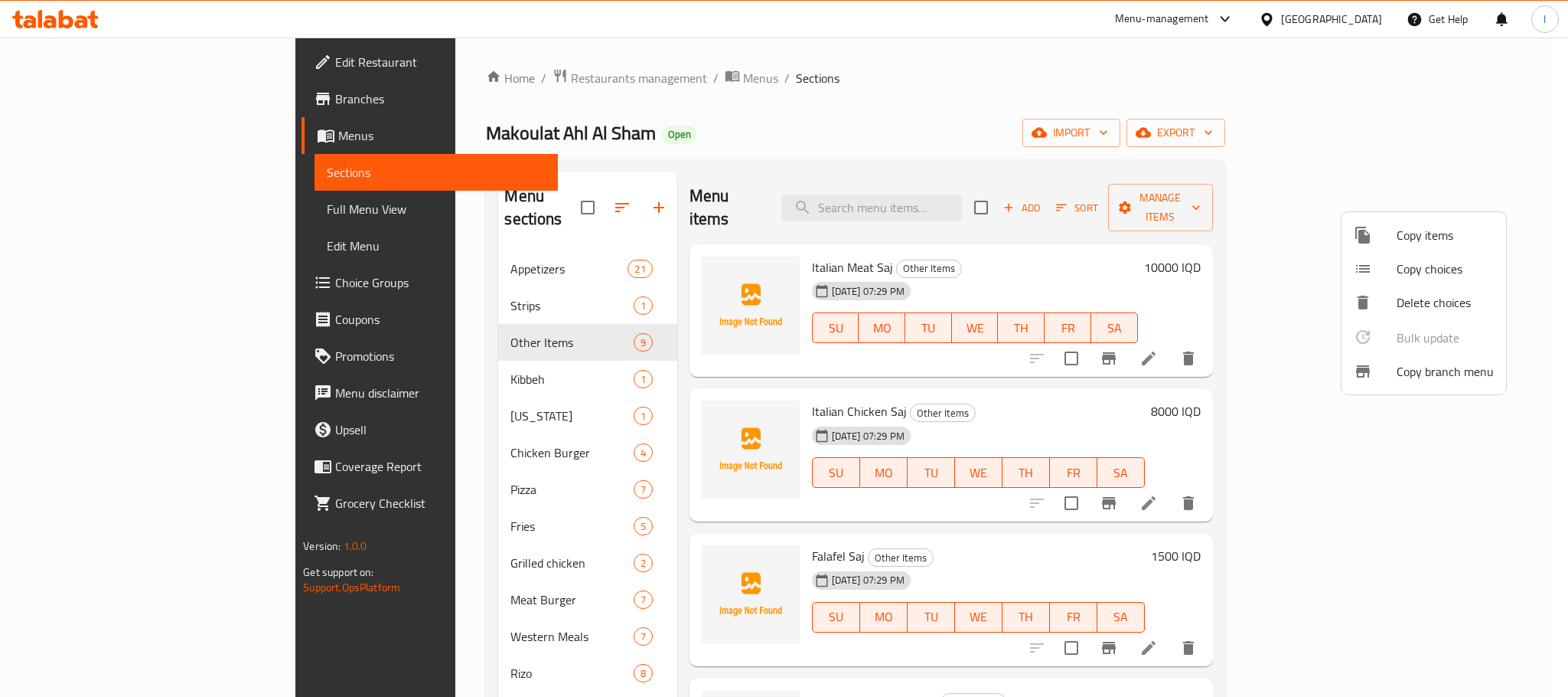
click at [1428, 231] on span "Copy items" at bounding box center [1445, 235] width 97 height 19
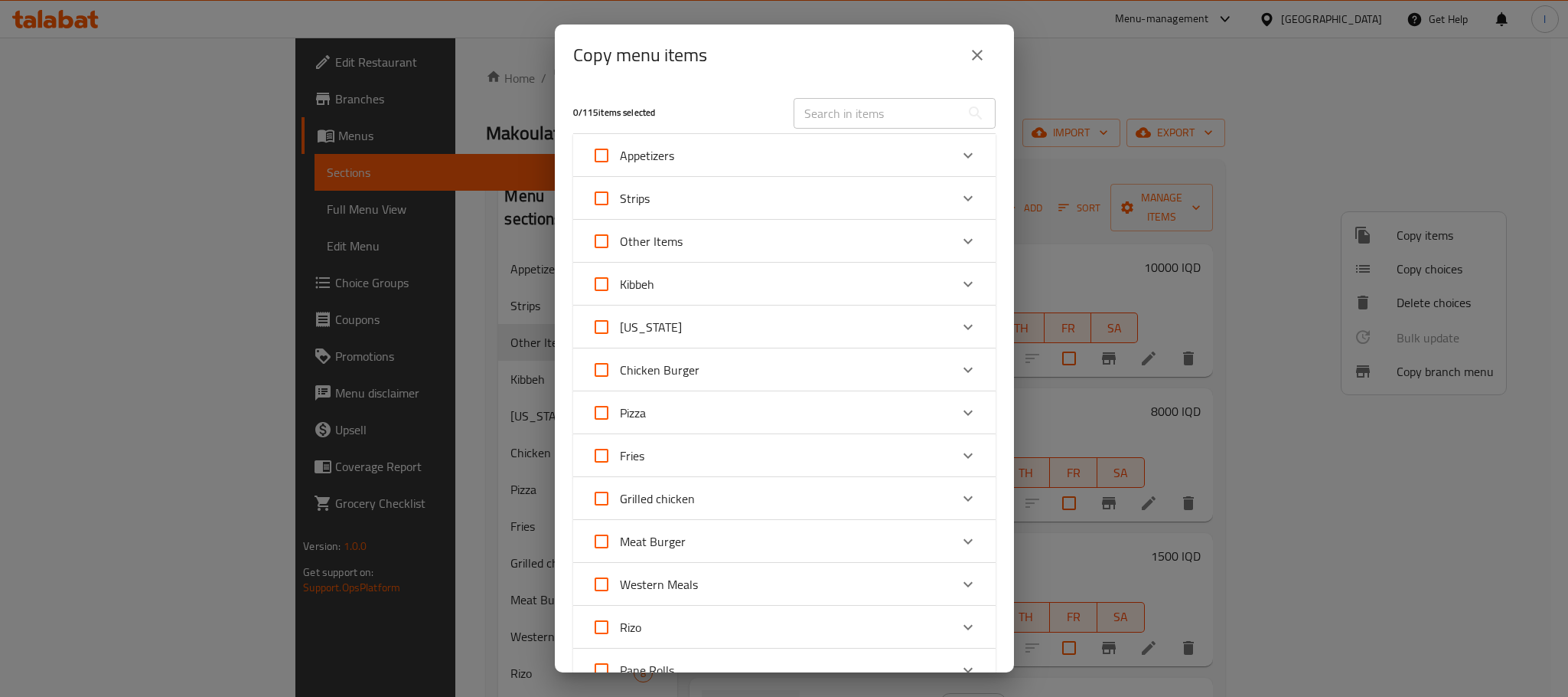
click at [687, 232] on div "Other Items" at bounding box center [770, 241] width 358 height 37
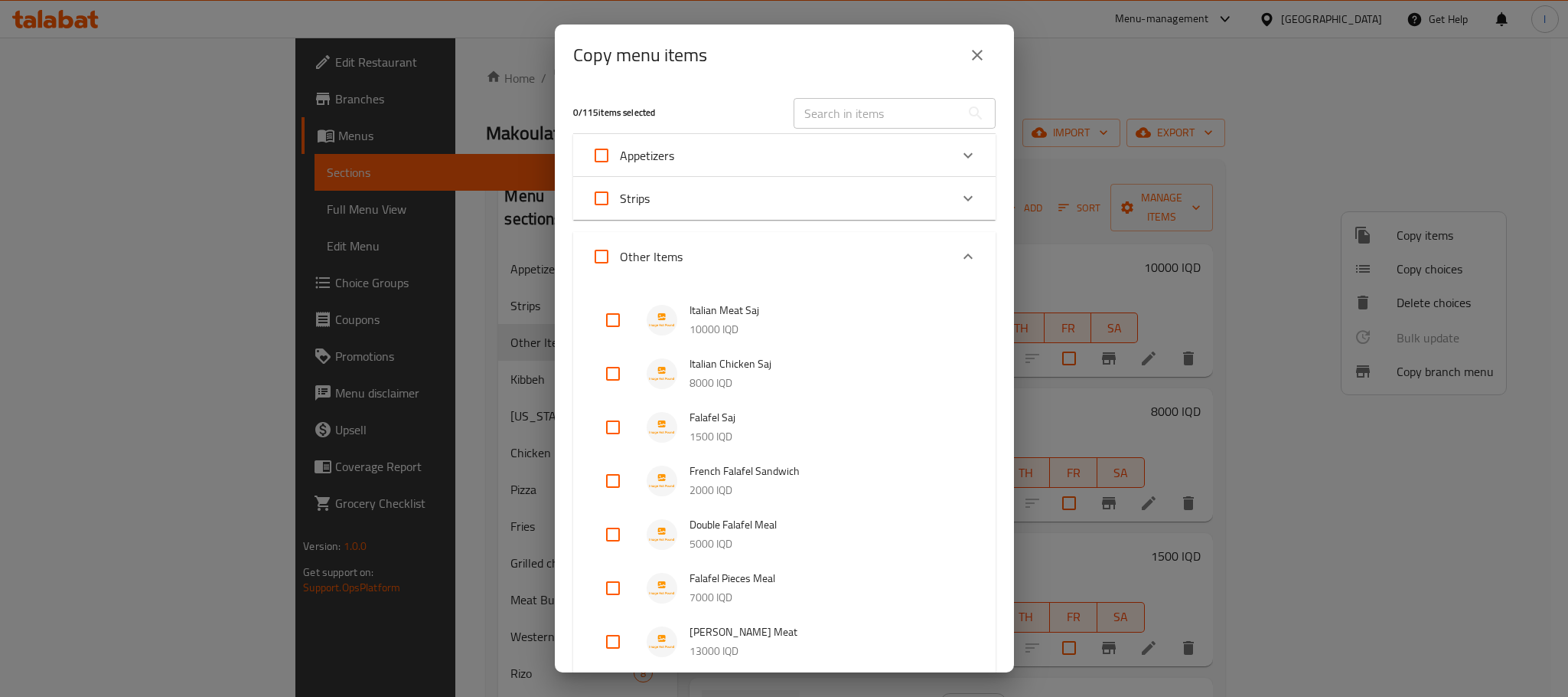
click at [608, 308] on input "checkbox" at bounding box center [613, 319] width 37 height 37
checkbox input "true"
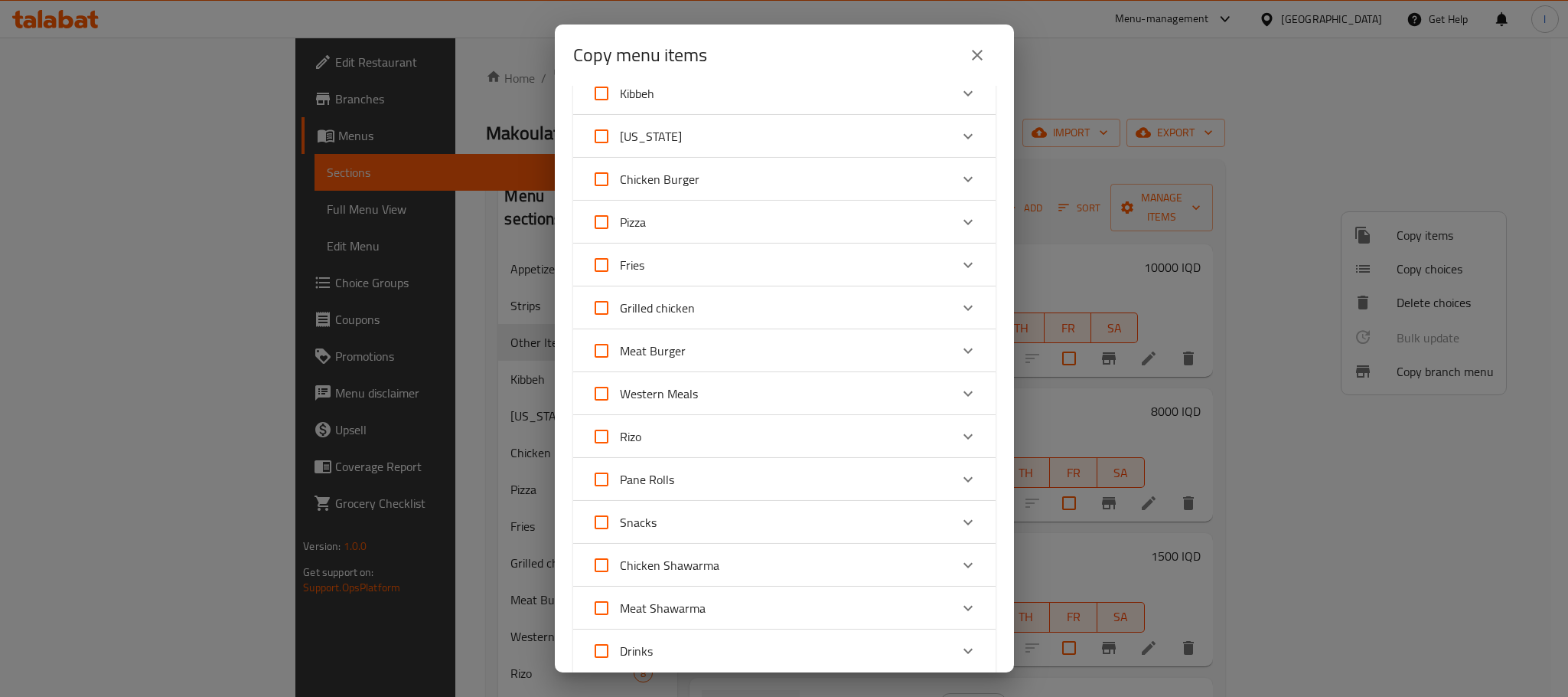
scroll to position [958, 0]
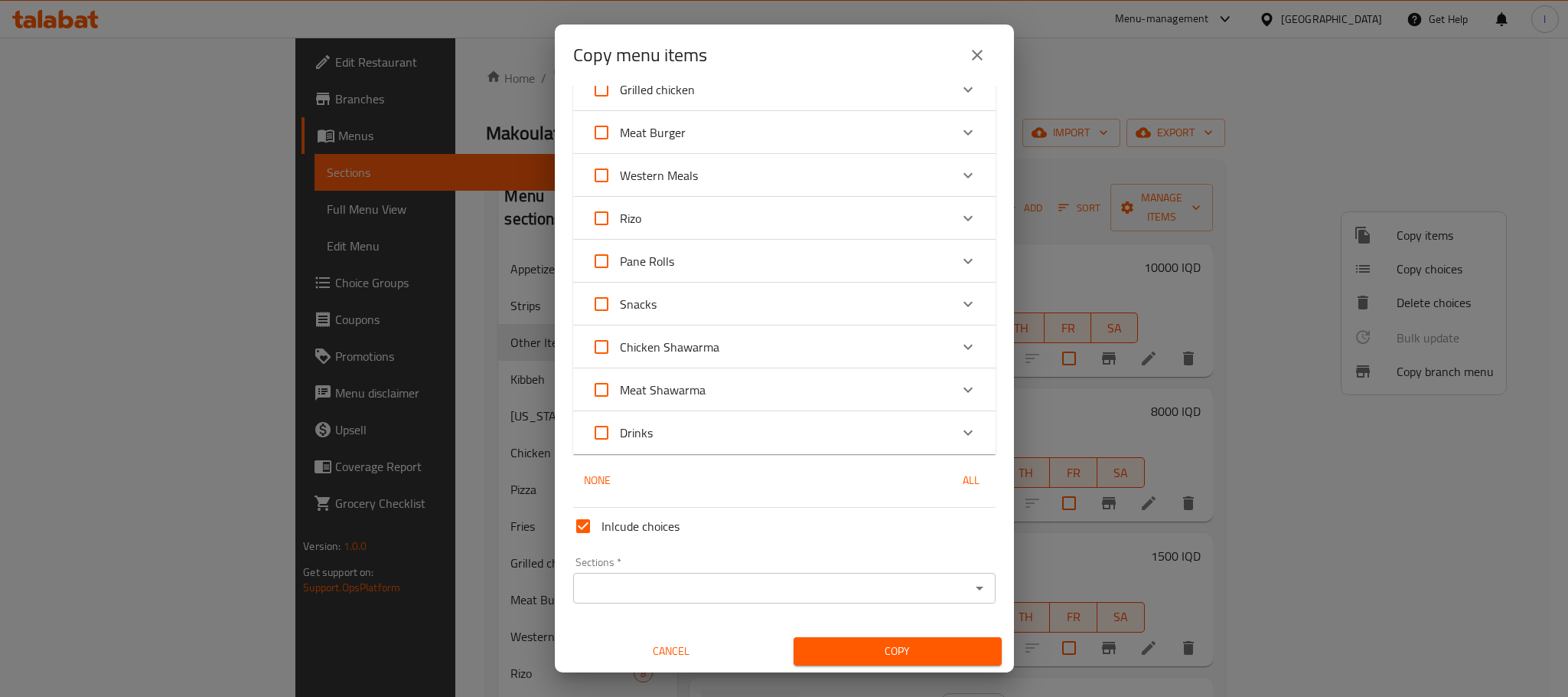
click at [744, 596] on input "Sections   *" at bounding box center [772, 587] width 388 height 21
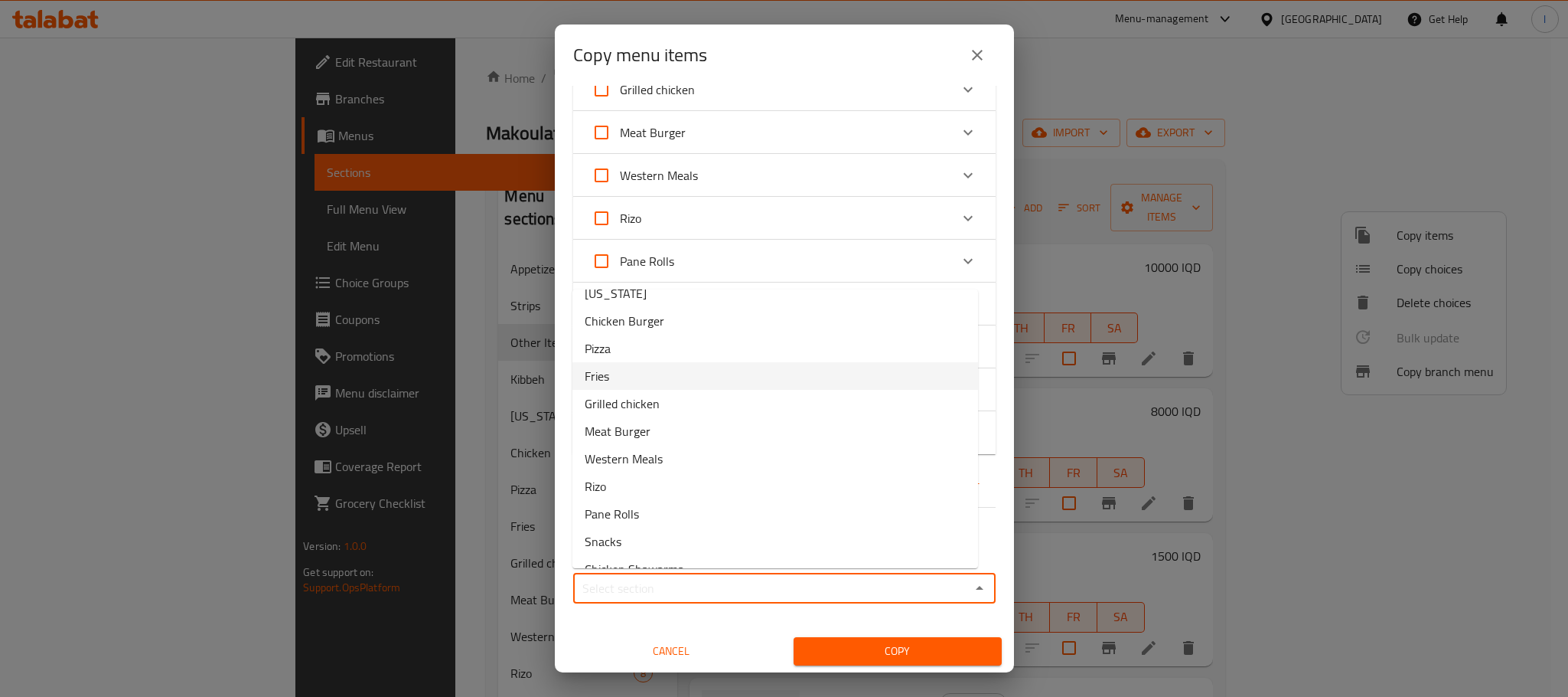
scroll to position [202, 0]
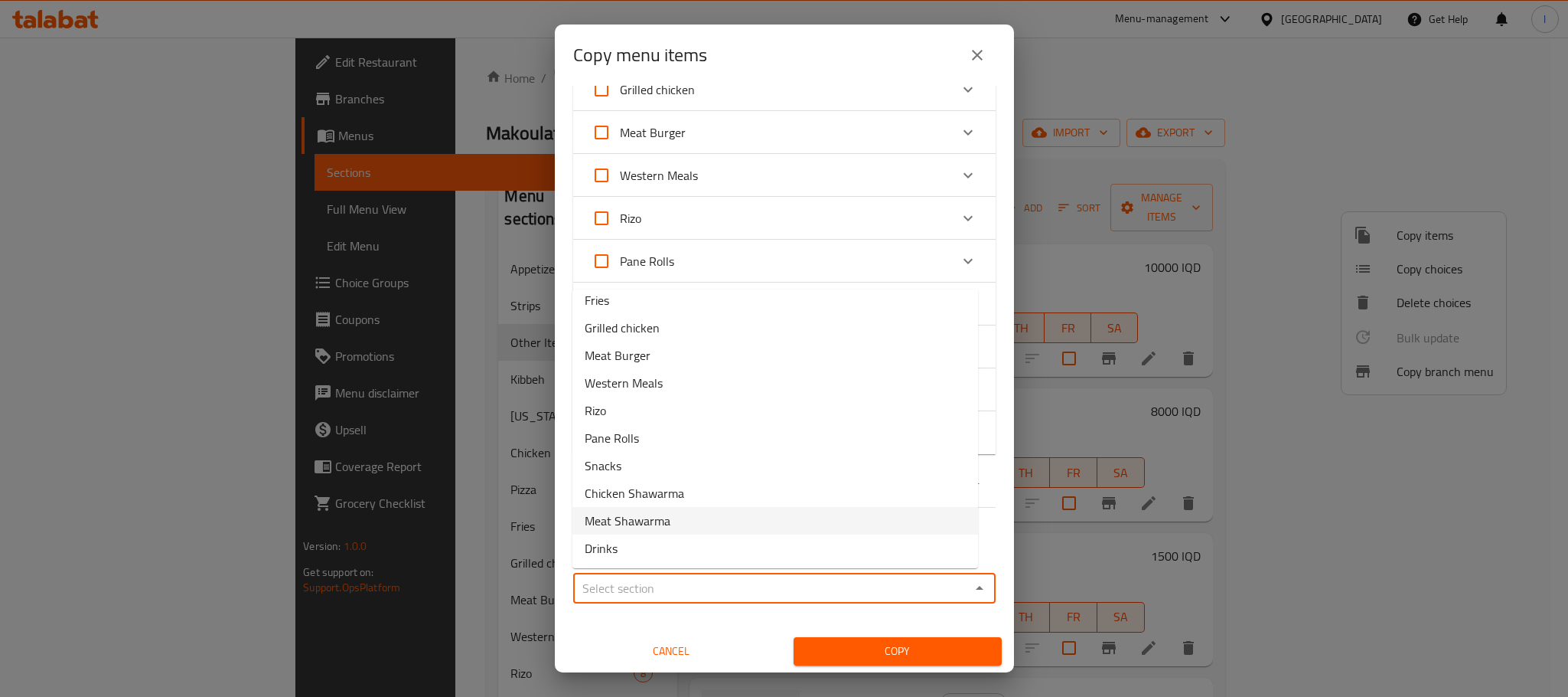
click at [750, 507] on li "Meat Shawarma" at bounding box center [775, 521] width 406 height 27
type input "Meat Shawarma"
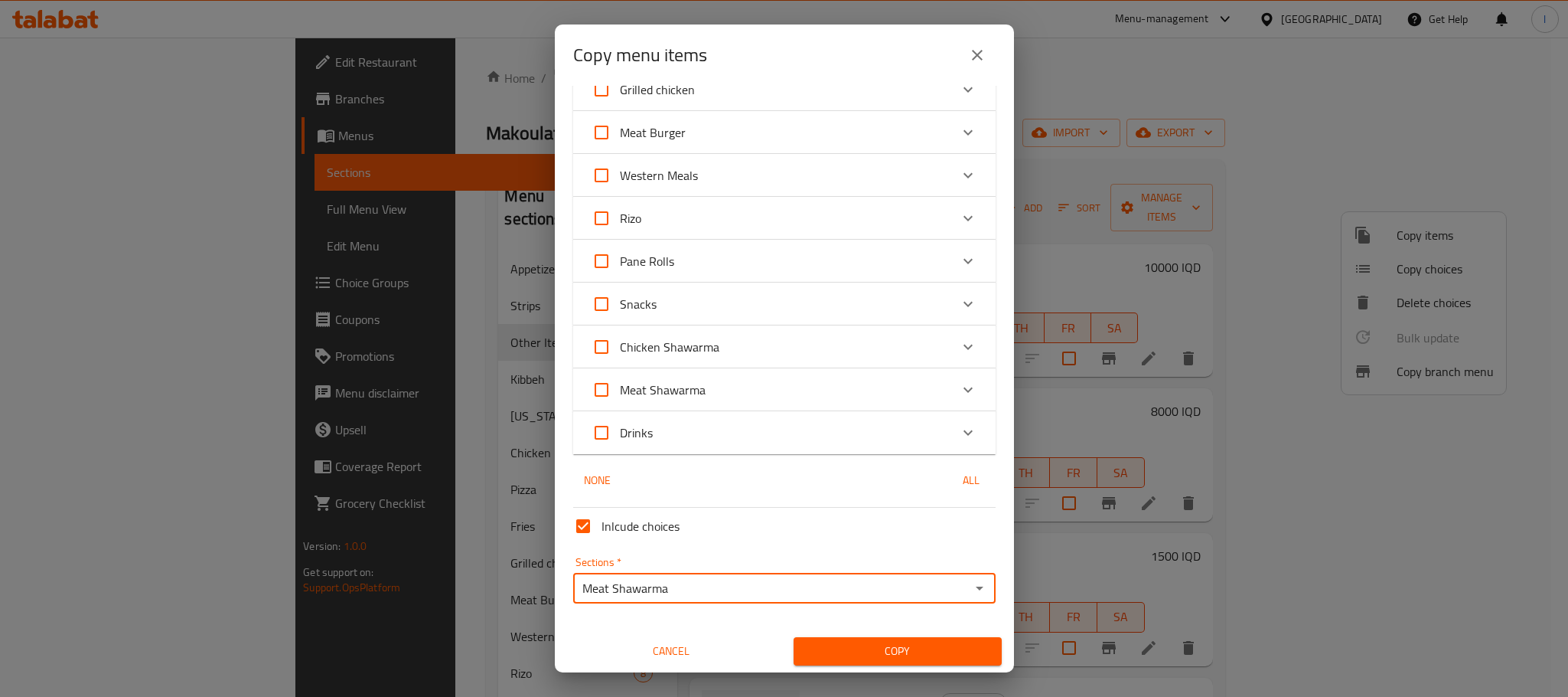
click at [884, 634] on div "Copy" at bounding box center [898, 651] width 226 height 47
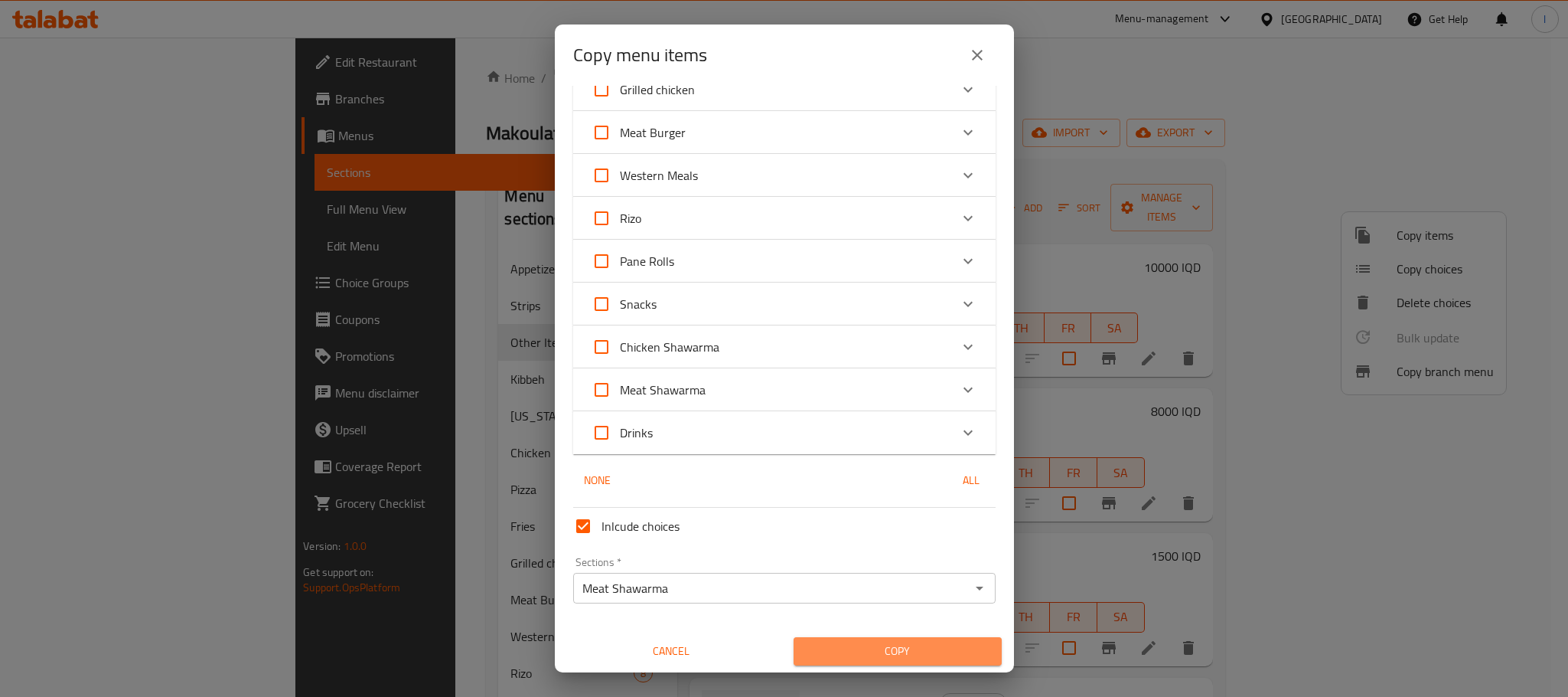
click at [892, 642] on span "Copy" at bounding box center [898, 651] width 184 height 19
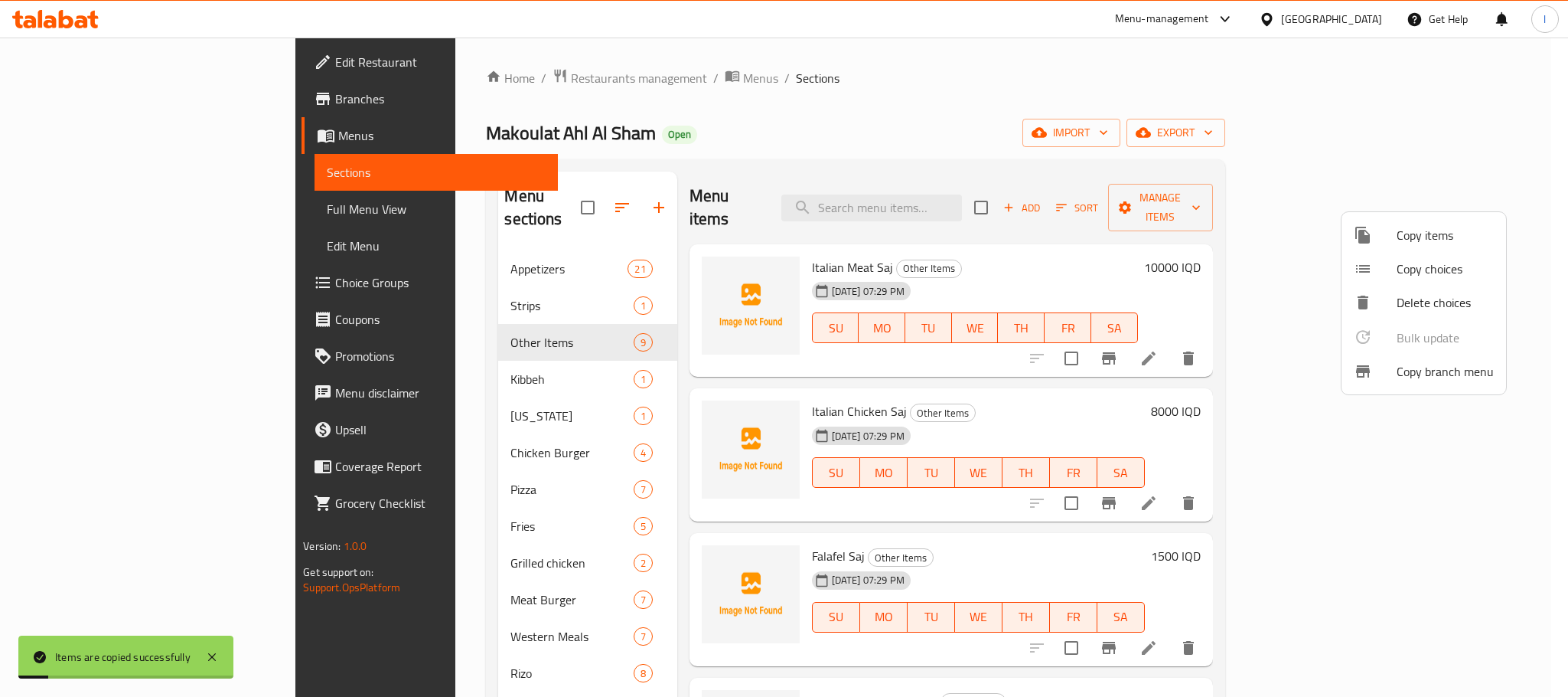
click at [1453, 228] on span "Copy items" at bounding box center [1445, 235] width 97 height 19
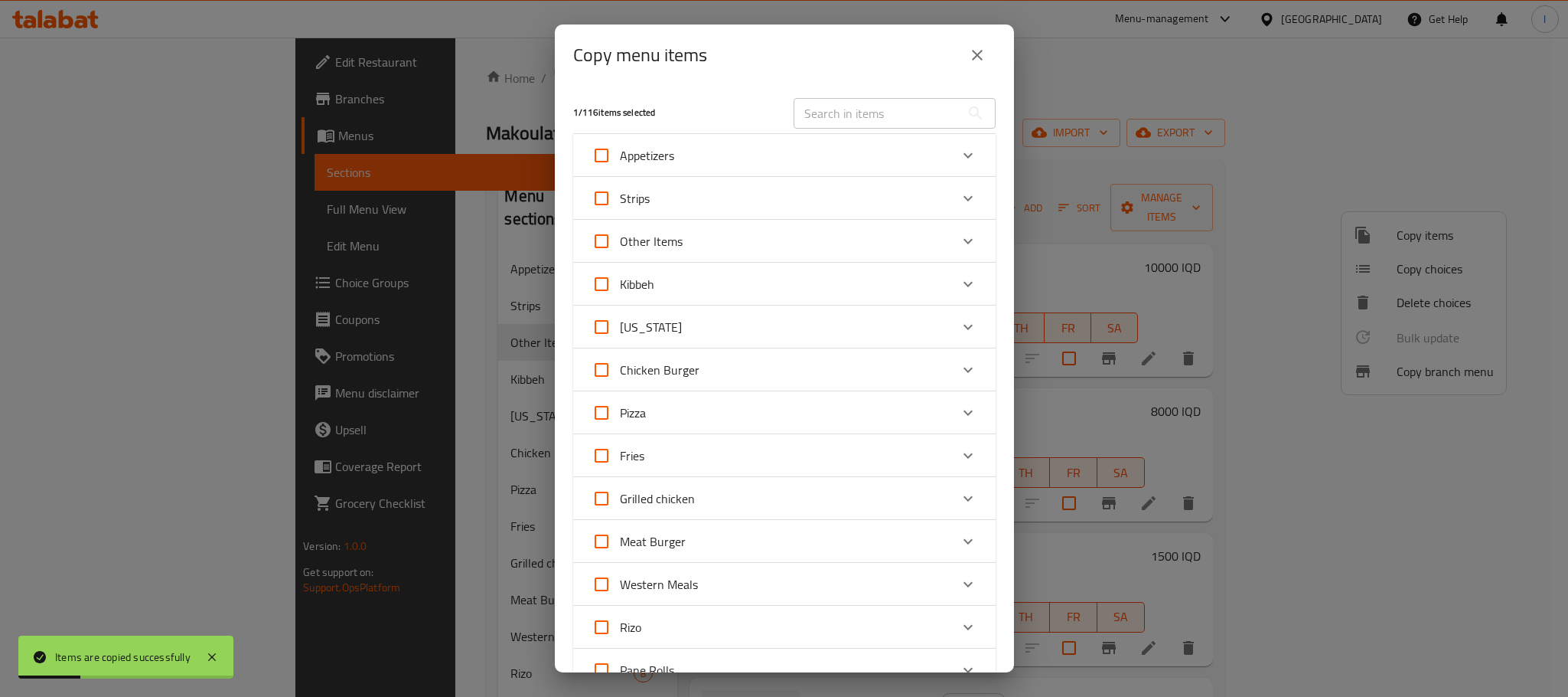
click at [737, 237] on div "Other Items" at bounding box center [770, 241] width 358 height 37
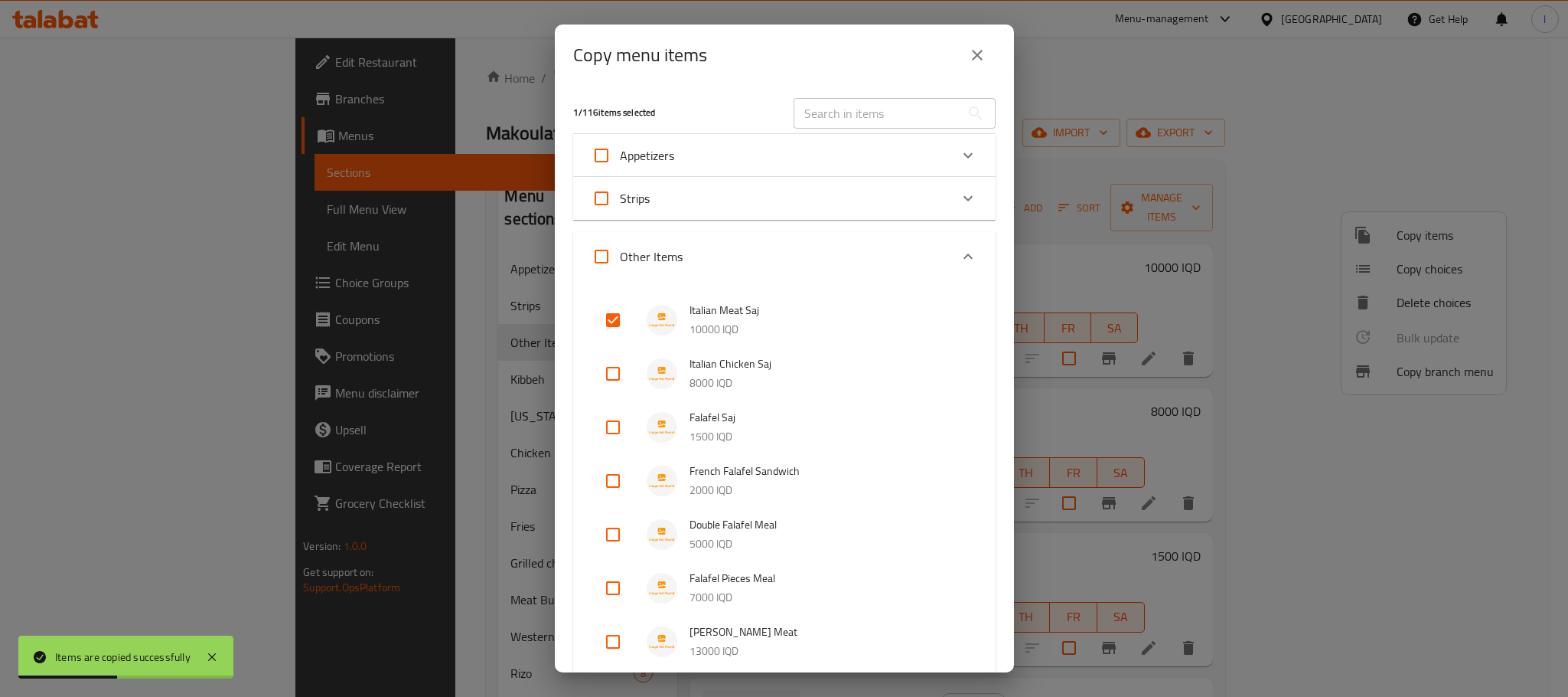
click at [619, 322] on input "checkbox" at bounding box center [613, 319] width 37 height 37
checkbox input "false"
click at [611, 372] on input "checkbox" at bounding box center [613, 373] width 37 height 37
checkbox input "true"
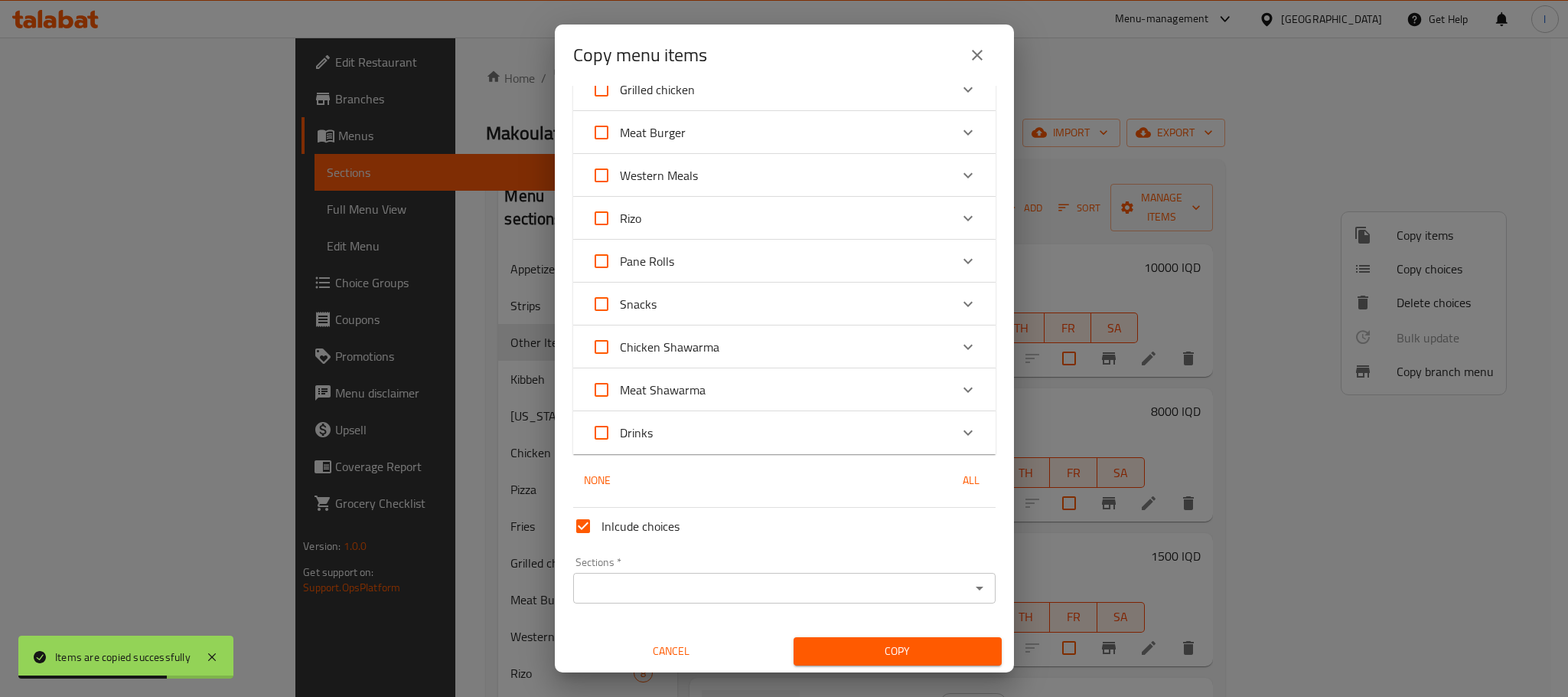
click at [882, 579] on input "Sections   *" at bounding box center [772, 587] width 388 height 21
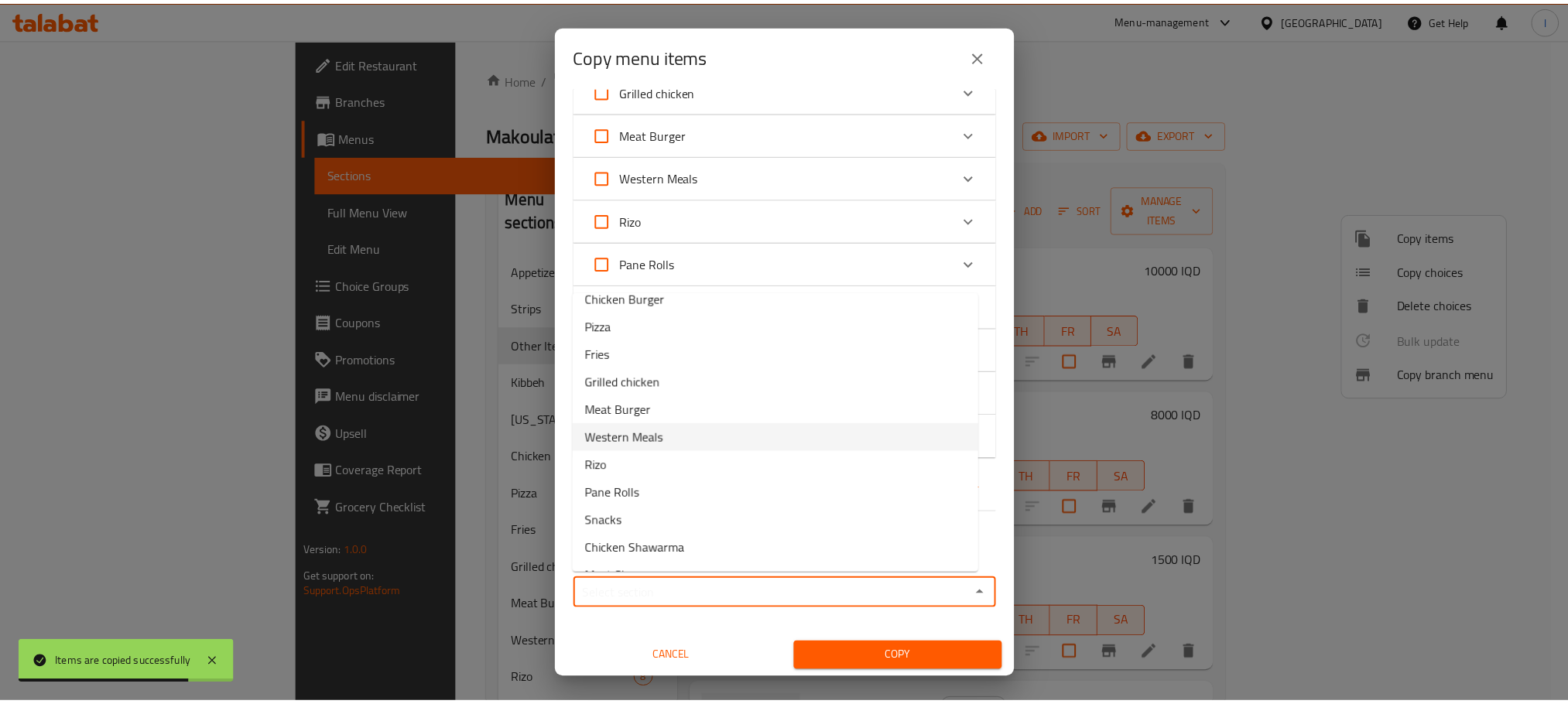
scroll to position [204, 0]
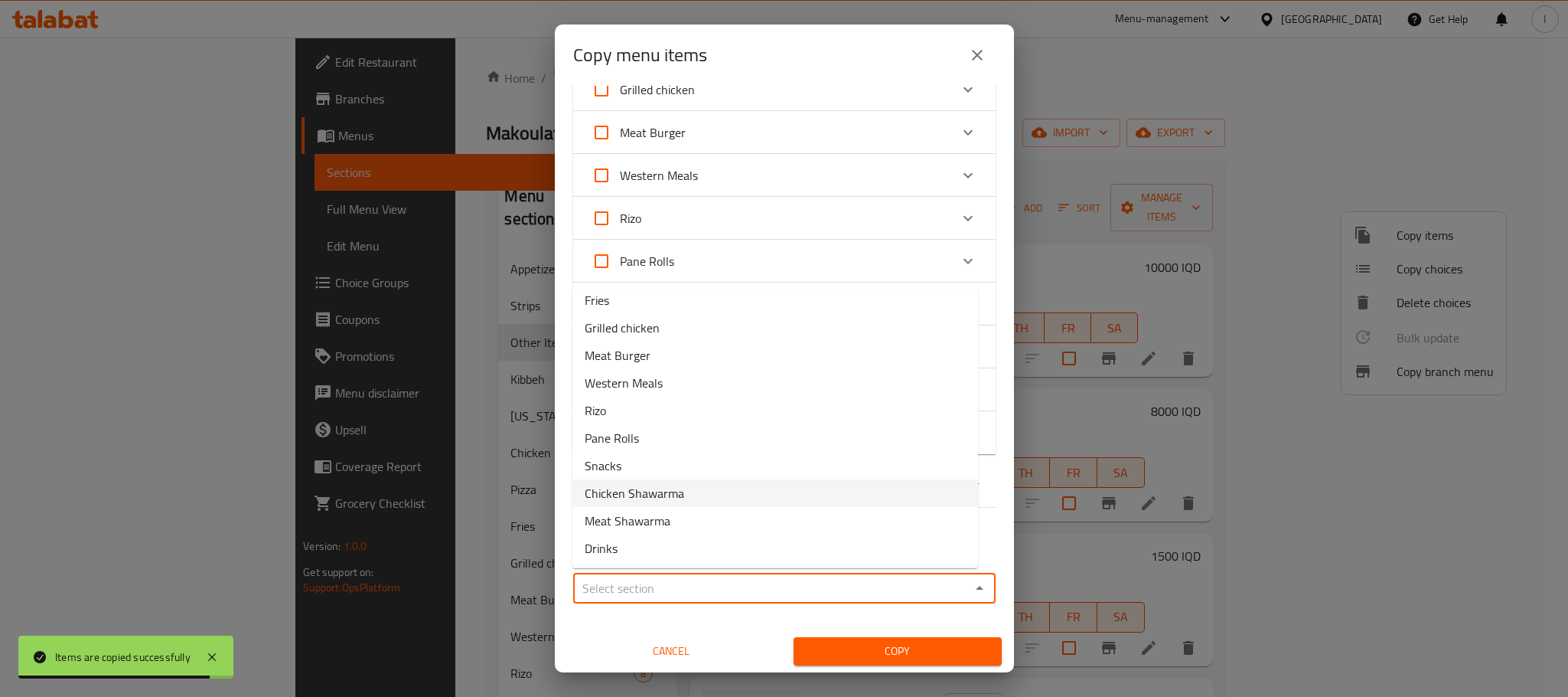
click at [715, 484] on li "Chicken Shawarma" at bounding box center [775, 493] width 406 height 27
type input "Chicken Shawarma"
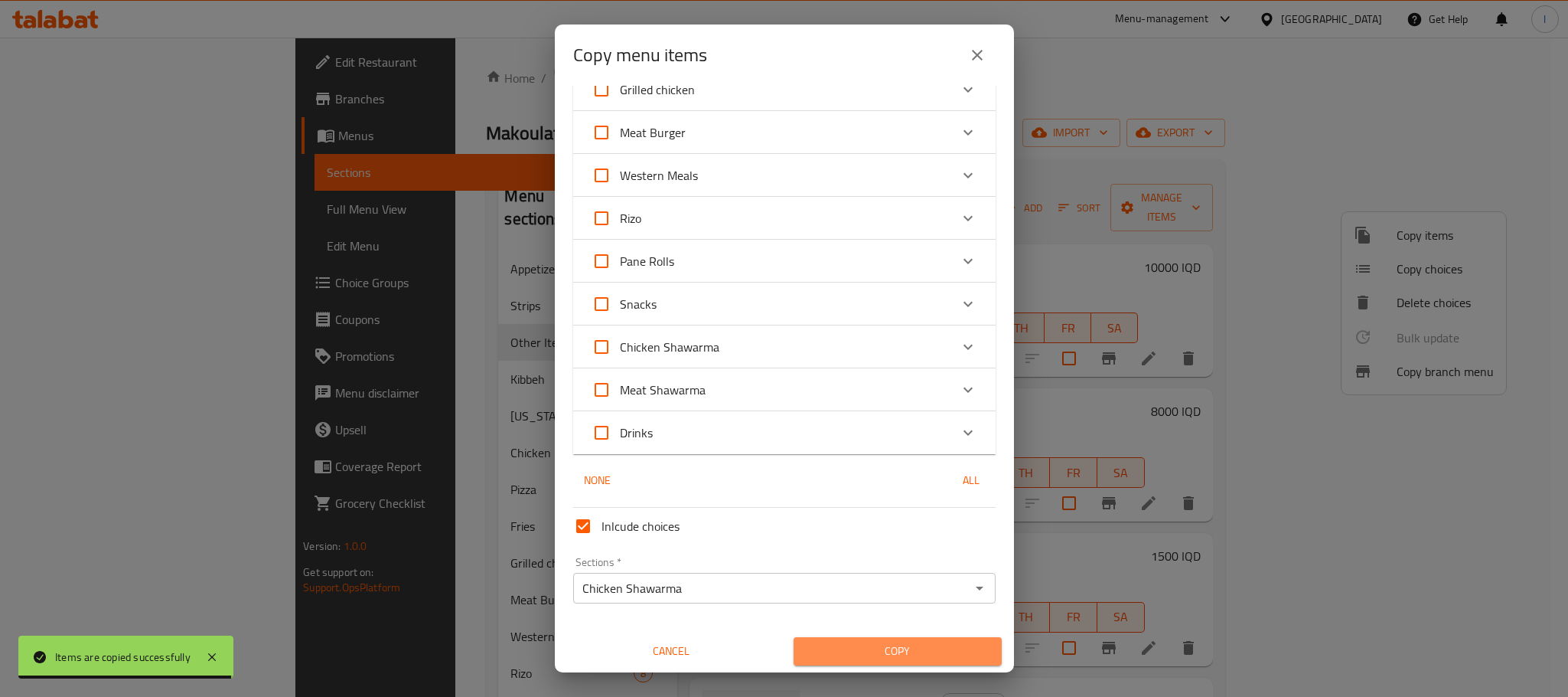
click at [926, 653] on span "Copy" at bounding box center [898, 651] width 184 height 19
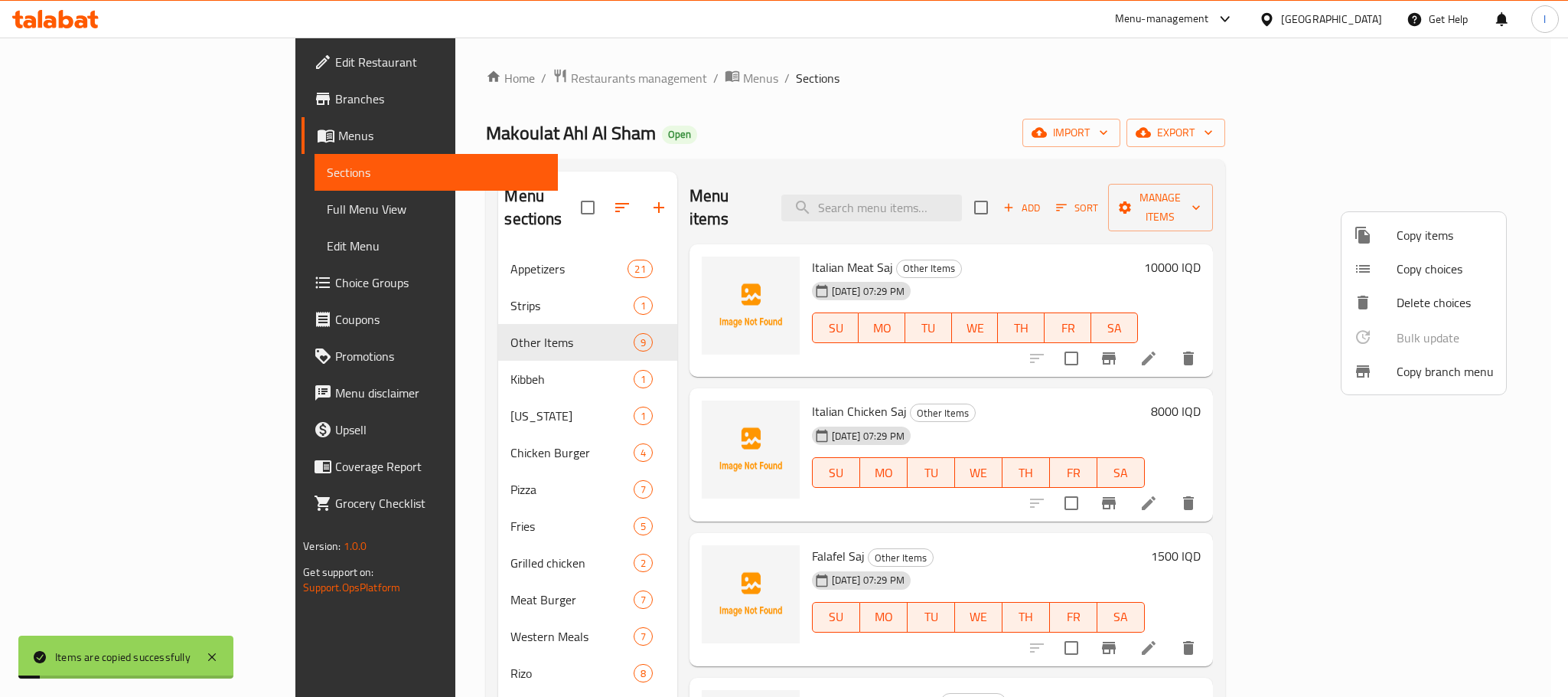
click at [976, 85] on div at bounding box center [784, 348] width 1568 height 697
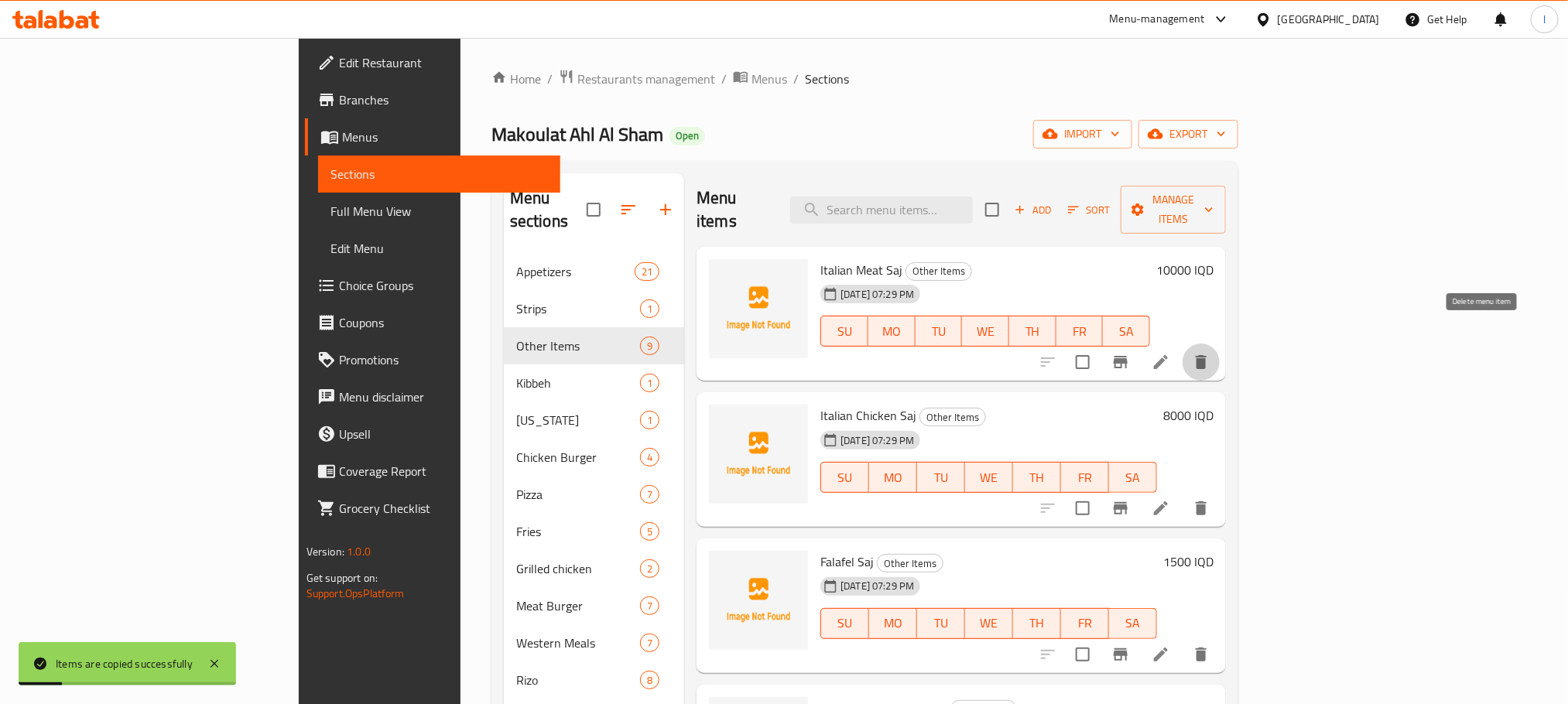
click at [1220, 346] on button "delete" at bounding box center [1201, 361] width 37 height 37
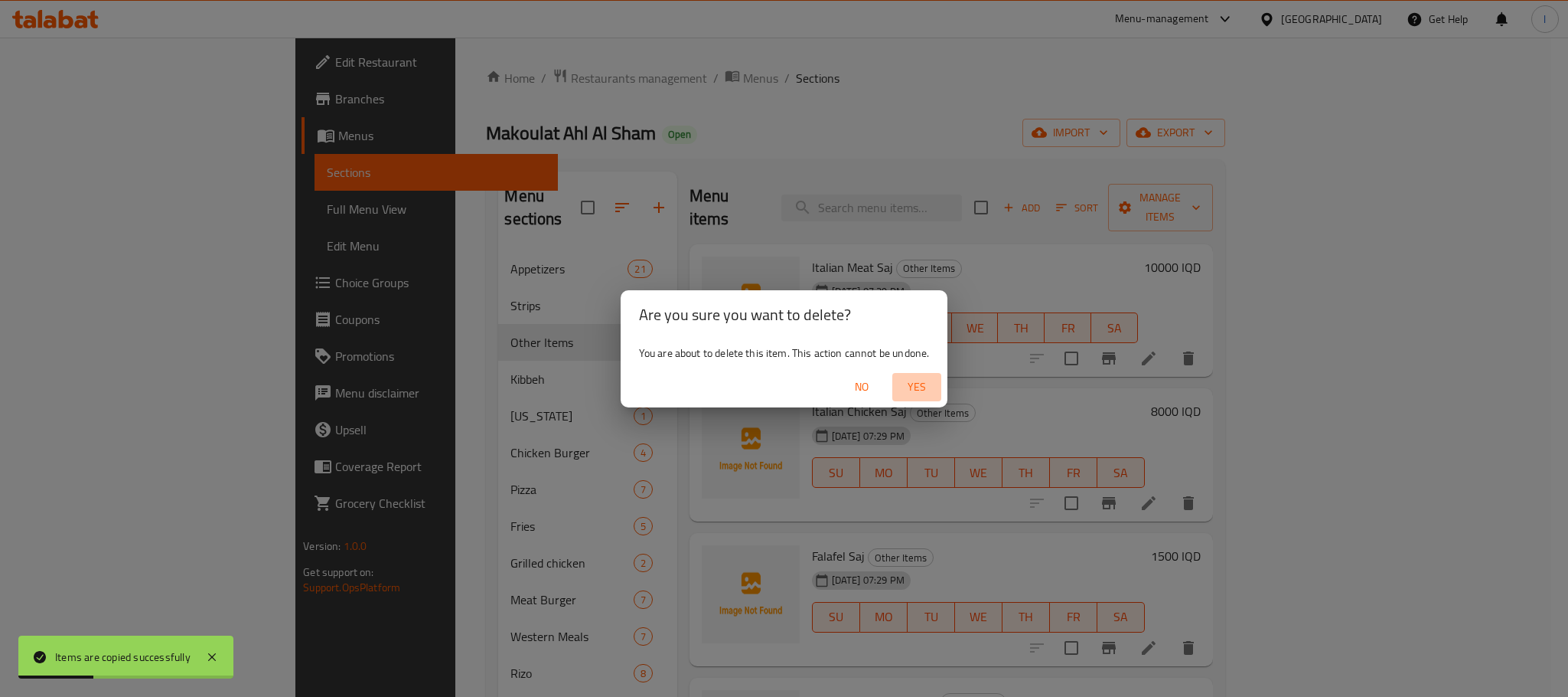
drag, startPoint x: 908, startPoint y: 384, endPoint x: 915, endPoint y: 389, distance: 8.6
click at [908, 386] on span "Yes" at bounding box center [916, 386] width 37 height 19
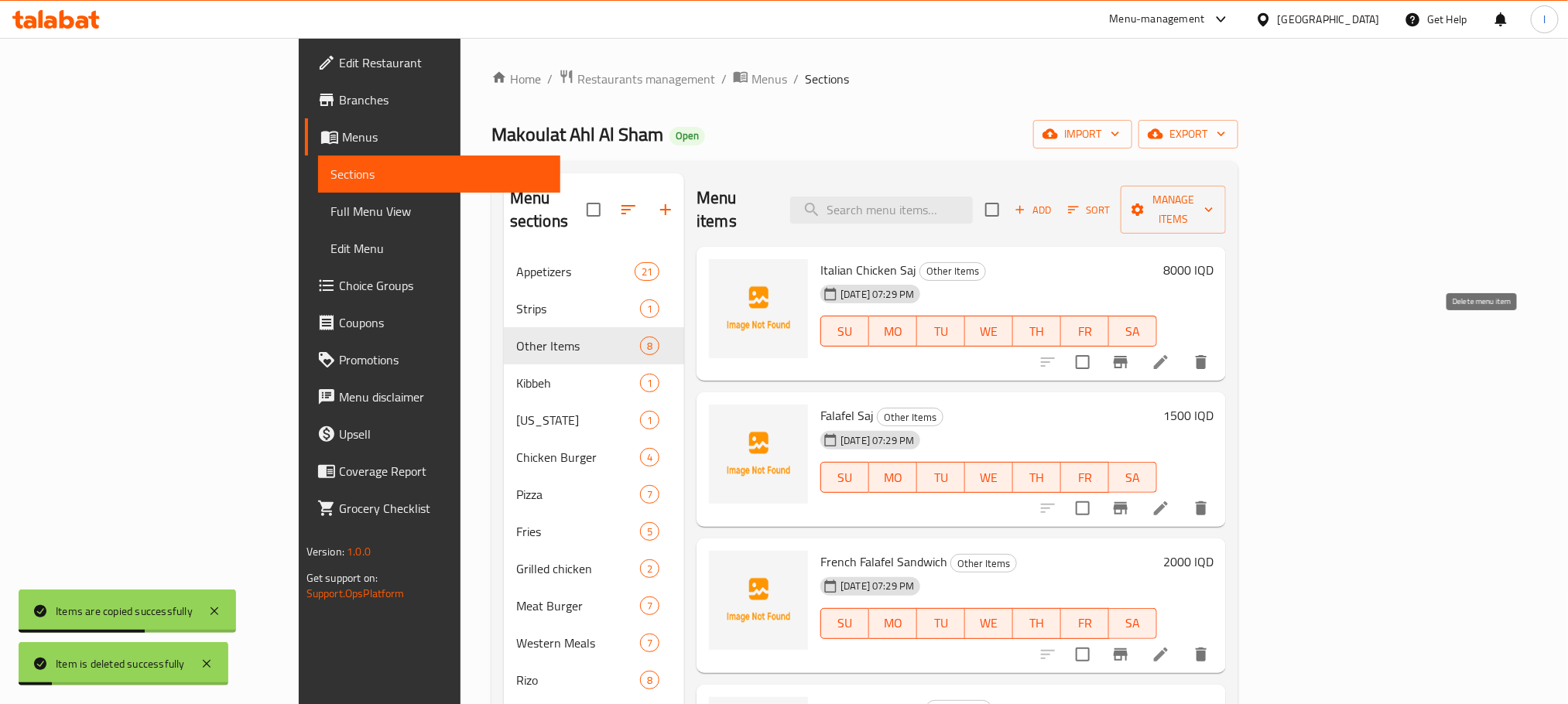
click at [1220, 343] on button "delete" at bounding box center [1201, 361] width 37 height 37
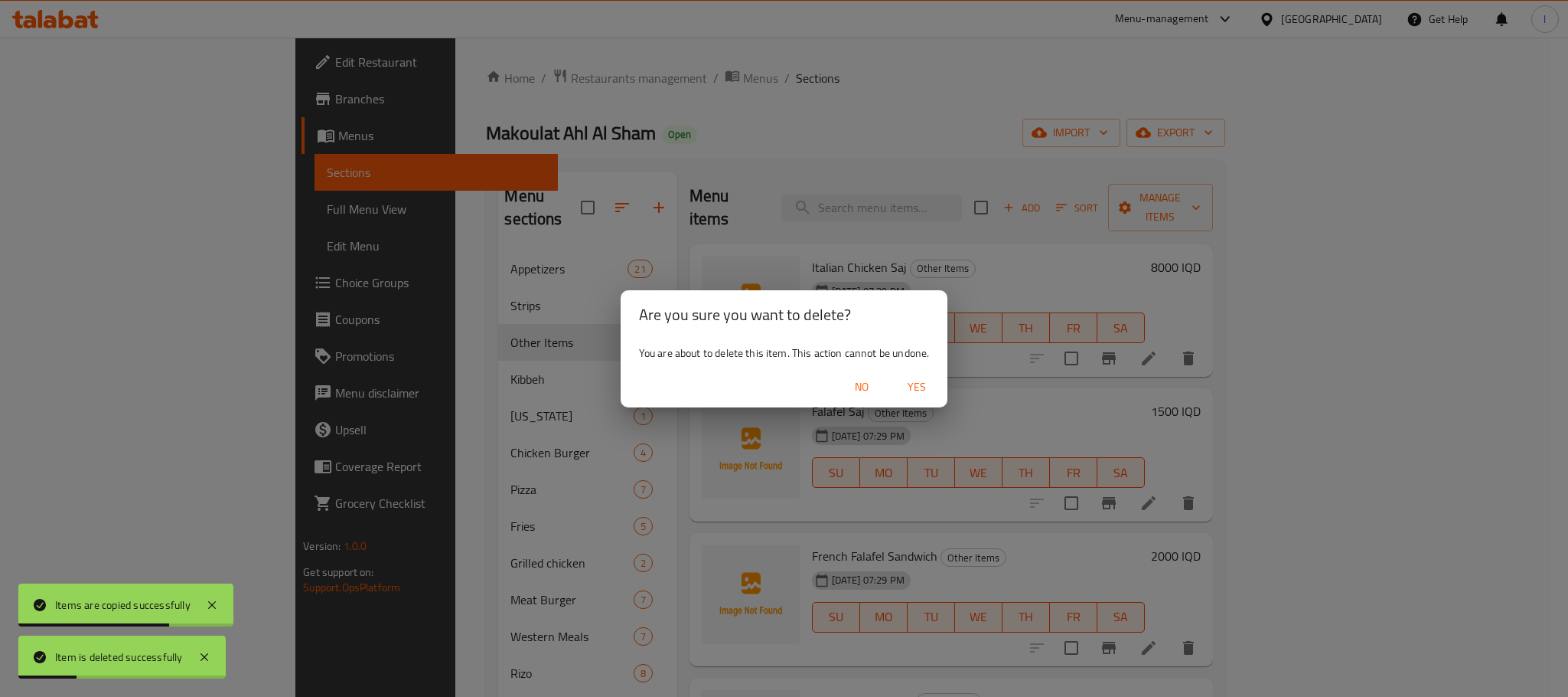
click at [916, 393] on span "Yes" at bounding box center [916, 386] width 37 height 19
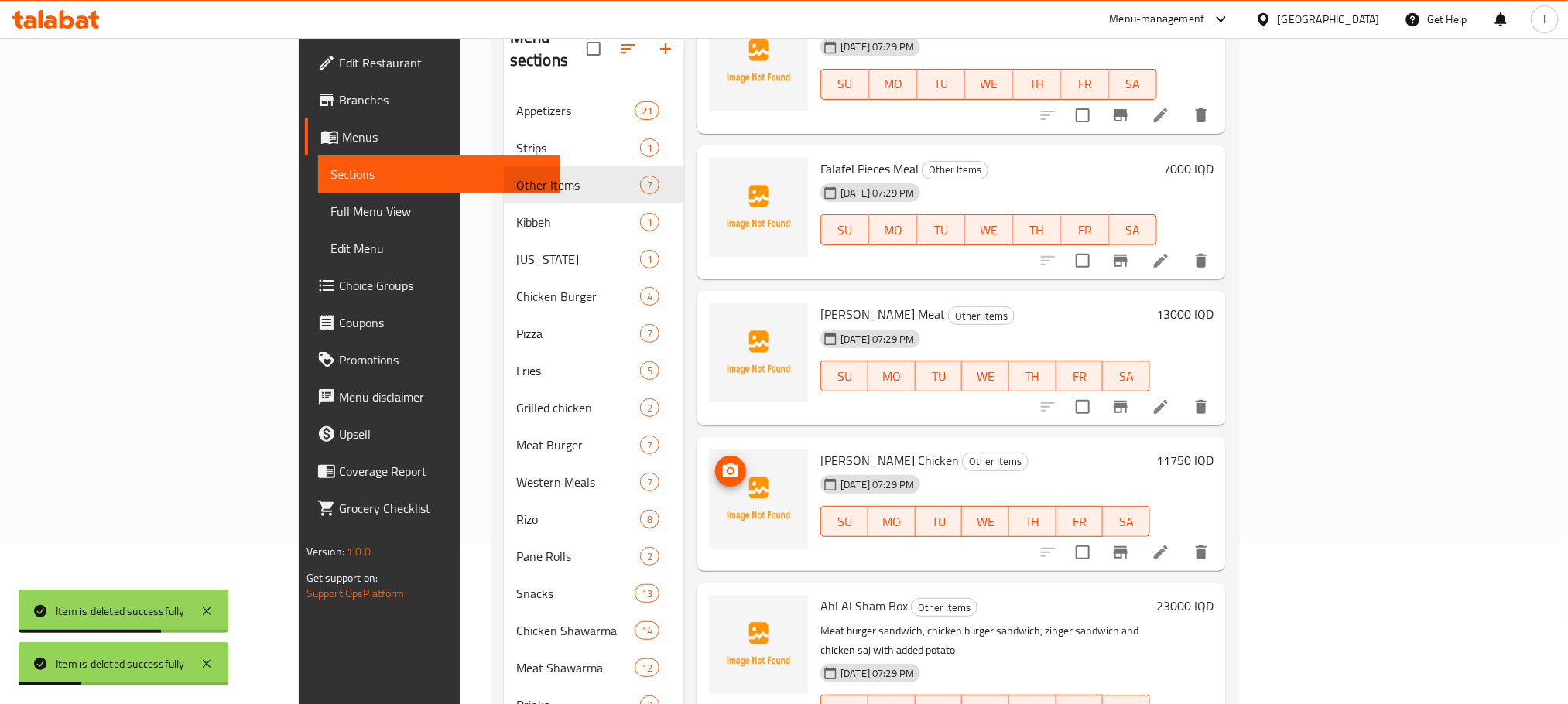
scroll to position [217, 0]
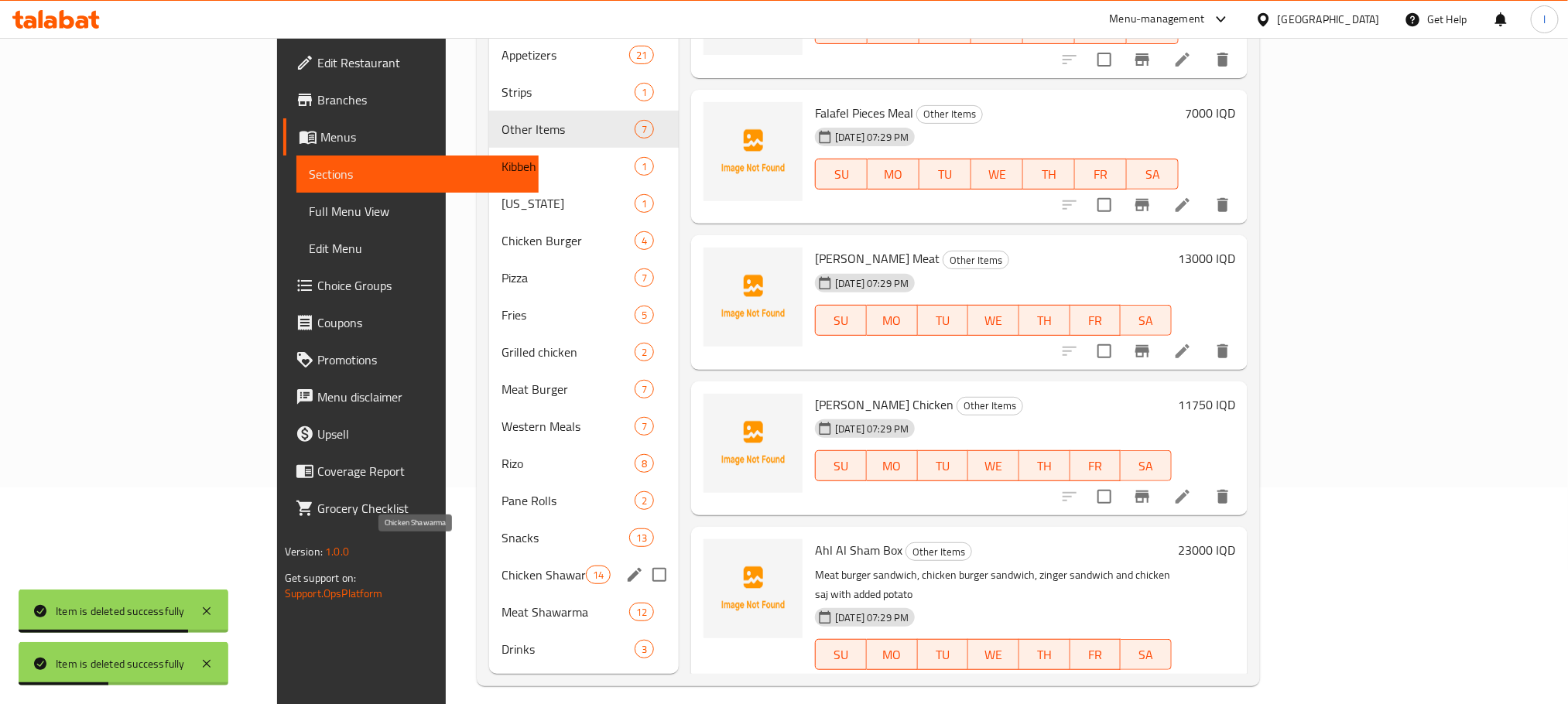
click at [501, 566] on span "Chicken Shawarma" at bounding box center [544, 575] width 84 height 19
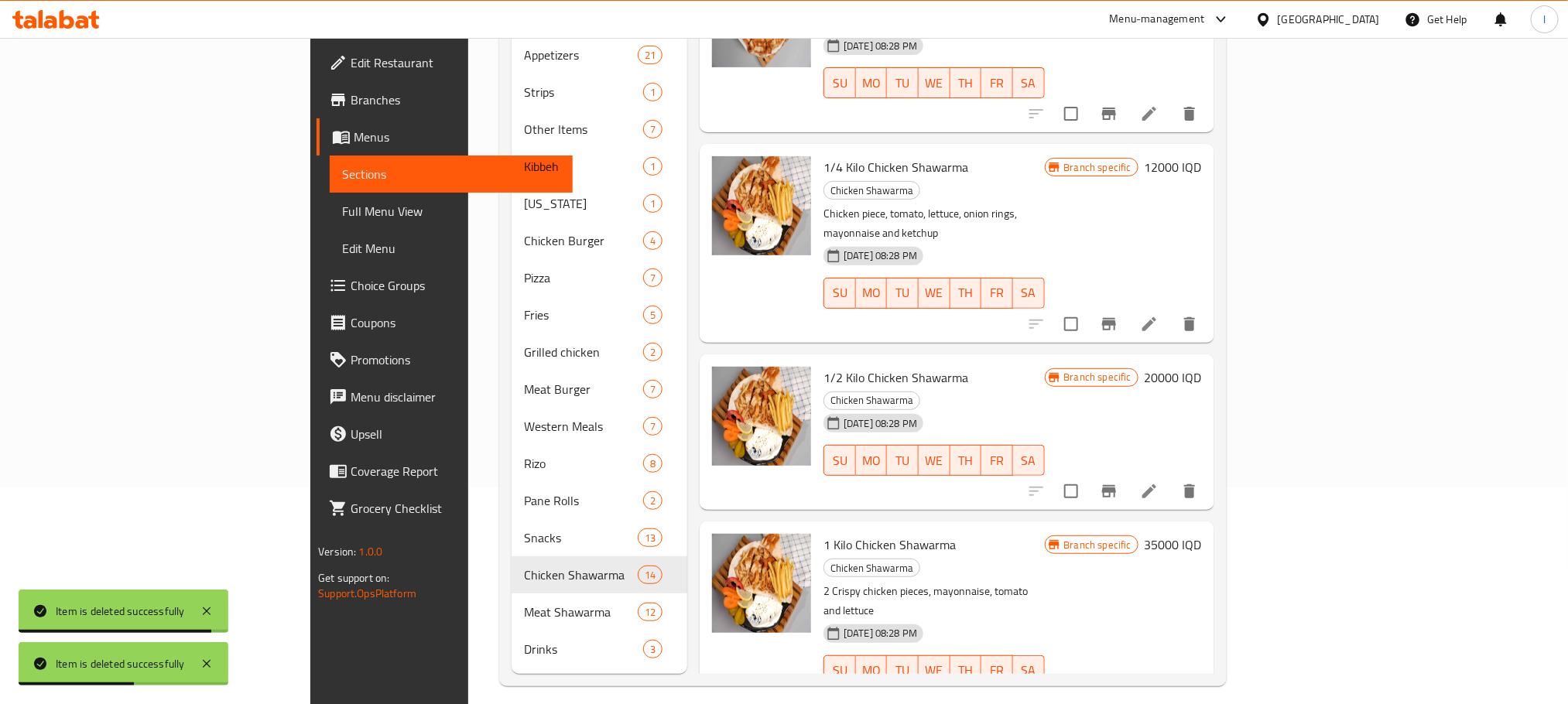
scroll to position [1606, 0]
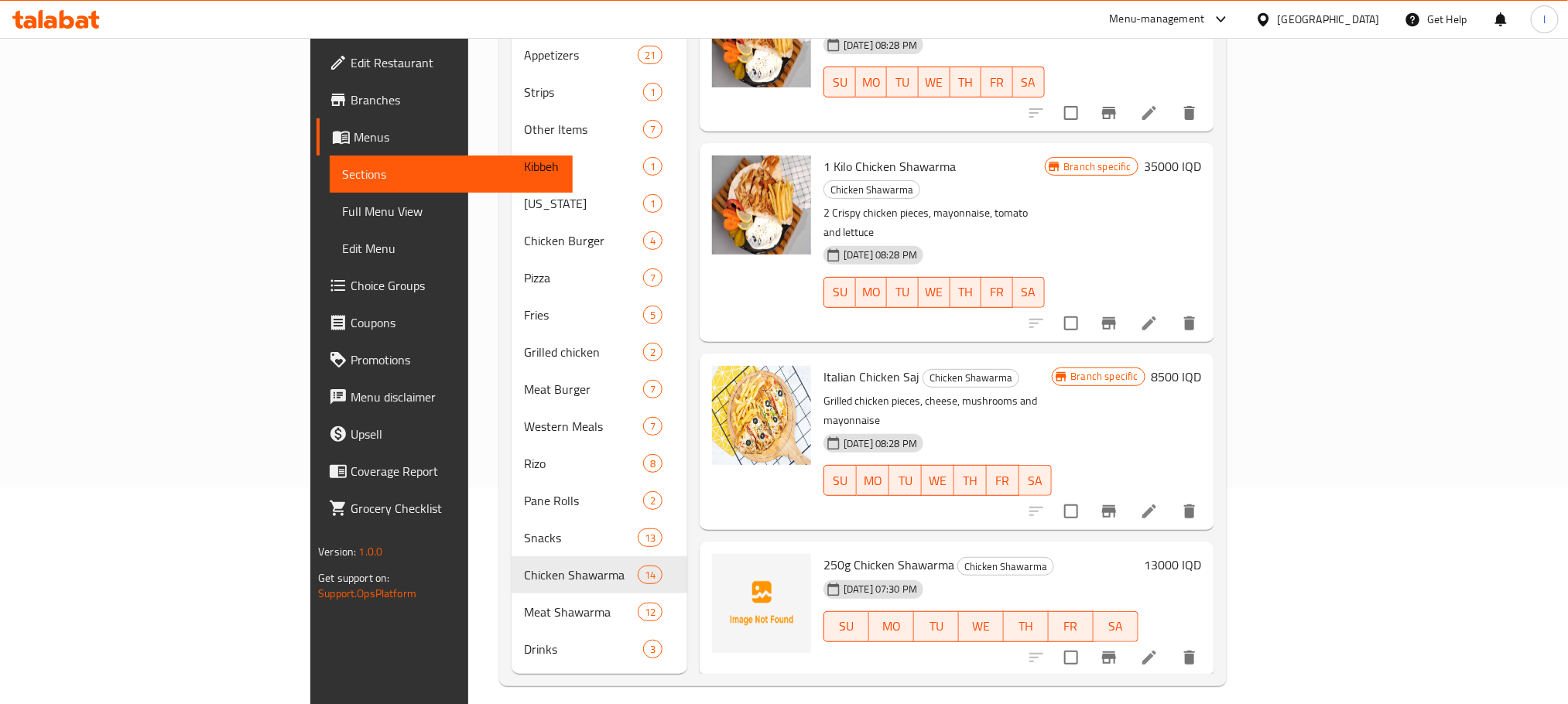
click at [342, 211] on span "Full Menu View" at bounding box center [451, 211] width 218 height 19
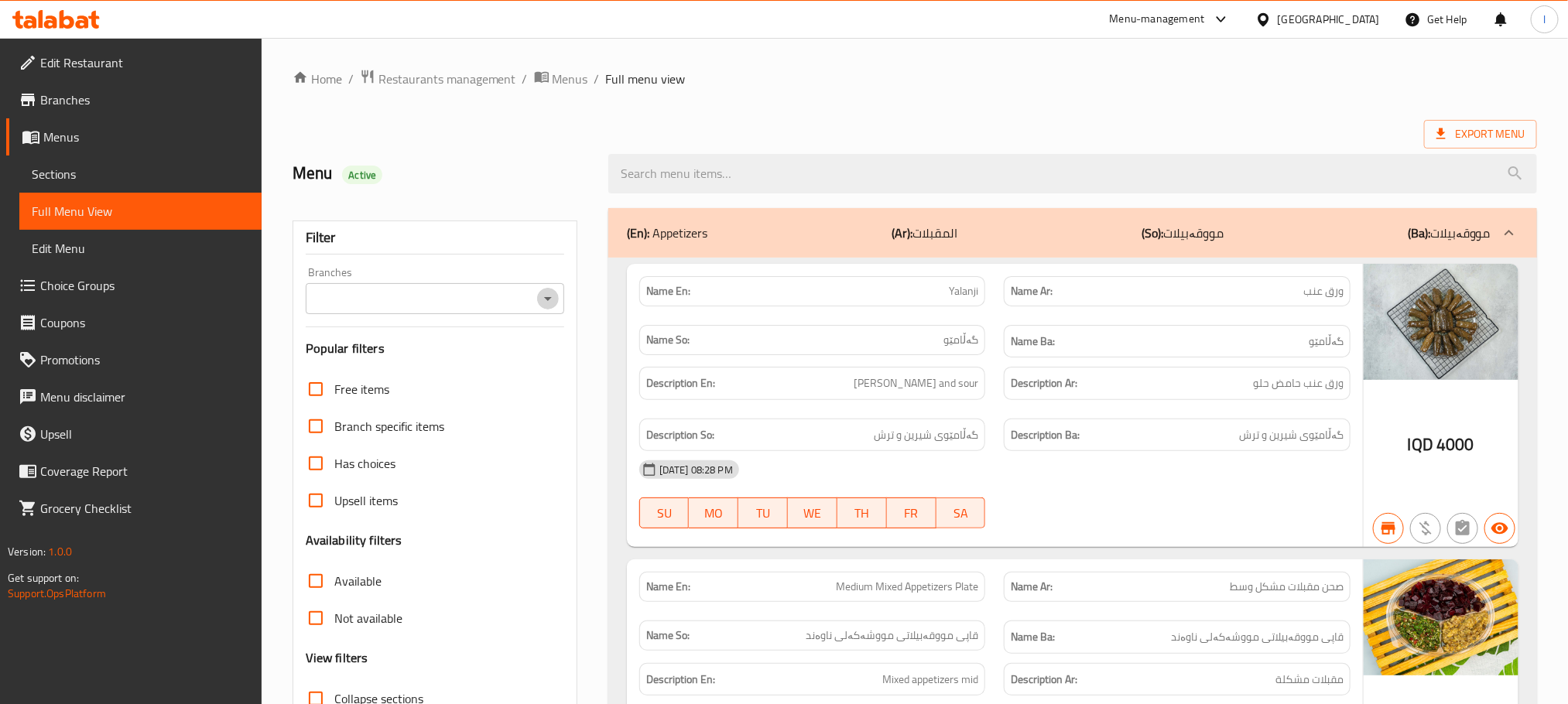
click at [544, 293] on icon "Open" at bounding box center [548, 298] width 19 height 19
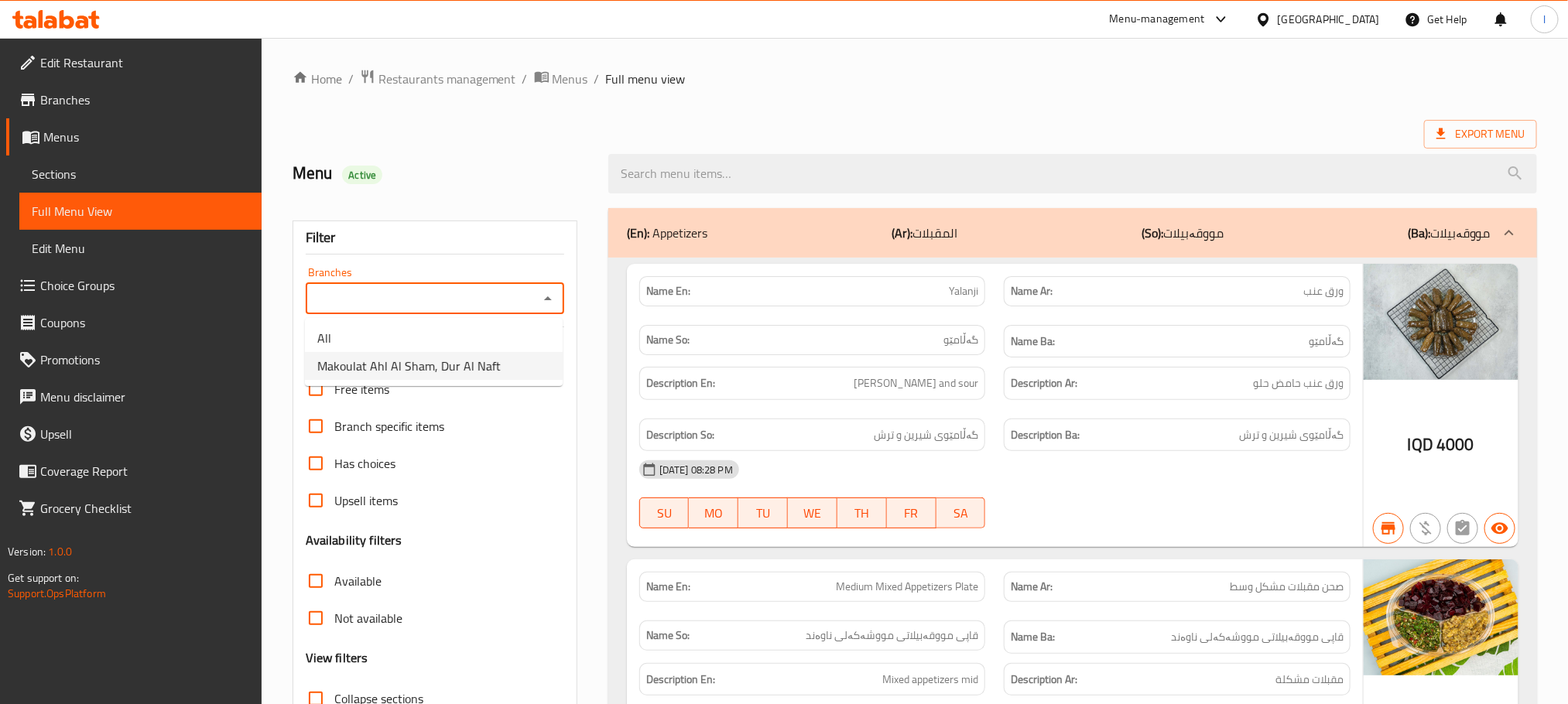
click at [464, 367] on span "Makoulat Ahl Al Sham, Dur Al Naft" at bounding box center [409, 366] width 183 height 19
type input "Makoulat Ahl Al Sham, Dur Al Naft"
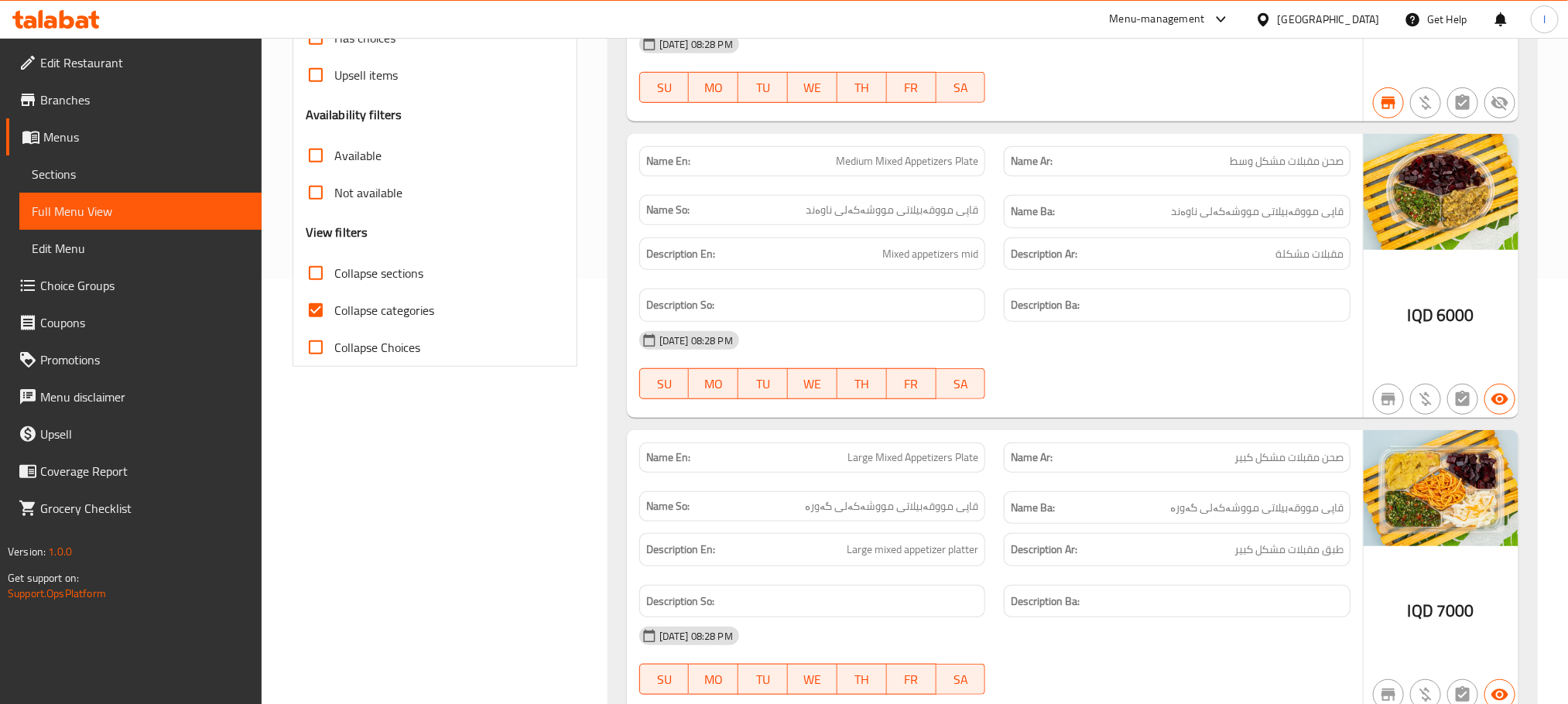
click at [319, 274] on input "Collapse sections" at bounding box center [315, 272] width 37 height 37
checkbox input "true"
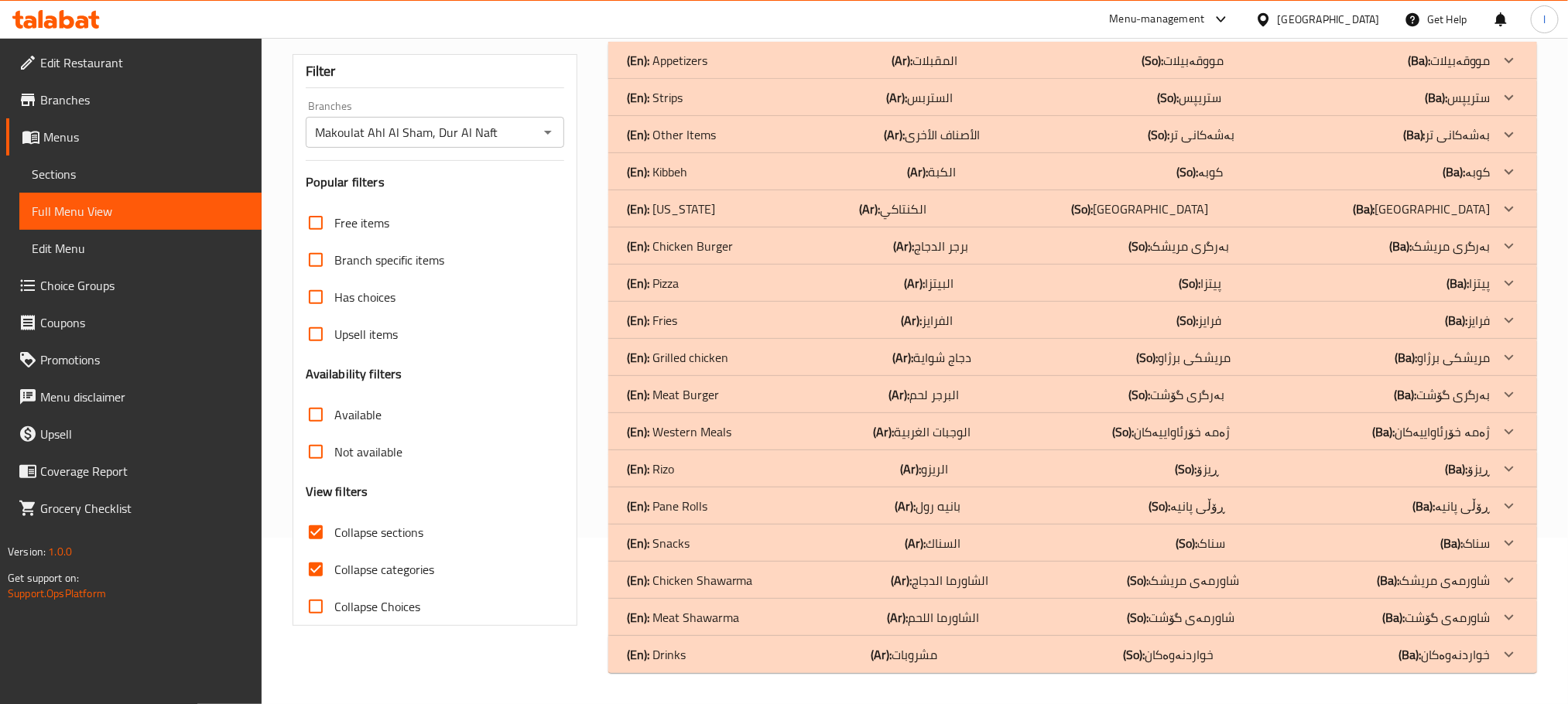
click at [319, 550] on input "Collapse categories" at bounding box center [315, 568] width 37 height 37
checkbox input "false"
drag, startPoint x: 669, startPoint y: 655, endPoint x: 702, endPoint y: 612, distance: 54.2
click at [671, 655] on p "(En): Drinks" at bounding box center [656, 655] width 58 height 19
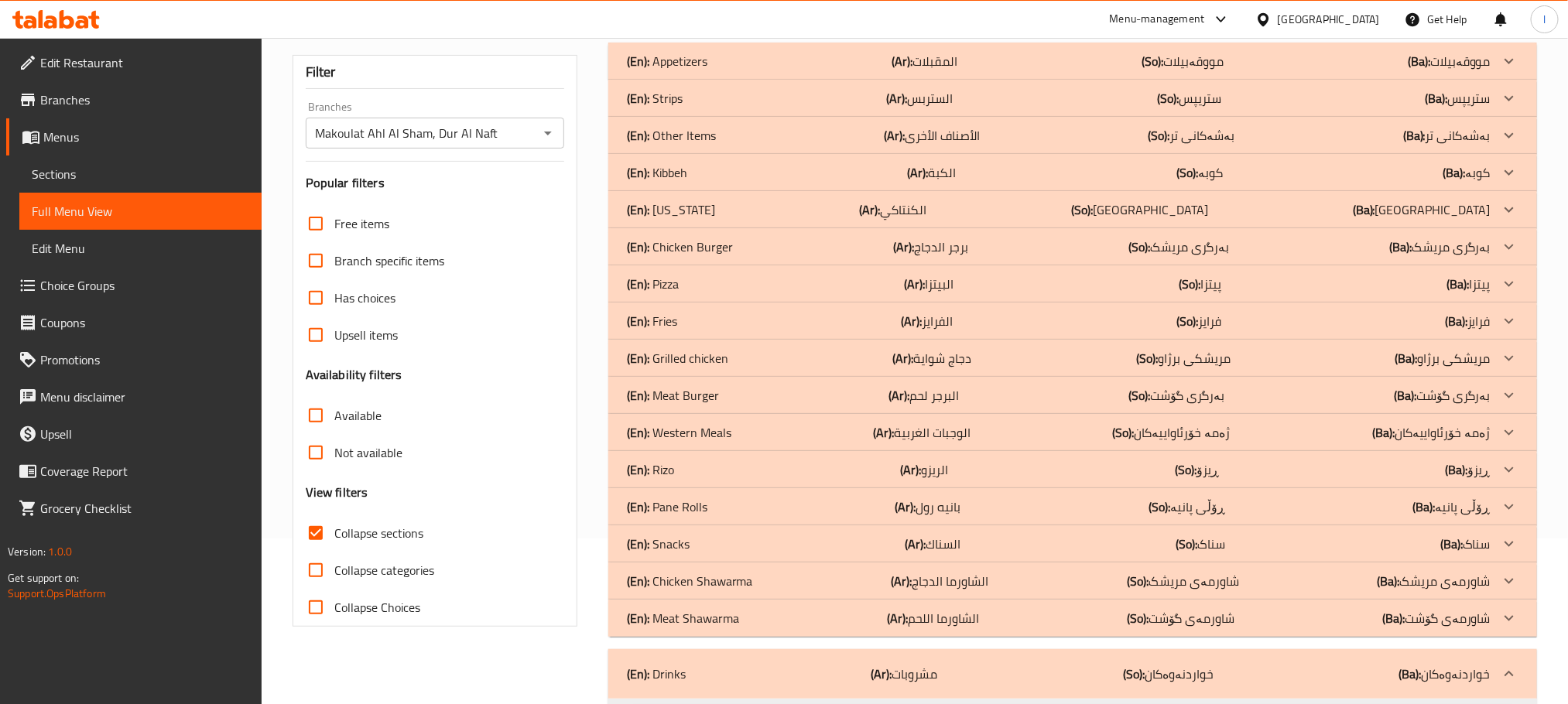
click at [702, 612] on p "(En): Meat Shawarma" at bounding box center [683, 618] width 112 height 19
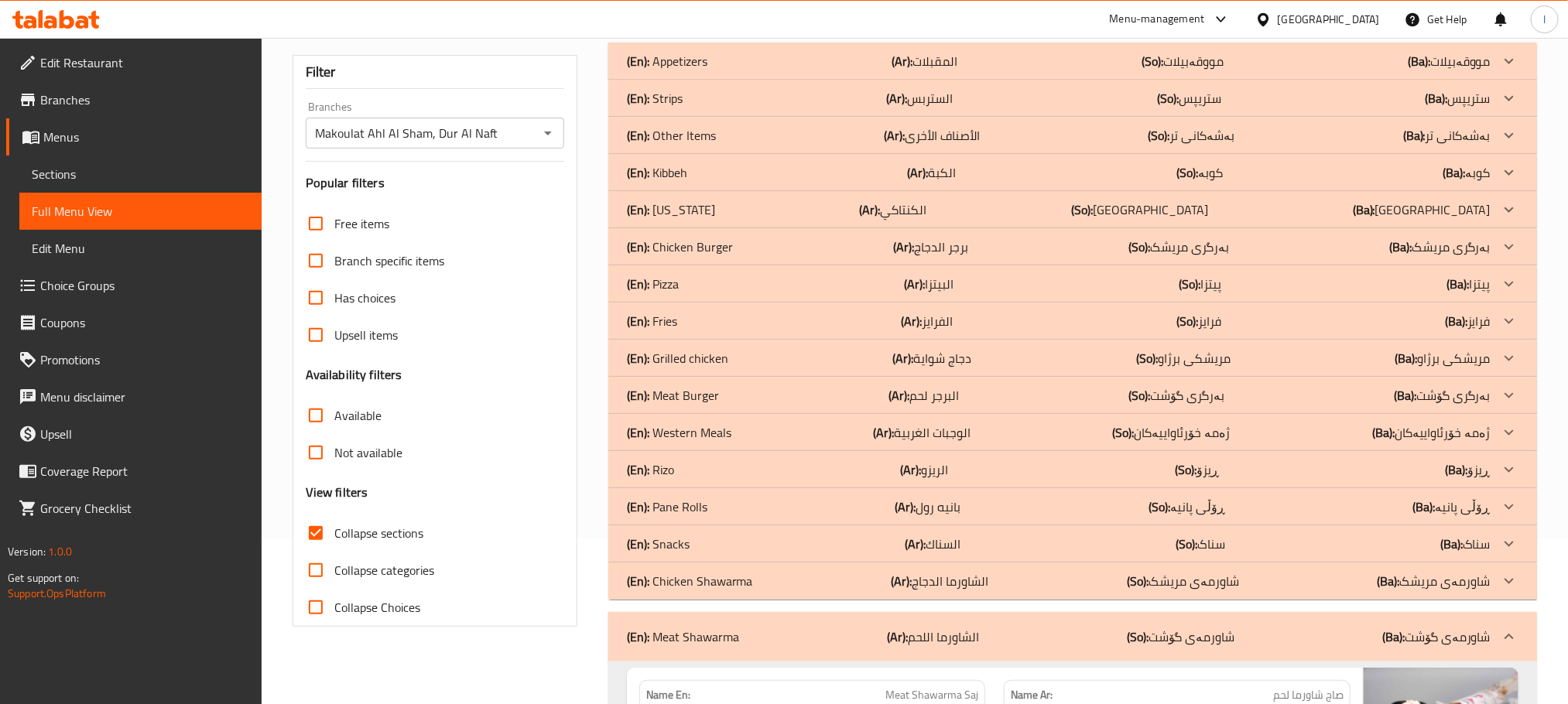
click at [706, 583] on p "(En): Chicken Shawarma" at bounding box center [690, 581] width 126 height 19
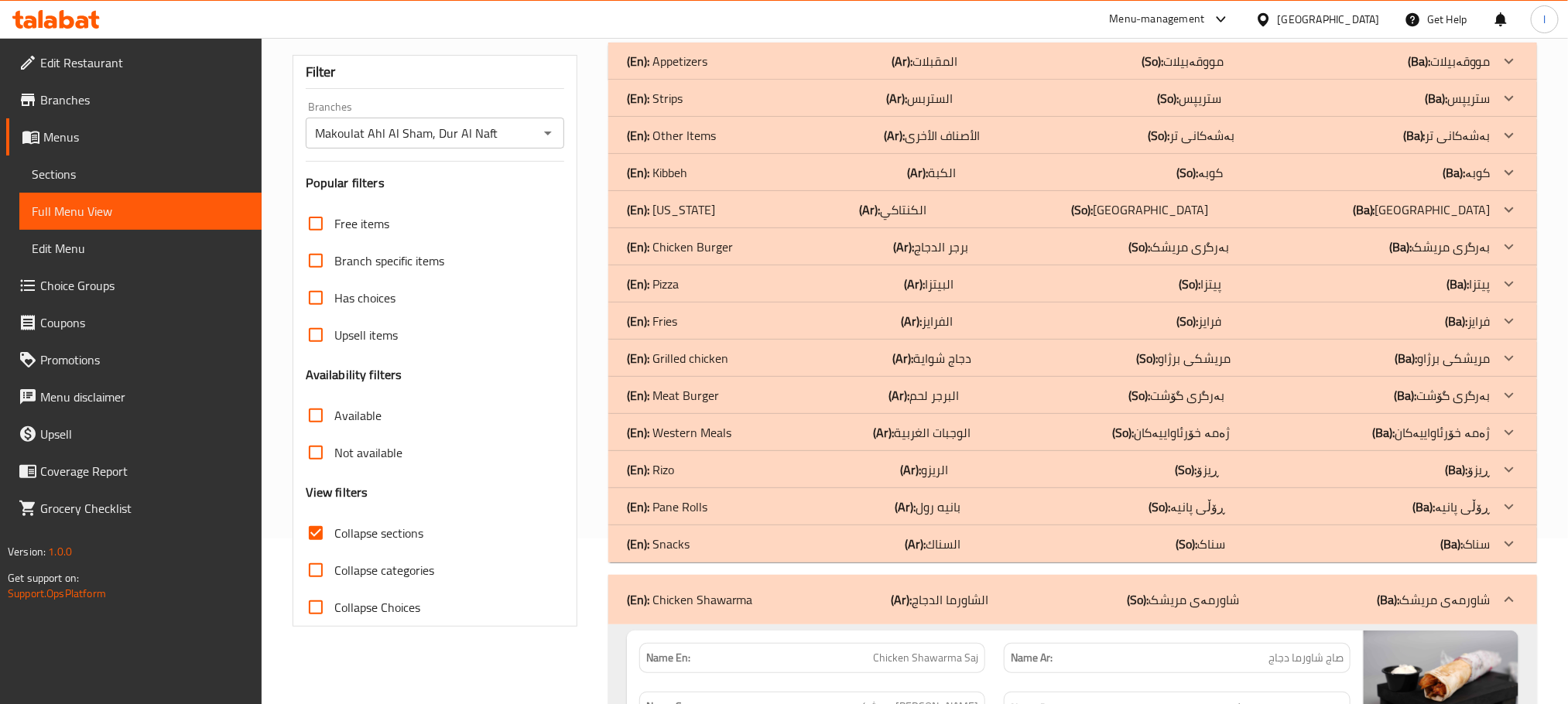
click at [704, 465] on div "(En): Rizo (Ar): الريزو (So): ڕیزۆ (Ba): ڕیزۆ" at bounding box center [1059, 469] width 864 height 19
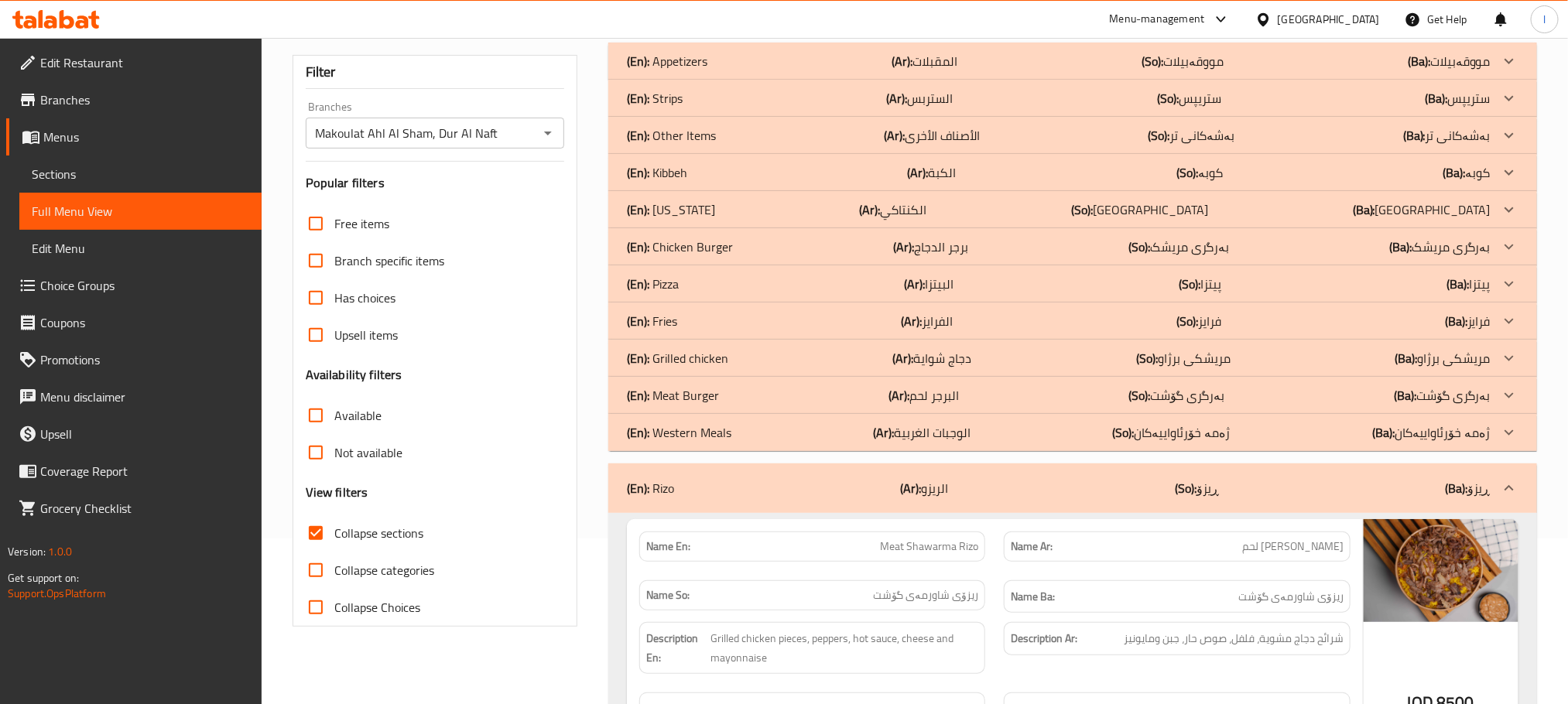
click at [732, 401] on div "(En): Meat Burger (Ar): البرجر لحم (So): بەرگری گۆشت (Ba): بەرگری گۆشت" at bounding box center [1059, 395] width 864 height 19
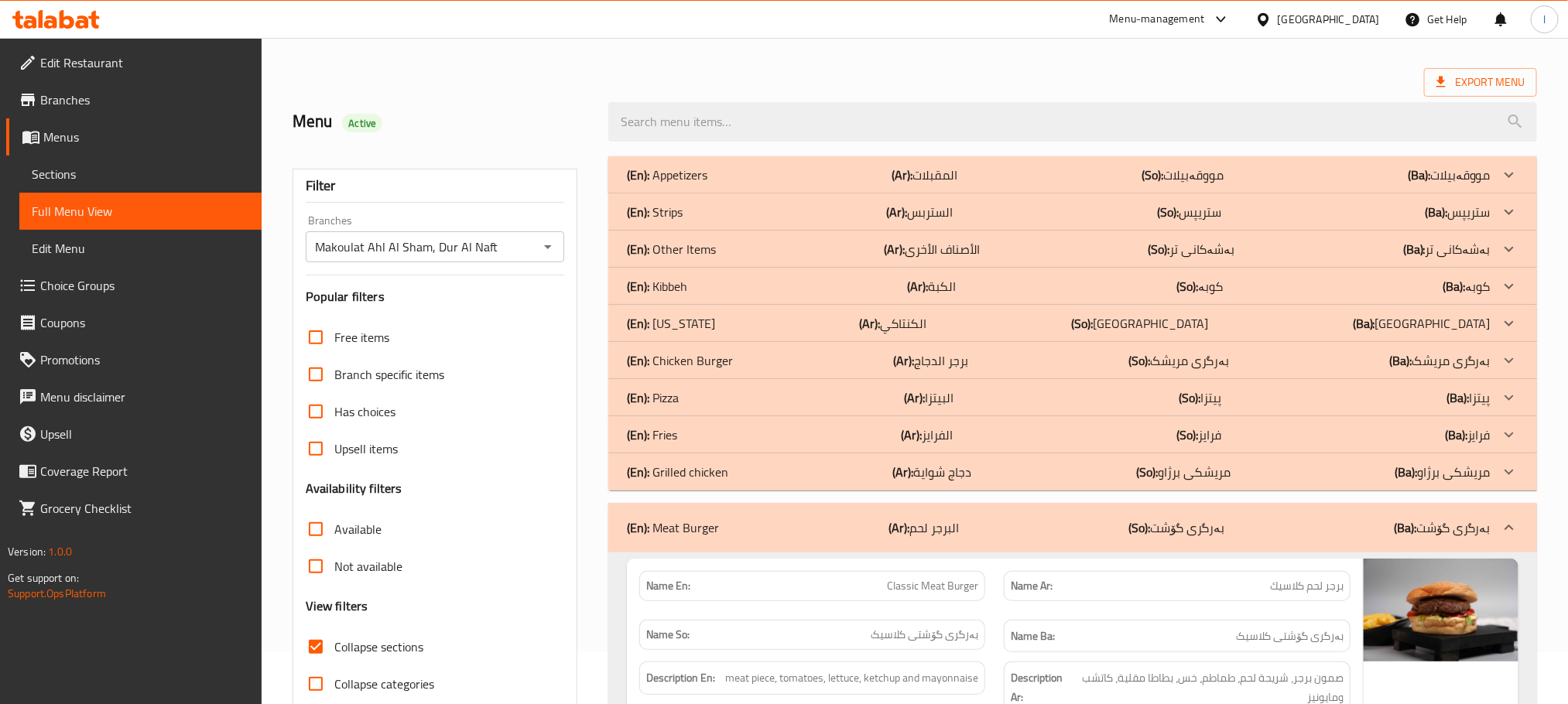
scroll to position [0, 0]
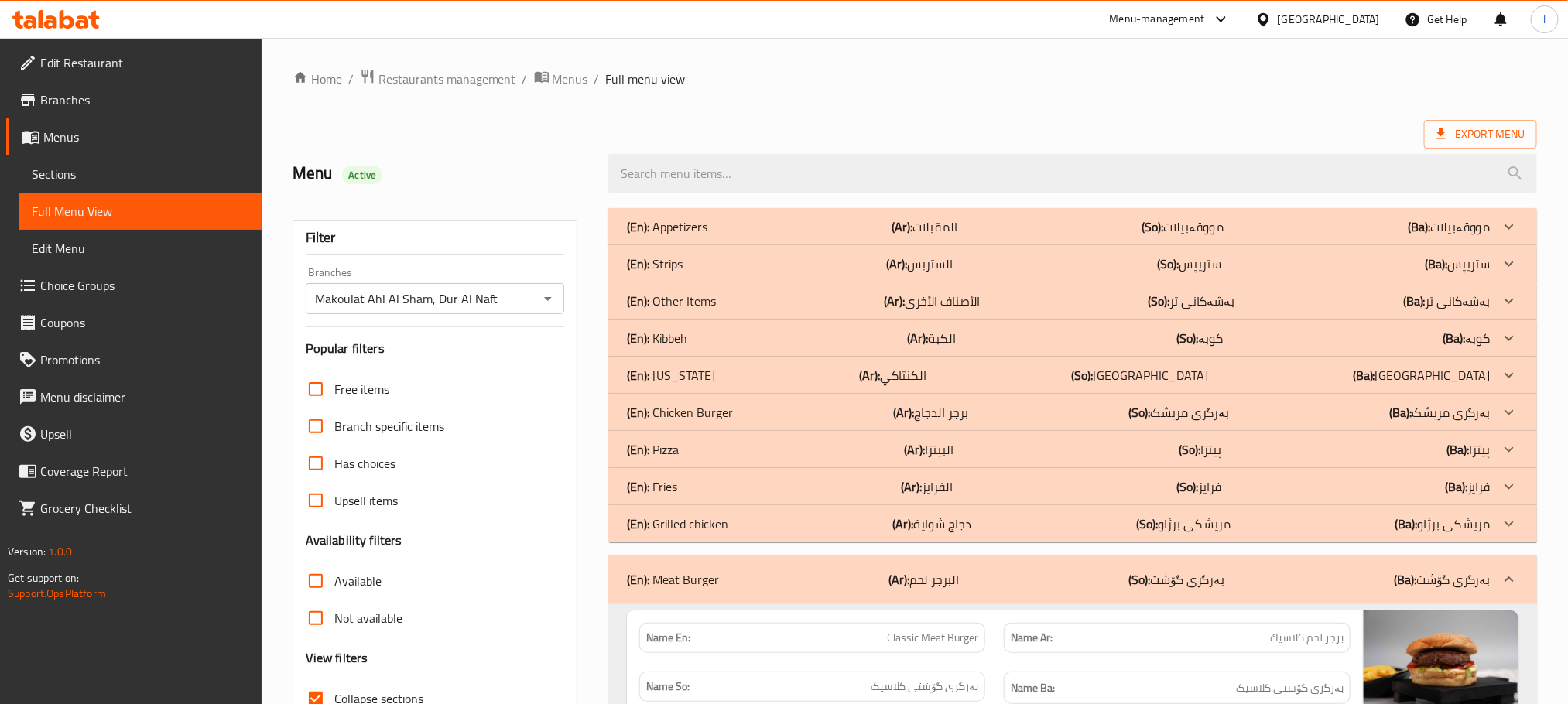
click at [720, 419] on p "(En): Chicken Burger" at bounding box center [679, 413] width 106 height 19
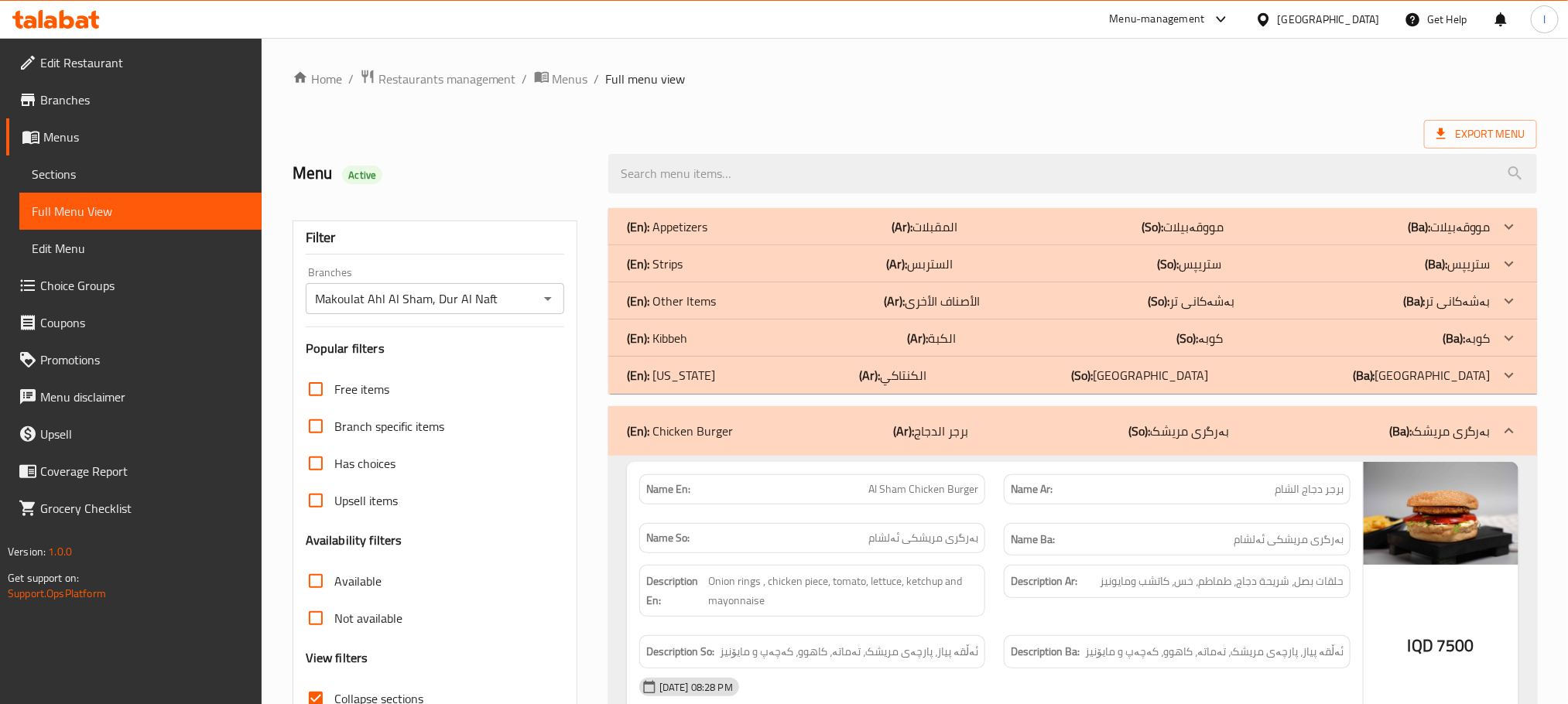
click at [734, 379] on div "(En): Kentucky (Ar): الكنتاكي (So): کنتاکی (Ba): کنتاکی" at bounding box center [1059, 375] width 864 height 19
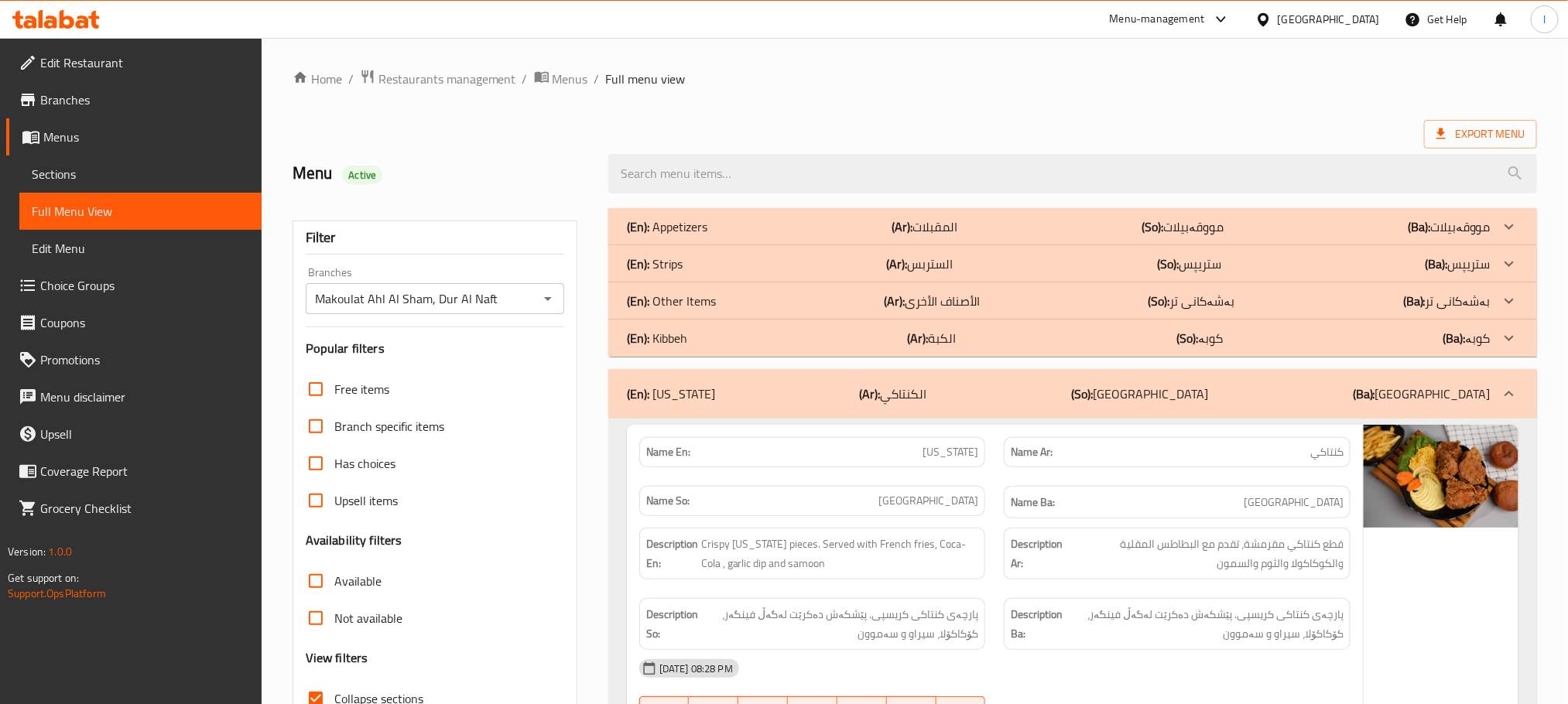
click at [728, 306] on div "(En): Other Items (Ar): الأصناف الأخرى (So): بەشەکانی تر (Ba): بەشەکانی تر" at bounding box center [1059, 301] width 864 height 19
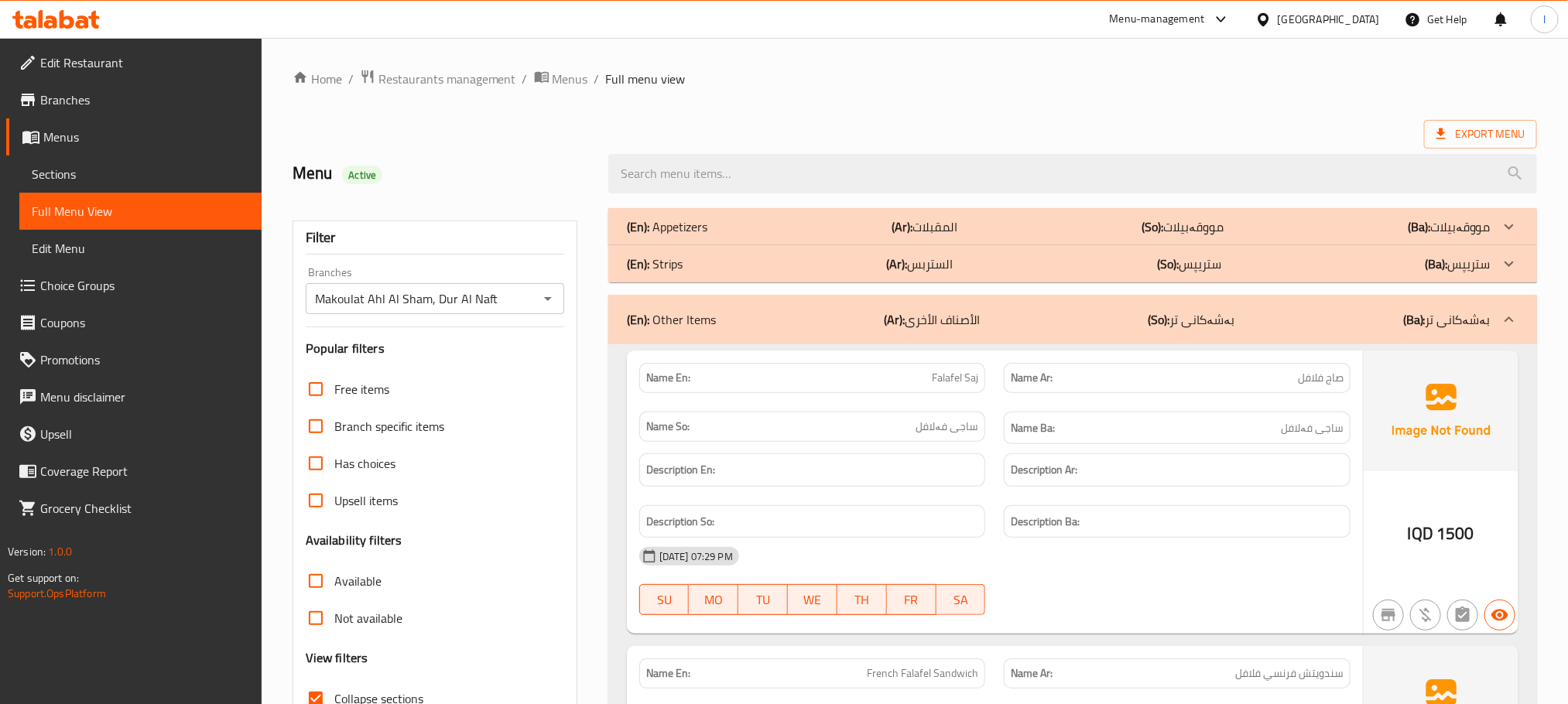
click at [745, 249] on div "(En): Strips (Ar): الستربس (So): ستریپس (Ba): ستریپس" at bounding box center [1072, 263] width 928 height 37
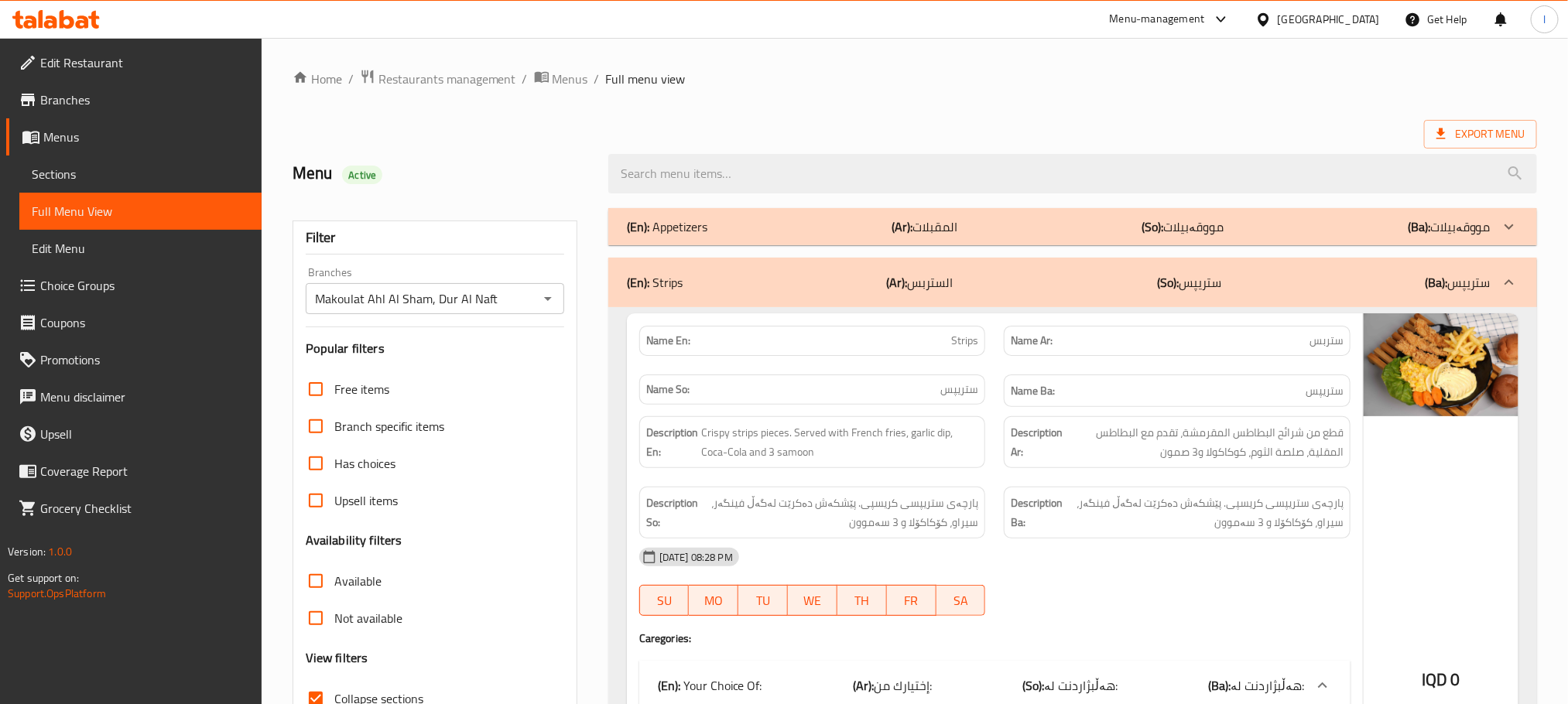
click at [762, 221] on div "(En): Appetizers (Ar): المقبلات (So): مووقەبیلات (Ba): مووقەبیلات" at bounding box center [1059, 227] width 864 height 19
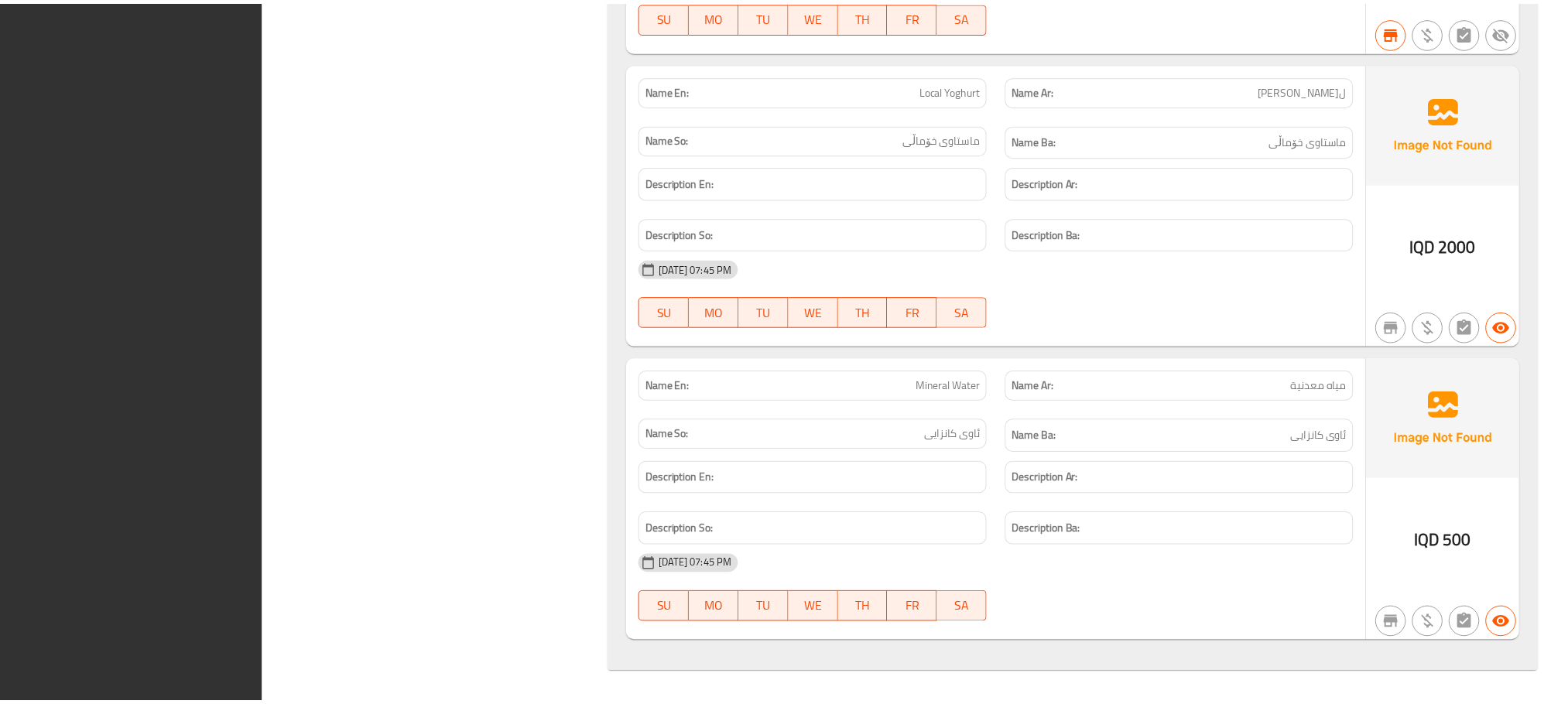
scroll to position [25780, 0]
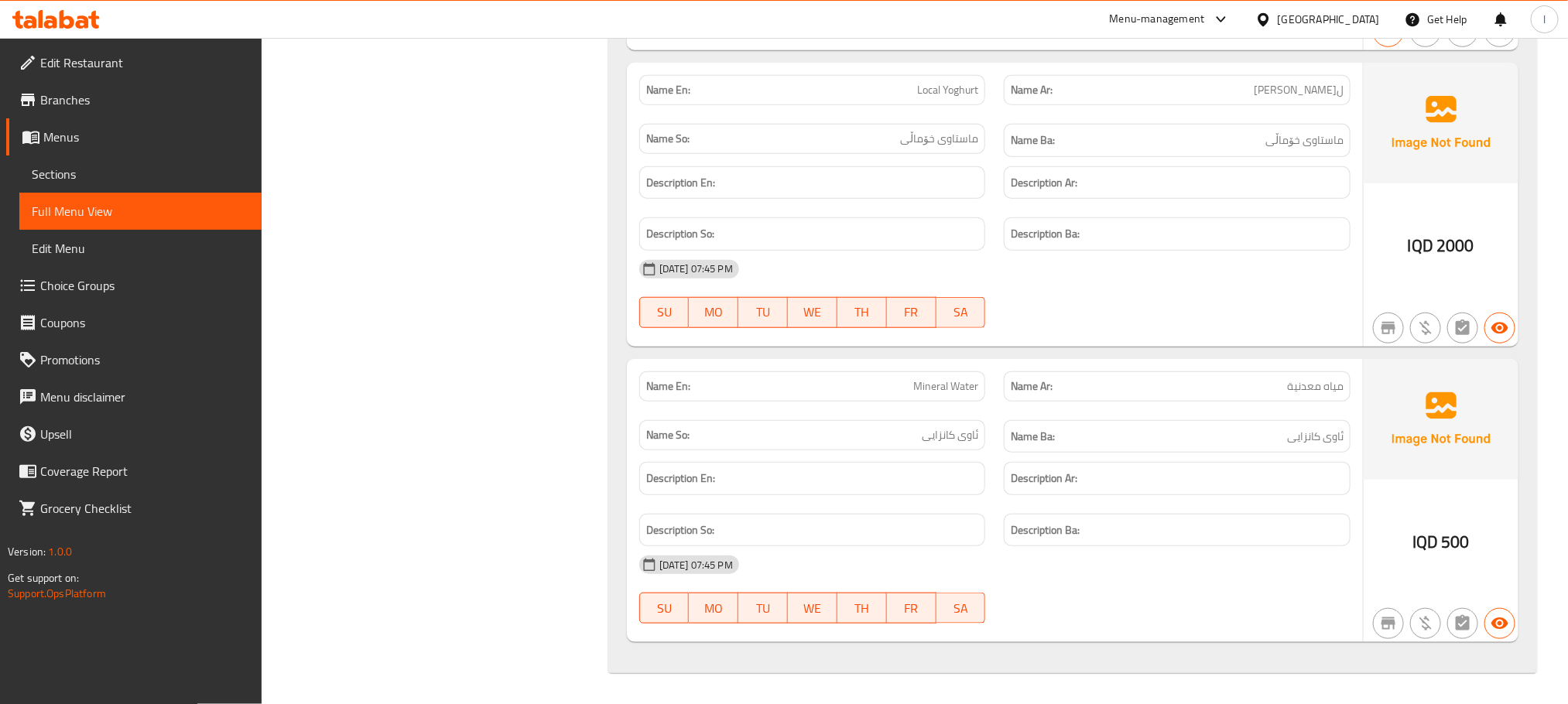
drag, startPoint x: 89, startPoint y: 101, endPoint x: 100, endPoint y: 109, distance: 13.6
click at [89, 102] on span "Branches" at bounding box center [145, 100] width 209 height 19
